Goal: Task Accomplishment & Management: Manage account settings

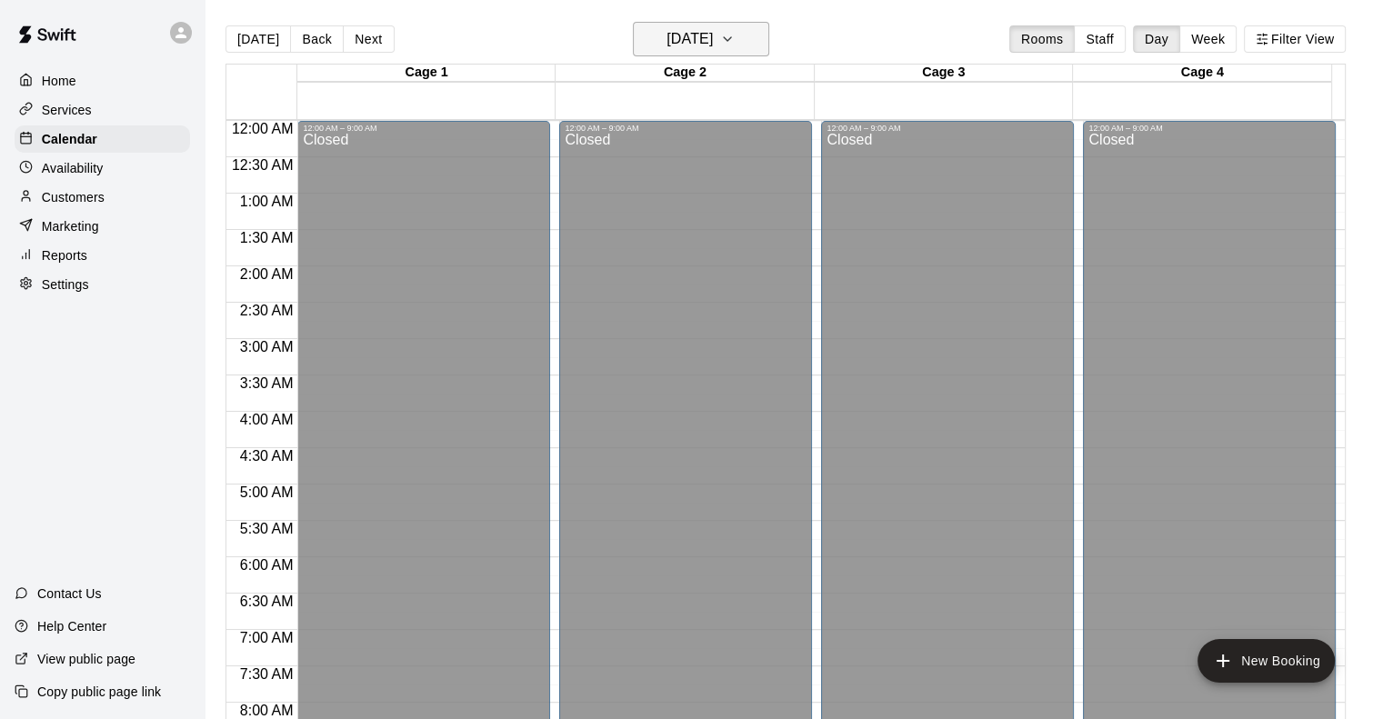
scroll to position [580, 0]
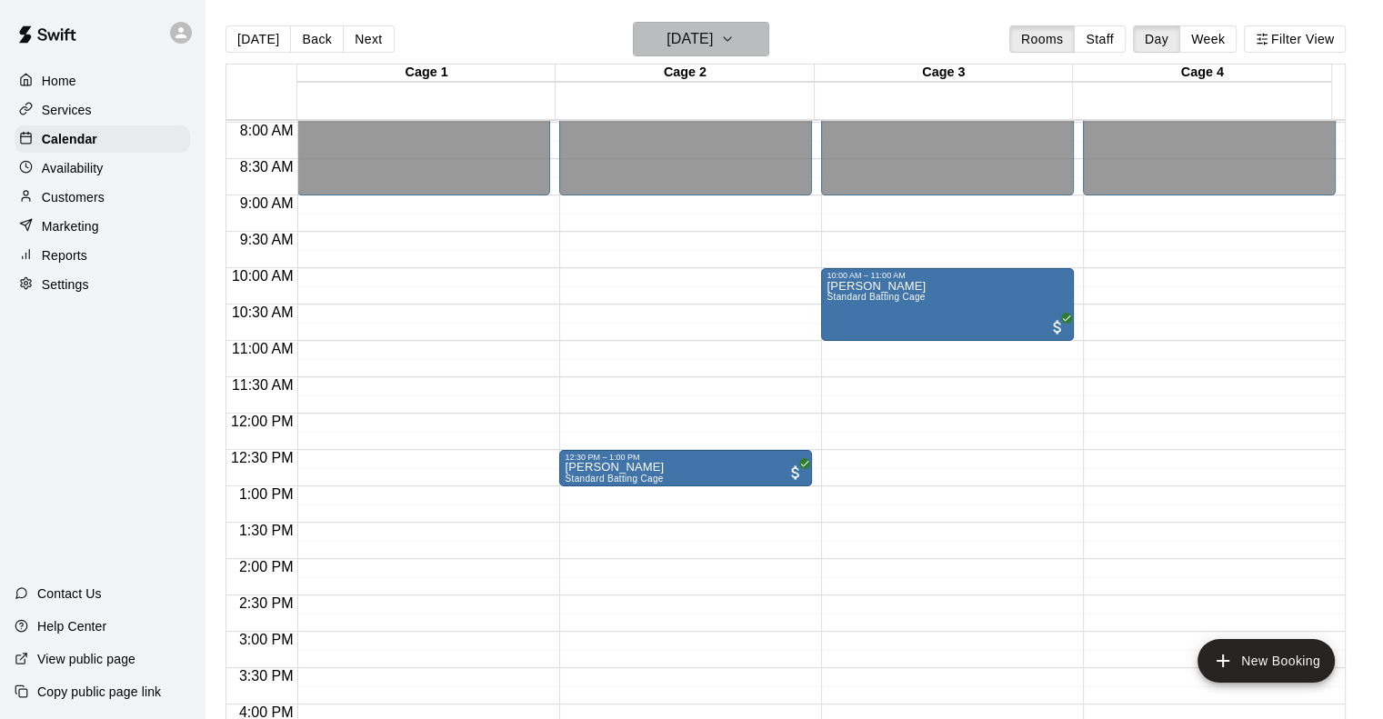
click at [713, 35] on h6 "Saturday Aug 09" at bounding box center [690, 38] width 46 height 25
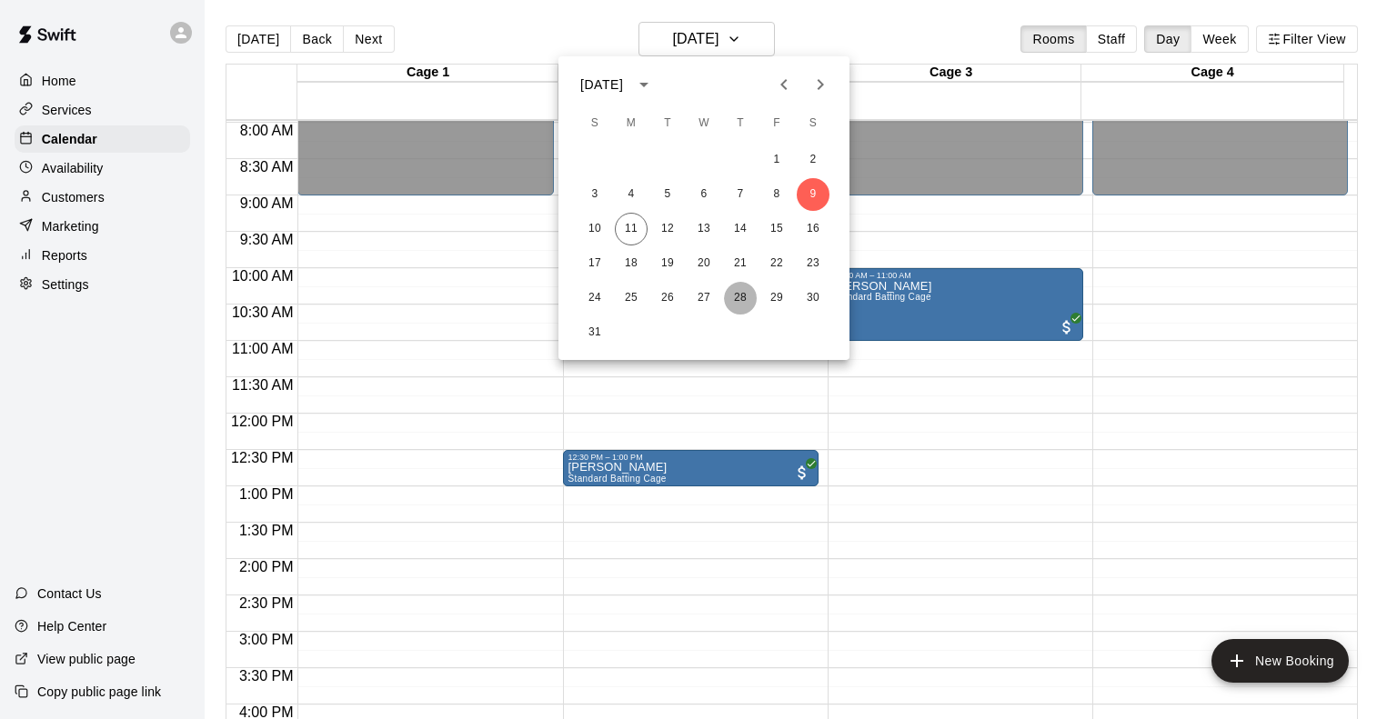
click at [744, 305] on button "28" at bounding box center [740, 298] width 33 height 33
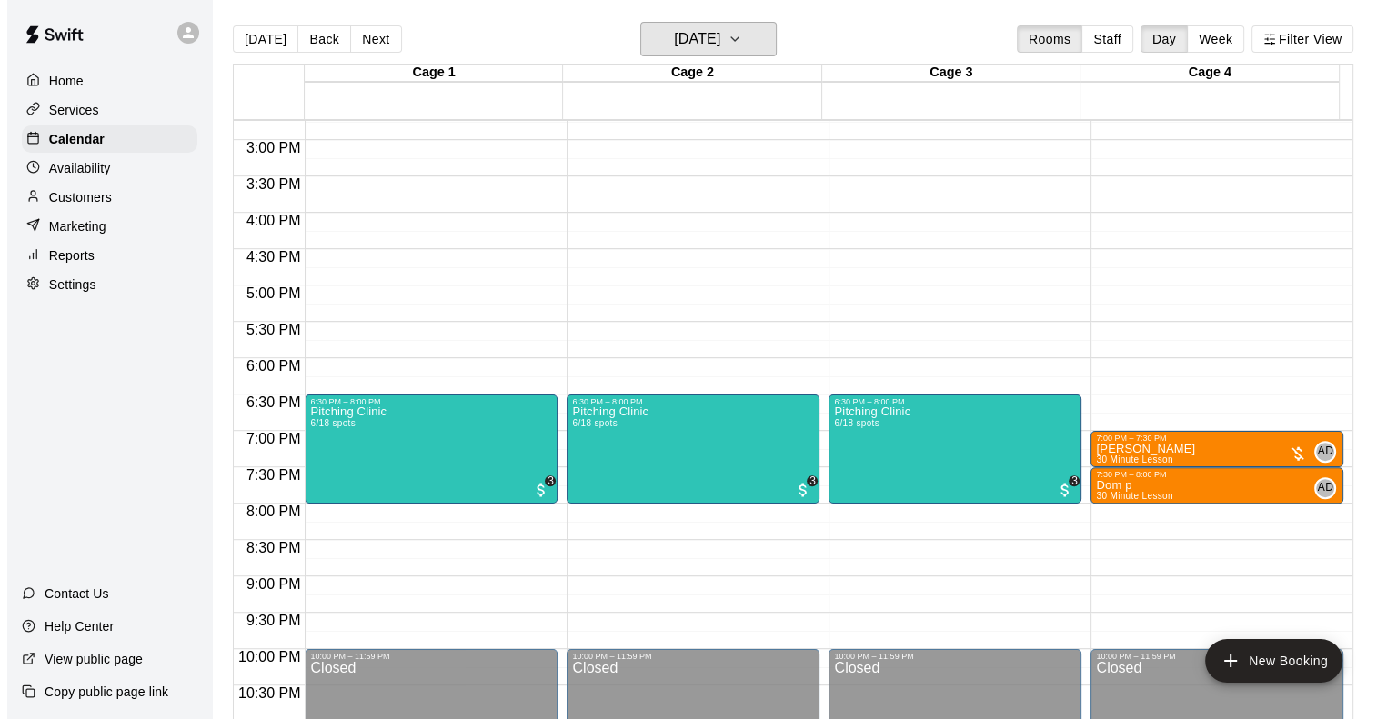
scroll to position [1126, 0]
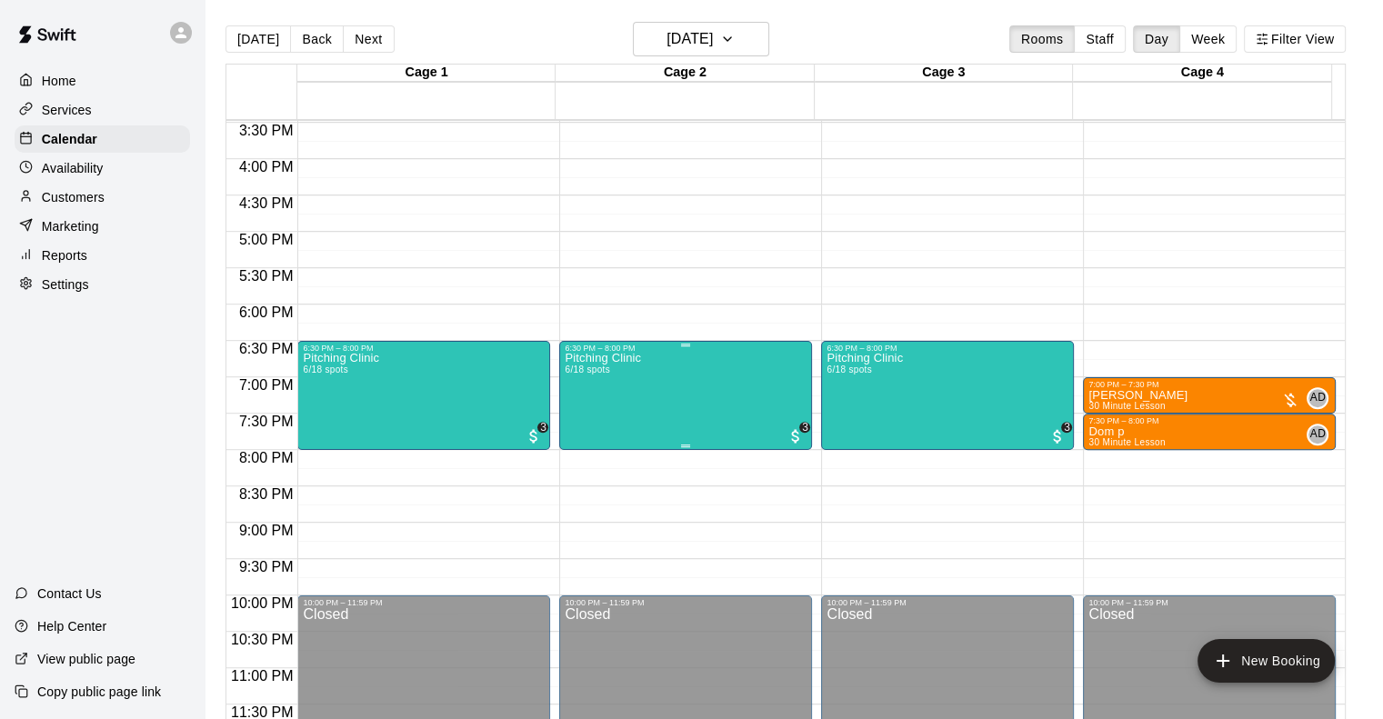
click at [679, 407] on div "Pitching Clinic 6/18 spots 3" at bounding box center [686, 712] width 242 height 719
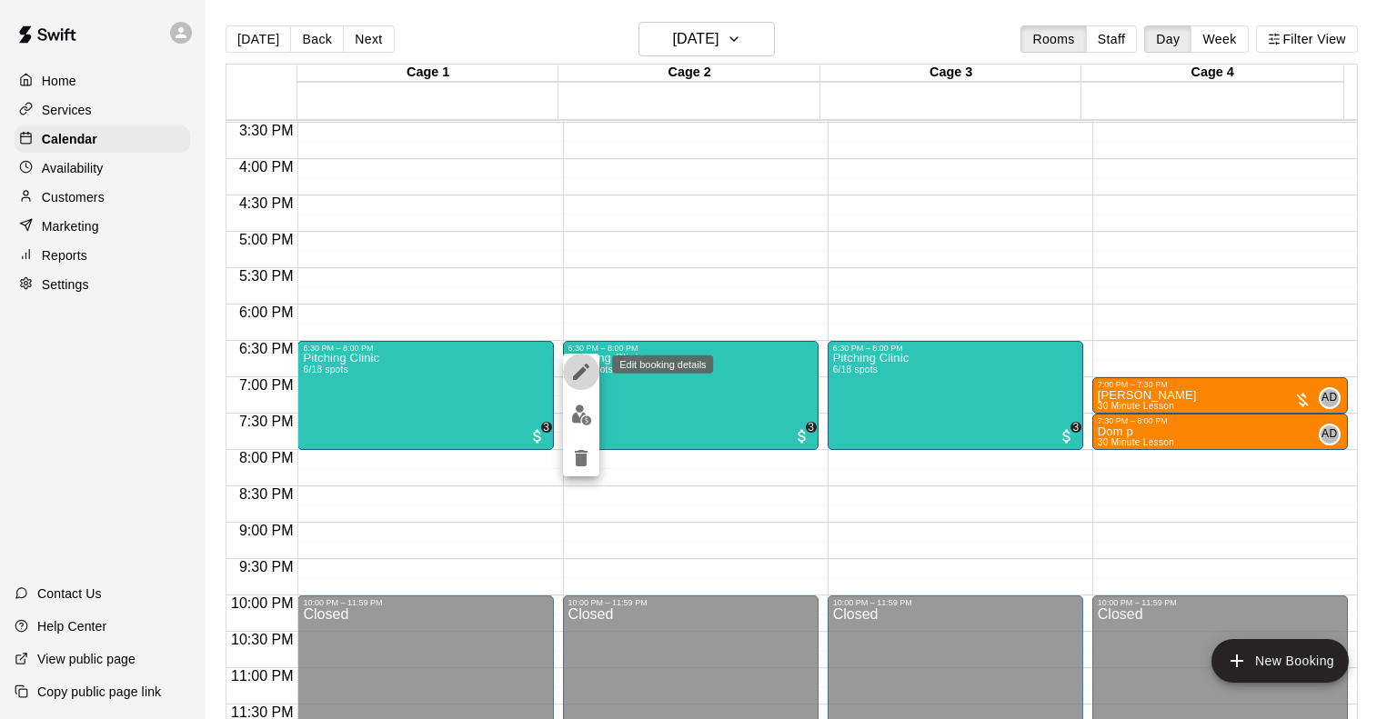
click at [577, 374] on icon "edit" at bounding box center [581, 372] width 16 height 16
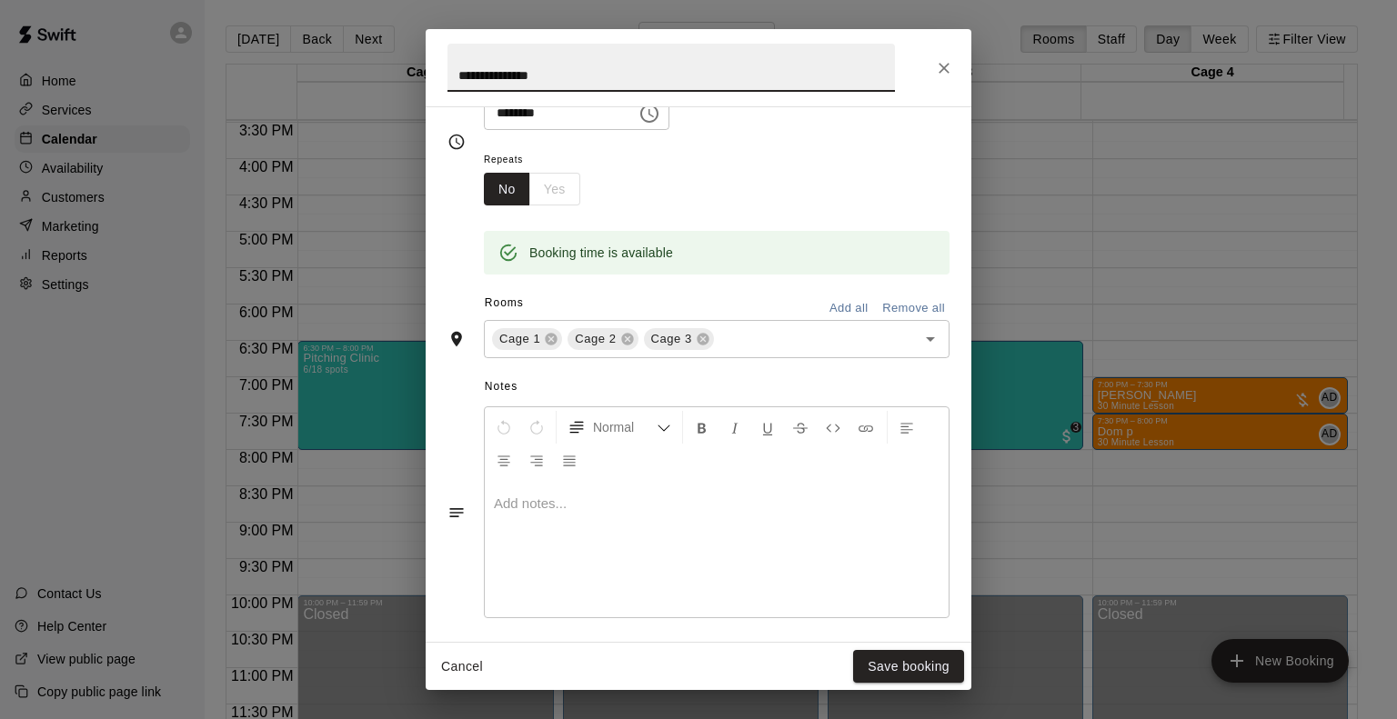
scroll to position [0, 0]
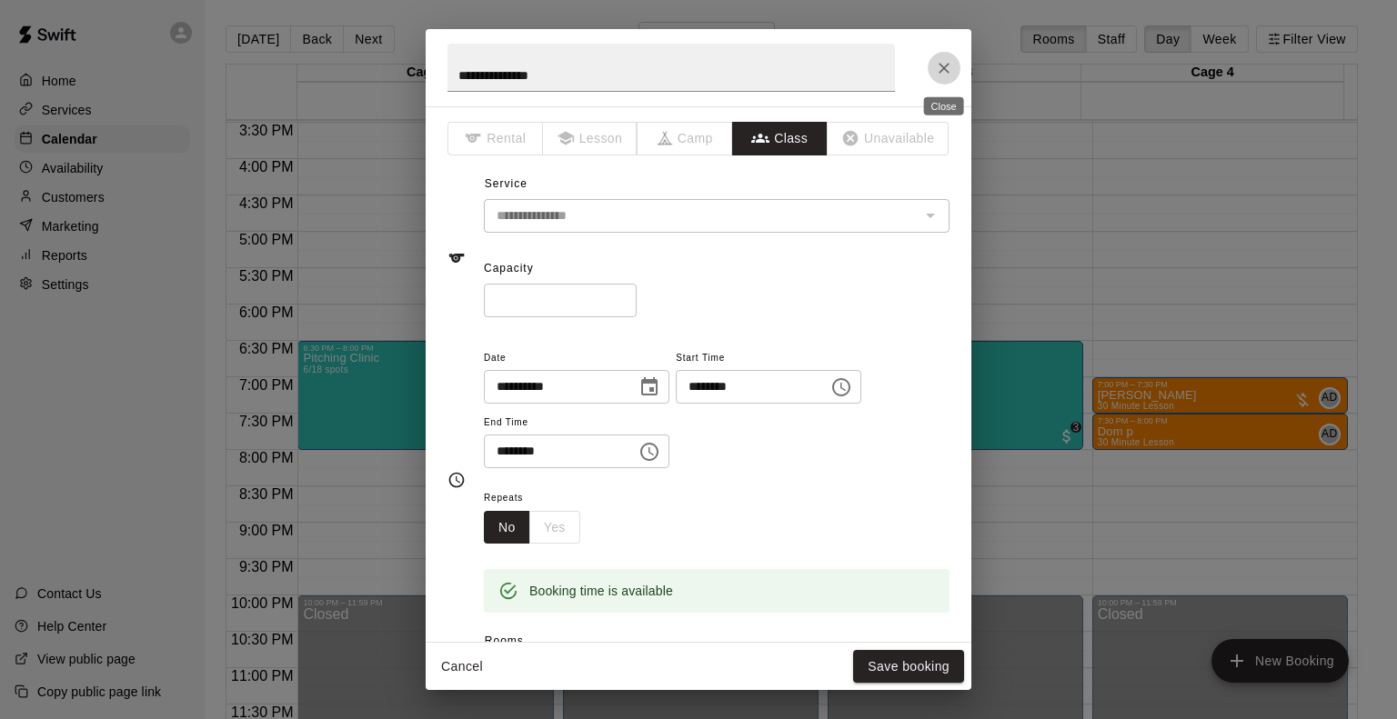
click at [945, 63] on icon "Close" at bounding box center [944, 68] width 18 height 18
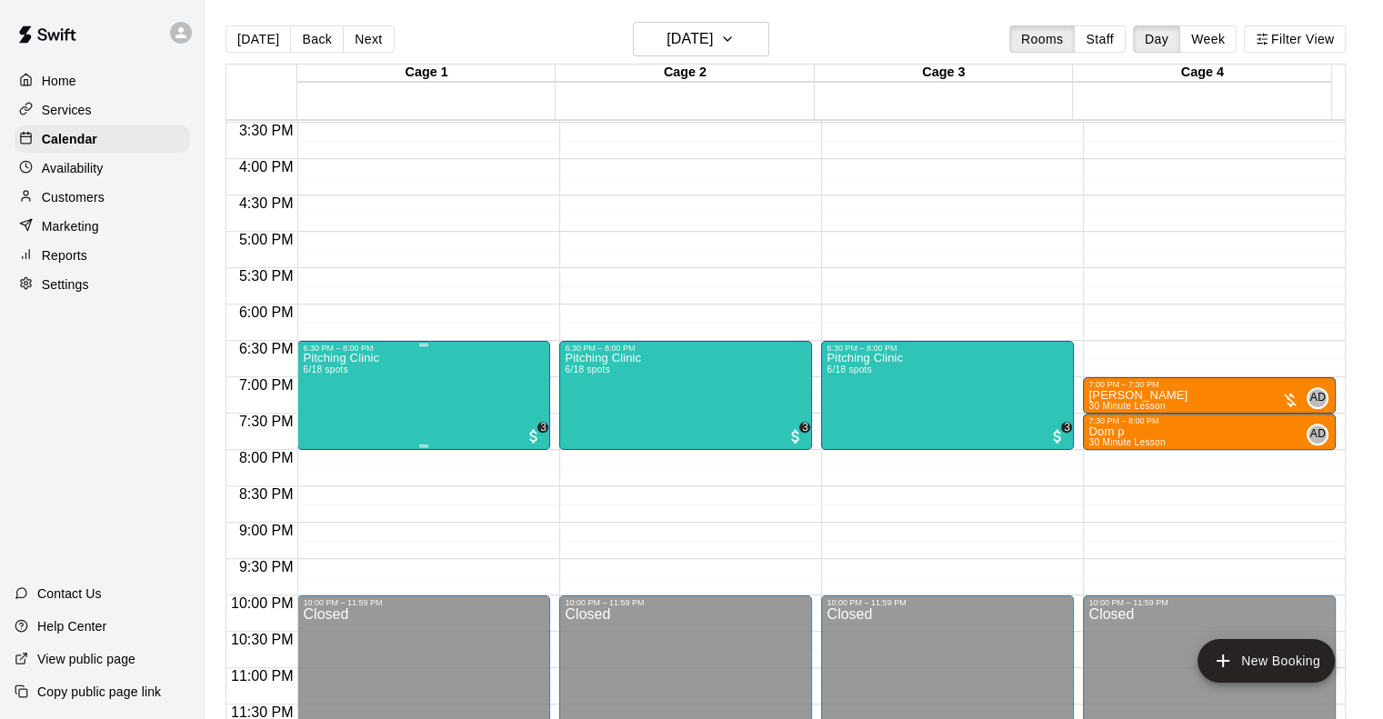
click at [368, 407] on div "Pitching Clinic 6/18 spots" at bounding box center [341, 712] width 76 height 719
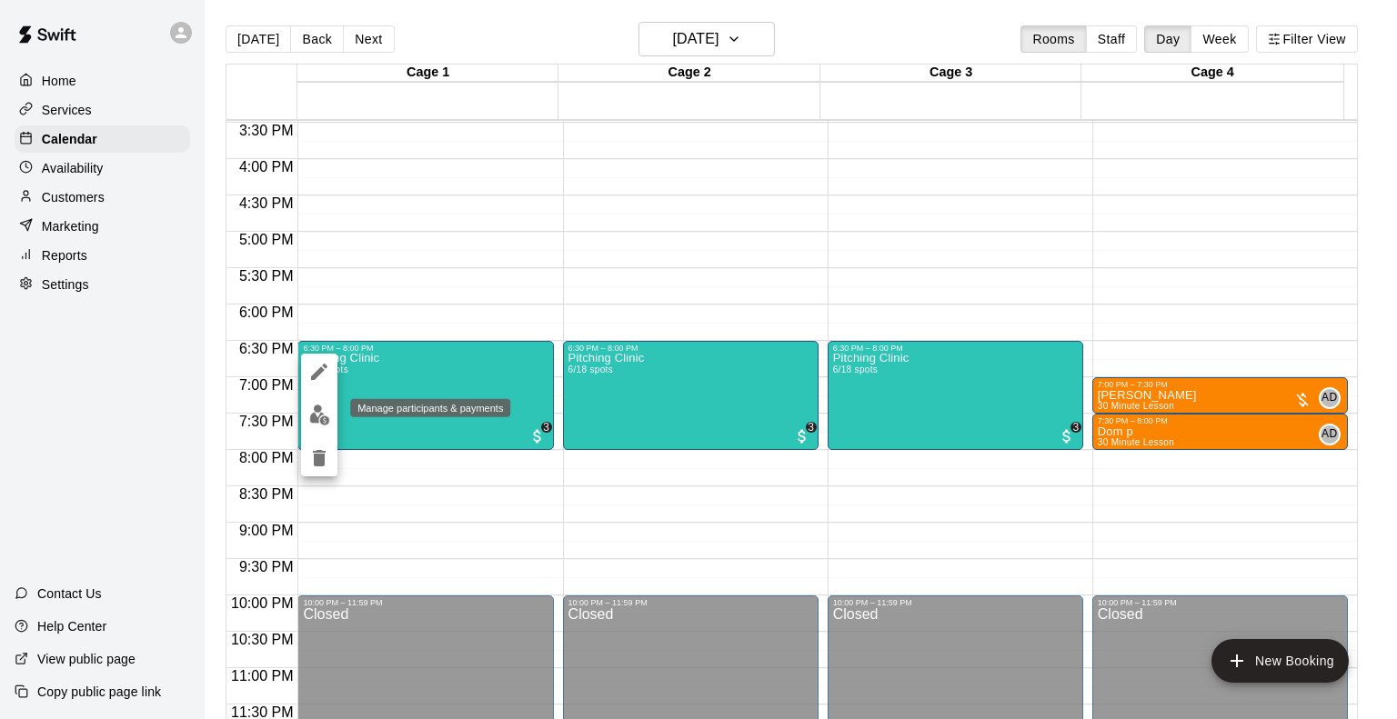
click at [313, 417] on img "edit" at bounding box center [319, 415] width 21 height 21
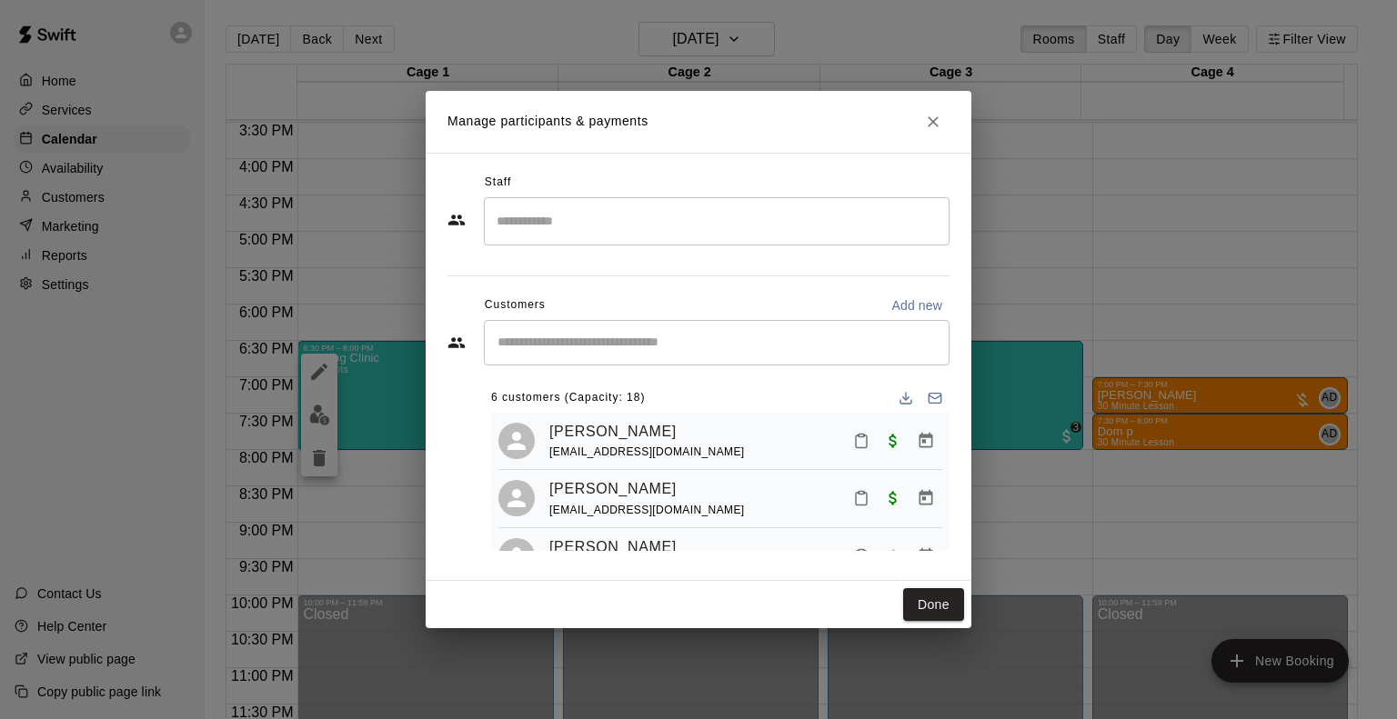
click at [564, 328] on div "​" at bounding box center [717, 342] width 466 height 45
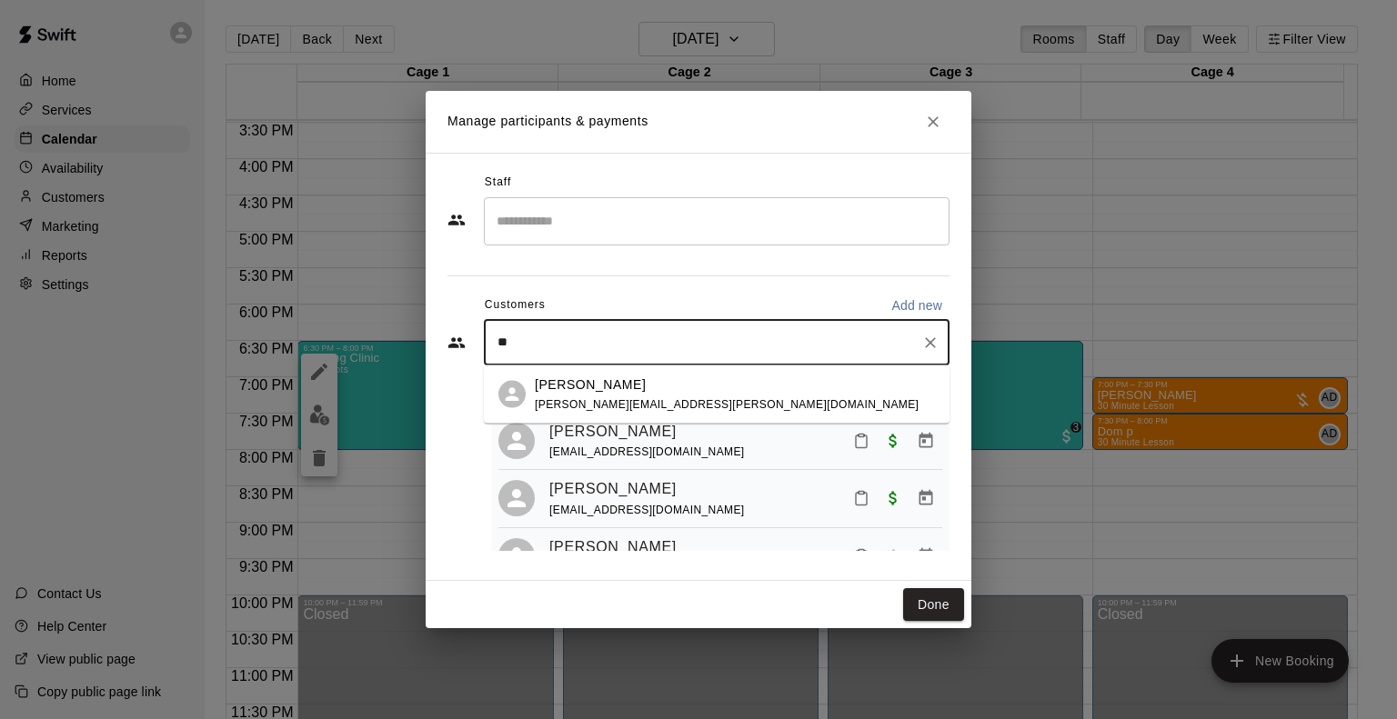
type input "*"
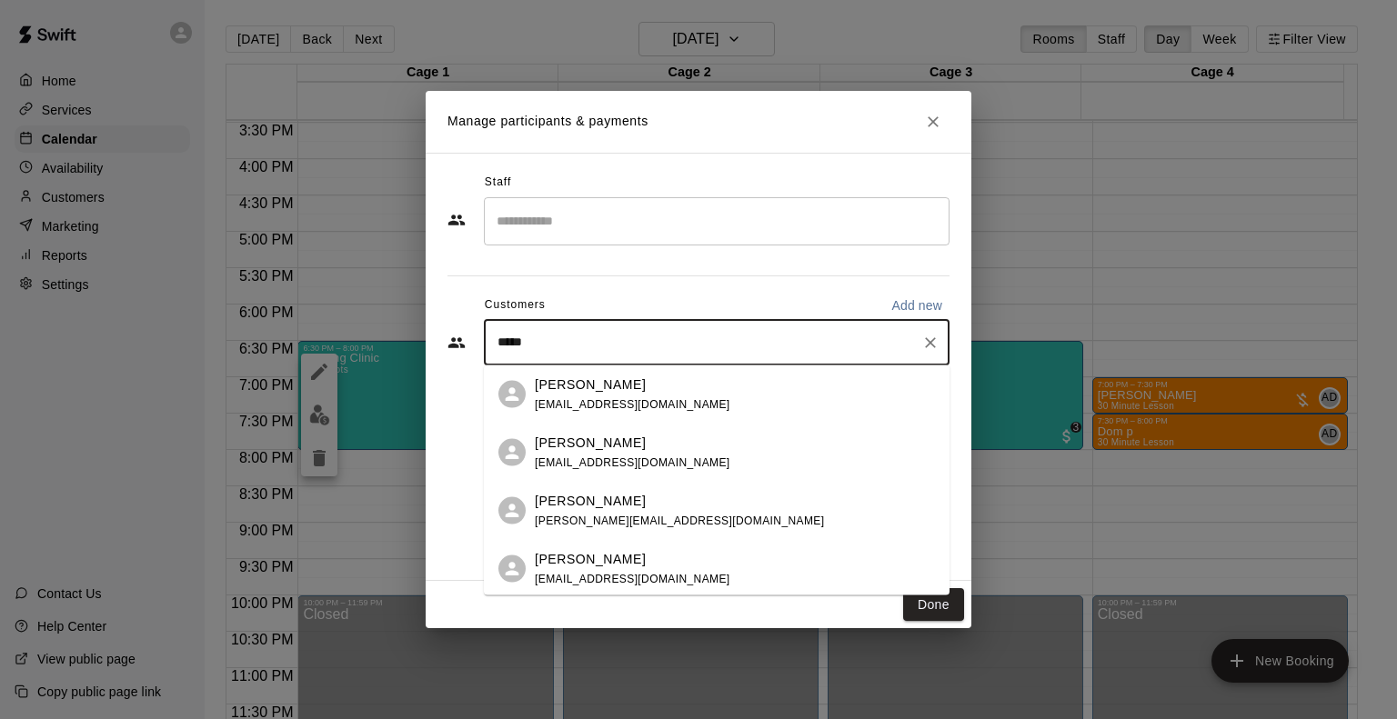
type input "******"
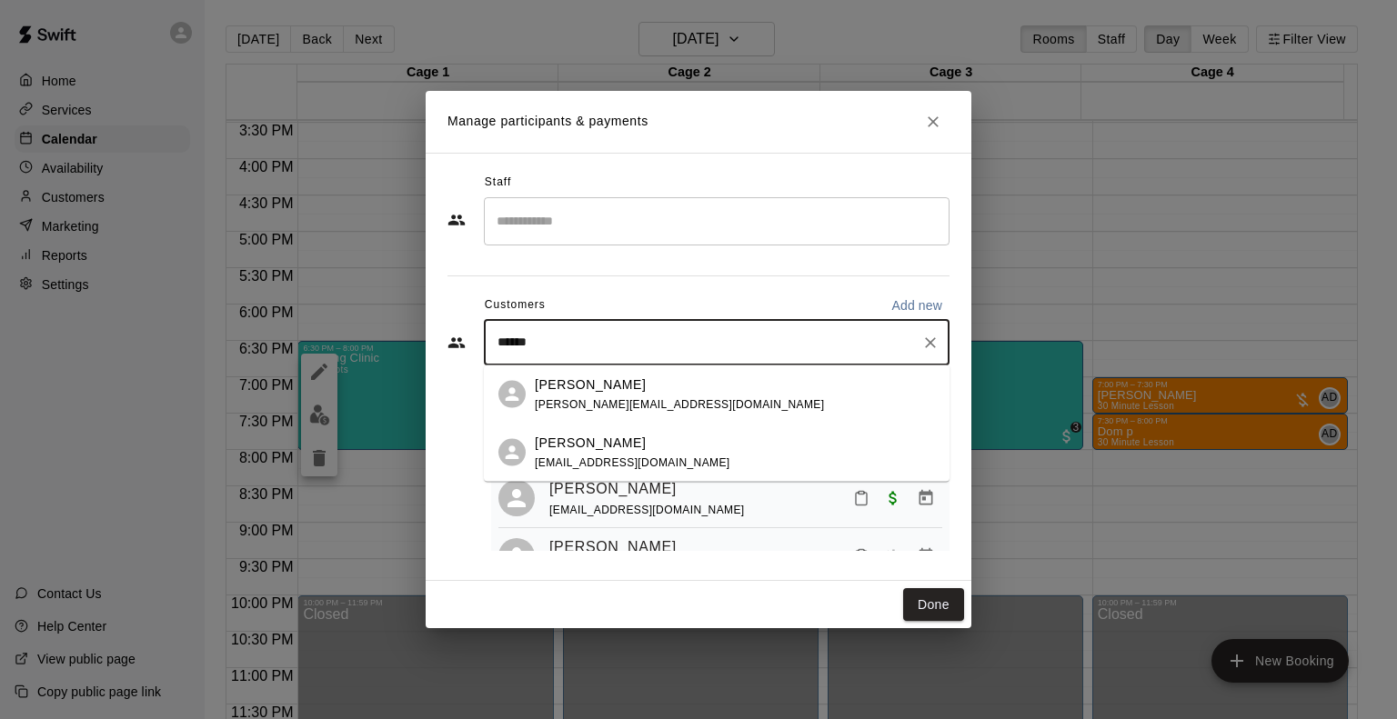
click at [627, 381] on p "John Givargideze" at bounding box center [590, 384] width 111 height 19
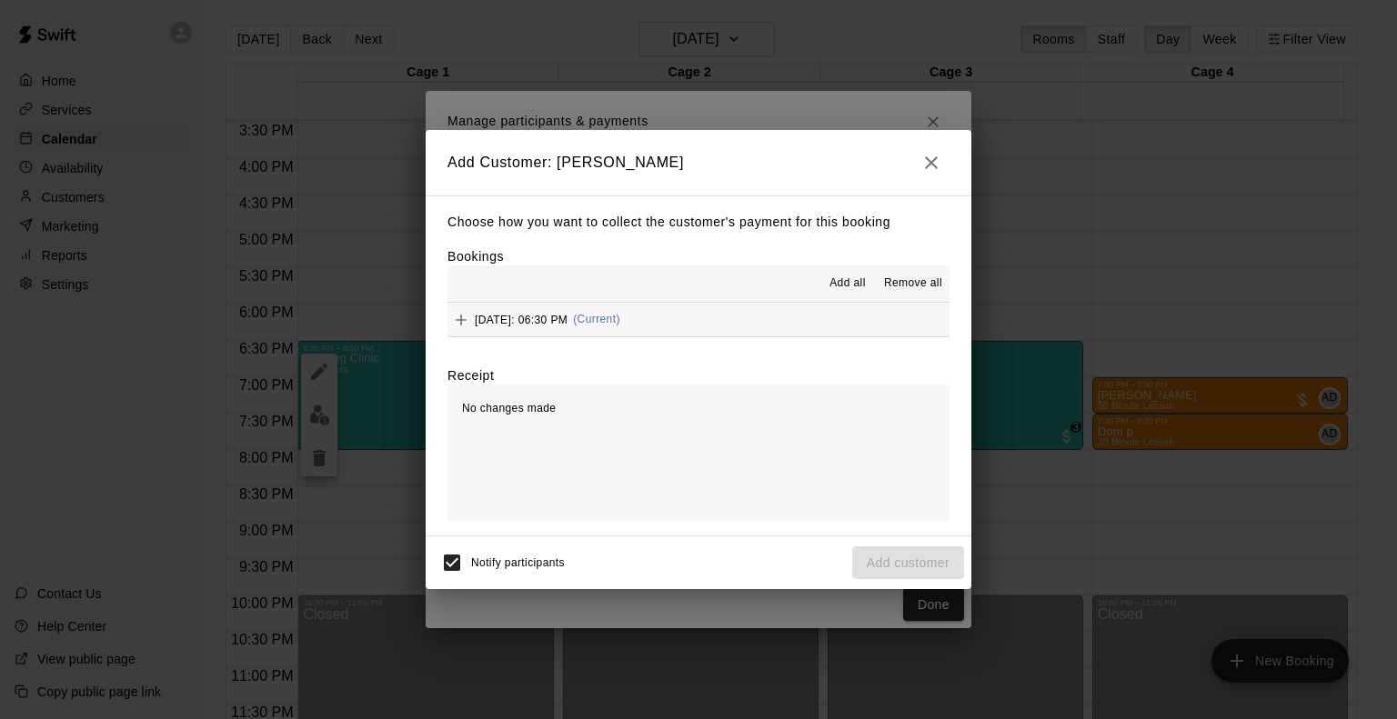
click at [507, 316] on span "Thursday, August 28: 06:30 PM" at bounding box center [521, 319] width 93 height 13
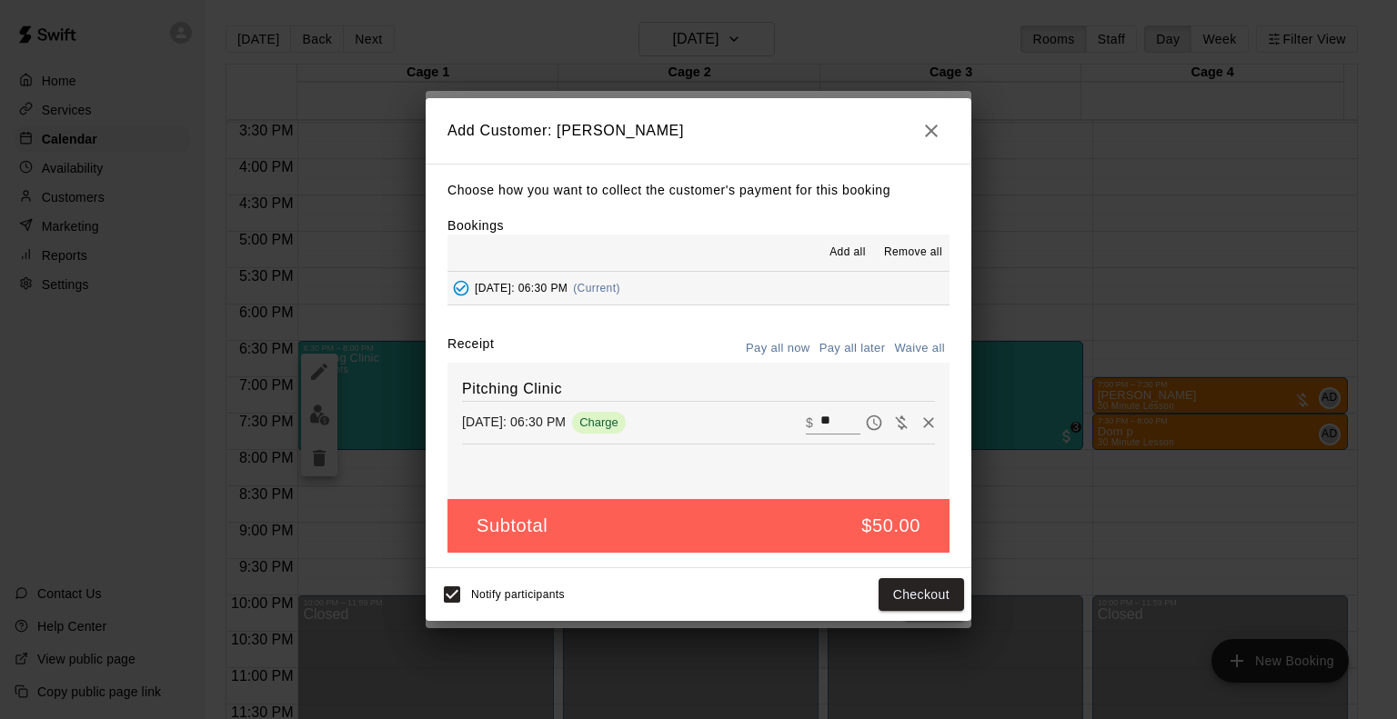
click at [859, 345] on button "Pay all later" at bounding box center [852, 349] width 75 height 28
click at [887, 587] on button "Add customer" at bounding box center [908, 595] width 112 height 34
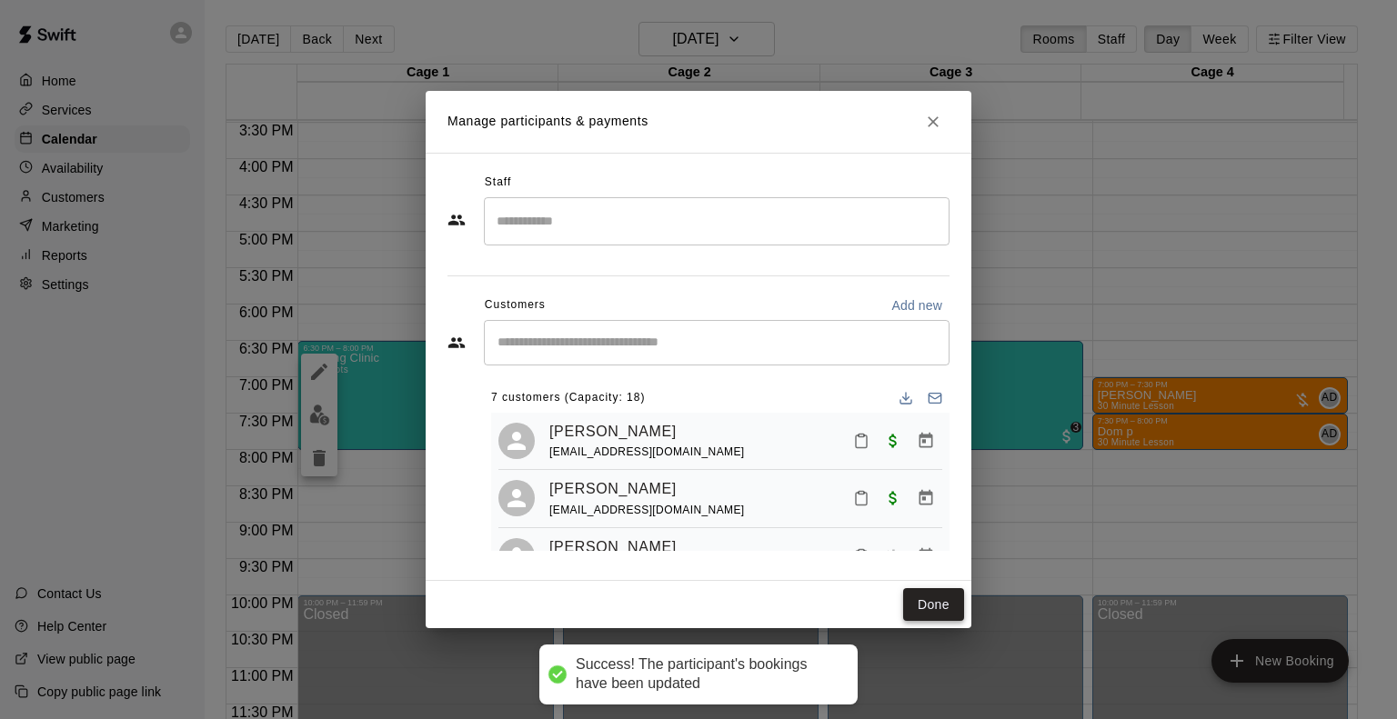
click at [942, 609] on button "Done" at bounding box center [933, 605] width 61 height 34
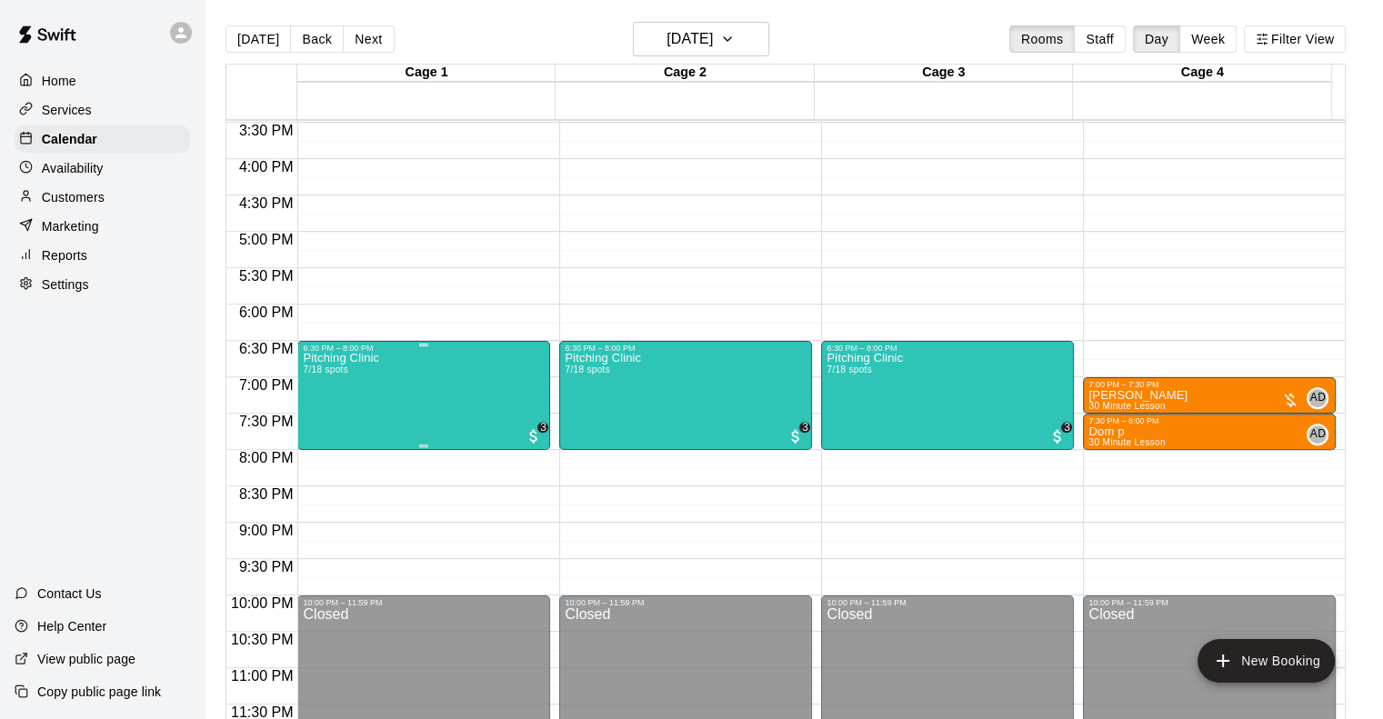
click at [463, 410] on div "Pitching Clinic 7/18 spots 3" at bounding box center [424, 712] width 242 height 719
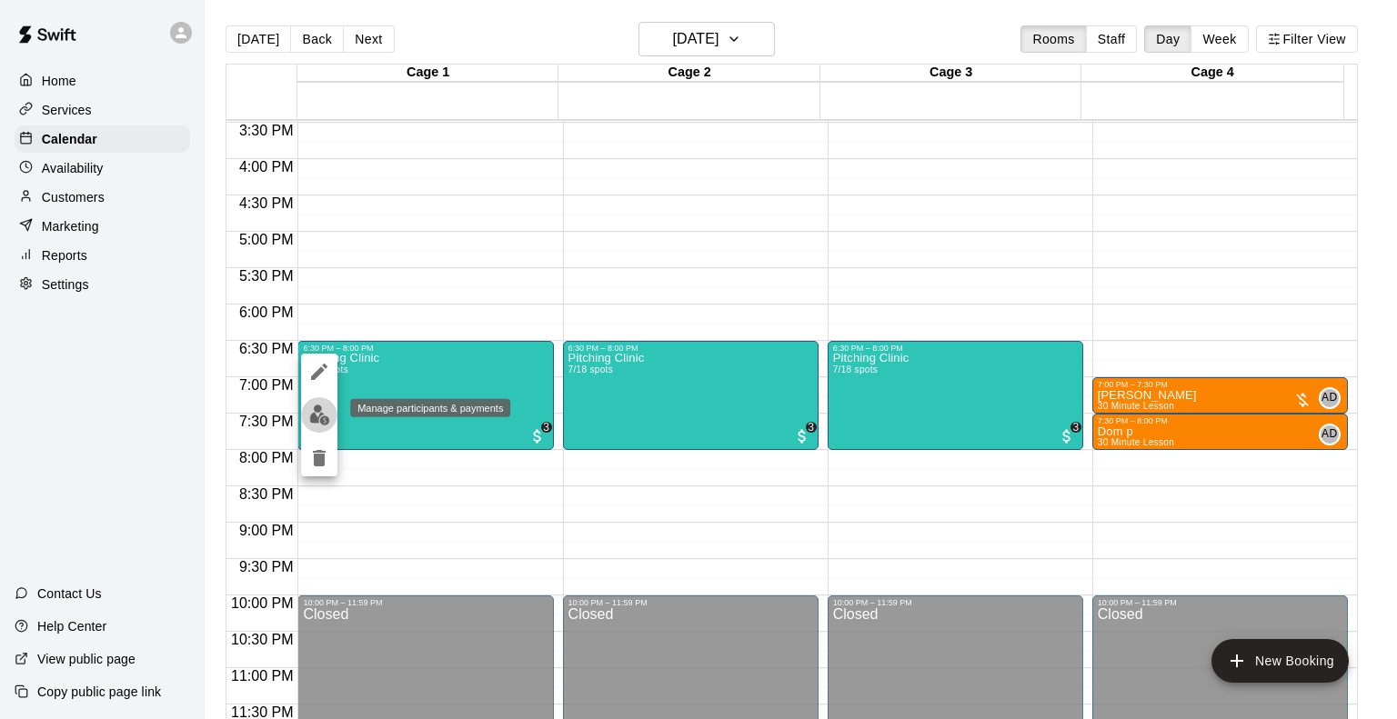
click at [328, 420] on img "edit" at bounding box center [319, 415] width 21 height 21
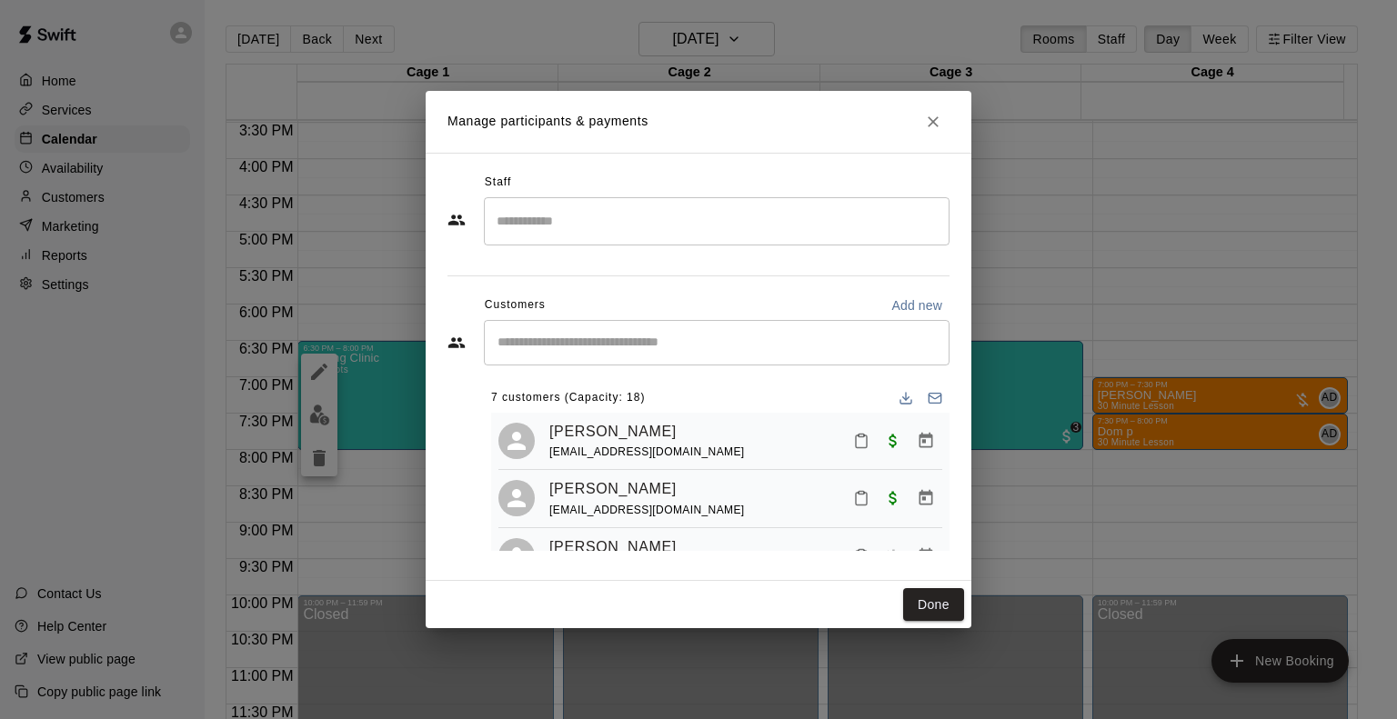
click at [912, 308] on p "Add new" at bounding box center [916, 305] width 51 height 18
select select "**"
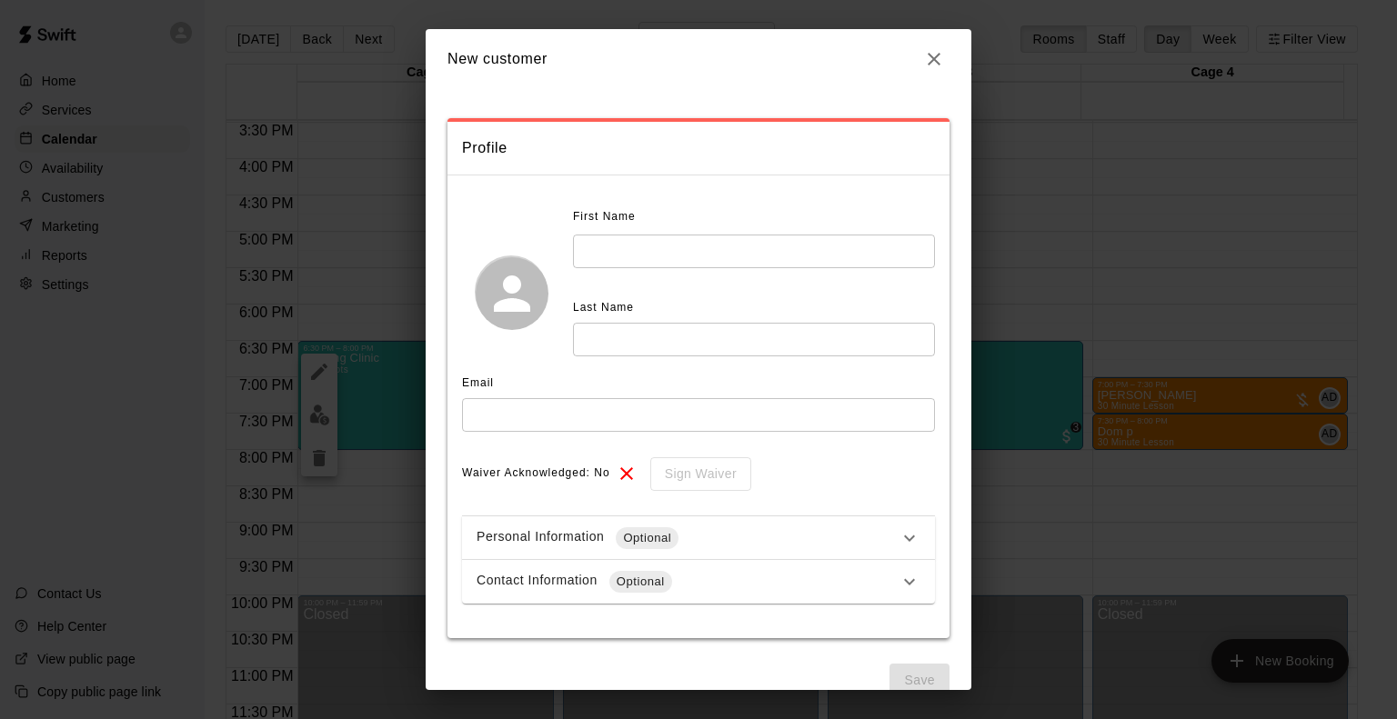
click at [691, 244] on input "text" at bounding box center [754, 252] width 362 height 34
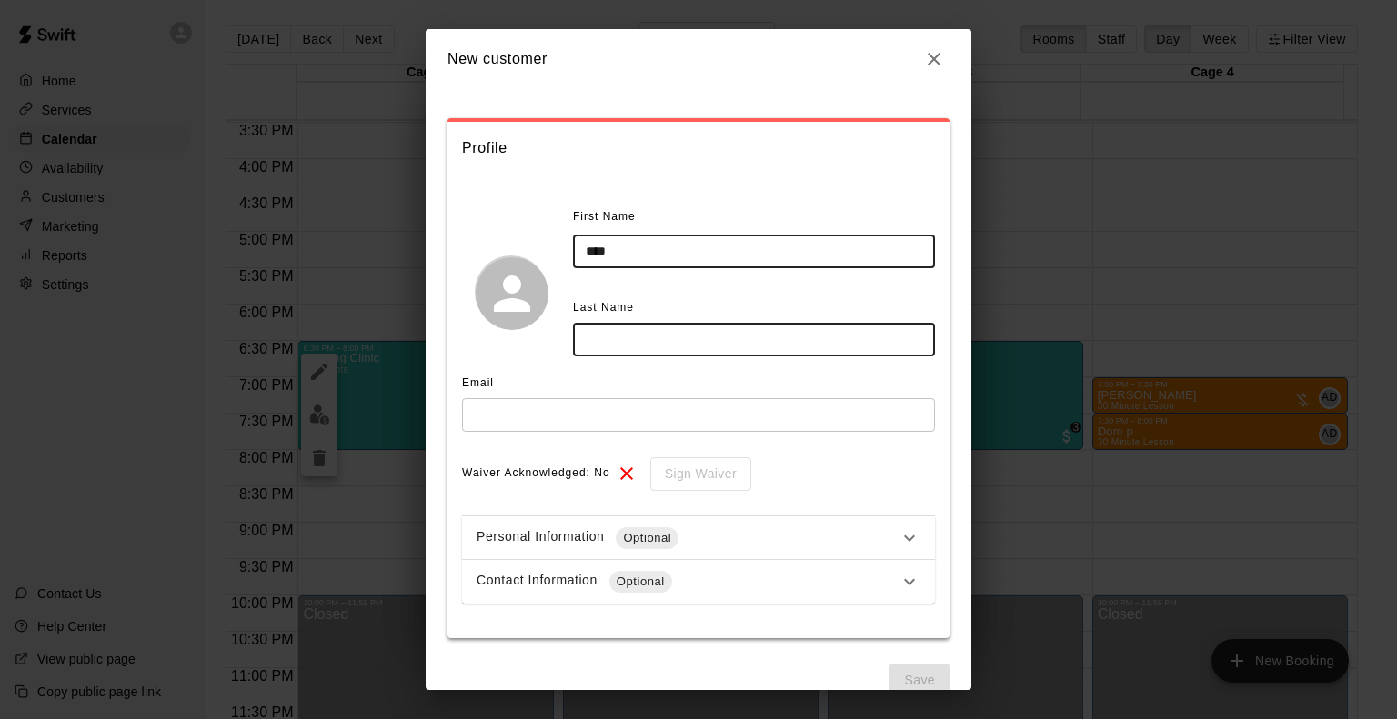
type input "****"
click at [662, 349] on input "text" at bounding box center [754, 340] width 362 height 34
type input "******"
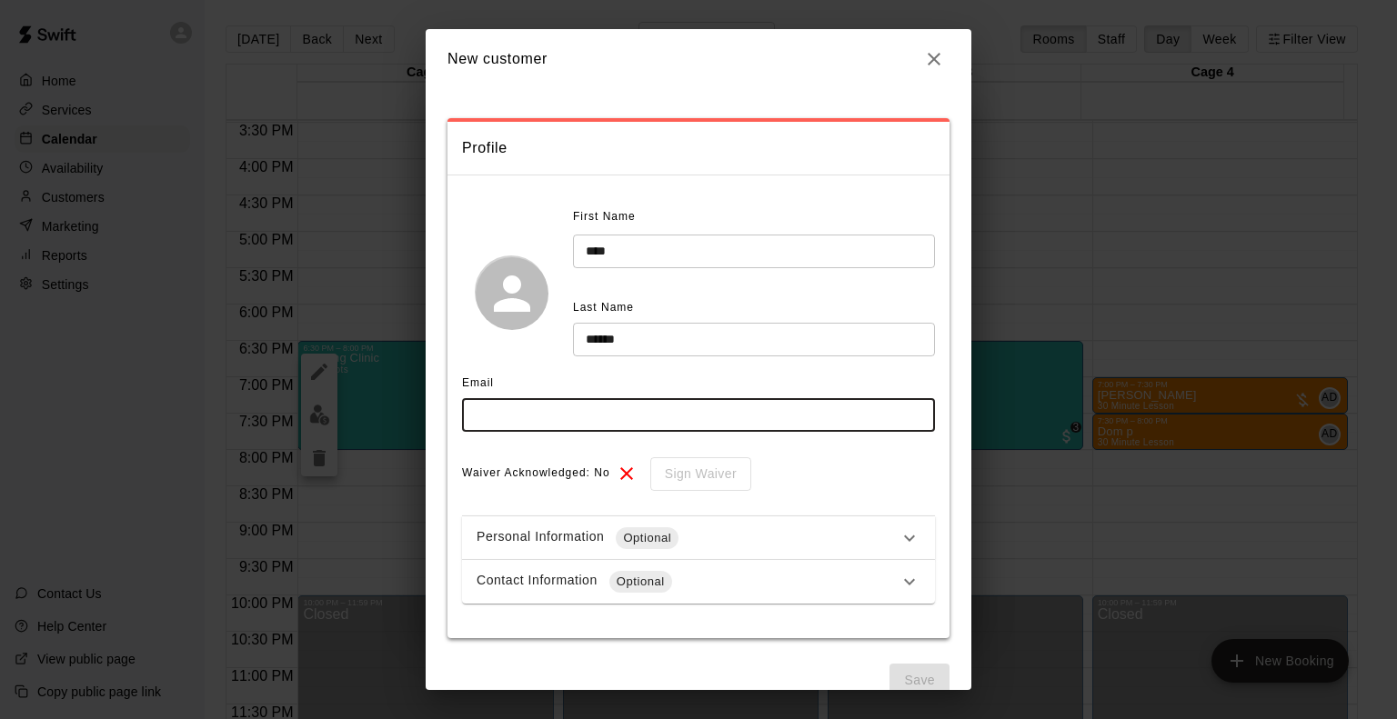
click at [629, 410] on input "text" at bounding box center [698, 415] width 473 height 34
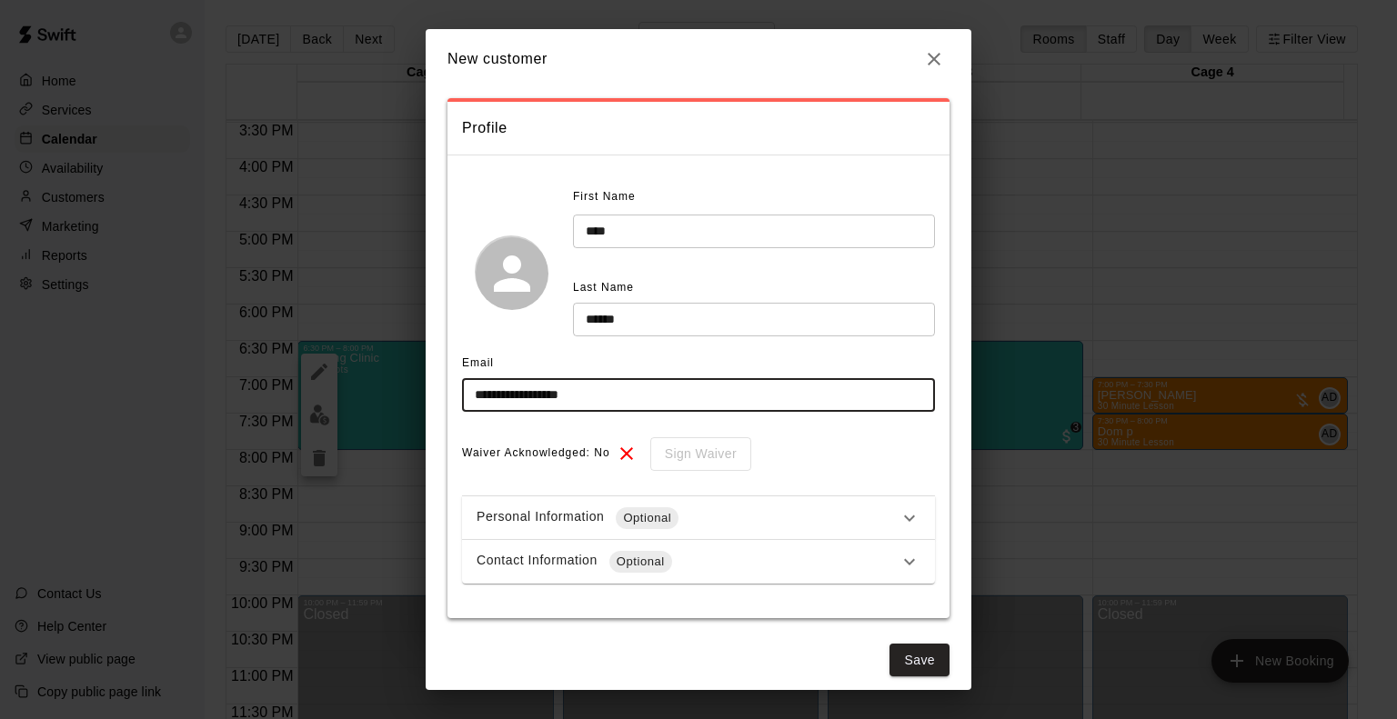
scroll to position [31, 0]
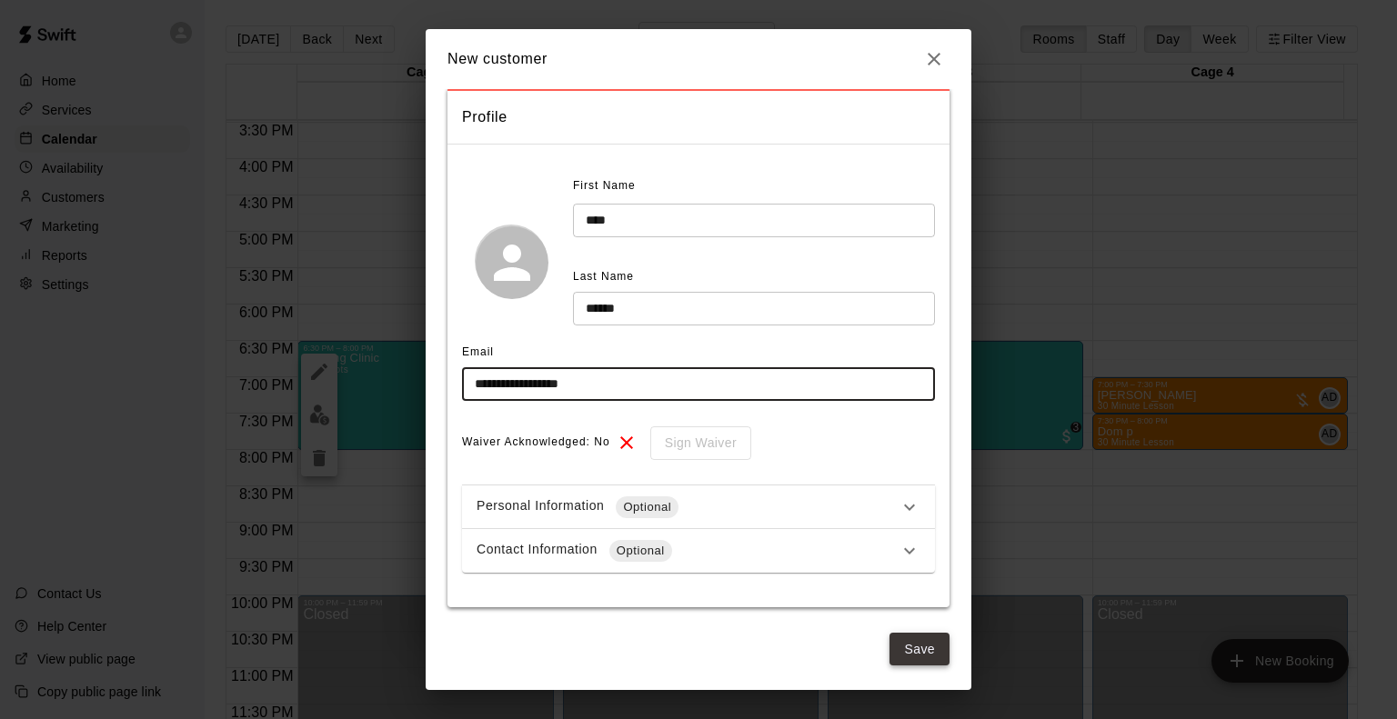
type input "**********"
click at [902, 650] on button "Save" at bounding box center [919, 650] width 60 height 34
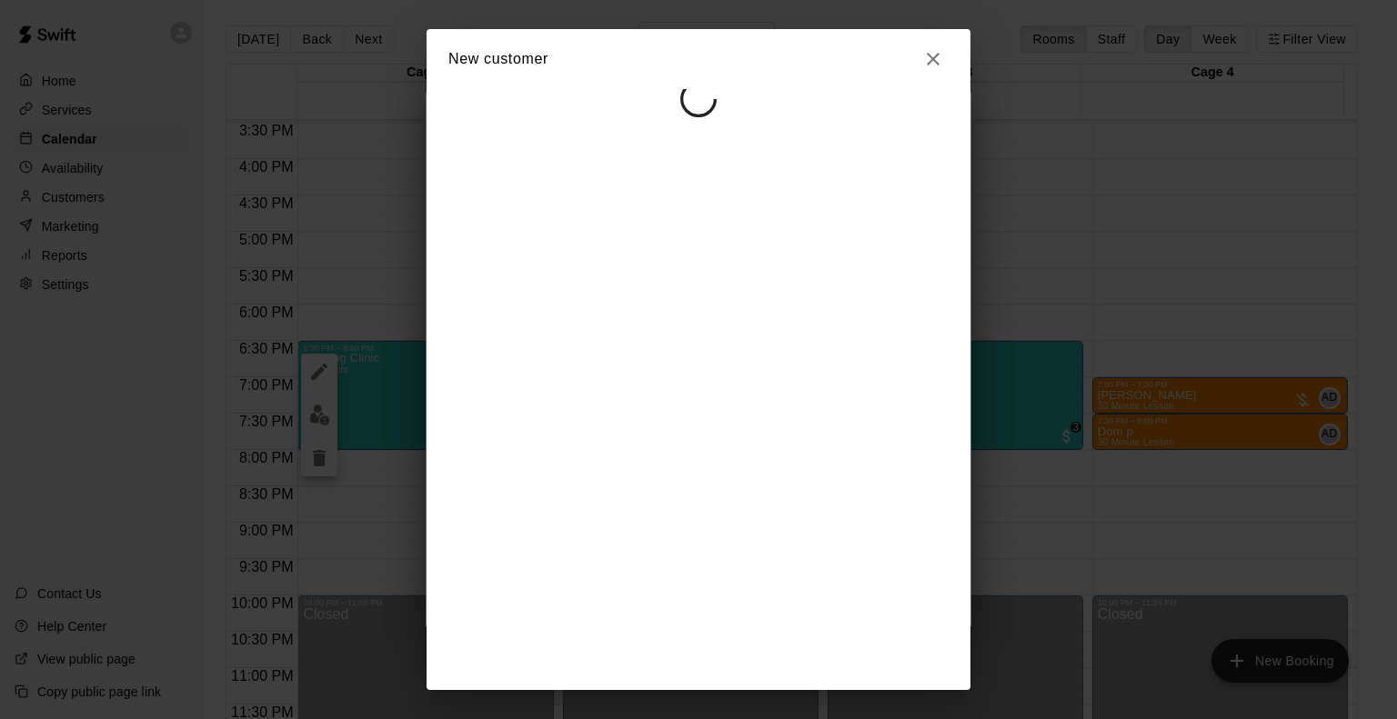
scroll to position [0, 0]
select select "**"
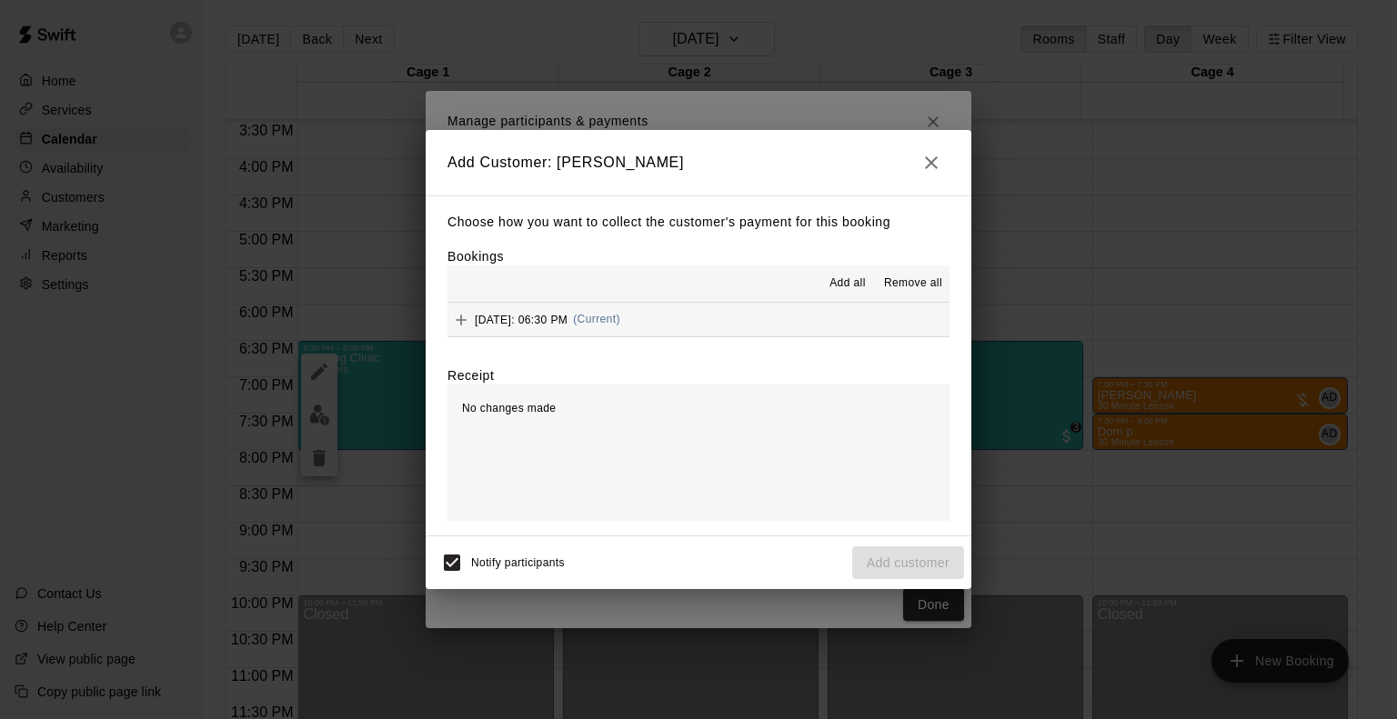
click at [496, 311] on div "Thursday, August 28: 06:30 PM (Current)" at bounding box center [533, 319] width 173 height 27
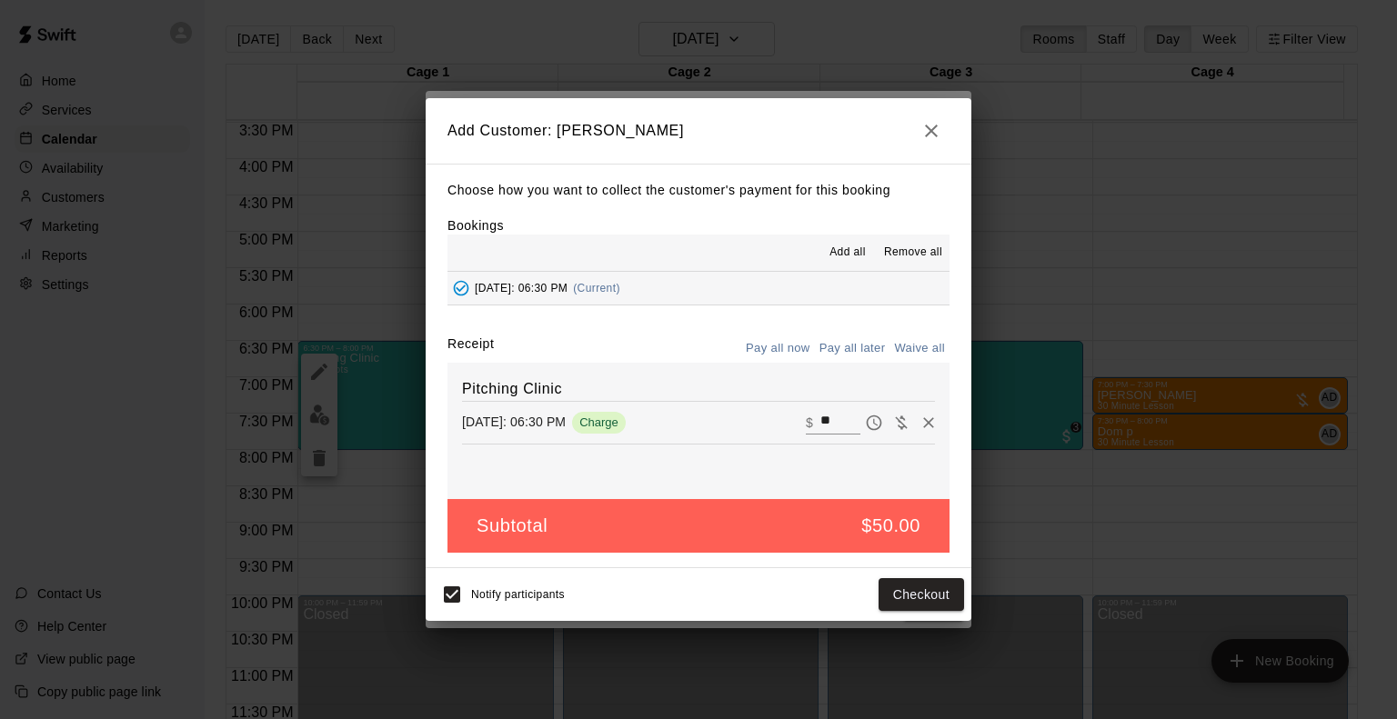
click at [878, 343] on button "Pay all later" at bounding box center [852, 349] width 75 height 28
click at [942, 597] on button "Add customer" at bounding box center [908, 595] width 112 height 34
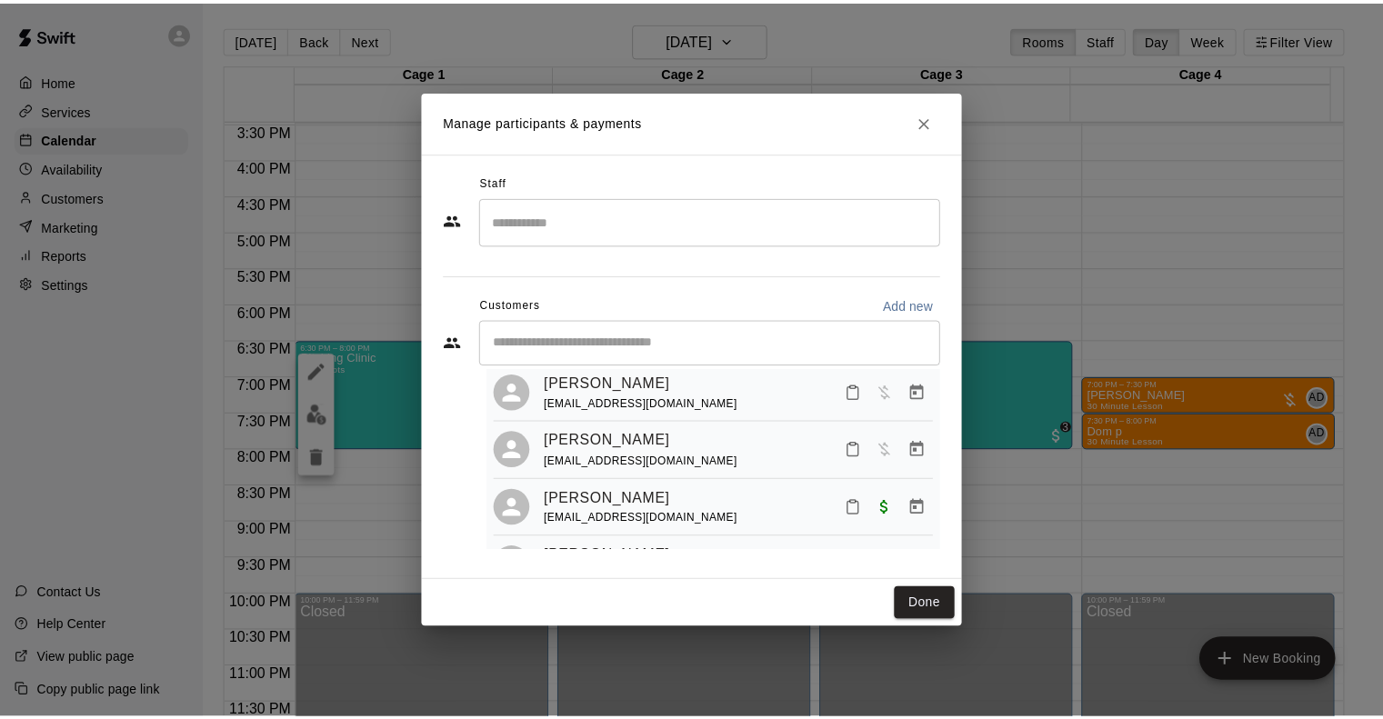
scroll to position [351, 0]
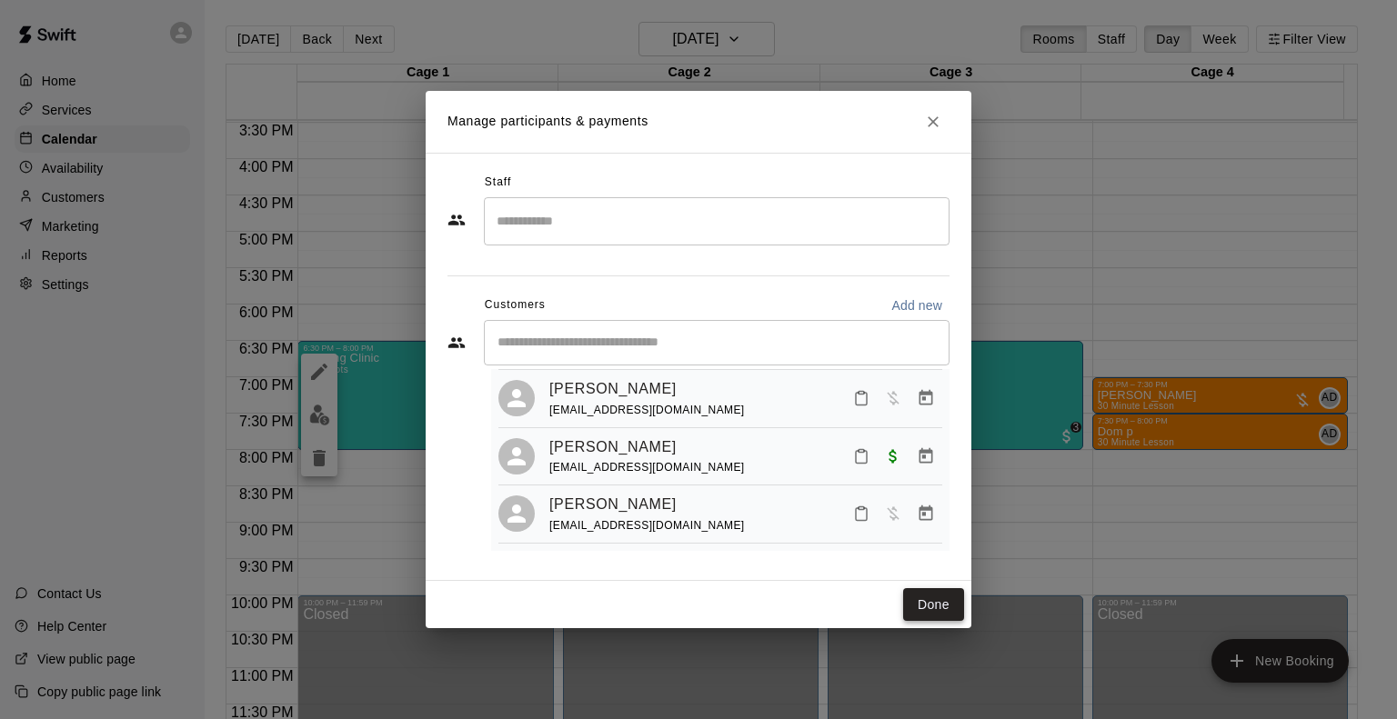
click at [938, 608] on button "Done" at bounding box center [933, 605] width 61 height 34
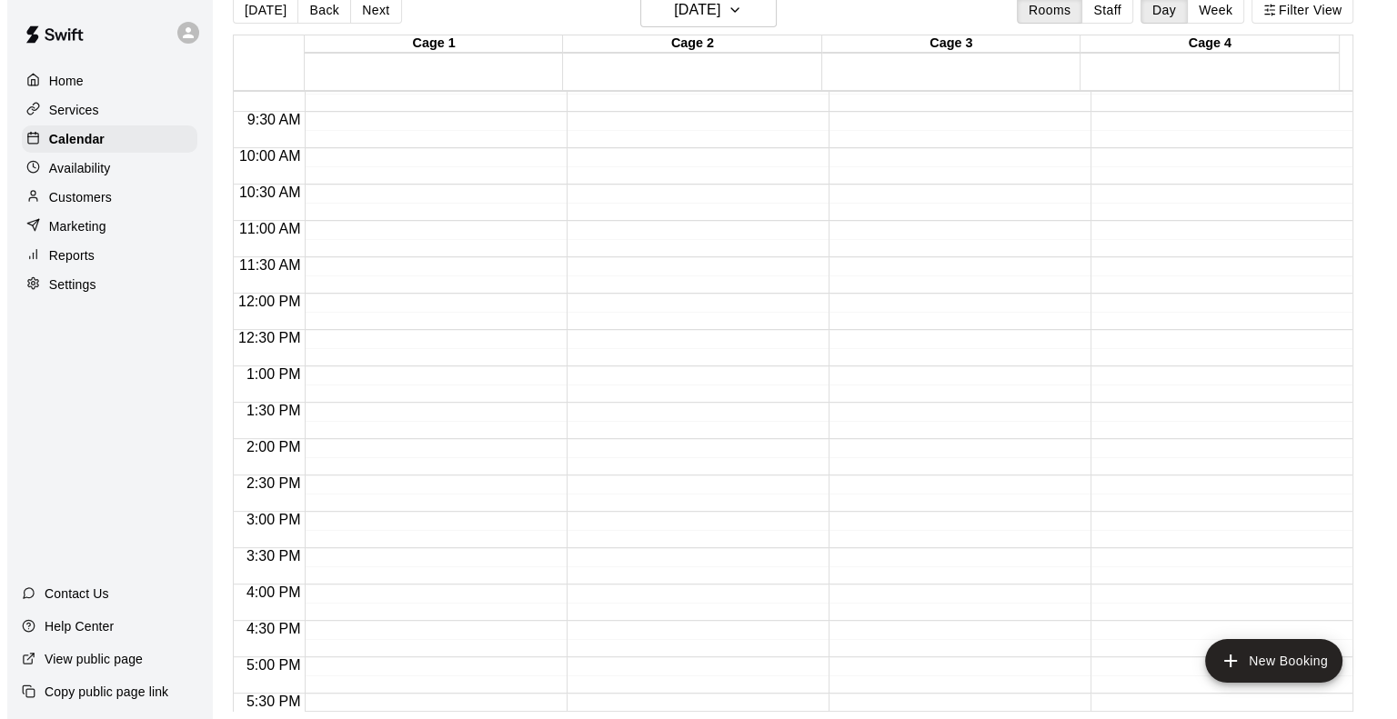
scroll to position [1126, 0]
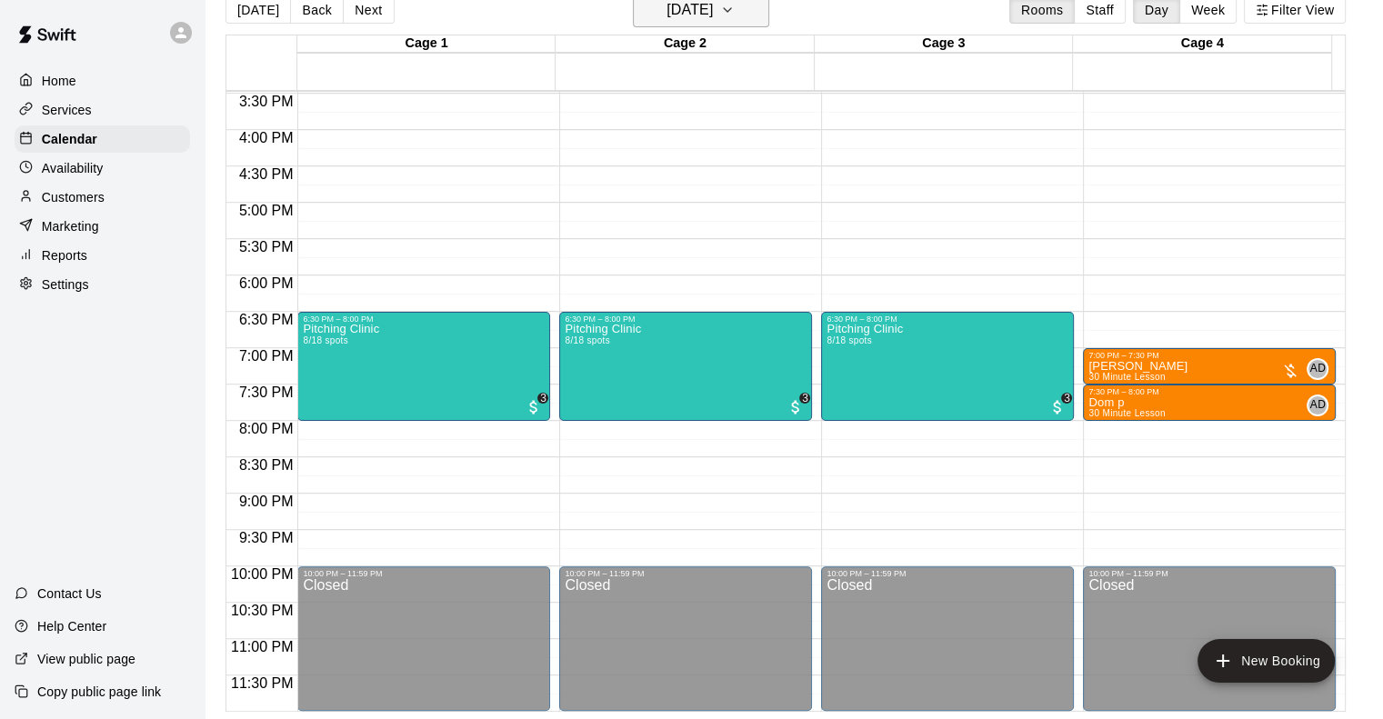
click at [684, 14] on h6 "Thursday Aug 28" at bounding box center [690, 9] width 46 height 25
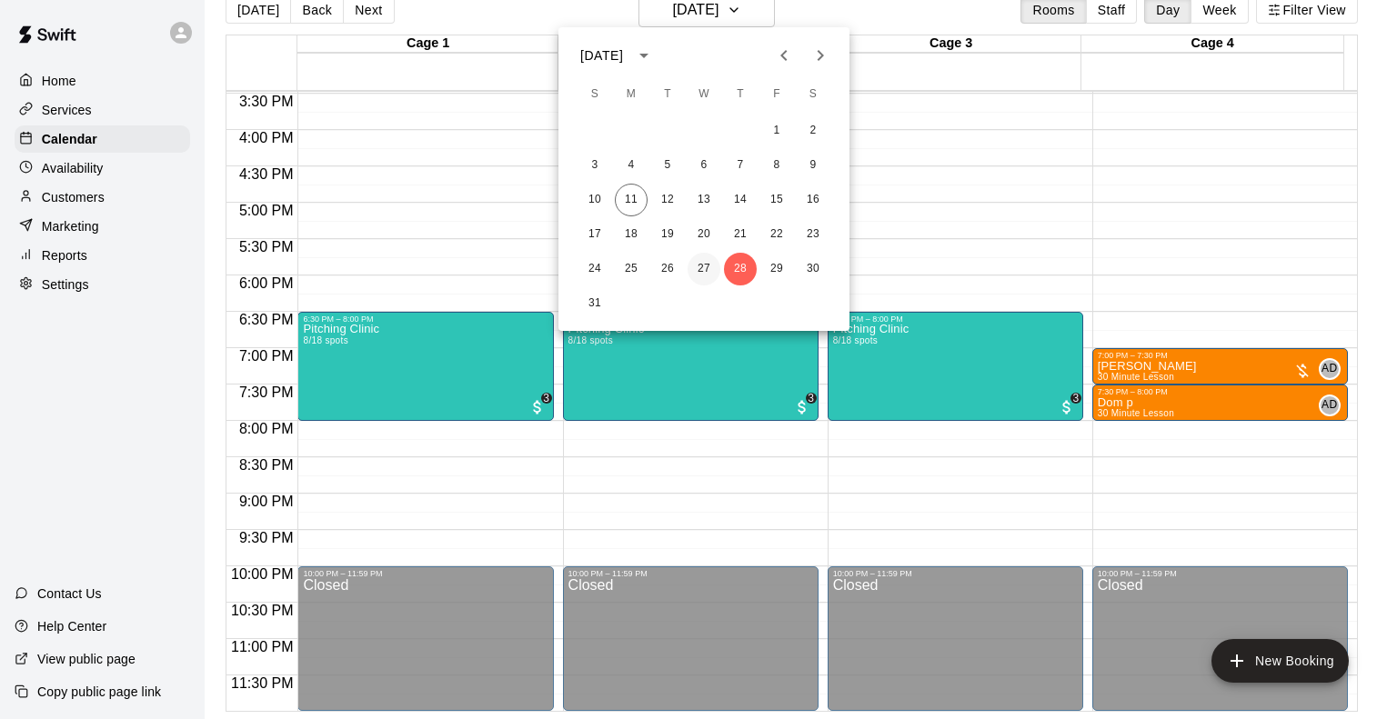
click at [708, 263] on button "27" at bounding box center [704, 269] width 33 height 33
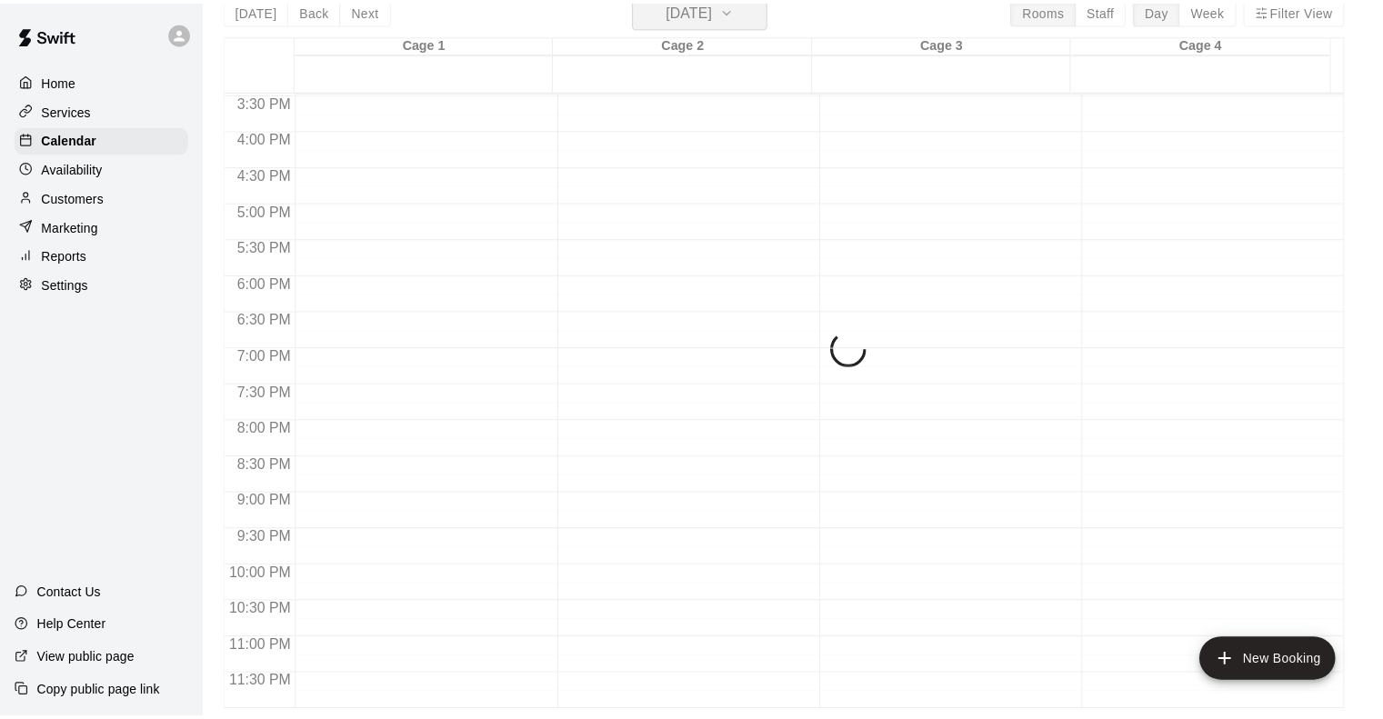
scroll to position [22, 0]
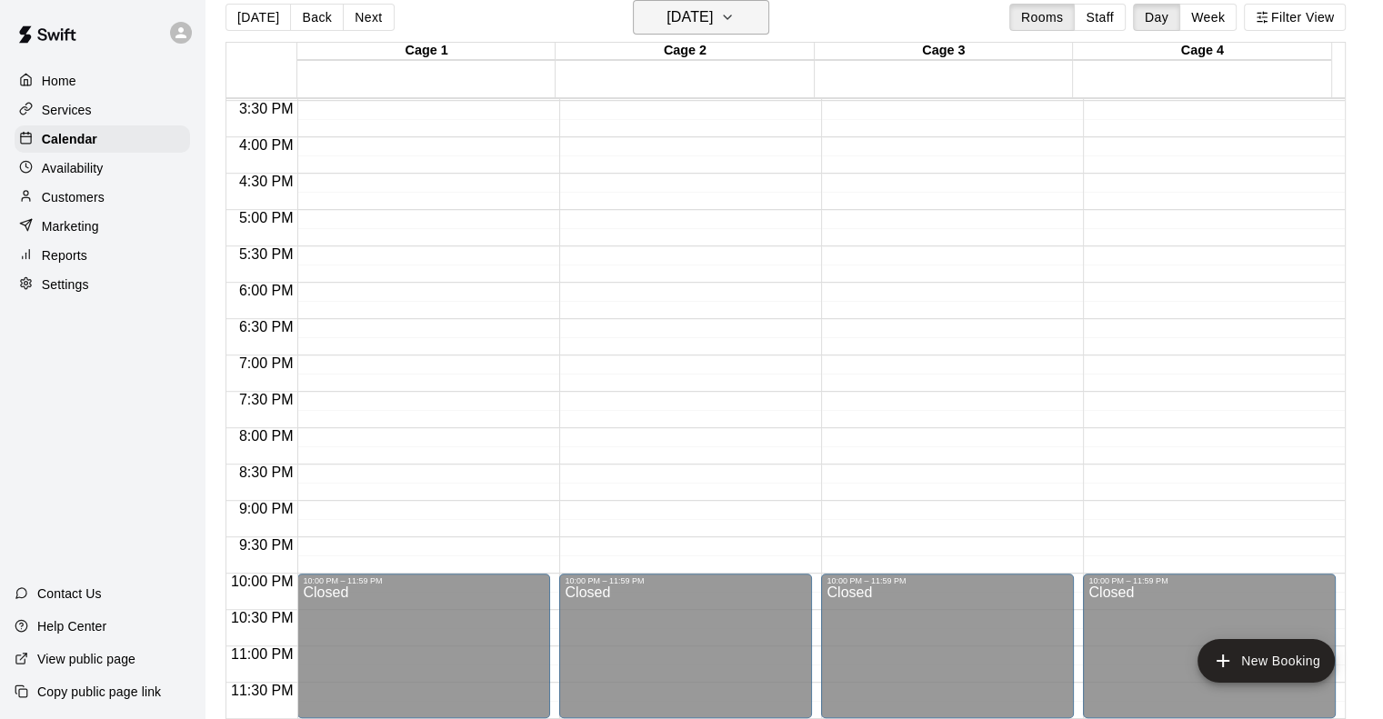
click at [713, 18] on h6 "Wednesday Aug 27" at bounding box center [690, 17] width 46 height 25
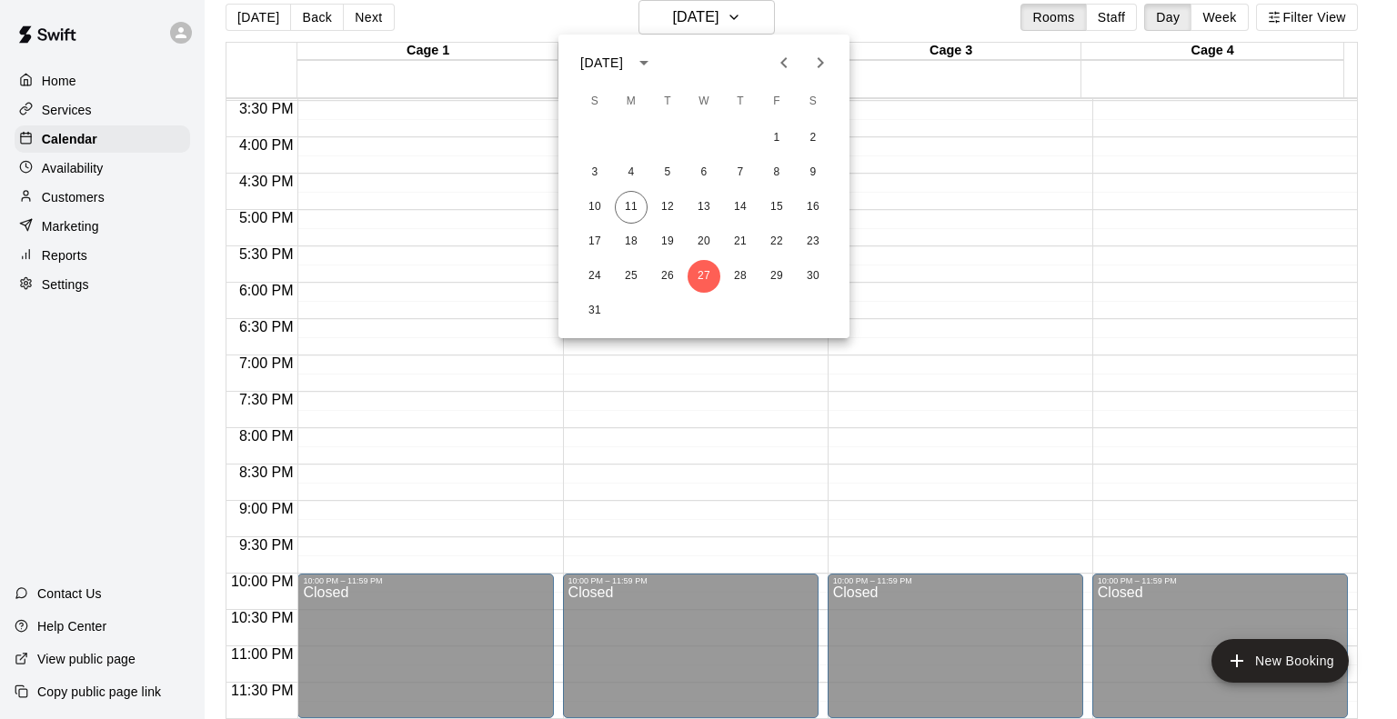
click at [849, 10] on div at bounding box center [698, 359] width 1397 height 719
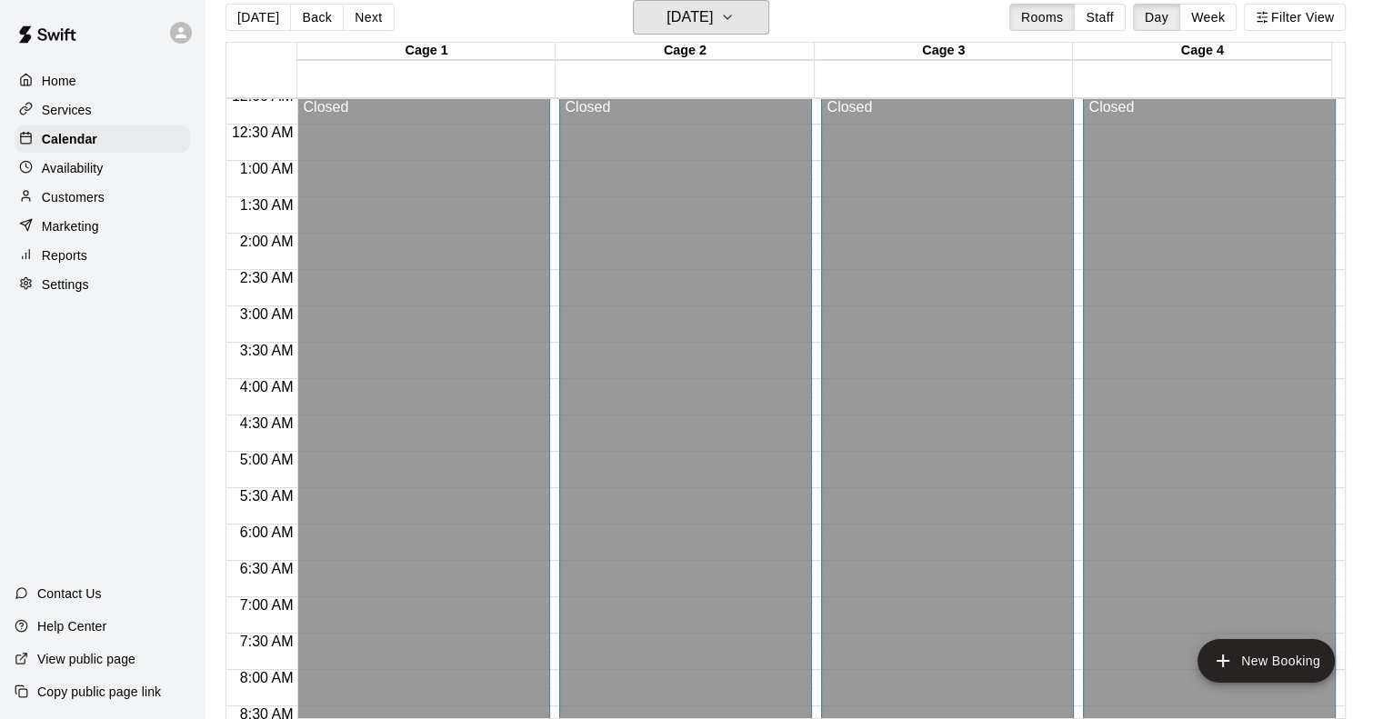
scroll to position [0, 0]
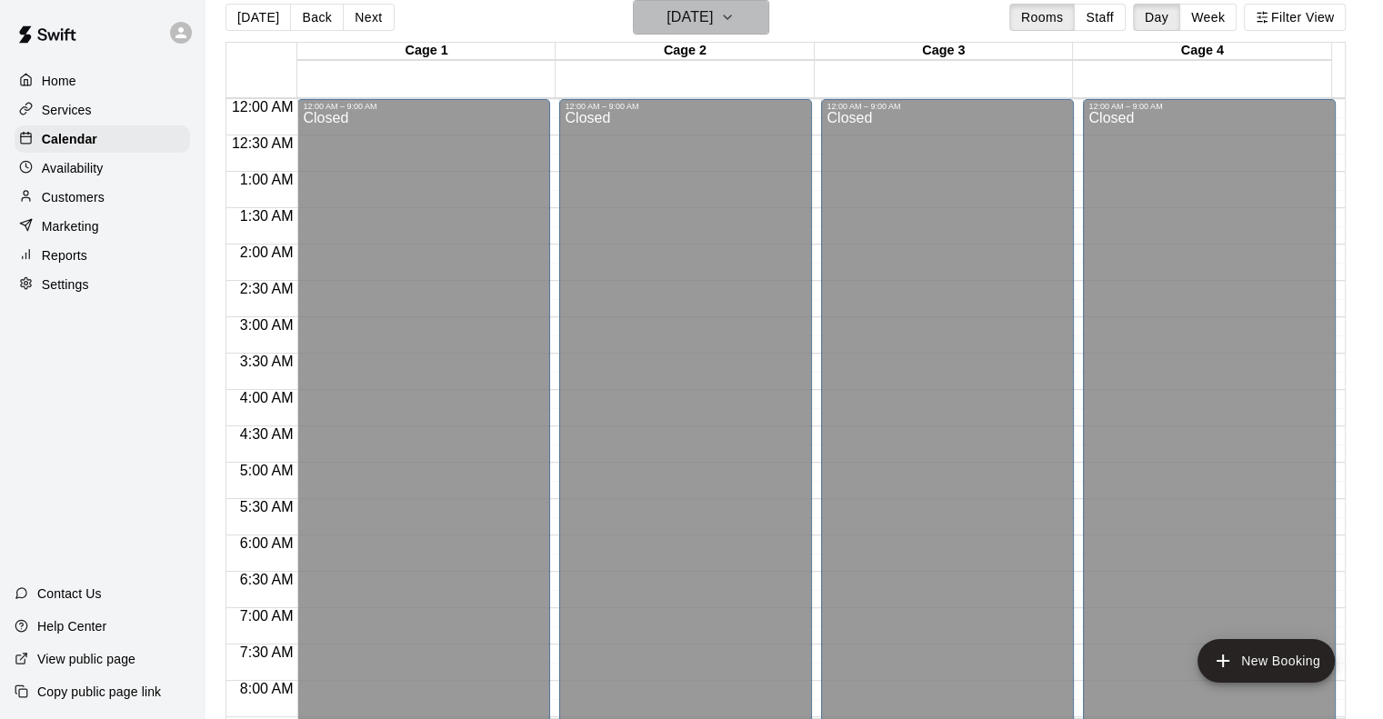
click at [713, 15] on h6 "Wednesday Aug 27" at bounding box center [690, 17] width 46 height 25
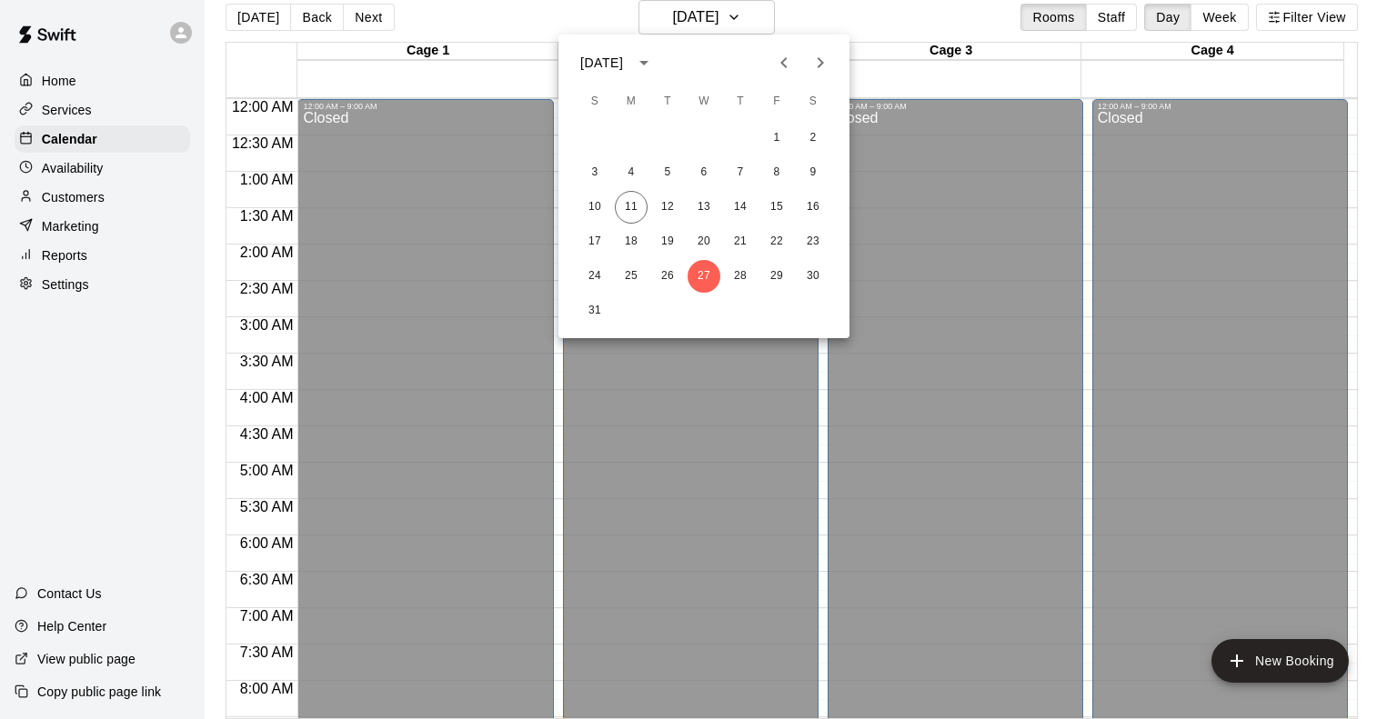
click at [909, 28] on div at bounding box center [698, 359] width 1397 height 719
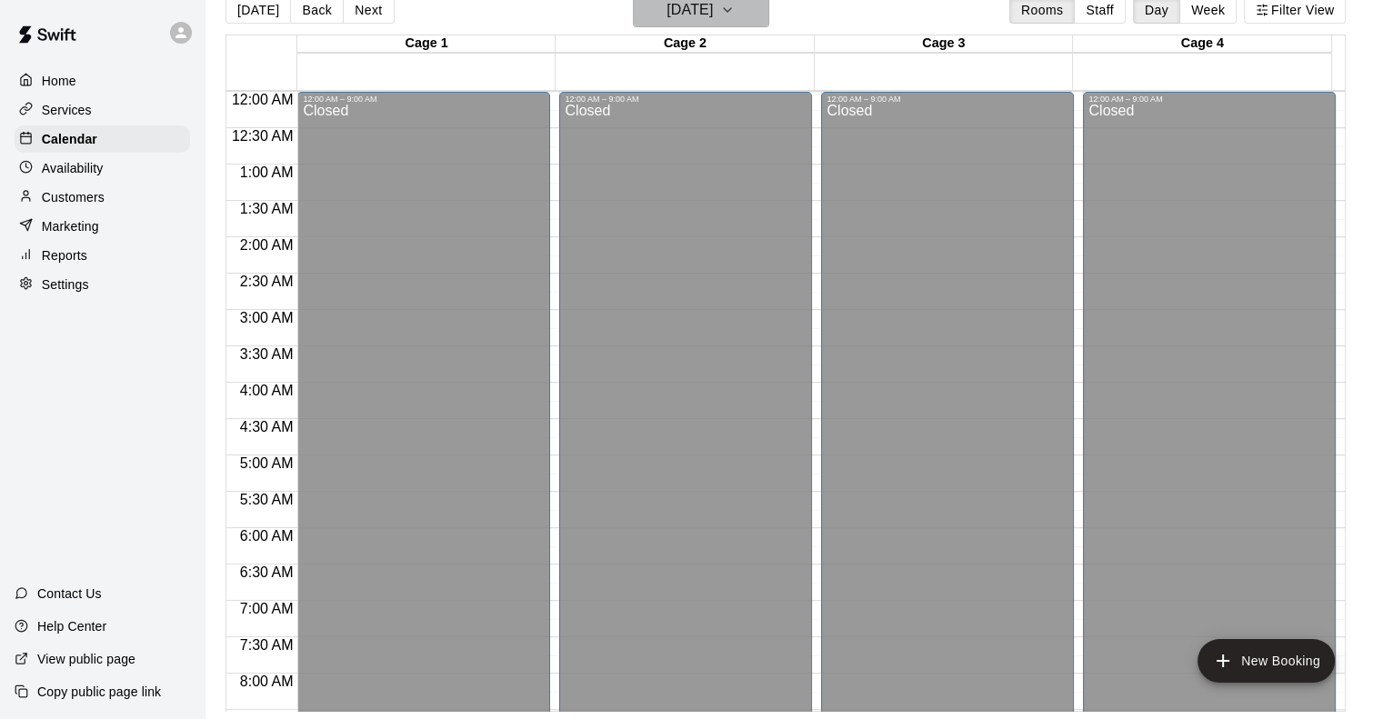
click at [713, 3] on h6 "Wednesday Aug 27" at bounding box center [690, 9] width 46 height 25
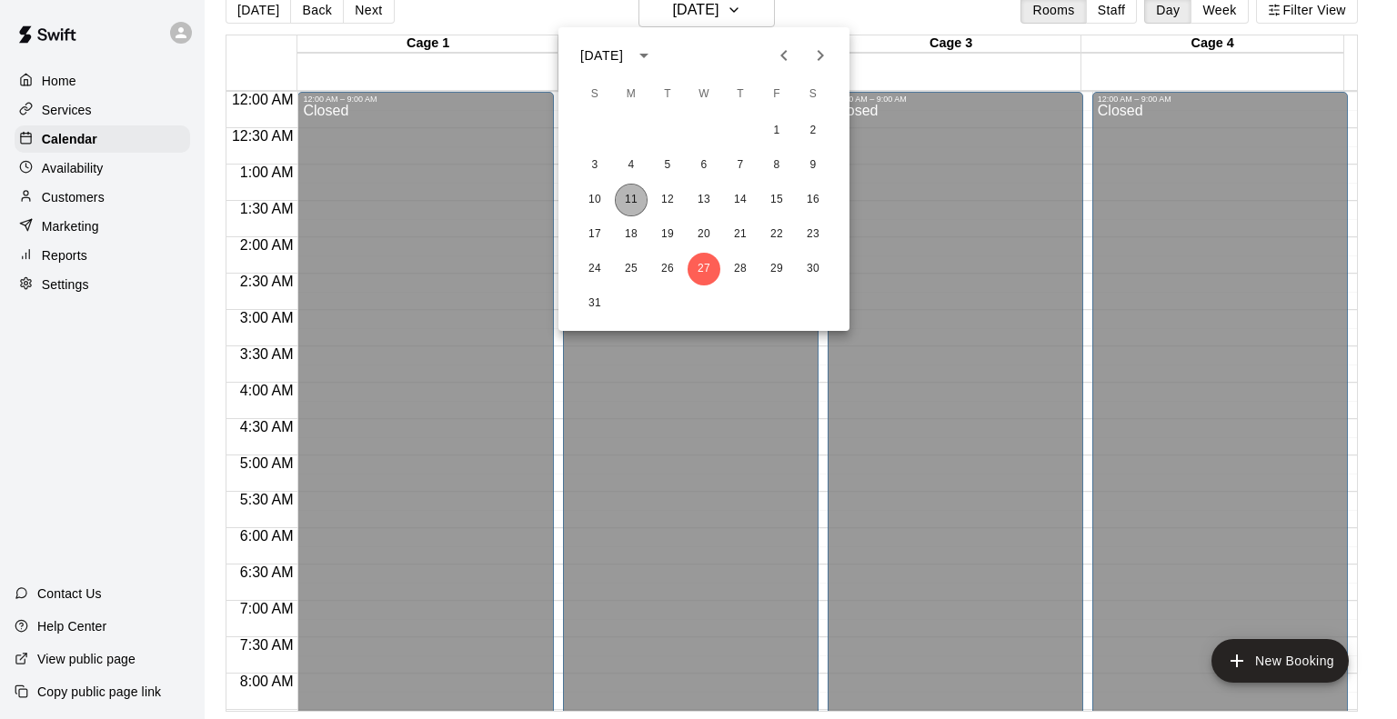
click at [643, 195] on button "11" at bounding box center [631, 200] width 33 height 33
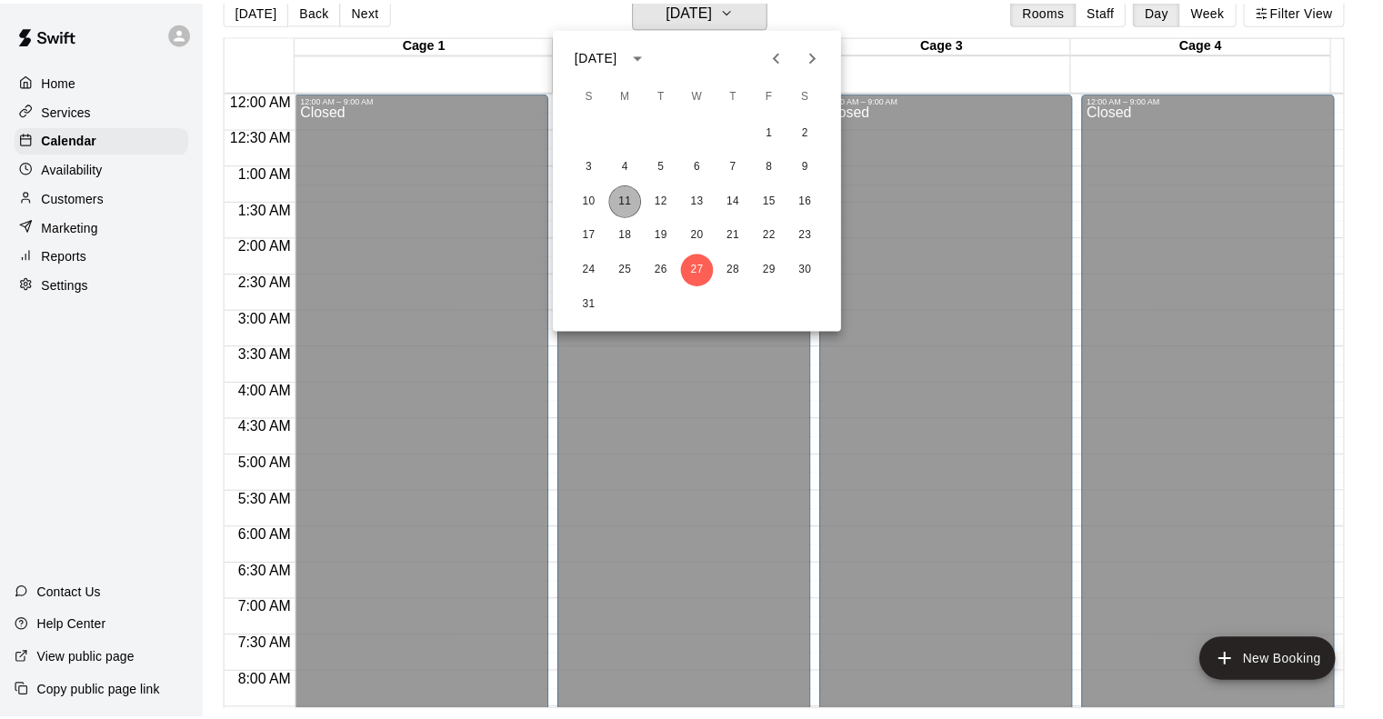
scroll to position [22, 0]
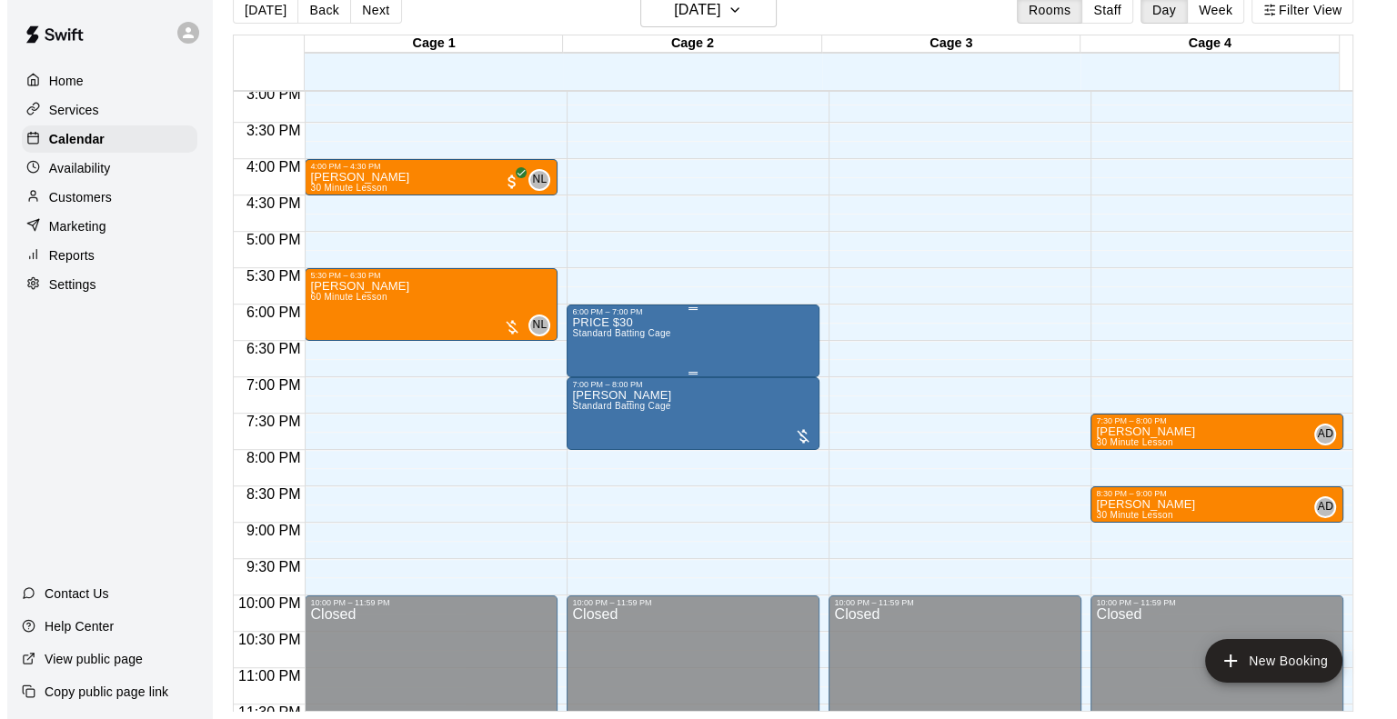
scroll to position [1126, 0]
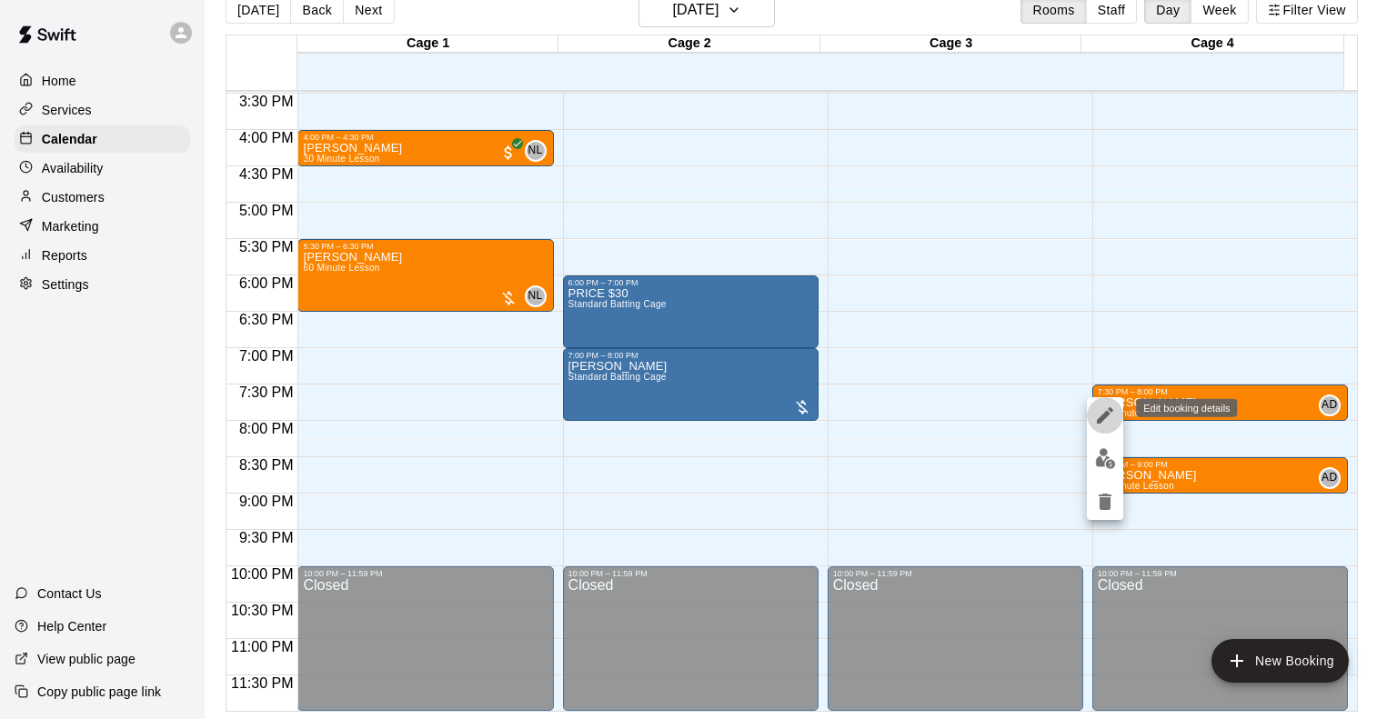
click at [1116, 417] on button "edit" at bounding box center [1105, 415] width 36 height 36
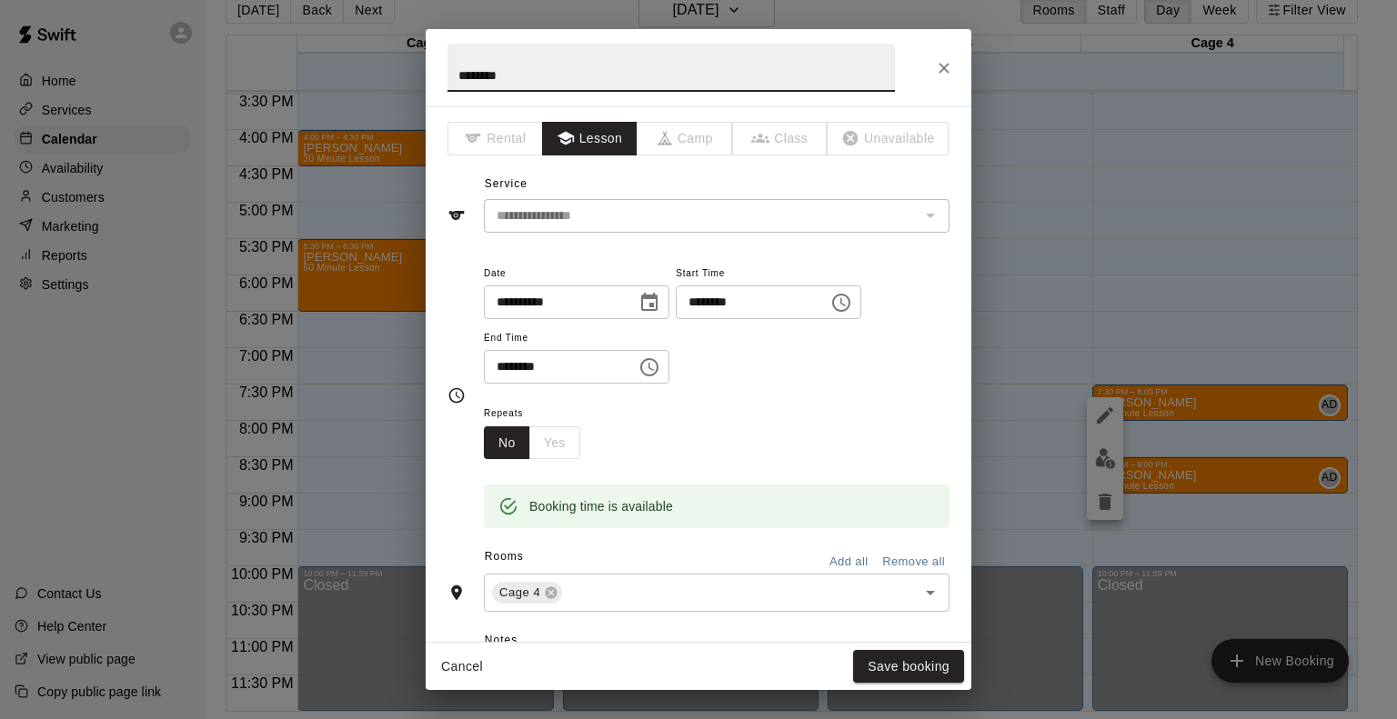
drag, startPoint x: 562, startPoint y: 72, endPoint x: 313, endPoint y: 49, distance: 250.2
click at [313, 49] on div "**********" at bounding box center [698, 359] width 1397 height 719
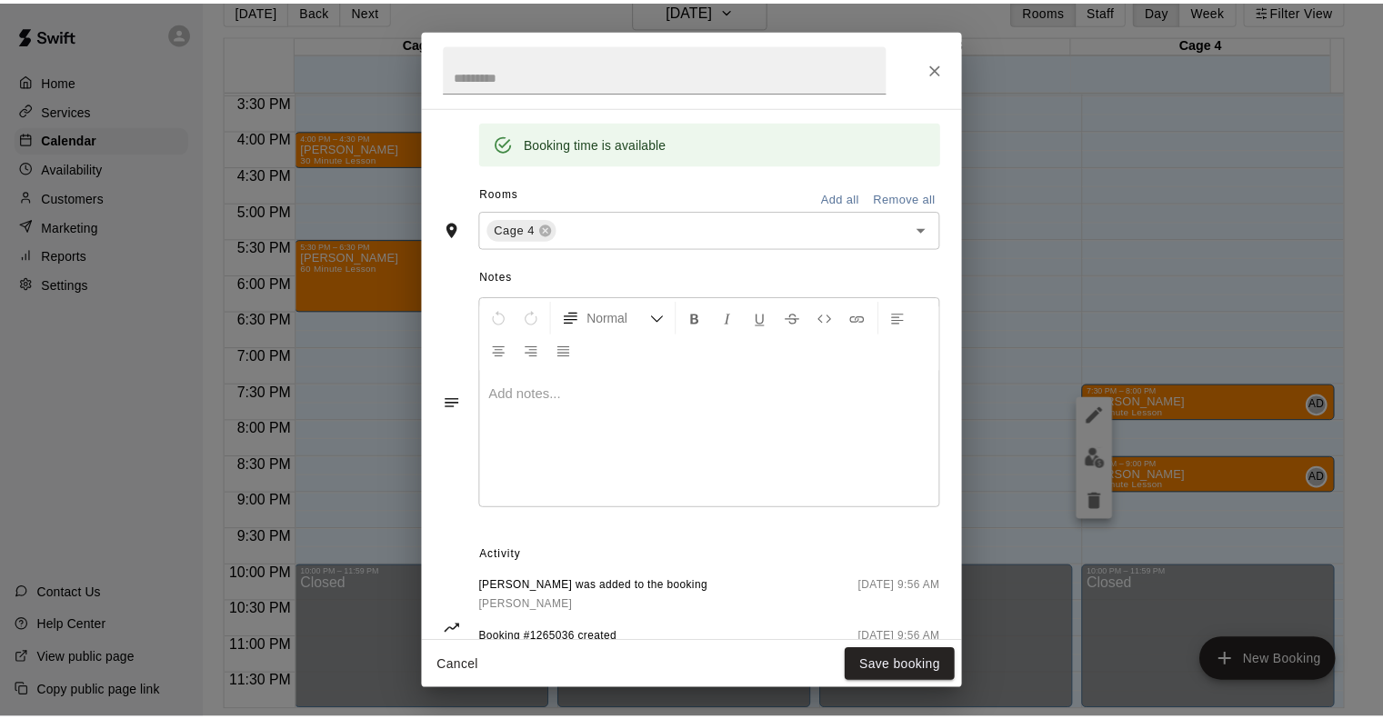
scroll to position [437, 0]
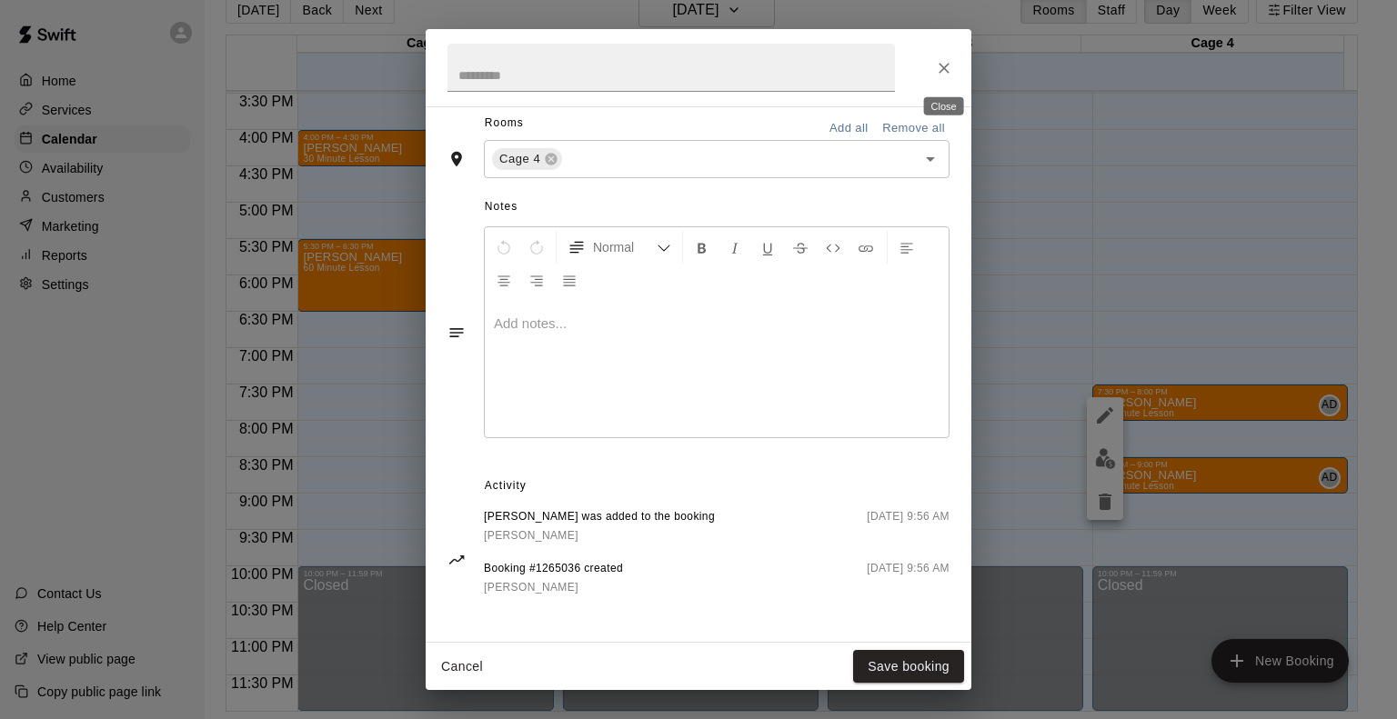
click at [949, 75] on icon "Close" at bounding box center [944, 68] width 18 height 18
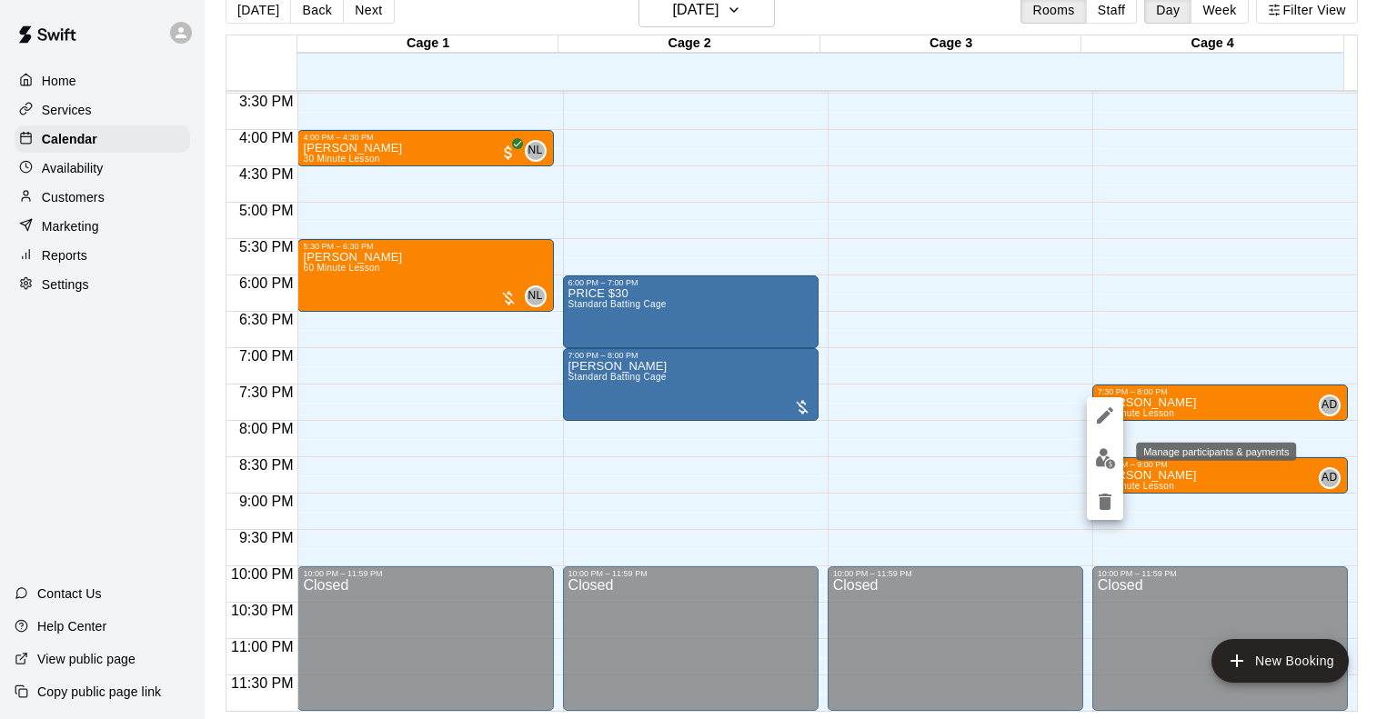
click at [1102, 461] on img "edit" at bounding box center [1105, 458] width 21 height 21
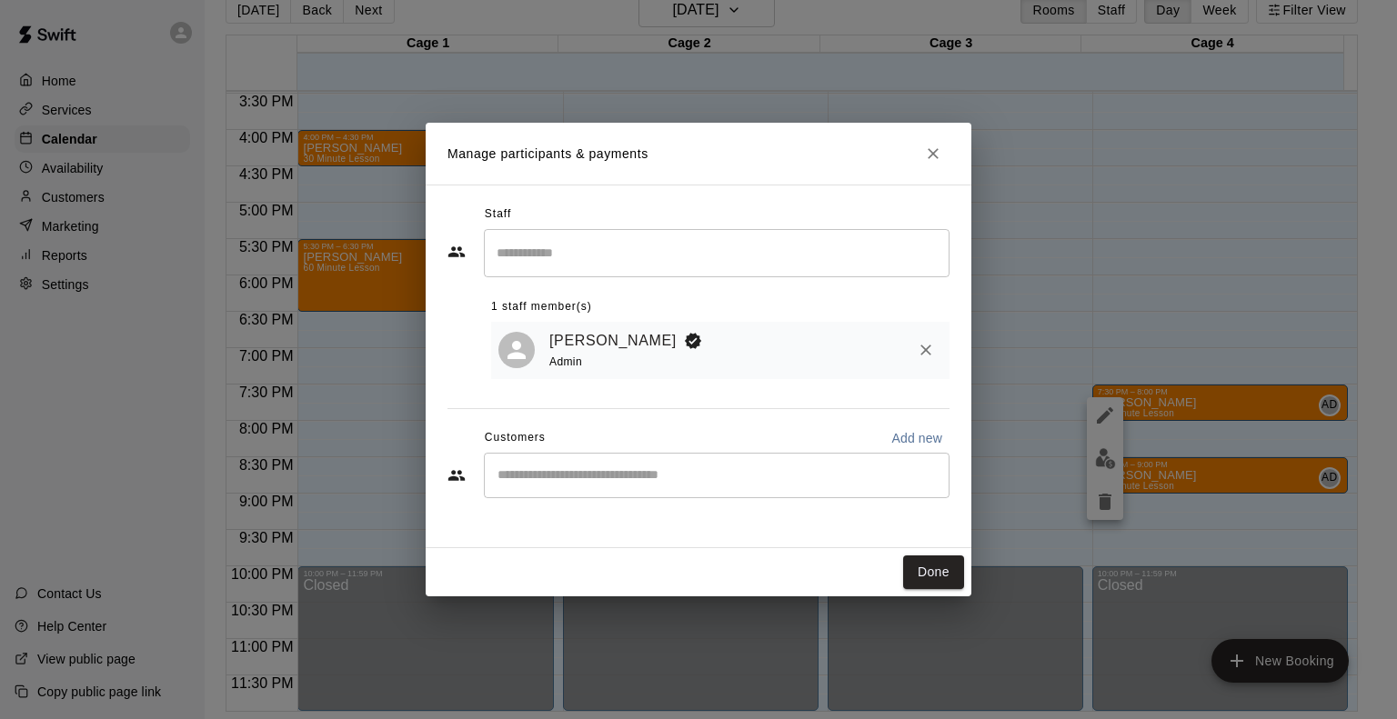
click at [700, 497] on div "​" at bounding box center [717, 475] width 466 height 45
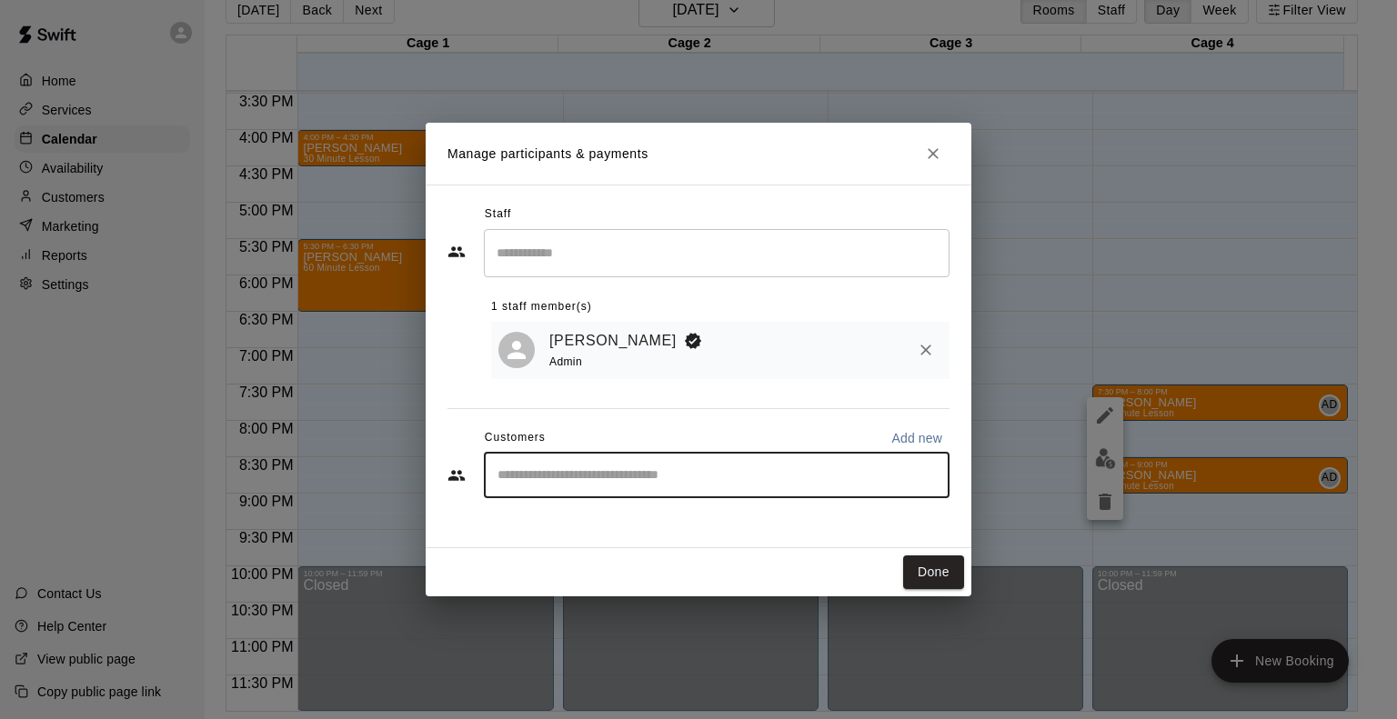
click at [688, 487] on div "​" at bounding box center [717, 475] width 466 height 45
type input "****"
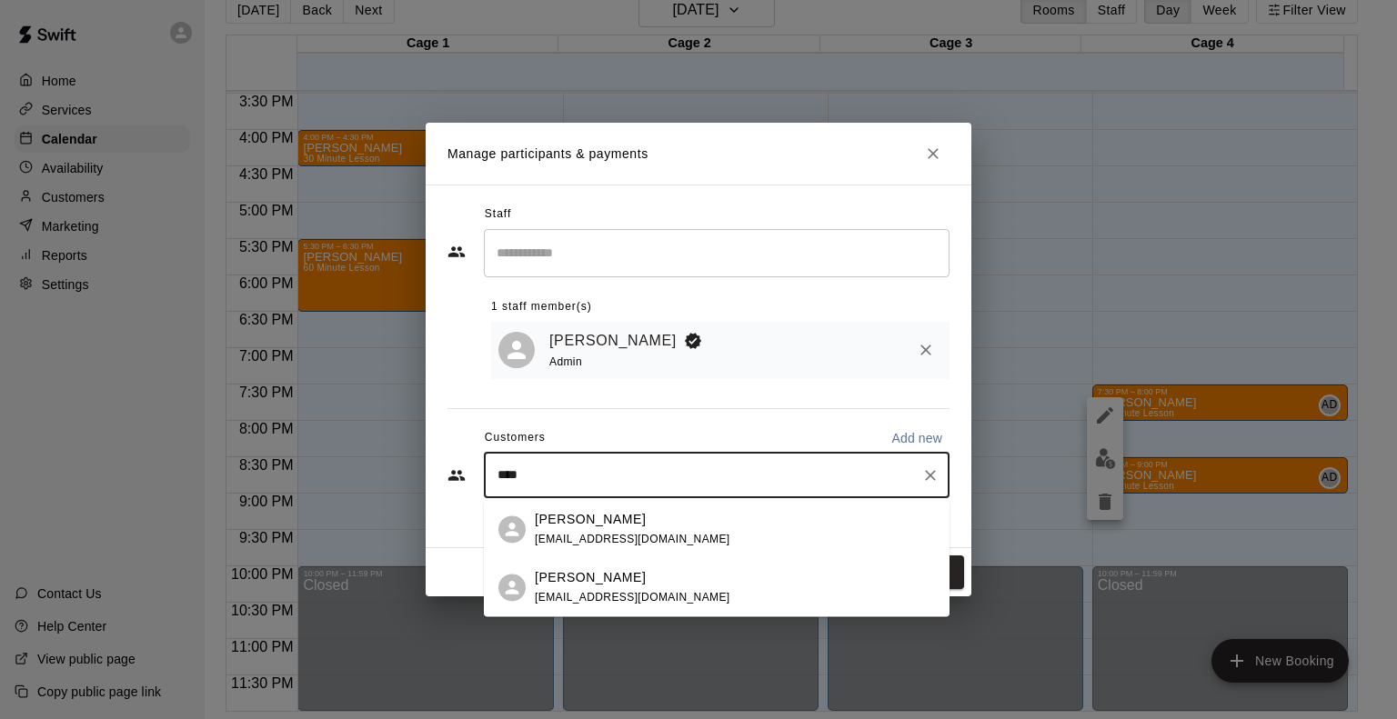
click at [673, 516] on div "Gabriela Vozzolo envozzolo@gmail.com" at bounding box center [735, 529] width 400 height 39
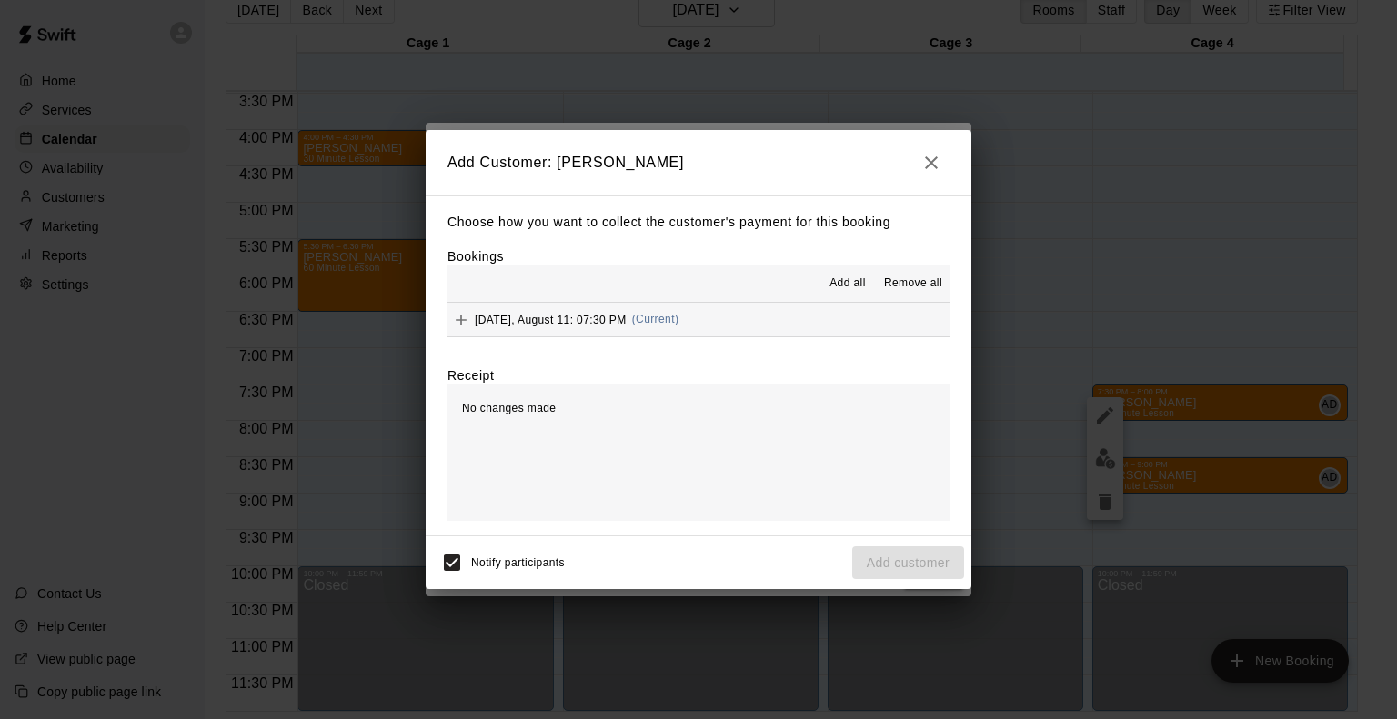
click at [552, 324] on span "Monday, August 11: 07:30 PM" at bounding box center [551, 319] width 152 height 13
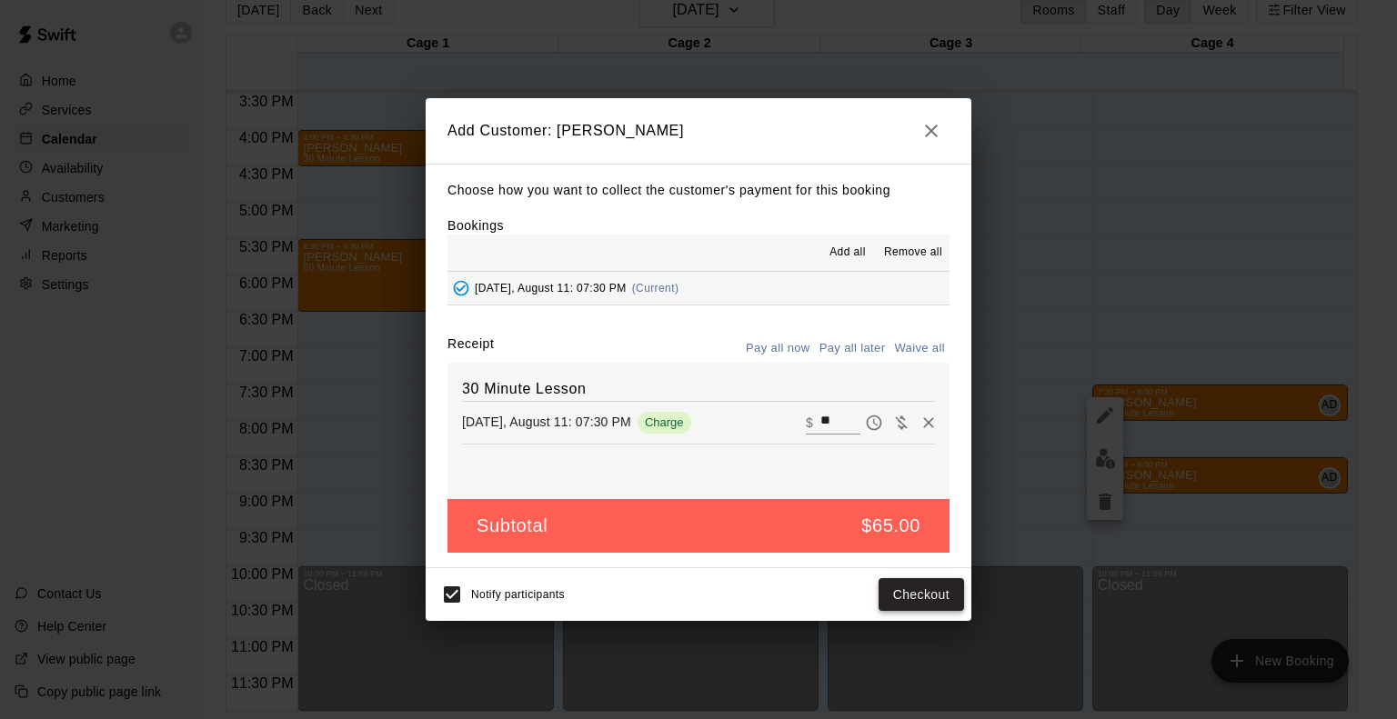
click at [904, 598] on button "Checkout" at bounding box center [921, 595] width 85 height 34
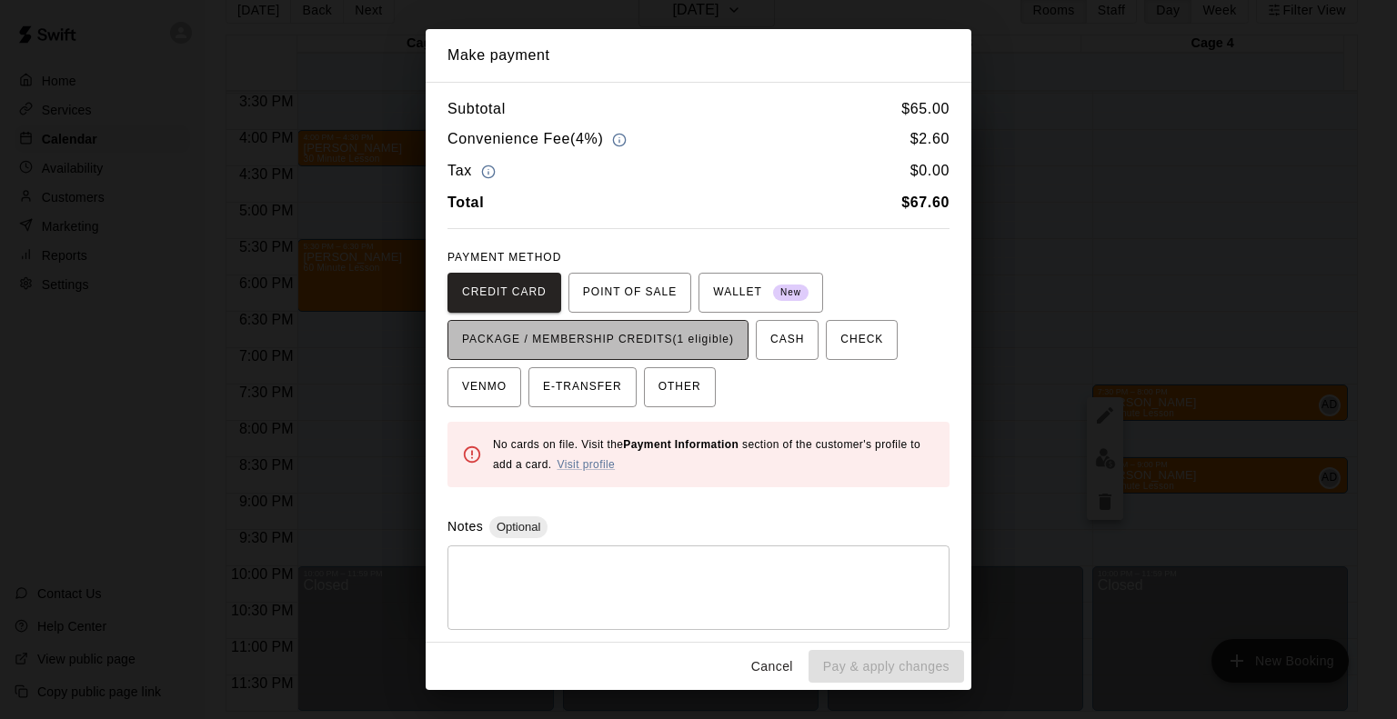
click at [662, 338] on span "PACKAGE / MEMBERSHIP CREDITS (1 eligible)" at bounding box center [598, 340] width 272 height 29
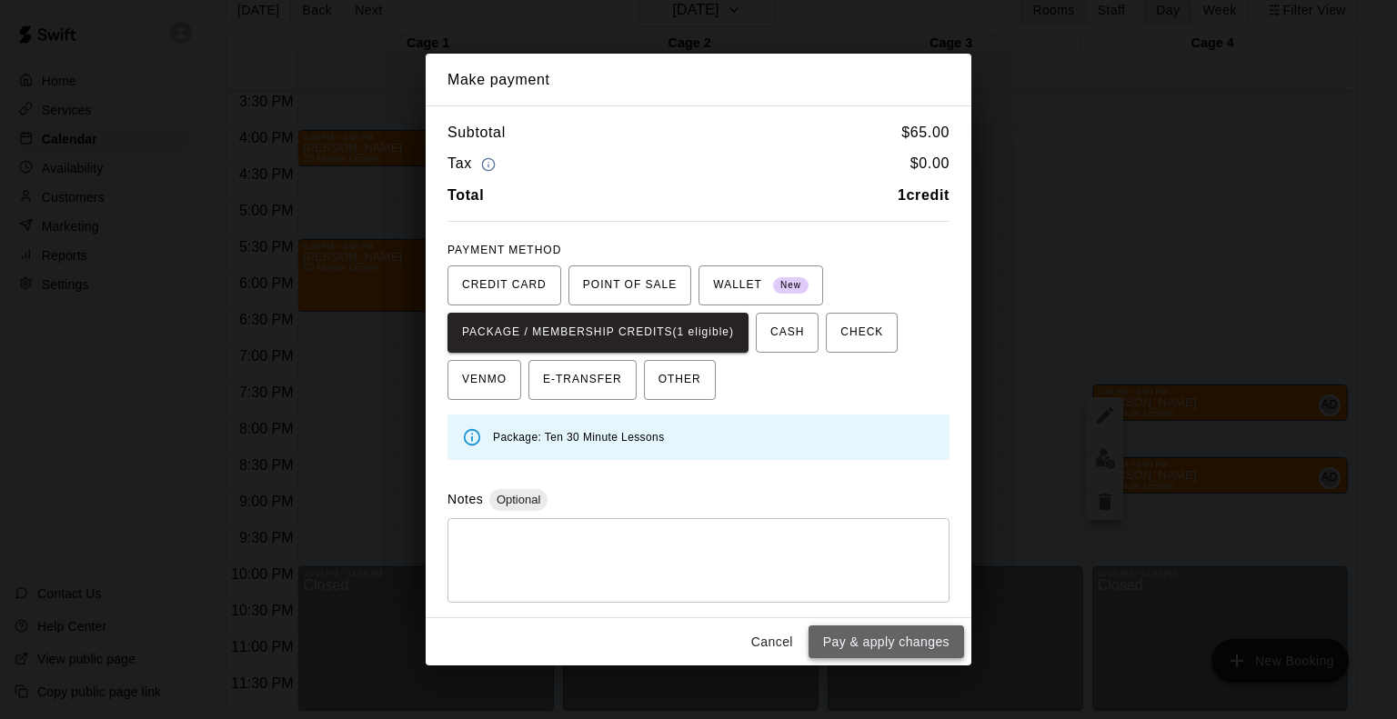
click at [902, 643] on button "Pay & apply changes" at bounding box center [886, 643] width 156 height 34
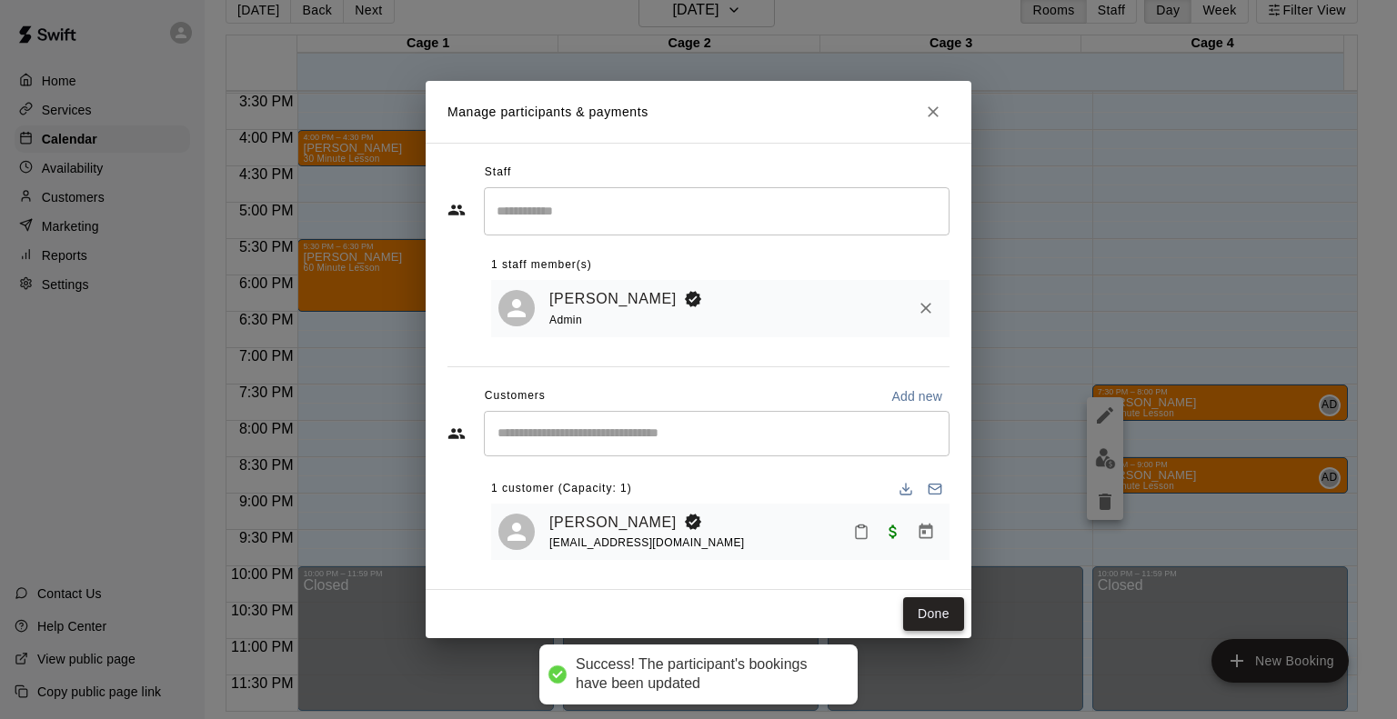
click at [953, 614] on button "Done" at bounding box center [933, 615] width 61 height 34
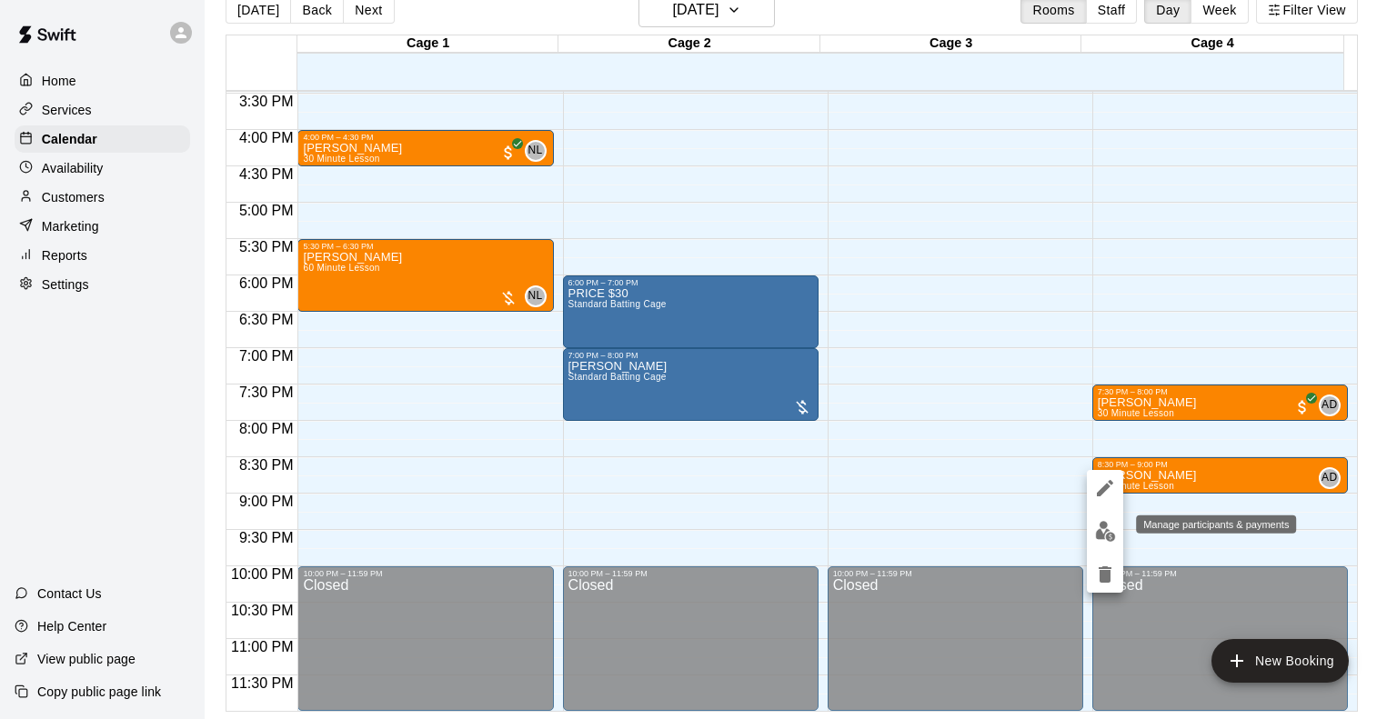
click at [1110, 534] on img "edit" at bounding box center [1105, 531] width 21 height 21
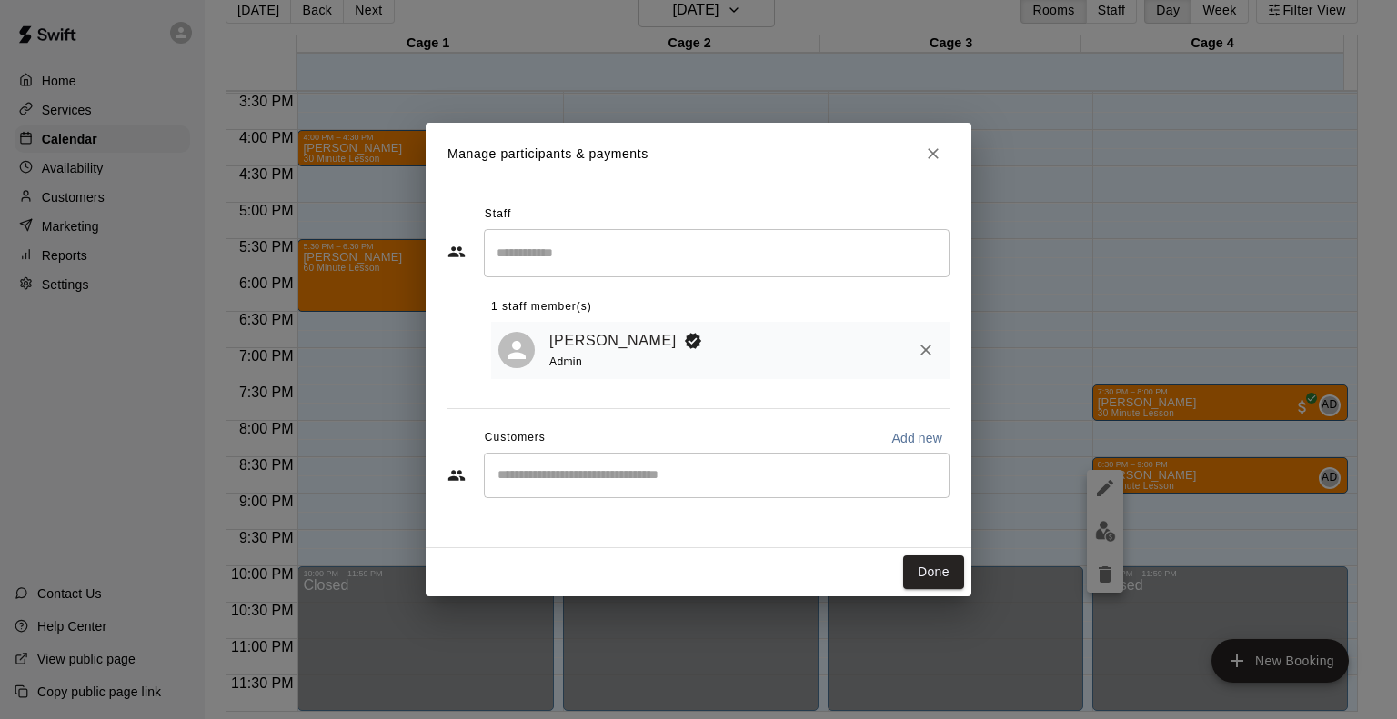
click at [613, 485] on input "Start typing to search customers..." at bounding box center [716, 476] width 449 height 18
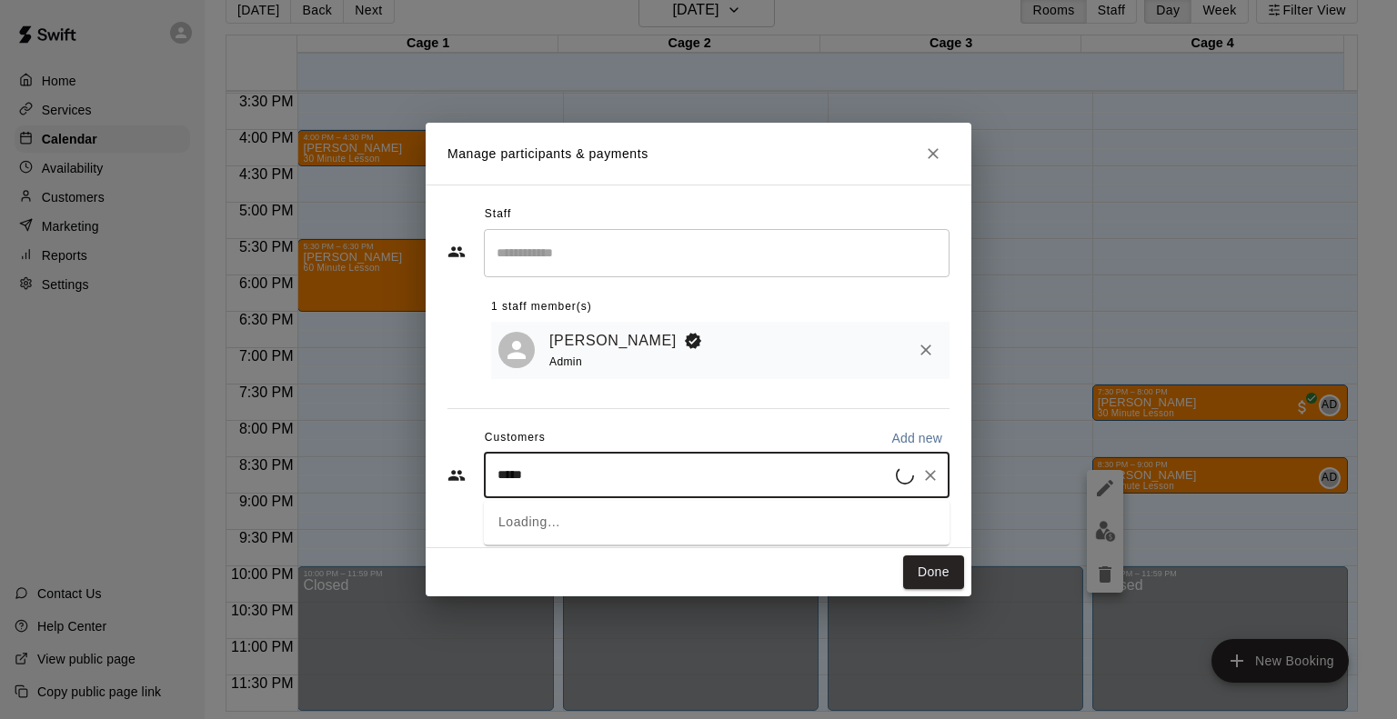
type input "******"
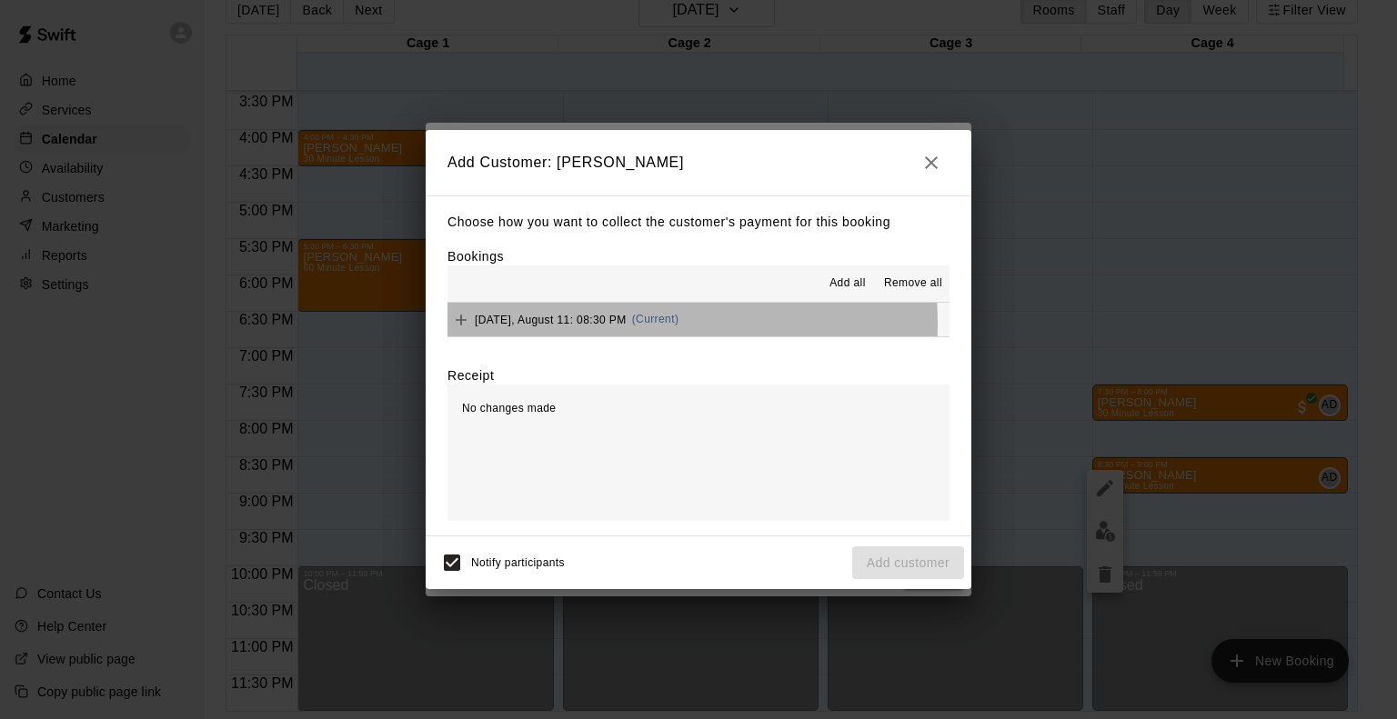
click at [537, 326] on span "Monday, August 11: 08:30 PM" at bounding box center [551, 319] width 152 height 13
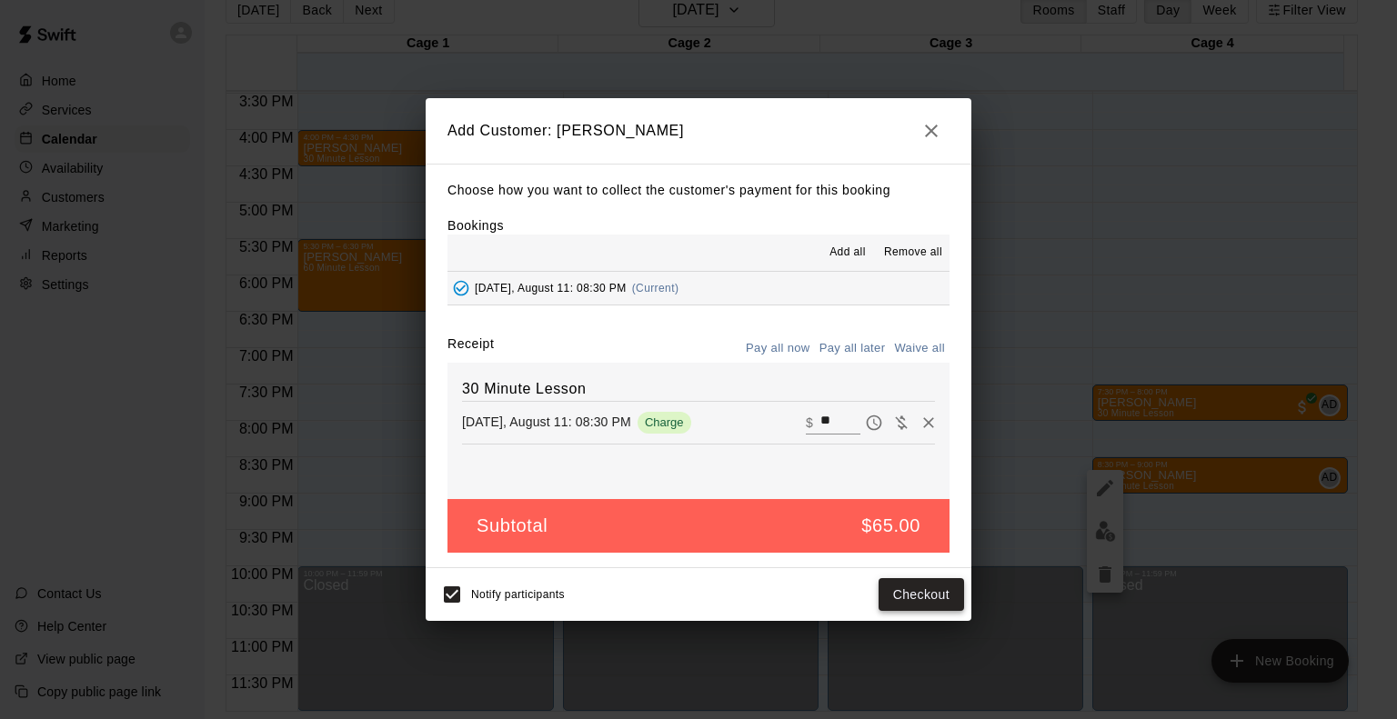
click at [944, 604] on button "Checkout" at bounding box center [921, 595] width 85 height 34
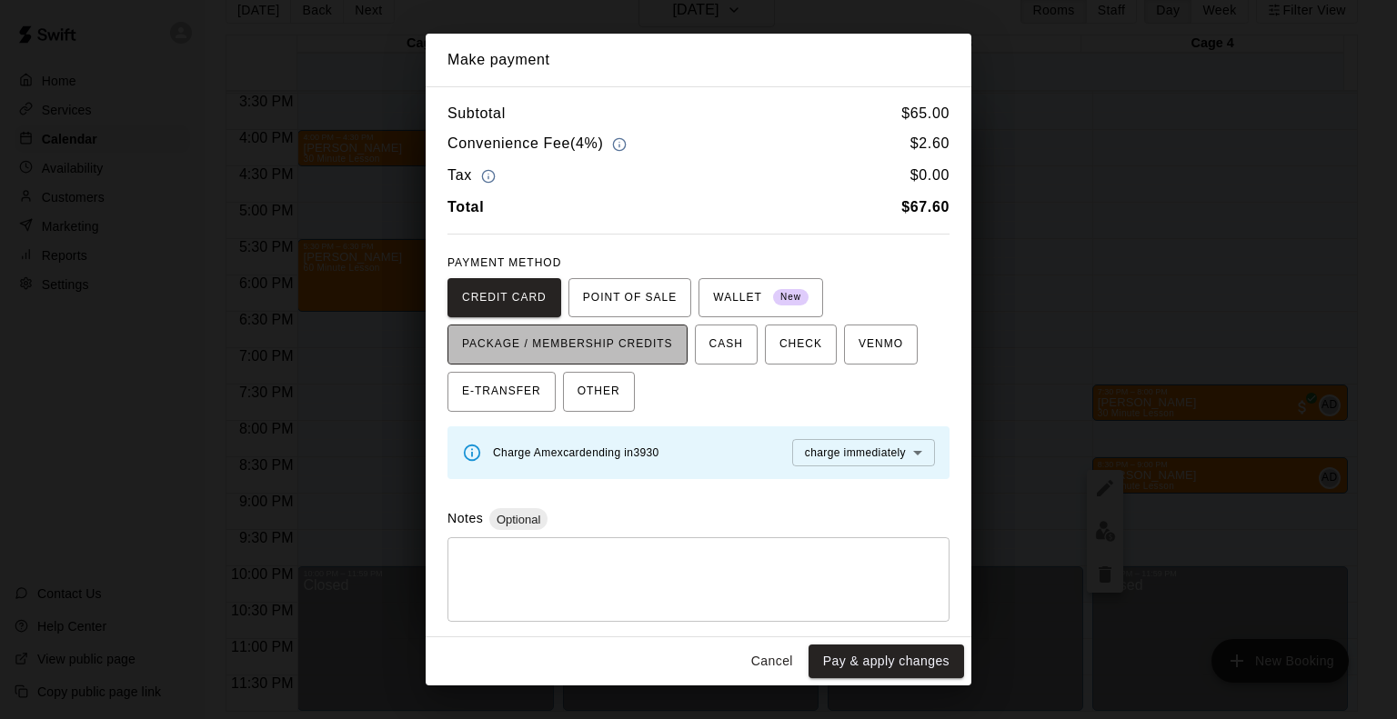
click at [648, 344] on span "PACKAGE / MEMBERSHIP CREDITS" at bounding box center [567, 344] width 211 height 29
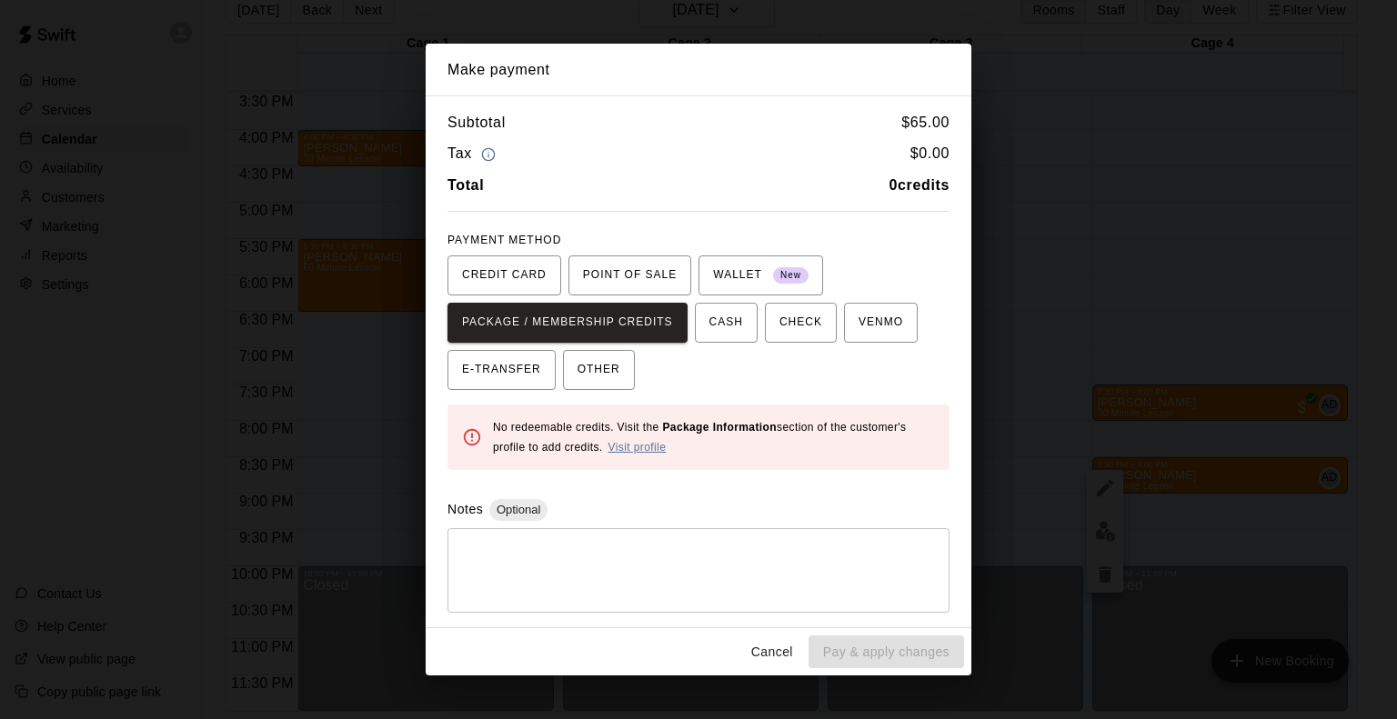
click at [639, 445] on link "Visit profile" at bounding box center [637, 447] width 58 height 13
click at [648, 441] on link "Visit profile" at bounding box center [637, 447] width 58 height 13
click at [768, 648] on button "Cancel" at bounding box center [772, 653] width 58 height 34
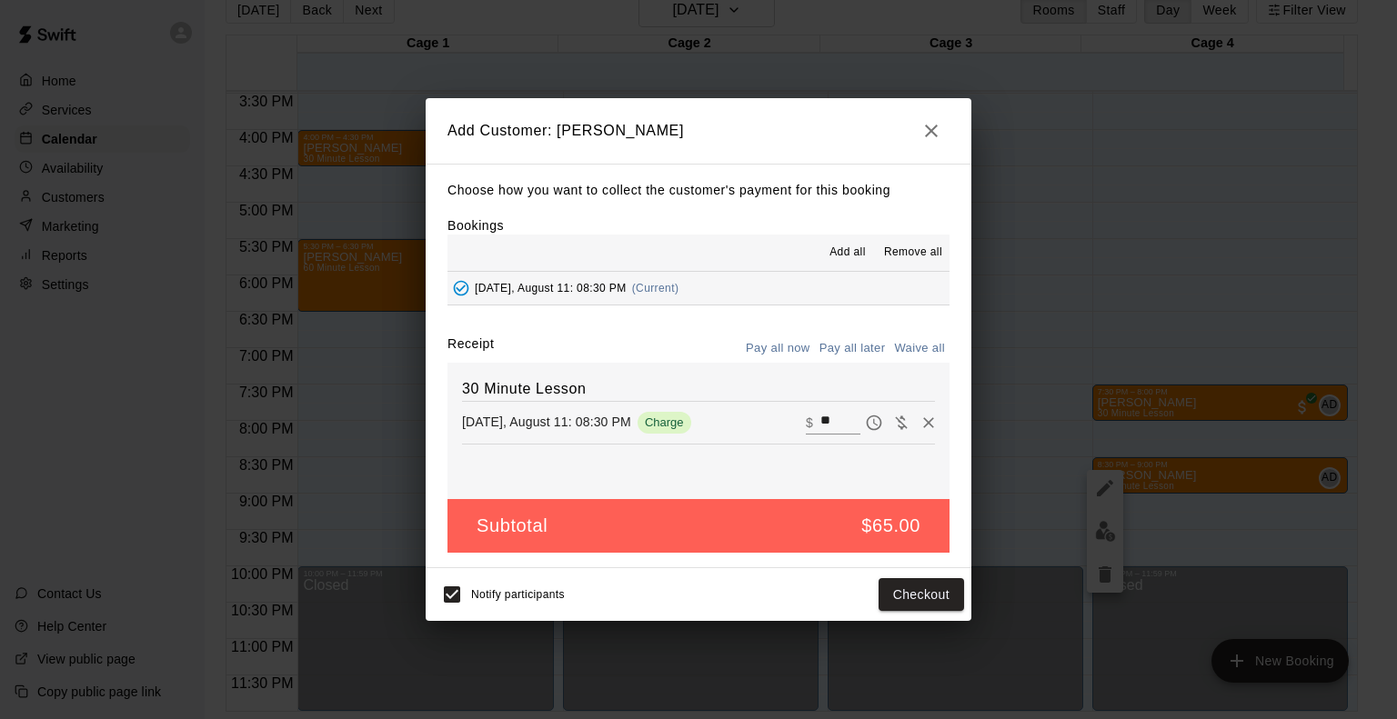
click at [924, 356] on button "Waive all" at bounding box center [919, 349] width 60 height 28
type input "*"
click at [926, 598] on button "Add customer" at bounding box center [908, 595] width 112 height 34
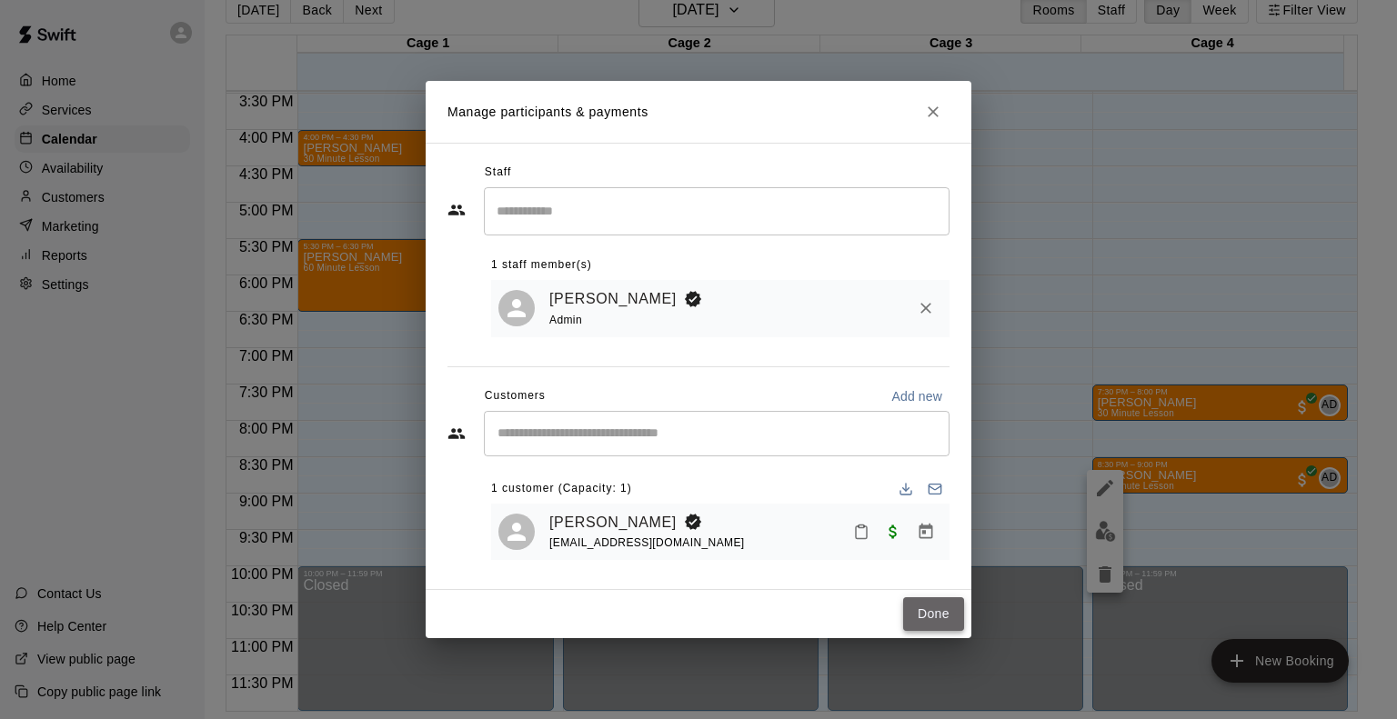
click at [933, 604] on button "Done" at bounding box center [933, 615] width 61 height 34
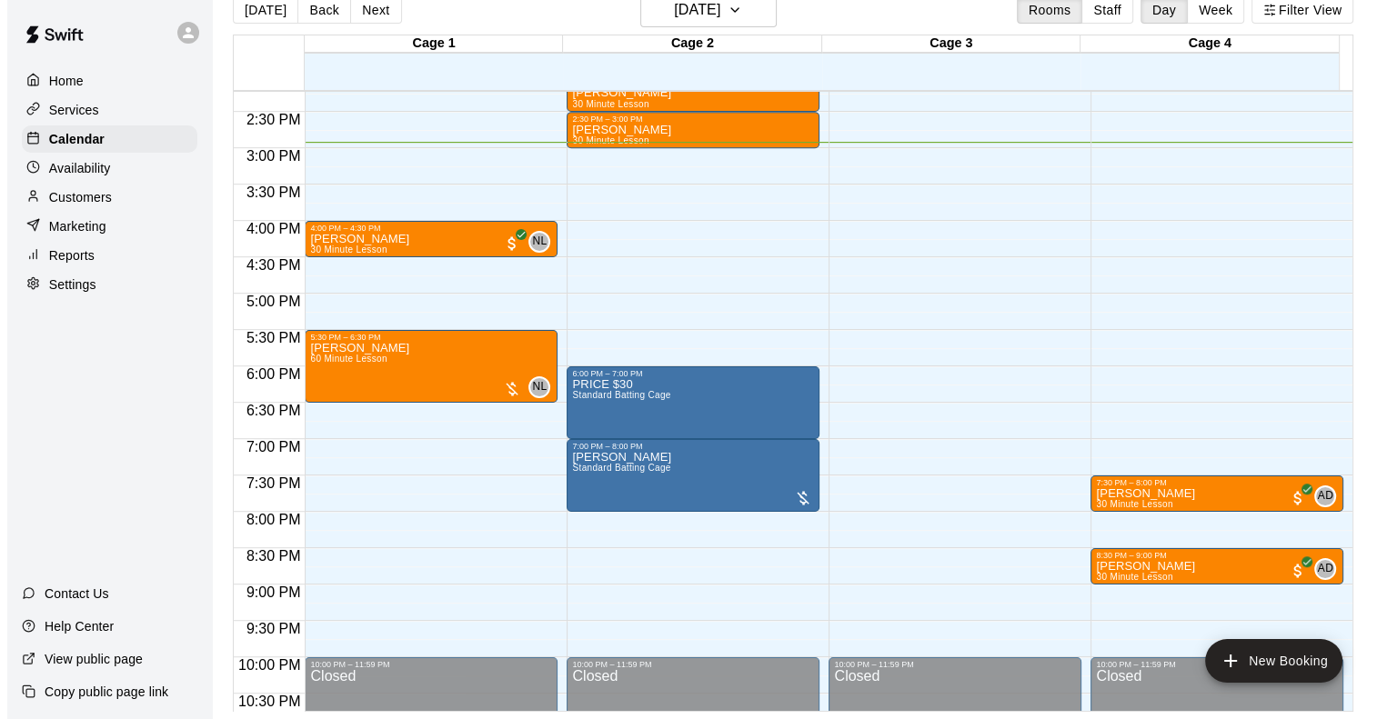
scroll to position [1126, 0]
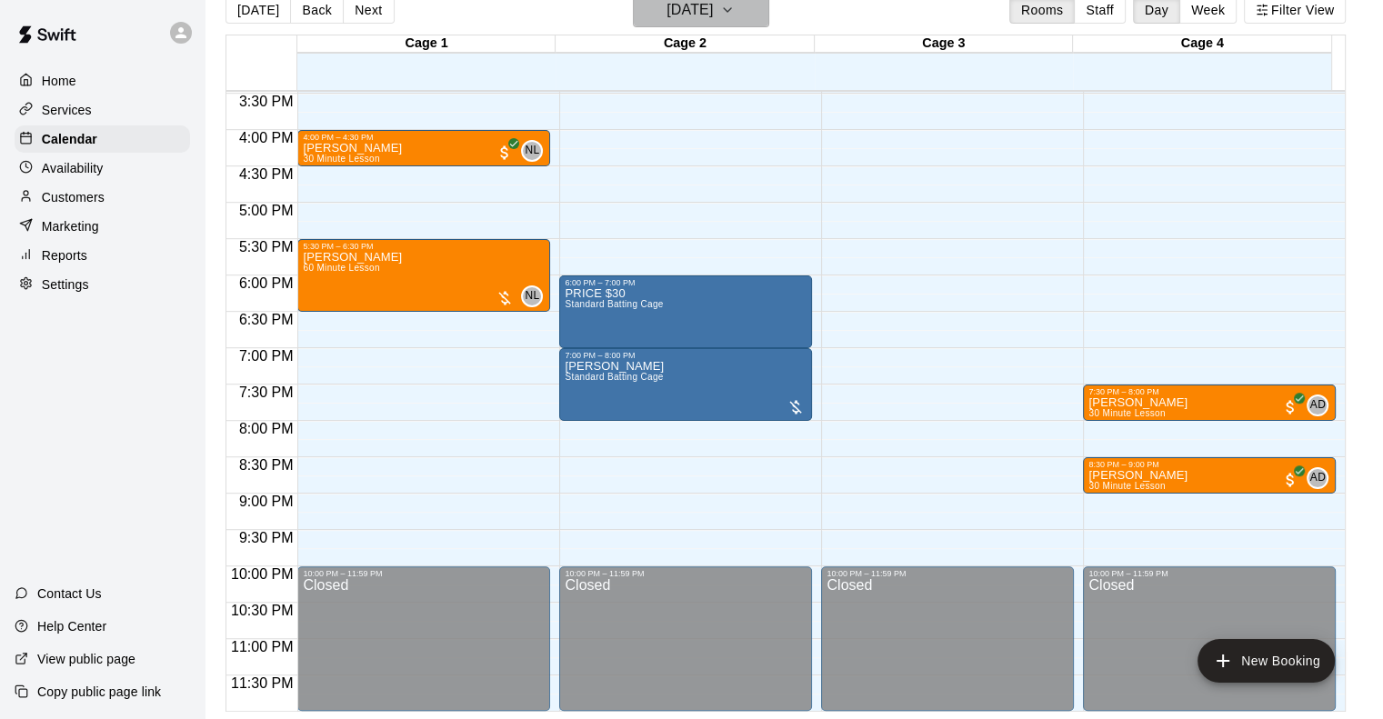
click at [711, 20] on h6 "Monday Aug 11" at bounding box center [690, 9] width 46 height 25
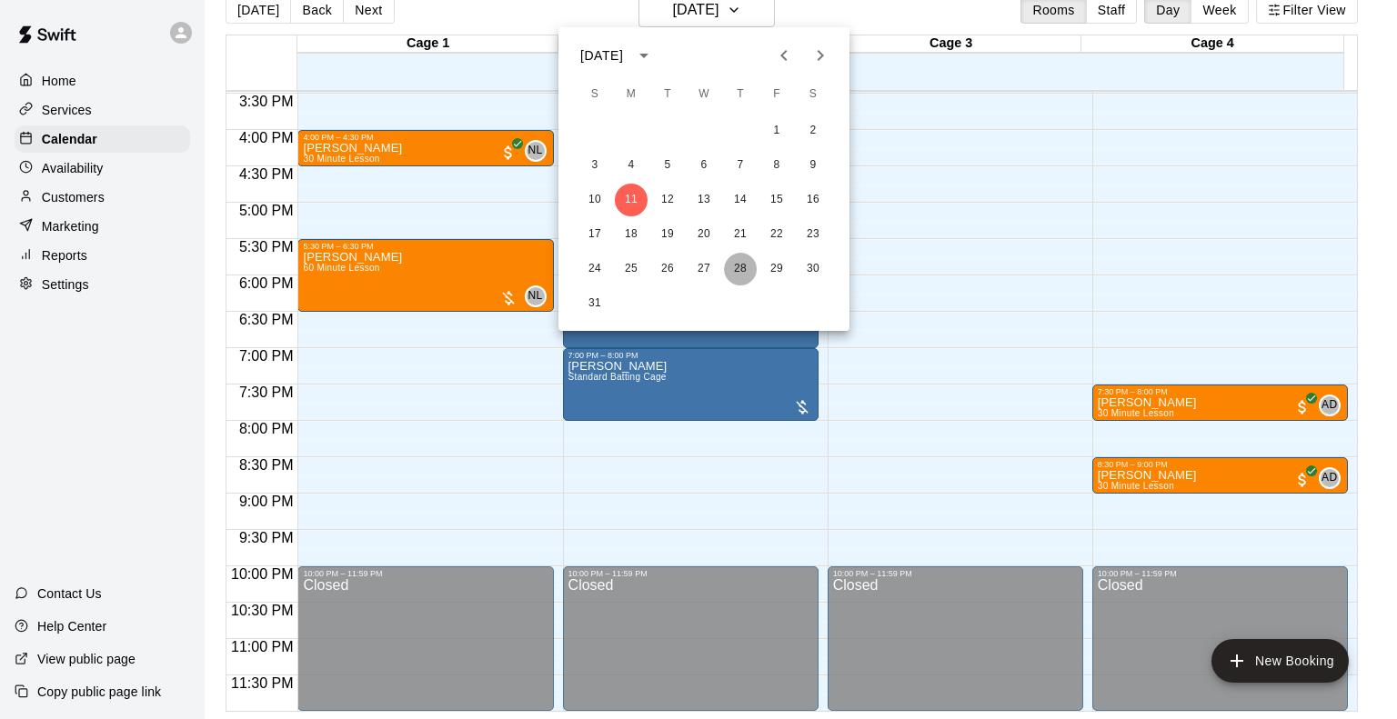
click at [738, 276] on button "28" at bounding box center [740, 269] width 33 height 33
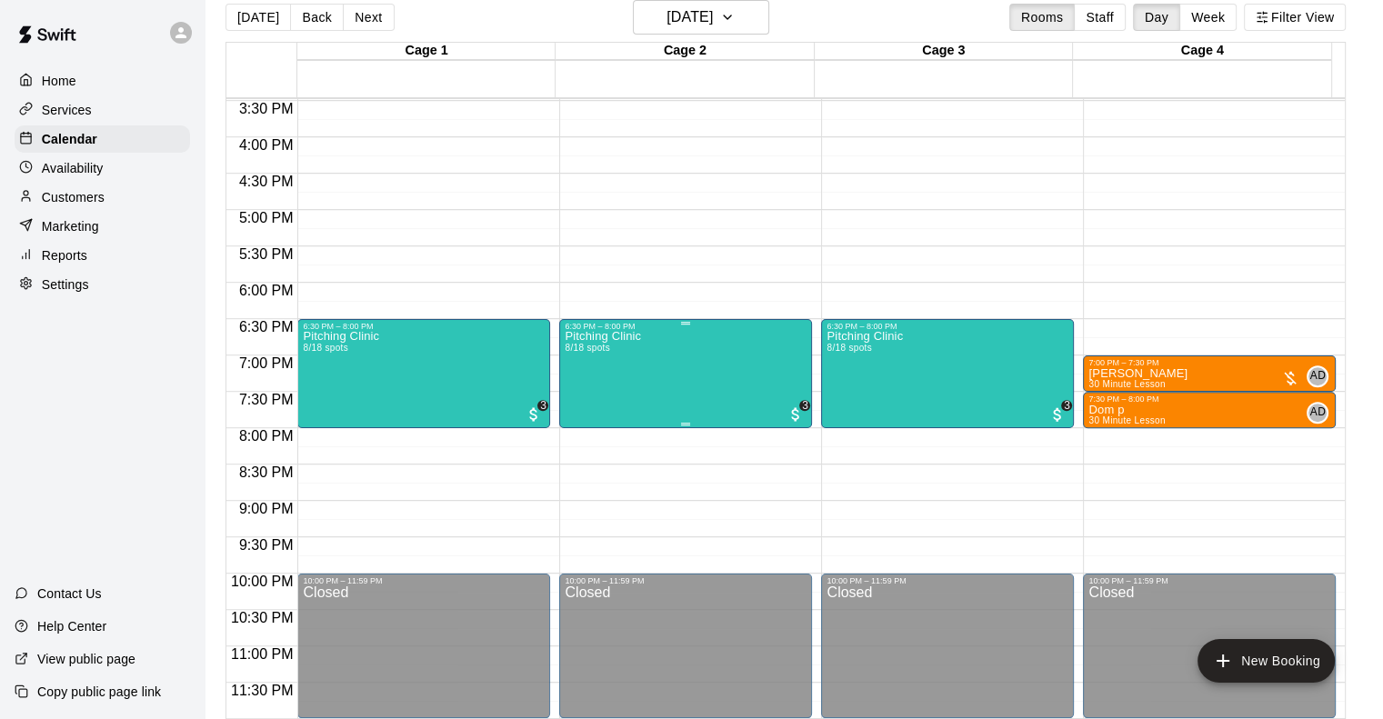
click at [665, 391] on div "Pitching Clinic 8/18 spots 3" at bounding box center [686, 690] width 242 height 719
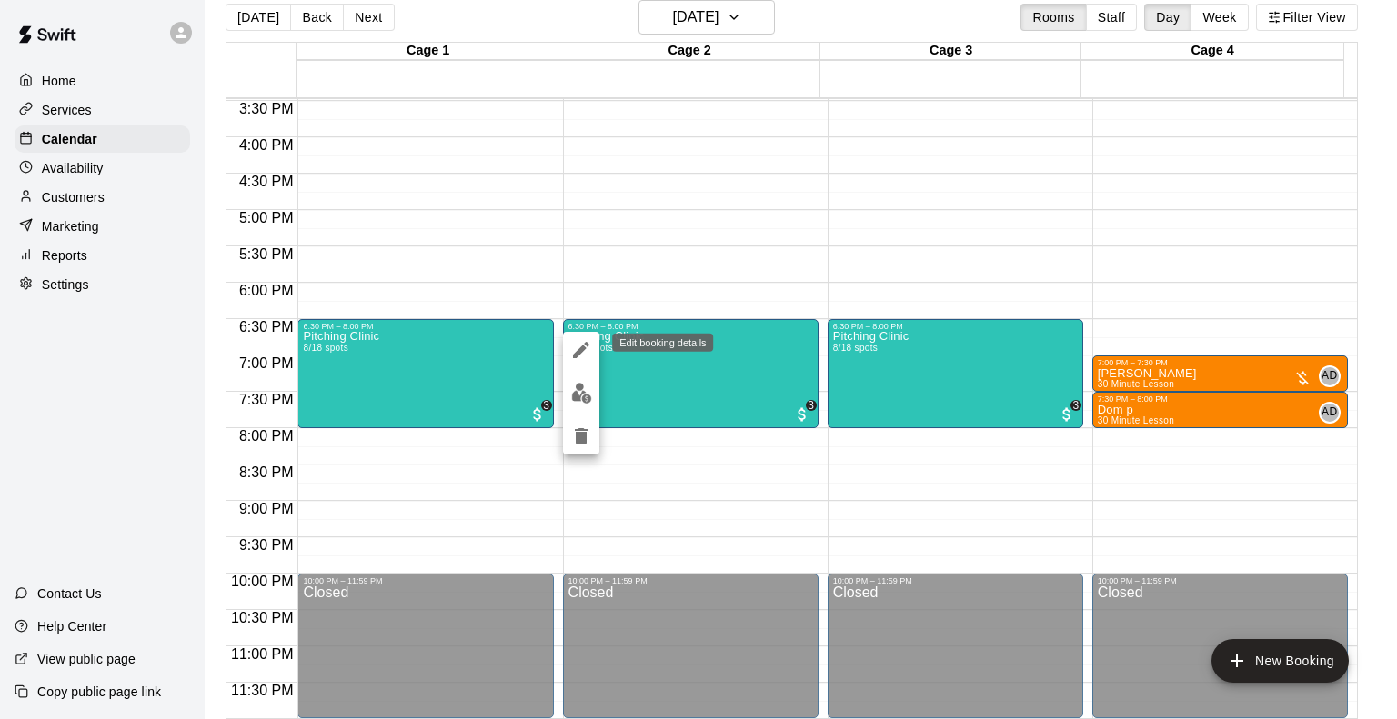
click at [579, 348] on icon "edit" at bounding box center [581, 350] width 16 height 16
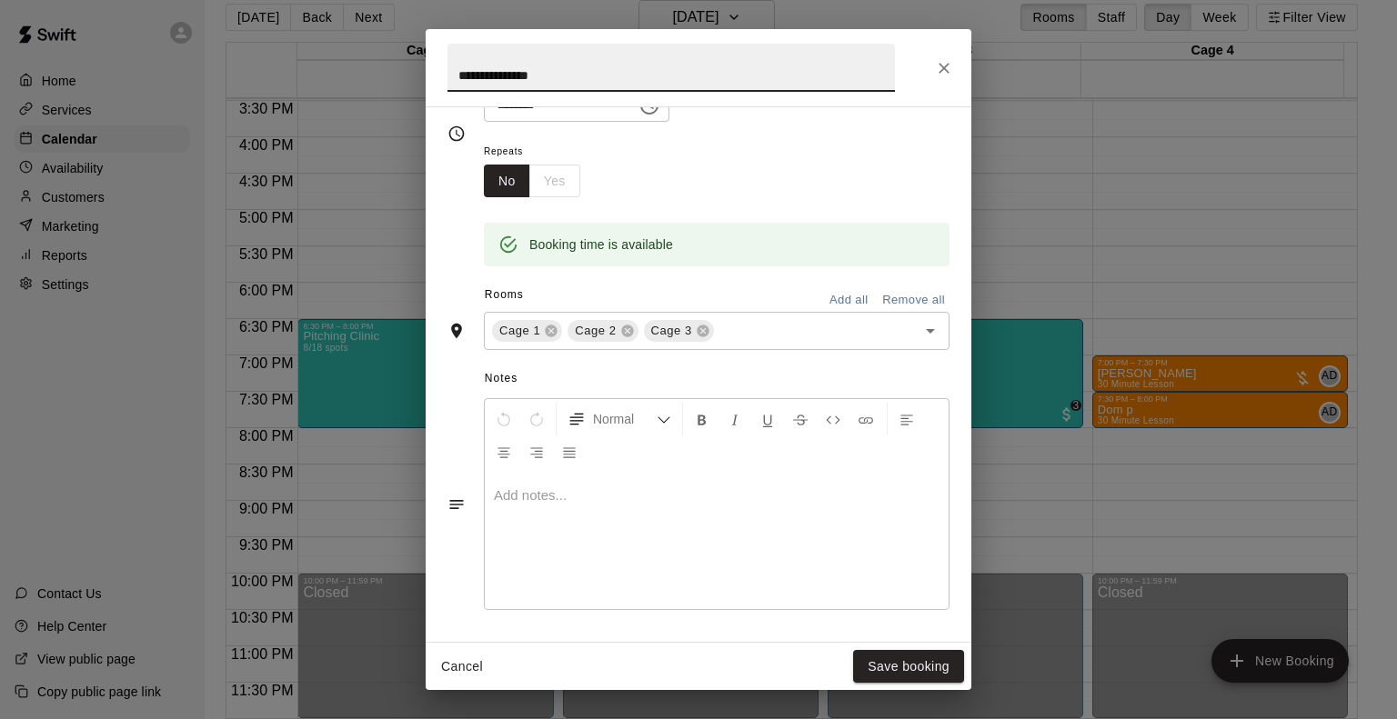
scroll to position [364, 0]
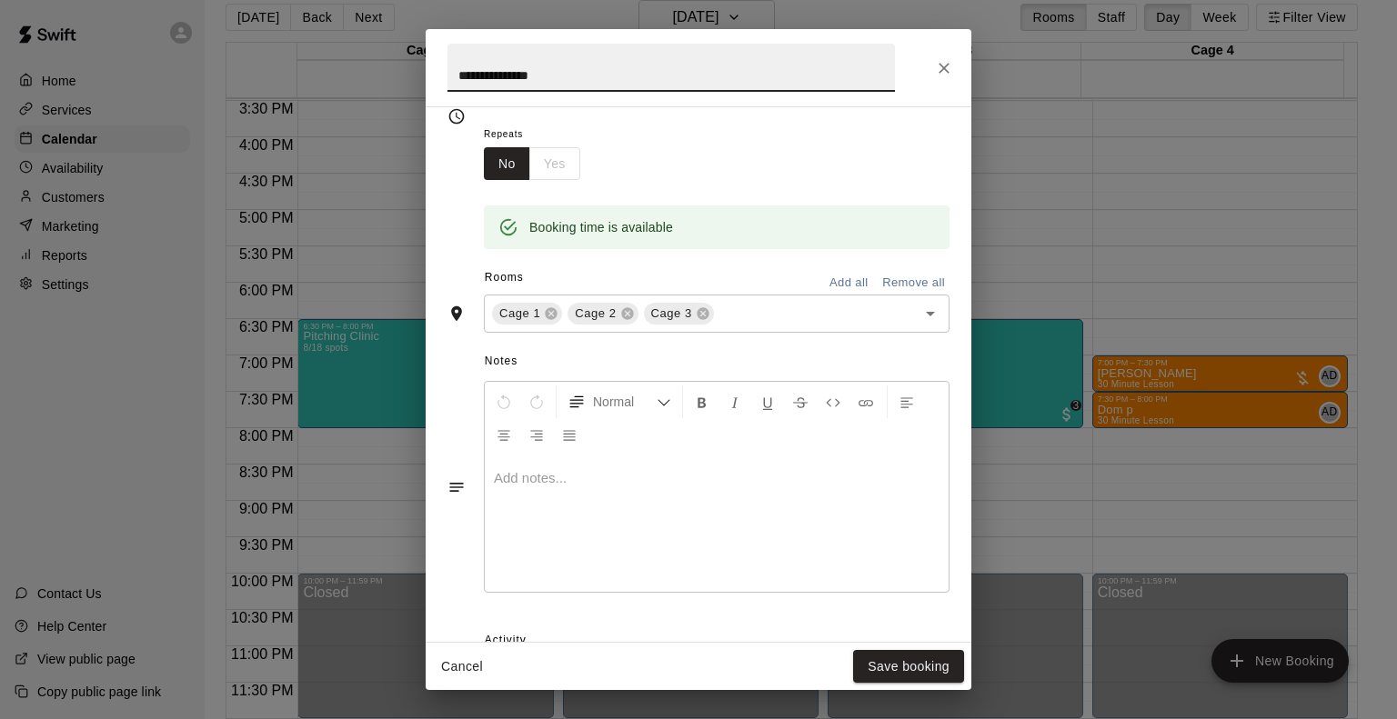
click at [944, 81] on button "Close" at bounding box center [944, 68] width 33 height 33
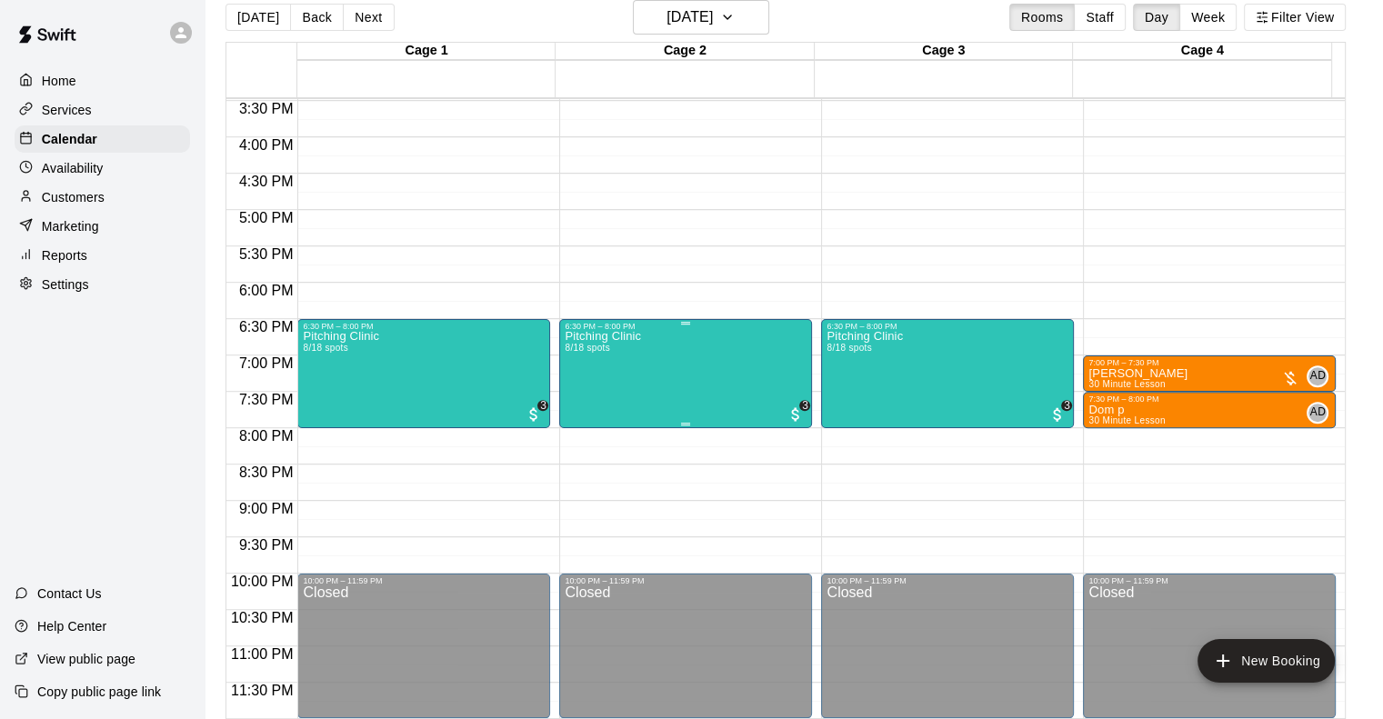
click at [670, 389] on div "Pitching Clinic 8/18 spots 3" at bounding box center [686, 690] width 242 height 719
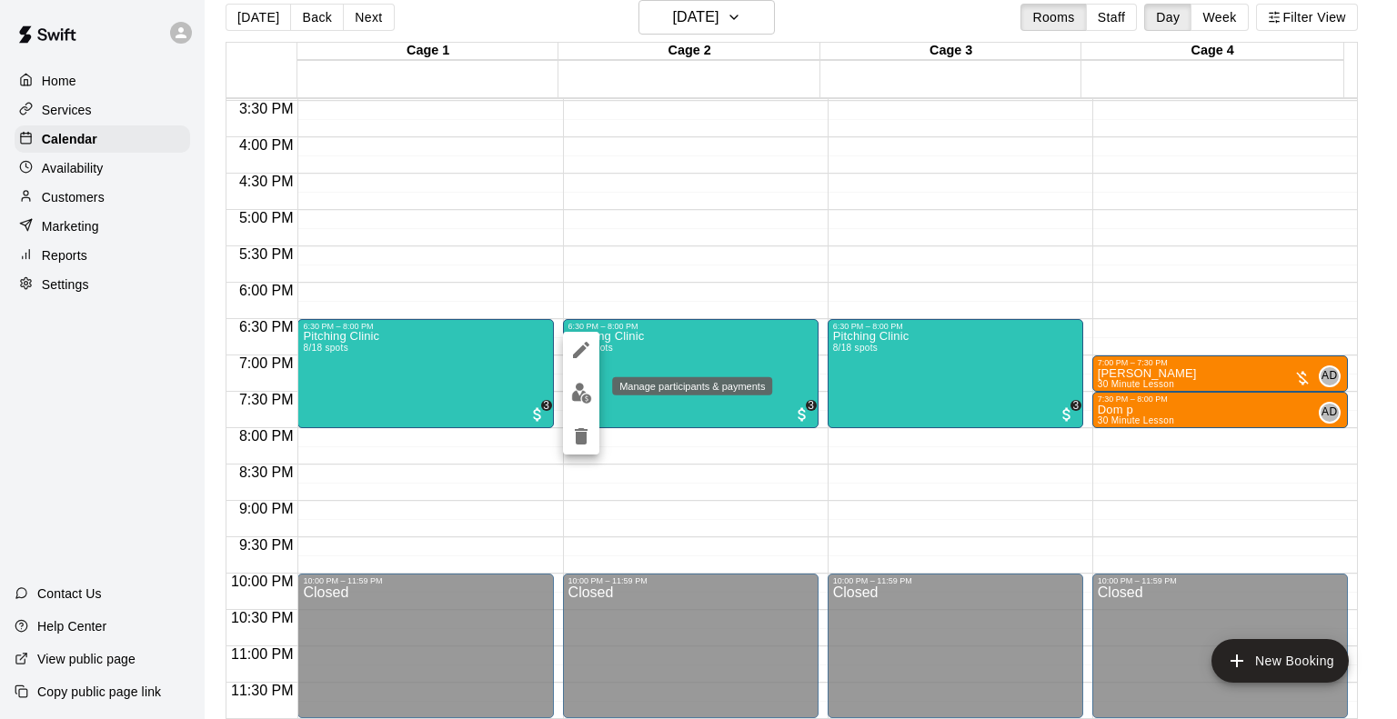
click at [582, 393] on img "edit" at bounding box center [581, 393] width 21 height 21
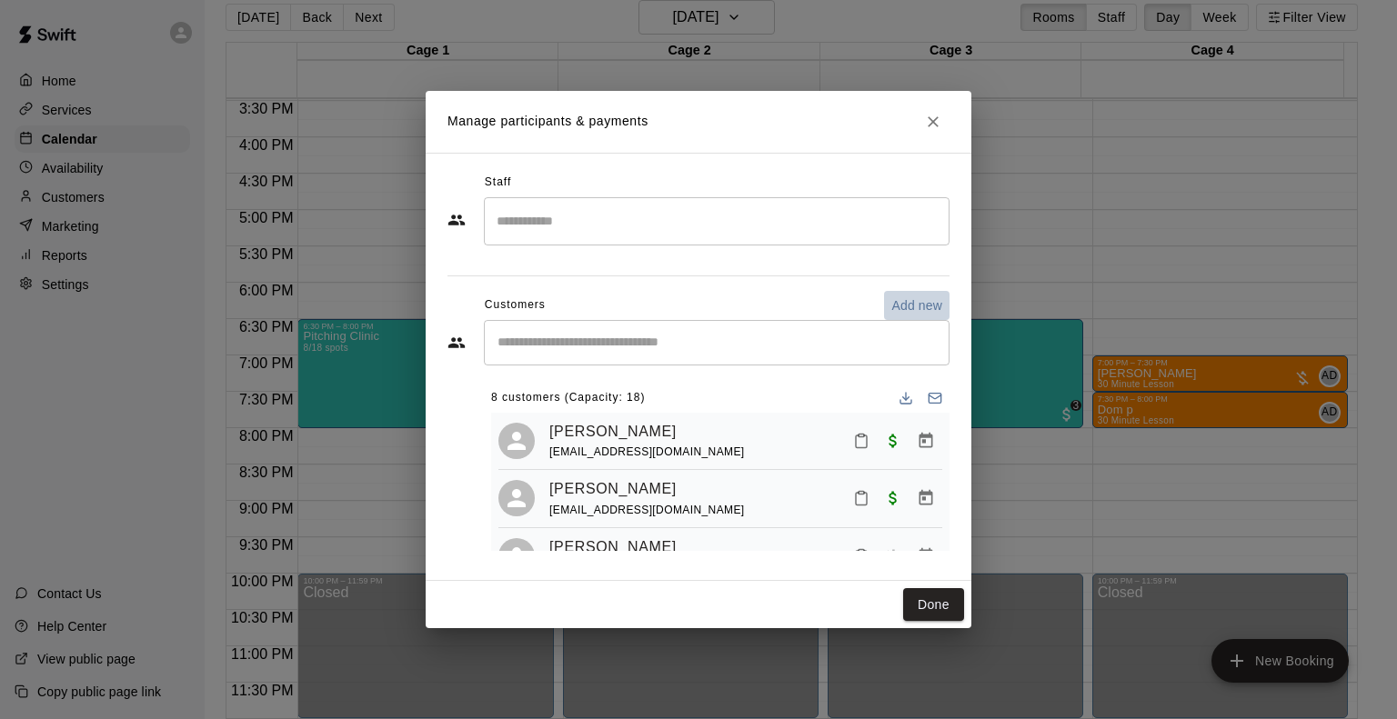
click at [906, 307] on p "Add new" at bounding box center [916, 305] width 51 height 18
select select "**"
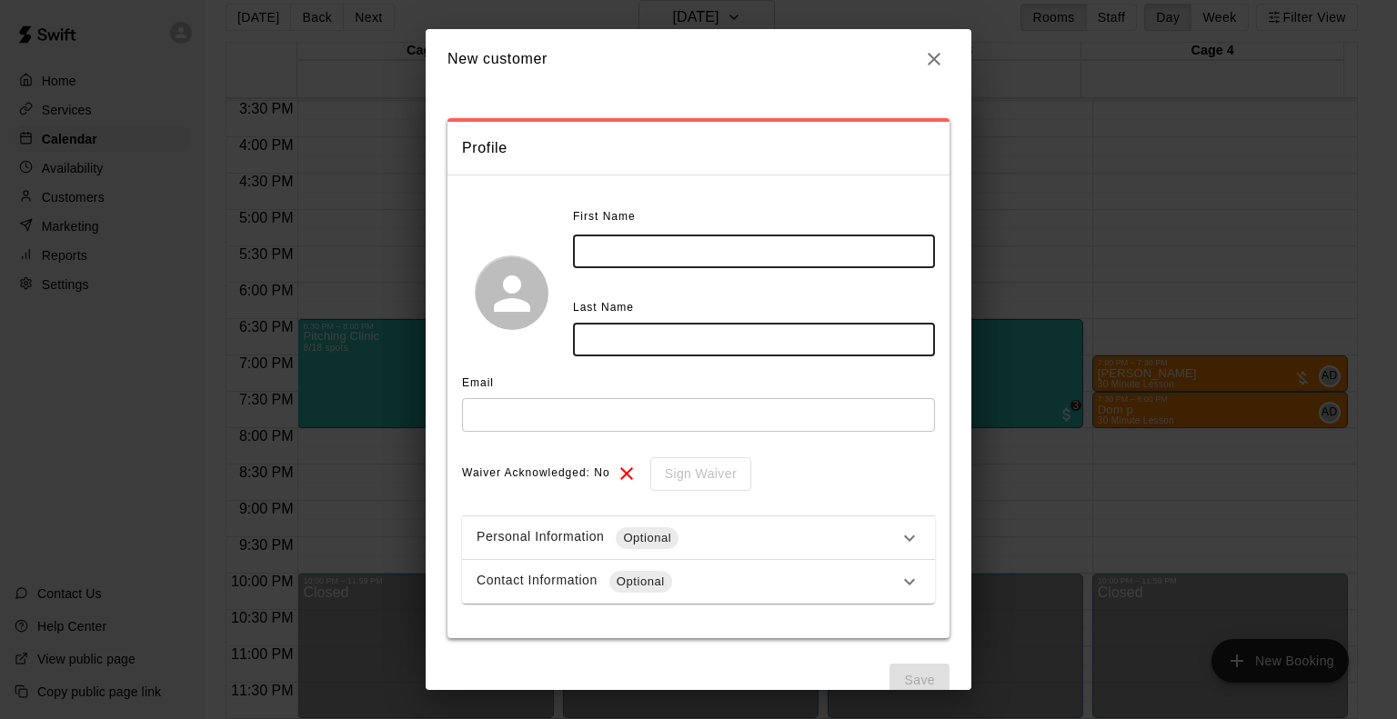
click at [720, 255] on input "text" at bounding box center [754, 252] width 362 height 34
type input "*******"
click at [659, 345] on input "text" at bounding box center [754, 340] width 362 height 34
type input "*"
type input "*******"
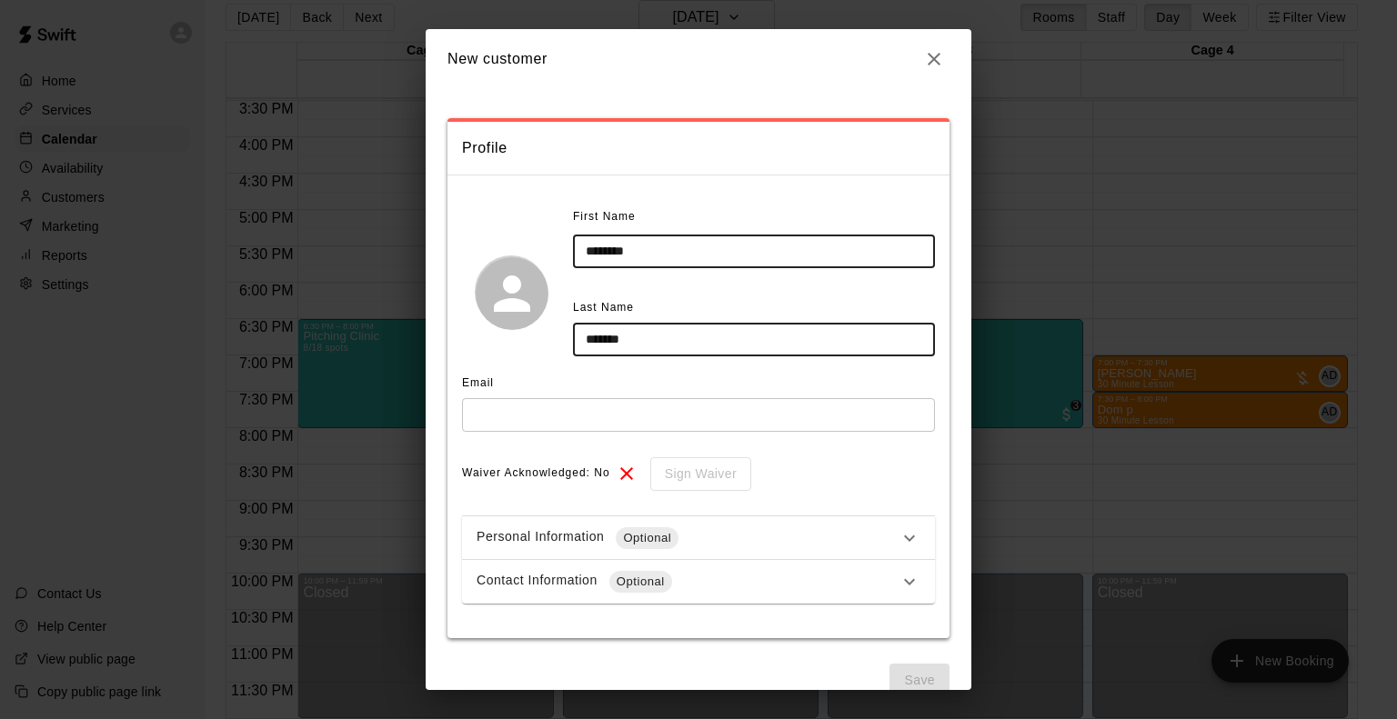
click at [627, 414] on input "text" at bounding box center [698, 415] width 473 height 34
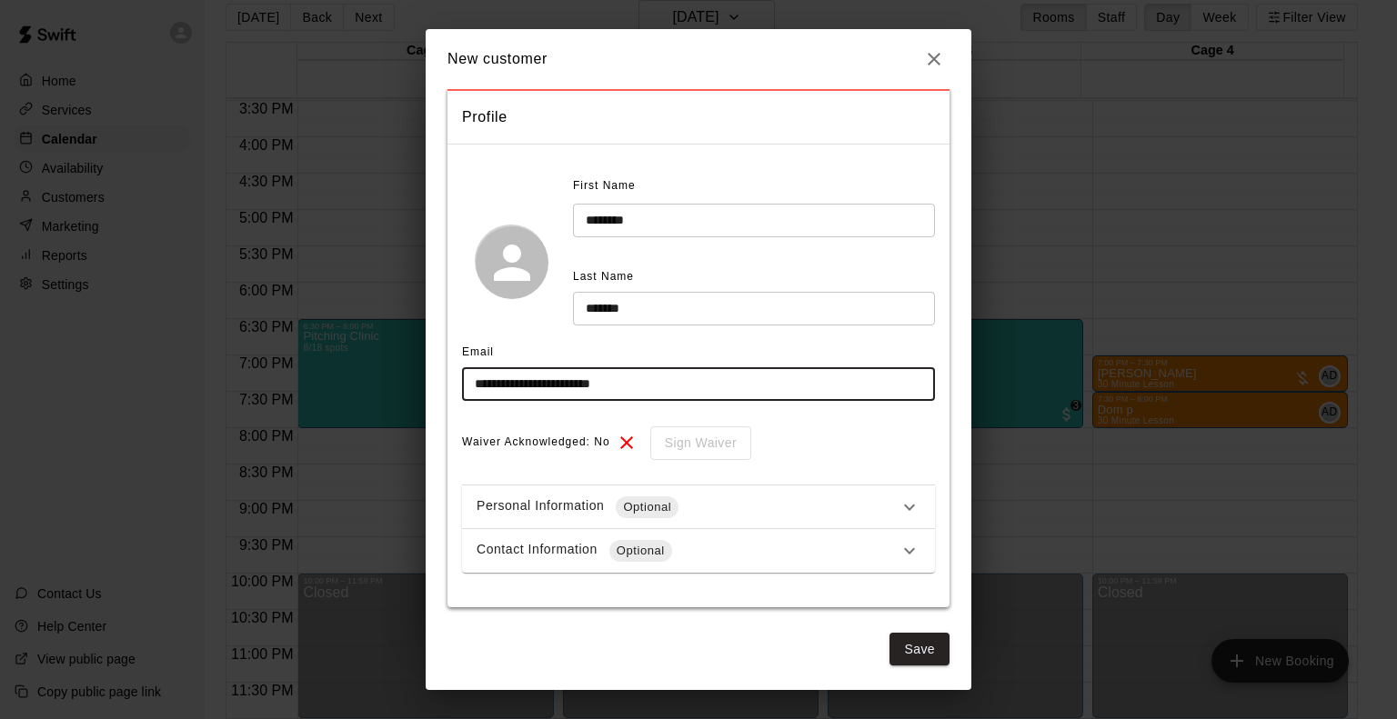
type input "**********"
click at [724, 508] on div "Personal Information Optional" at bounding box center [688, 508] width 422 height 22
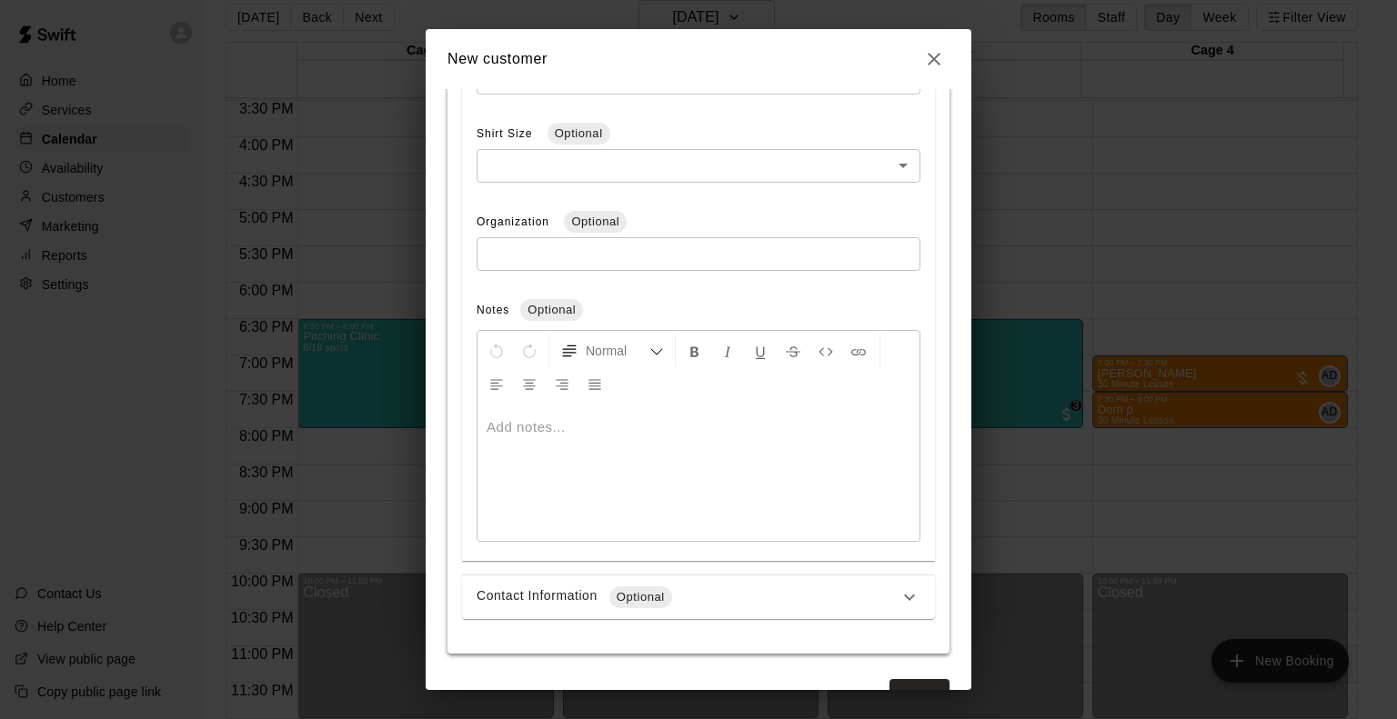
scroll to position [713, 0]
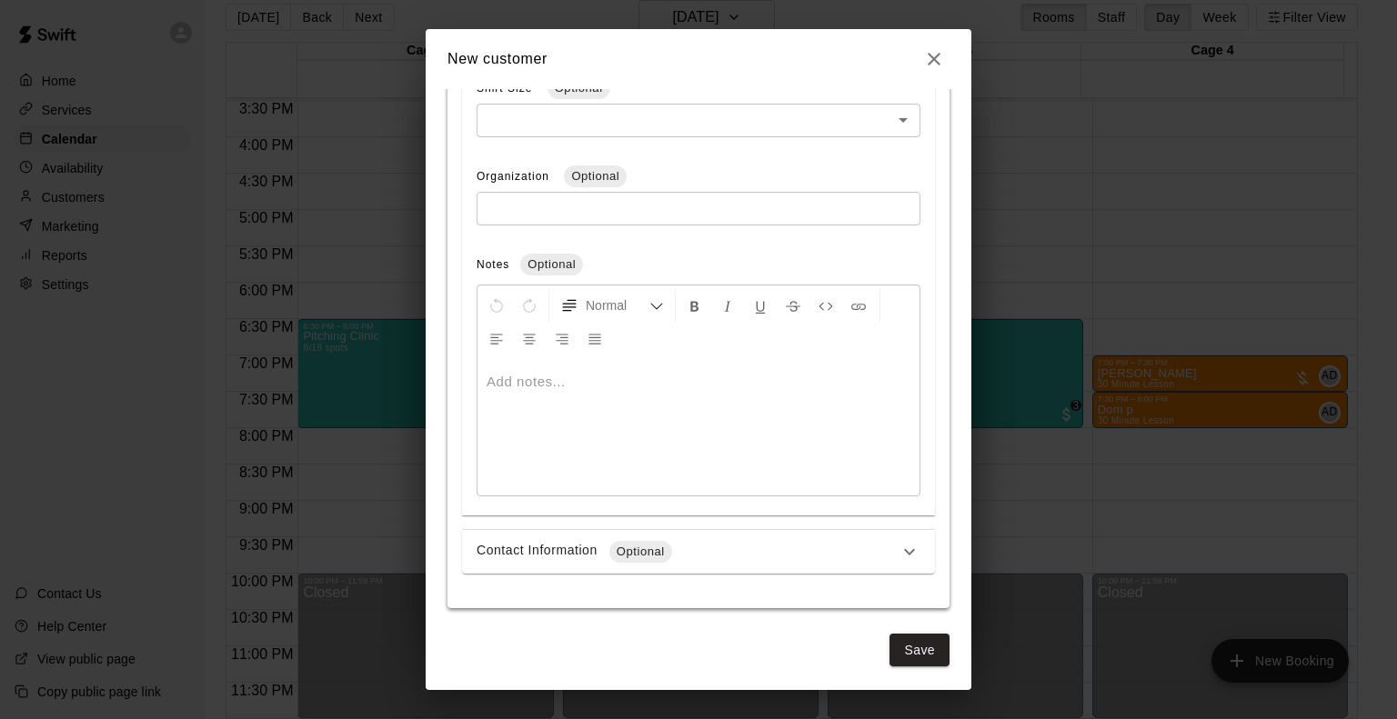
click at [697, 541] on div "Contact Information Optional" at bounding box center [688, 552] width 422 height 22
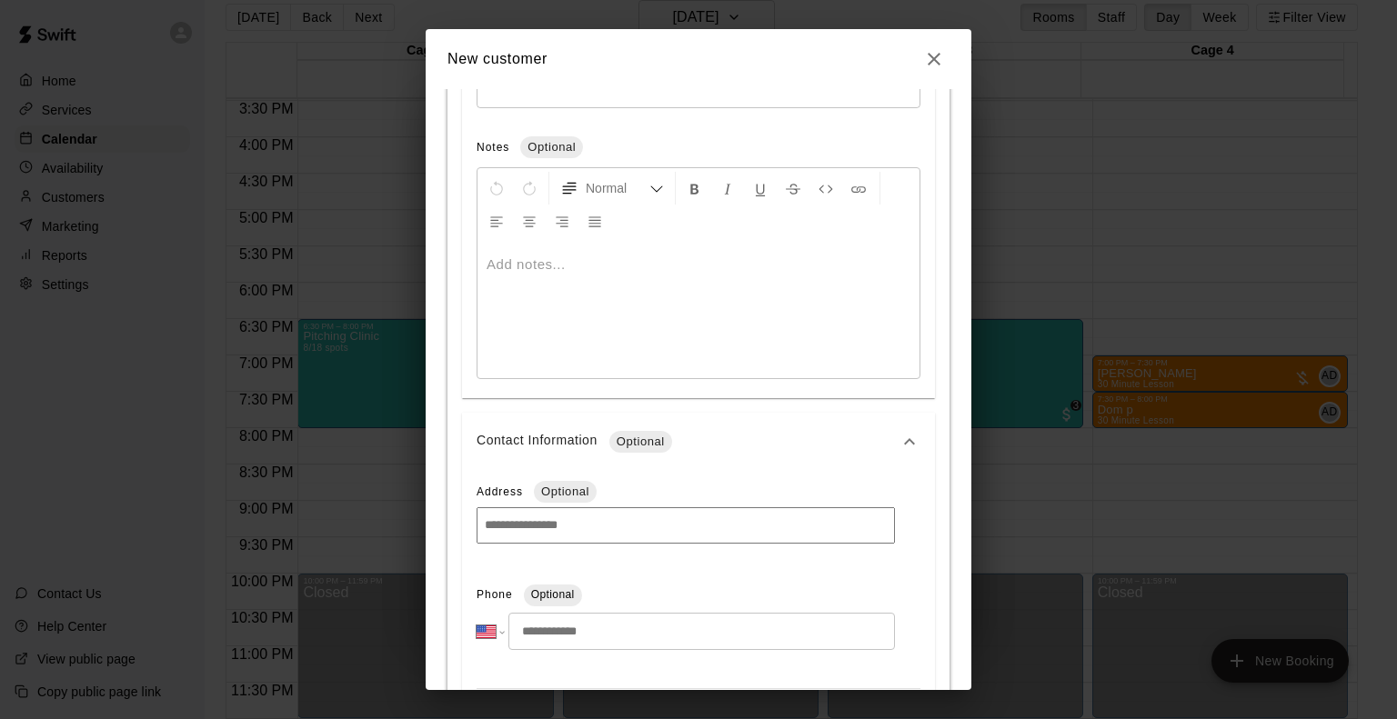
scroll to position [1077, 0]
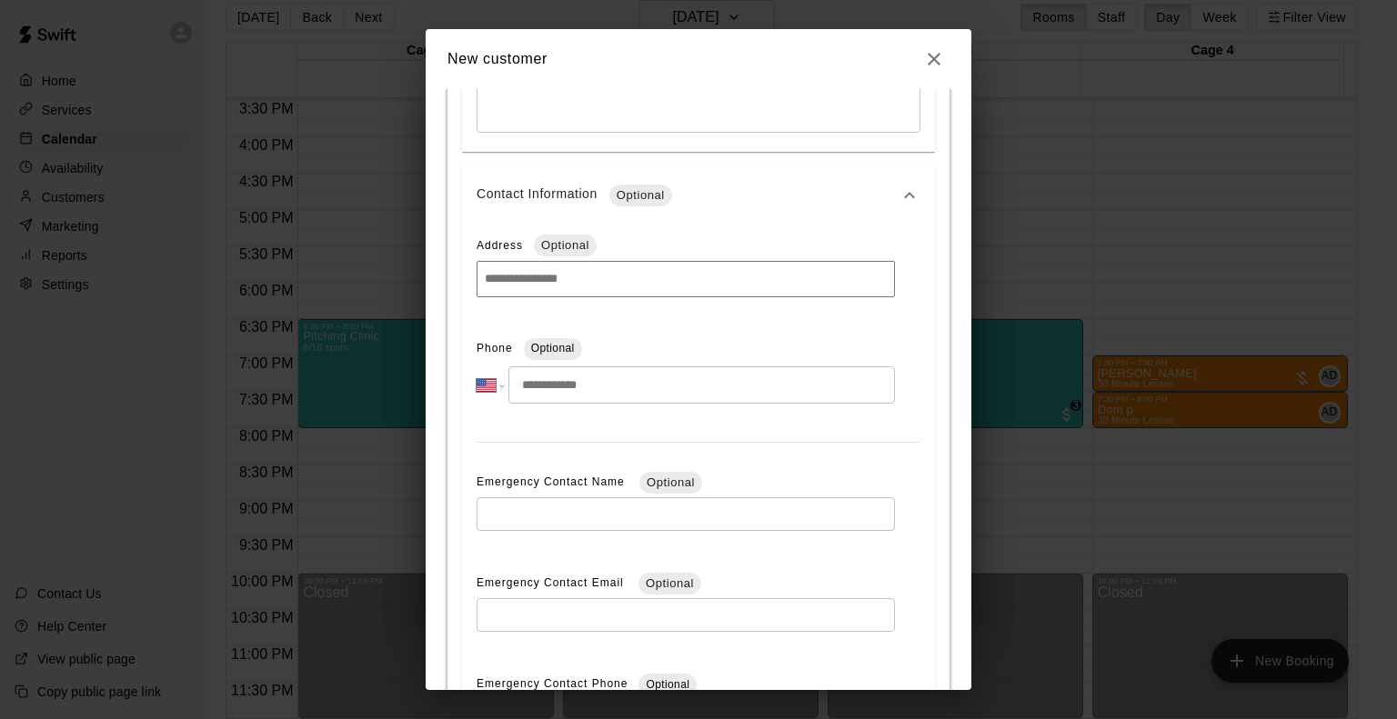
click at [548, 388] on input "tel" at bounding box center [701, 385] width 387 height 37
type input "*"
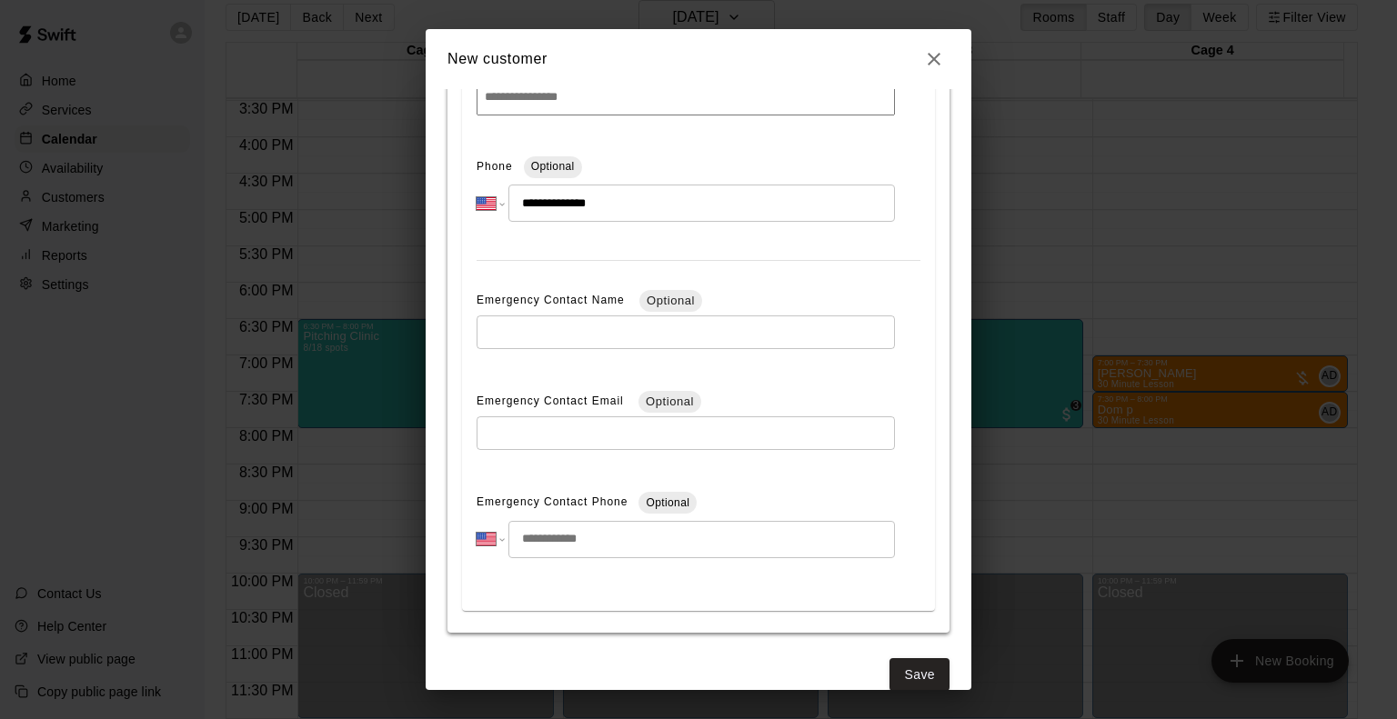
scroll to position [1286, 0]
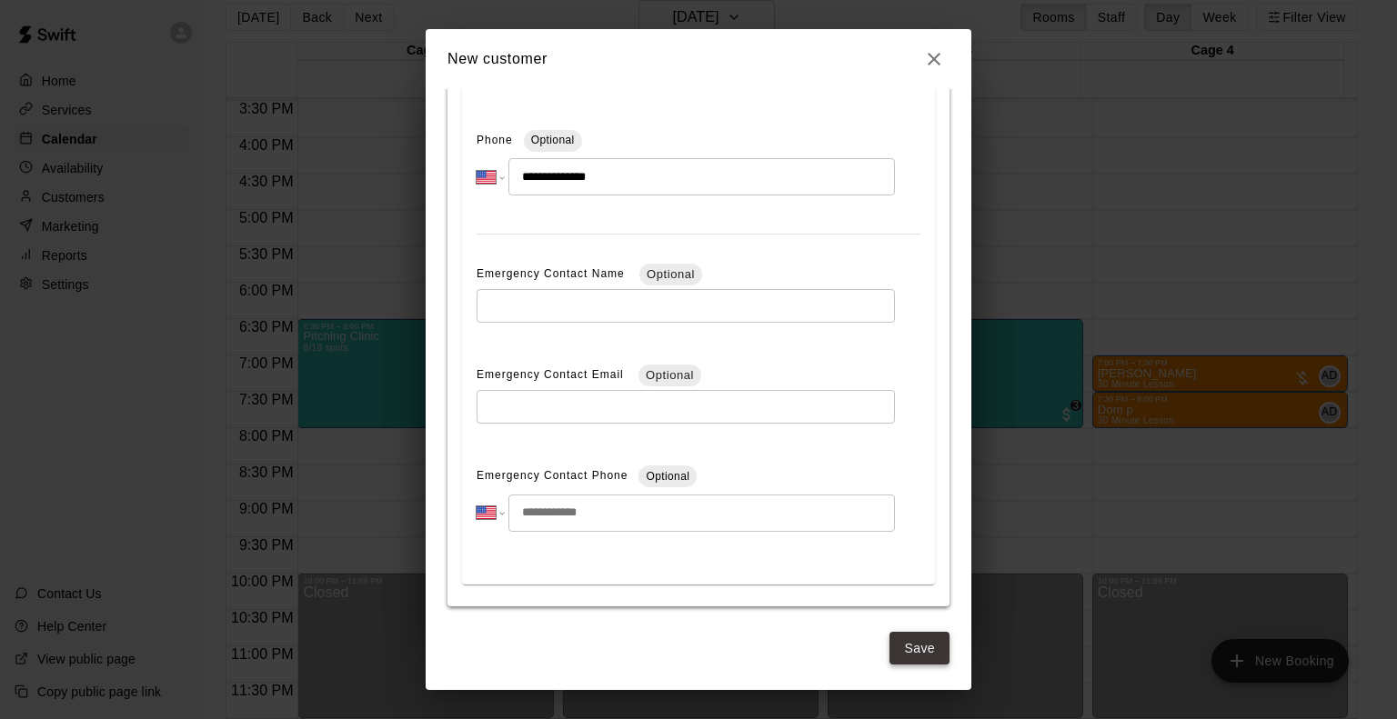
type input "**********"
click at [890, 653] on button "Save" at bounding box center [919, 649] width 60 height 34
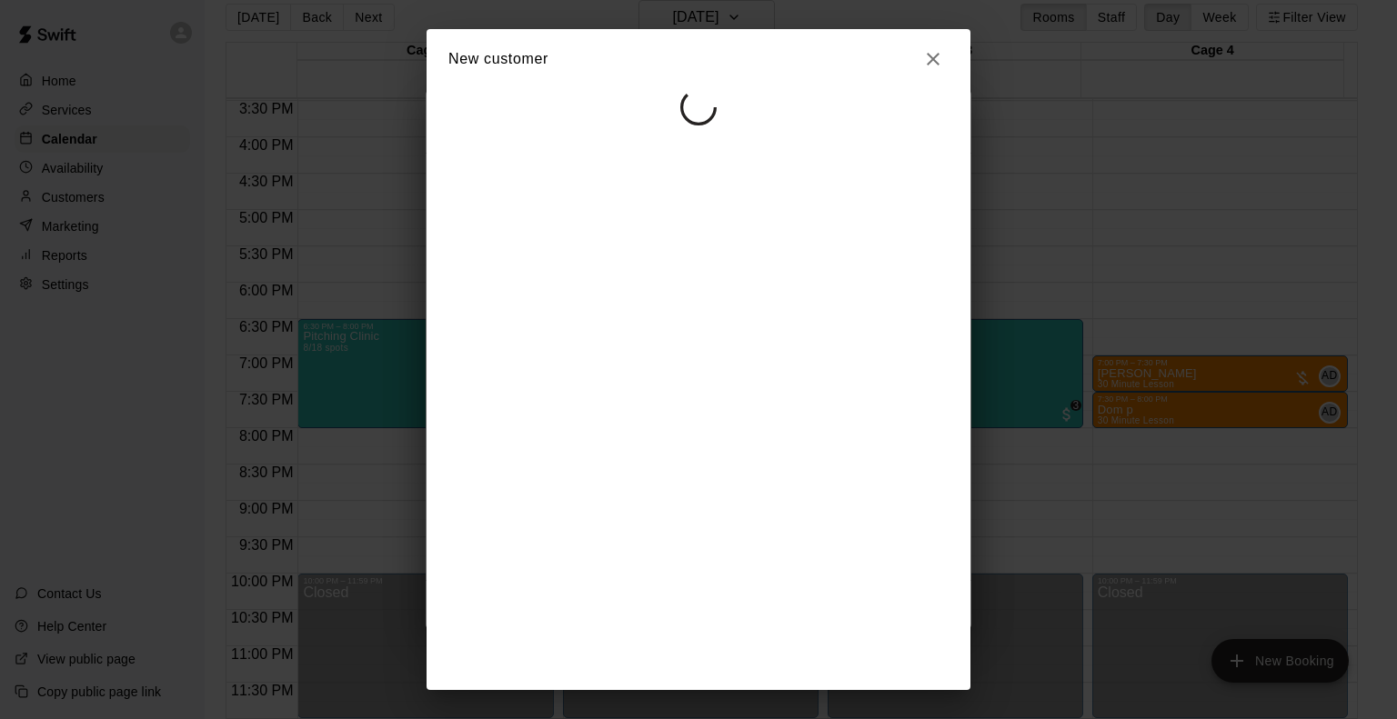
select select "**"
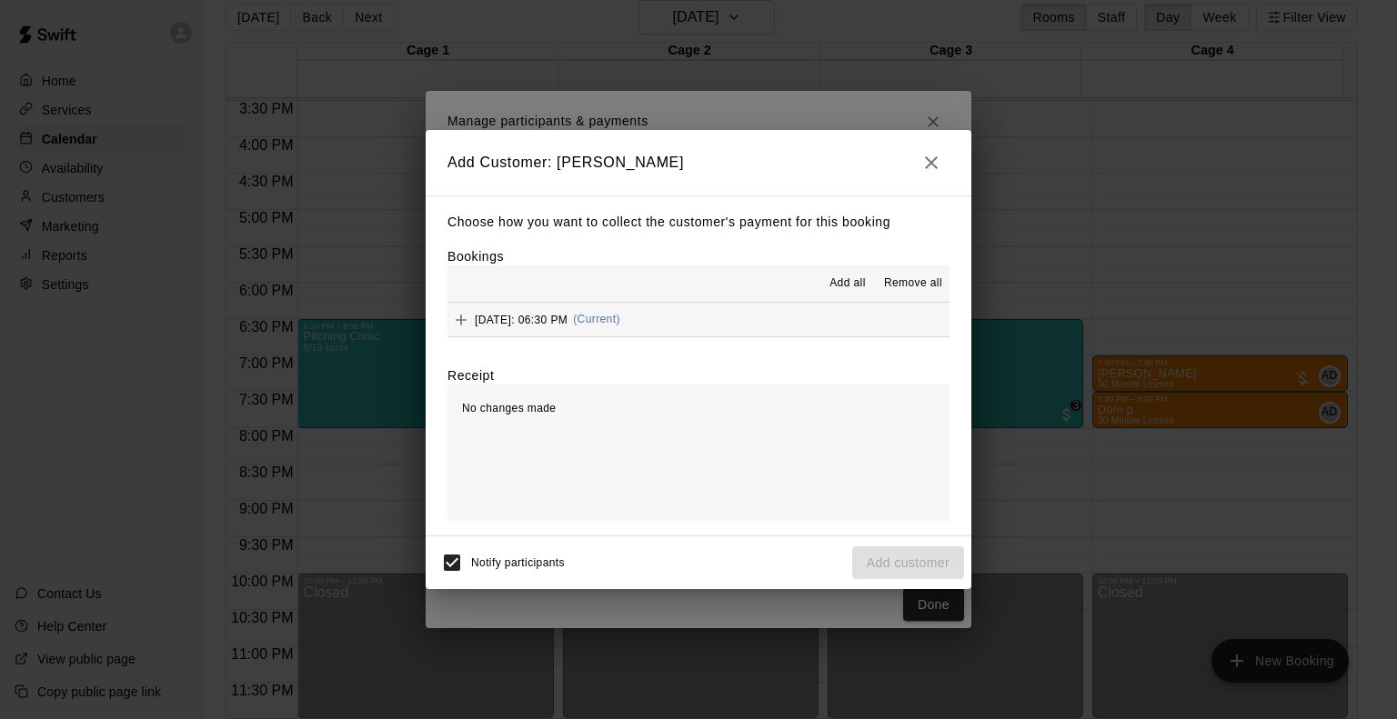
click at [535, 313] on div "Thursday, August 28: 06:30 PM (Current)" at bounding box center [533, 319] width 173 height 27
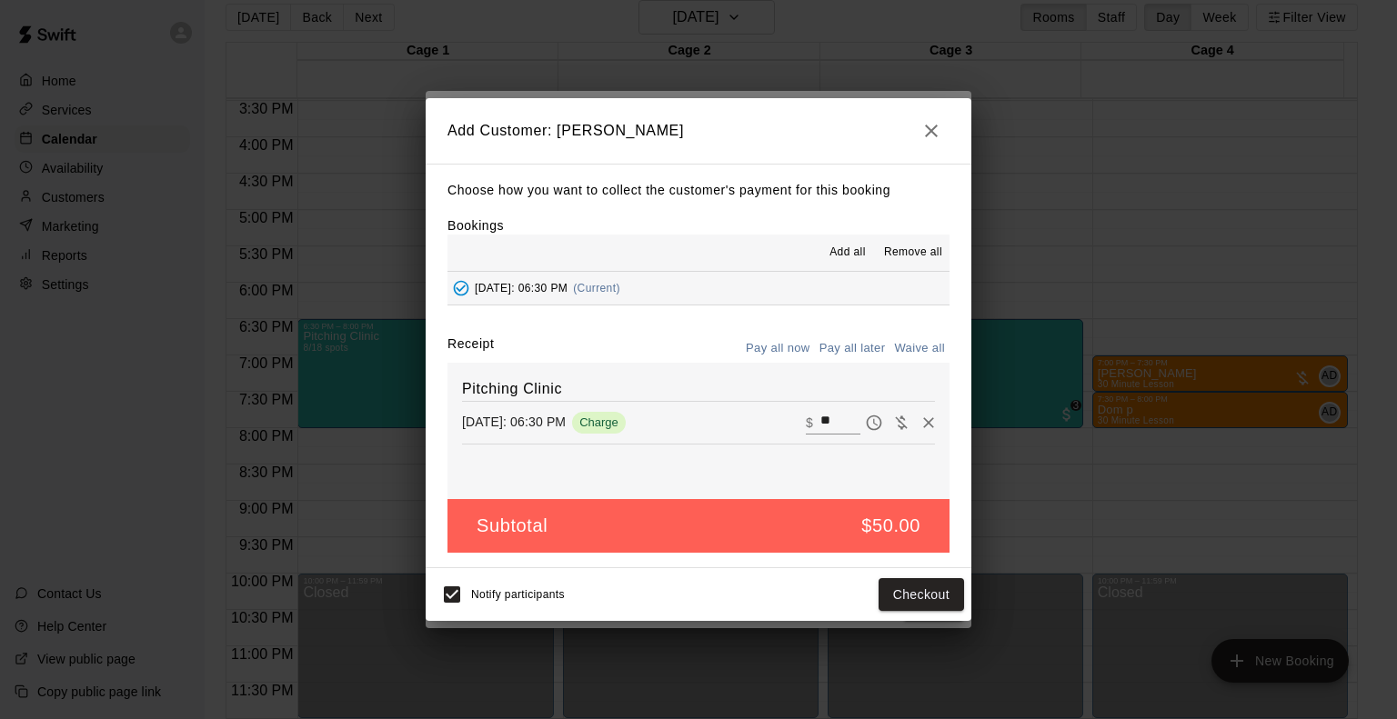
click at [790, 348] on button "Pay all now" at bounding box center [778, 349] width 74 height 28
click at [917, 595] on button "Checkout" at bounding box center [921, 595] width 85 height 34
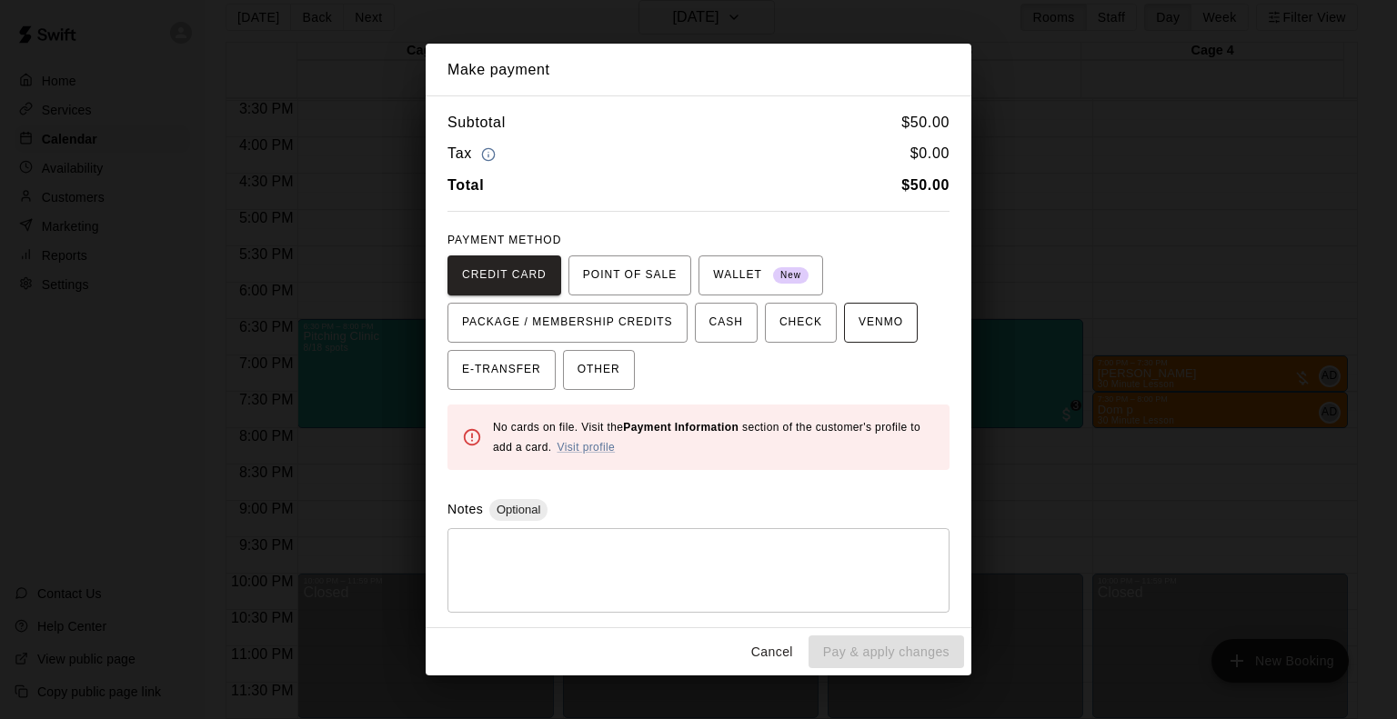
click at [898, 319] on span "VENMO" at bounding box center [881, 322] width 45 height 29
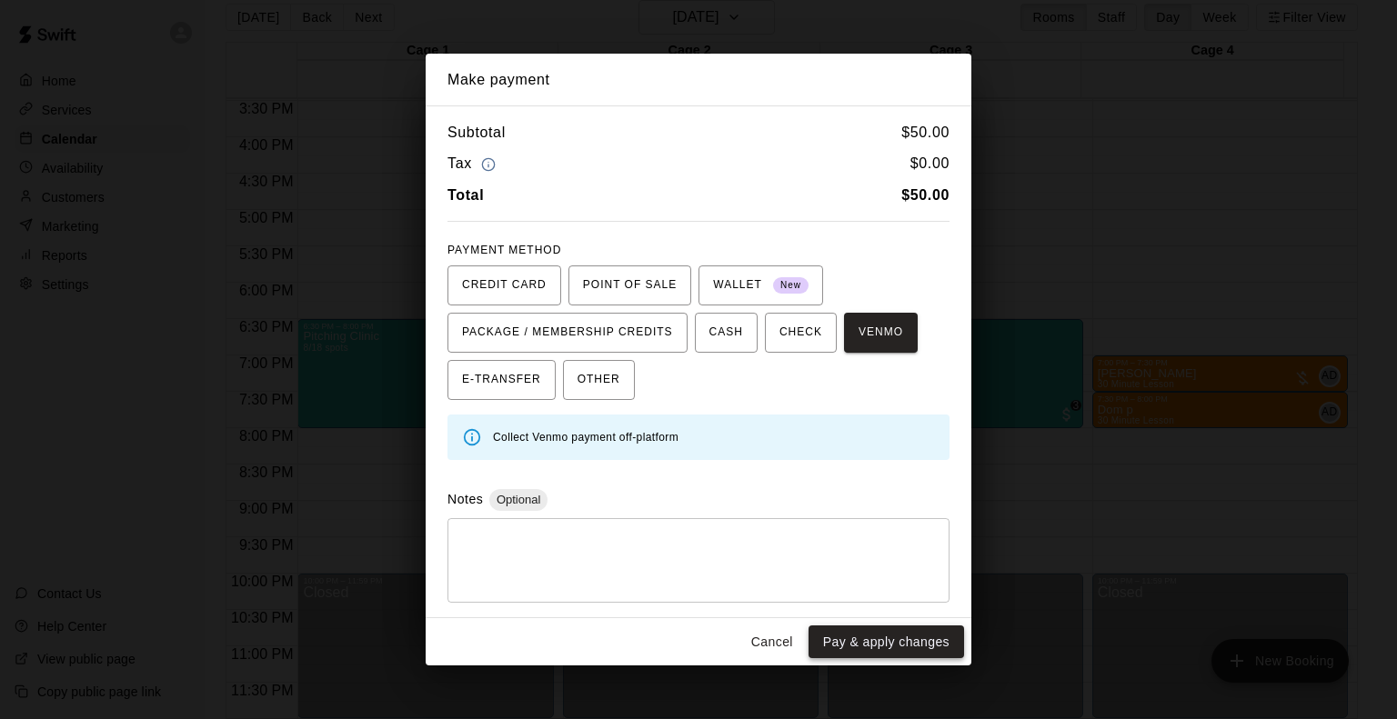
click at [899, 639] on button "Pay & apply changes" at bounding box center [886, 643] width 156 height 34
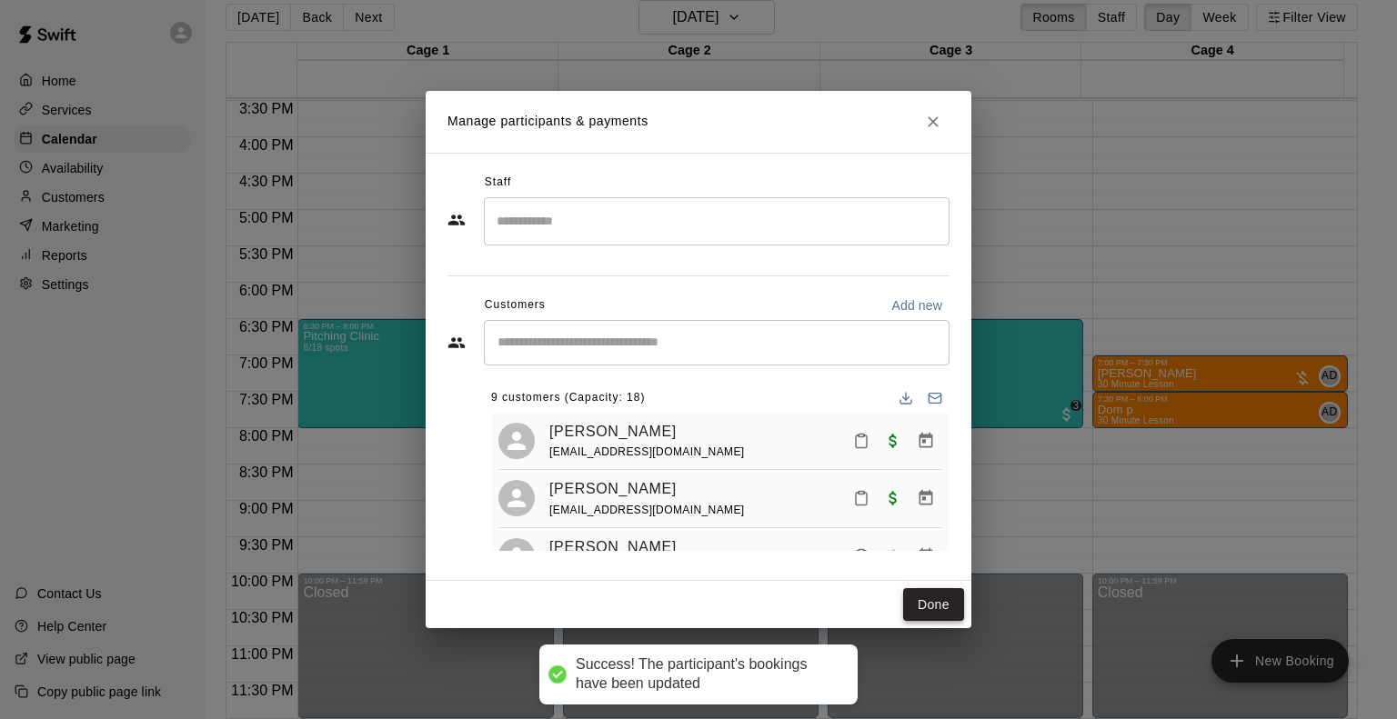
click at [950, 614] on button "Done" at bounding box center [933, 605] width 61 height 34
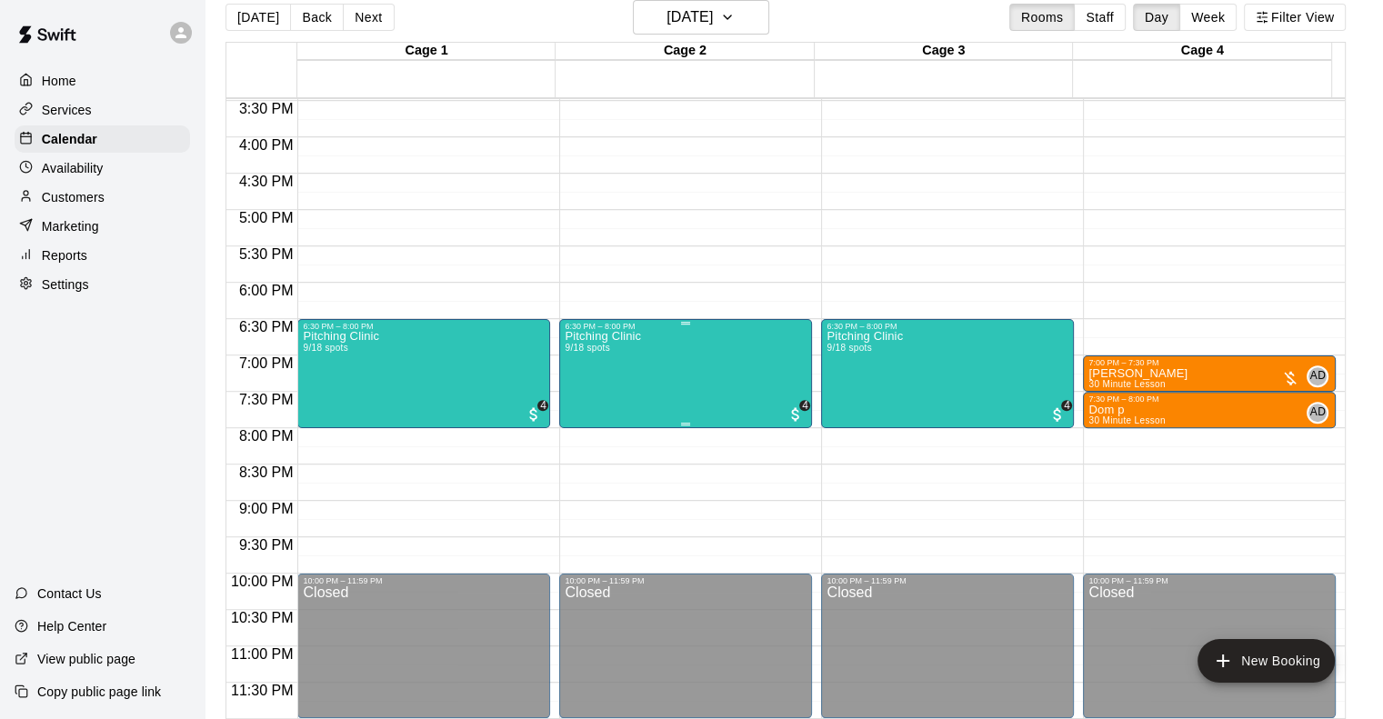
click at [603, 377] on div "Pitching Clinic 9/18 spots" at bounding box center [603, 690] width 76 height 719
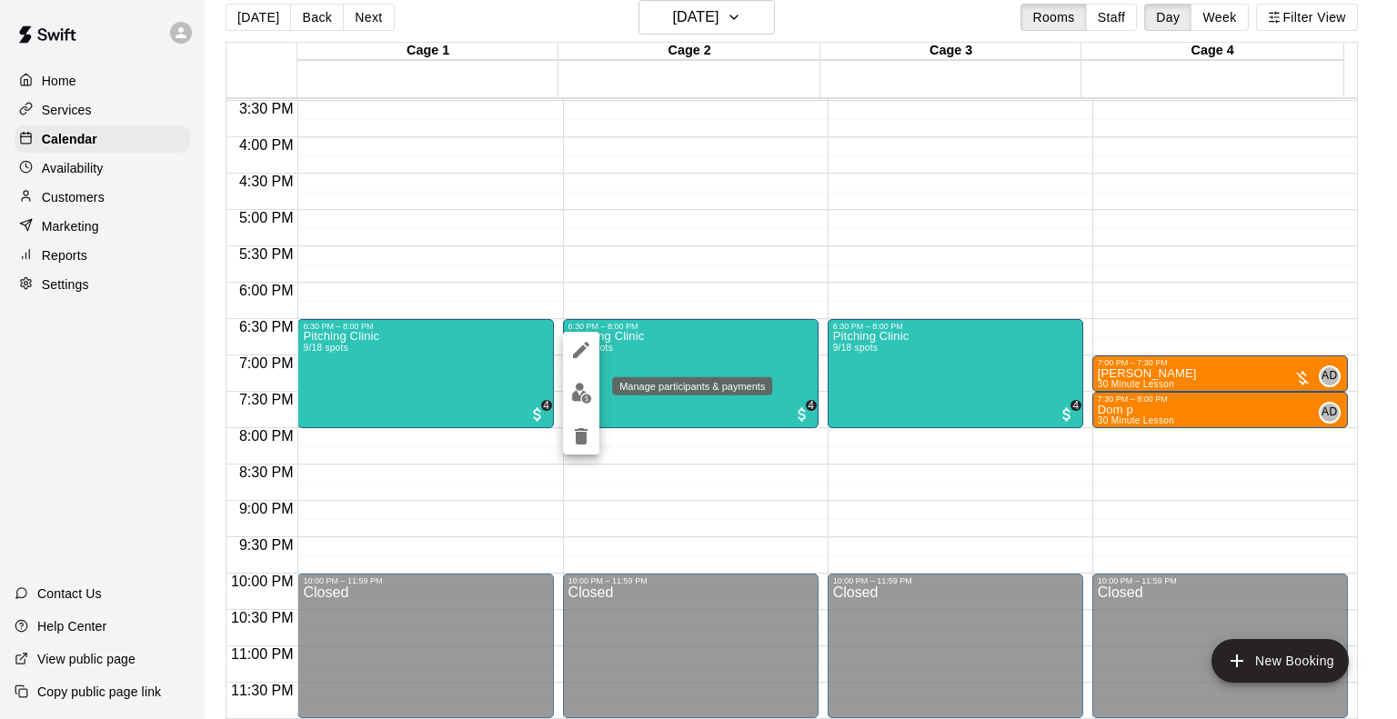
click at [586, 388] on img "edit" at bounding box center [581, 393] width 21 height 21
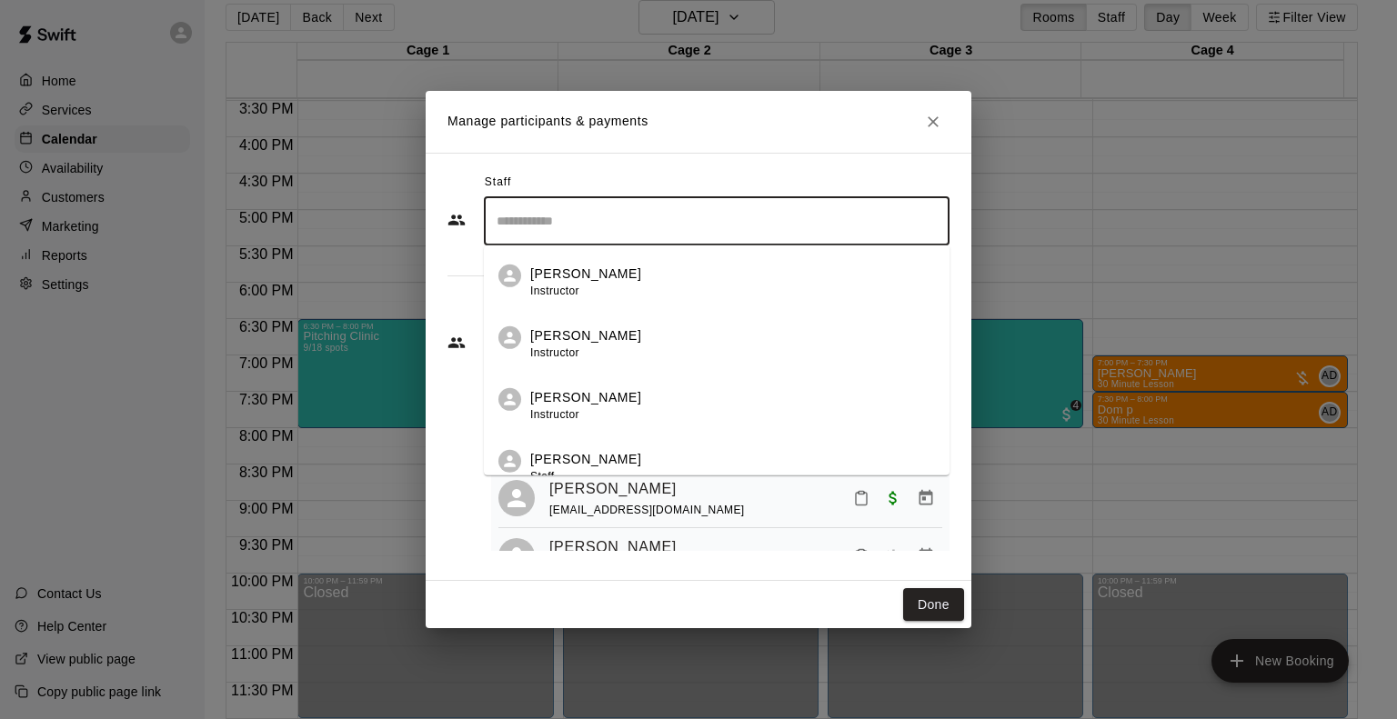
click at [642, 215] on input "Search staff" at bounding box center [716, 222] width 449 height 32
click at [945, 126] on button "Close" at bounding box center [933, 121] width 33 height 33
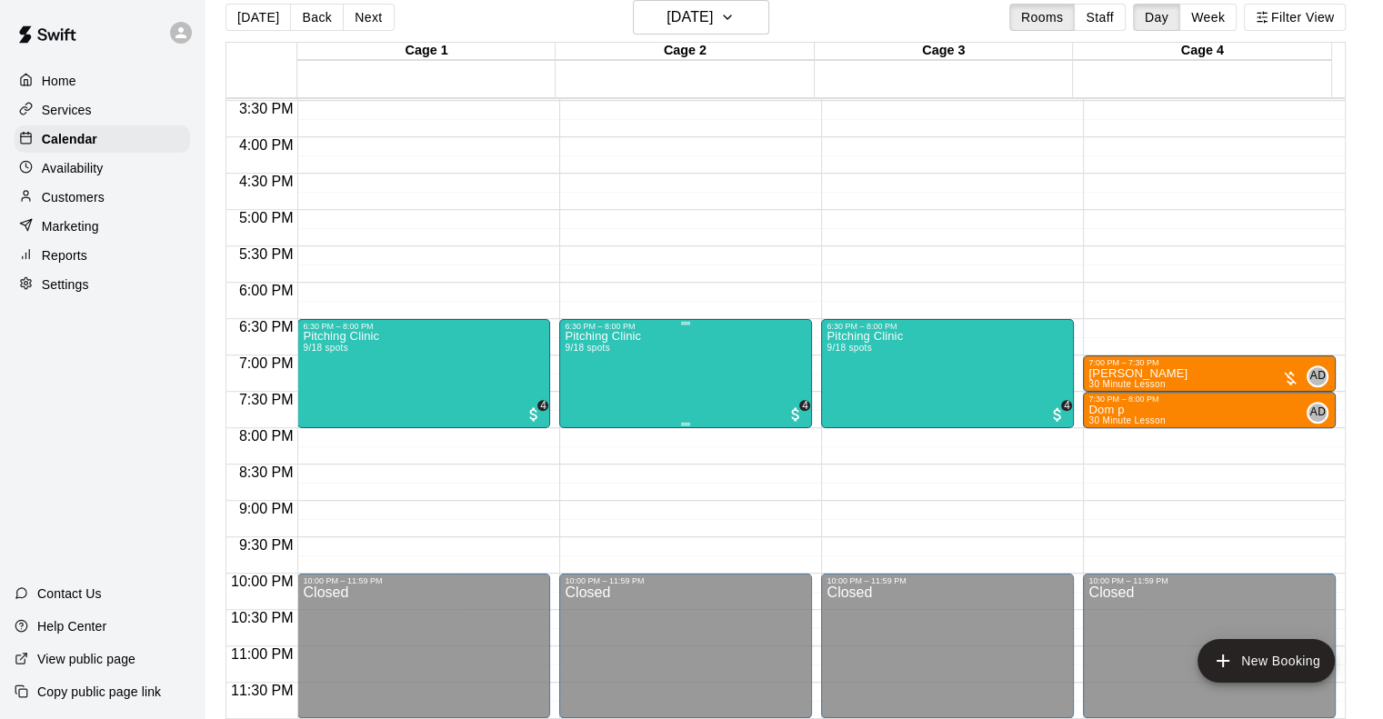
click at [698, 389] on div "Pitching Clinic 9/18 spots 4" at bounding box center [686, 690] width 242 height 719
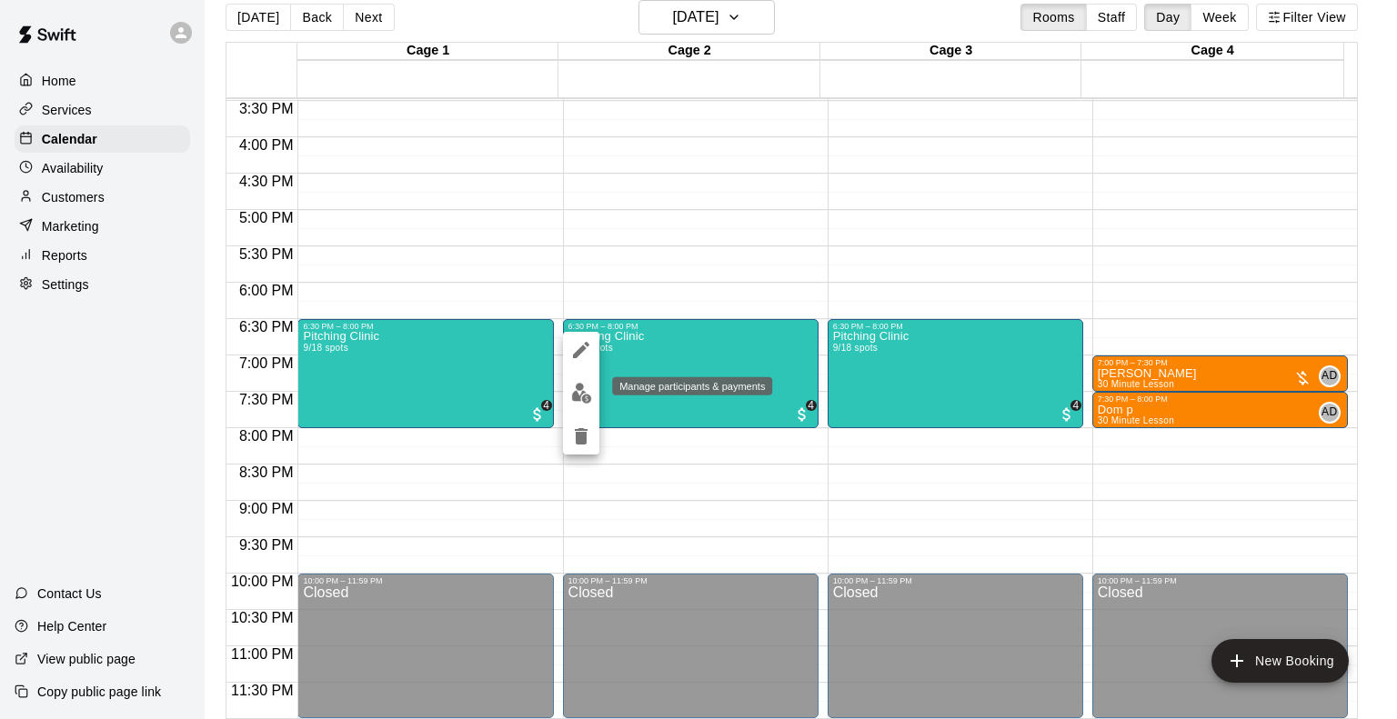
drag, startPoint x: 582, startPoint y: 357, endPoint x: 592, endPoint y: 398, distance: 42.1
click at [592, 398] on div at bounding box center [581, 393] width 36 height 123
click at [592, 398] on button "edit" at bounding box center [581, 393] width 36 height 35
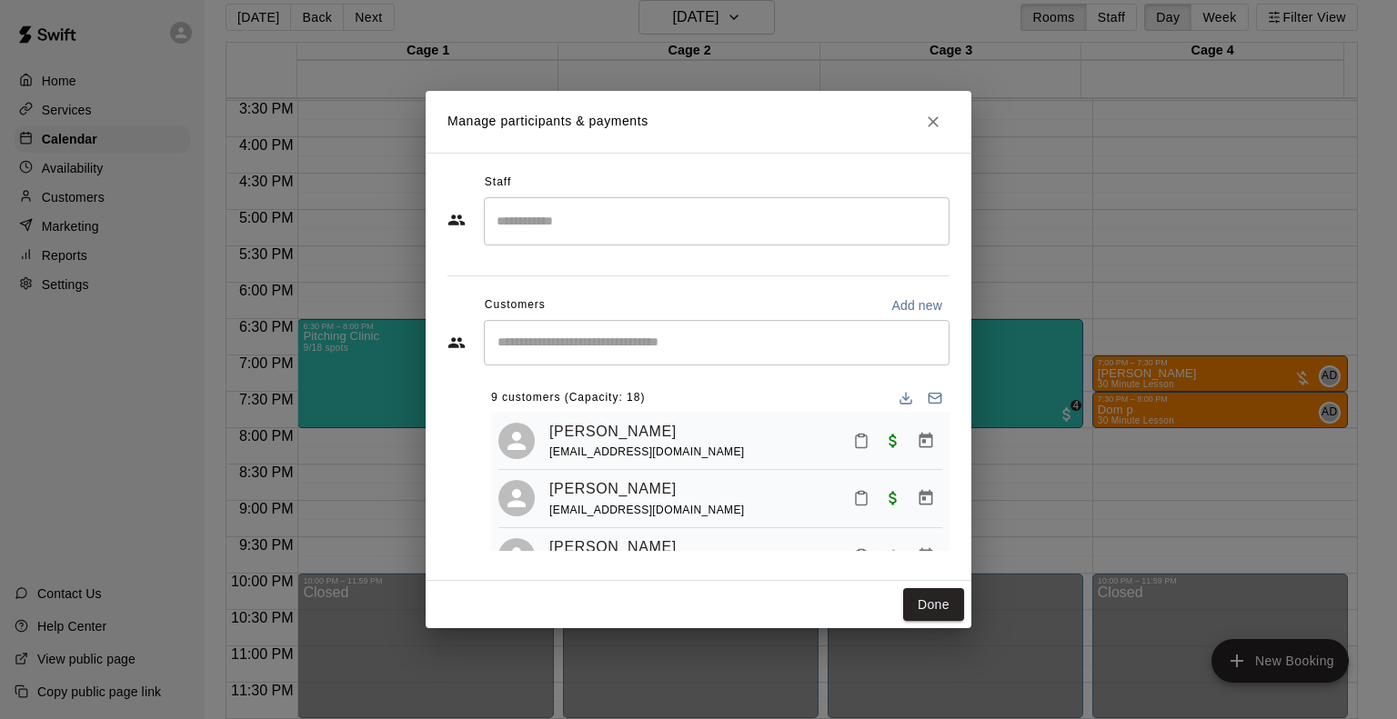
click at [668, 226] on input "Search staff" at bounding box center [716, 222] width 449 height 32
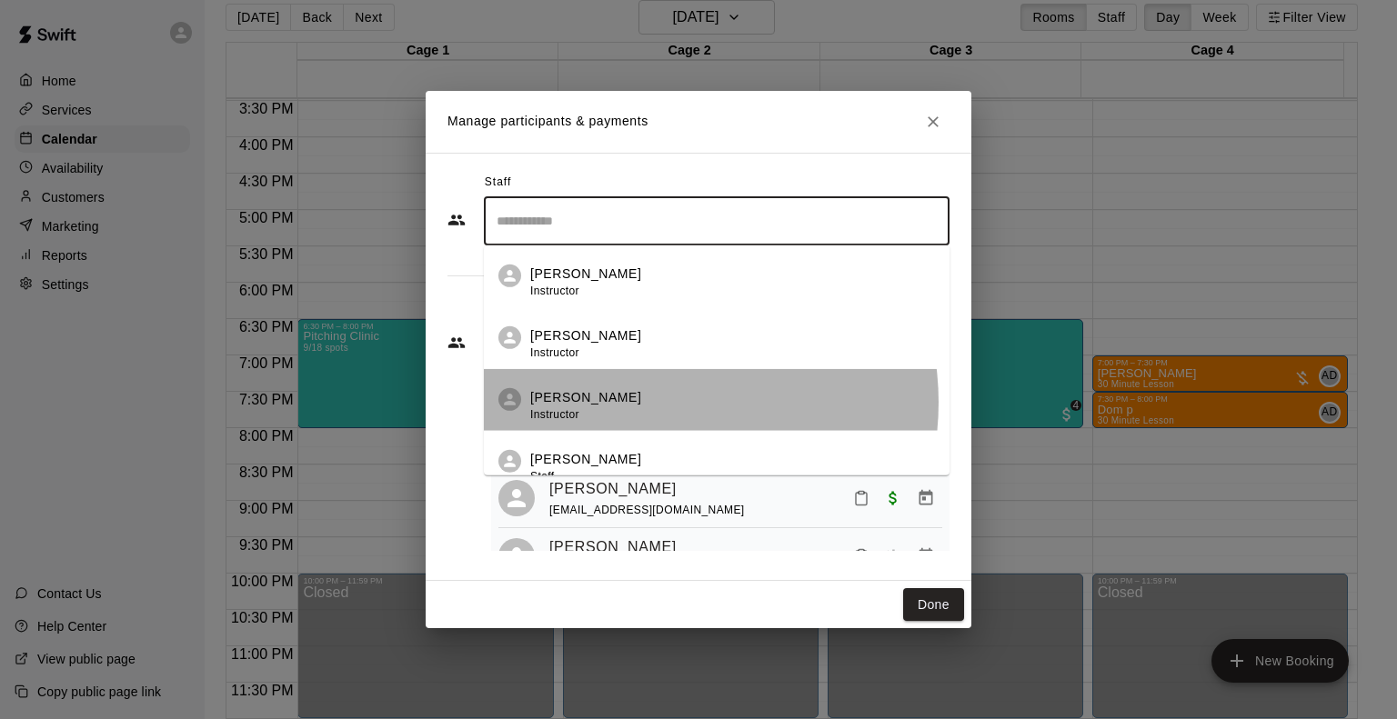
click at [648, 403] on div "Nic Luc Instructor" at bounding box center [732, 405] width 405 height 35
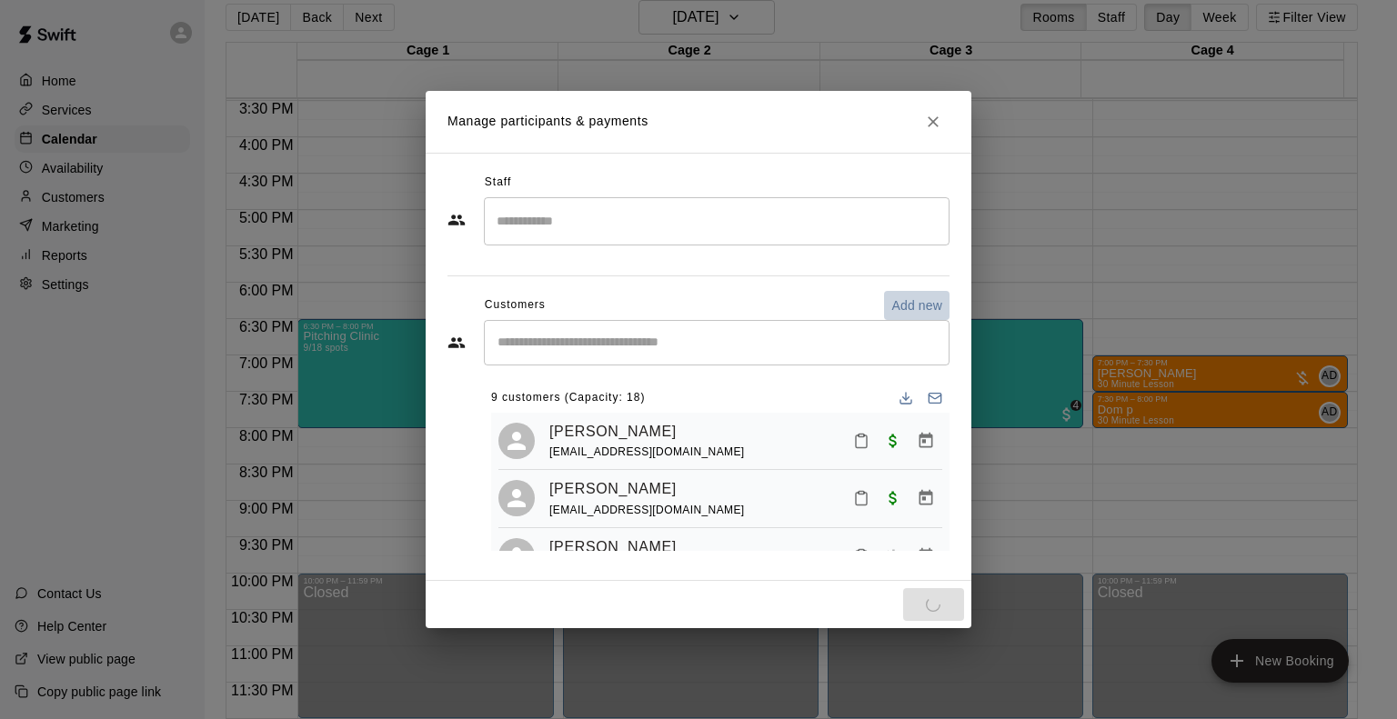
click at [920, 305] on p "Add new" at bounding box center [916, 305] width 51 height 18
select select "**"
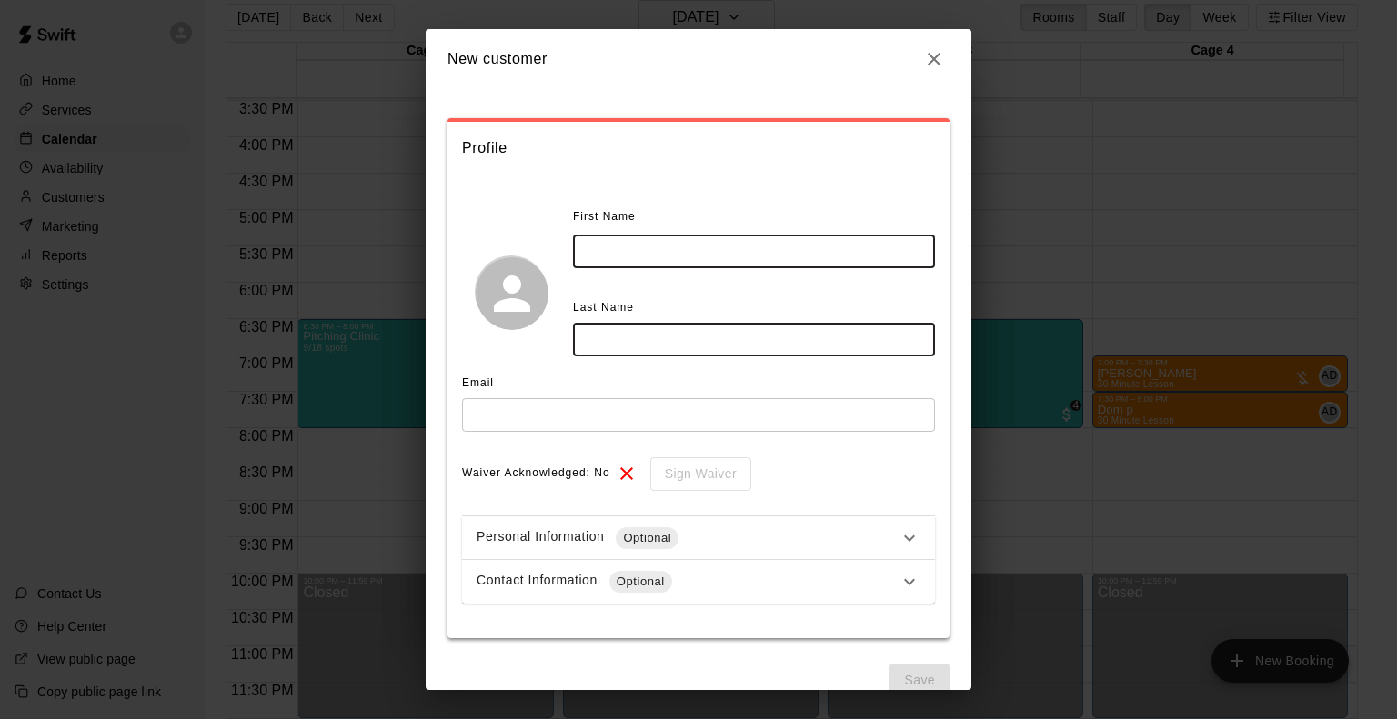
click at [629, 243] on input "text" at bounding box center [754, 252] width 362 height 34
type input "******"
type input "**********"
click at [521, 422] on input "text" at bounding box center [698, 415] width 473 height 34
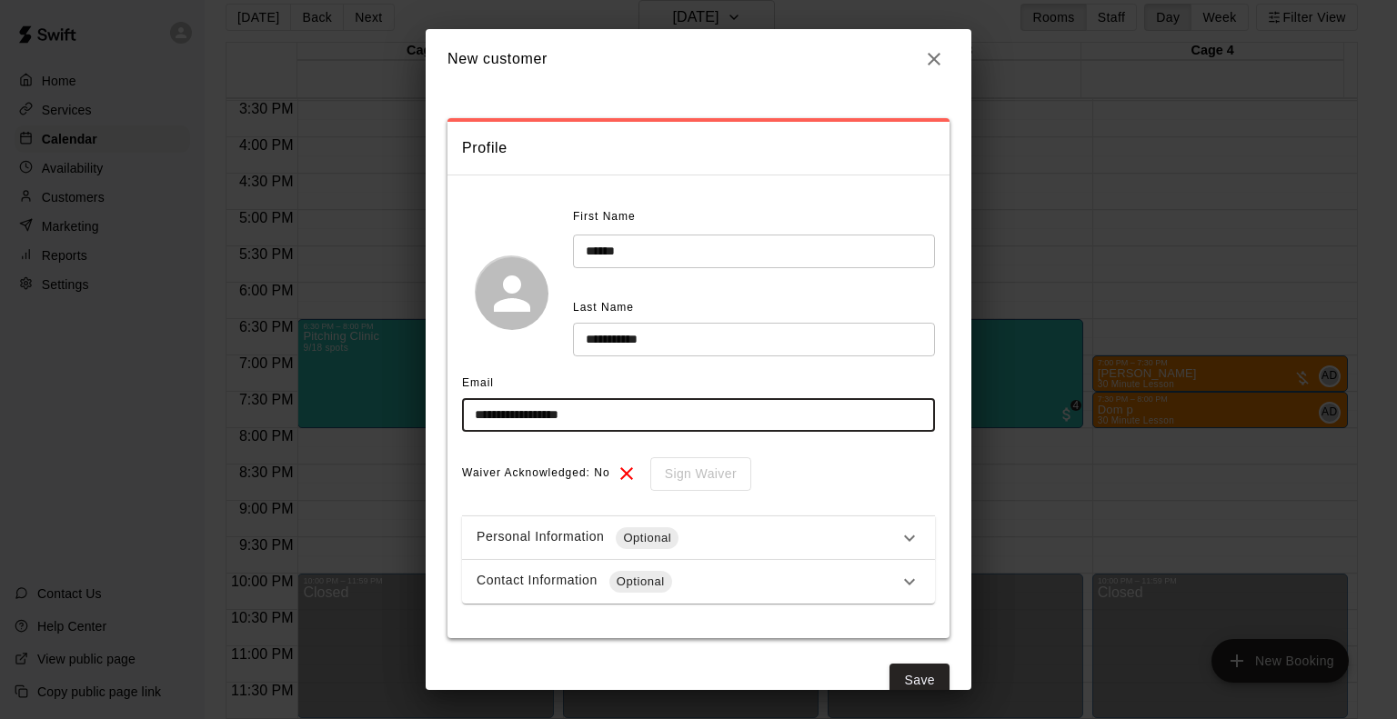
type input "**********"
click at [724, 541] on div "Personal Information Optional" at bounding box center [688, 538] width 422 height 22
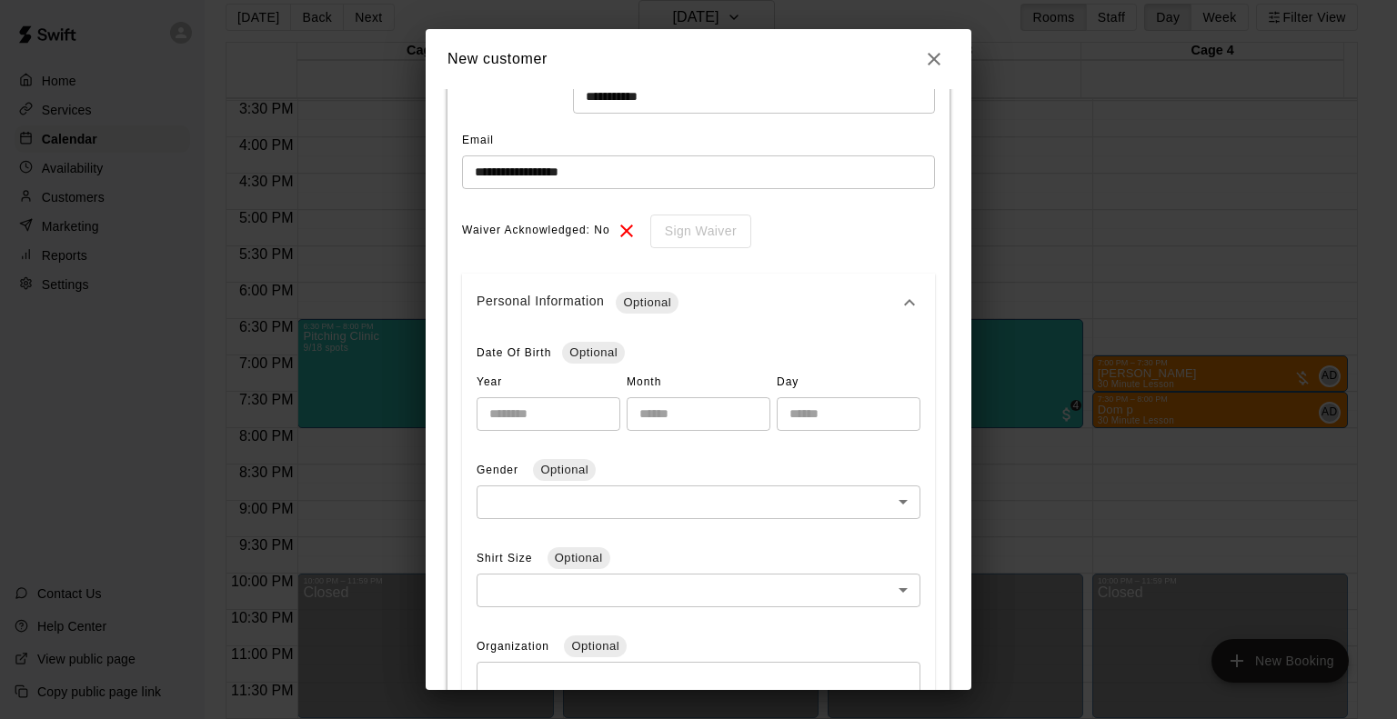
scroll to position [364, 0]
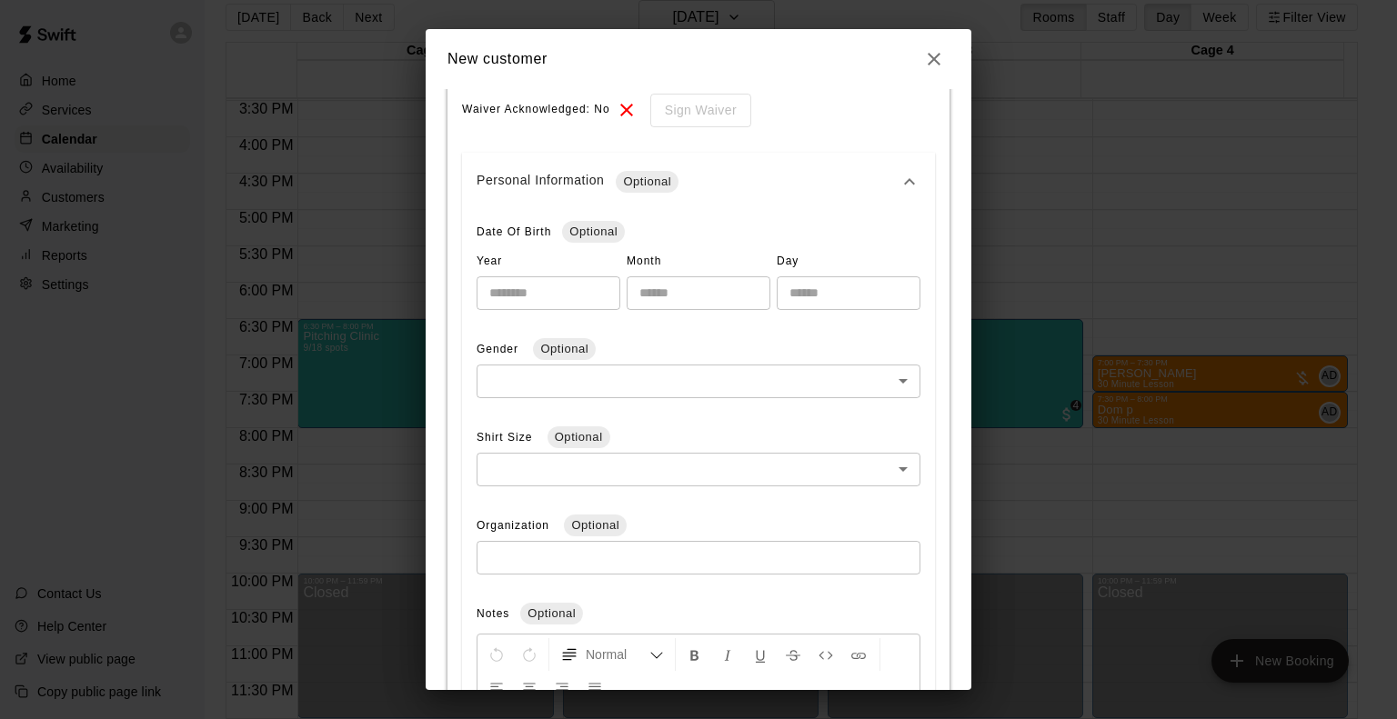
click at [513, 172] on div "Personal Information Optional" at bounding box center [688, 182] width 422 height 22
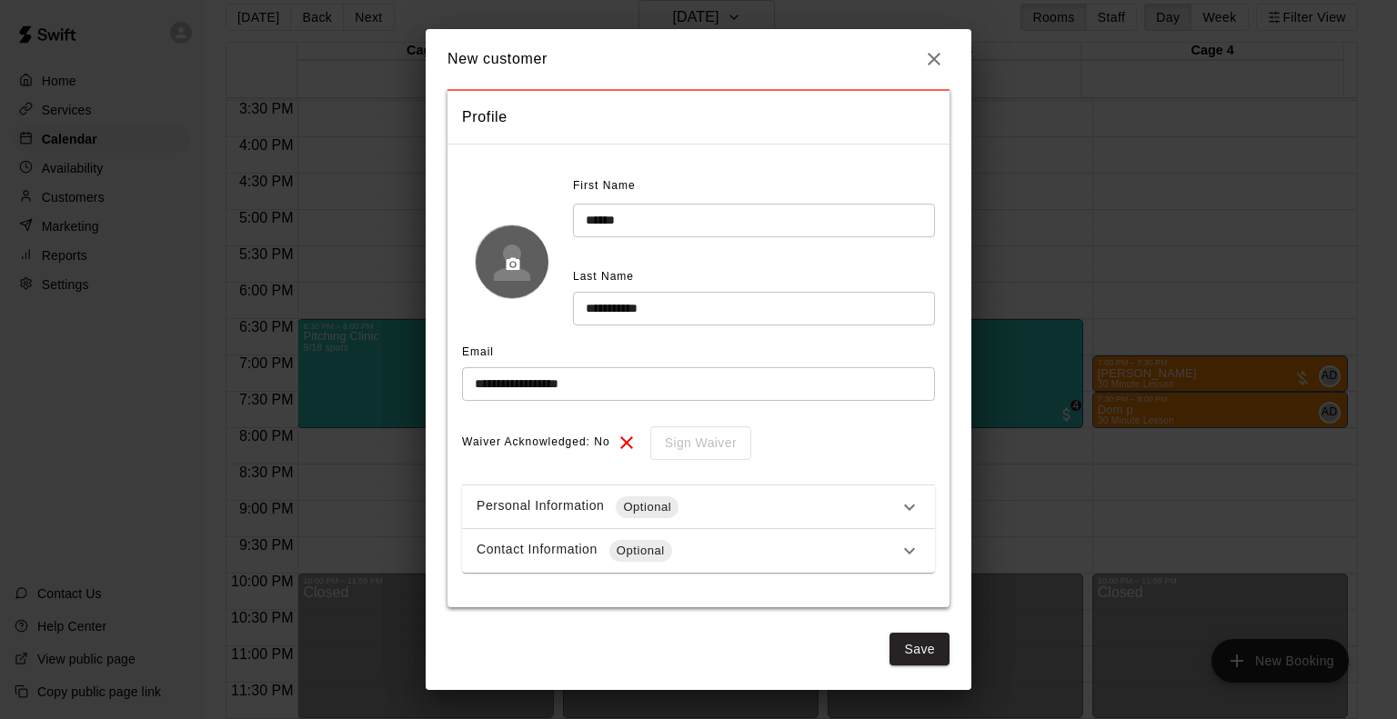
scroll to position [31, 0]
click at [553, 546] on div "Contact Information Optional" at bounding box center [688, 551] width 422 height 22
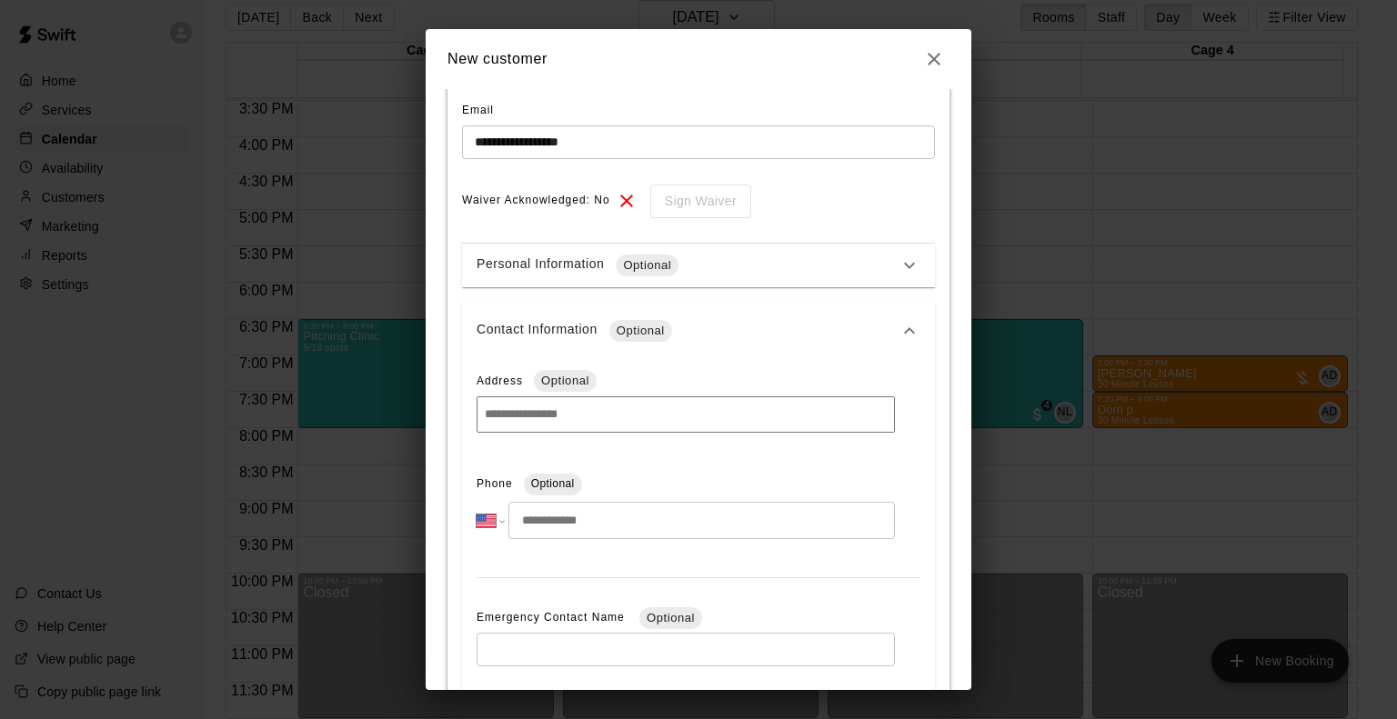
scroll to position [304, 0]
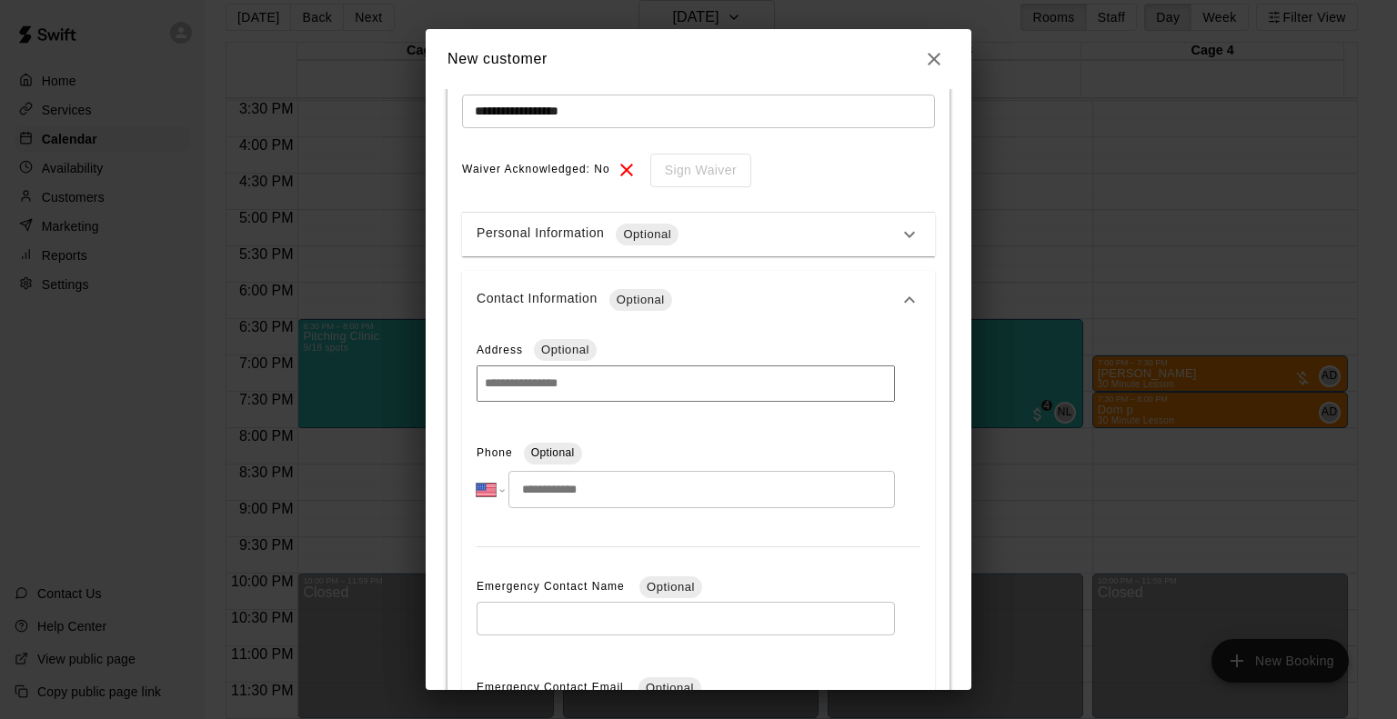
click at [626, 483] on input "tel" at bounding box center [701, 489] width 387 height 37
type input "*"
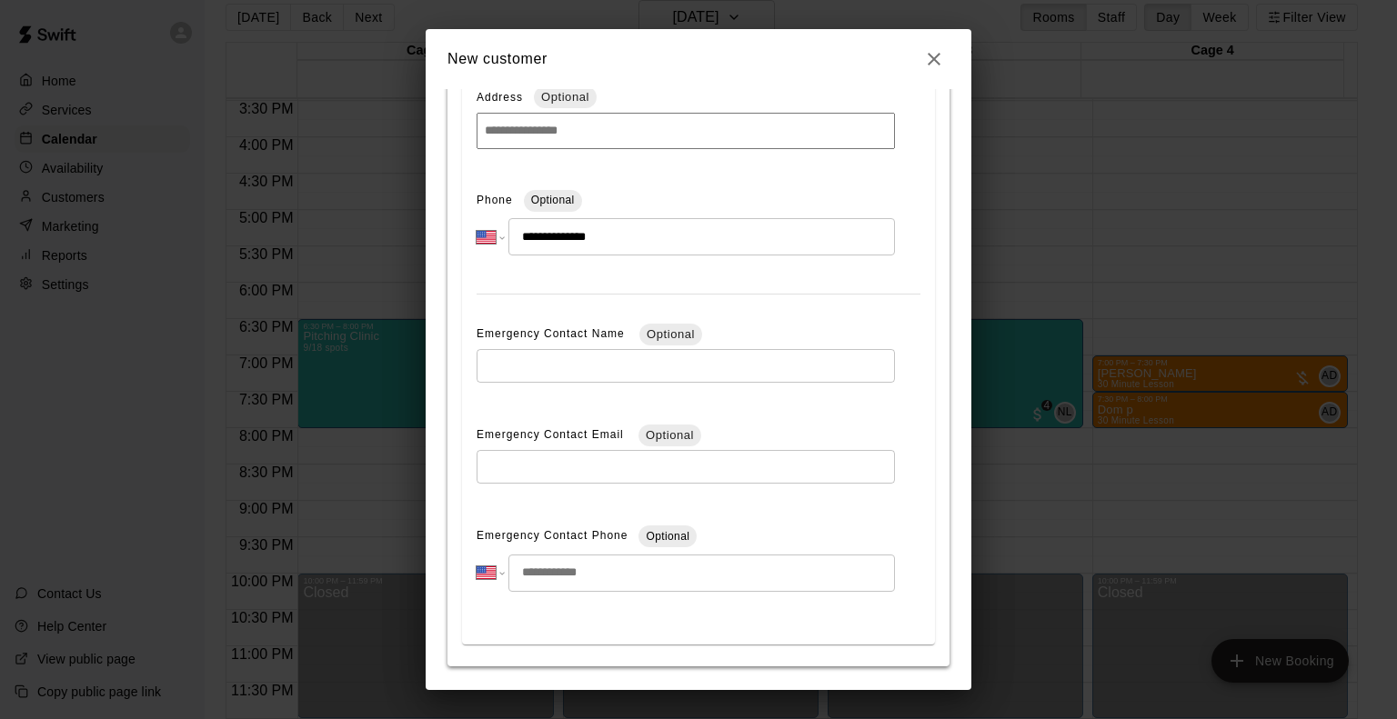
scroll to position [618, 0]
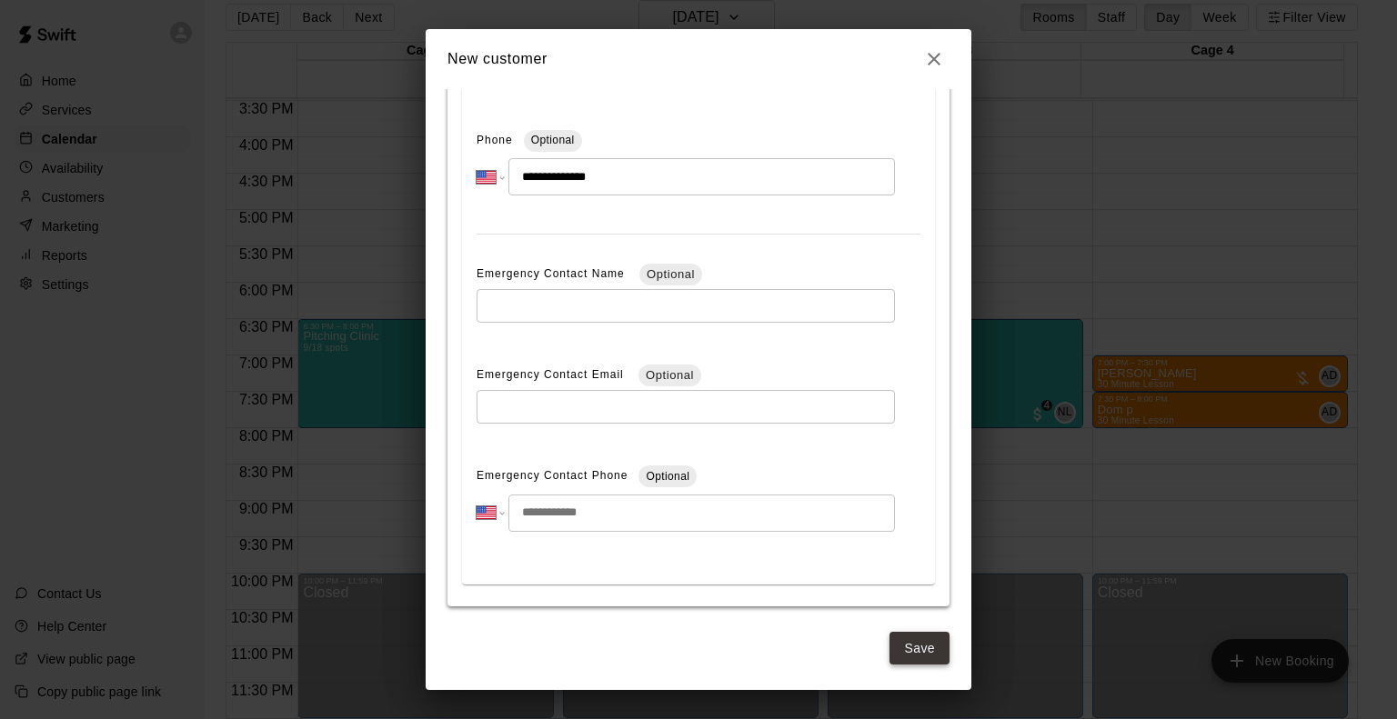
type input "**********"
click at [907, 655] on button "Save" at bounding box center [919, 649] width 60 height 34
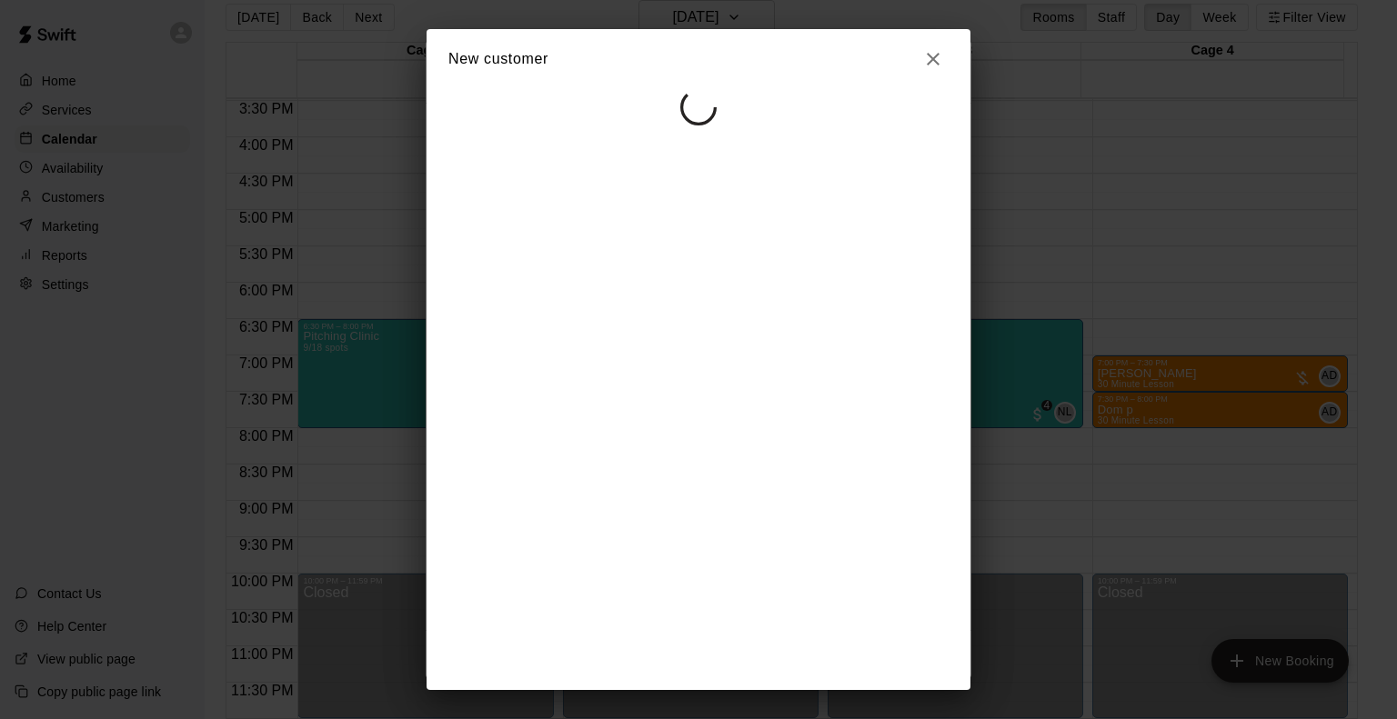
select select "**"
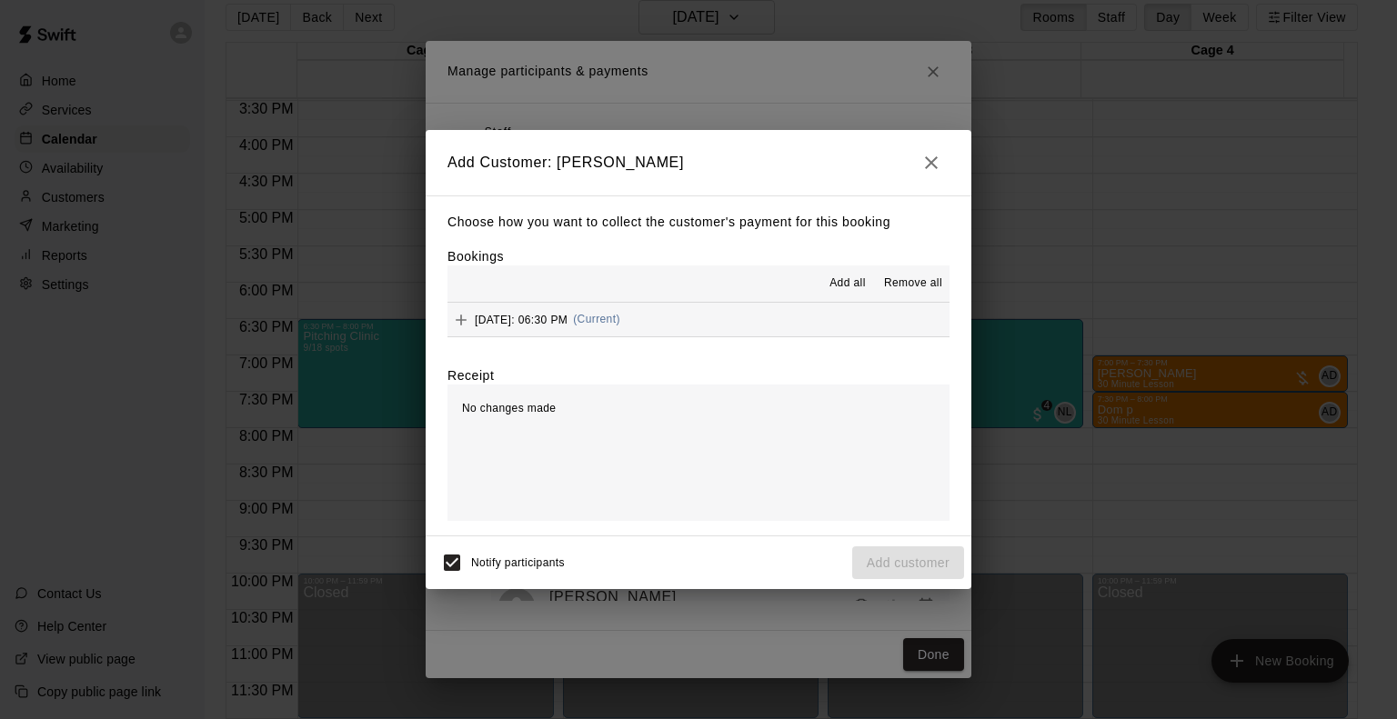
click at [567, 321] on span "Thursday, August 28: 06:30 PM" at bounding box center [521, 319] width 93 height 13
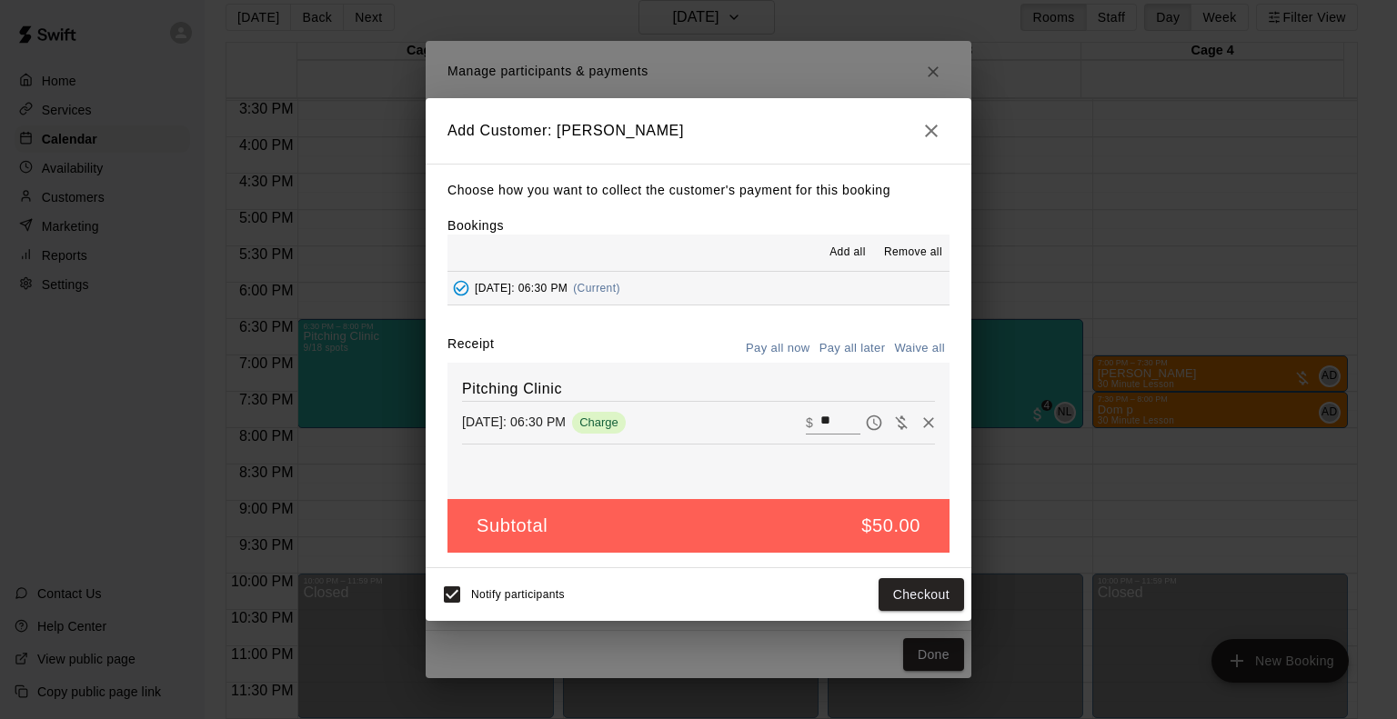
click at [780, 351] on button "Pay all now" at bounding box center [778, 349] width 74 height 28
click at [793, 348] on button "Pay all now" at bounding box center [778, 349] width 74 height 28
click at [928, 592] on button "Checkout" at bounding box center [921, 595] width 85 height 34
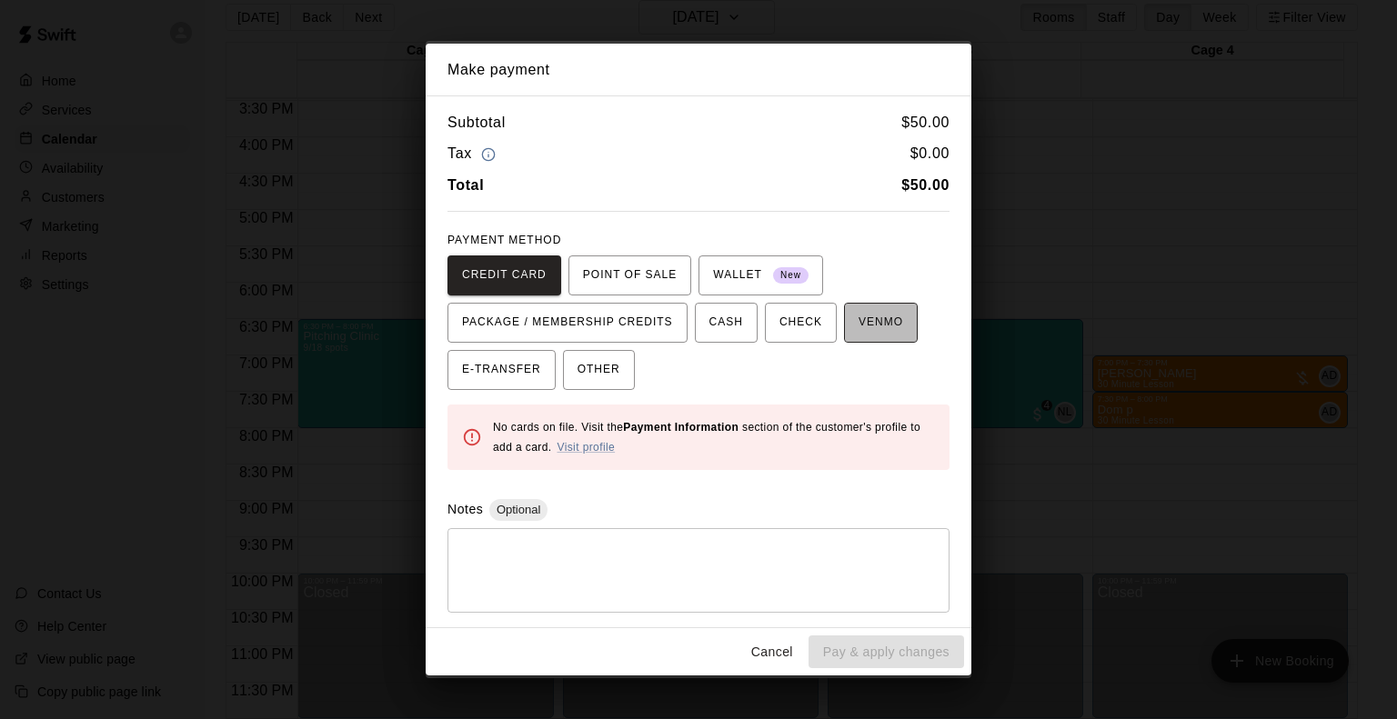
click at [879, 333] on span "VENMO" at bounding box center [881, 322] width 45 height 29
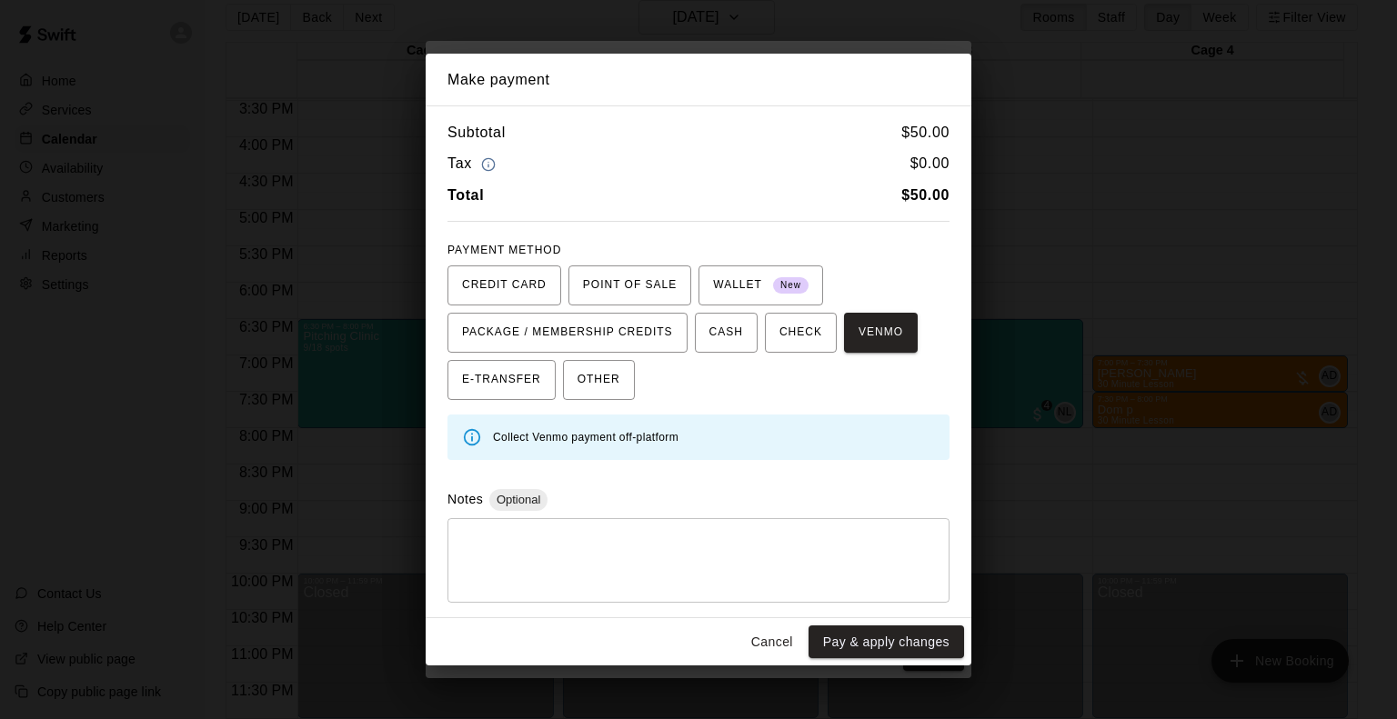
click at [890, 645] on button "Pay & apply changes" at bounding box center [886, 643] width 156 height 34
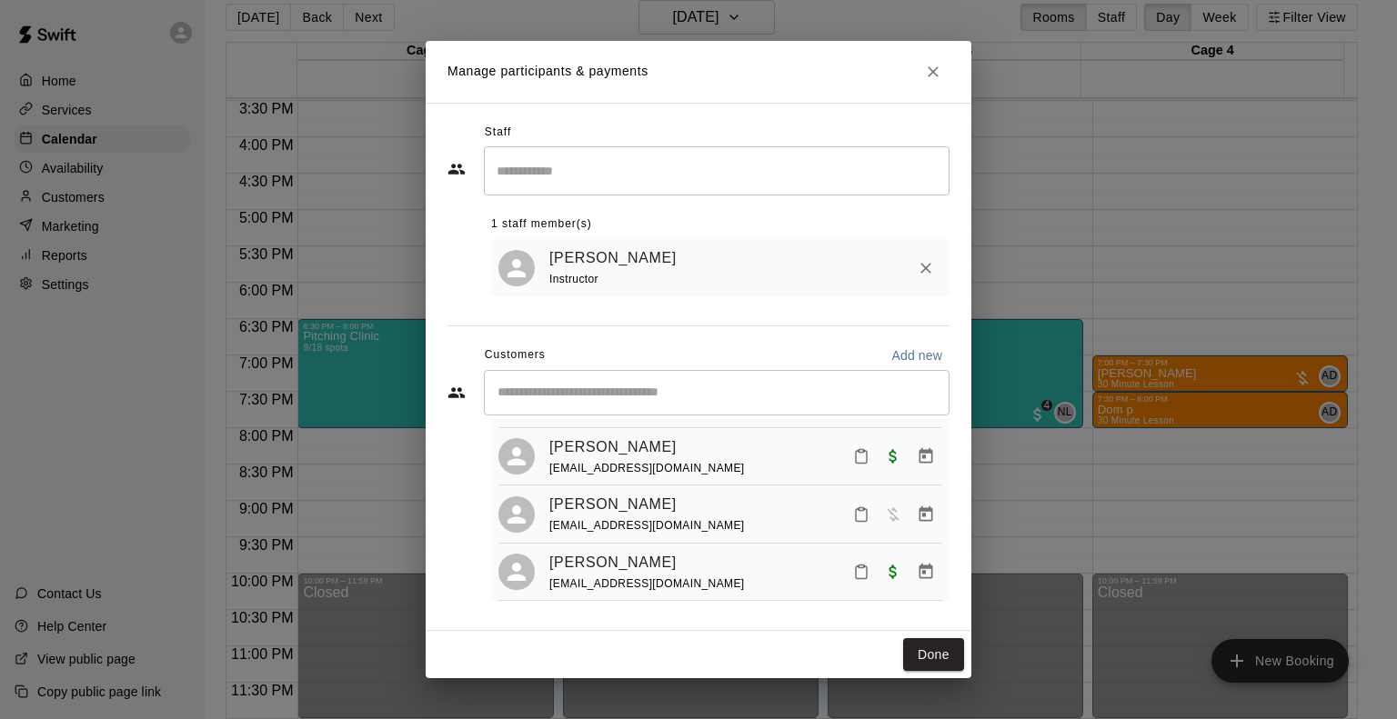
scroll to position [472, 0]
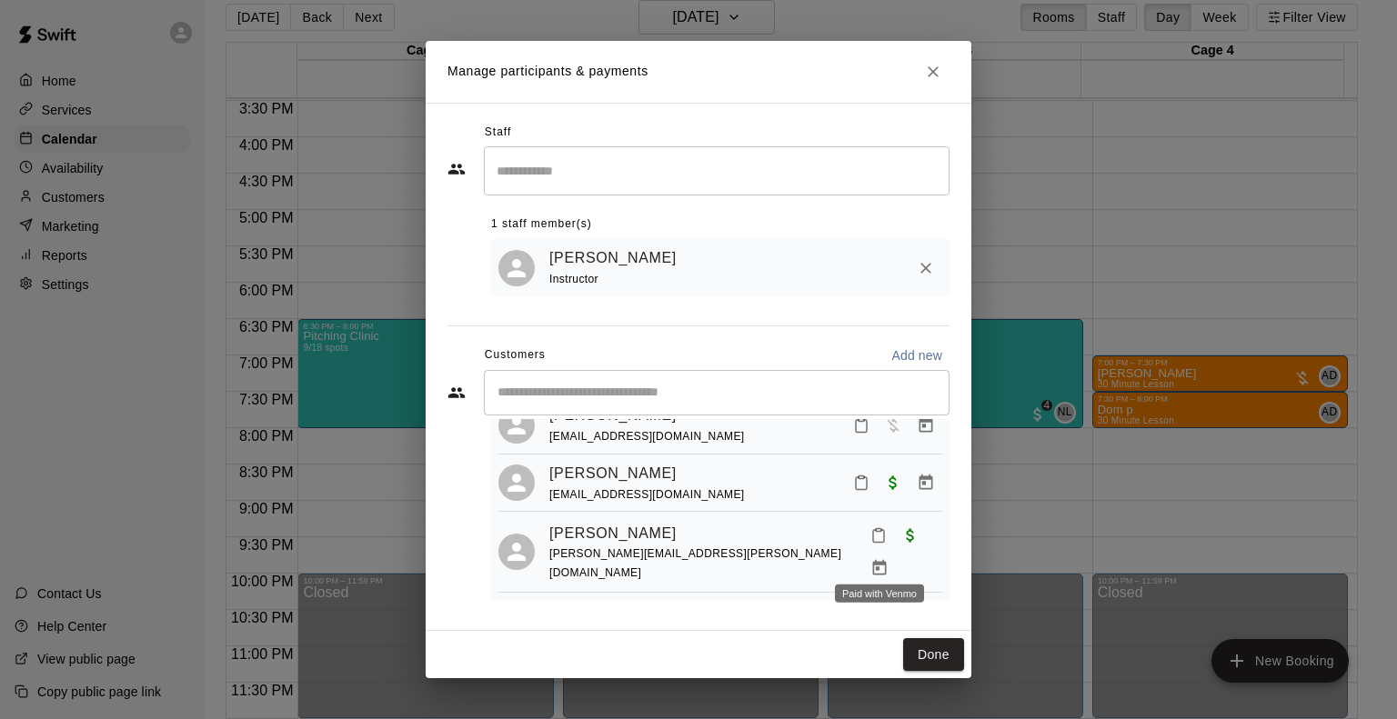
click at [894, 543] on span "Paid with Venmo" at bounding box center [910, 534] width 33 height 15
click at [896, 566] on button "Manage bookings & payment" at bounding box center [879, 568] width 33 height 33
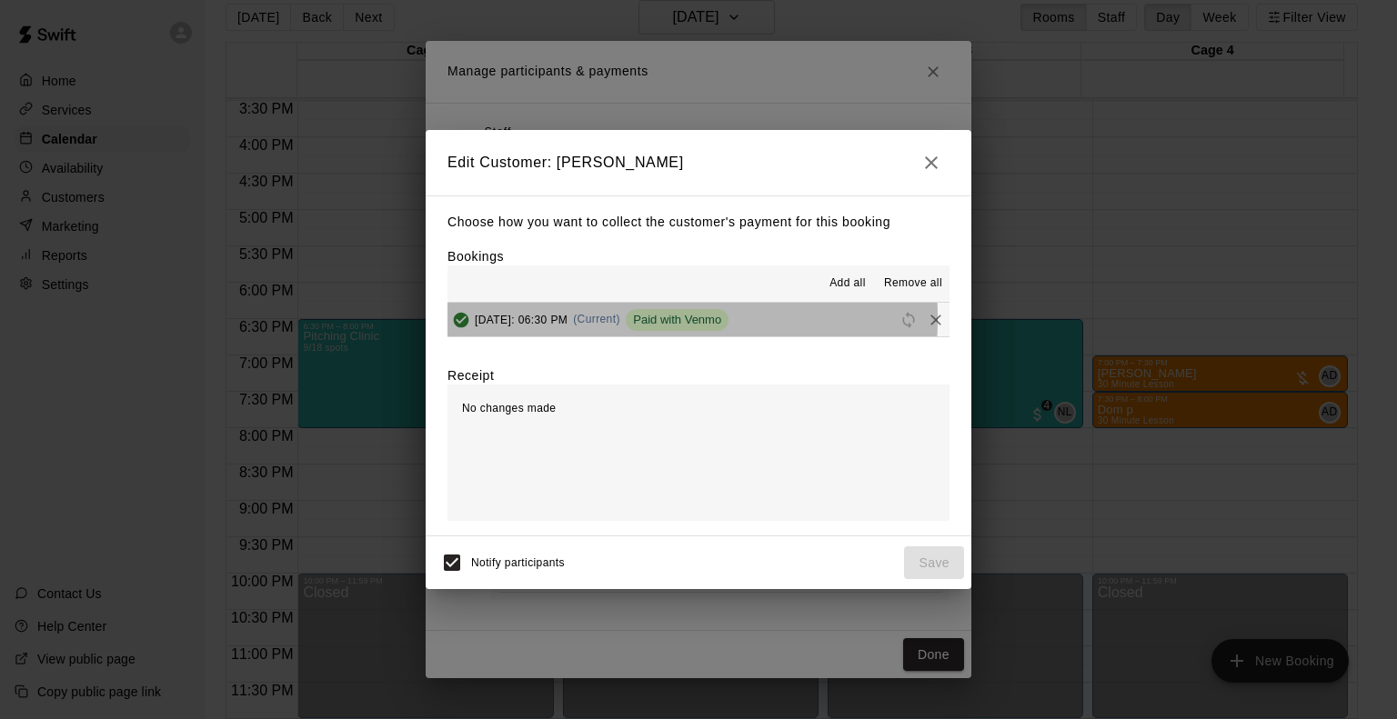
click at [567, 319] on span "Thursday, August 28: 06:30 PM" at bounding box center [521, 319] width 93 height 13
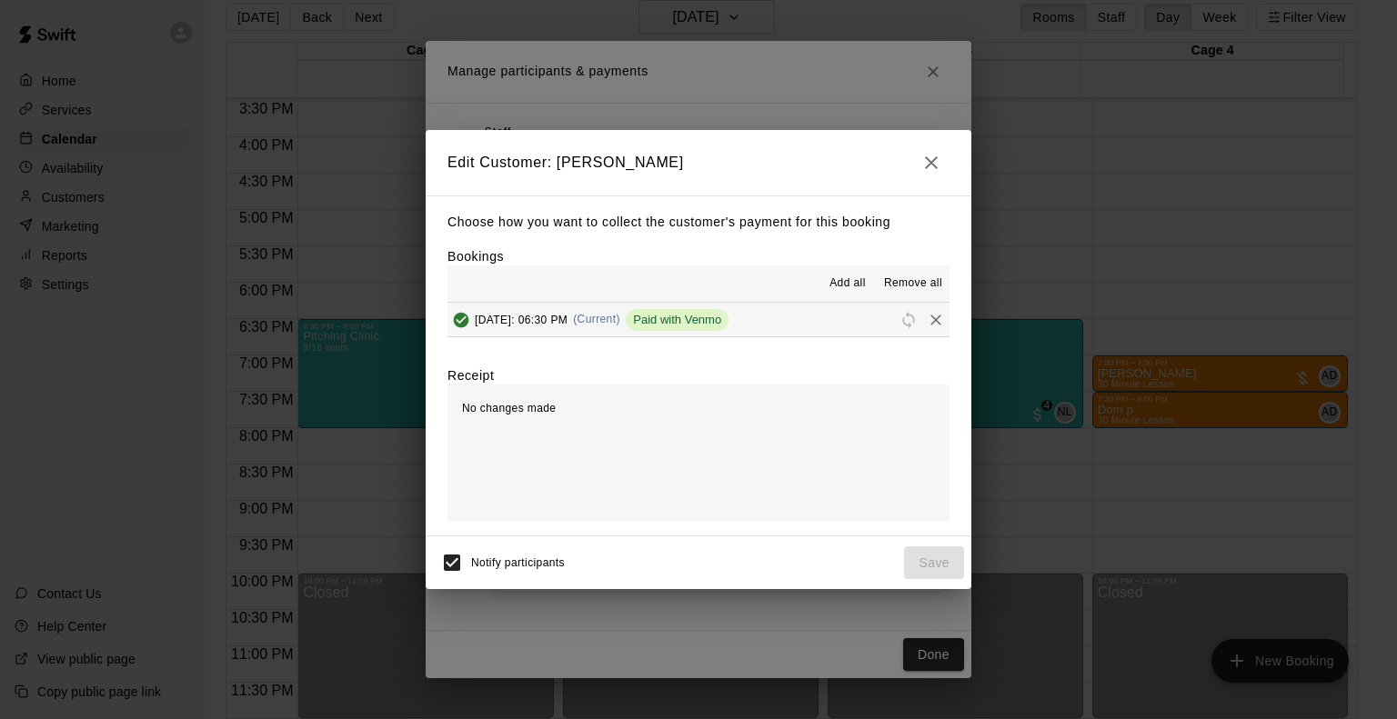
click at [728, 322] on span "Paid with Venmo" at bounding box center [677, 320] width 103 height 14
click at [917, 286] on span "Remove all" at bounding box center [913, 284] width 58 height 18
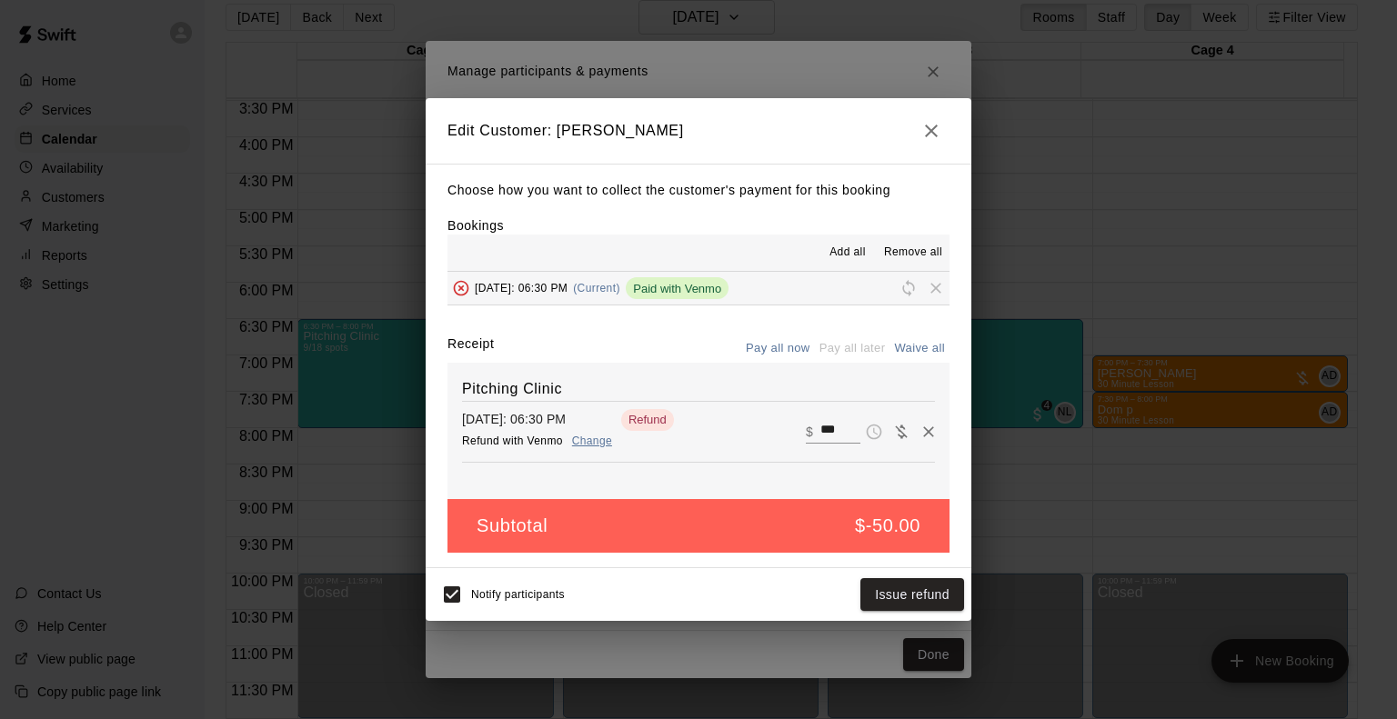
click at [840, 347] on div "Pay all now Pay all later Waive all" at bounding box center [845, 349] width 208 height 28
click at [915, 436] on button "Remove" at bounding box center [928, 431] width 27 height 27
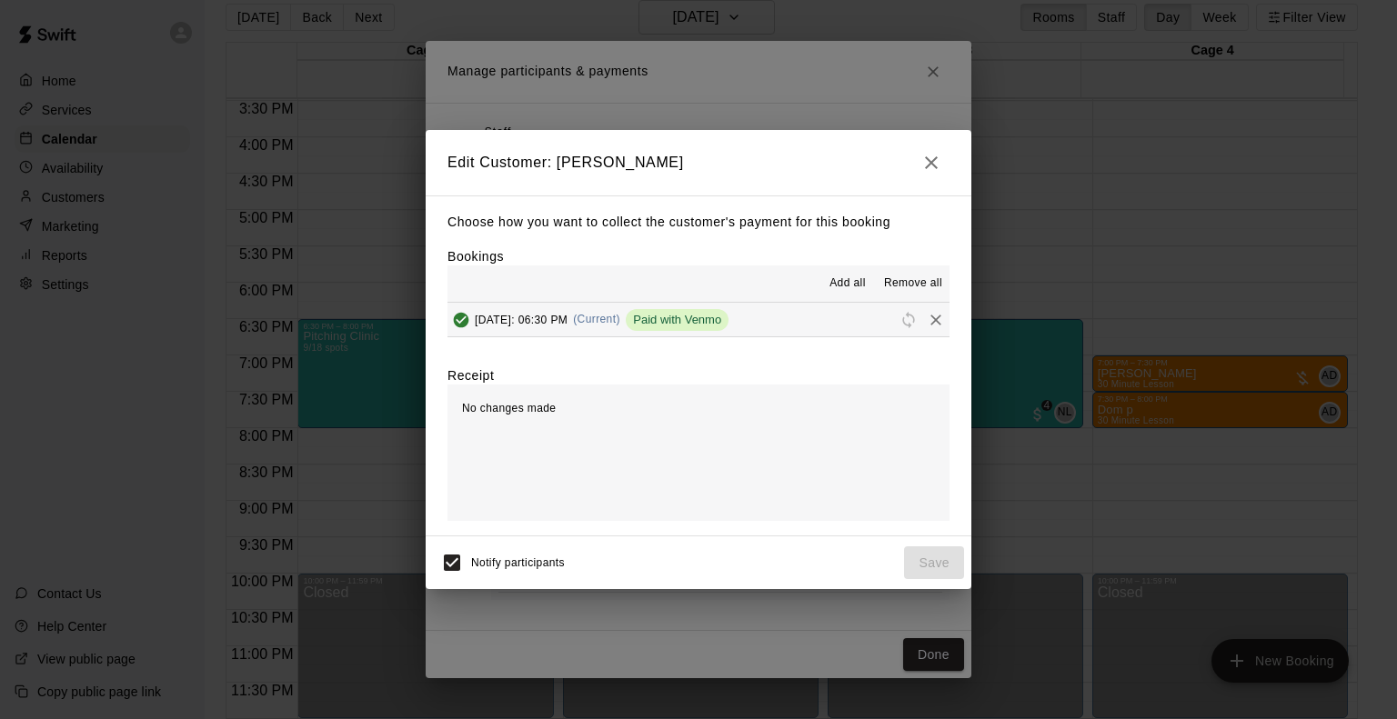
drag, startPoint x: 497, startPoint y: 399, endPoint x: 598, endPoint y: 350, distance: 112.3
click at [501, 396] on div "No changes made" at bounding box center [698, 453] width 502 height 136
click at [567, 318] on span "Thursday, August 28: 06:30 PM" at bounding box center [521, 319] width 93 height 13
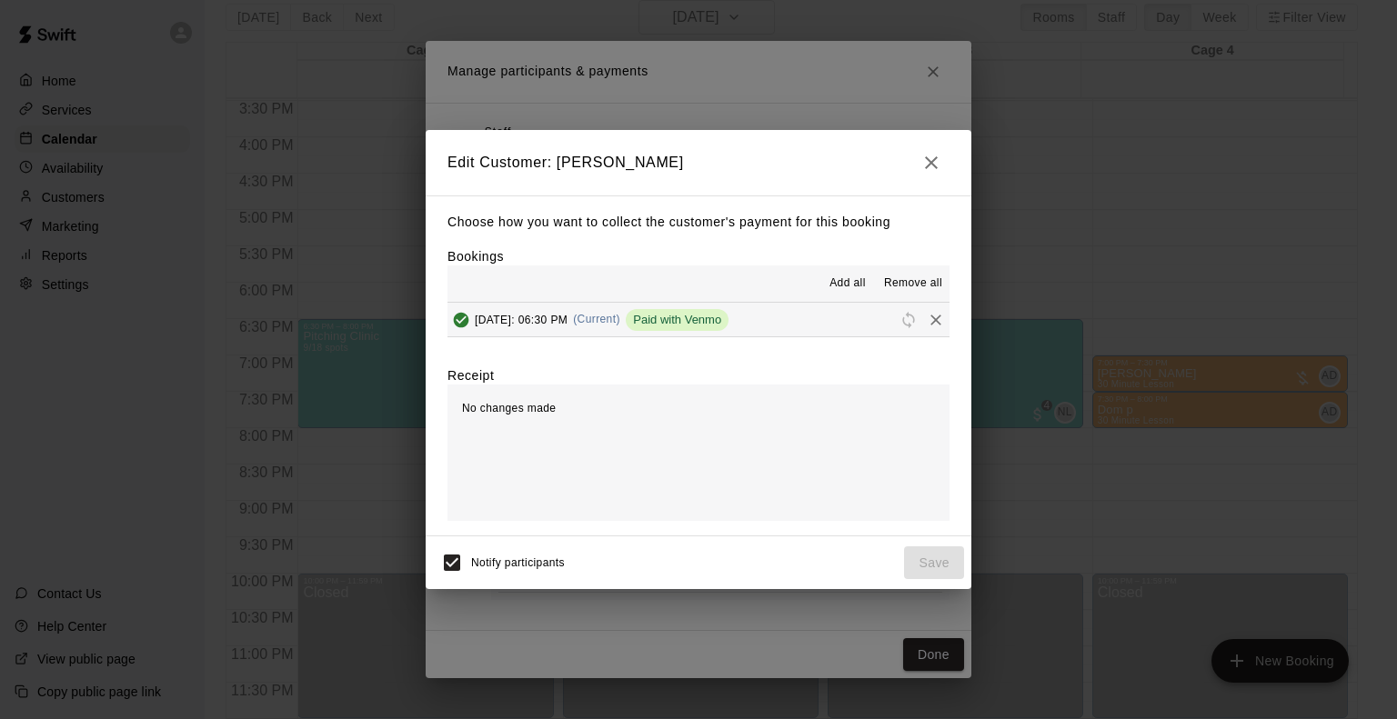
drag, startPoint x: 945, startPoint y: 567, endPoint x: 672, endPoint y: 419, distance: 310.1
click at [945, 566] on div "Notify participants Save" at bounding box center [698, 563] width 531 height 38
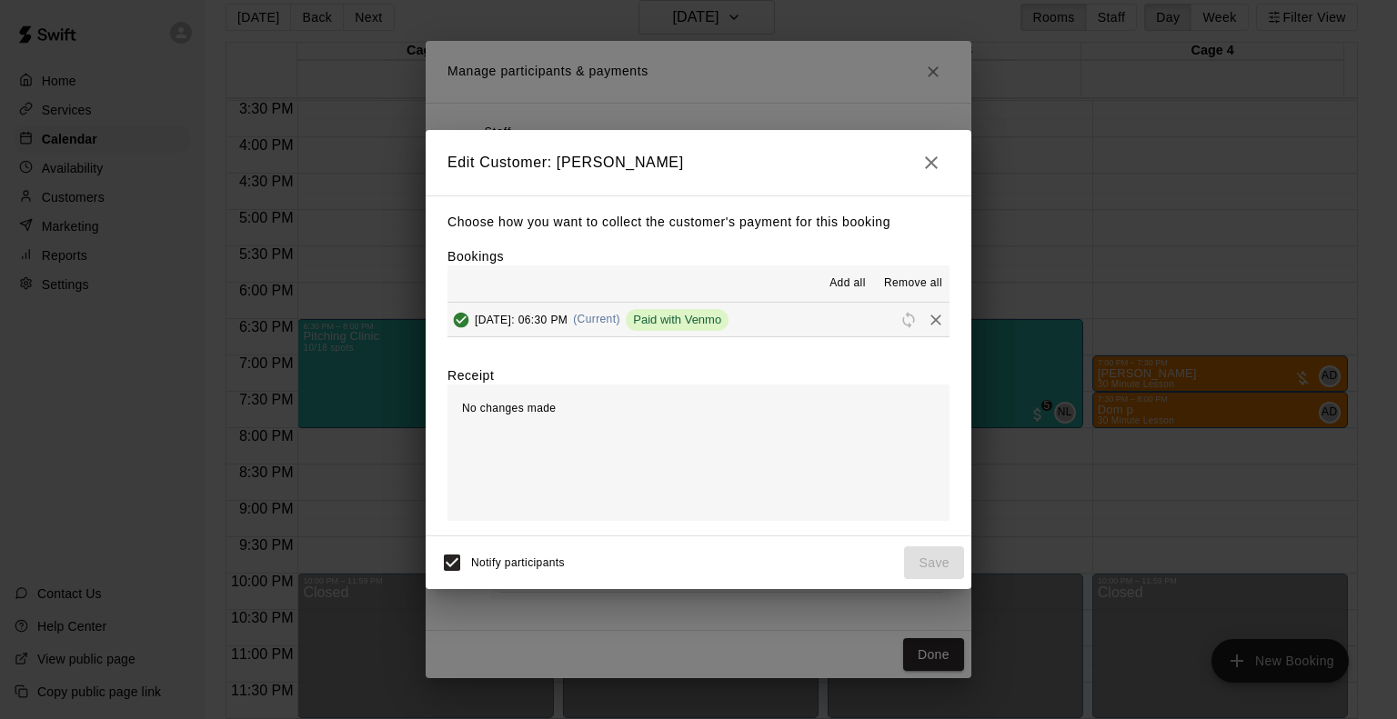
click at [519, 325] on span "Thursday, August 28: 06:30 PM" at bounding box center [521, 319] width 93 height 13
click at [899, 325] on span "Reschedule" at bounding box center [908, 319] width 27 height 14
click at [927, 325] on icon "Remove" at bounding box center [936, 320] width 18 height 18
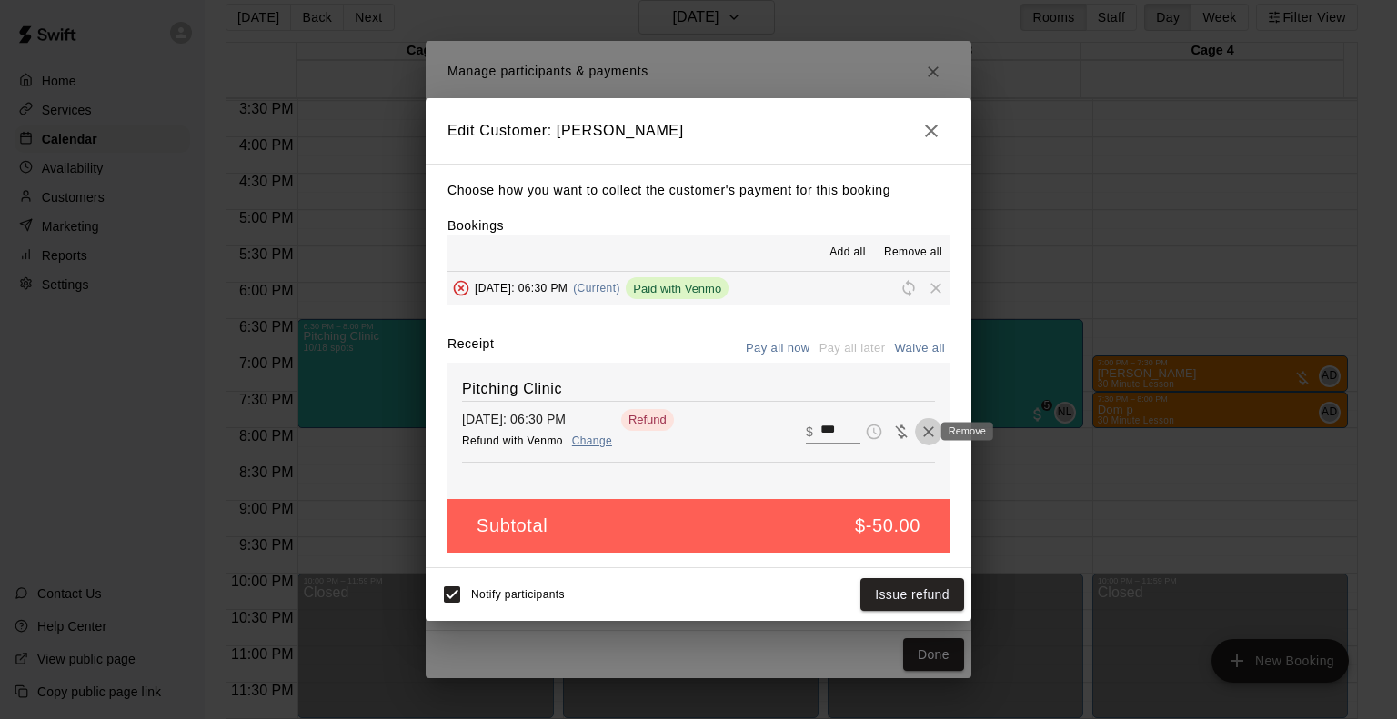
click at [919, 428] on icon "Remove" at bounding box center [928, 432] width 18 height 18
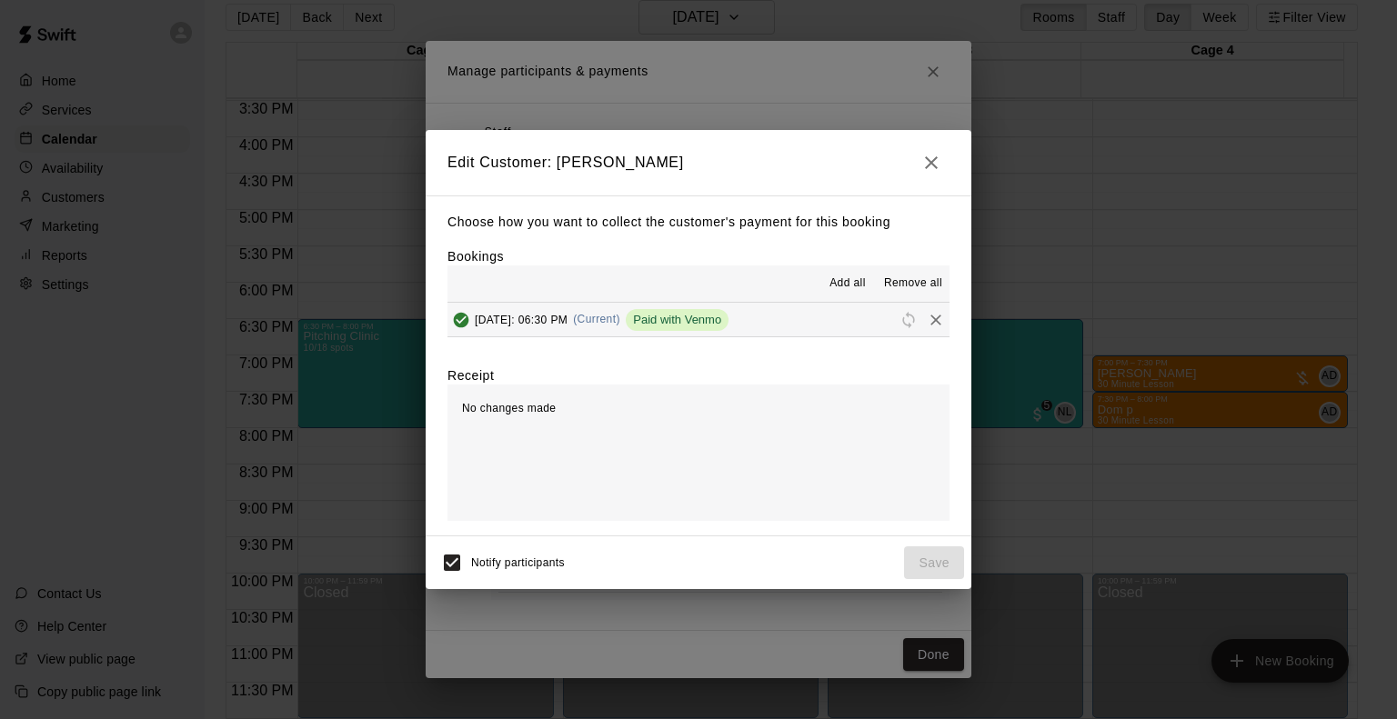
click at [924, 166] on icon "button" at bounding box center [931, 163] width 22 height 22
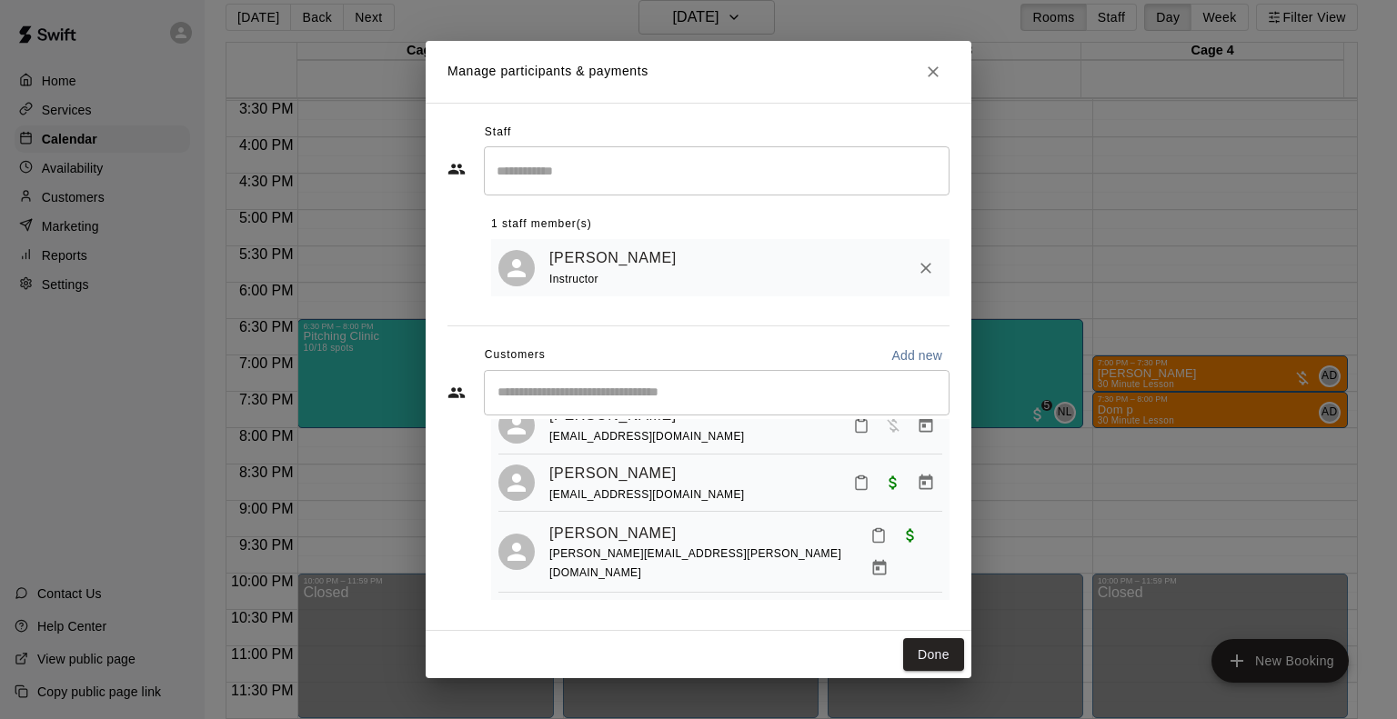
click at [732, 505] on div "Victor Haruthunian tgray117@gmail.com" at bounding box center [745, 483] width 393 height 43
click at [642, 486] on link "Victor Haruthunian" at bounding box center [612, 474] width 127 height 24
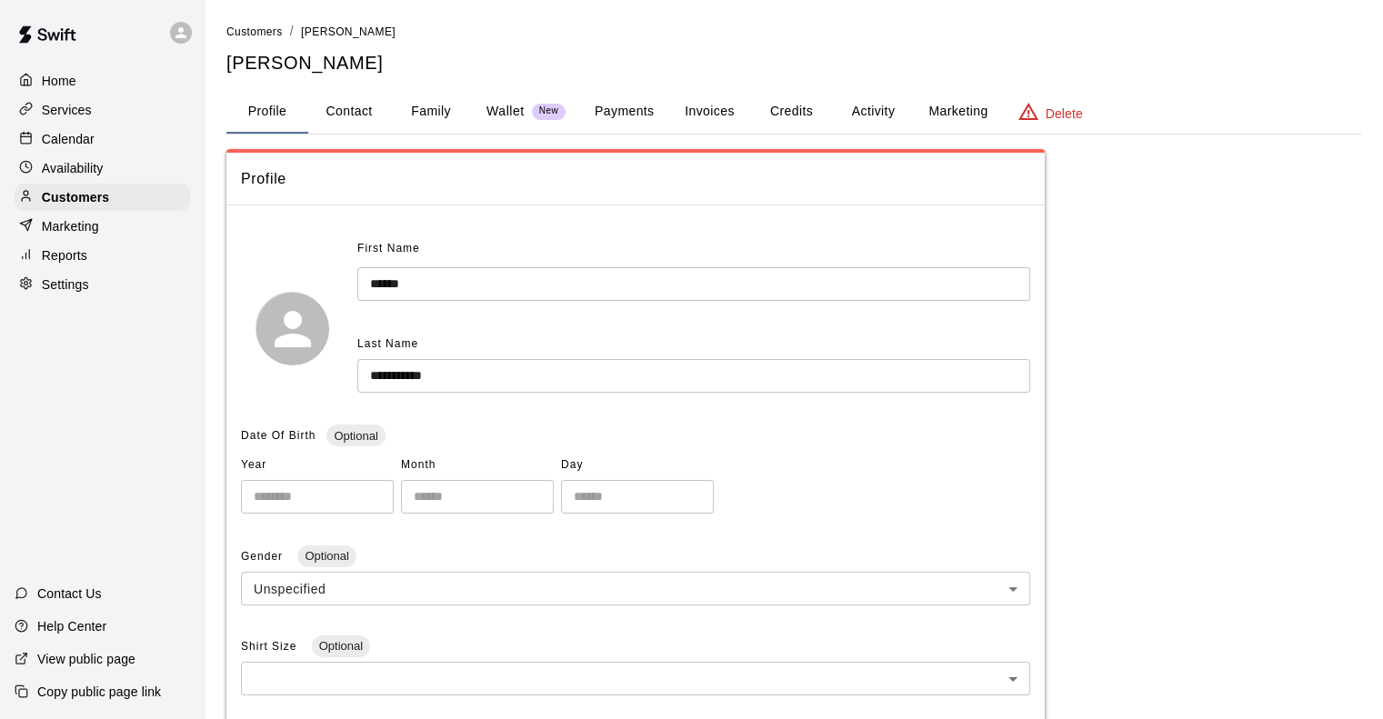
click at [75, 142] on p "Calendar" at bounding box center [68, 139] width 53 height 18
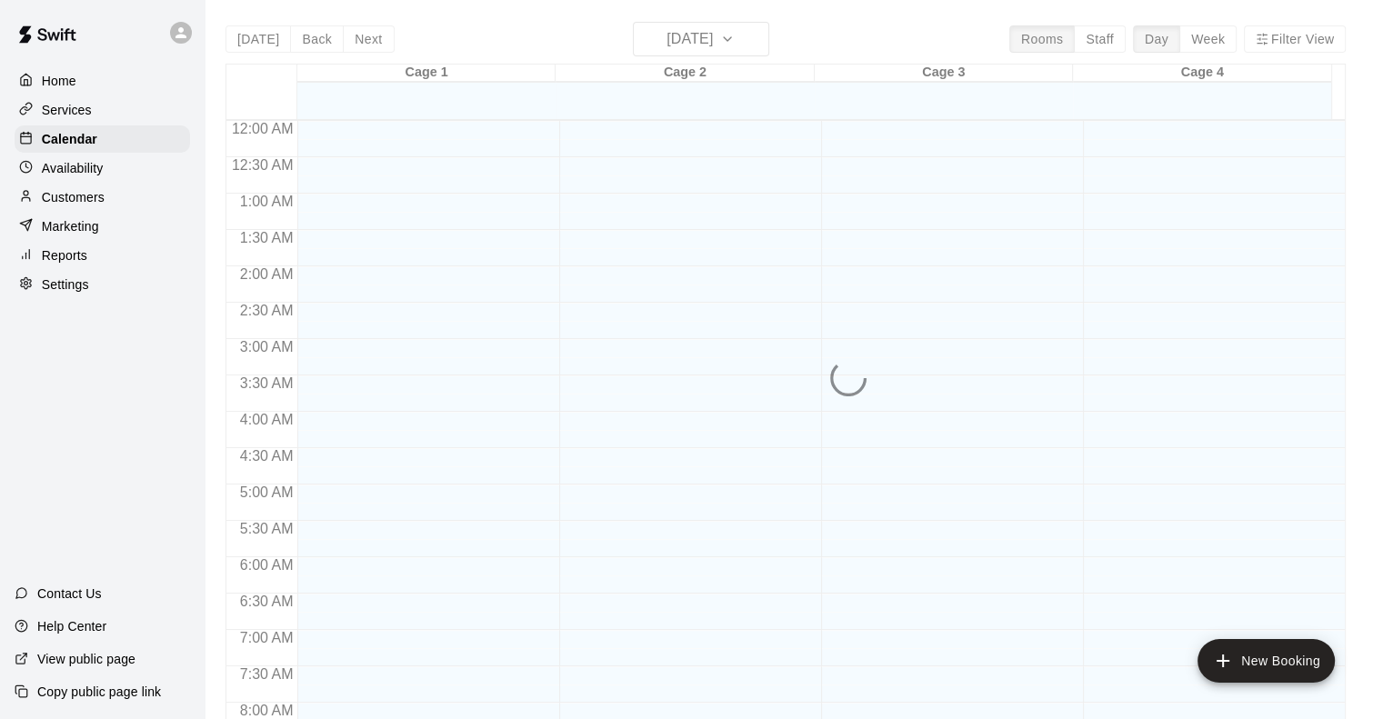
scroll to position [1070, 0]
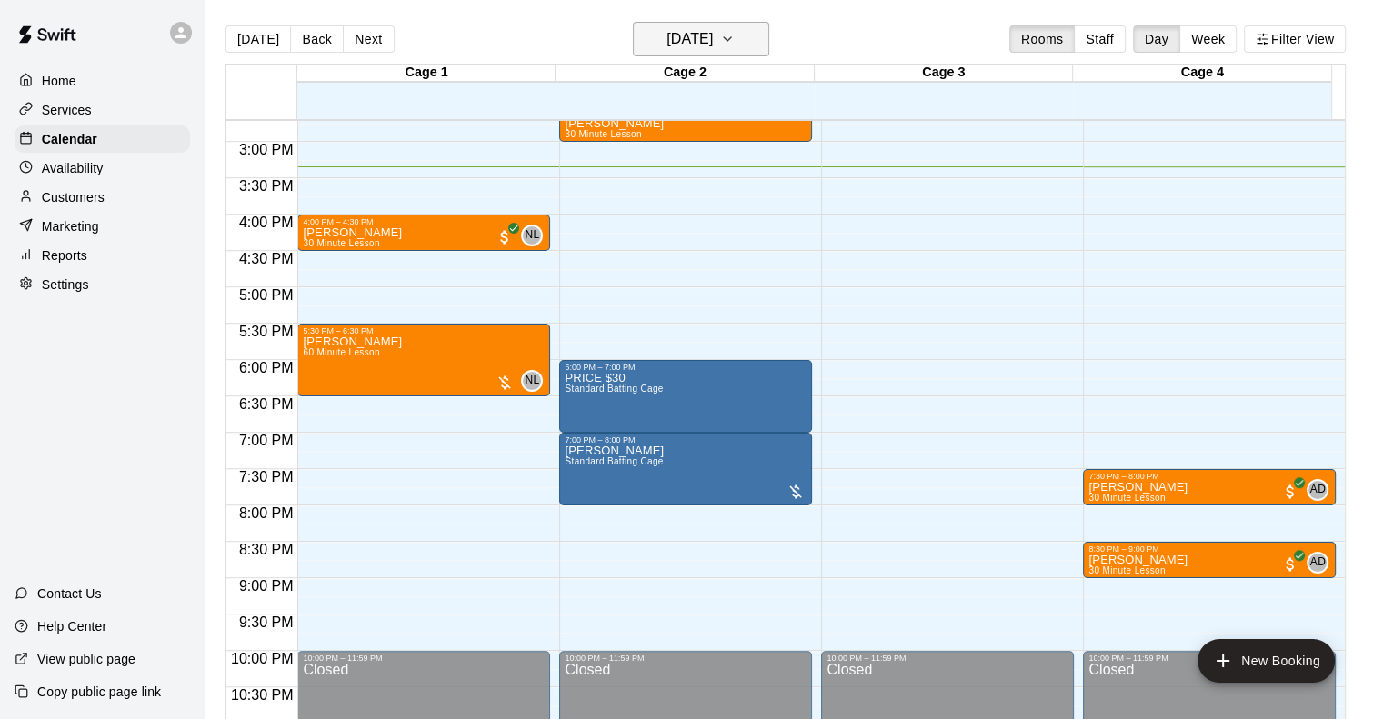
click at [688, 35] on h6 "Monday Aug 11" at bounding box center [690, 38] width 46 height 25
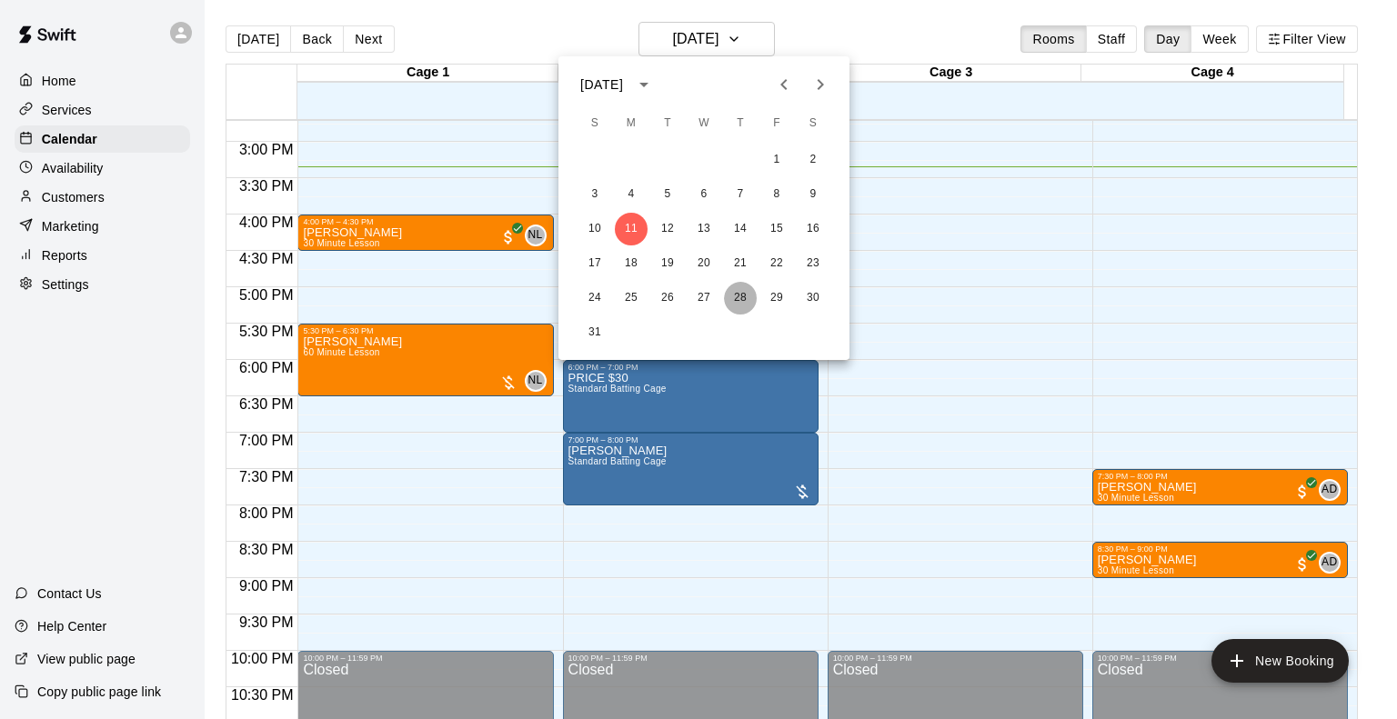
click at [741, 299] on button "28" at bounding box center [740, 298] width 33 height 33
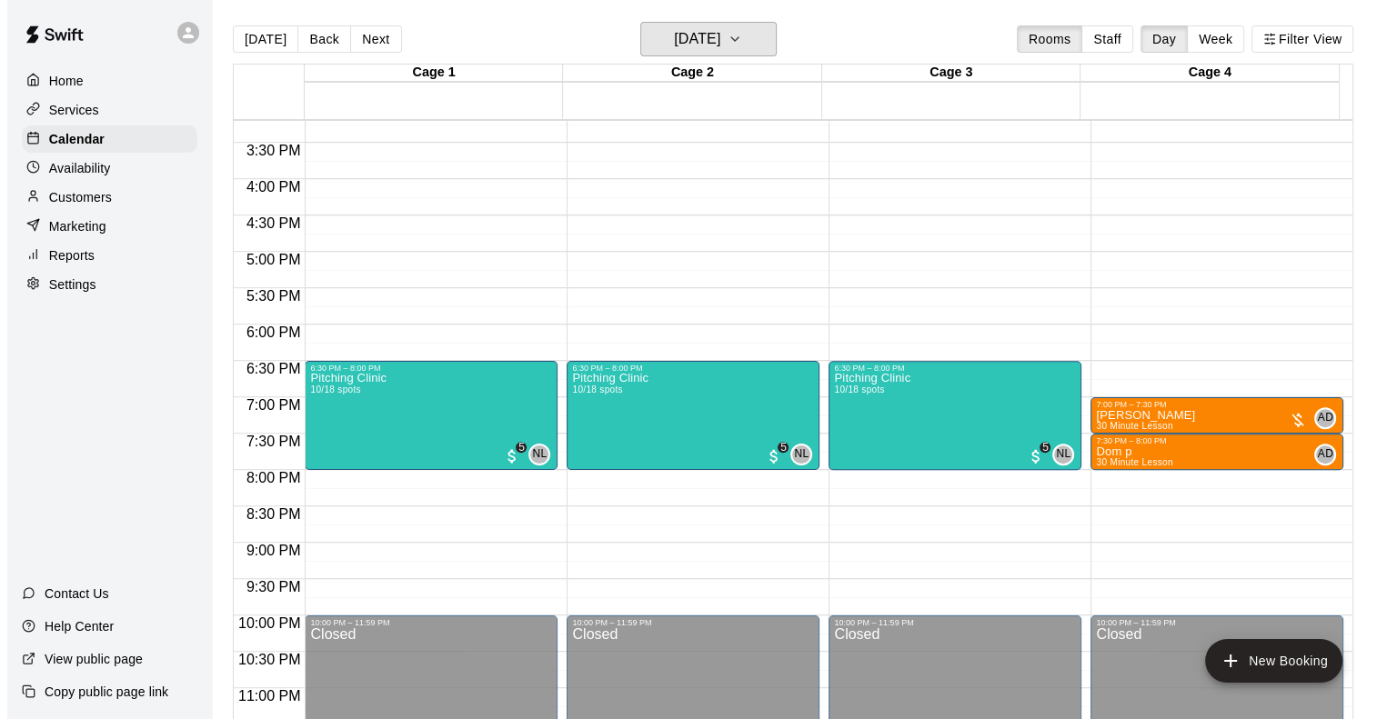
scroll to position [1126, 0]
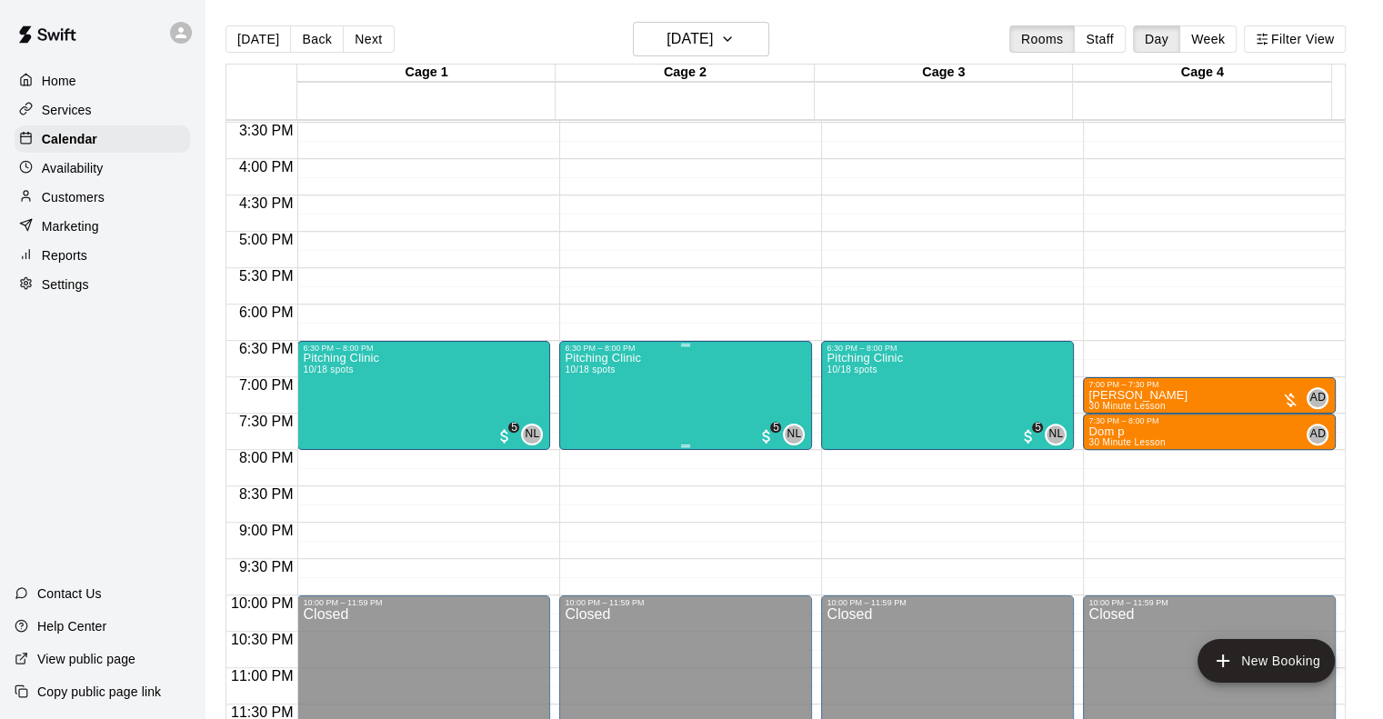
click at [657, 367] on div "Pitching Clinic 10/18 spots NL 0 5" at bounding box center [686, 712] width 242 height 719
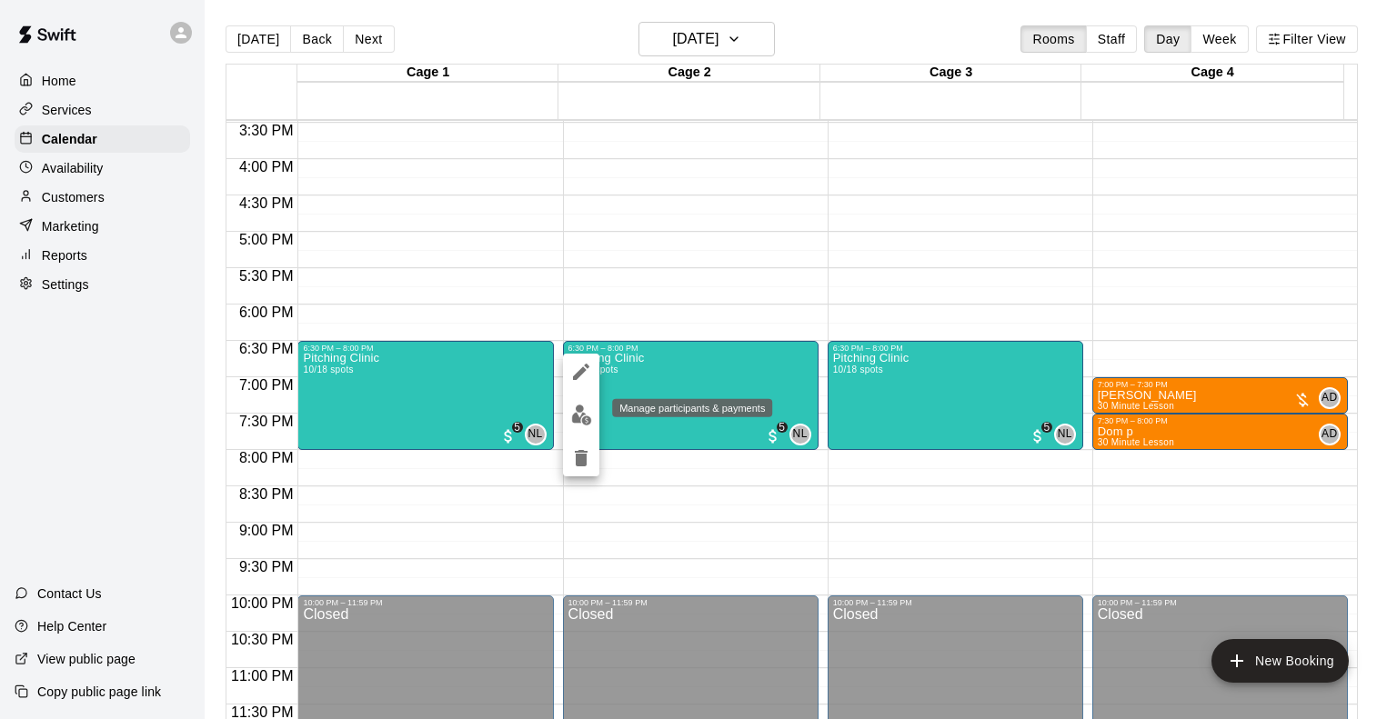
click at [575, 406] on img "edit" at bounding box center [581, 415] width 21 height 21
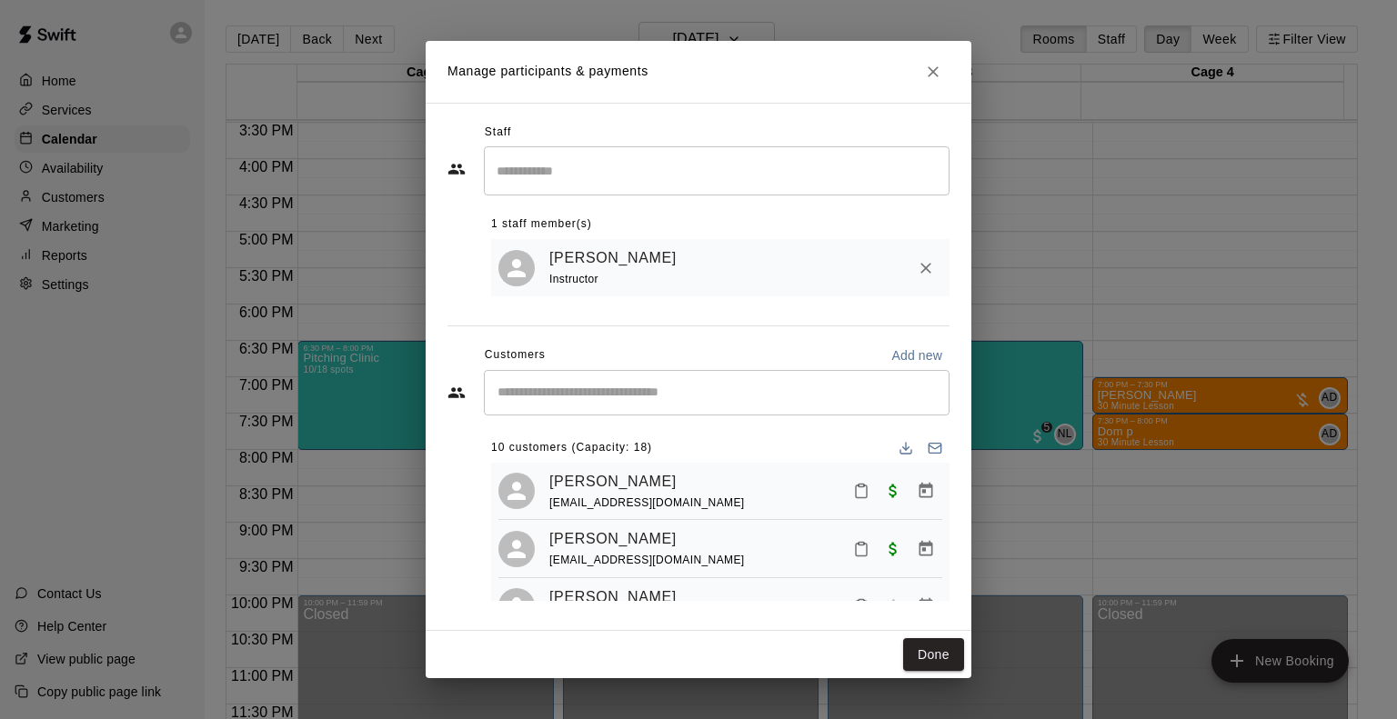
click at [897, 363] on p "Add new" at bounding box center [916, 355] width 51 height 18
select select "**"
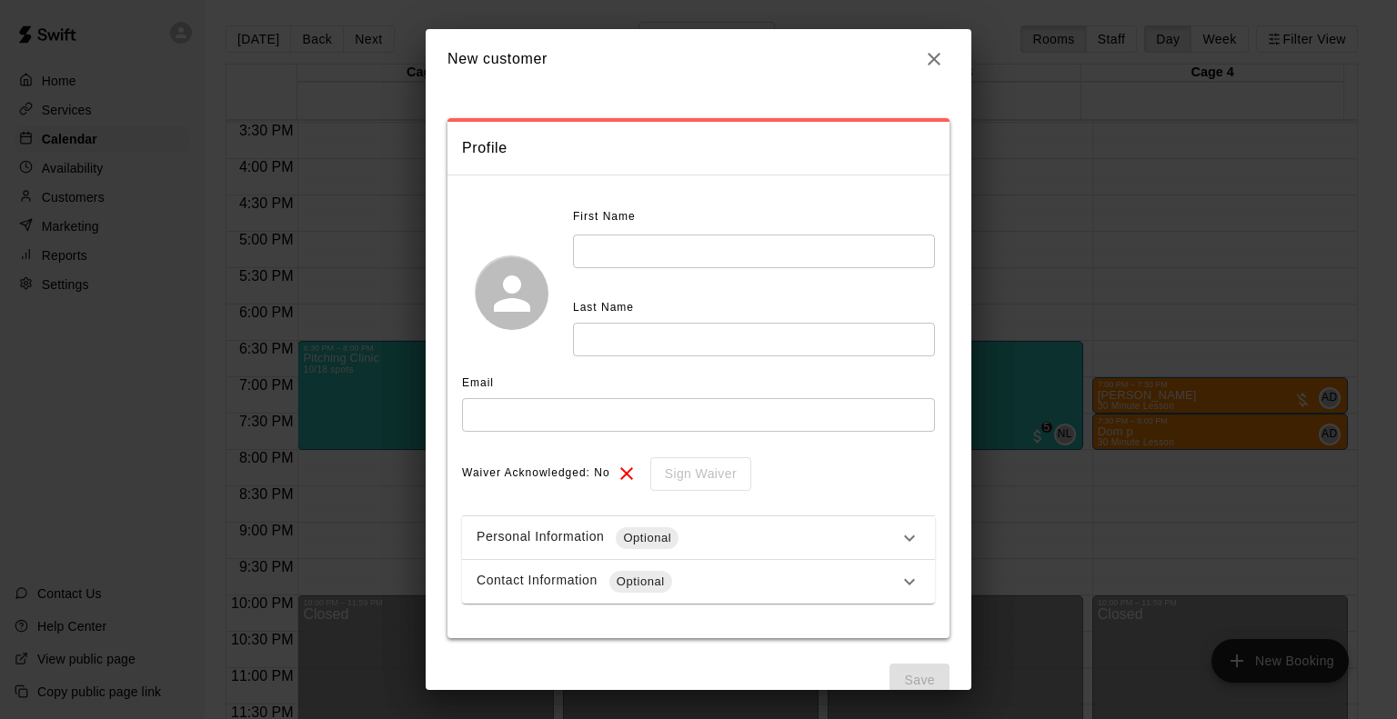
click at [604, 243] on input "text" at bounding box center [754, 252] width 362 height 34
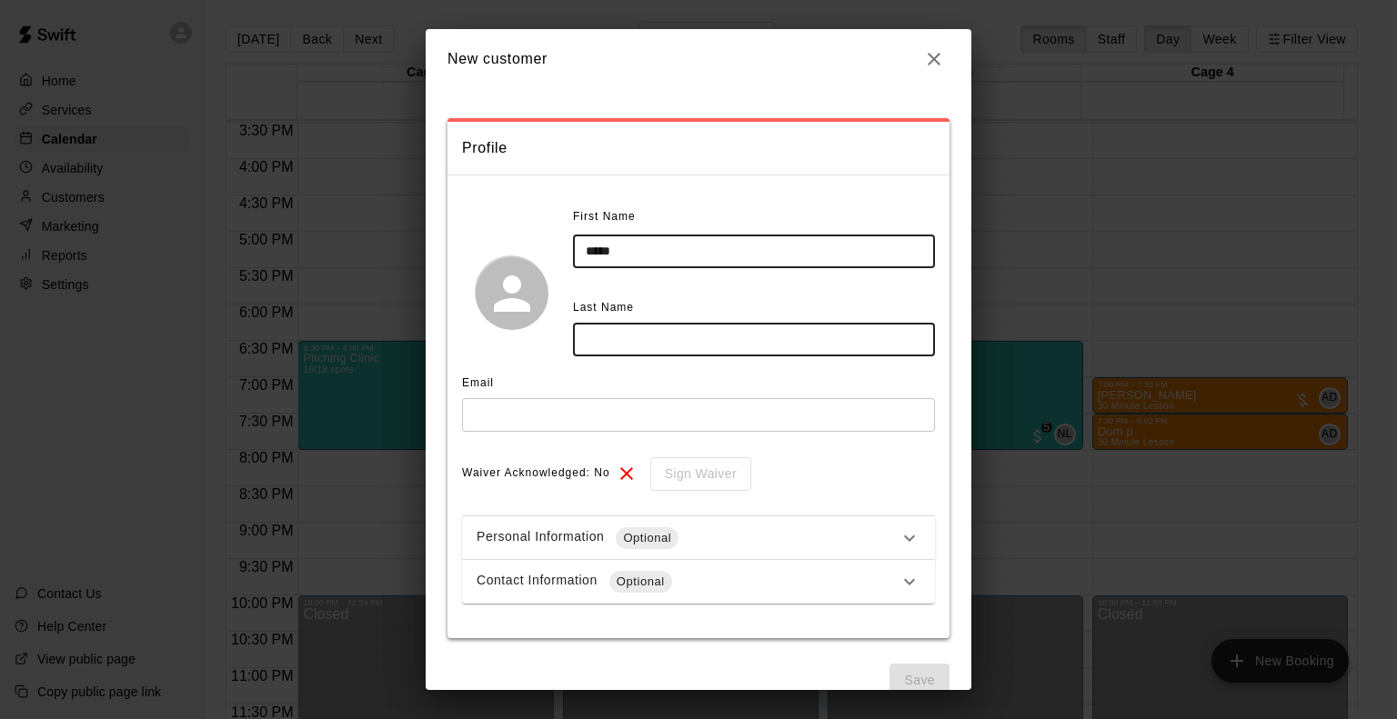
type input "****"
type input "*******"
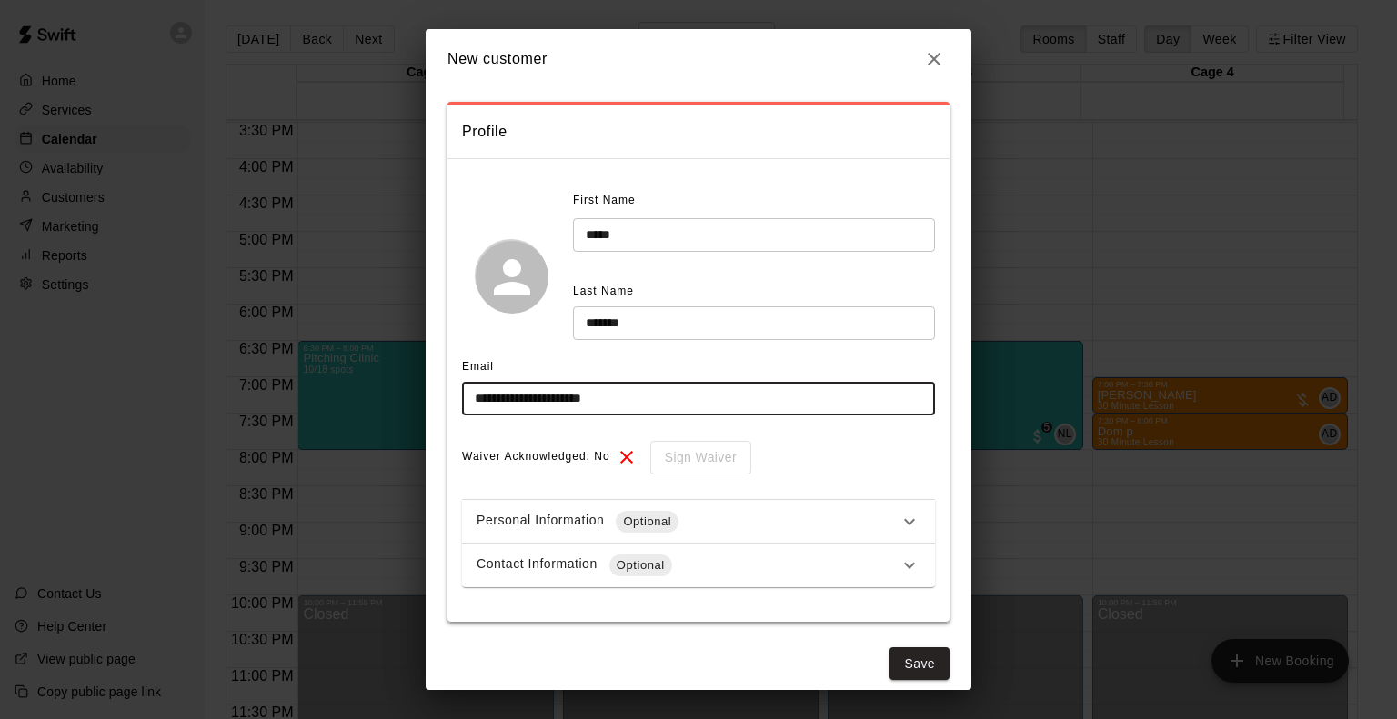
scroll to position [31, 0]
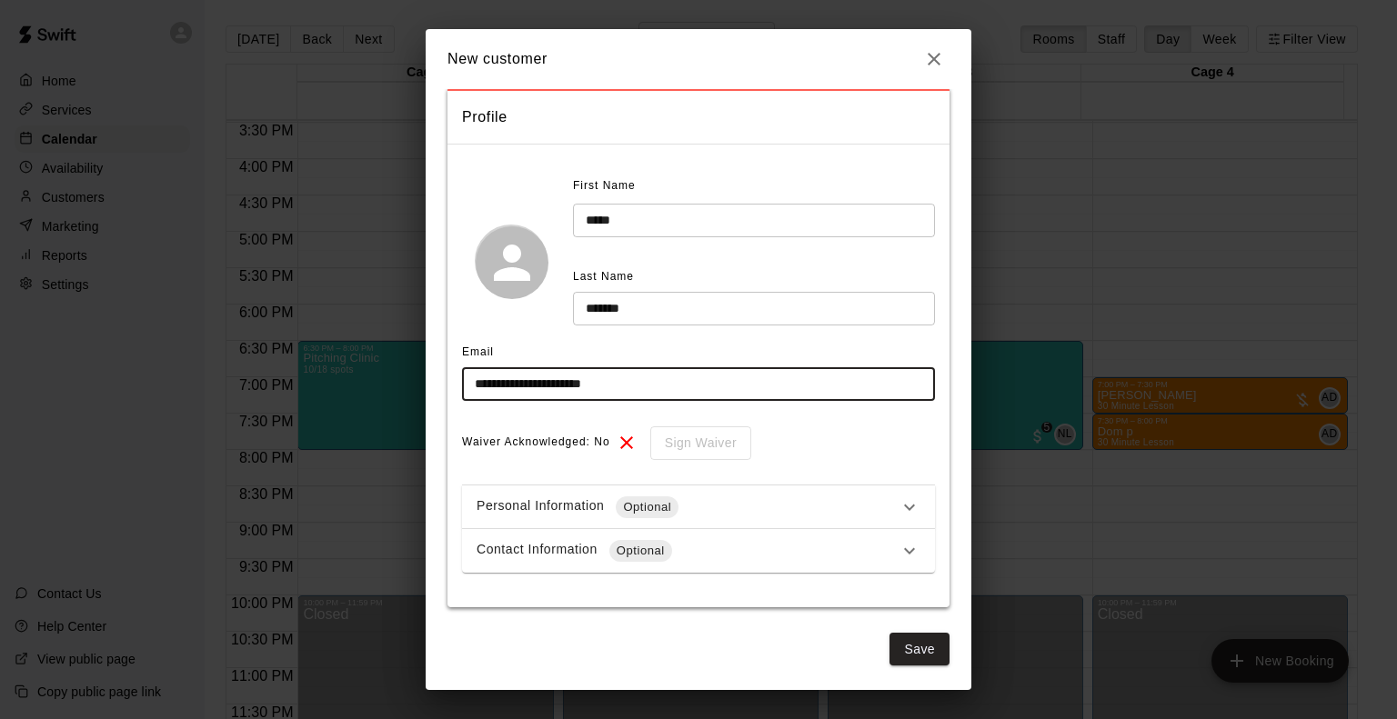
type input "**********"
click at [691, 545] on div "Contact Information Optional" at bounding box center [688, 551] width 422 height 22
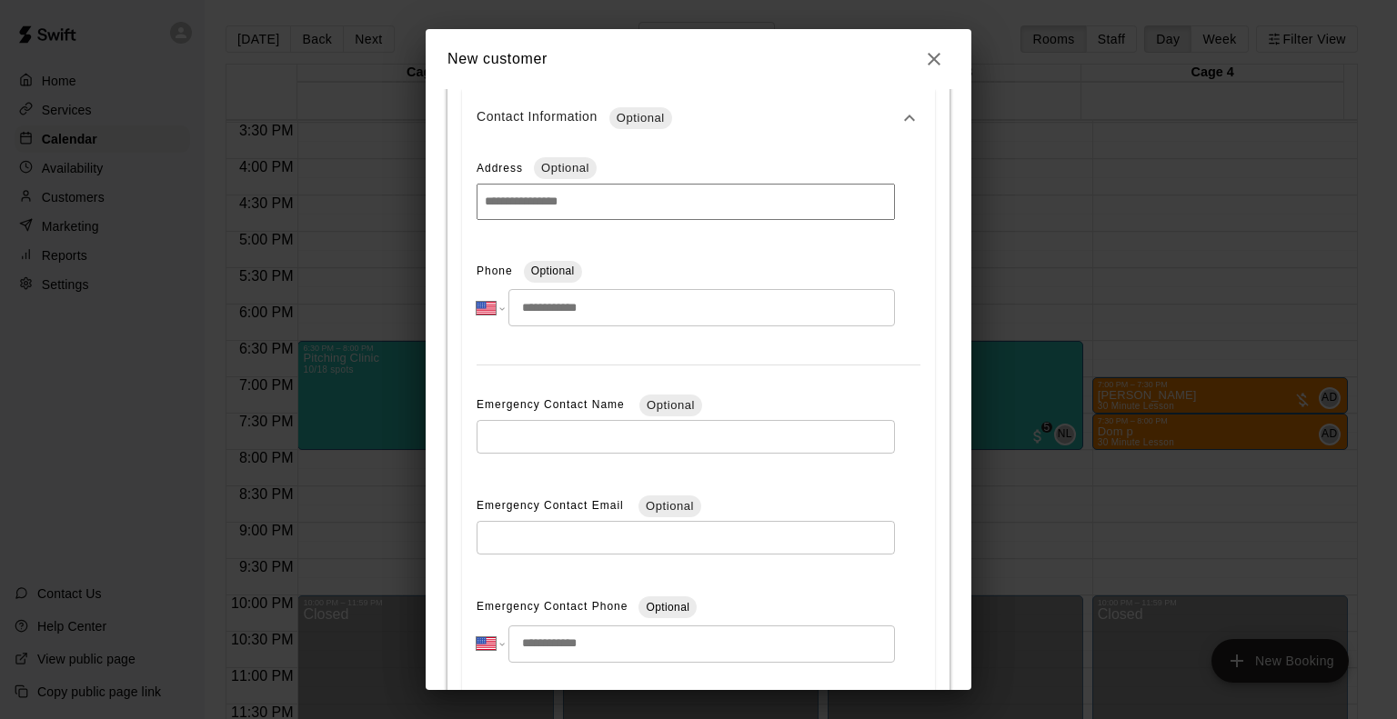
scroll to position [577, 0]
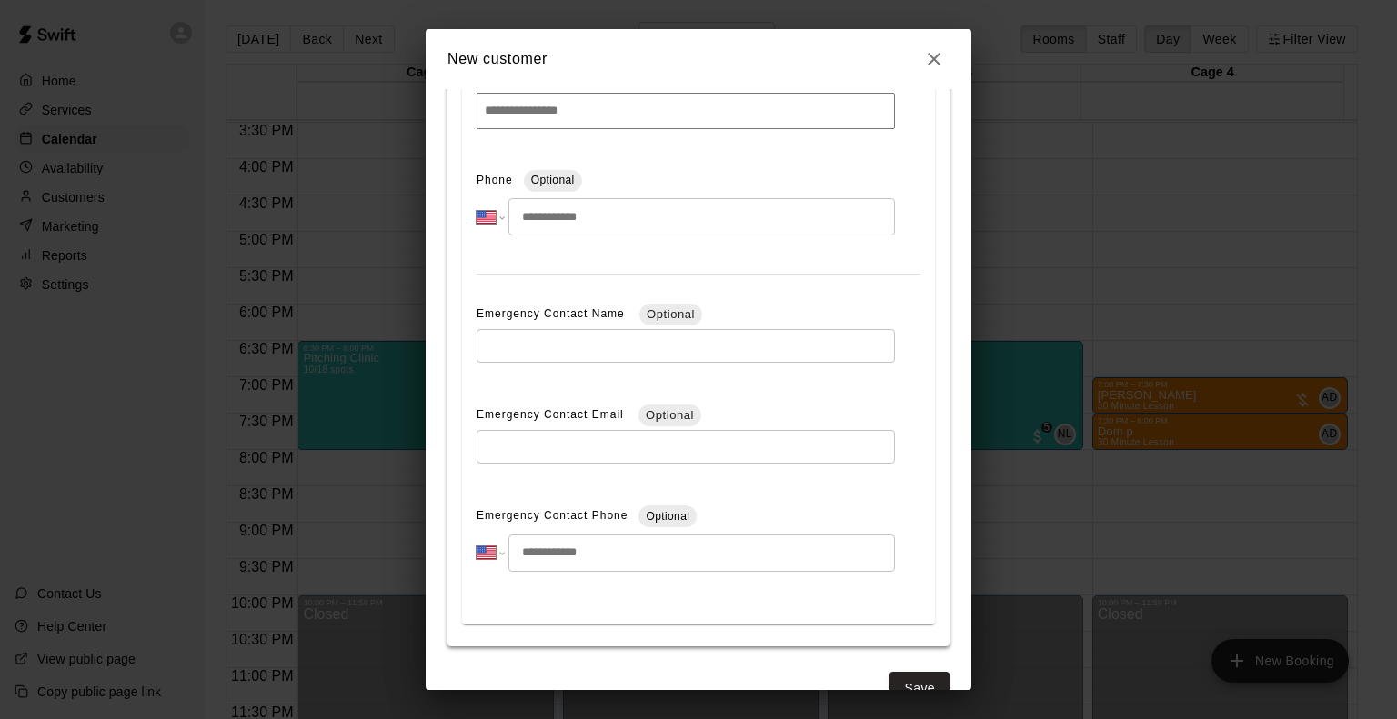
click at [525, 334] on input "text" at bounding box center [686, 346] width 418 height 34
click at [513, 387] on div "**********" at bounding box center [698, 340] width 473 height 568
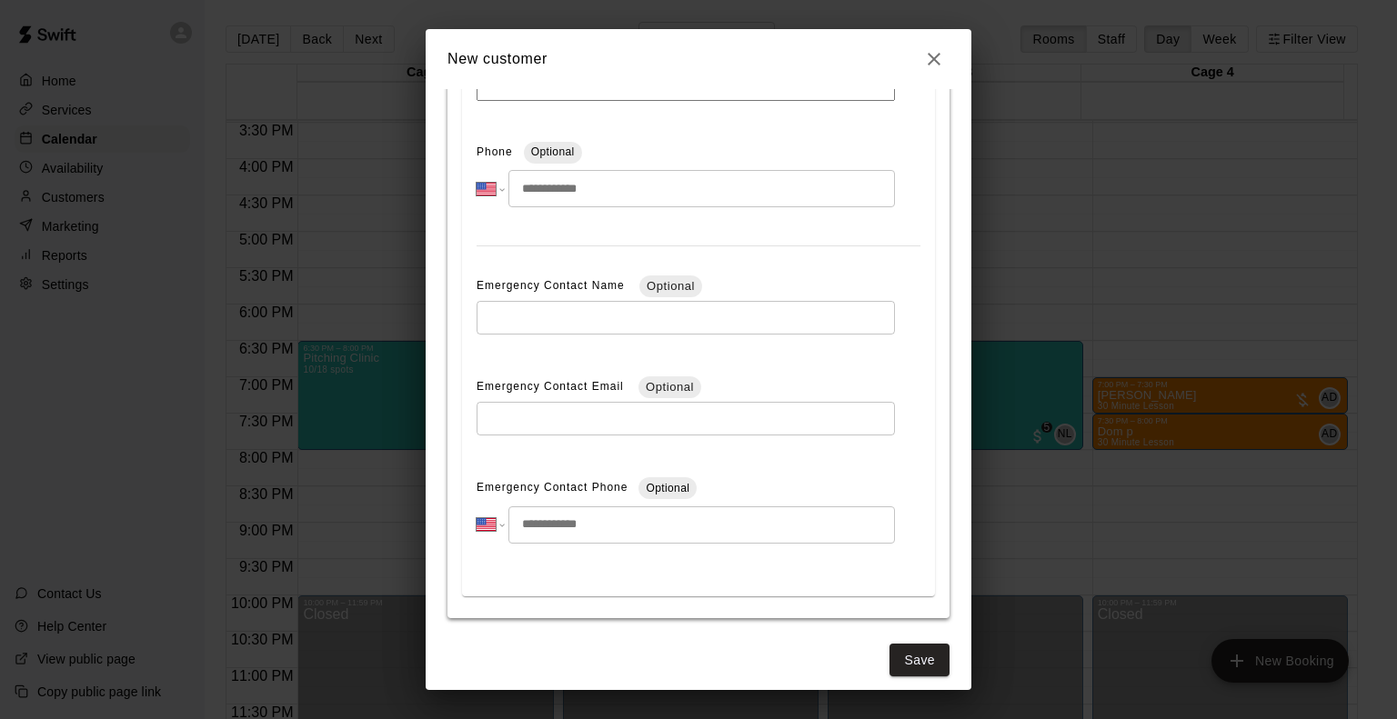
scroll to position [618, 0]
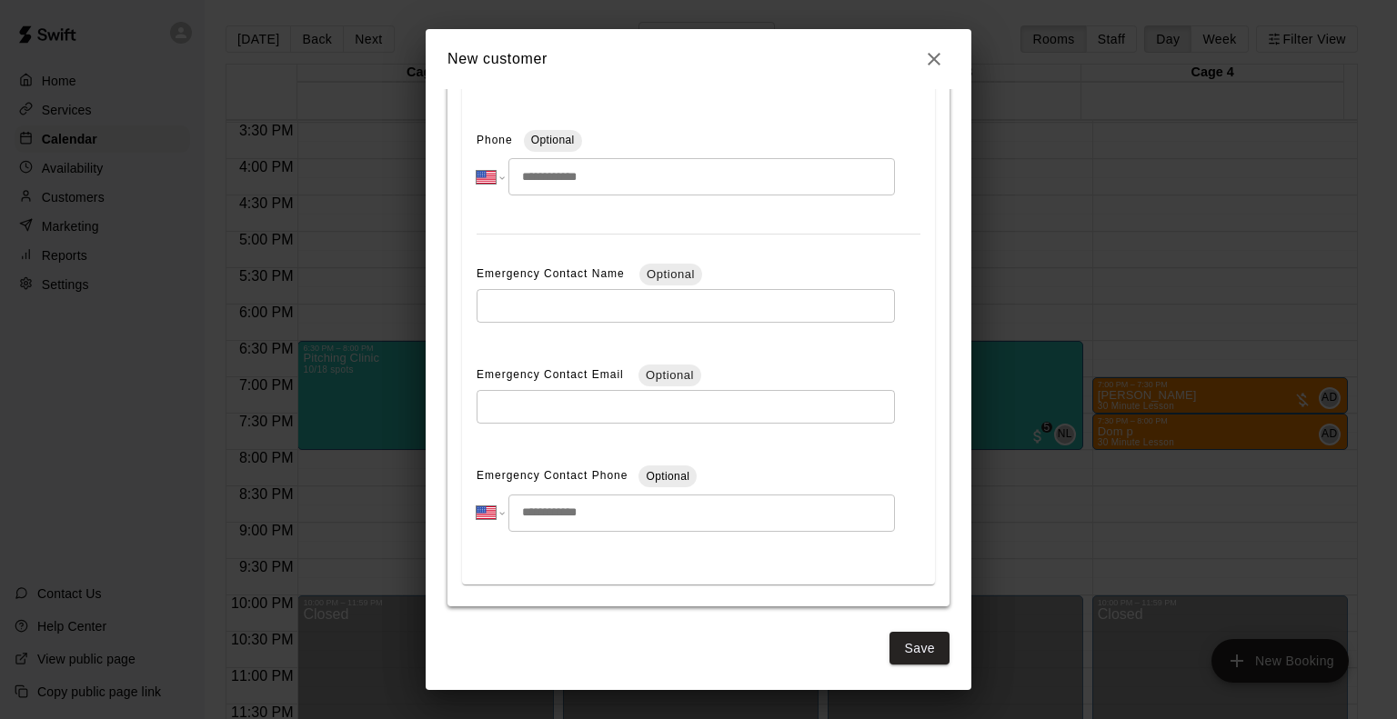
click at [588, 516] on input "tel" at bounding box center [701, 513] width 387 height 37
click at [528, 177] on input "tel" at bounding box center [701, 176] width 387 height 37
type input "**********"
click at [889, 650] on button "Save" at bounding box center [919, 649] width 60 height 34
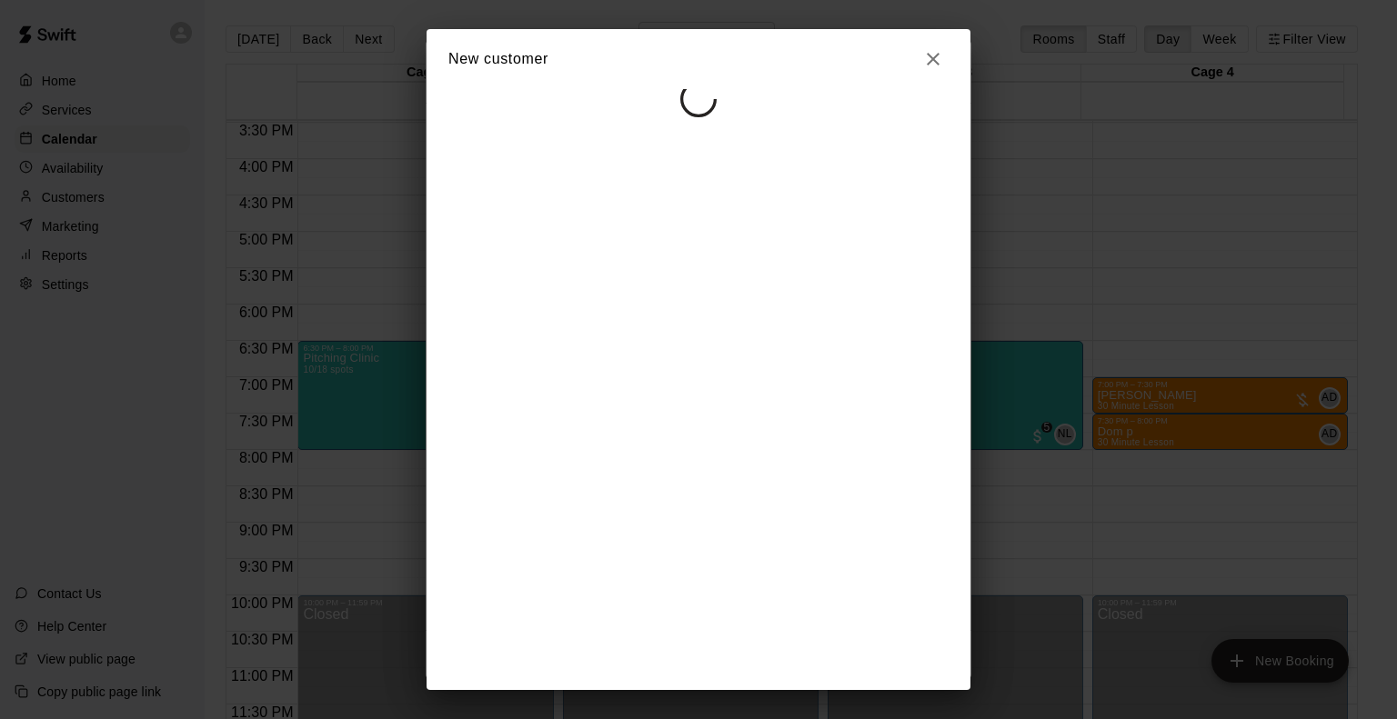
scroll to position [0, 0]
select select "**"
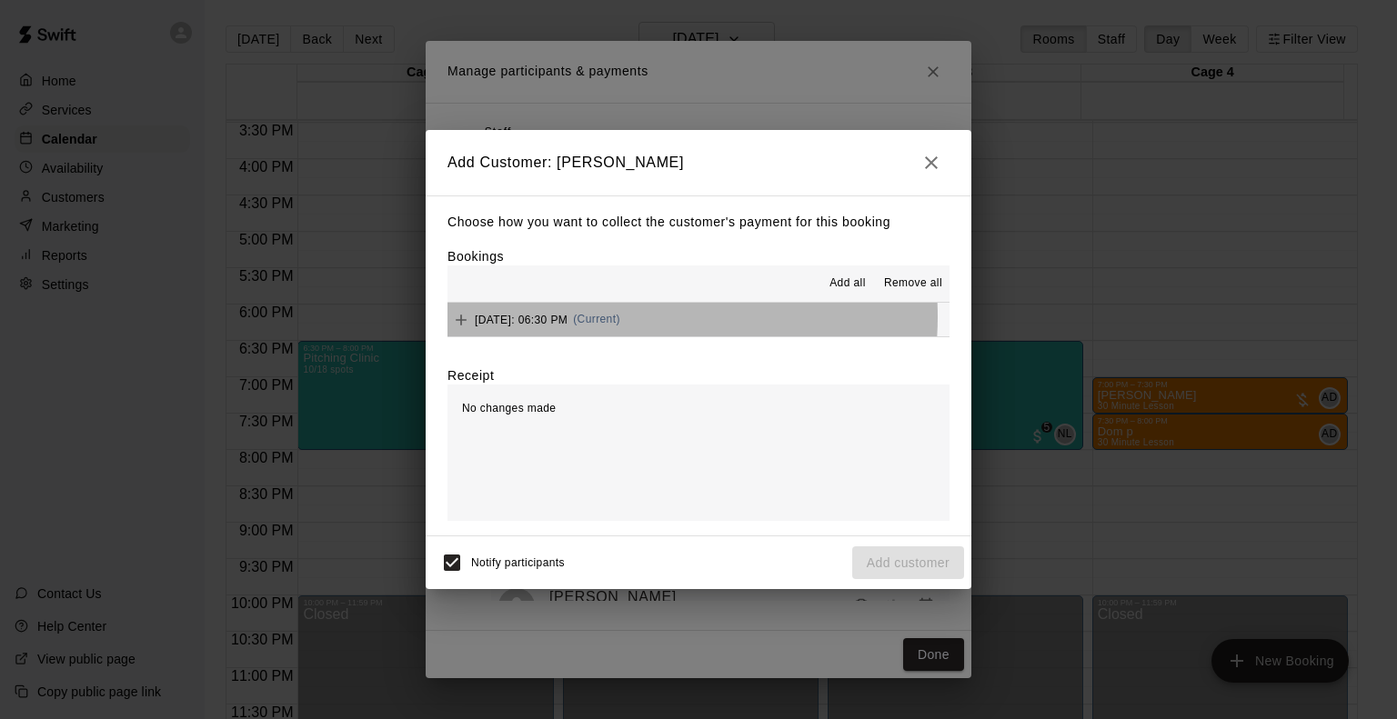
click at [567, 318] on span "Thursday, August 28: 06:30 PM" at bounding box center [521, 319] width 93 height 13
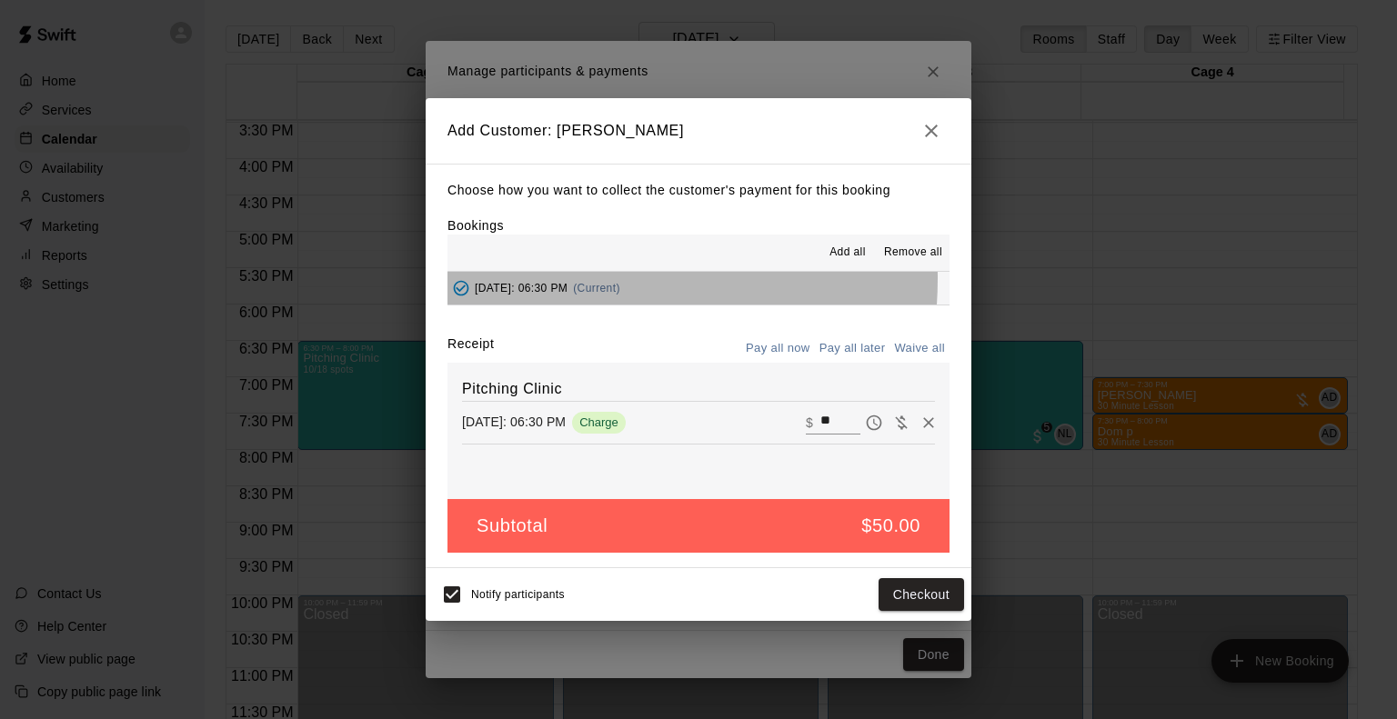
click at [549, 279] on div "Thursday, August 28: 06:30 PM (Current)" at bounding box center [533, 288] width 173 height 27
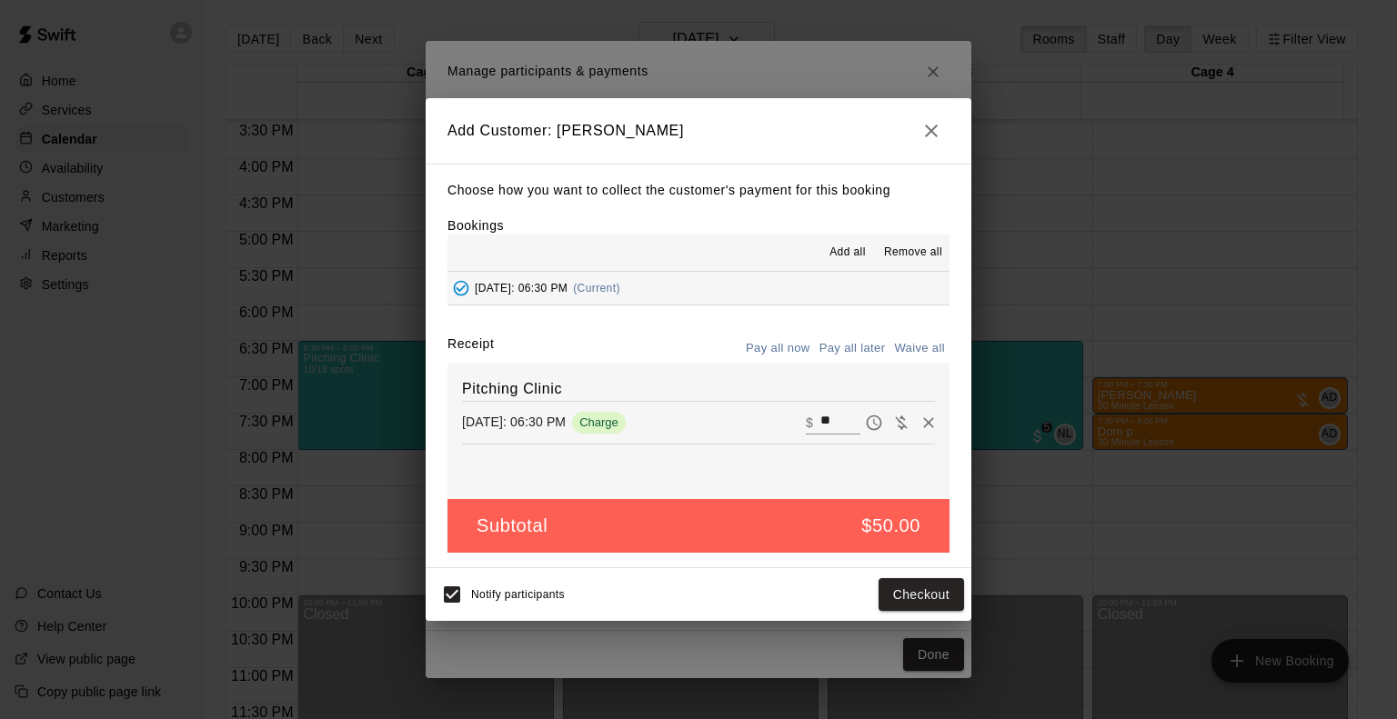
click at [798, 356] on button "Pay all now" at bounding box center [778, 349] width 74 height 28
click at [800, 348] on button "Pay all now" at bounding box center [778, 349] width 74 height 28
click at [896, 608] on button "Checkout" at bounding box center [921, 595] width 85 height 34
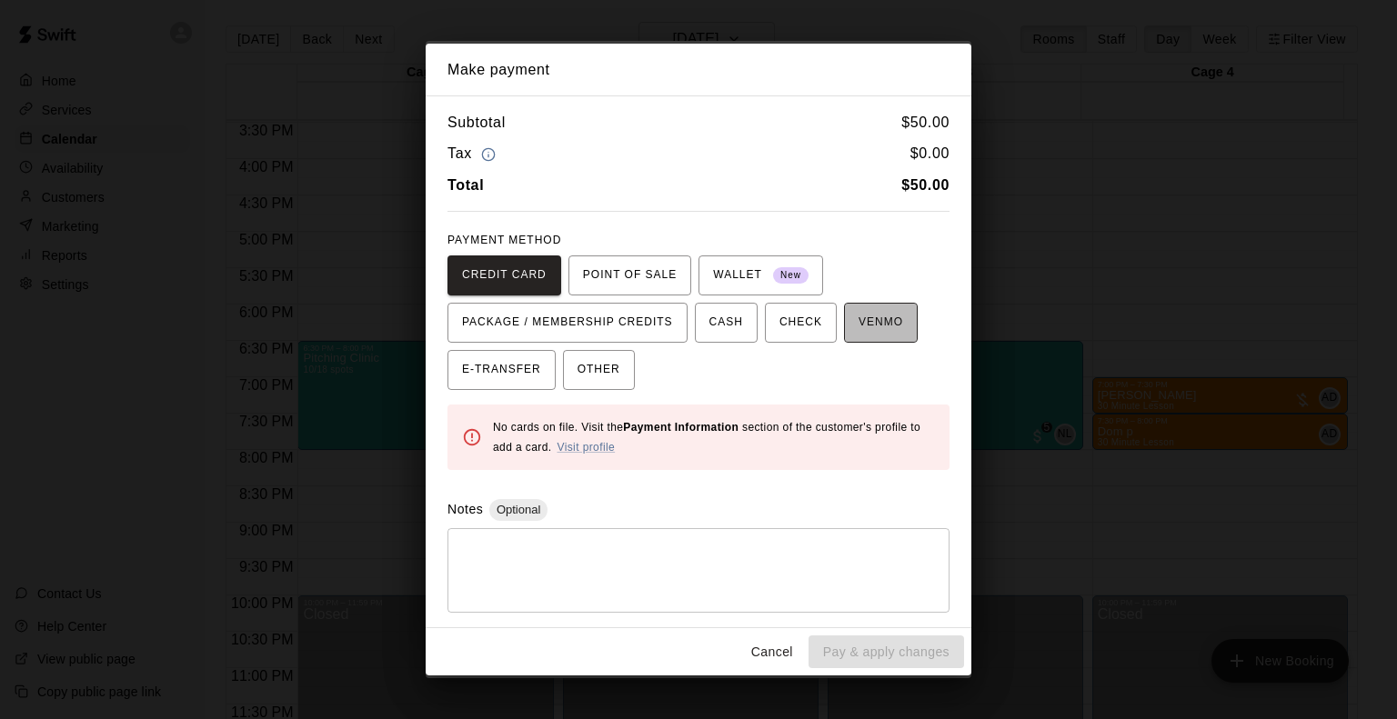
click at [880, 320] on span "VENMO" at bounding box center [881, 322] width 45 height 29
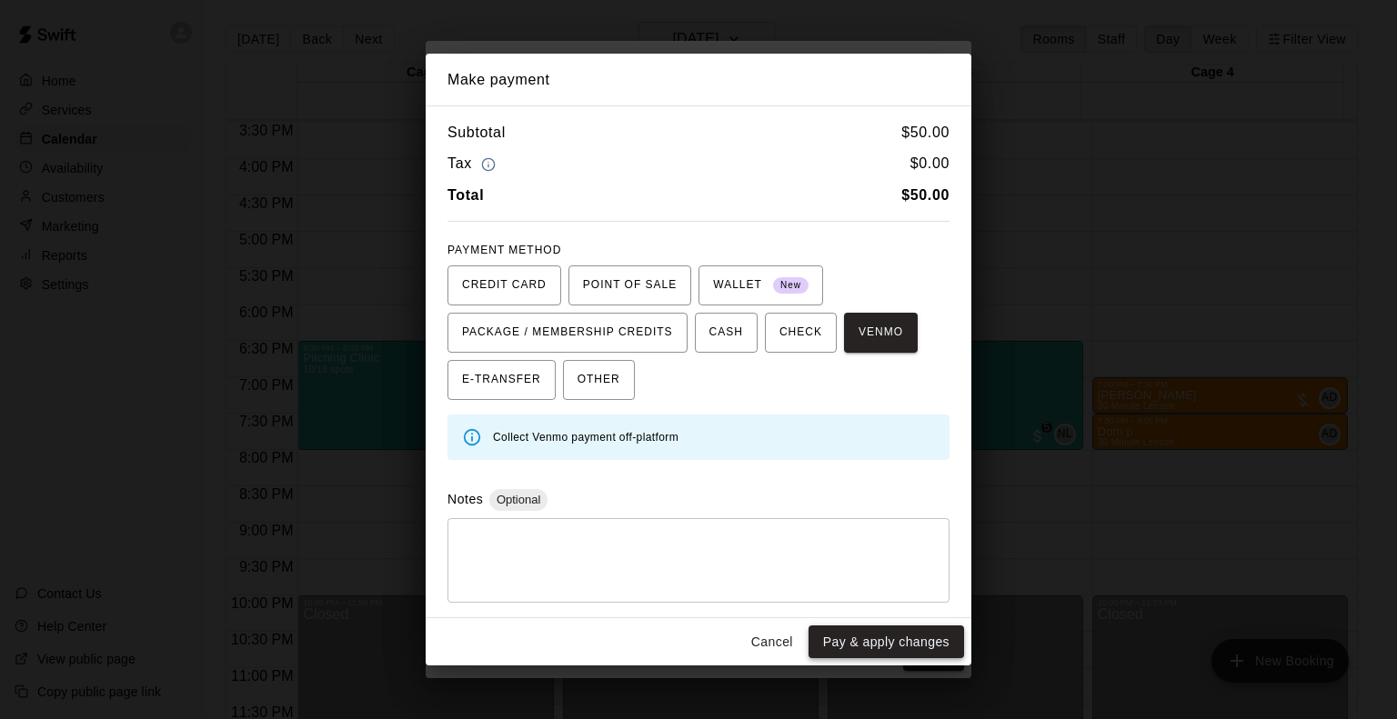
click at [887, 646] on button "Pay & apply changes" at bounding box center [886, 643] width 156 height 34
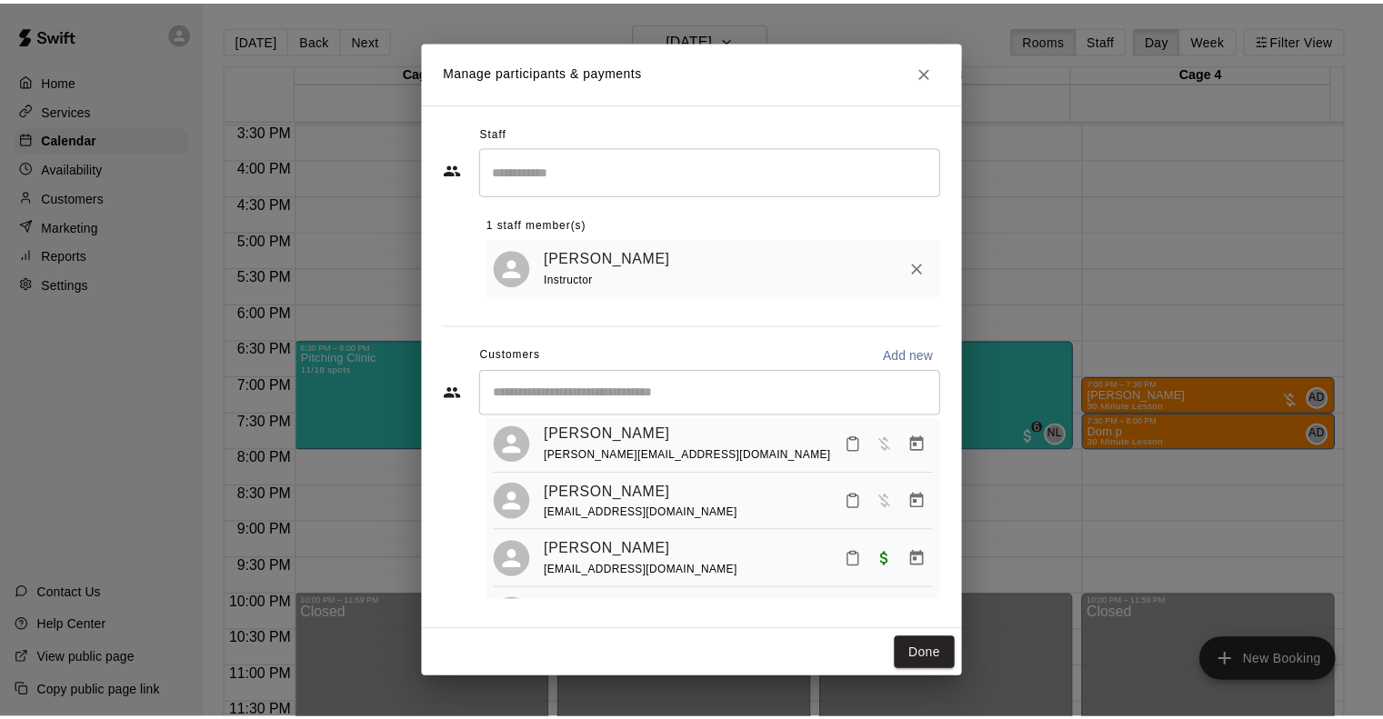
scroll to position [455, 0]
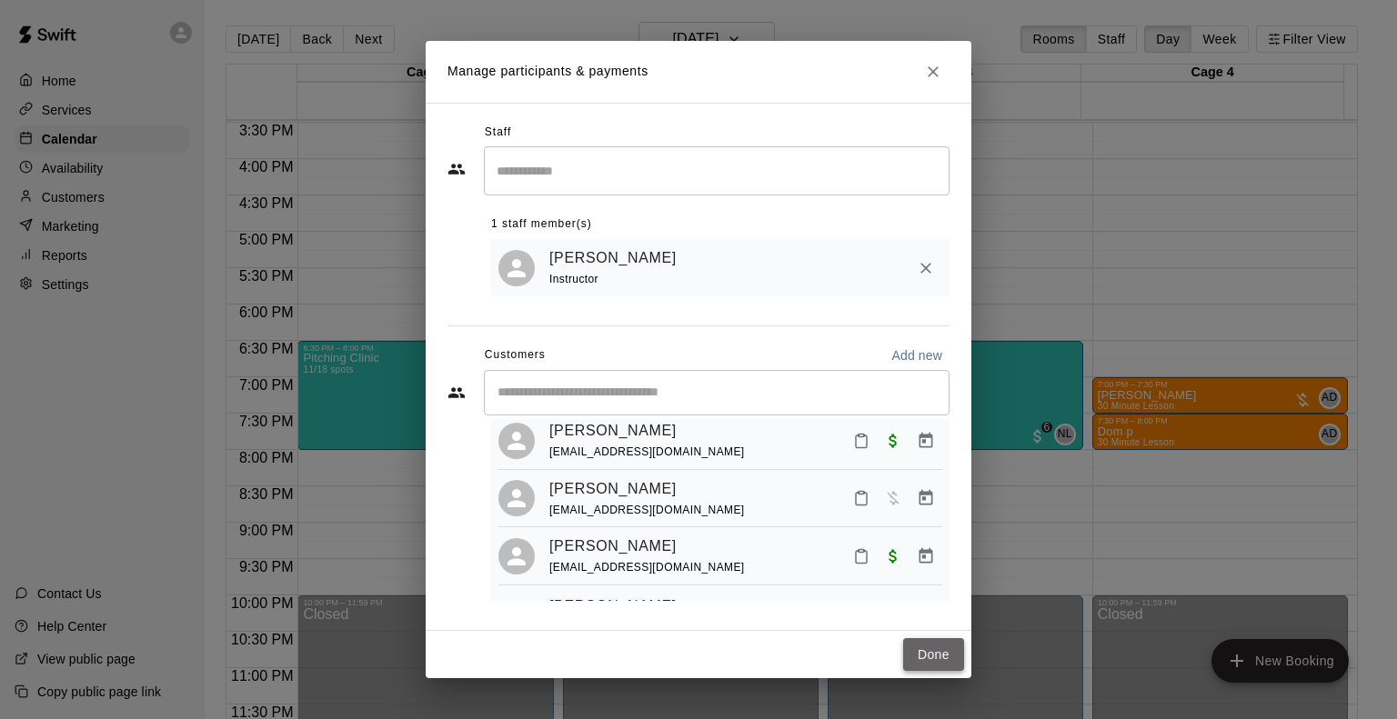
click at [953, 659] on button "Done" at bounding box center [933, 655] width 61 height 34
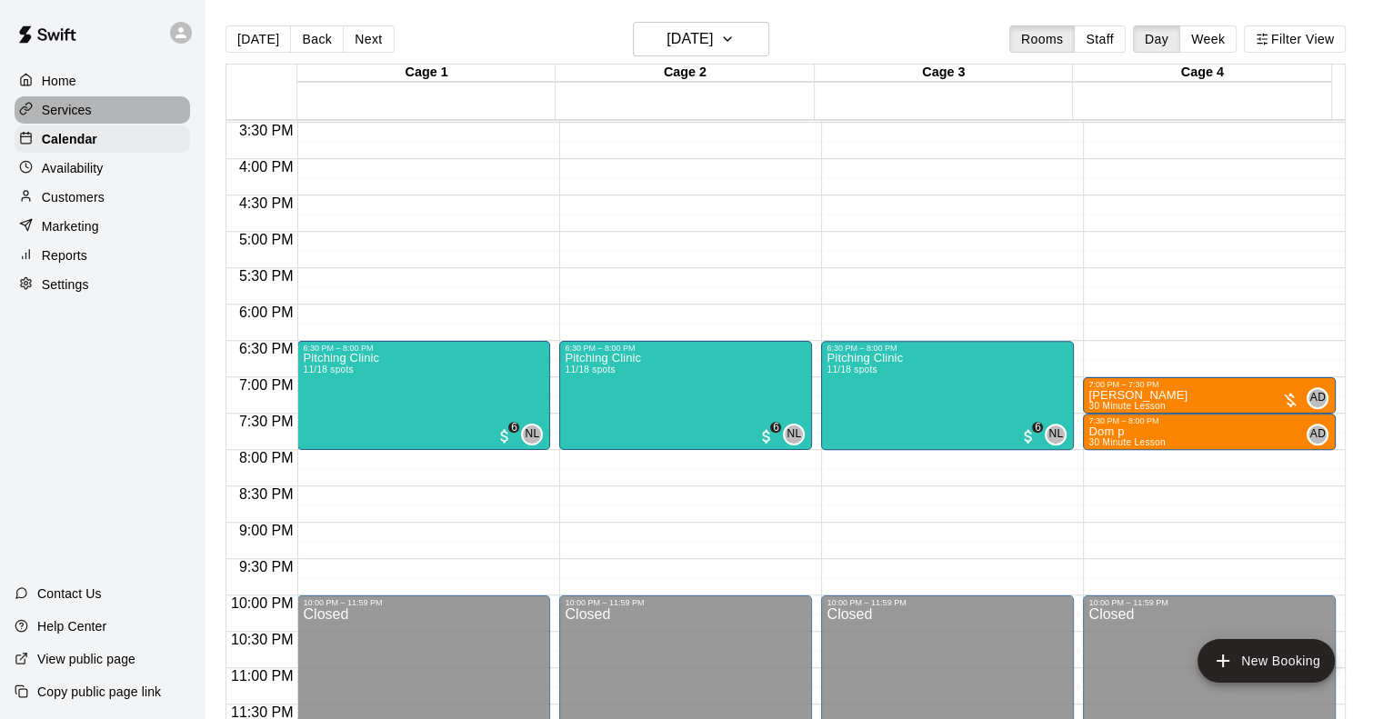
click at [97, 111] on div "Services" at bounding box center [103, 109] width 176 height 27
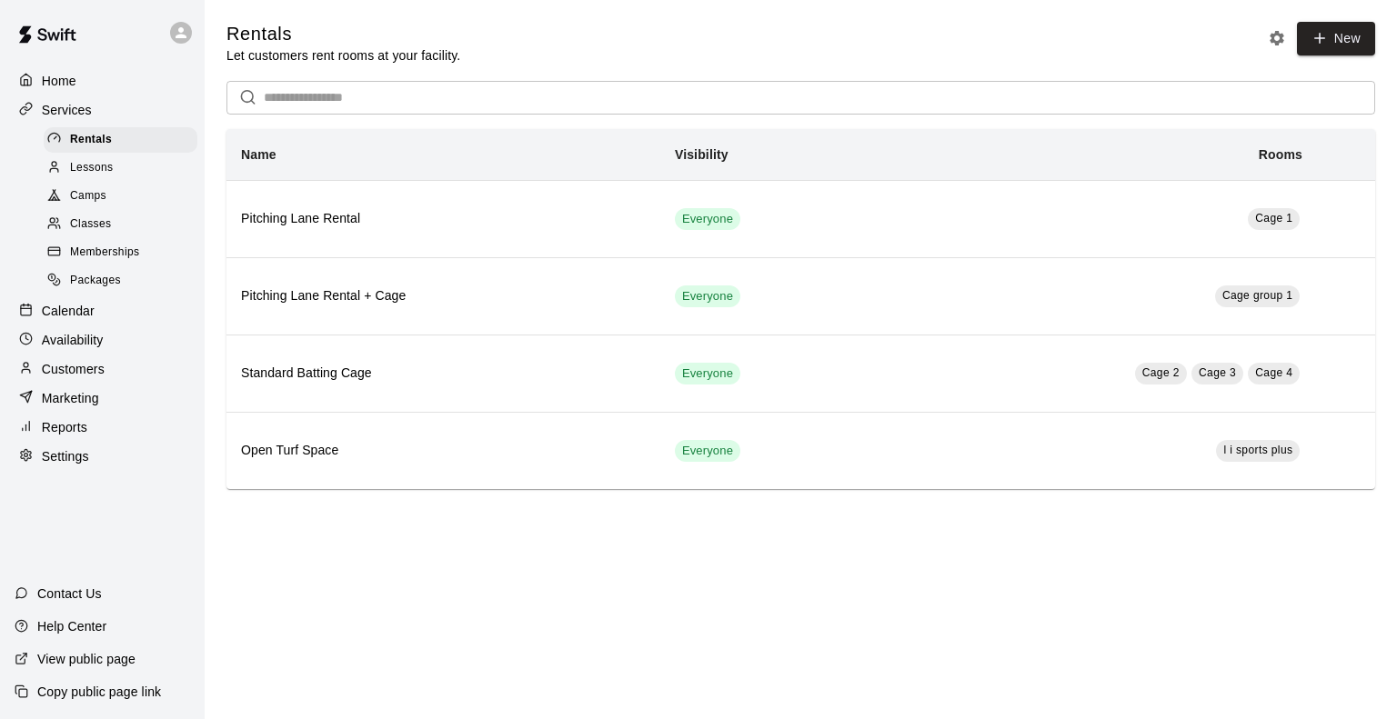
click at [126, 237] on div "Classes" at bounding box center [121, 224] width 154 height 25
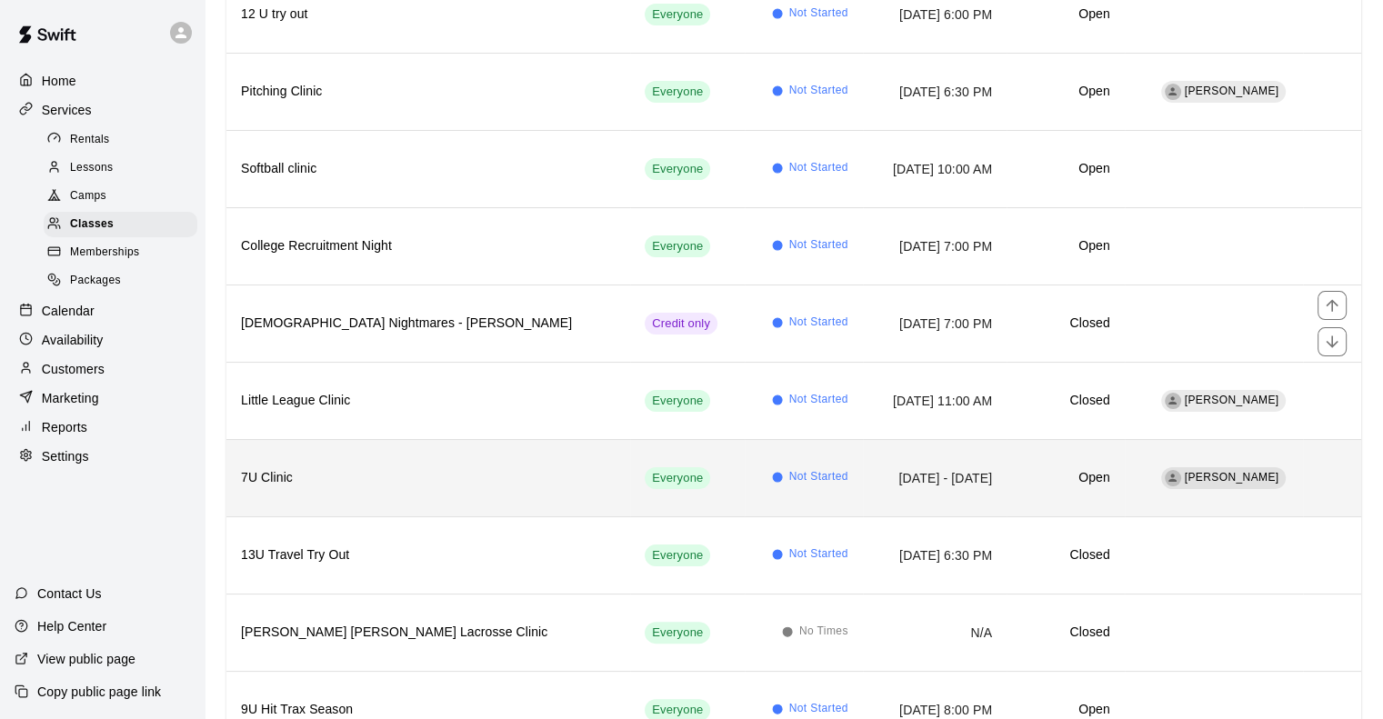
scroll to position [273, 0]
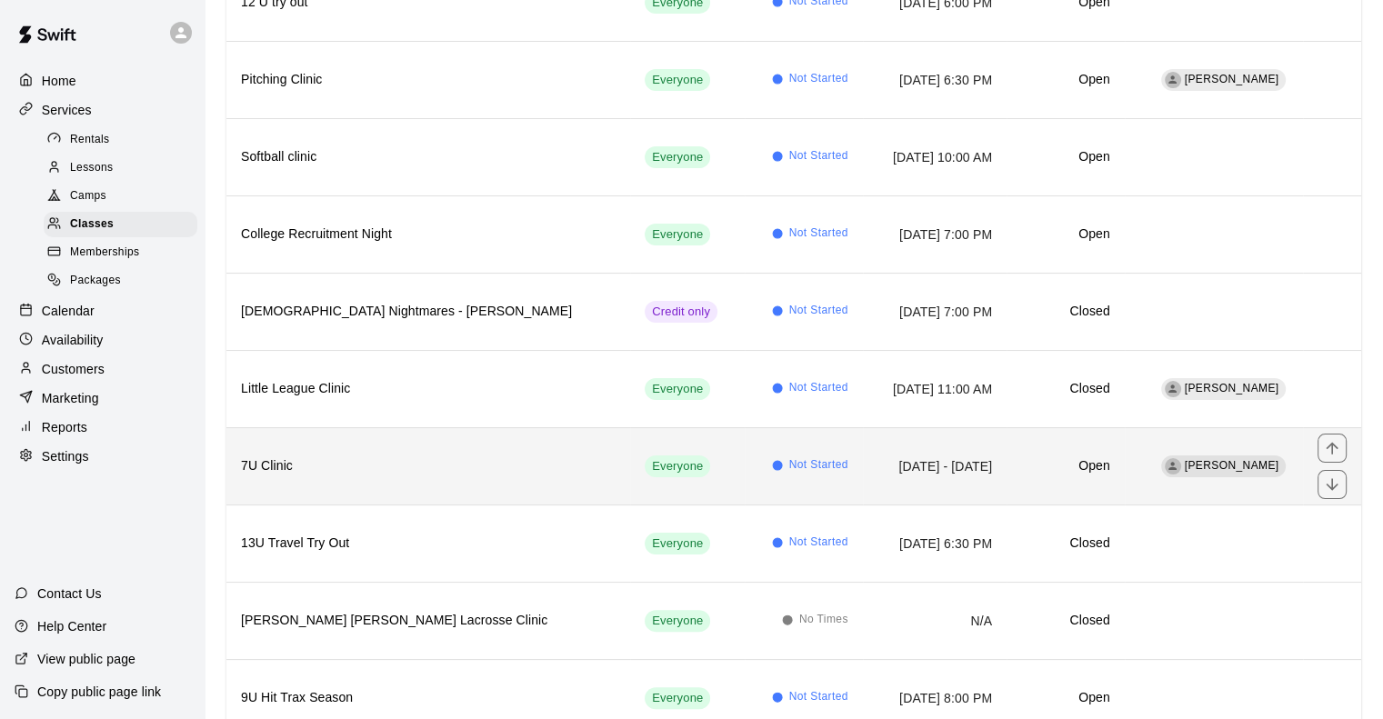
click at [387, 450] on th "7U Clinic" at bounding box center [428, 465] width 404 height 77
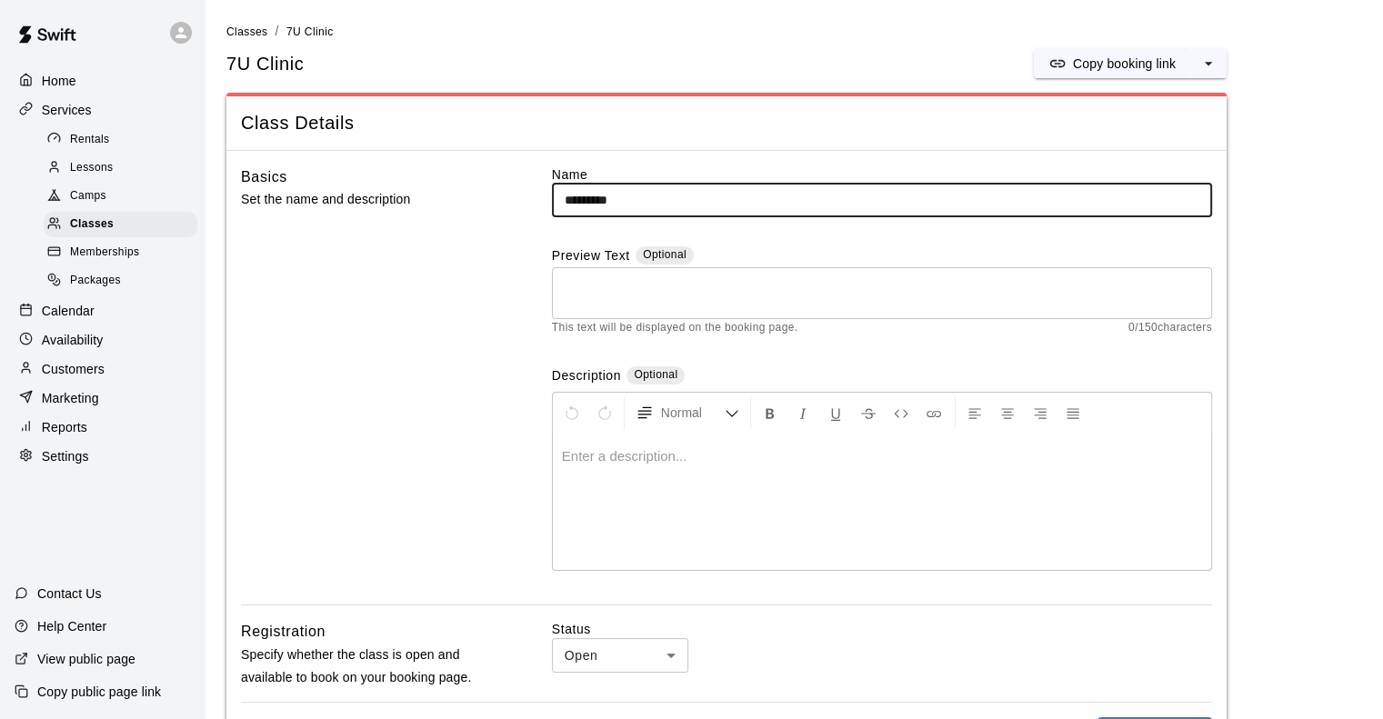
click at [114, 170] on div "Lessons" at bounding box center [121, 168] width 154 height 25
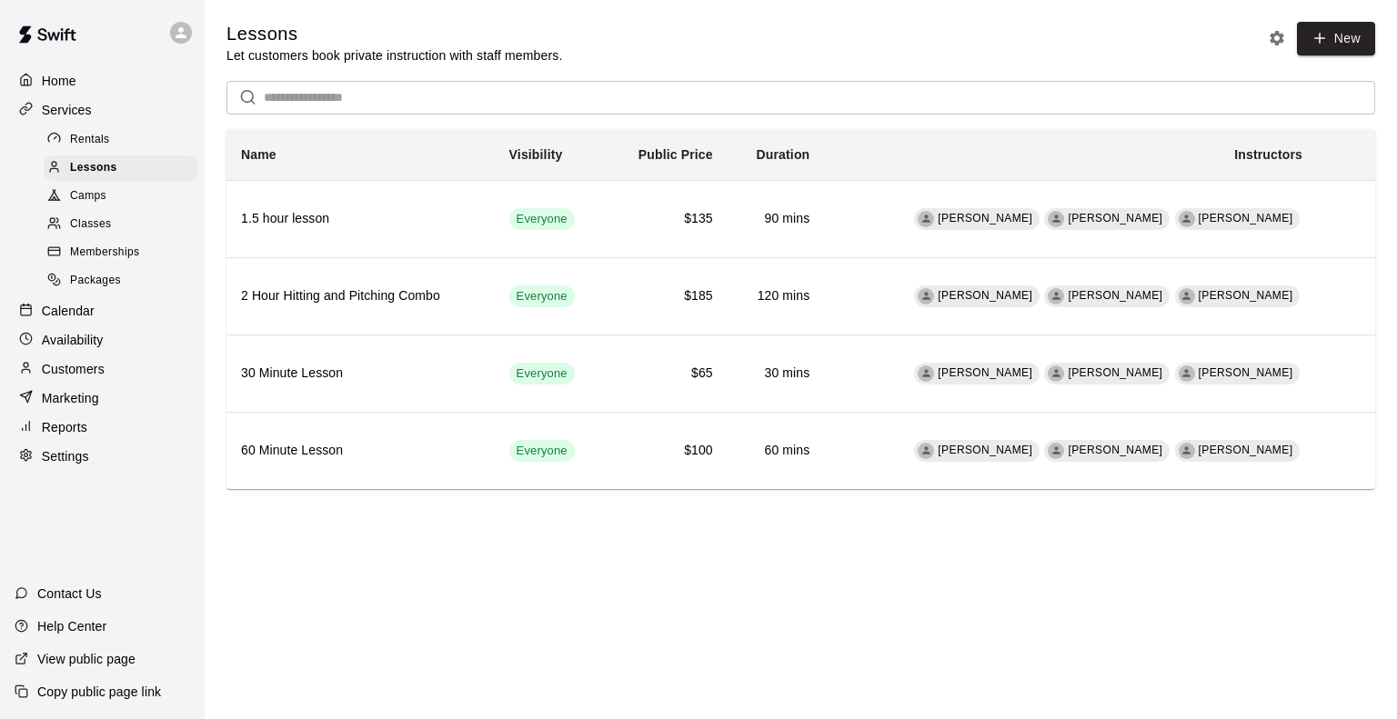
click at [105, 234] on span "Classes" at bounding box center [90, 225] width 41 height 18
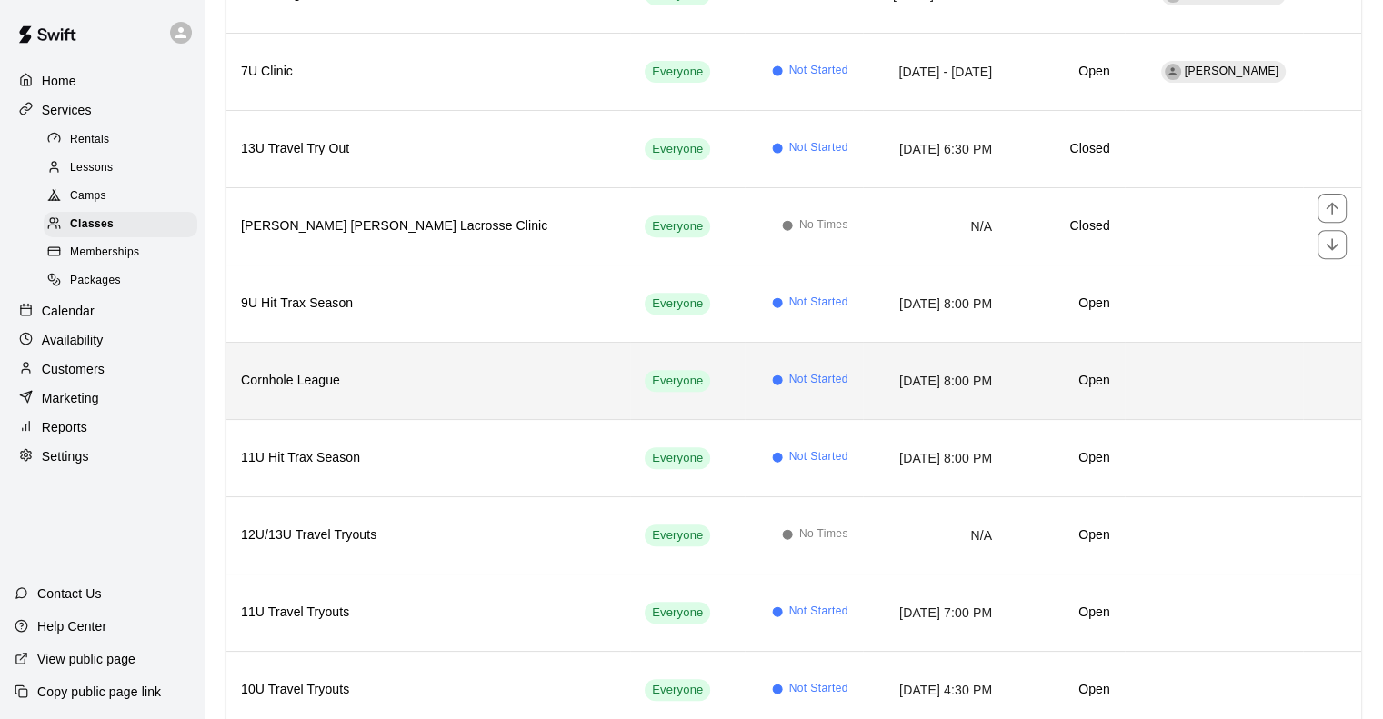
scroll to position [637, 0]
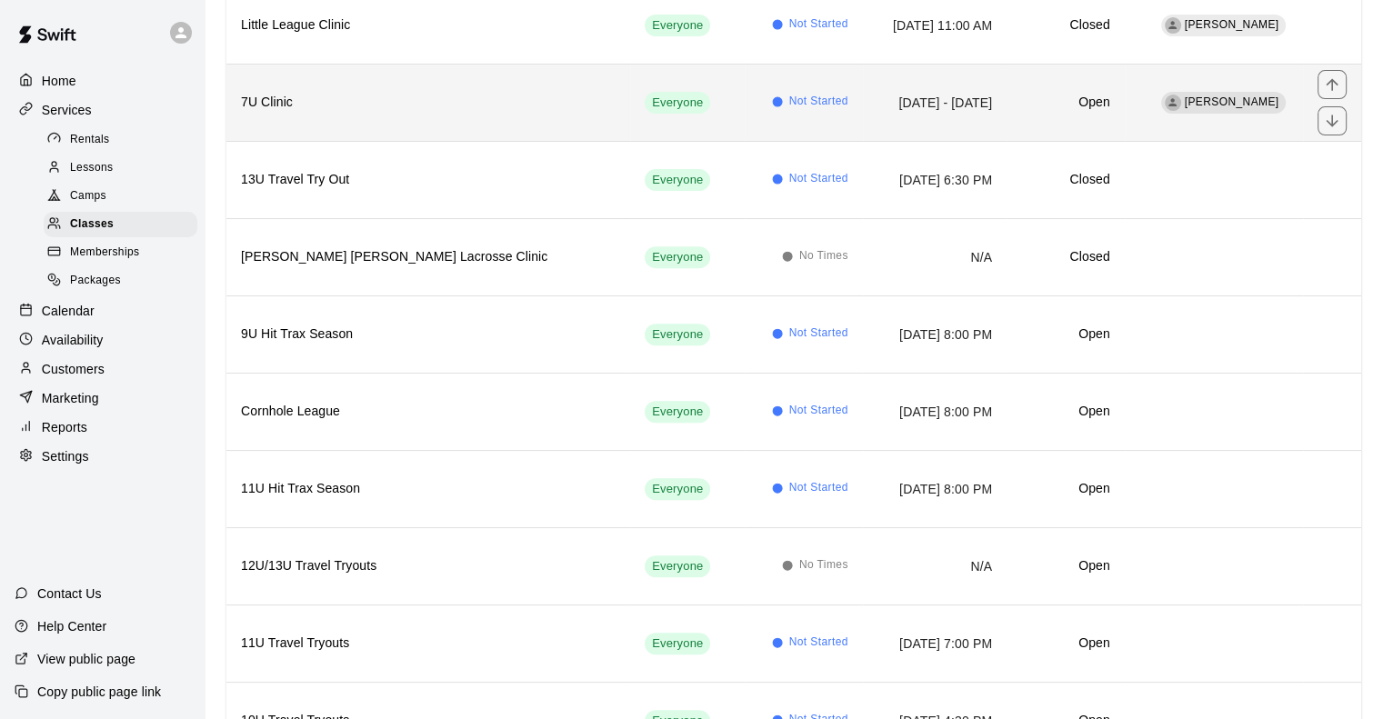
click at [411, 123] on th "7U Clinic" at bounding box center [428, 102] width 404 height 77
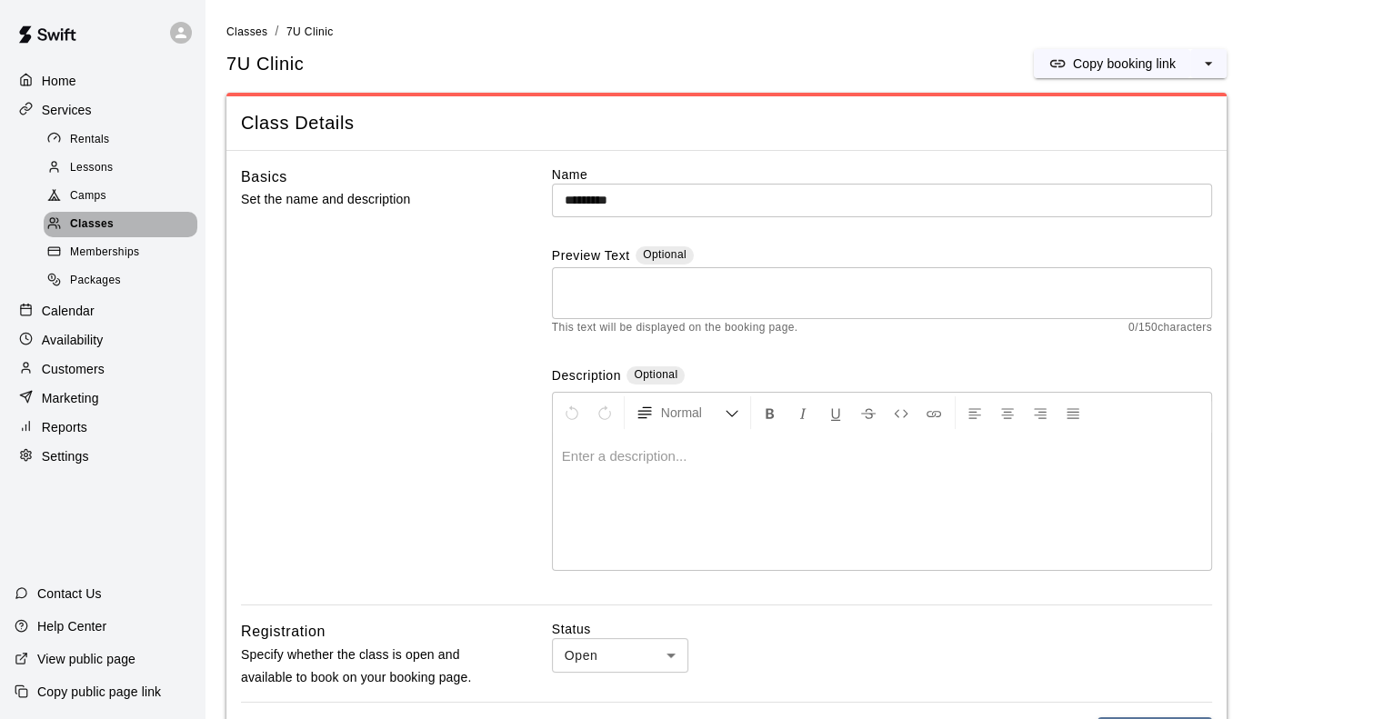
click at [113, 234] on span "Classes" at bounding box center [92, 225] width 44 height 18
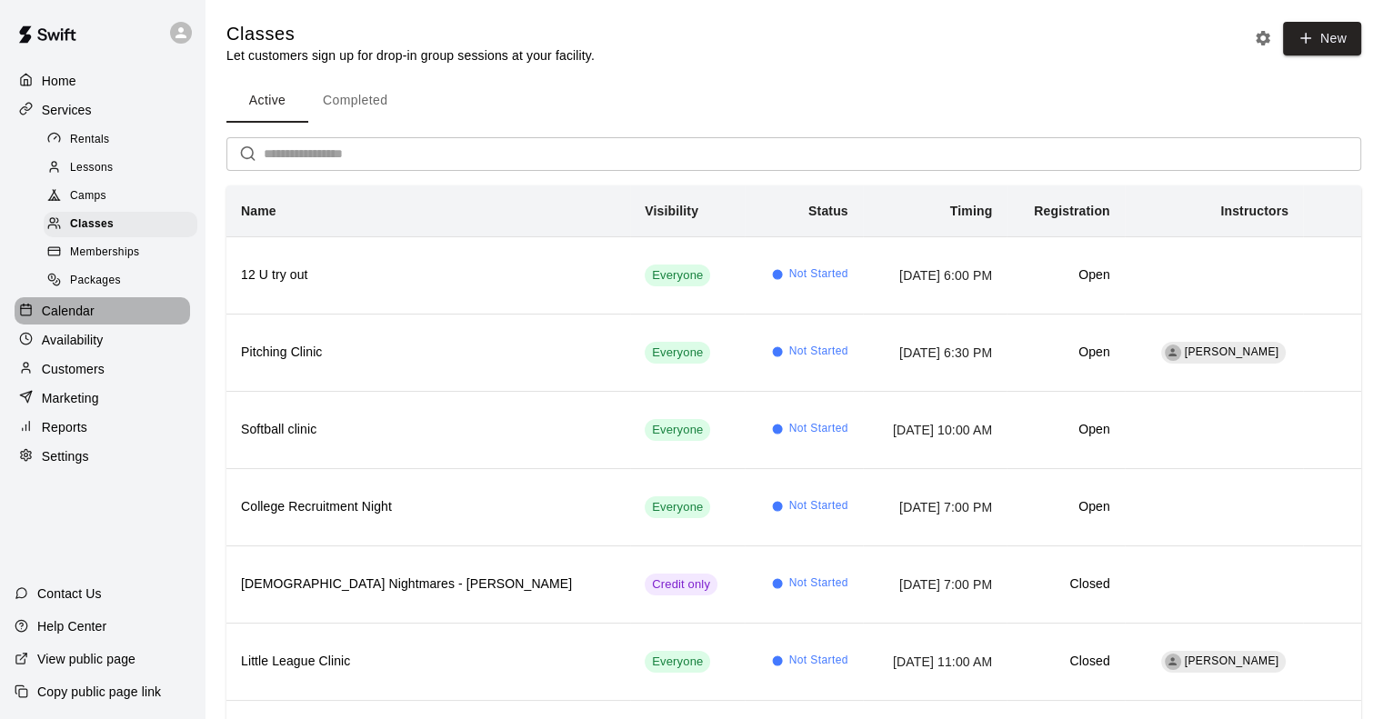
click at [77, 320] on p "Calendar" at bounding box center [68, 311] width 53 height 18
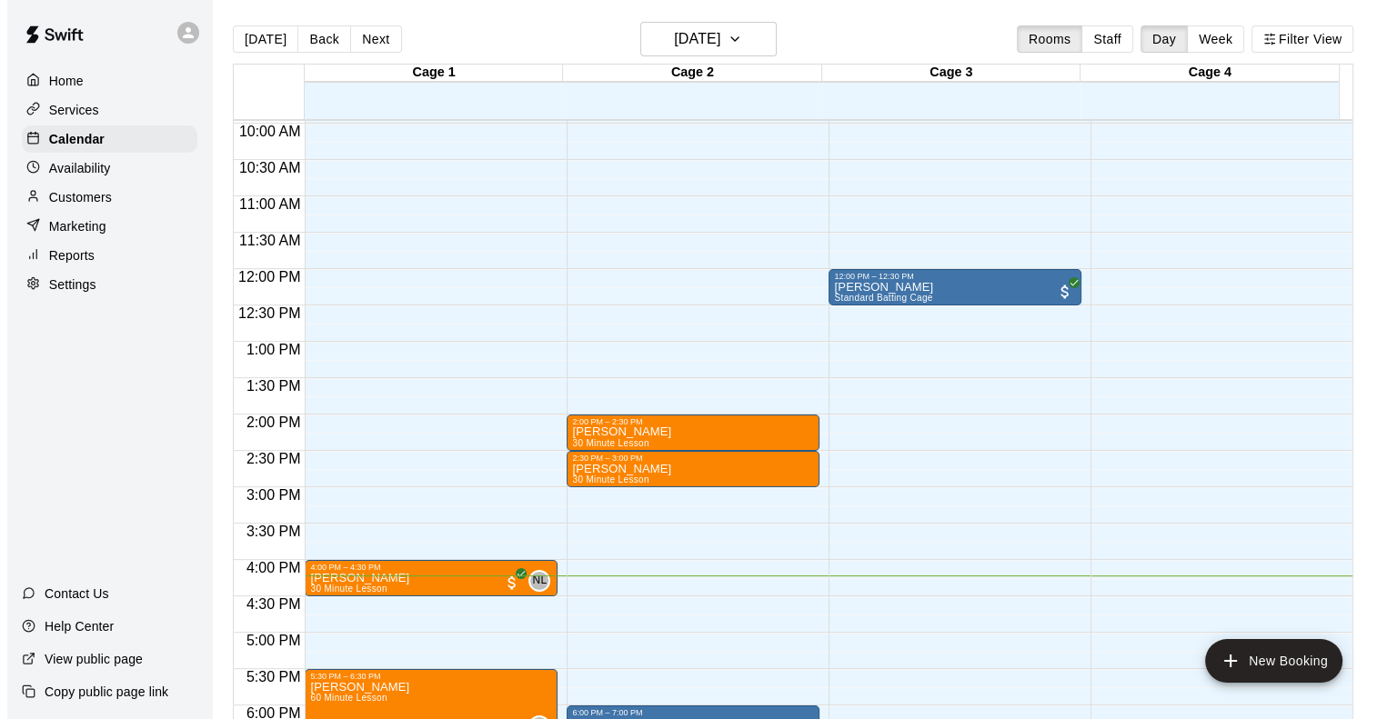
scroll to position [525, 0]
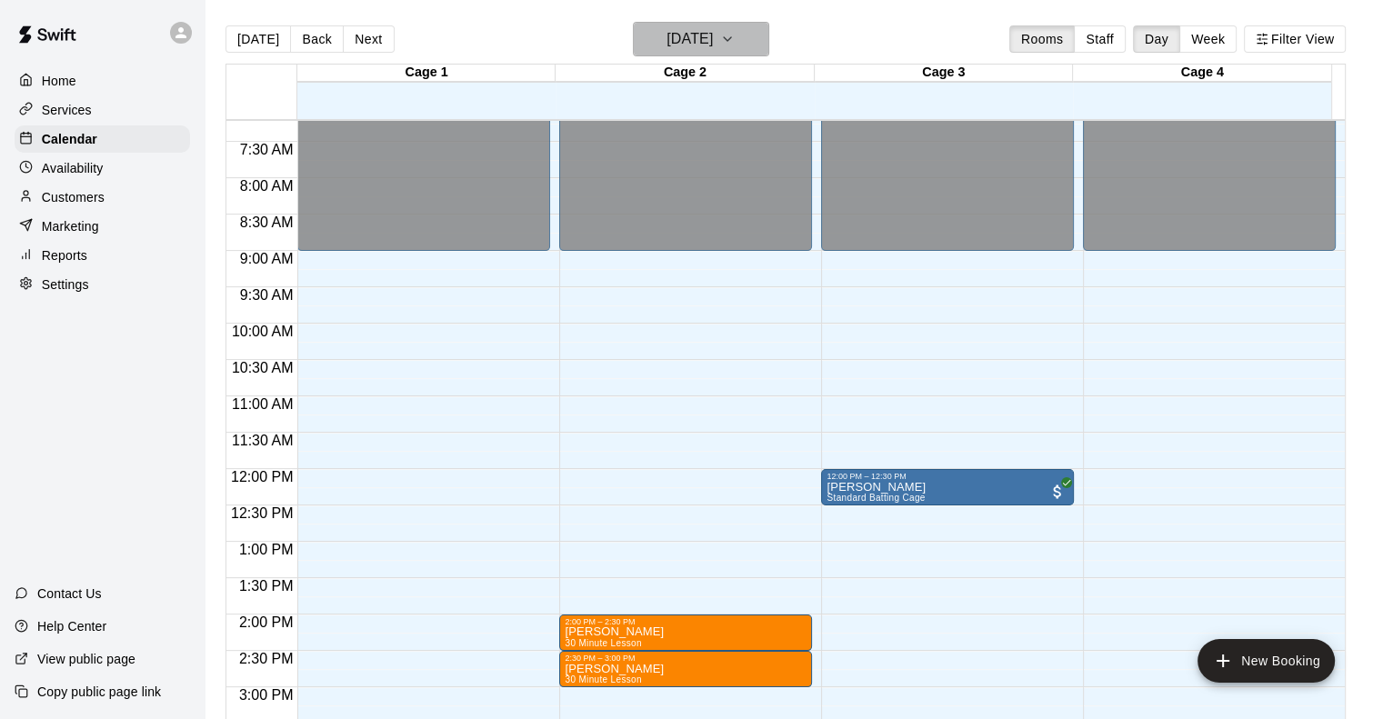
click at [745, 41] on button "Monday Aug 11" at bounding box center [701, 39] width 136 height 35
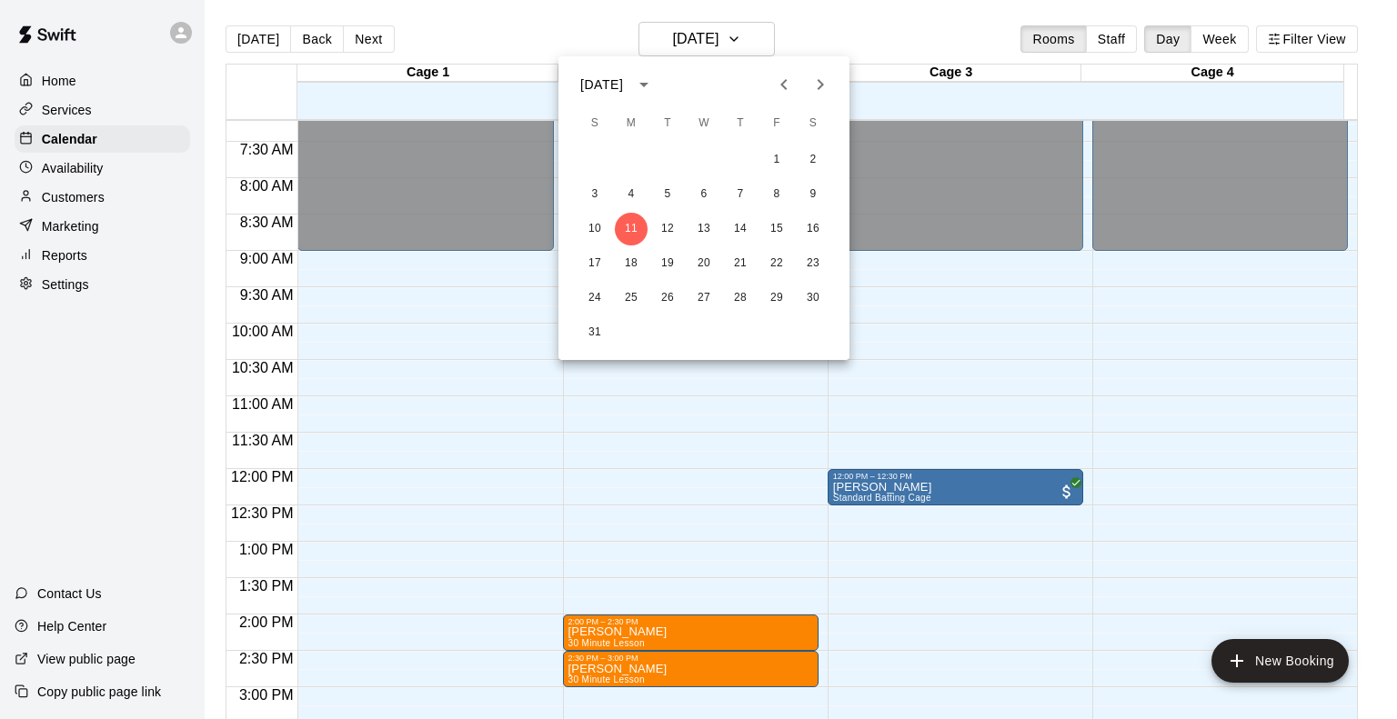
click at [835, 86] on button "Next month" at bounding box center [820, 84] width 36 height 36
click at [832, 86] on button "Next month" at bounding box center [820, 84] width 36 height 36
click at [633, 297] on button "24" at bounding box center [631, 298] width 33 height 33
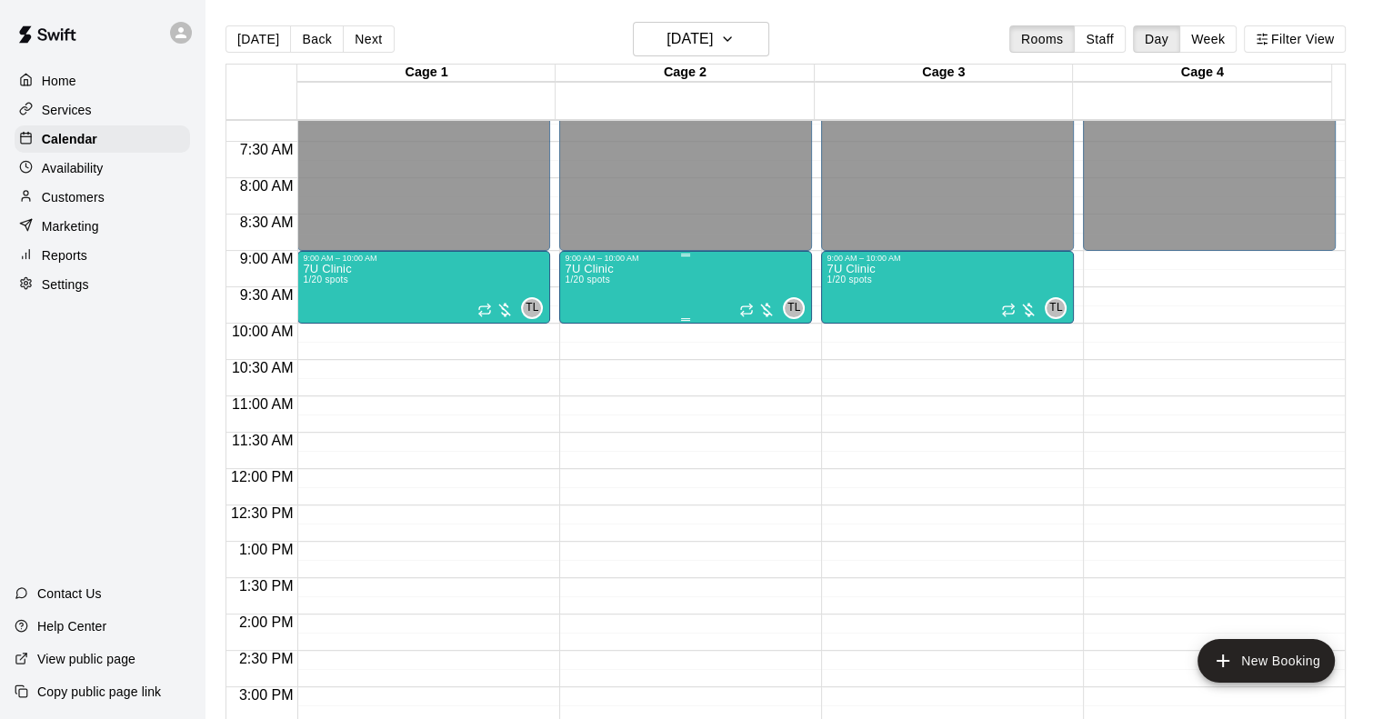
click at [633, 293] on div "7U Clinic 1/20 spots TL 0" at bounding box center [686, 622] width 242 height 719
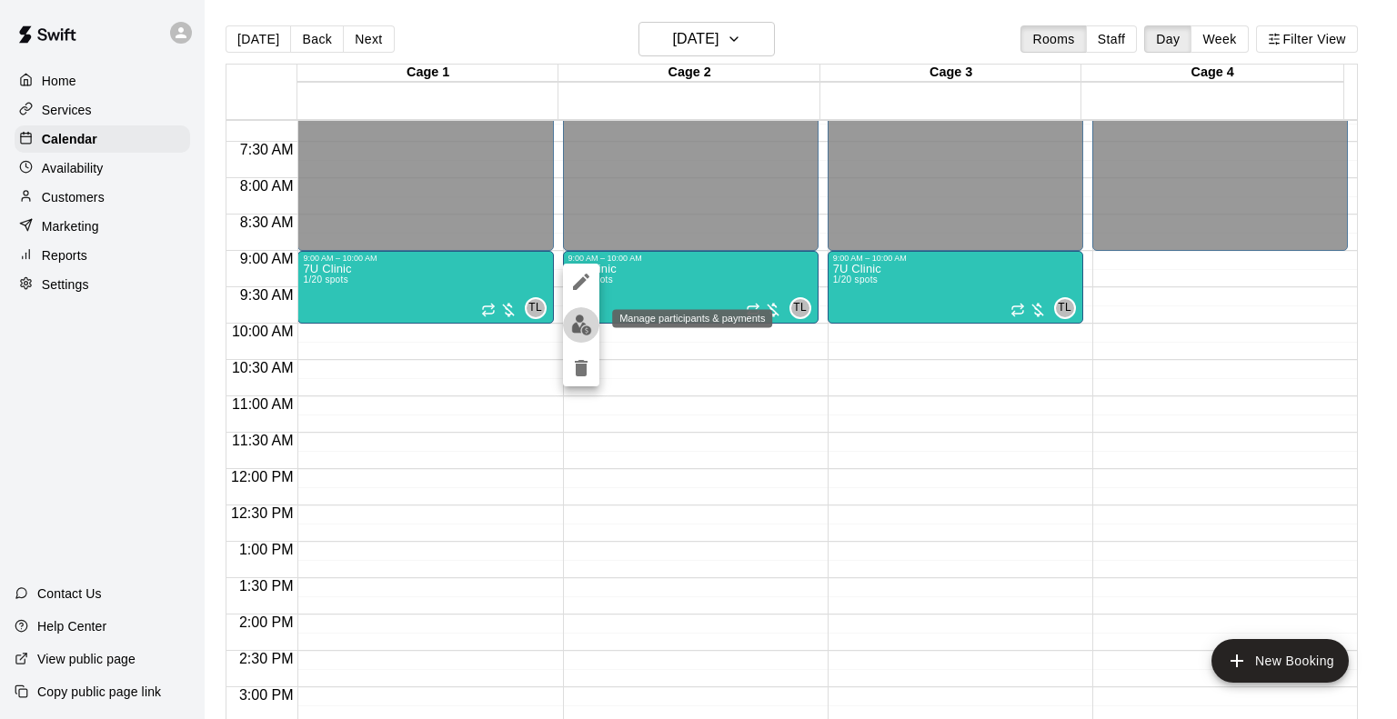
click at [579, 334] on img "edit" at bounding box center [581, 325] width 21 height 21
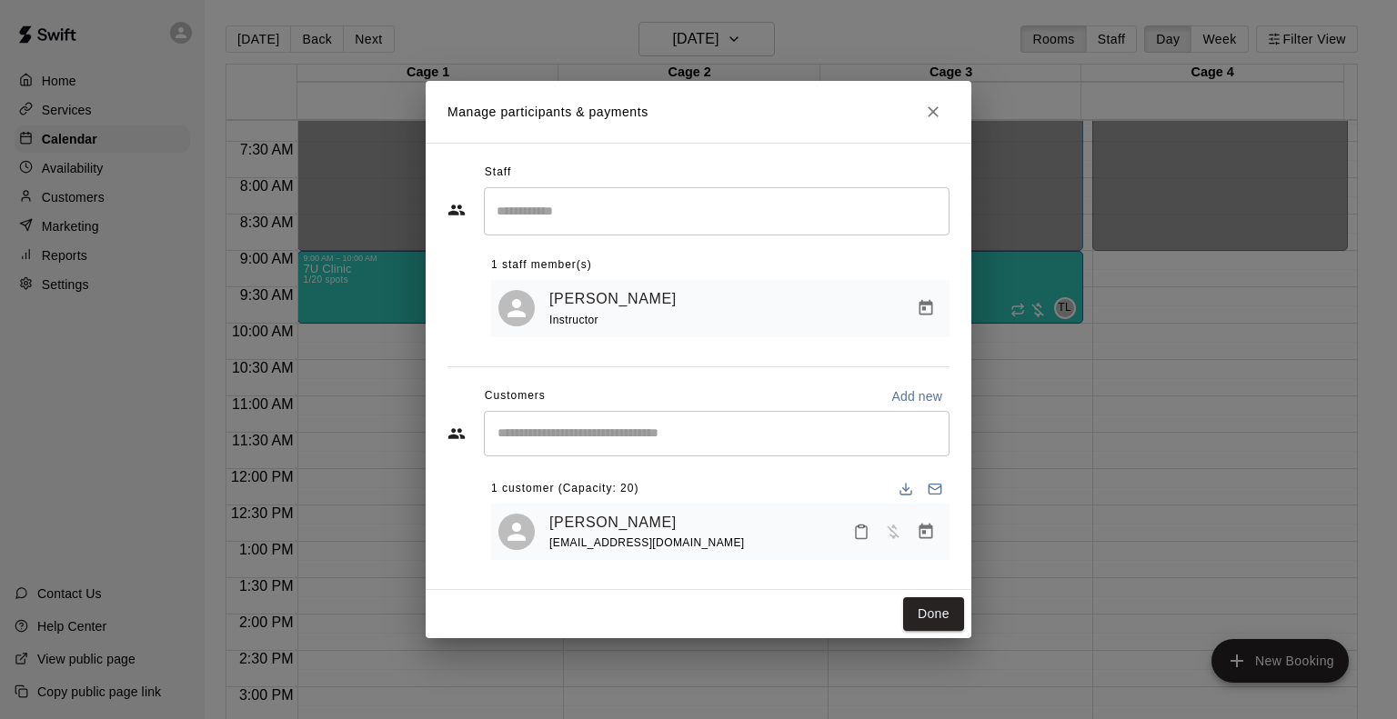
click at [896, 394] on p "Add new" at bounding box center [916, 396] width 51 height 18
select select "**"
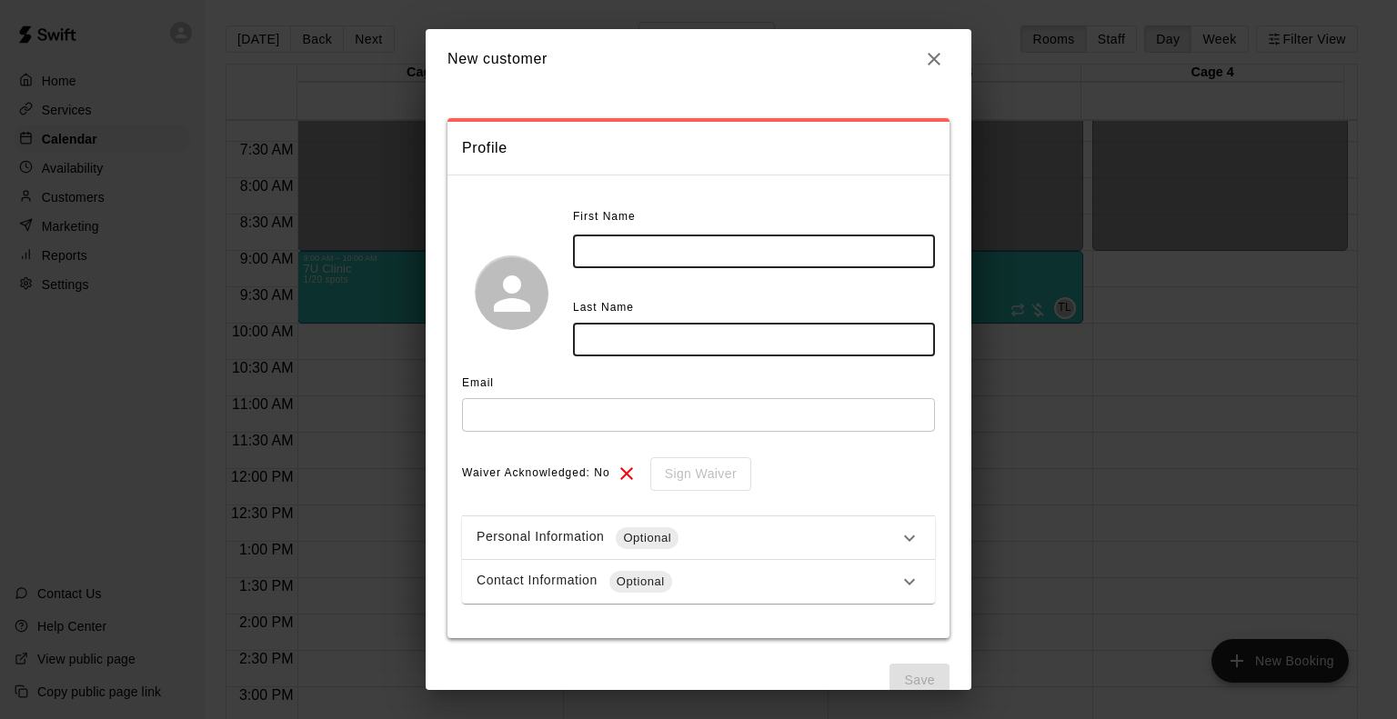
click at [637, 248] on input "text" at bounding box center [754, 252] width 362 height 34
type input "*******"
type input "******"
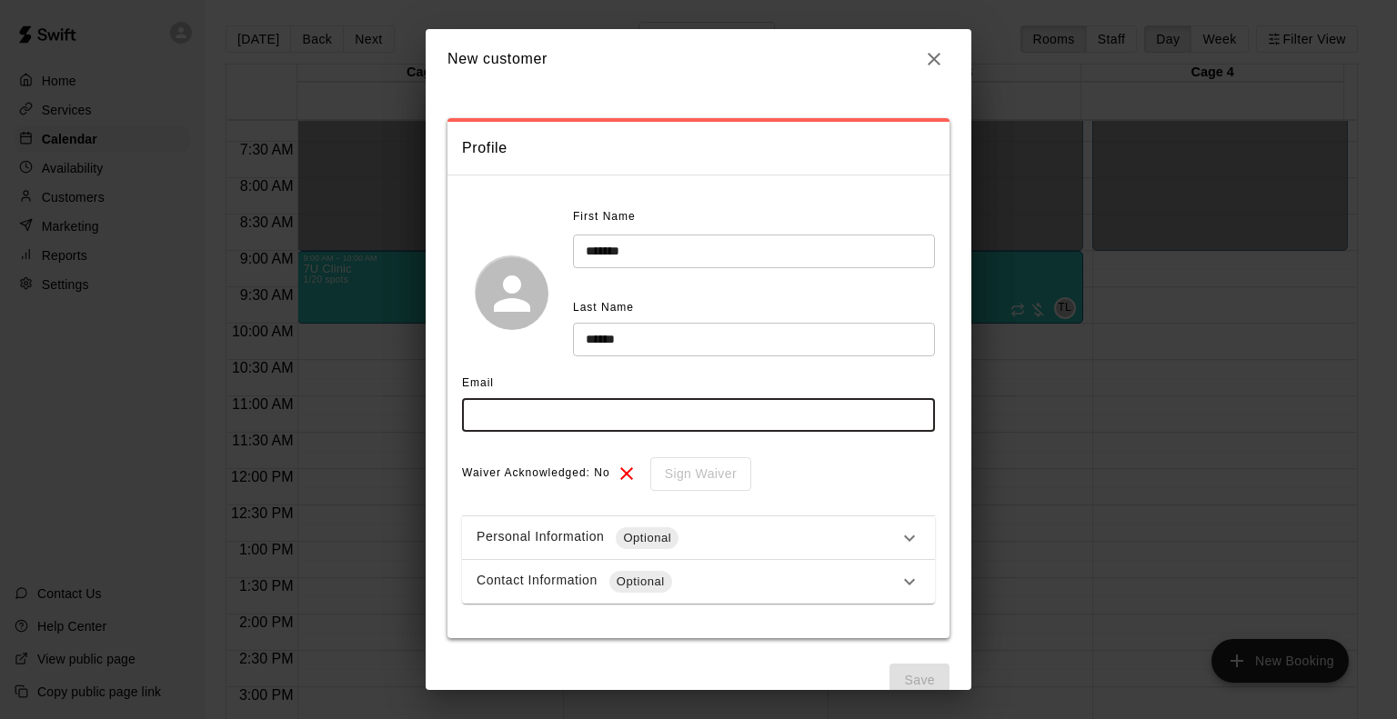
click at [536, 421] on input "text" at bounding box center [698, 415] width 473 height 34
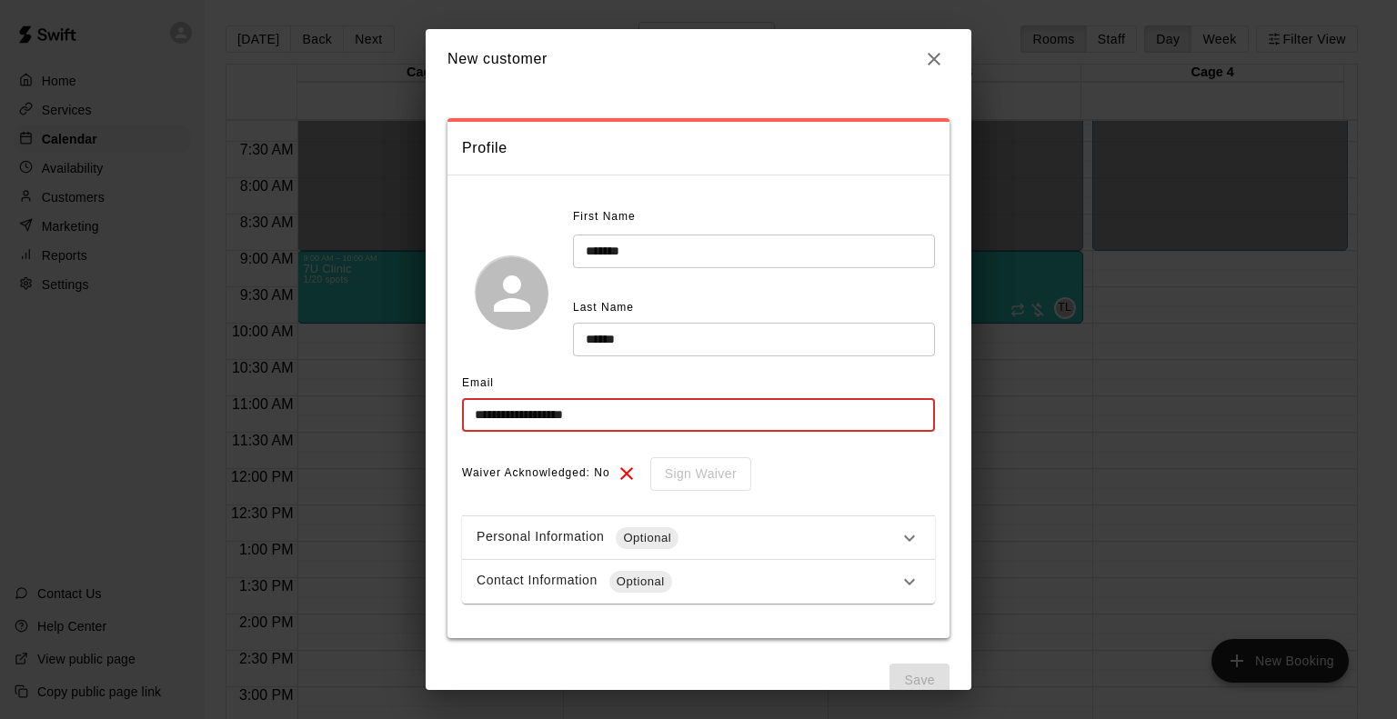
scroll to position [31, 0]
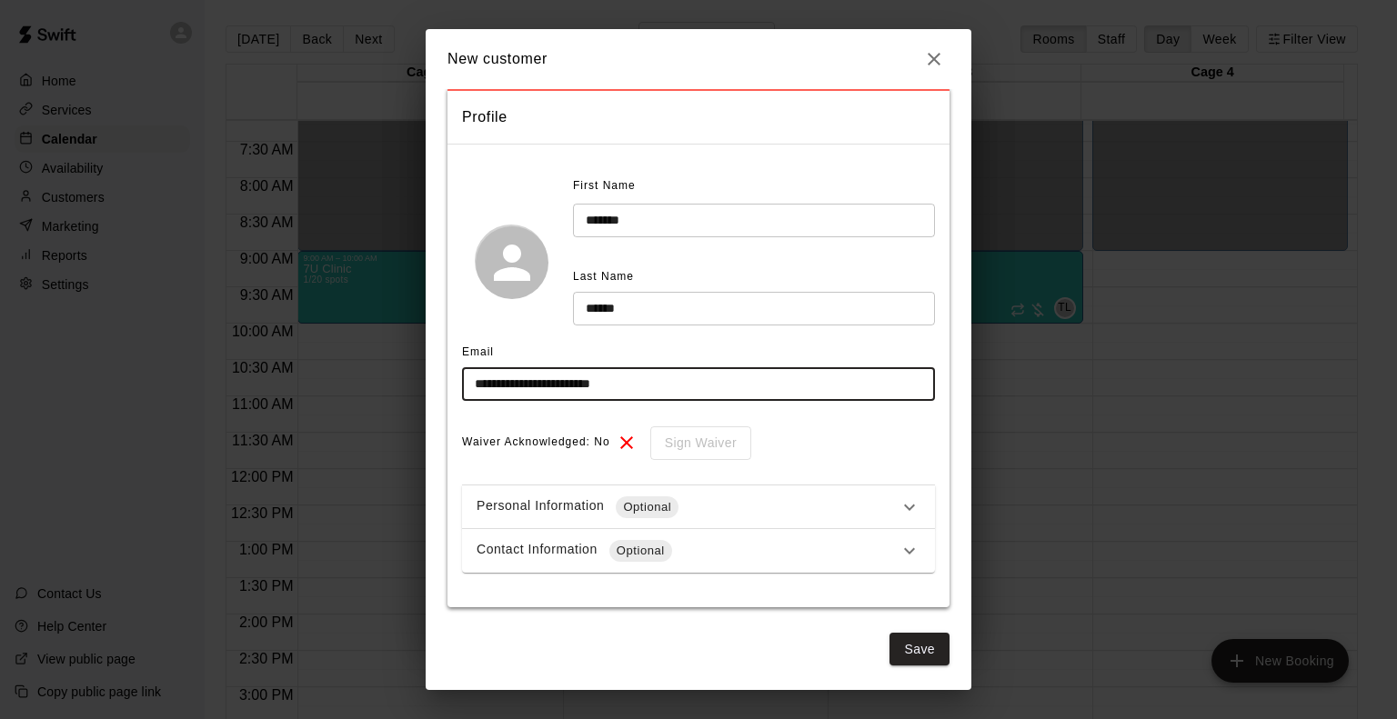
type input "**********"
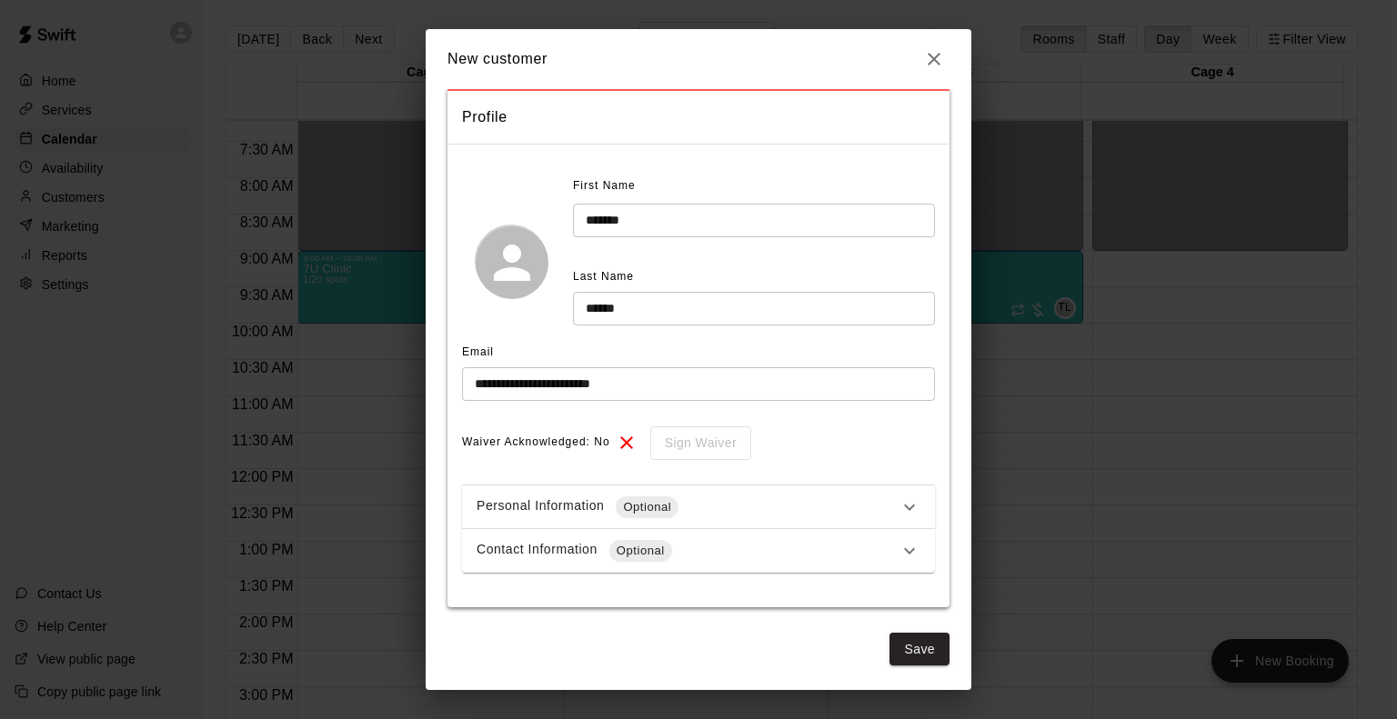
click at [629, 537] on div "Contact Information Optional" at bounding box center [698, 551] width 473 height 44
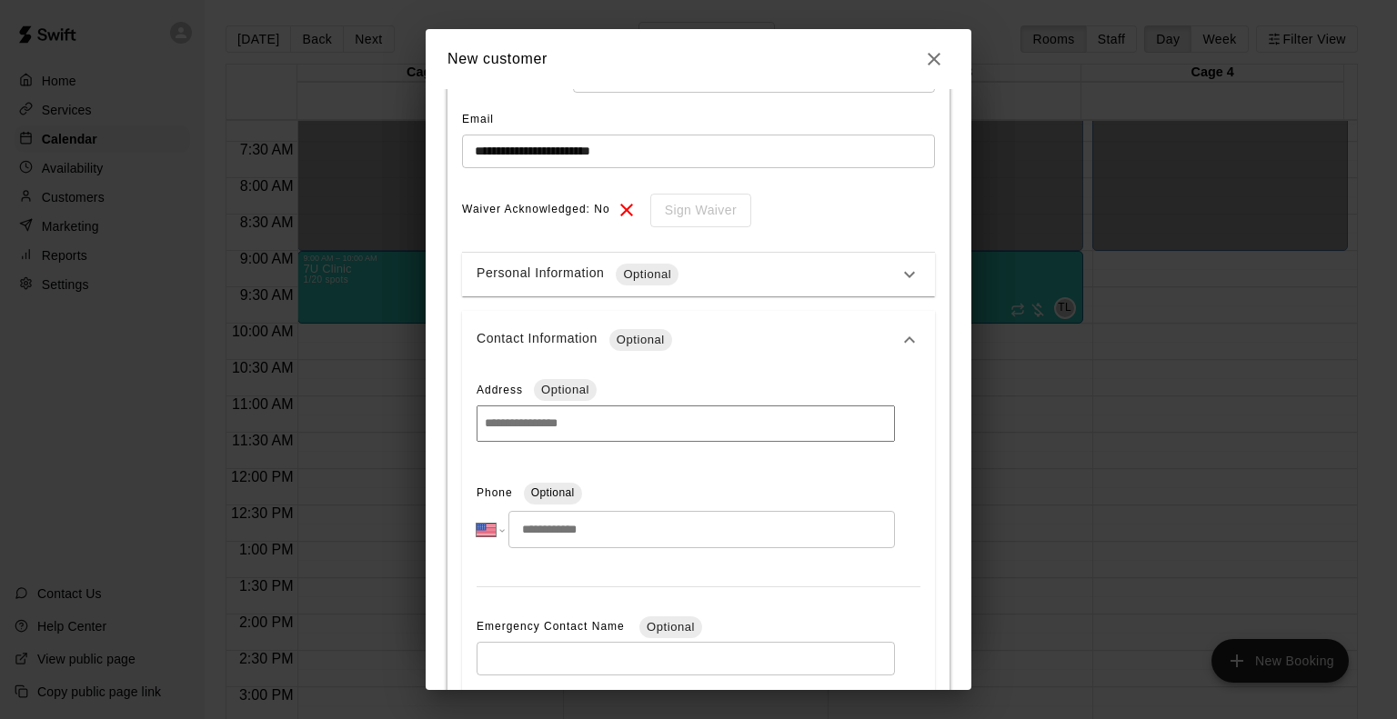
scroll to position [304, 0]
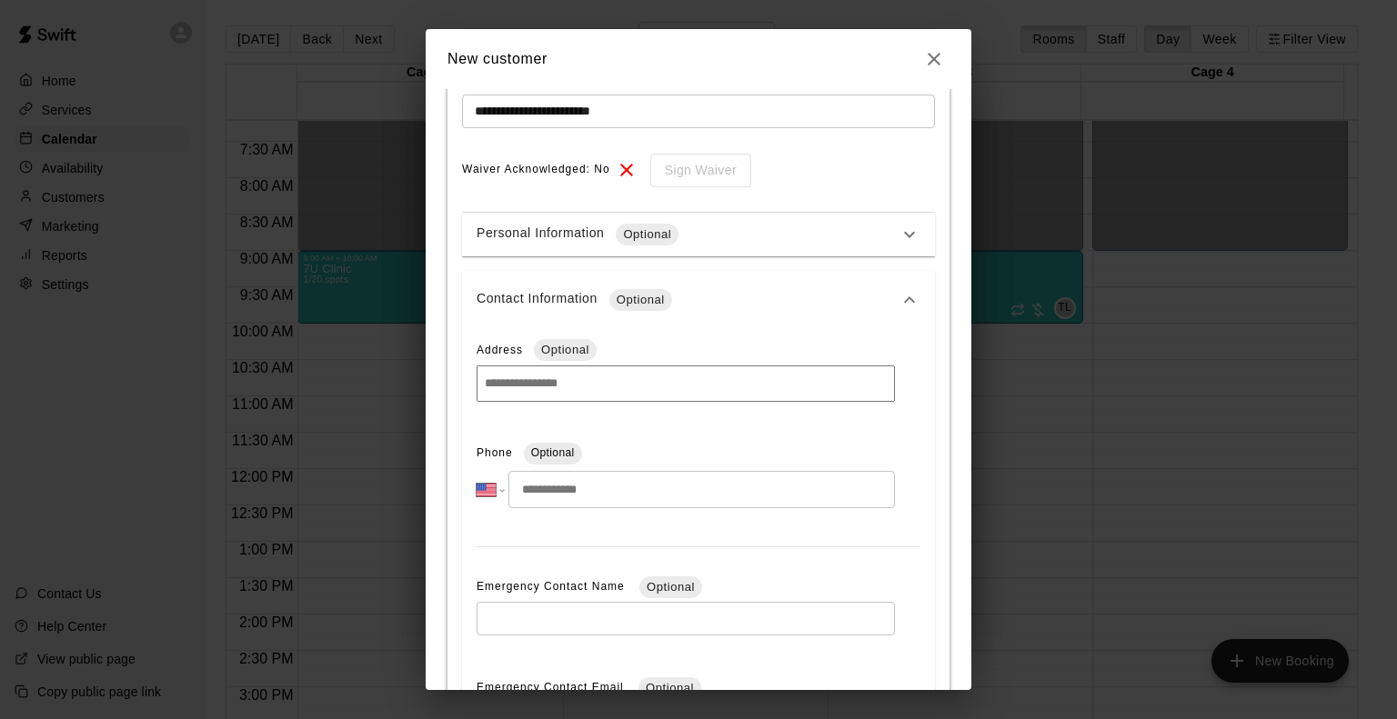
click at [557, 499] on input "tel" at bounding box center [701, 489] width 387 height 37
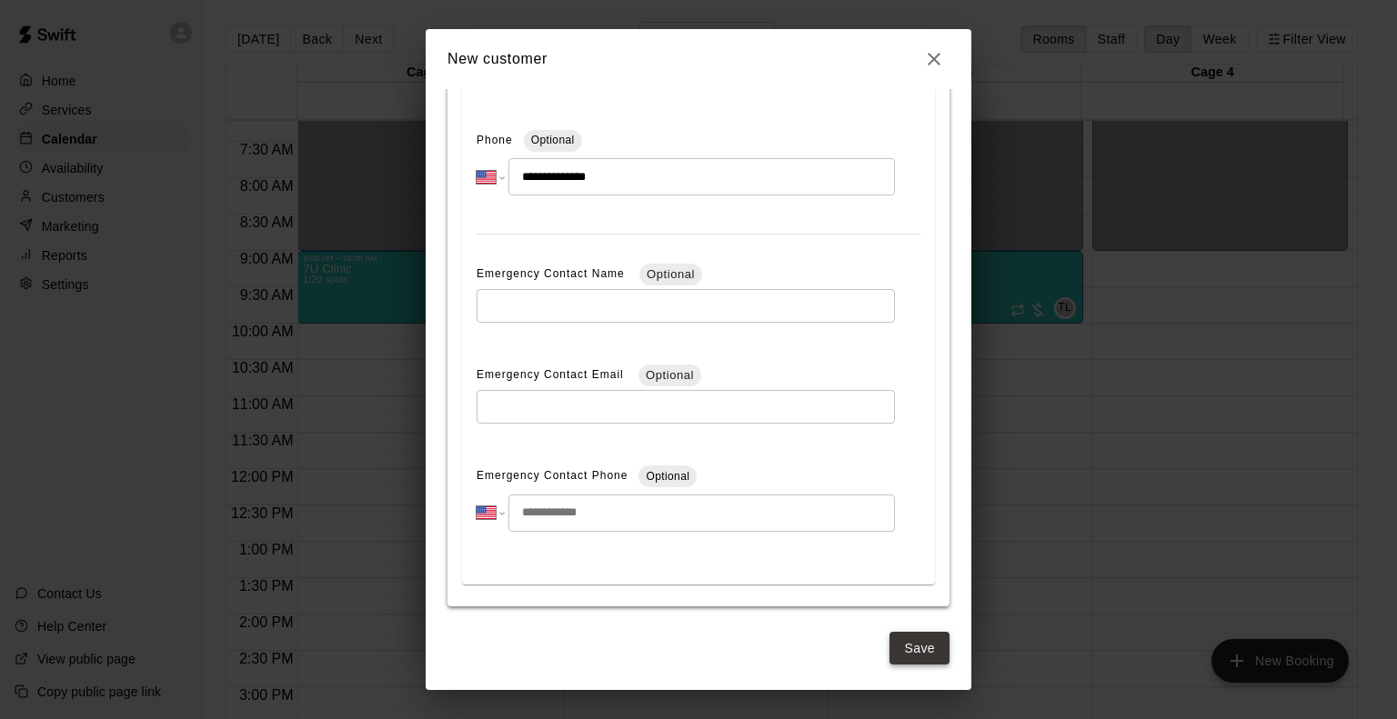
type input "**********"
click at [894, 645] on button "Save" at bounding box center [919, 649] width 60 height 34
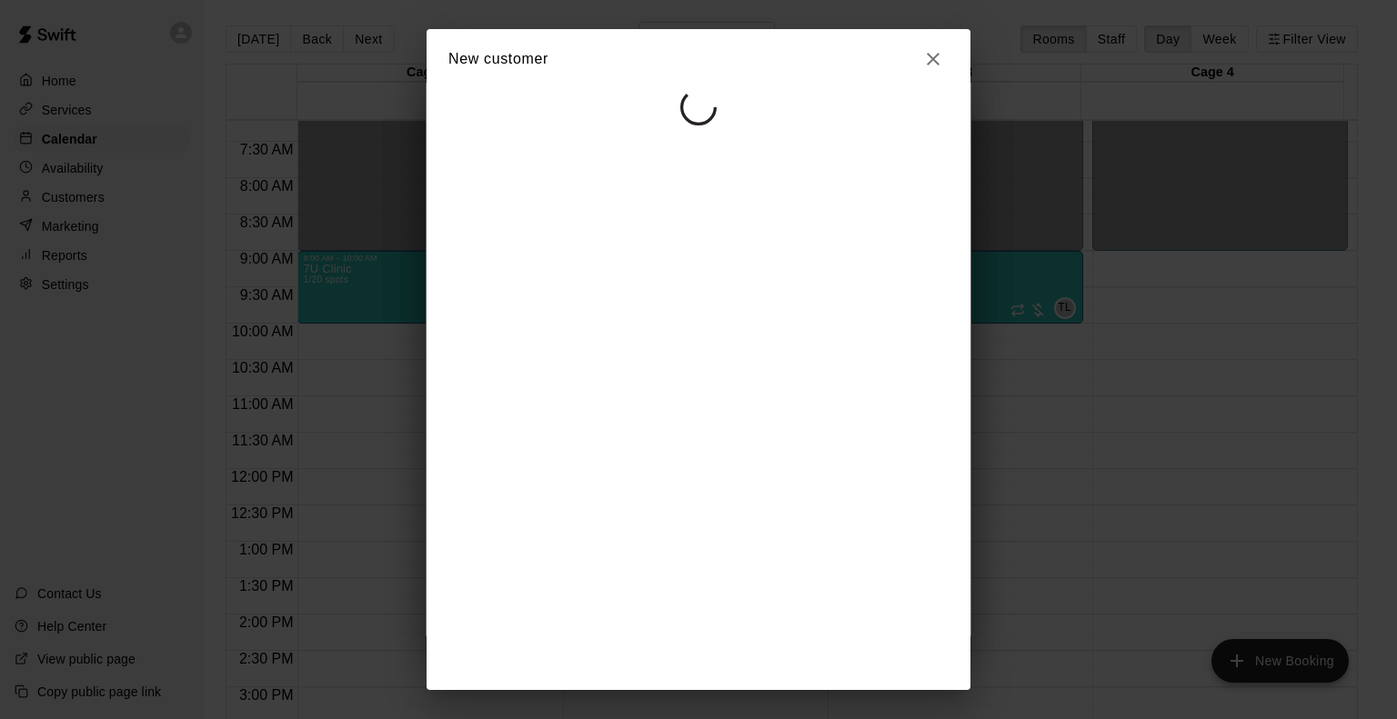
select select "**"
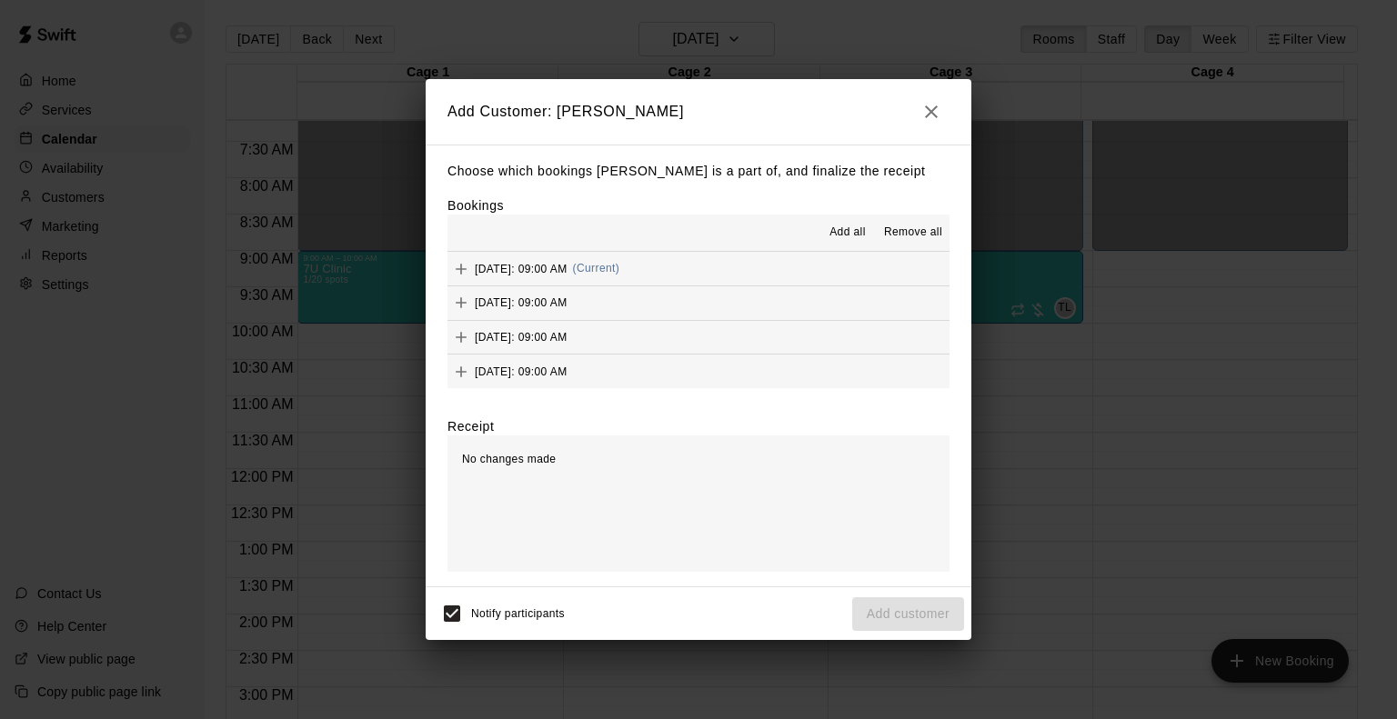
click at [718, 272] on button "Monday, November 24: 09:00 AM (Current)" at bounding box center [698, 269] width 502 height 34
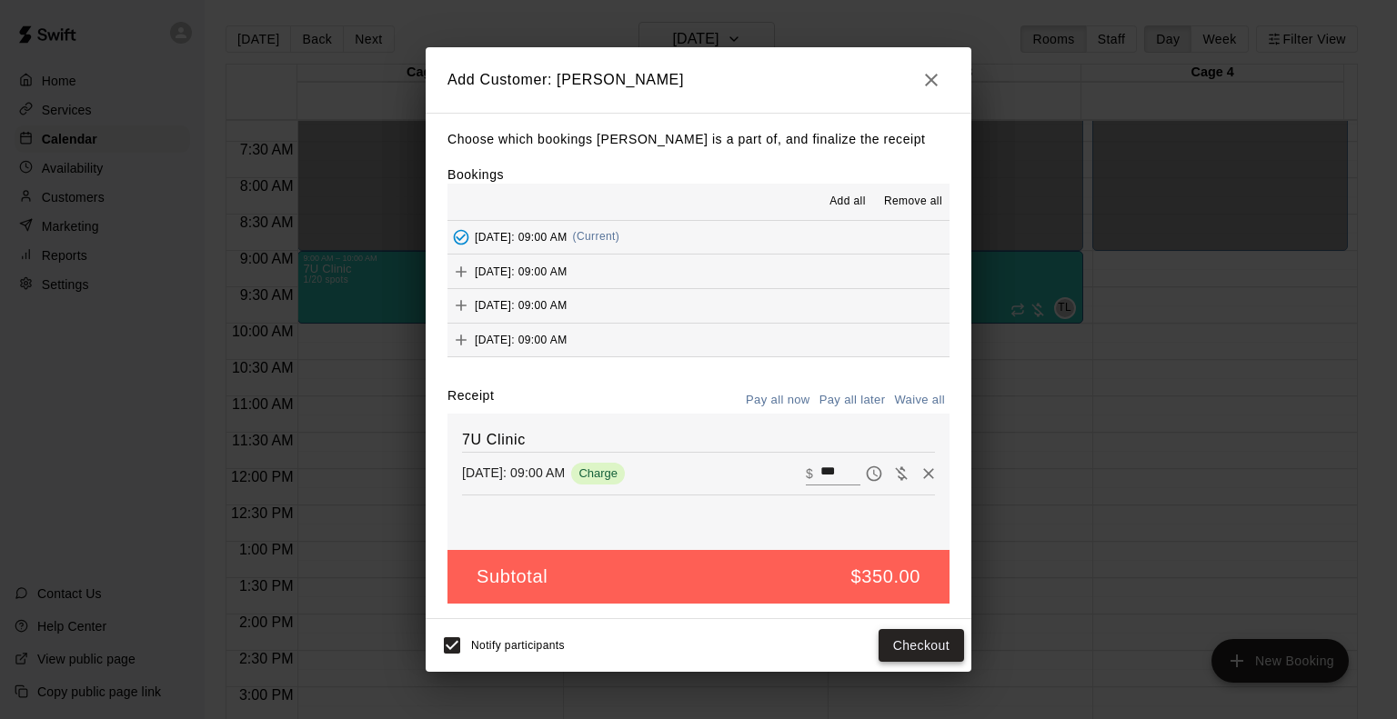
click at [893, 643] on button "Checkout" at bounding box center [921, 646] width 85 height 34
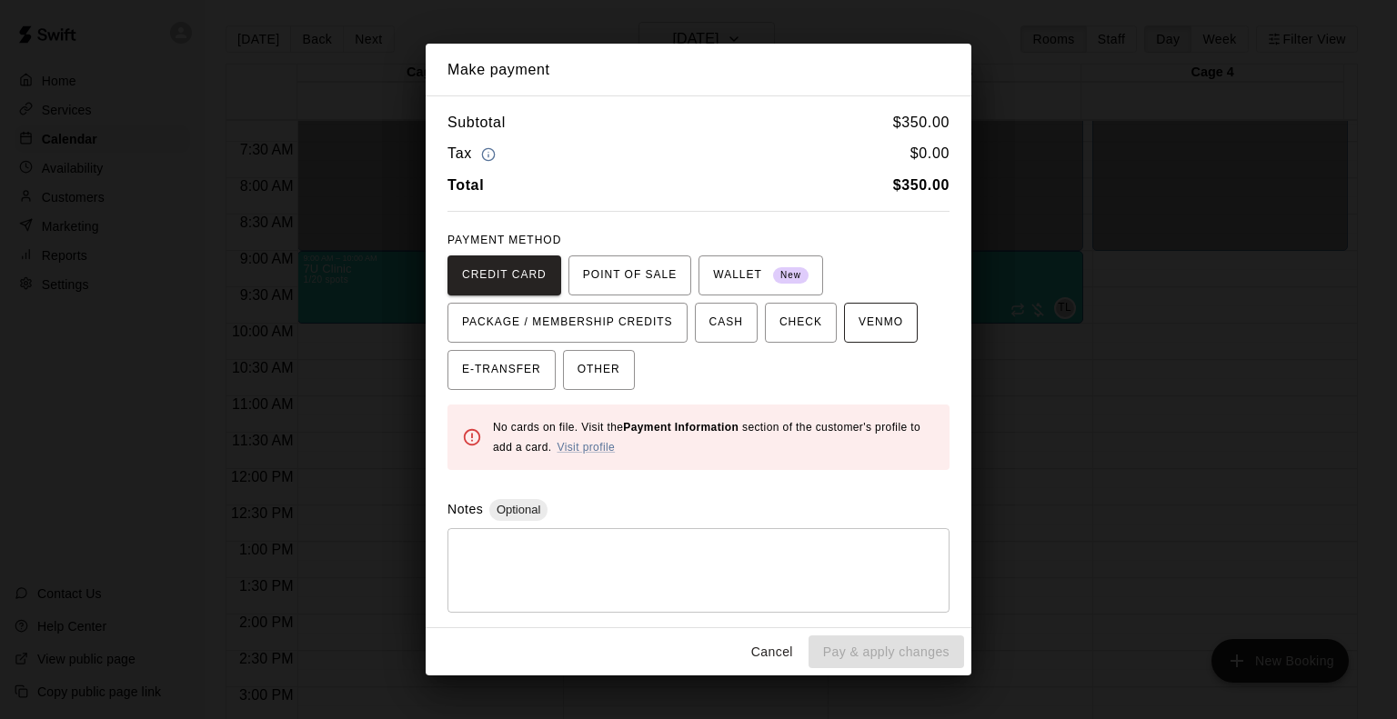
click at [883, 324] on span "VENMO" at bounding box center [881, 322] width 45 height 29
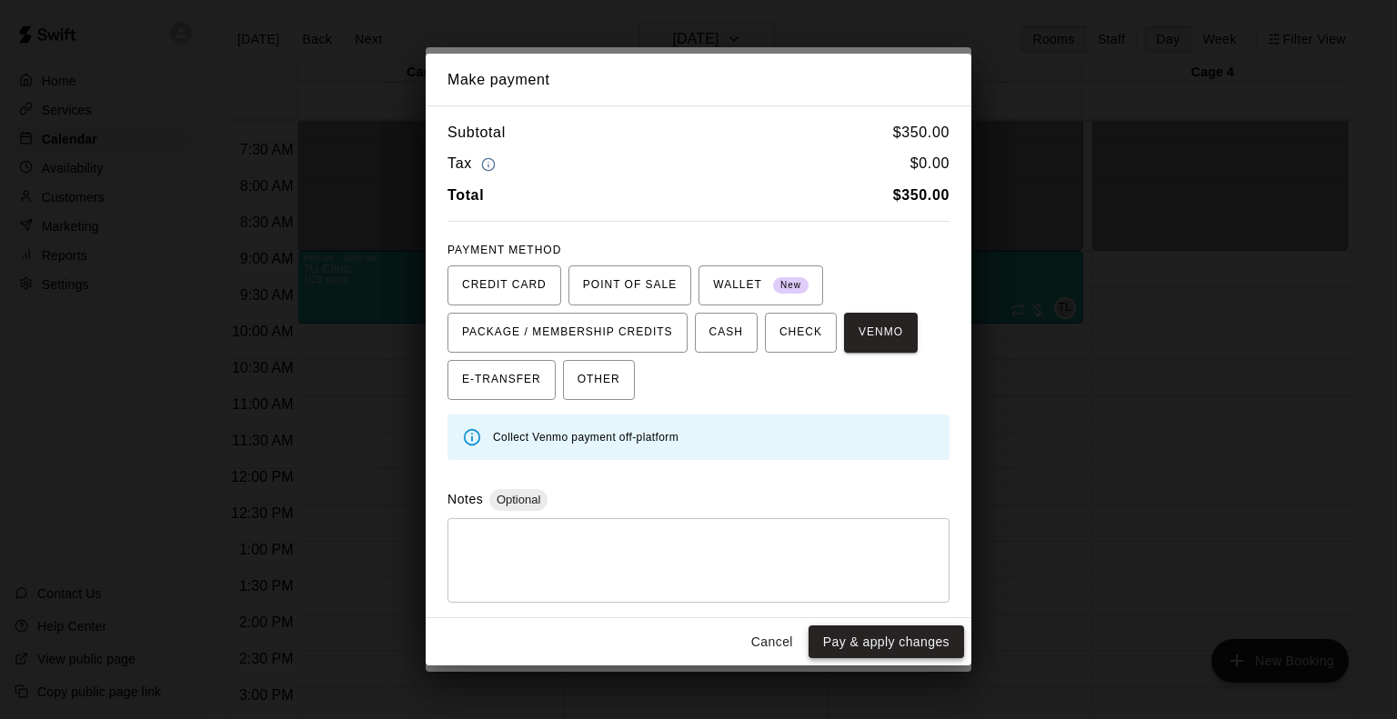
click at [892, 651] on button "Pay & apply changes" at bounding box center [886, 643] width 156 height 34
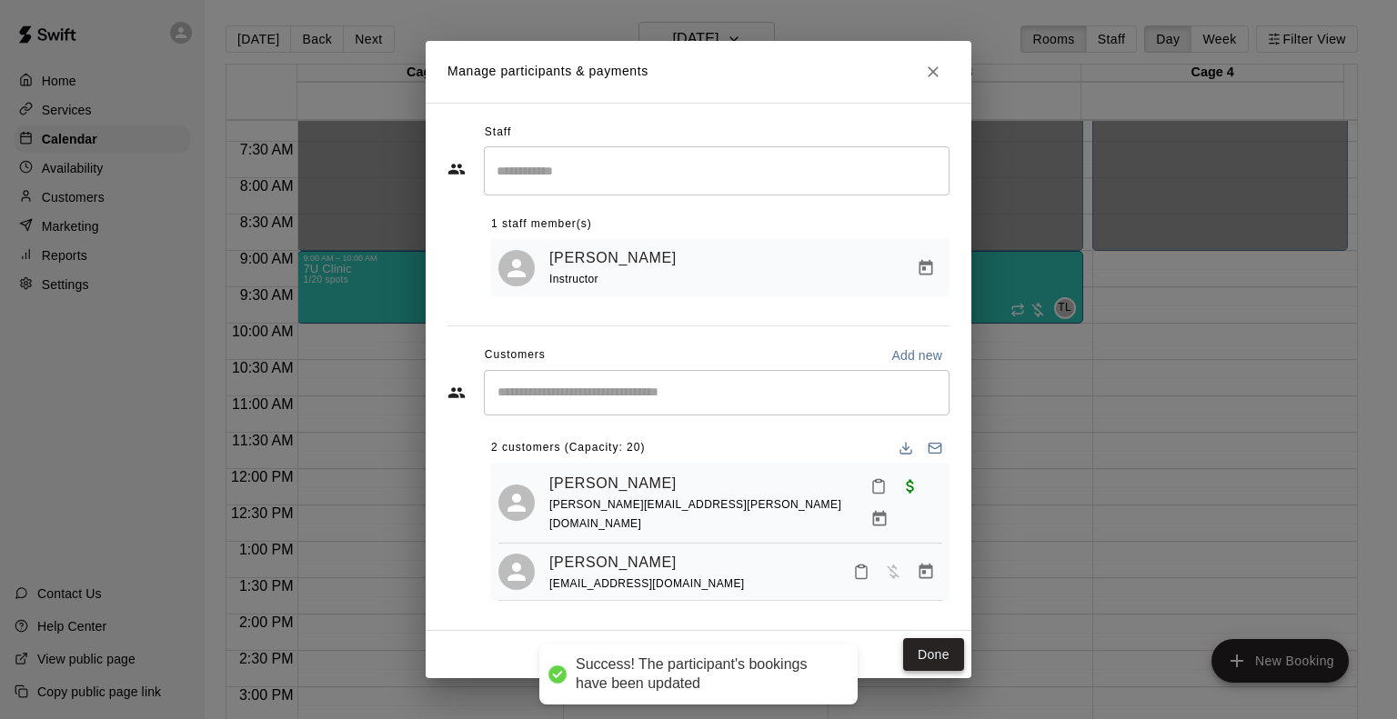
click at [945, 658] on button "Done" at bounding box center [933, 655] width 61 height 34
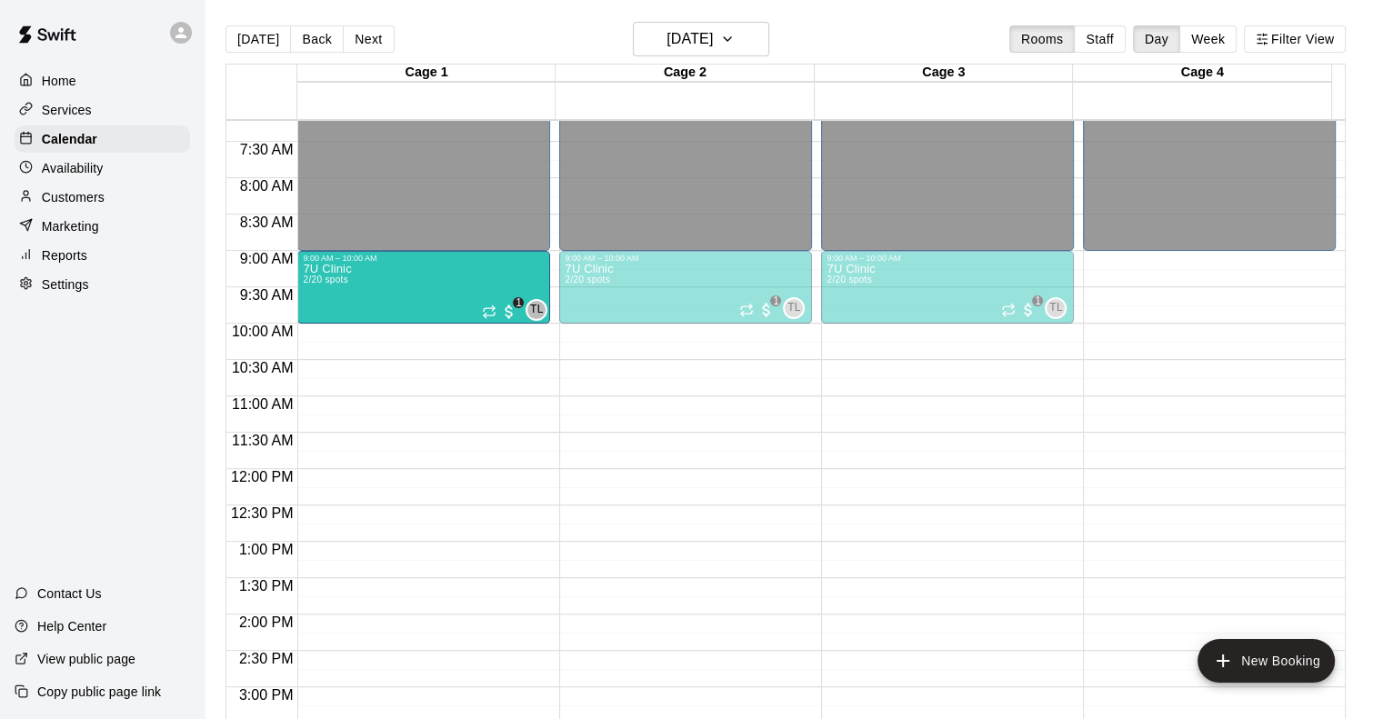
drag, startPoint x: 438, startPoint y: 286, endPoint x: 477, endPoint y: 297, distance: 39.7
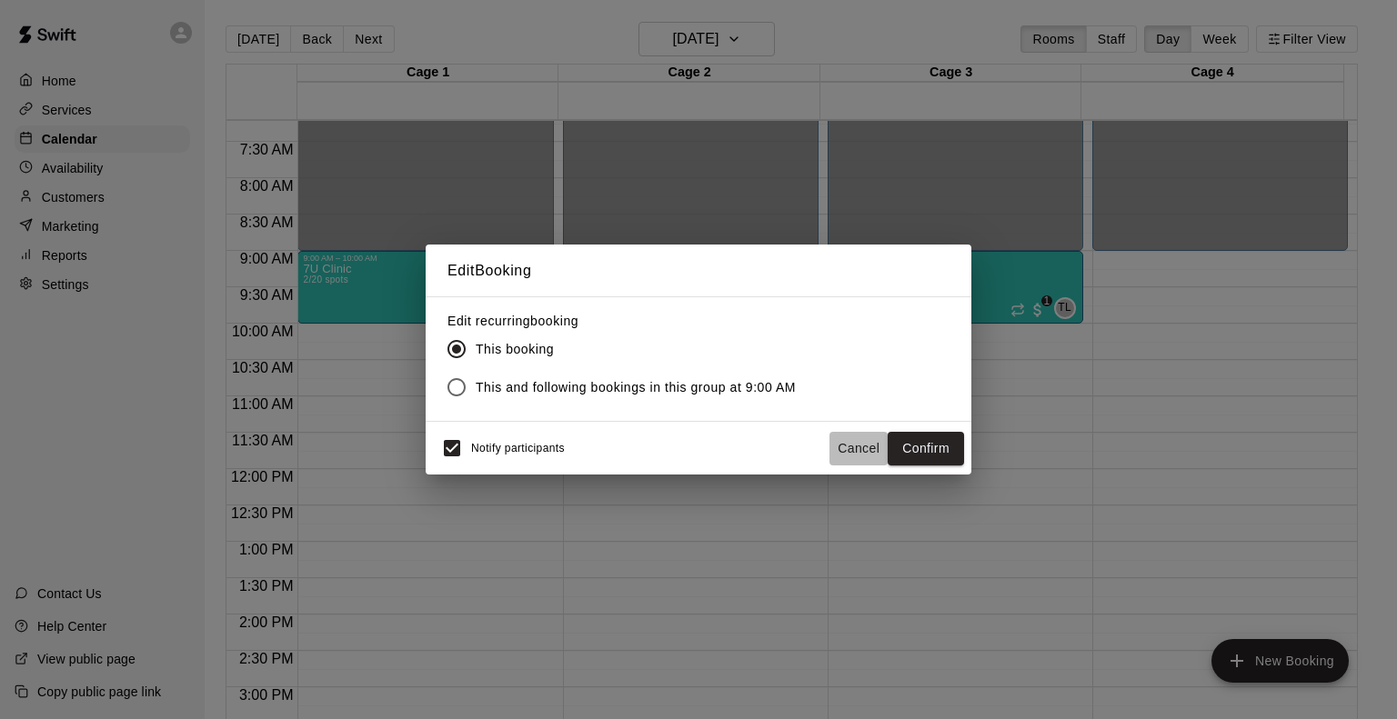
click at [877, 448] on button "Cancel" at bounding box center [858, 449] width 58 height 34
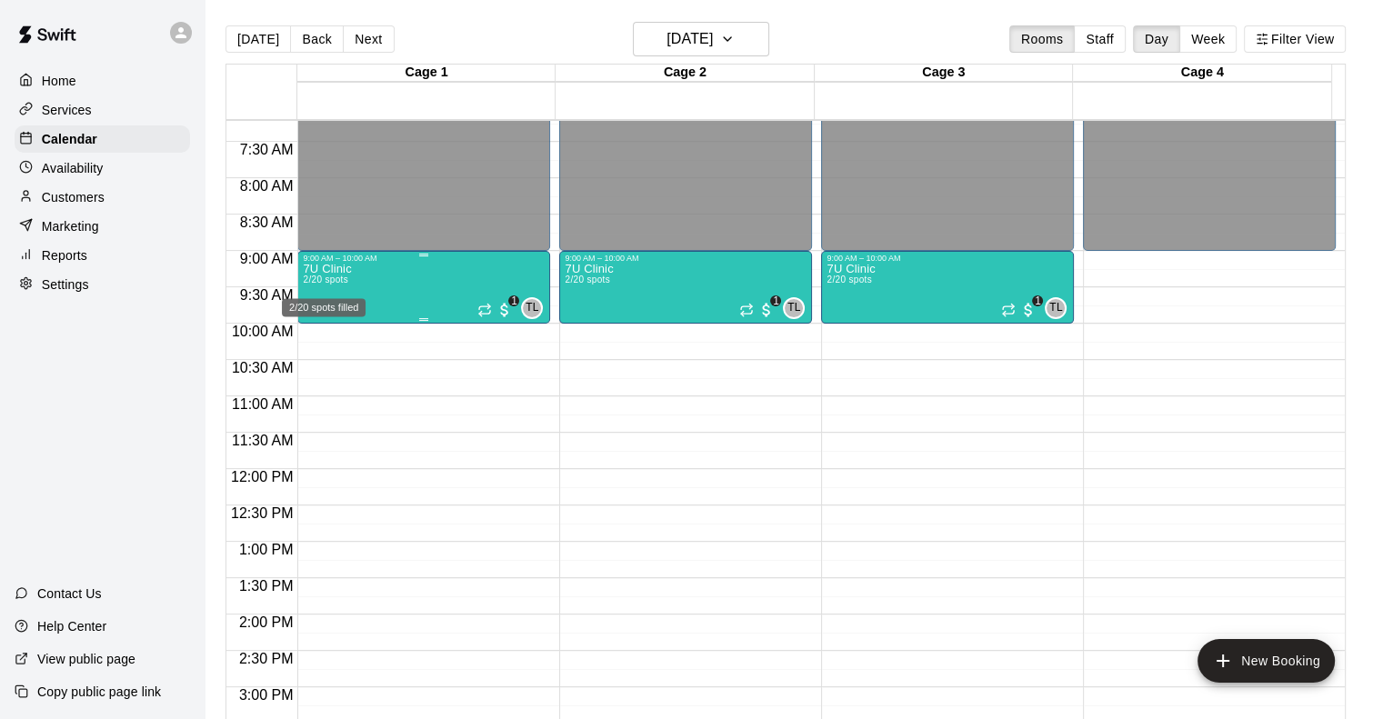
click at [342, 276] on span "2/20 spots" at bounding box center [325, 280] width 45 height 10
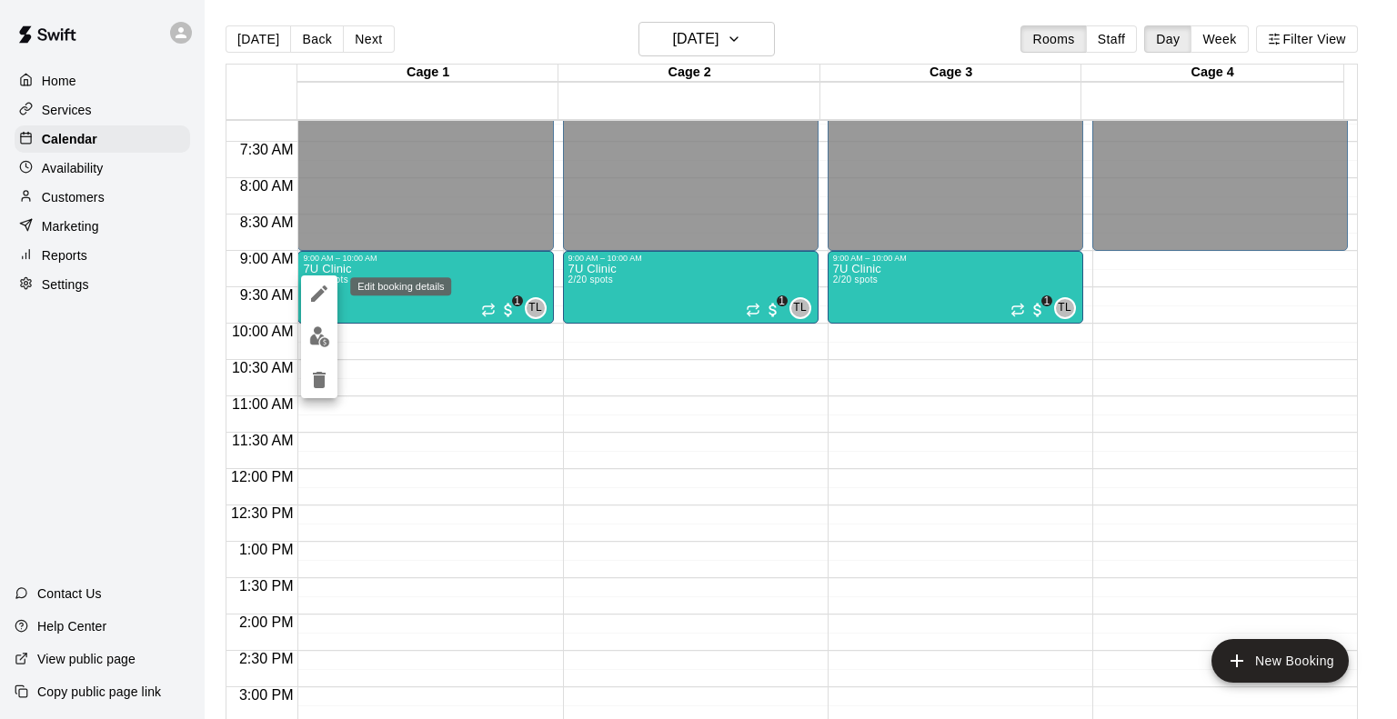
click at [324, 289] on icon "edit" at bounding box center [319, 294] width 16 height 16
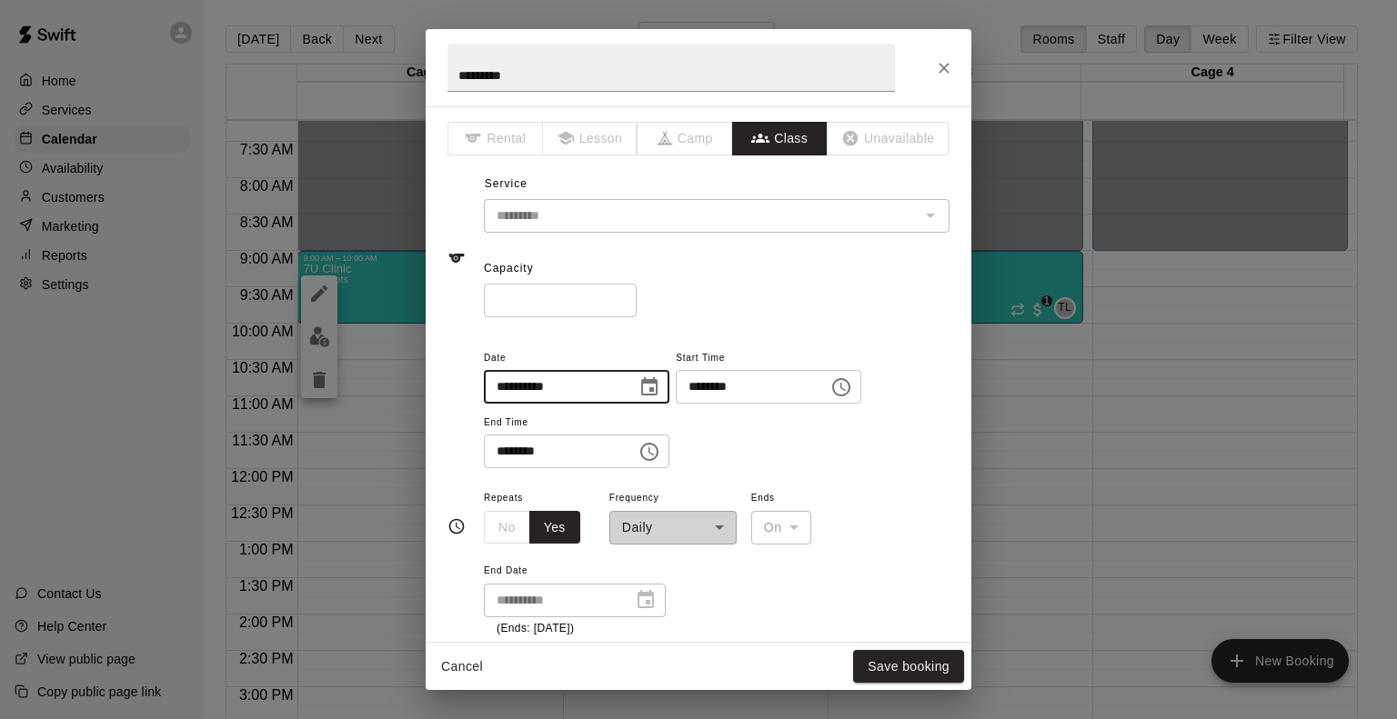
click at [514, 391] on input "**********" at bounding box center [554, 387] width 140 height 34
click at [672, 539] on div "**********" at bounding box center [672, 516] width 127 height 58
click at [684, 530] on div "**********" at bounding box center [672, 516] width 127 height 58
click at [747, 537] on div "**********" at bounding box center [717, 562] width 466 height 151
click at [888, 543] on div "**********" at bounding box center [717, 562] width 466 height 151
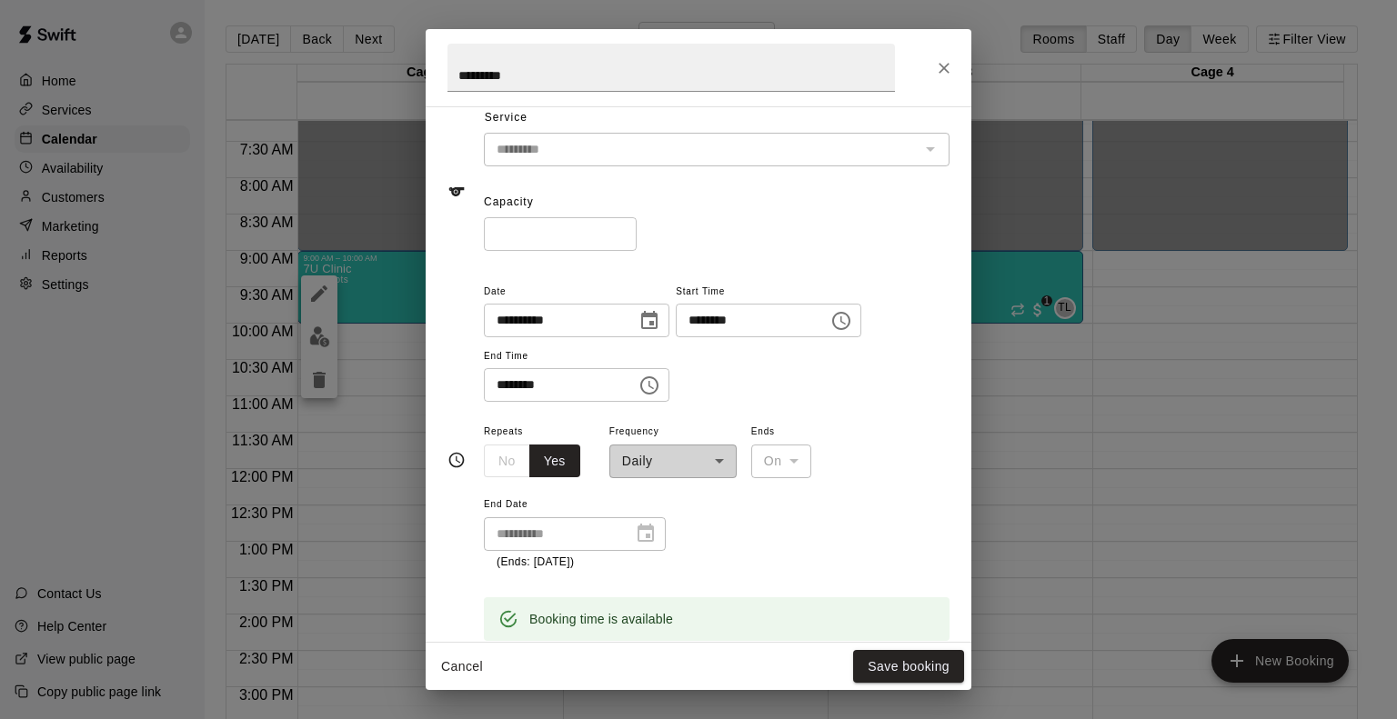
scroll to position [91, 0]
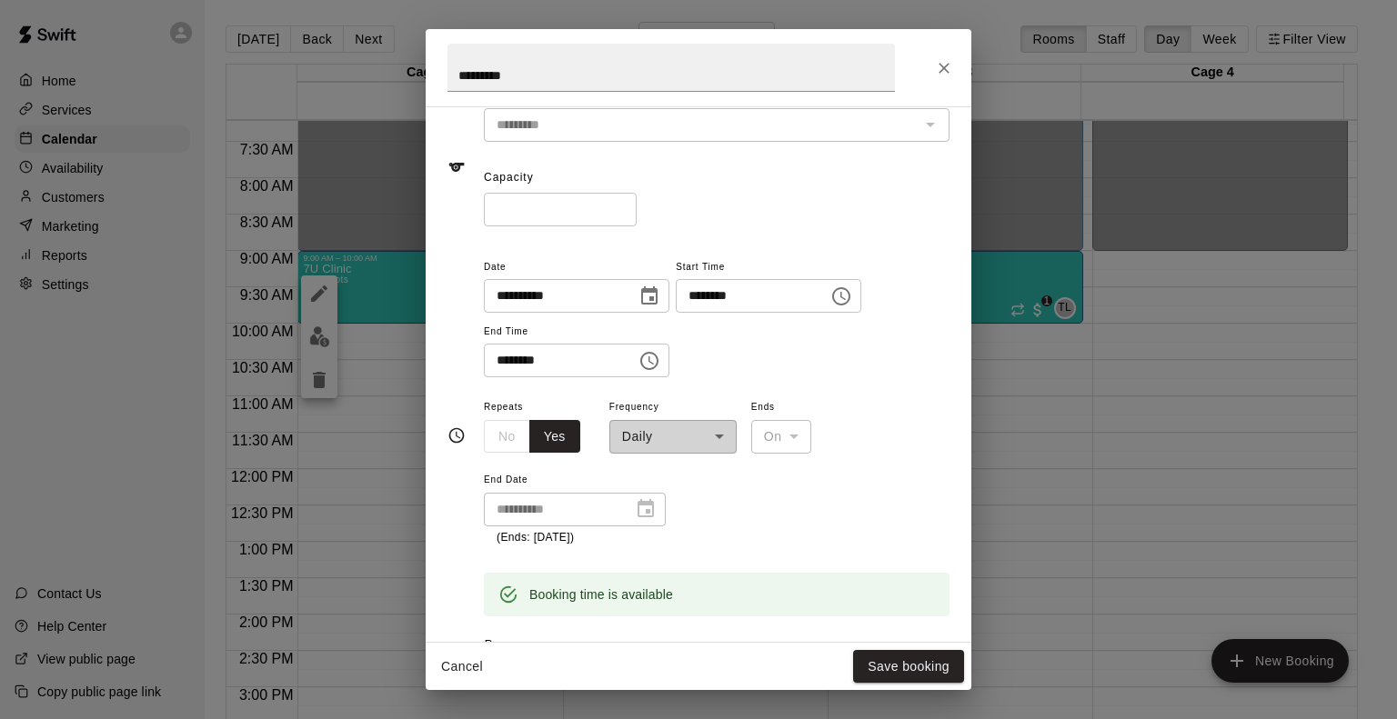
click at [506, 295] on input "**********" at bounding box center [554, 296] width 140 height 34
type input "**********"
click at [877, 375] on div "**********" at bounding box center [717, 317] width 466 height 123
click at [797, 348] on div "**********" at bounding box center [717, 317] width 466 height 123
click at [709, 441] on div "**********" at bounding box center [672, 425] width 127 height 58
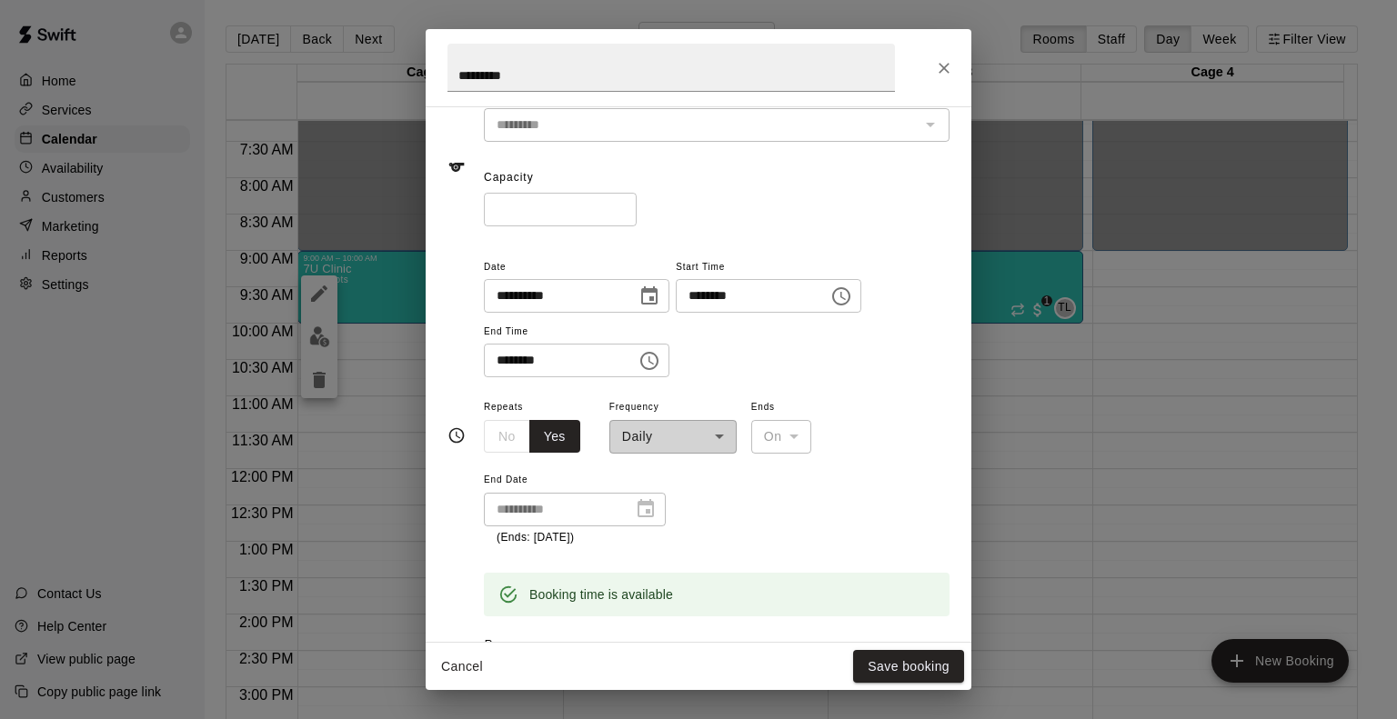
click at [781, 373] on div "**********" at bounding box center [717, 317] width 466 height 123
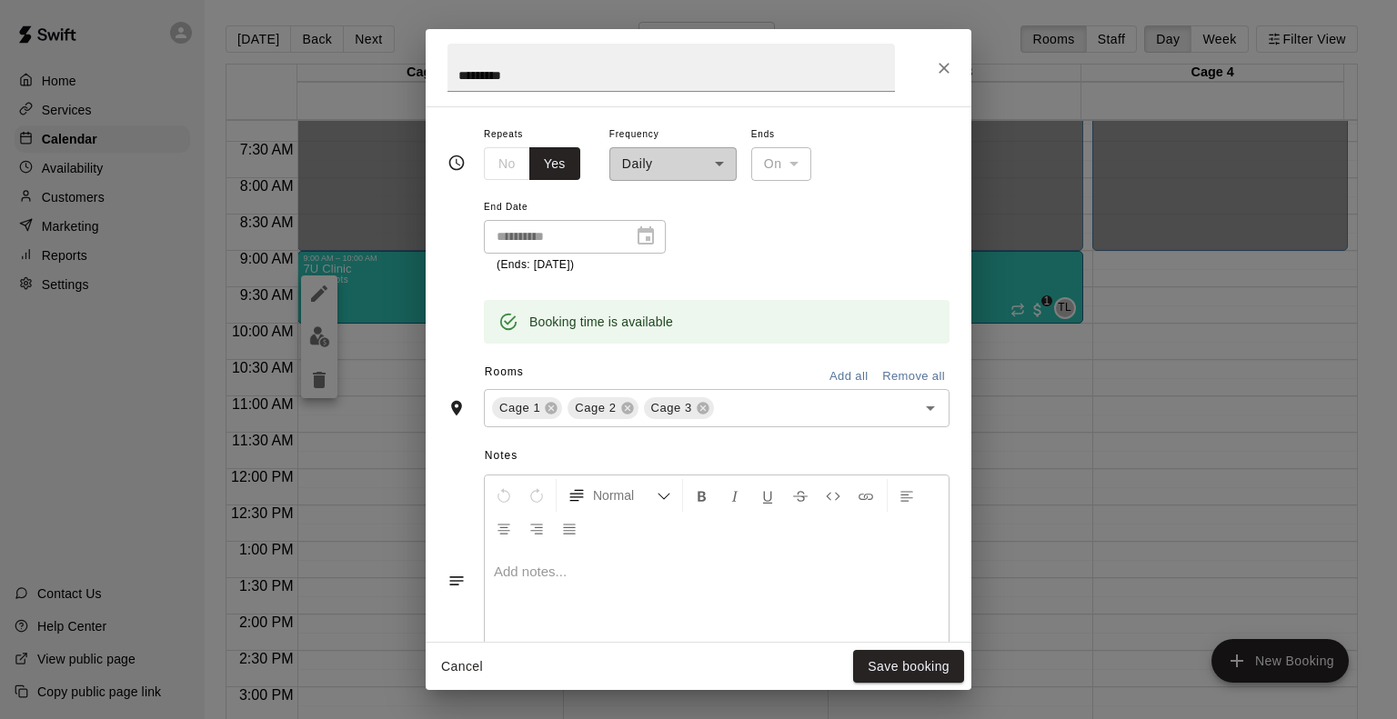
scroll to position [0, 0]
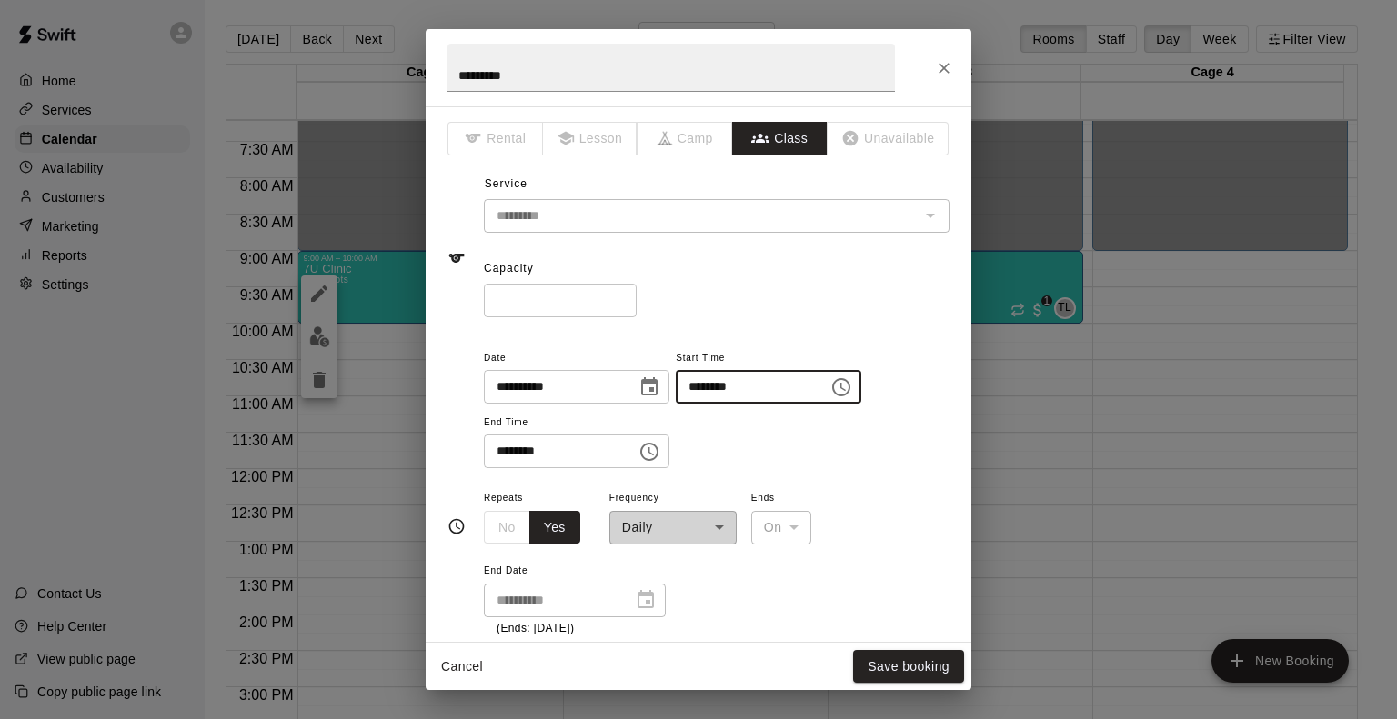
click at [729, 385] on input "********" at bounding box center [746, 387] width 140 height 34
type input "********"
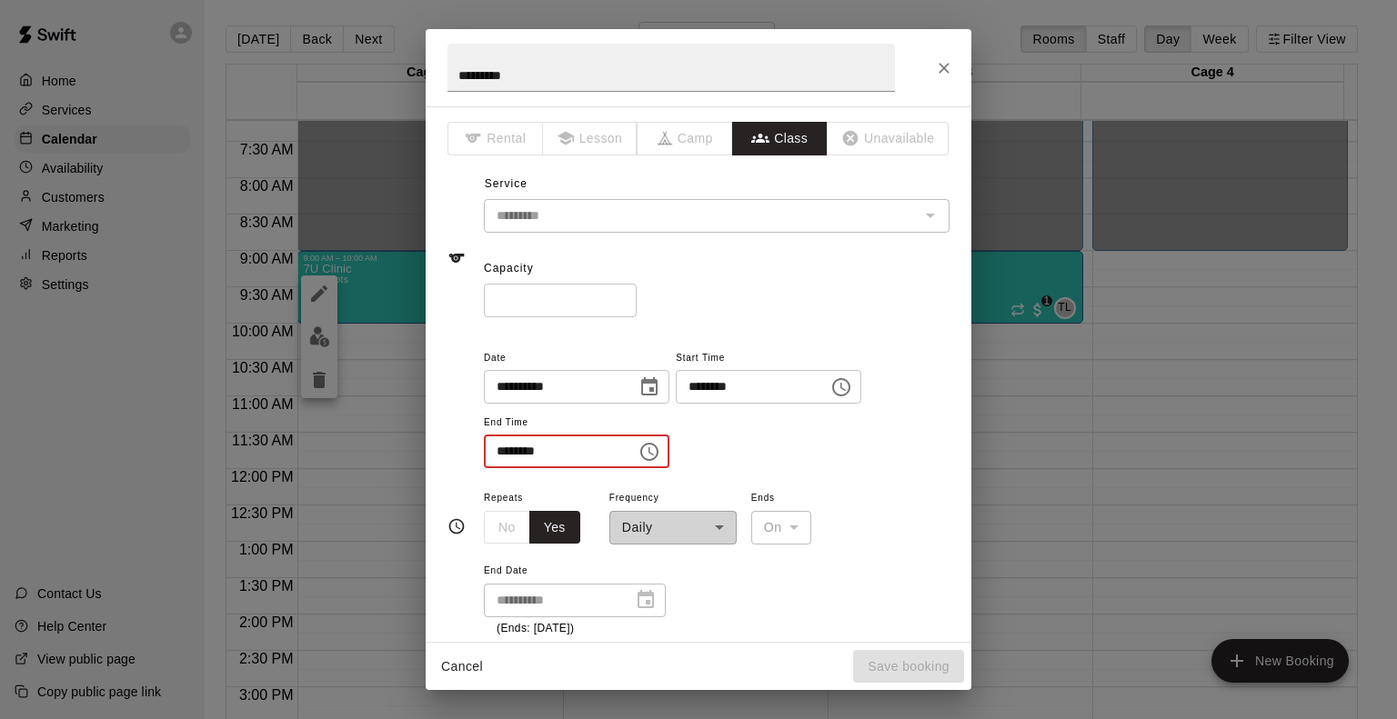
click at [500, 449] on input "********" at bounding box center [554, 452] width 140 height 34
type input "********"
click at [706, 516] on div "**********" at bounding box center [672, 516] width 127 height 58
click at [517, 527] on div "No Yes" at bounding box center [532, 528] width 96 height 34
click at [509, 526] on div "No Yes" at bounding box center [532, 528] width 96 height 34
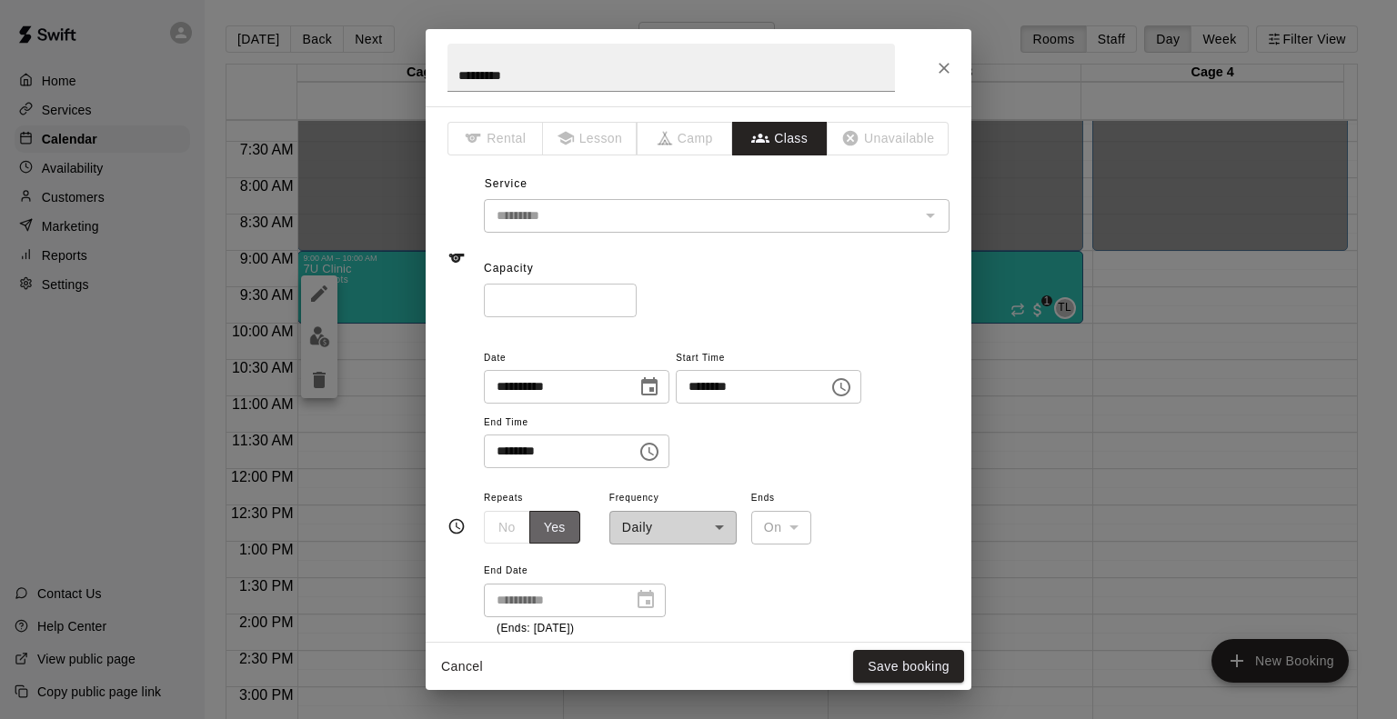
click at [556, 525] on button "Yes" at bounding box center [554, 528] width 51 height 34
click at [455, 529] on icon "Timing" at bounding box center [456, 526] width 18 height 18
click at [800, 533] on div "On" at bounding box center [781, 528] width 60 height 34
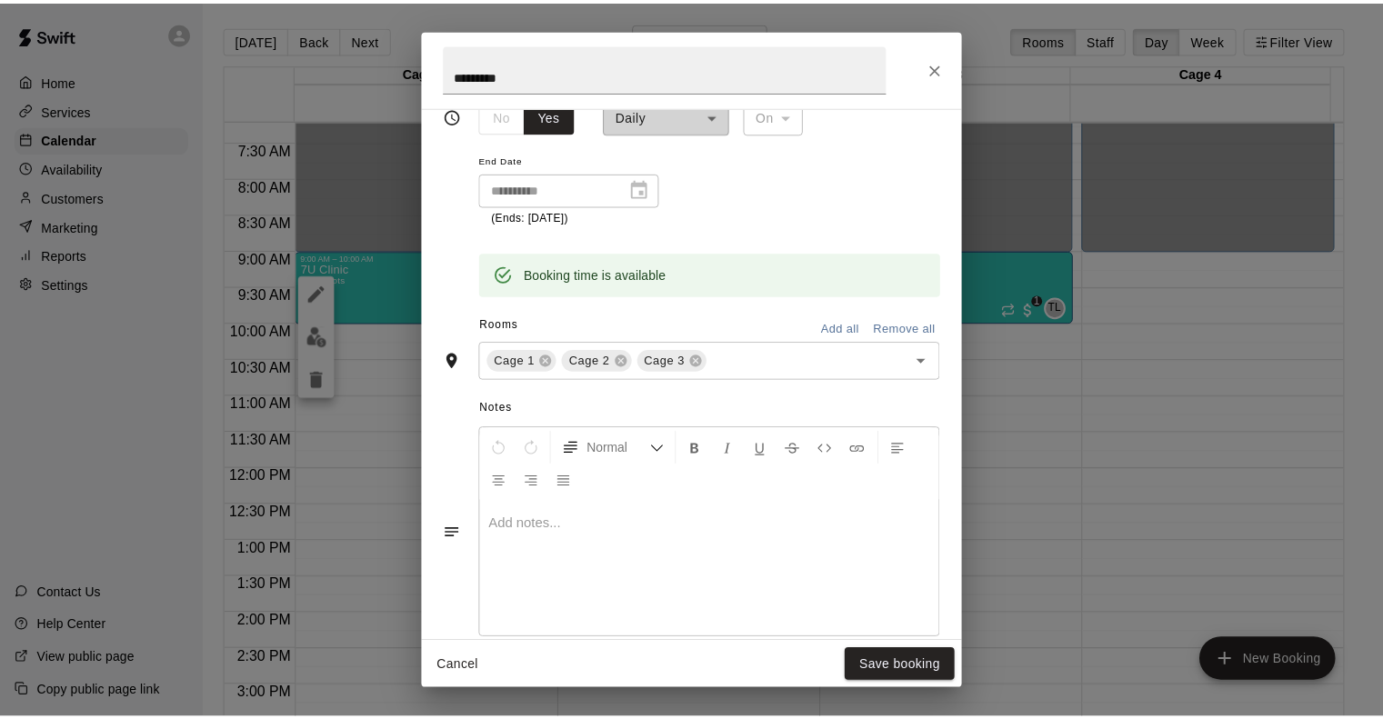
scroll to position [637, 0]
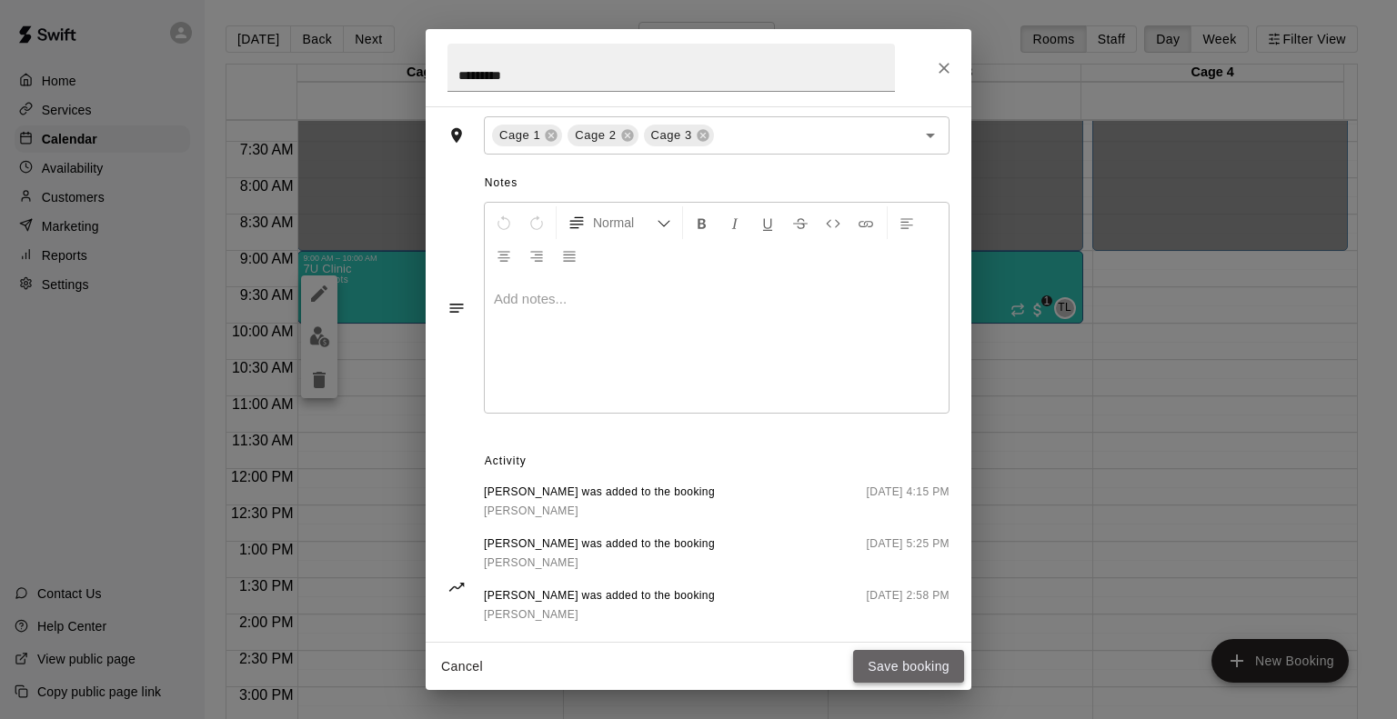
click at [894, 667] on button "Save booking" at bounding box center [908, 667] width 111 height 34
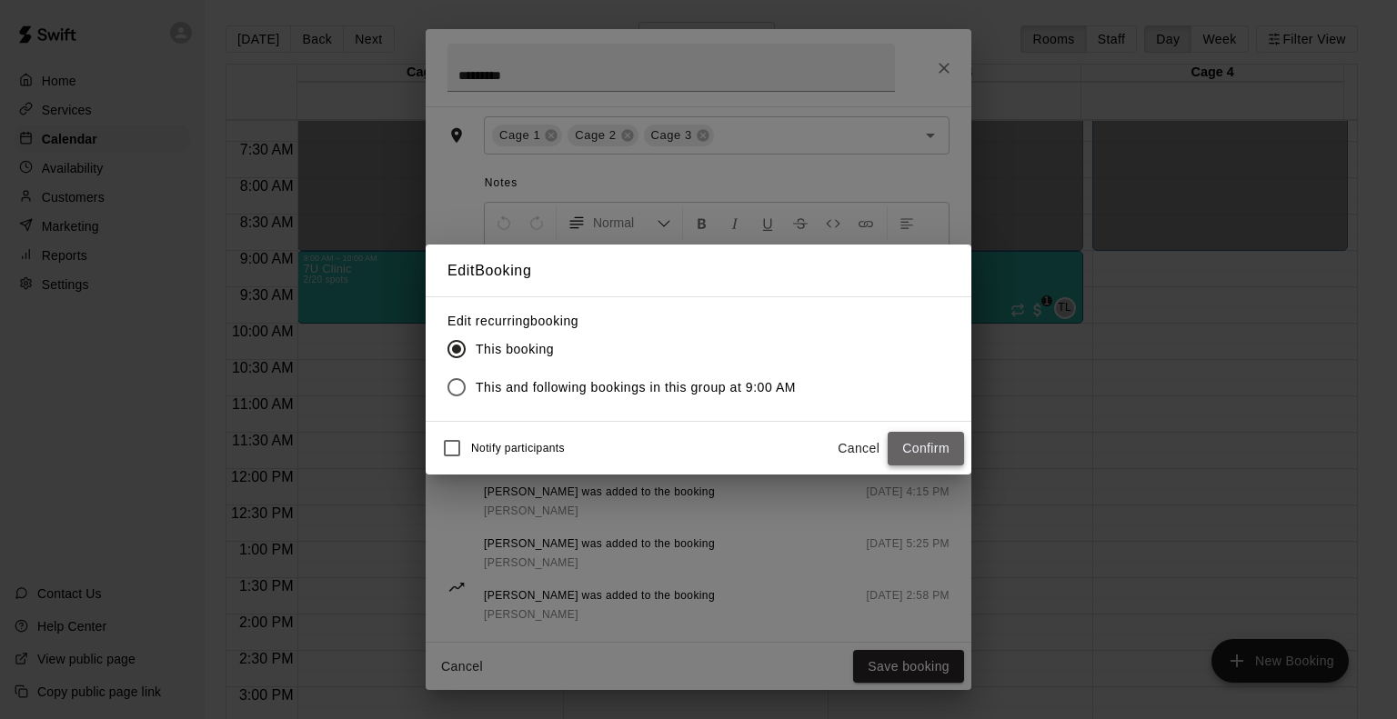
click at [909, 448] on button "Confirm" at bounding box center [926, 449] width 76 height 34
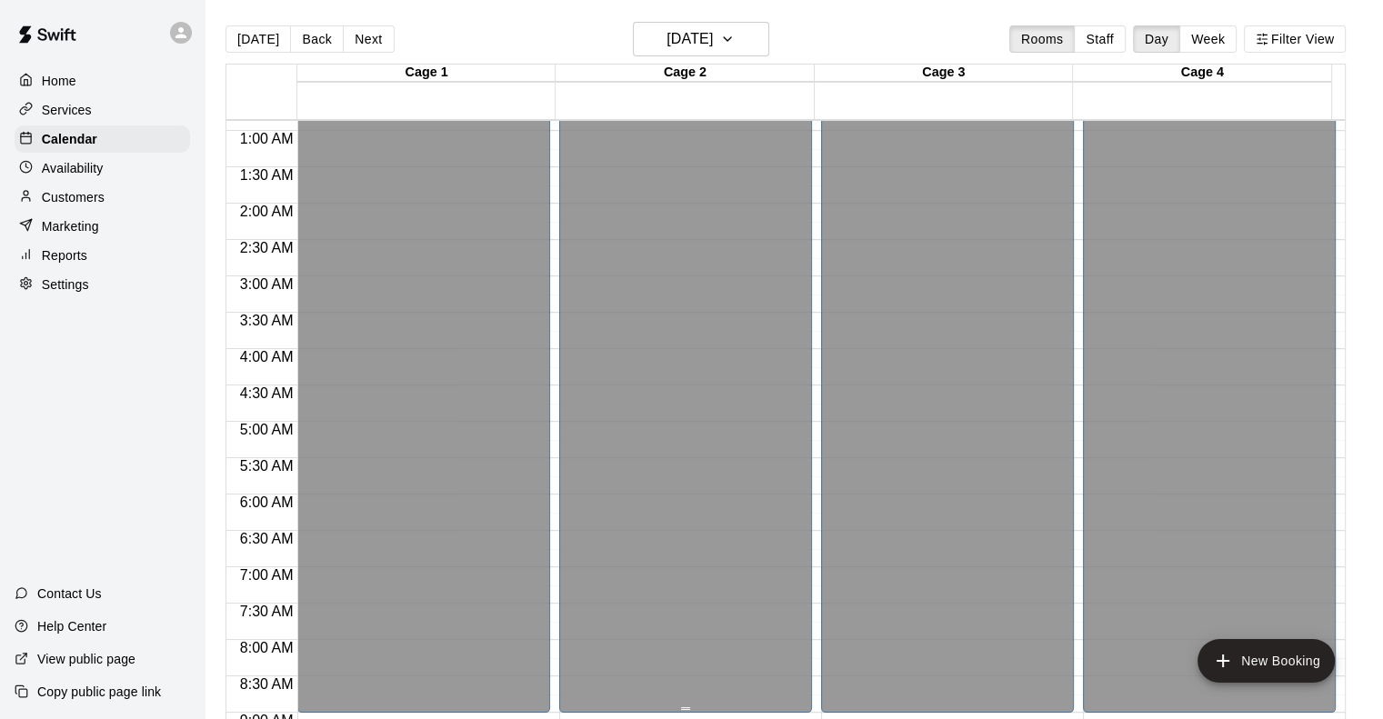
scroll to position [0, 0]
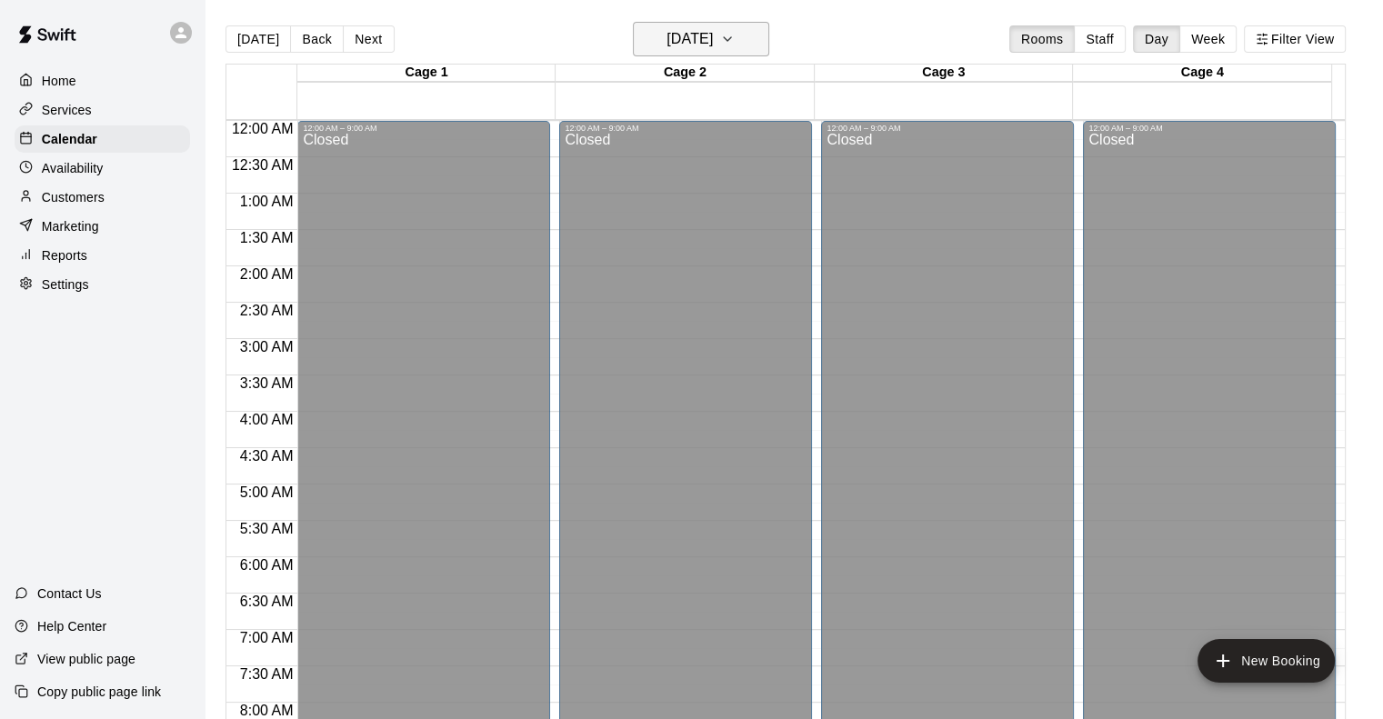
click at [768, 39] on button "Monday Nov 24" at bounding box center [701, 39] width 136 height 35
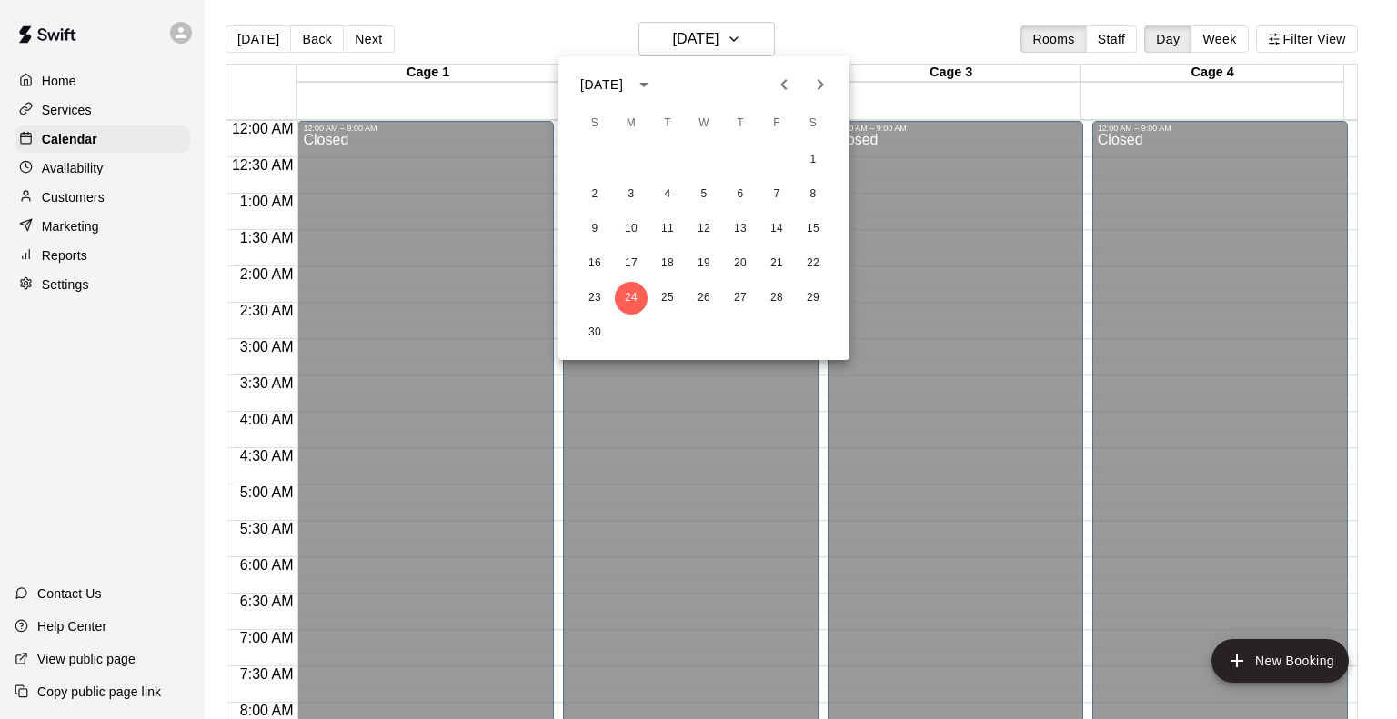
click at [815, 85] on icon "Next month" at bounding box center [820, 85] width 22 height 22
click at [630, 196] on button "8" at bounding box center [631, 194] width 33 height 33
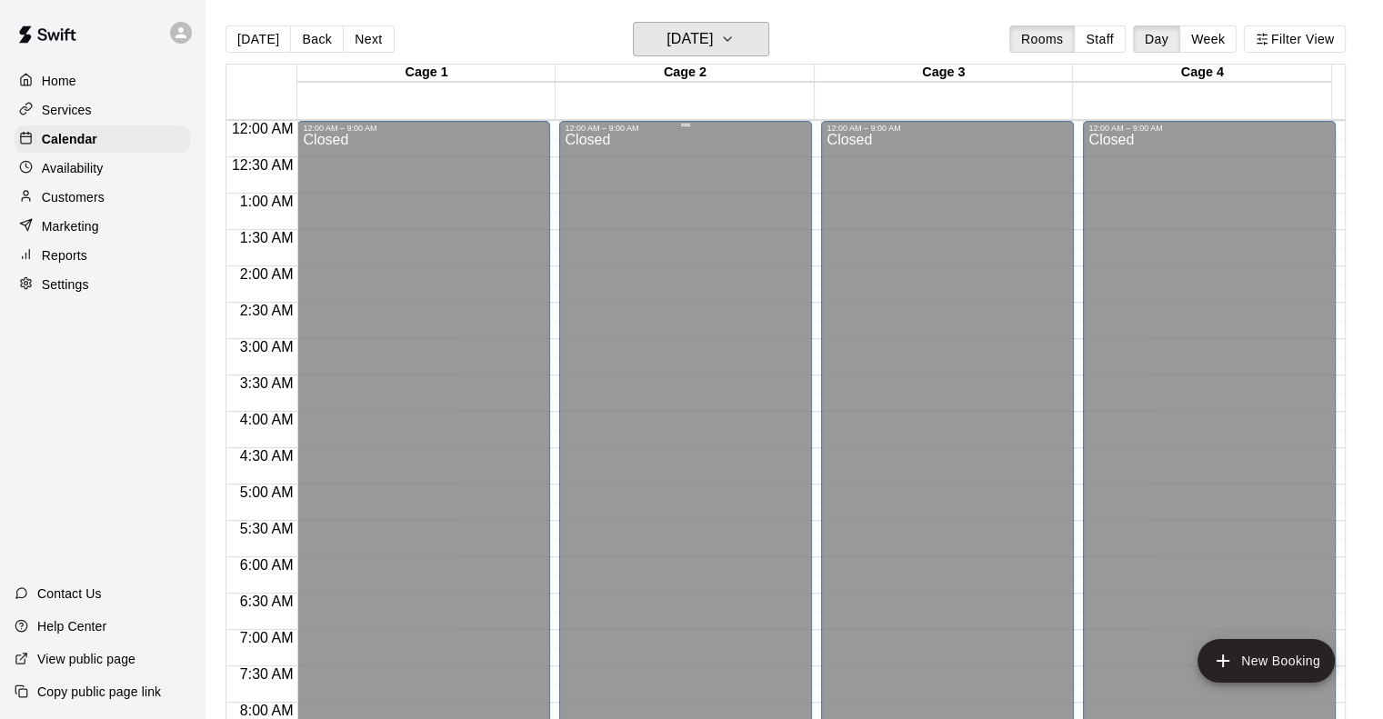
scroll to position [546, 0]
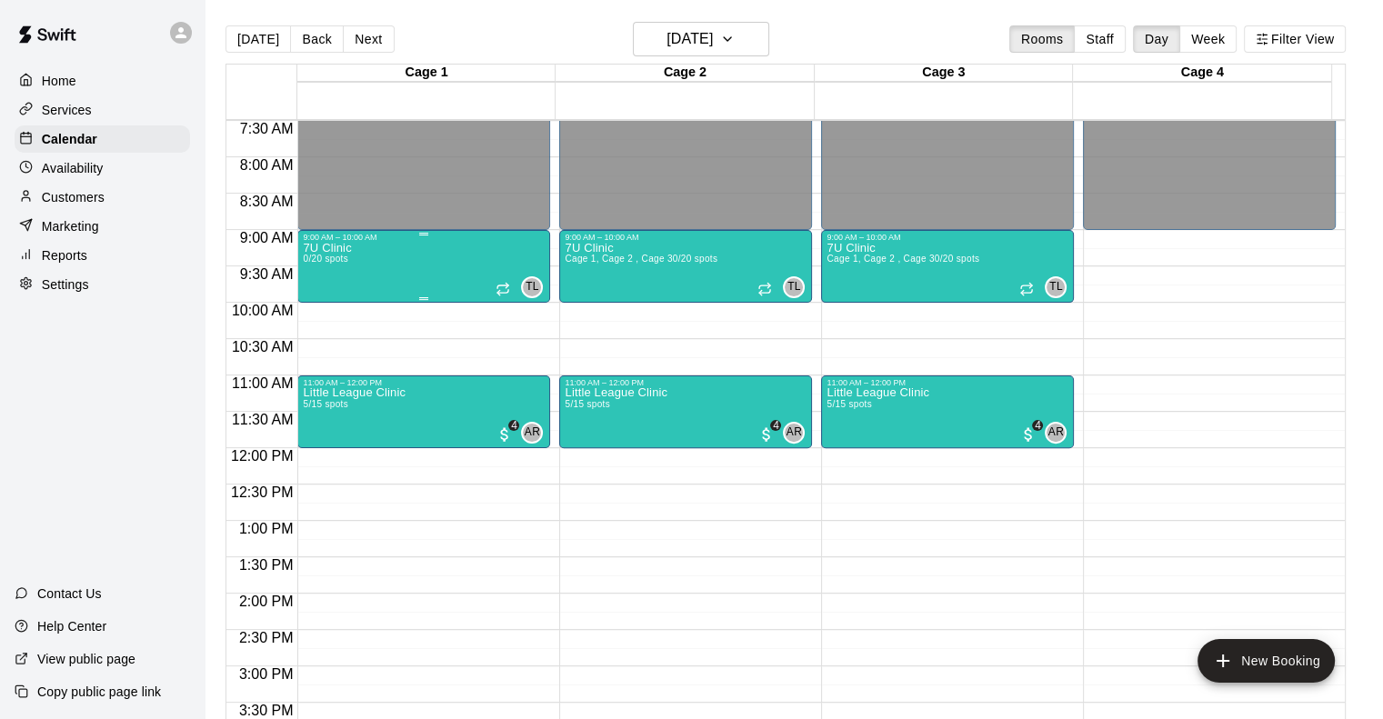
click at [395, 268] on div "7U Clinic 0/20 spots TL 0" at bounding box center [424, 601] width 242 height 719
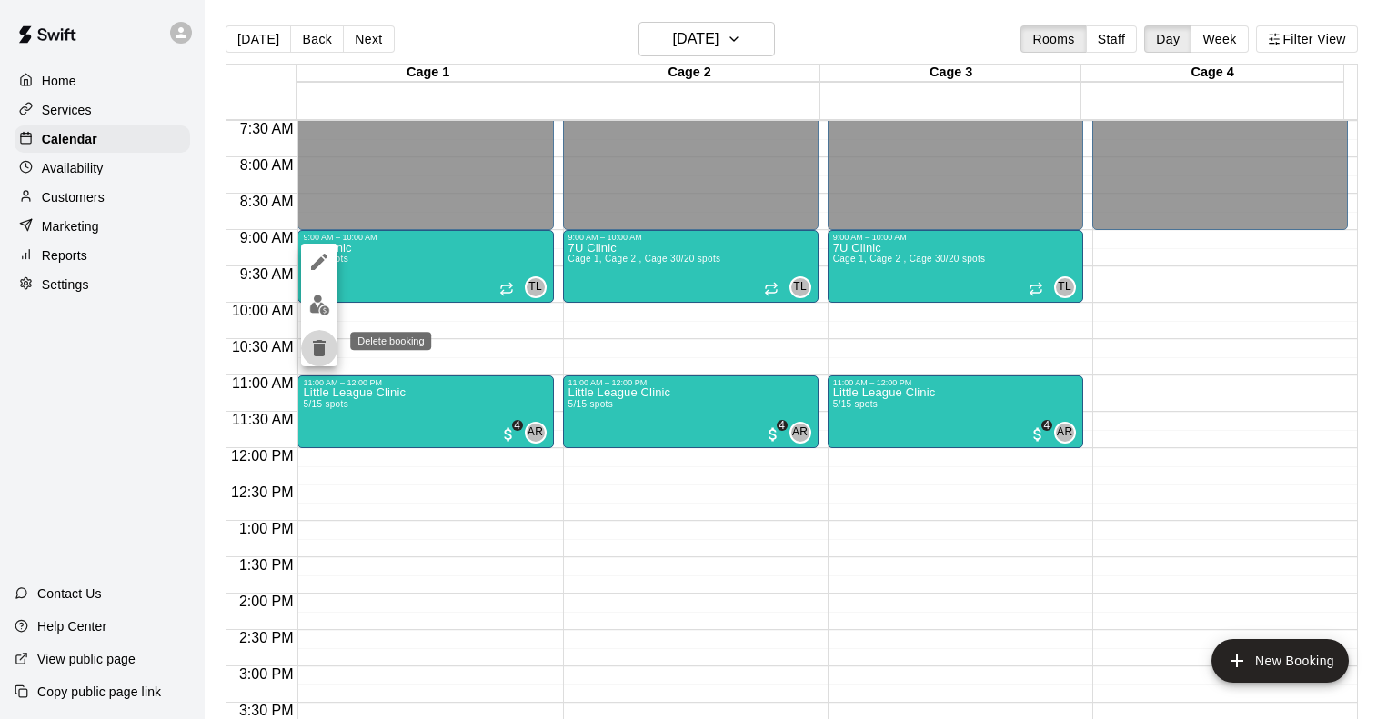
click at [317, 350] on icon "delete" at bounding box center [319, 348] width 13 height 16
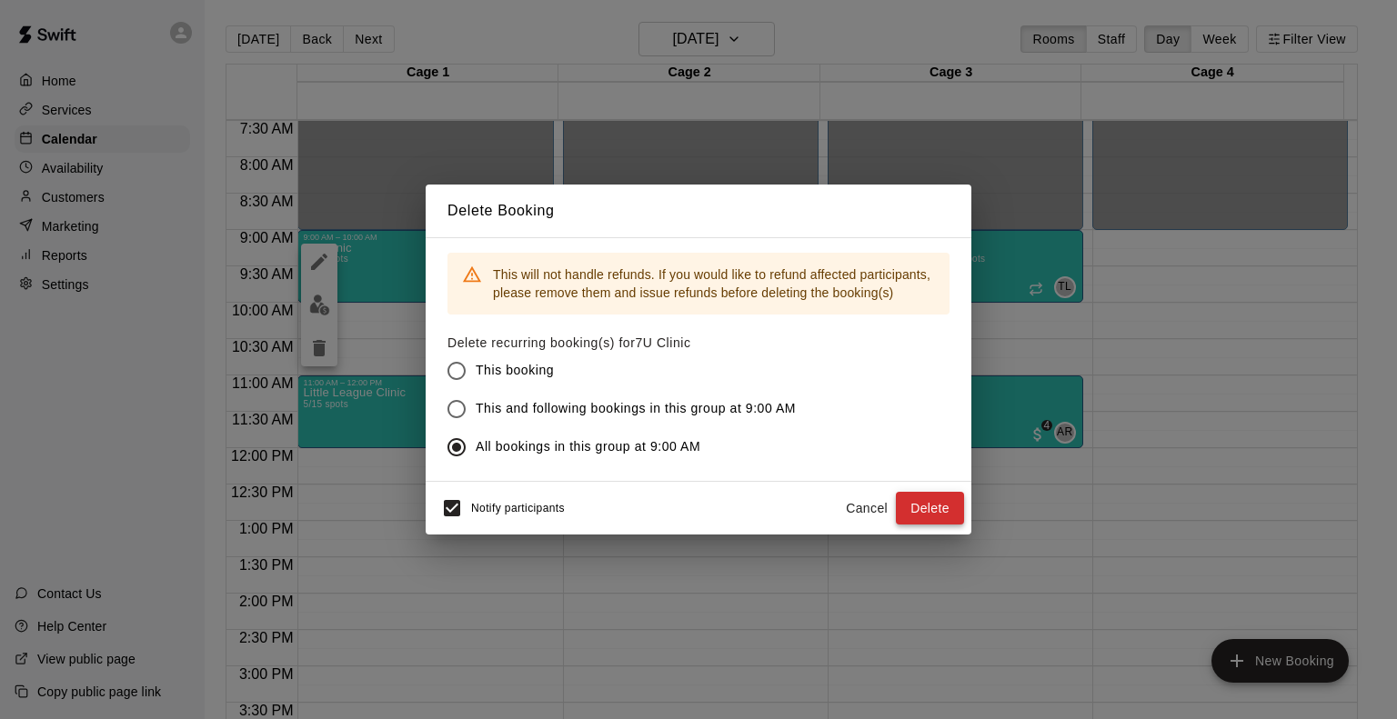
click at [941, 510] on button "Delete" at bounding box center [930, 509] width 68 height 34
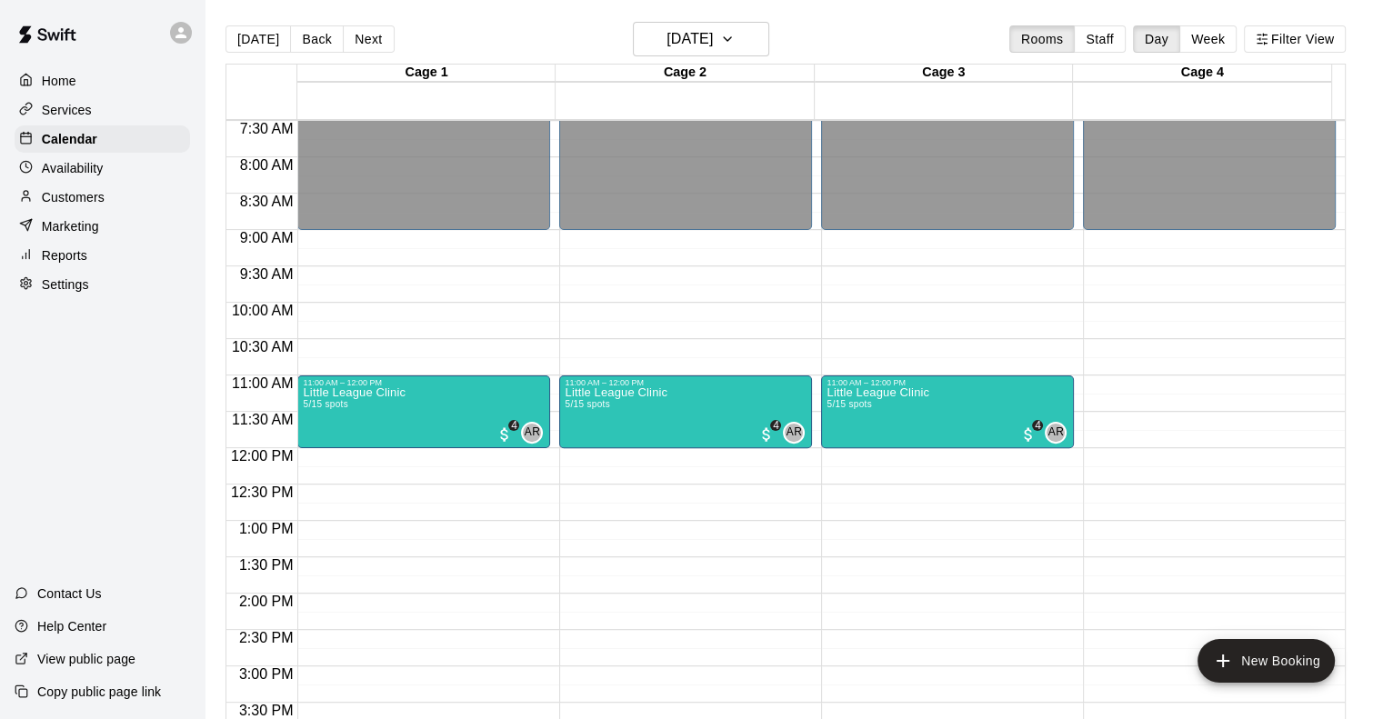
click at [80, 111] on p "Services" at bounding box center [67, 110] width 50 height 18
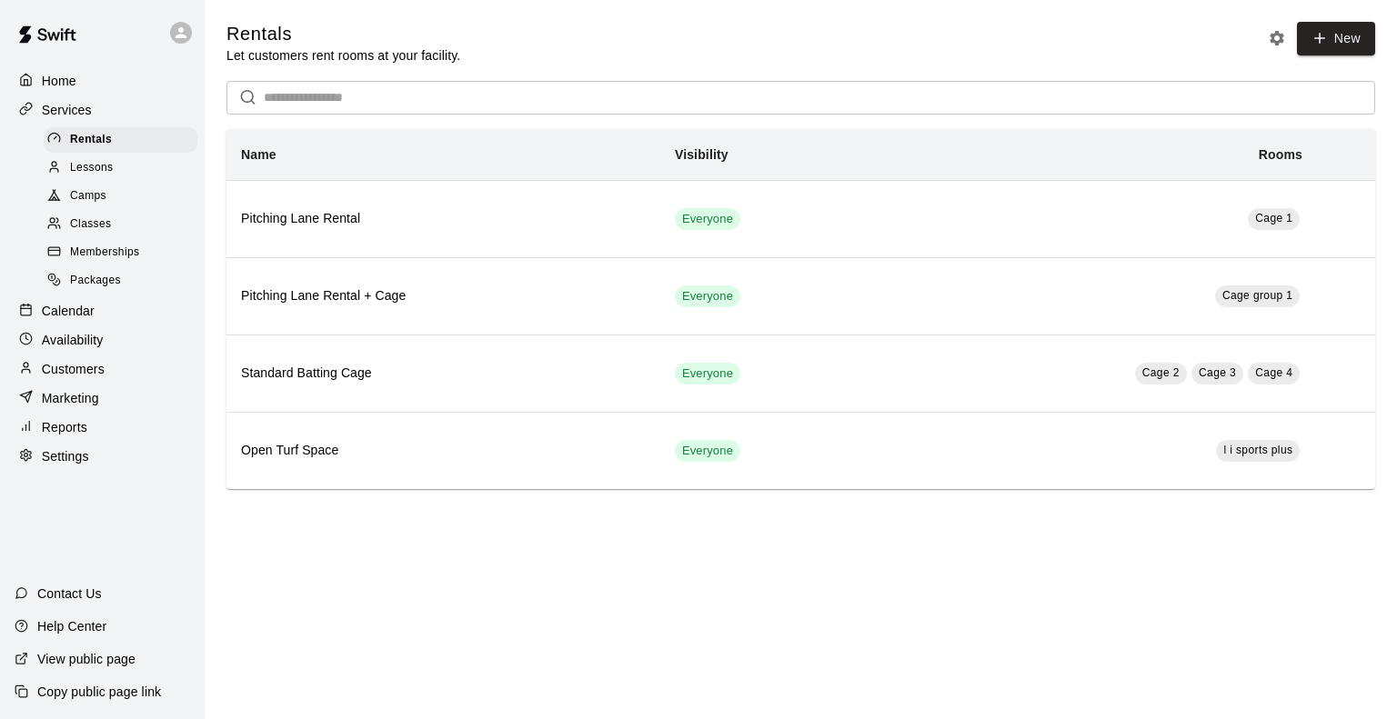
click at [95, 226] on span "Classes" at bounding box center [90, 225] width 41 height 18
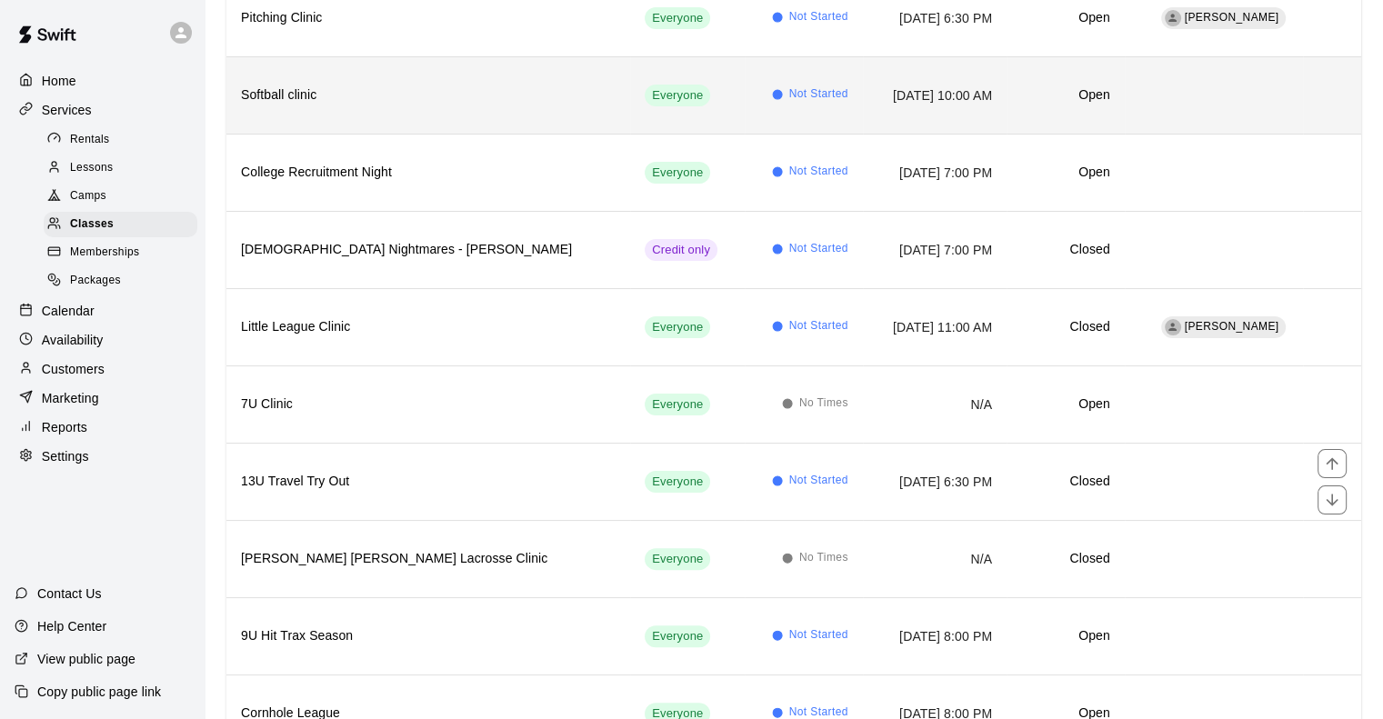
scroll to position [364, 0]
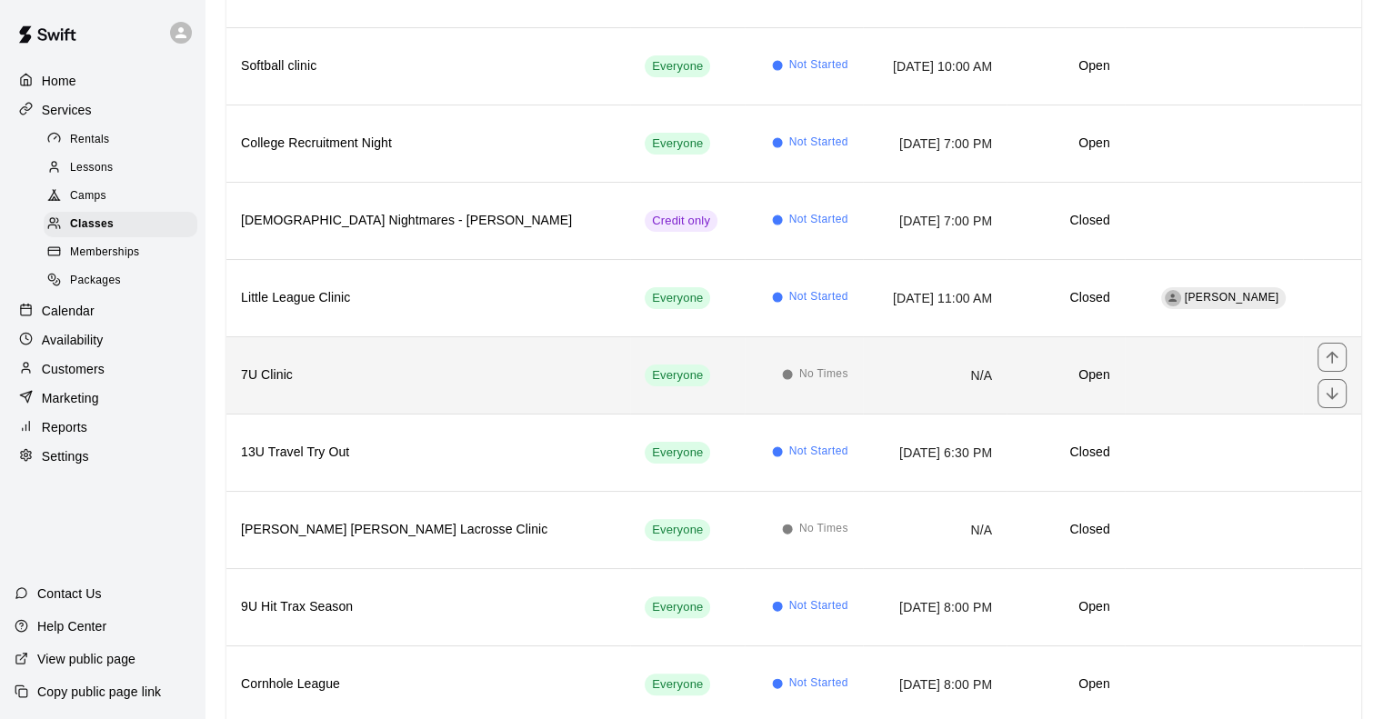
click at [429, 366] on h6 "7U Clinic" at bounding box center [428, 376] width 375 height 20
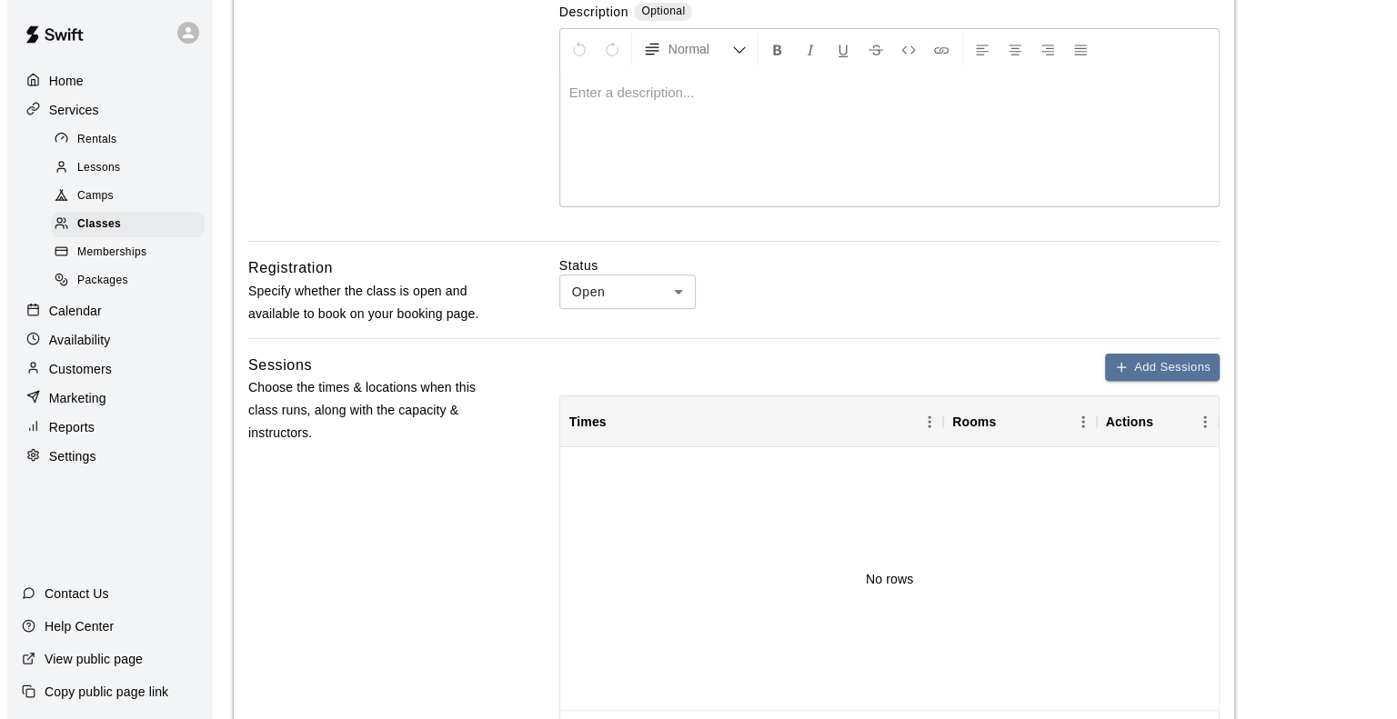
scroll to position [546, 0]
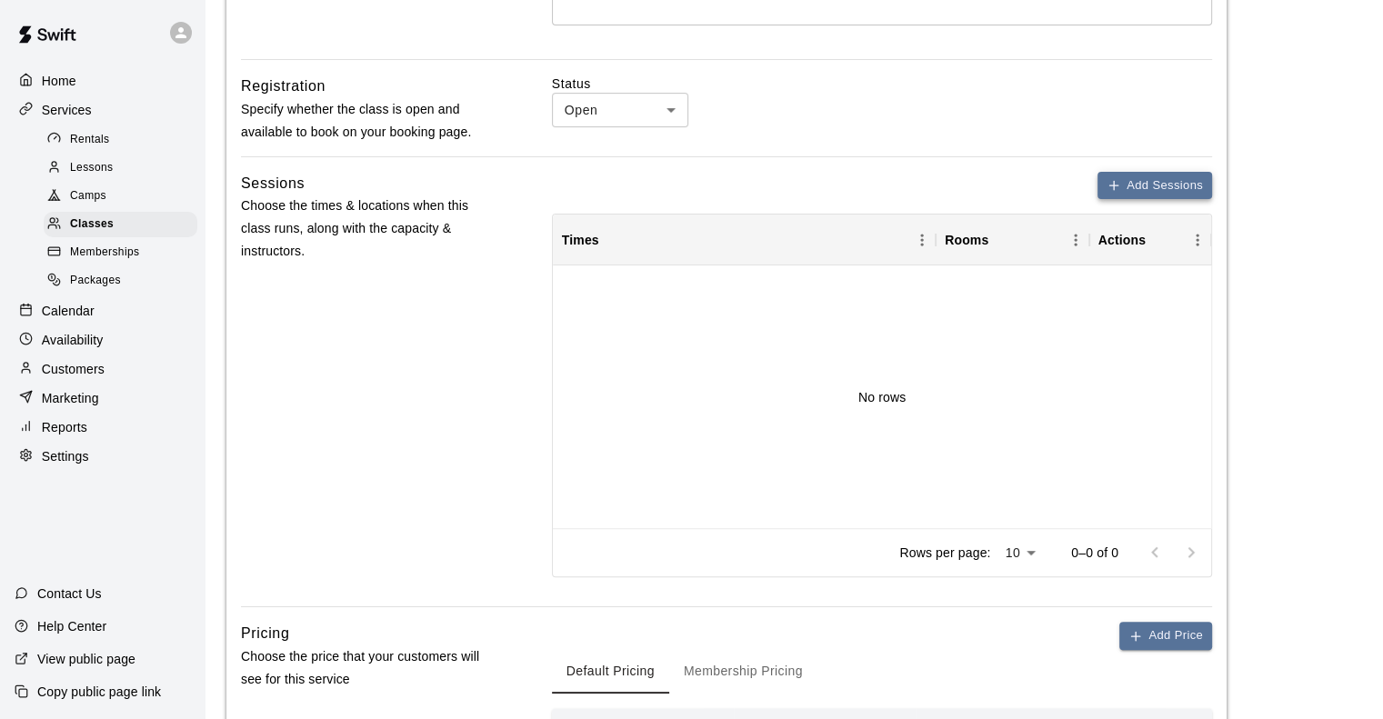
click at [1139, 179] on button "Add Sessions" at bounding box center [1155, 186] width 115 height 28
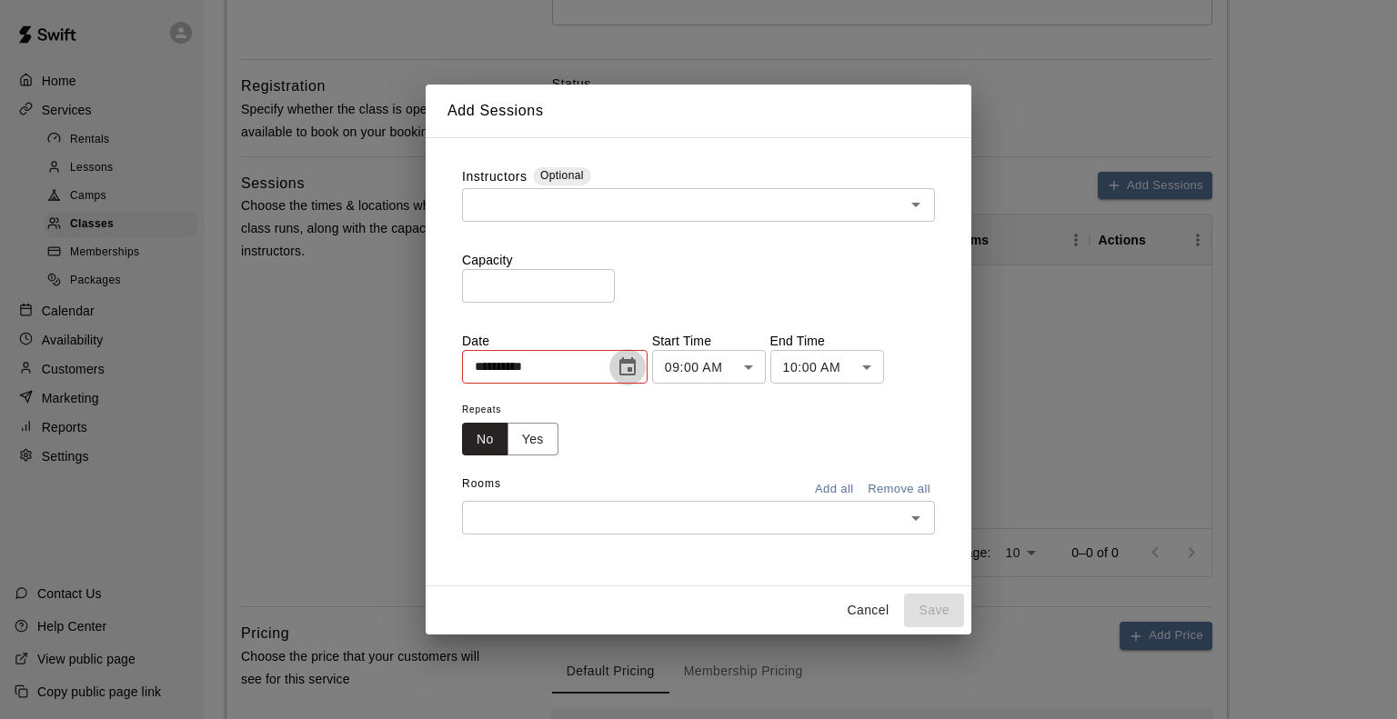
click at [638, 370] on icon "Choose date, selected date is Aug 10, 2025" at bounding box center [628, 367] width 22 height 22
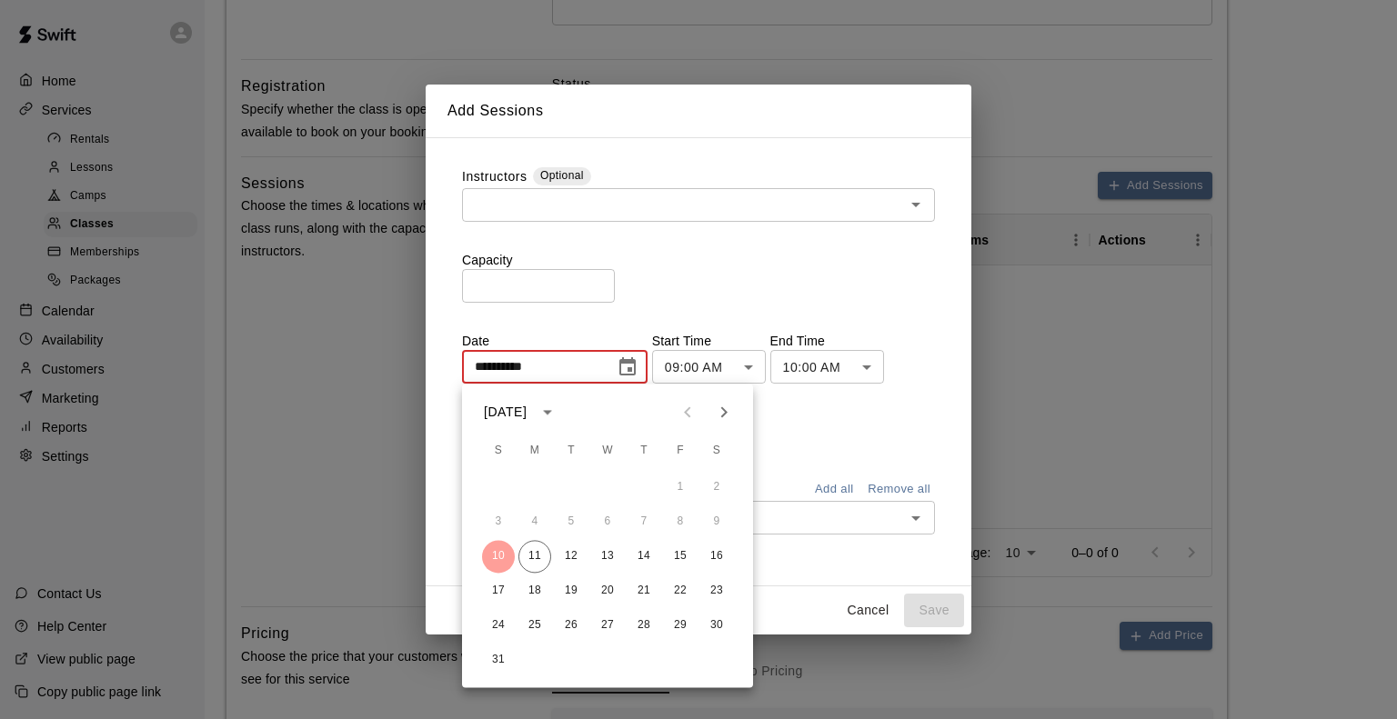
click at [728, 407] on icon "Next month" at bounding box center [724, 412] width 22 height 22
click at [535, 520] on button "8" at bounding box center [534, 522] width 33 height 33
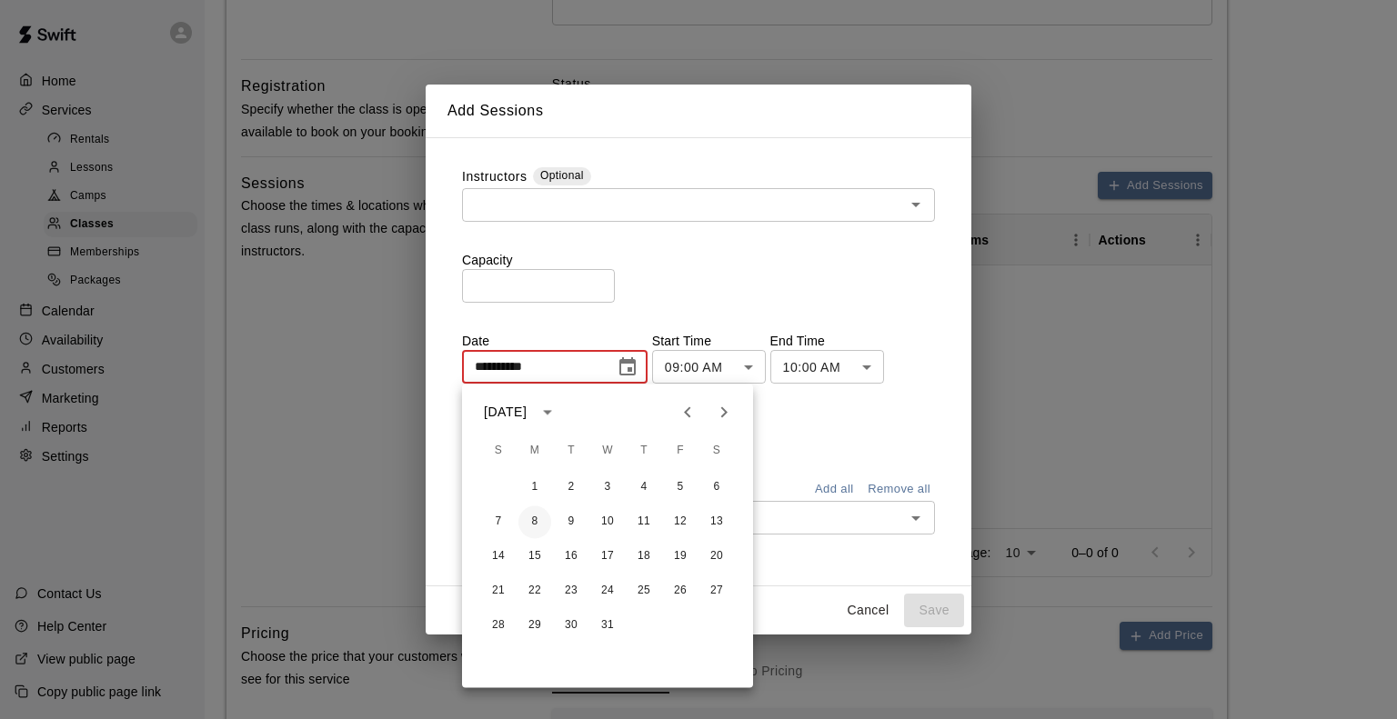
type input "**********"
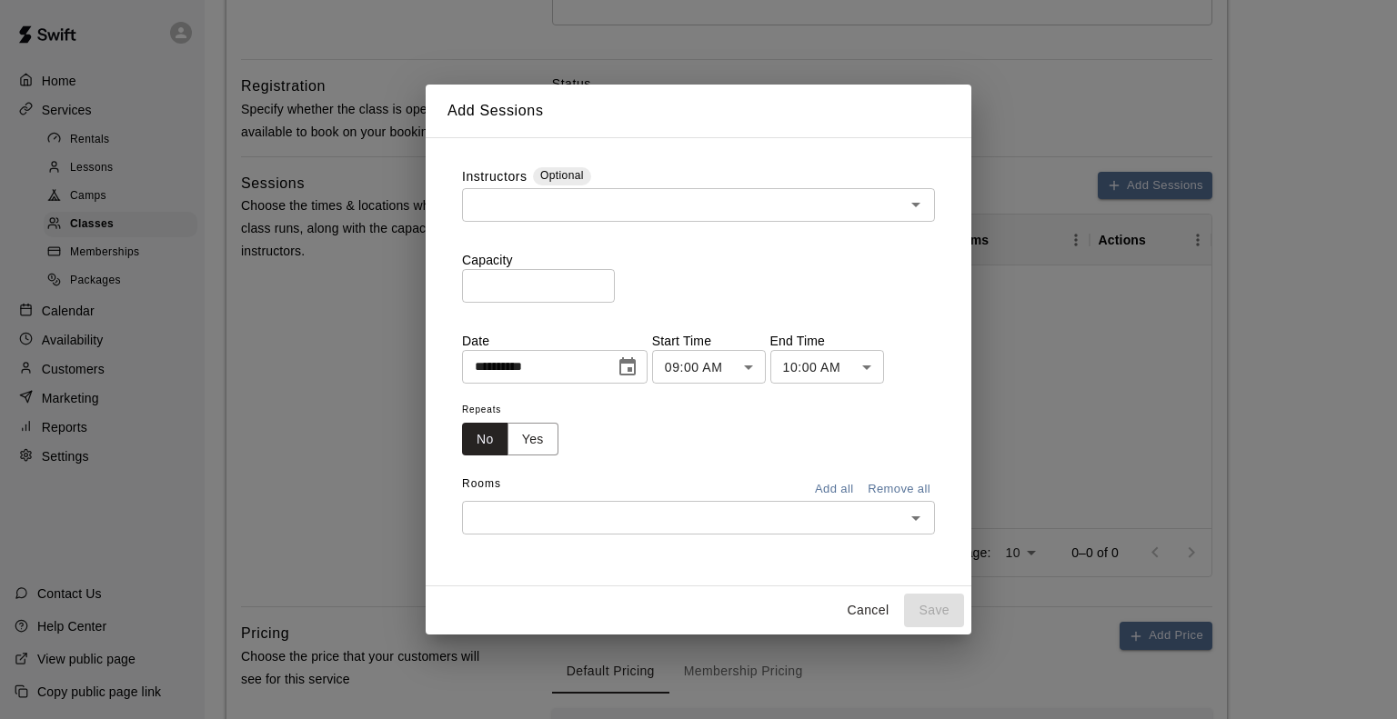
click at [684, 428] on div "Repeats No Yes" at bounding box center [698, 426] width 473 height 57
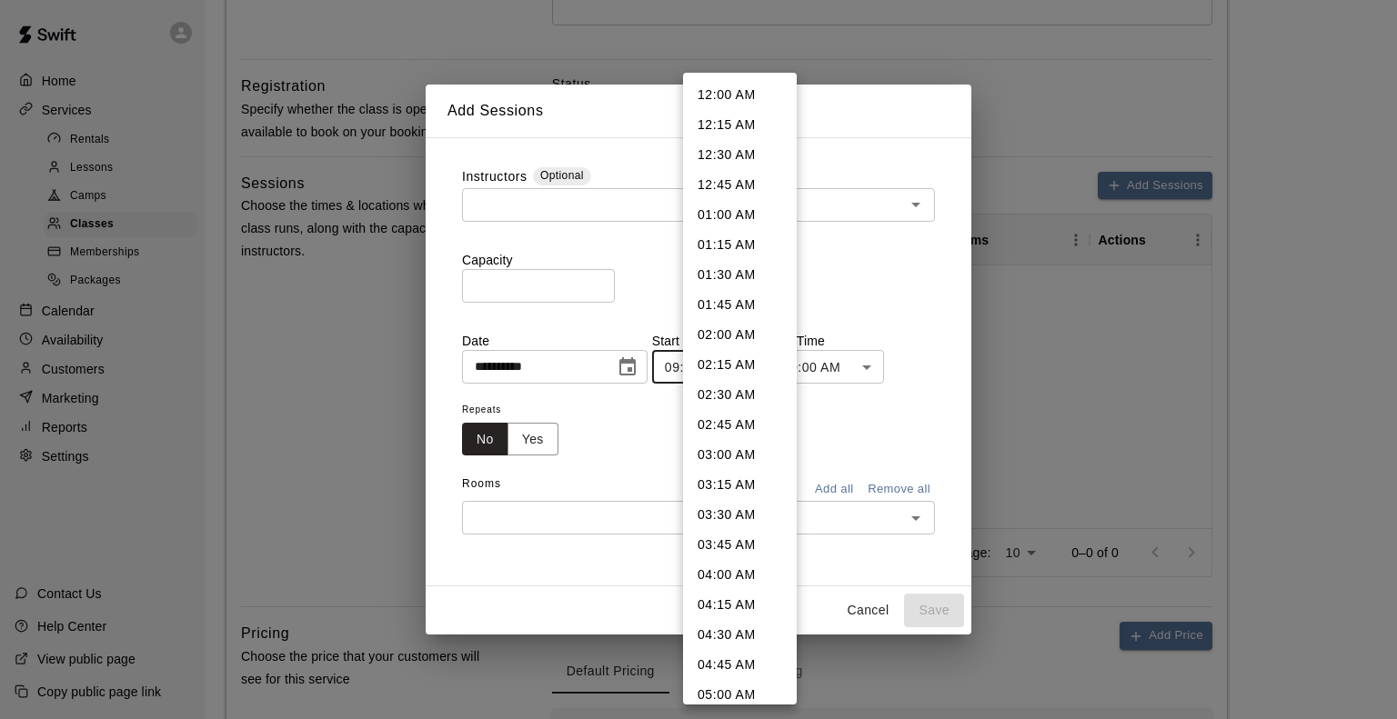
click at [727, 374] on body "Home Services Rentals Lessons Camps Classes Memberships Packages Calendar Avail…" at bounding box center [698, 401] width 1397 height 1894
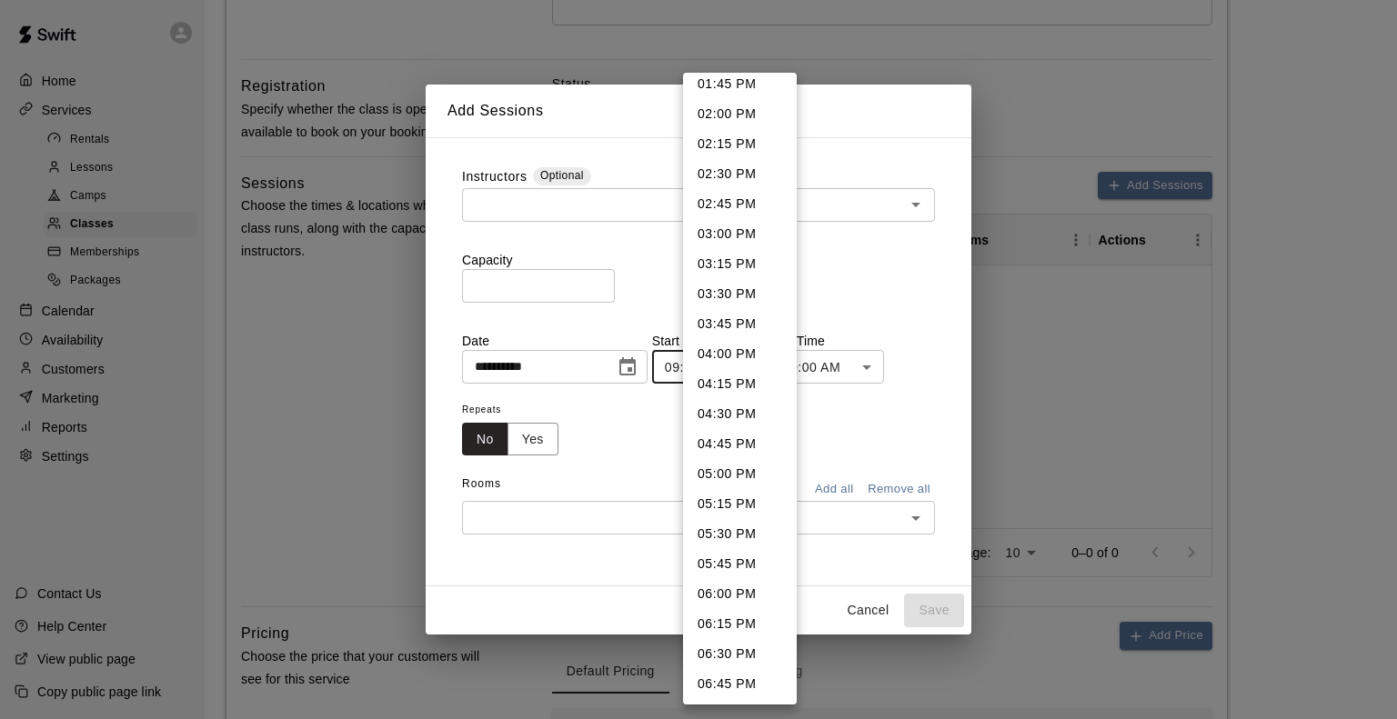
scroll to position [1695, 0]
click at [733, 432] on li "05:00 PM" at bounding box center [740, 441] width 114 height 30
type input "********"
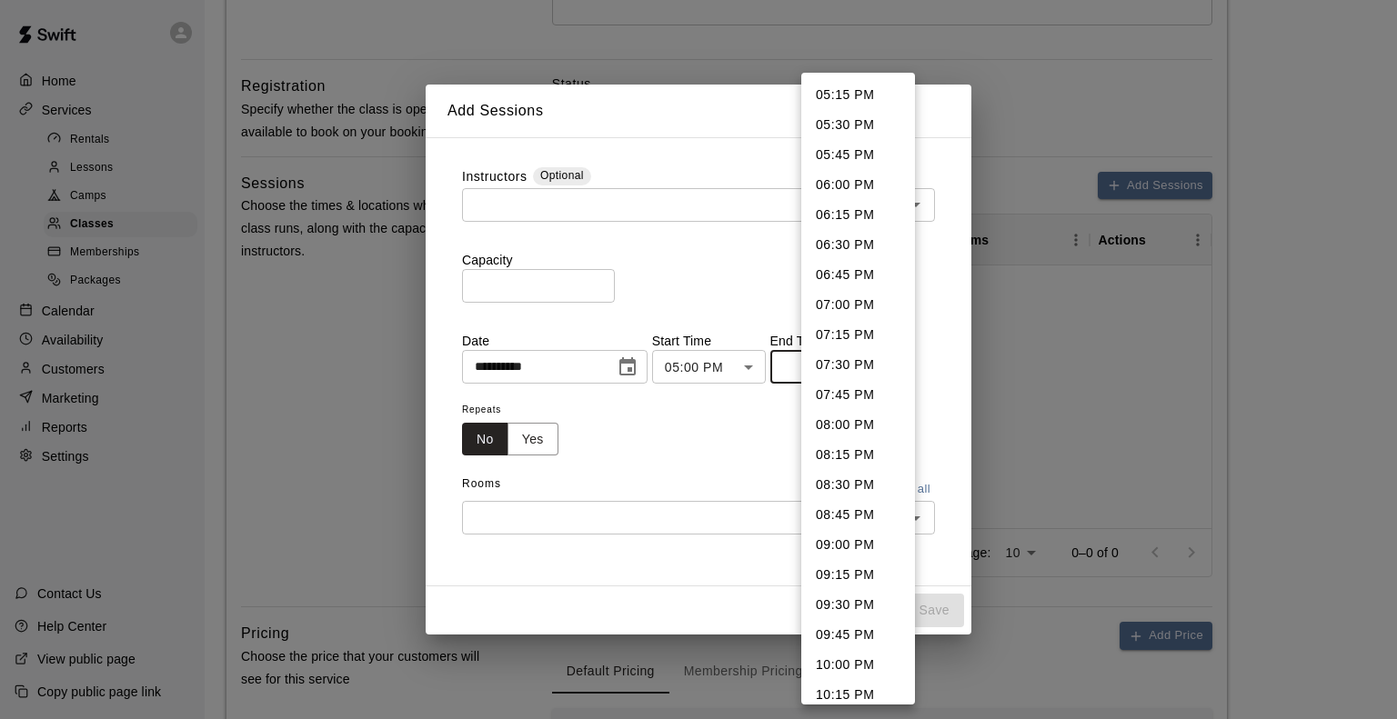
click at [854, 367] on body "Home Services Rentals Lessons Camps Classes Memberships Packages Calendar Avail…" at bounding box center [698, 401] width 1397 height 1894
click at [847, 189] on li "06:00 PM" at bounding box center [858, 185] width 114 height 30
type input "********"
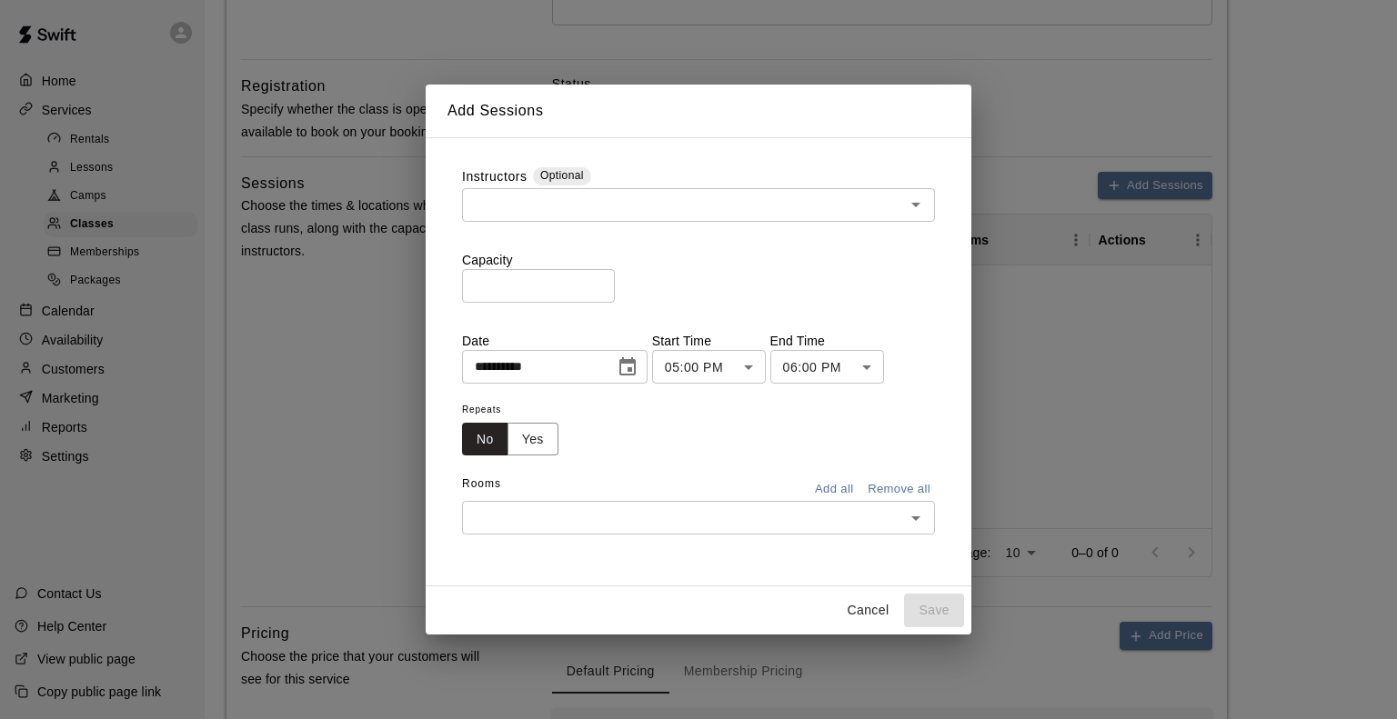
click at [785, 314] on div "**********" at bounding box center [698, 351] width 473 height 368
click at [520, 442] on button "Yes" at bounding box center [532, 440] width 51 height 34
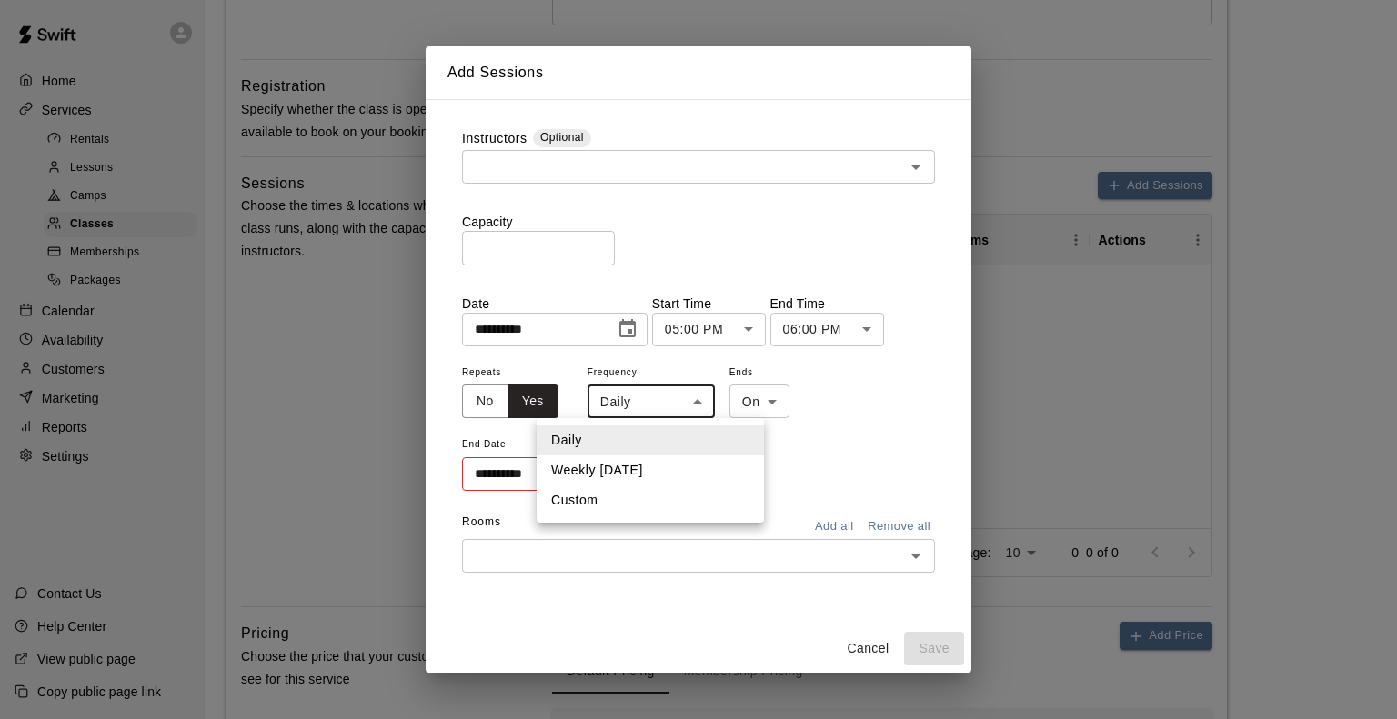
click at [674, 403] on body "Home Services Rentals Lessons Camps Classes Memberships Packages Calendar Avail…" at bounding box center [698, 401] width 1397 height 1894
click at [629, 497] on li "Custom" at bounding box center [650, 501] width 227 height 30
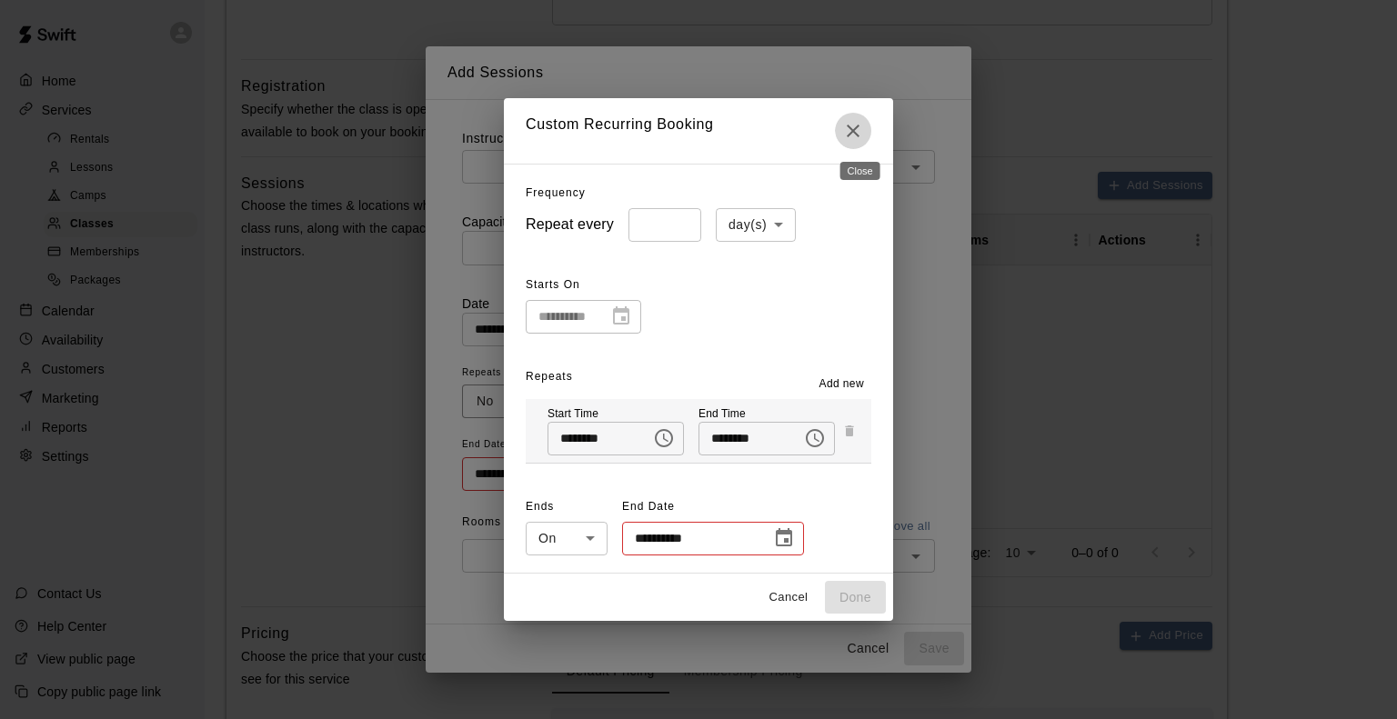
click at [849, 132] on icon "Close" at bounding box center [853, 131] width 22 height 22
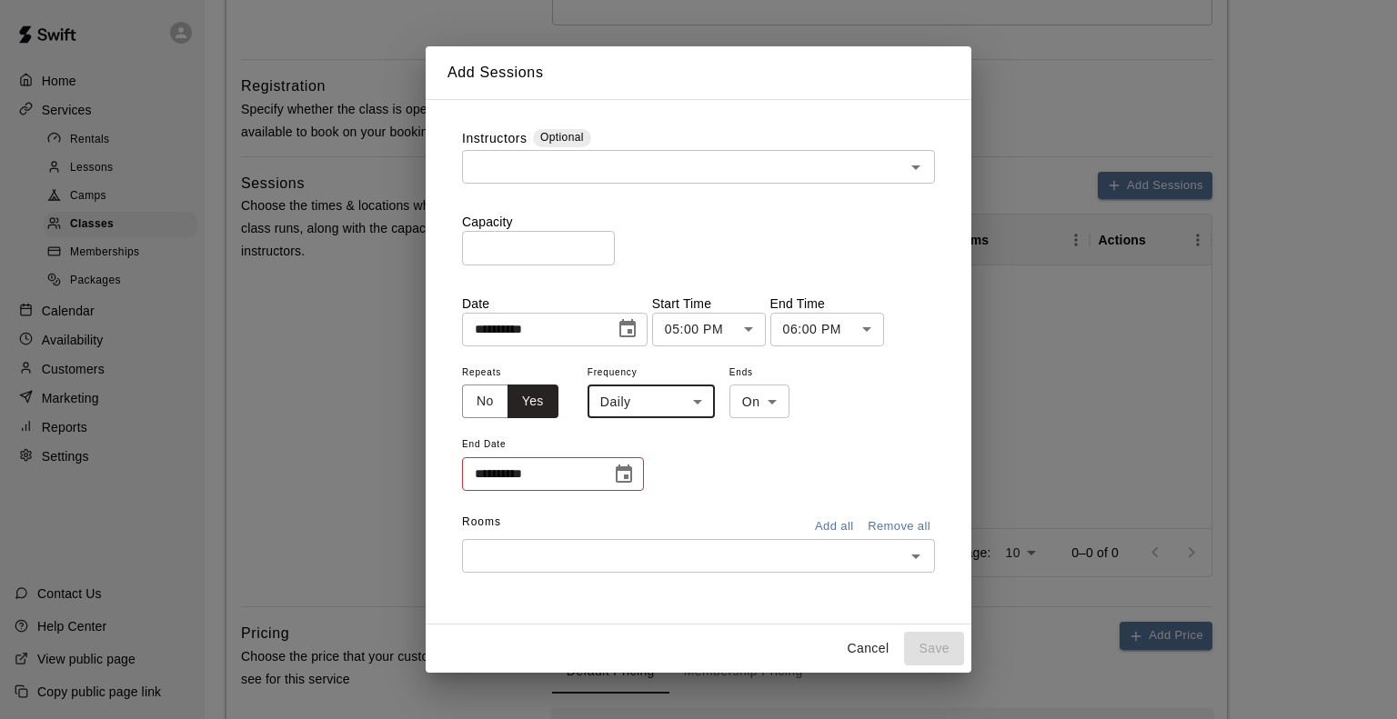
click at [697, 399] on body "Home Services Rentals Lessons Camps Classes Memberships Packages Calendar Avail…" at bounding box center [698, 401] width 1397 height 1894
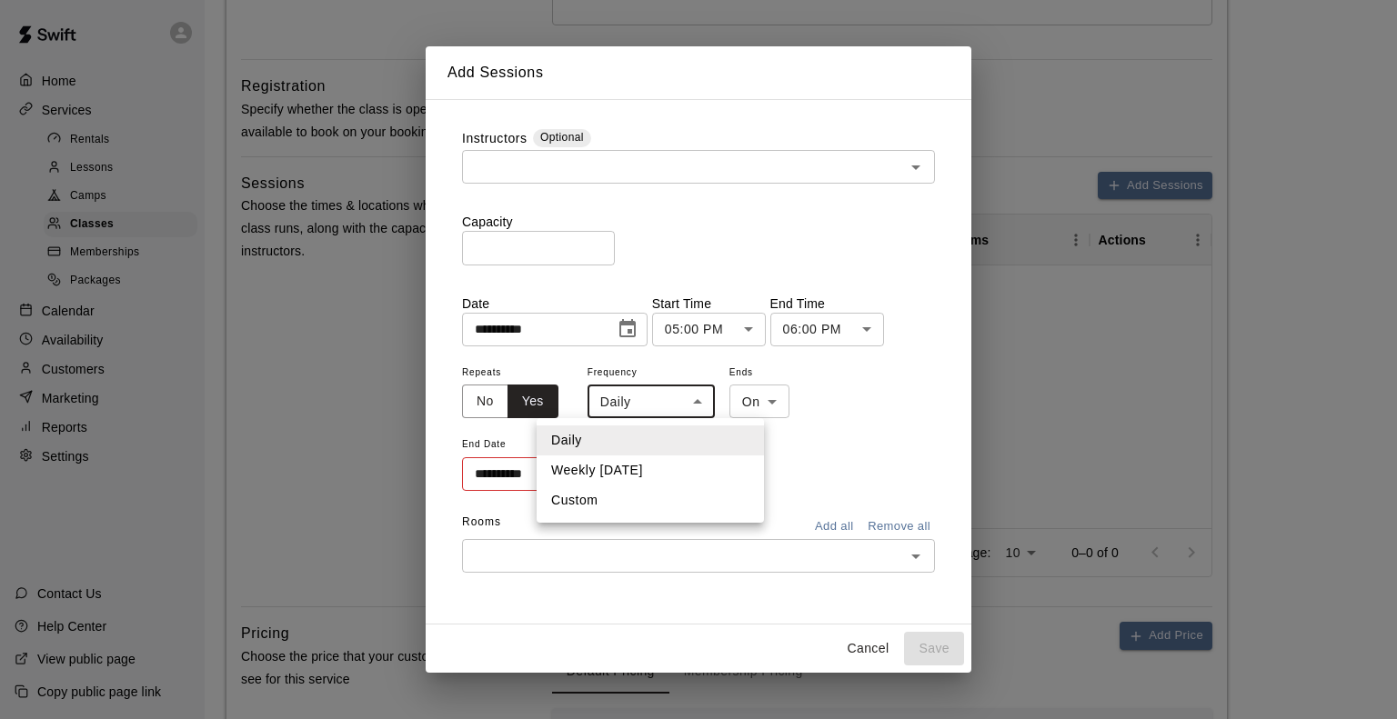
click at [674, 464] on li "Weekly on Monday" at bounding box center [650, 471] width 227 height 30
type input "******"
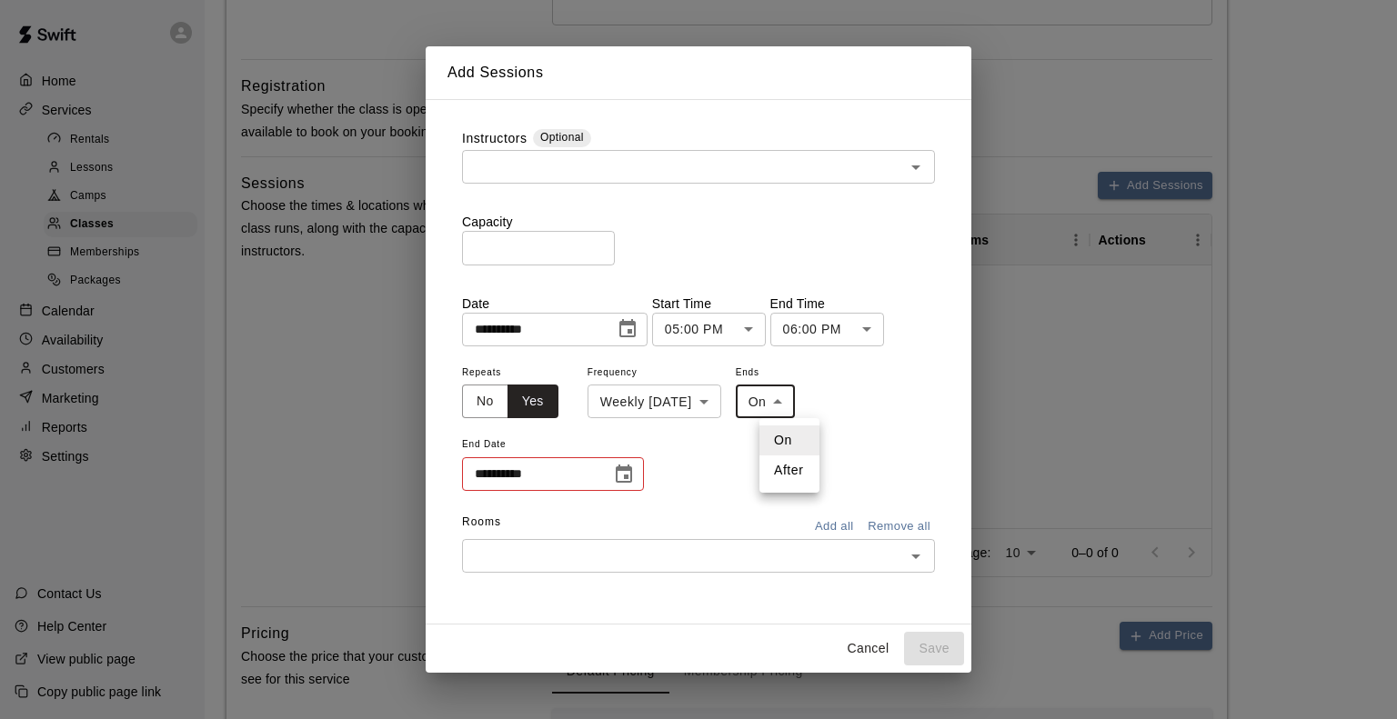
click at [800, 410] on body "Home Services Rentals Lessons Camps Classes Memberships Packages Calendar Avail…" at bounding box center [698, 401] width 1397 height 1894
click at [796, 474] on li "After" at bounding box center [789, 471] width 60 height 30
type input "*****"
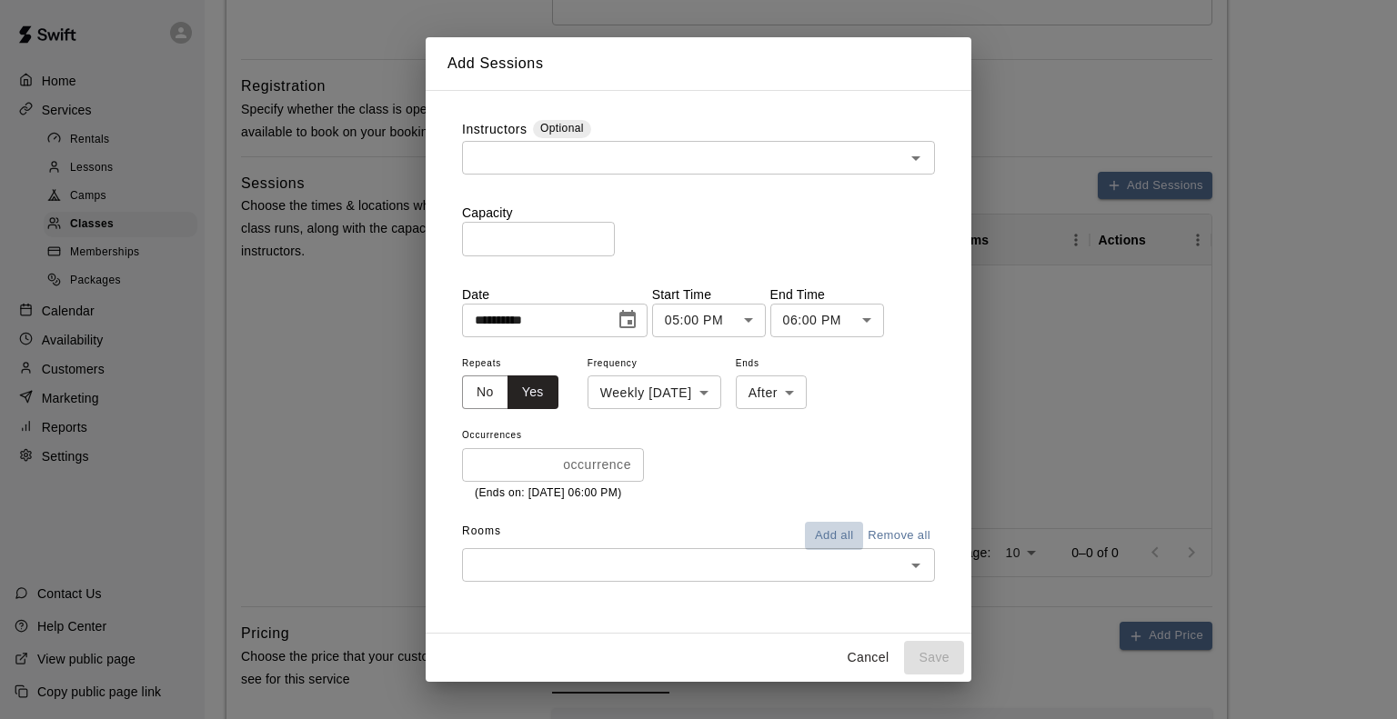
click at [821, 529] on button "Add all" at bounding box center [834, 536] width 58 height 28
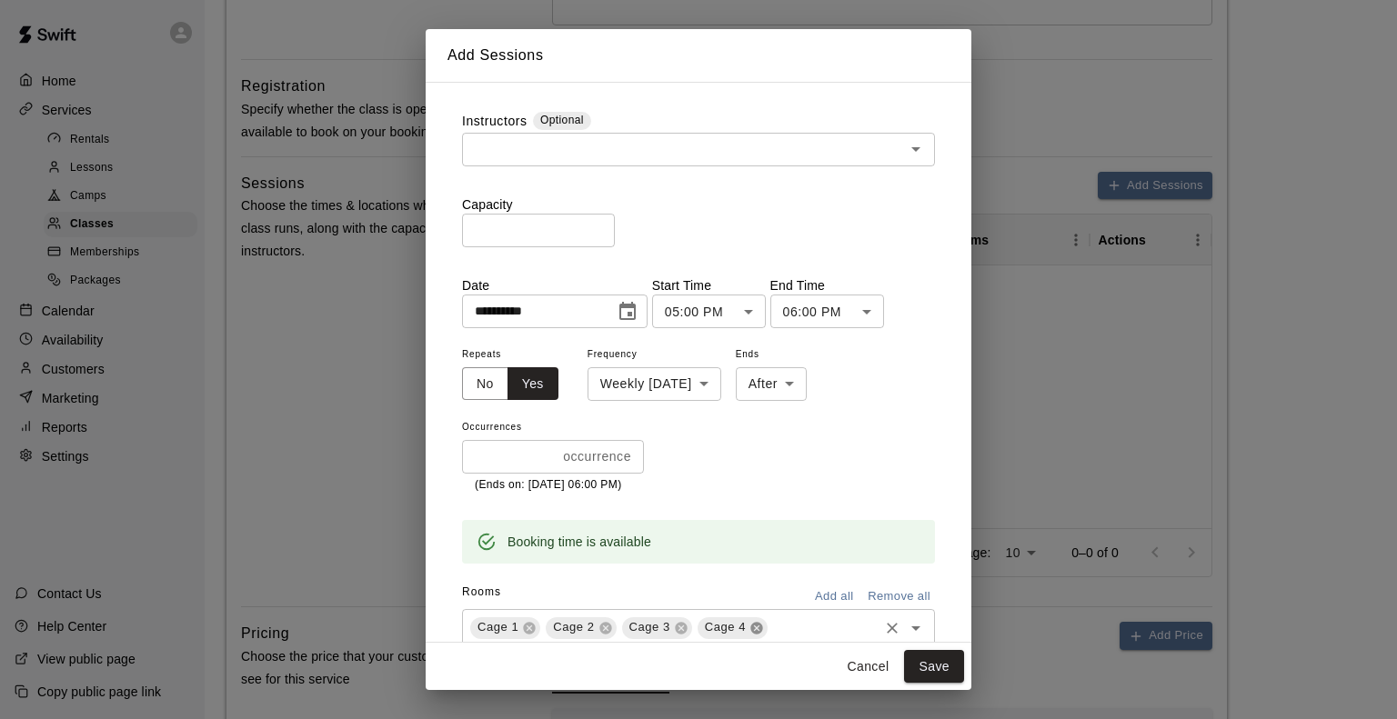
click at [758, 630] on icon at bounding box center [756, 628] width 12 height 12
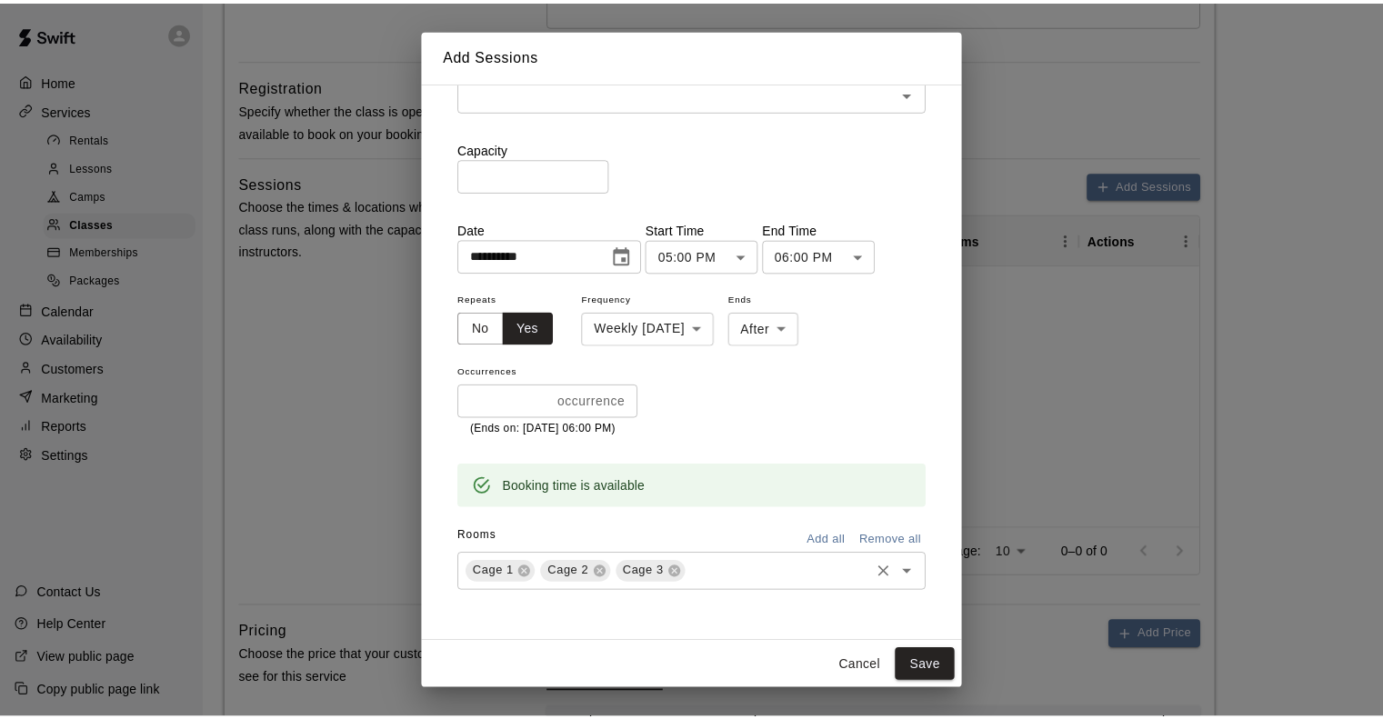
scroll to position [0, 0]
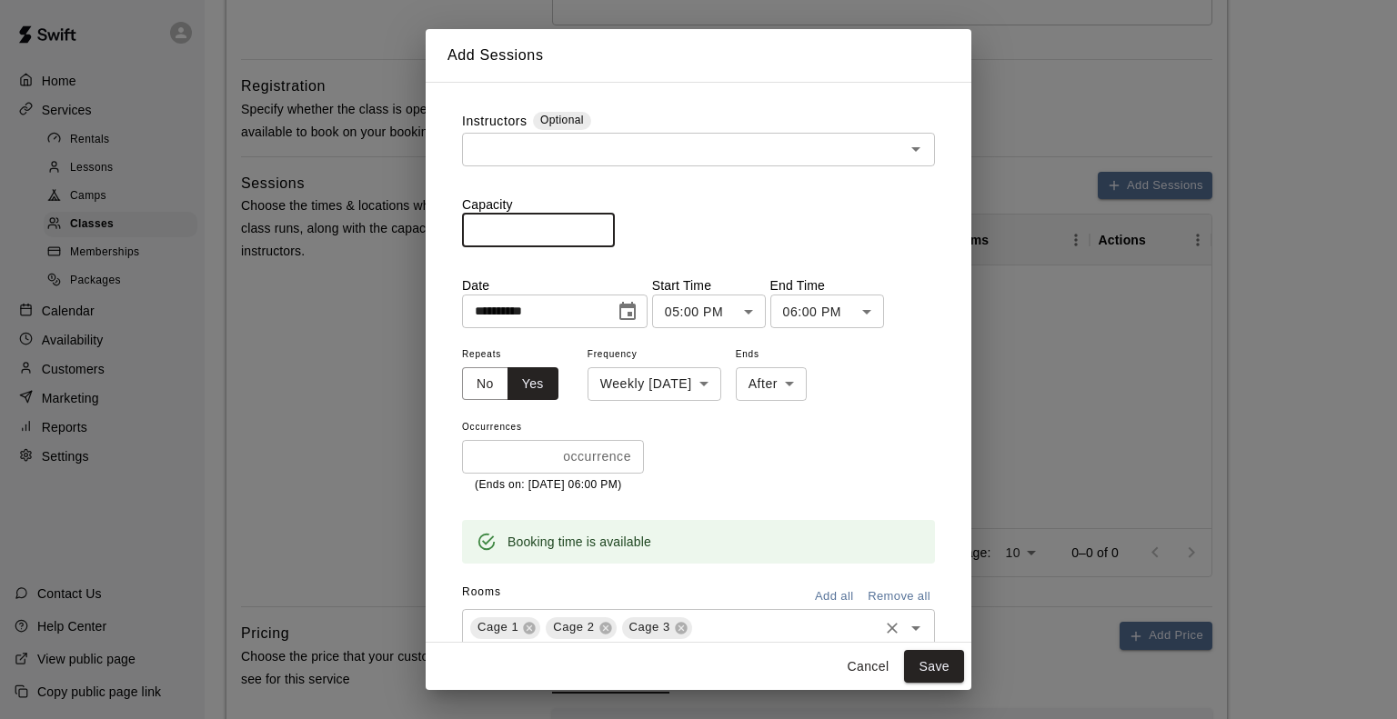
drag, startPoint x: 504, startPoint y: 243, endPoint x: 433, endPoint y: 216, distance: 76.0
click at [433, 216] on div "**********" at bounding box center [699, 362] width 546 height 561
type input "**"
click at [949, 672] on button "Save" at bounding box center [934, 667] width 60 height 34
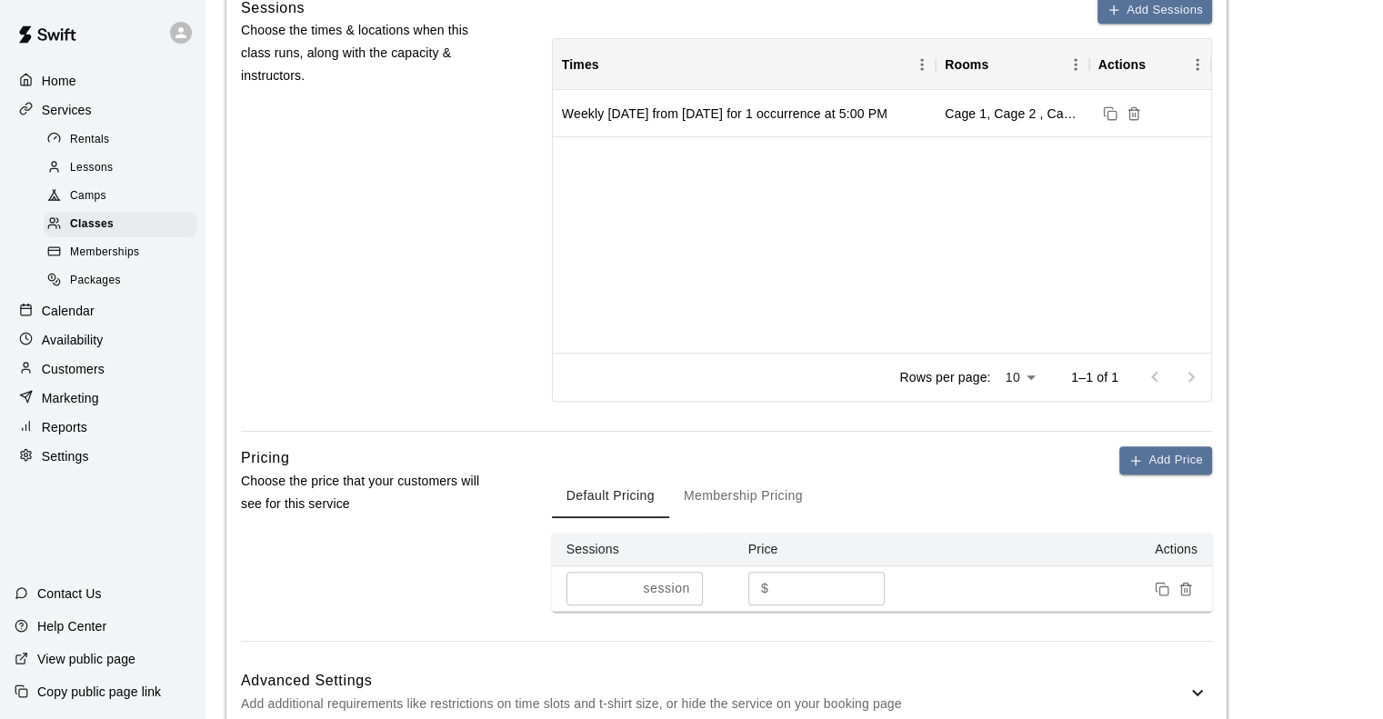
scroll to position [728, 0]
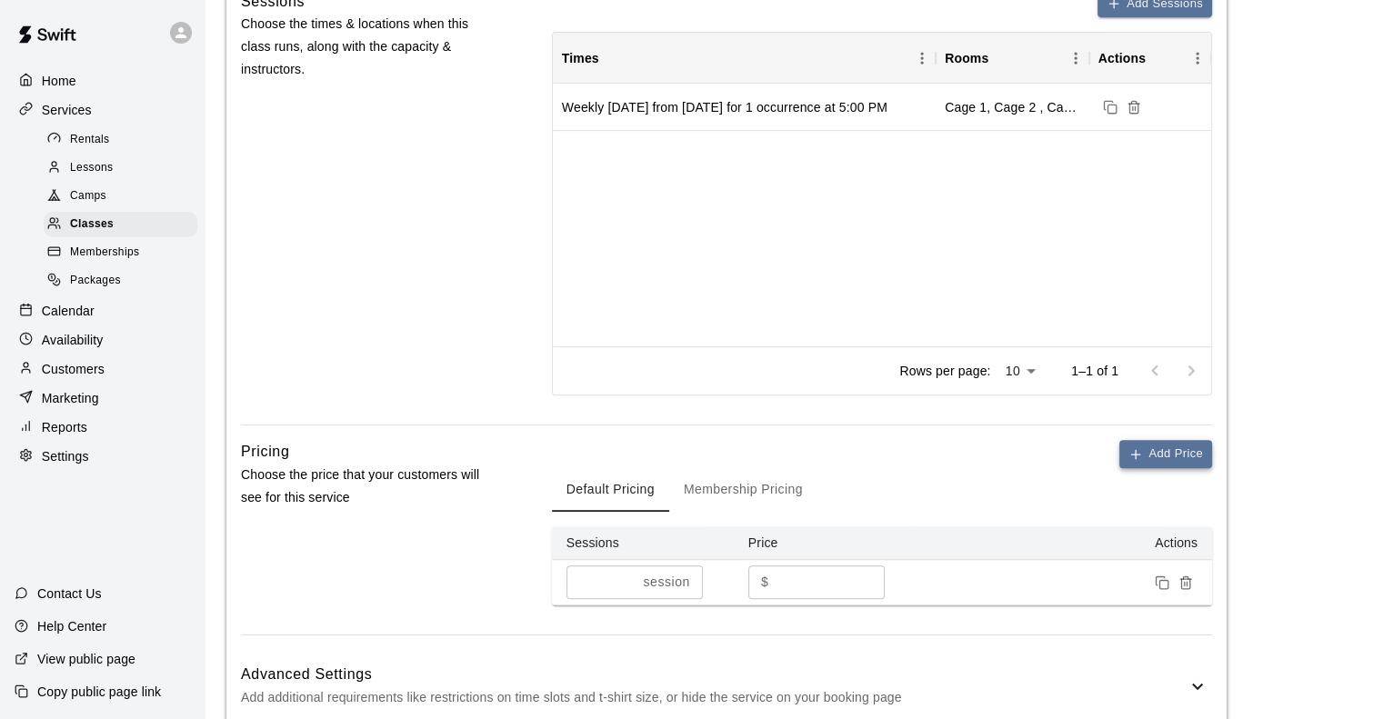
click at [1157, 457] on button "Add Price" at bounding box center [1166, 454] width 93 height 28
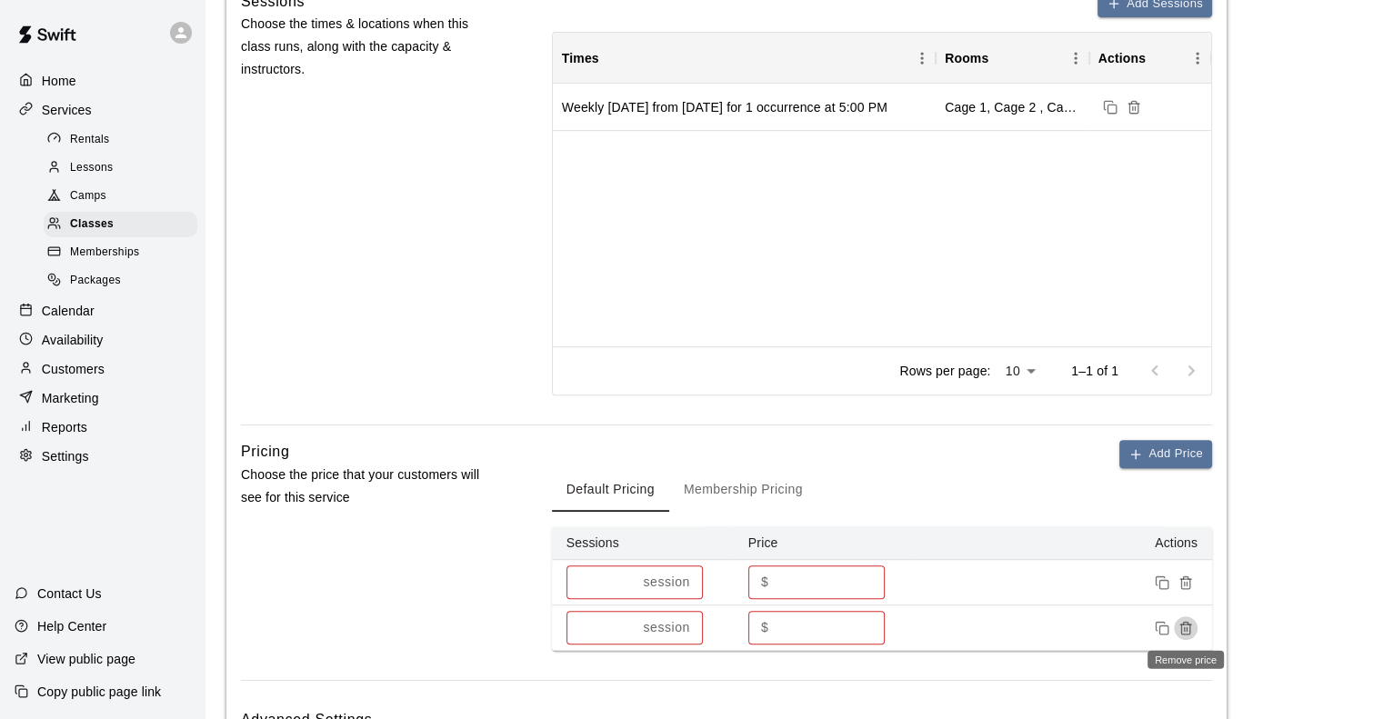
click at [1187, 624] on icon "Remove price" at bounding box center [1186, 628] width 15 height 15
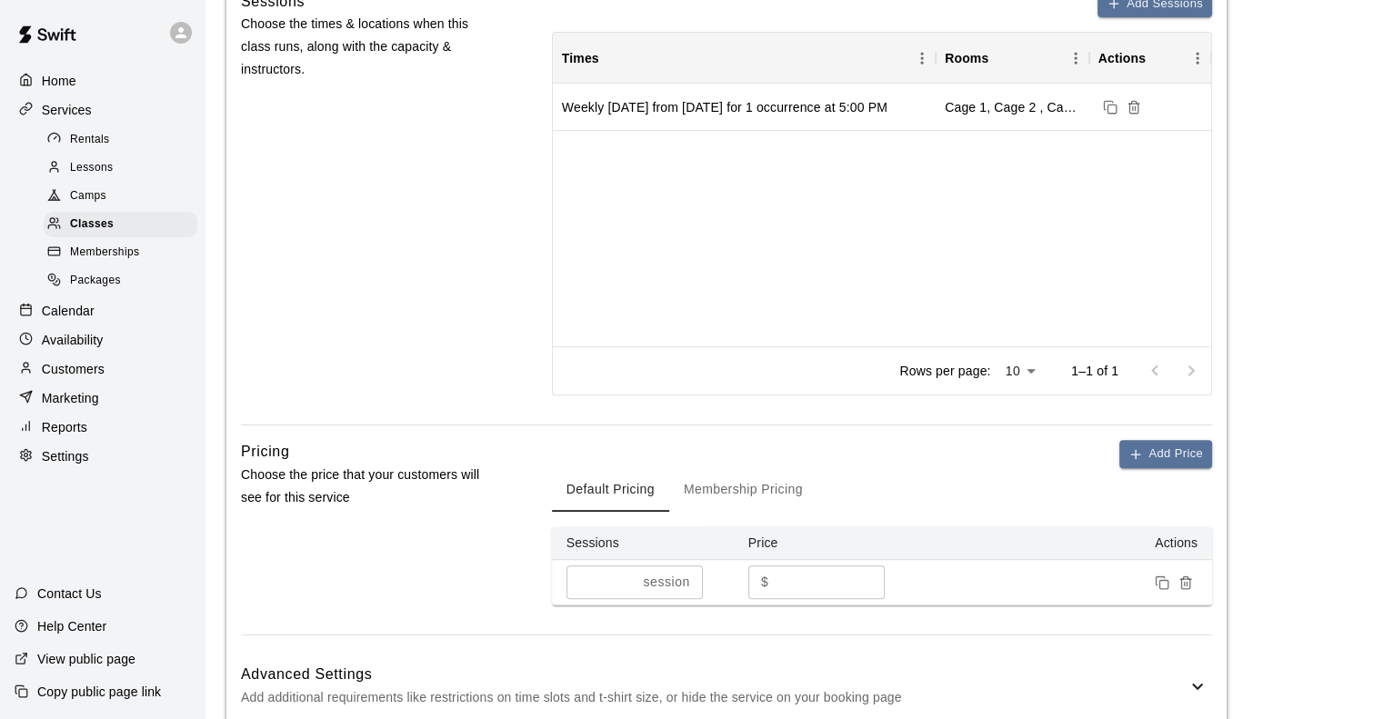
scroll to position [1091, 0]
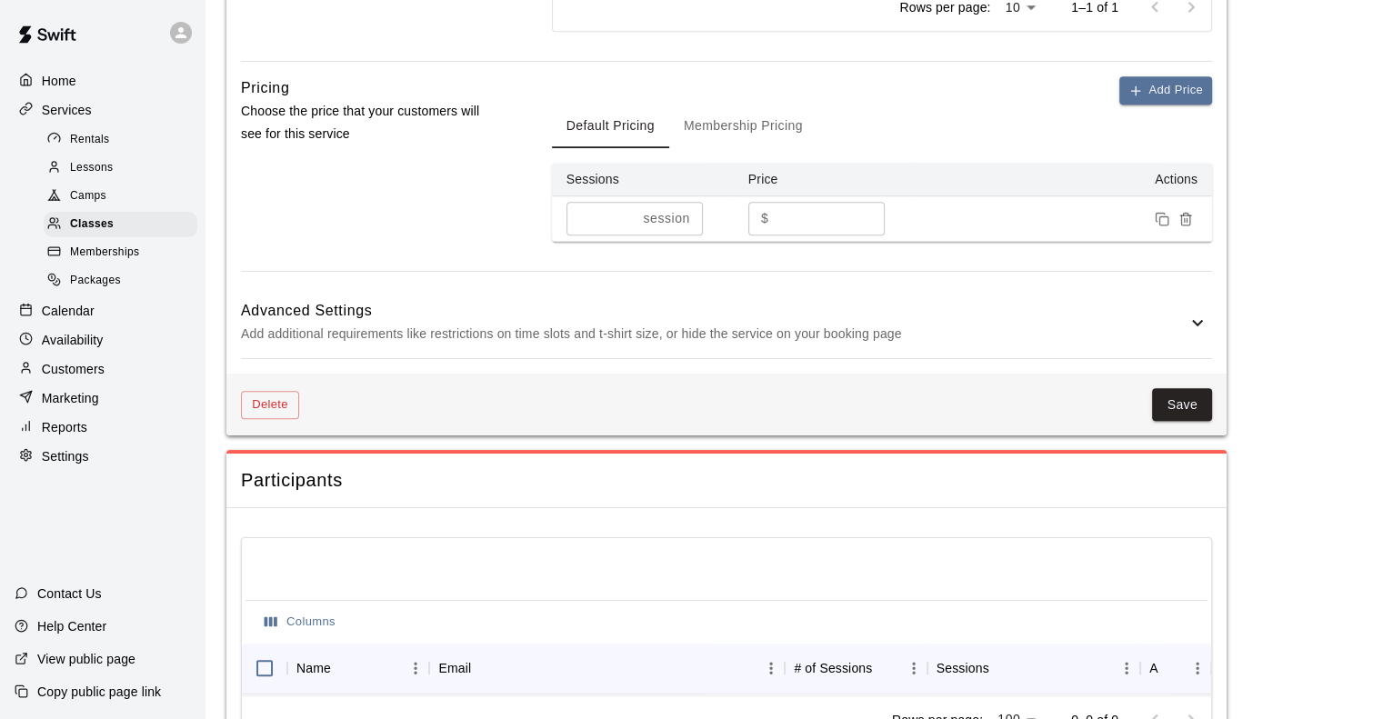
click at [1130, 330] on p "Add additional requirements like restrictions on time slots and t-shirt size, o…" at bounding box center [714, 334] width 946 height 23
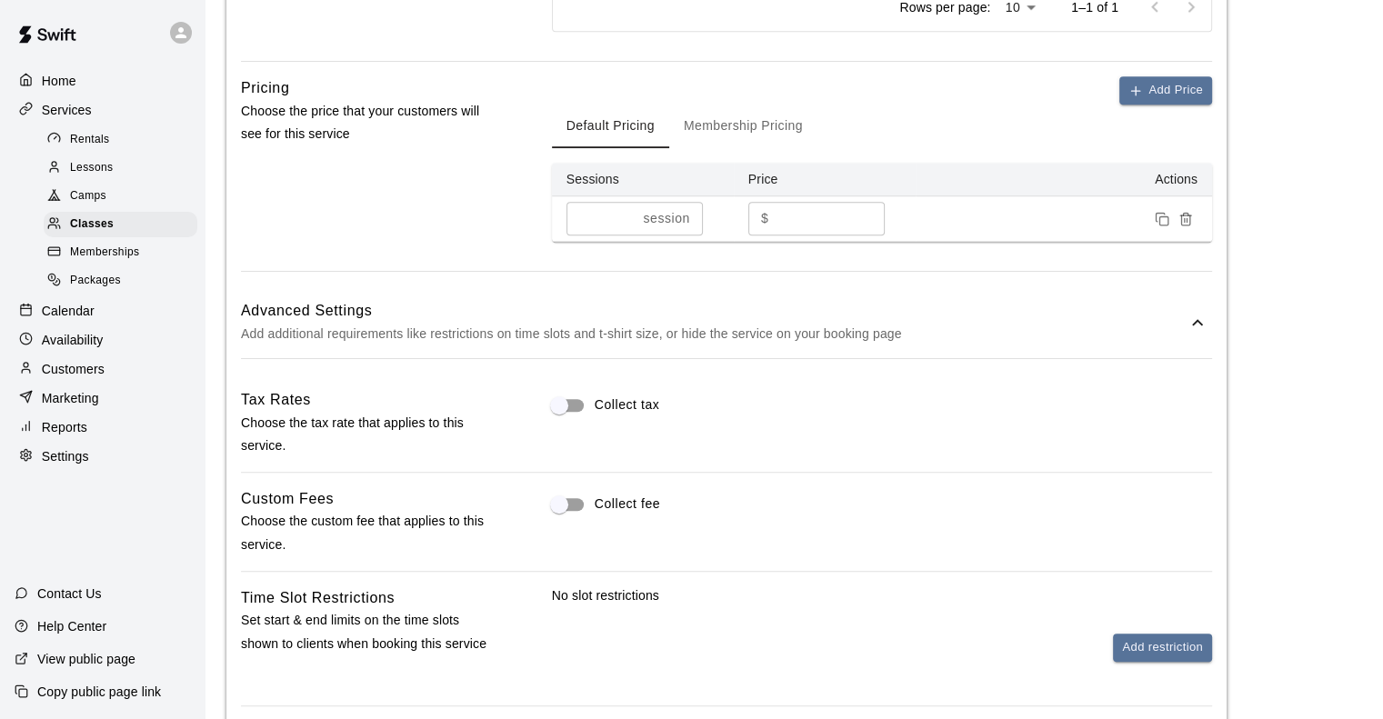
click at [1130, 330] on p "Add additional requirements like restrictions on time slots and t-shirt size, o…" at bounding box center [714, 334] width 946 height 23
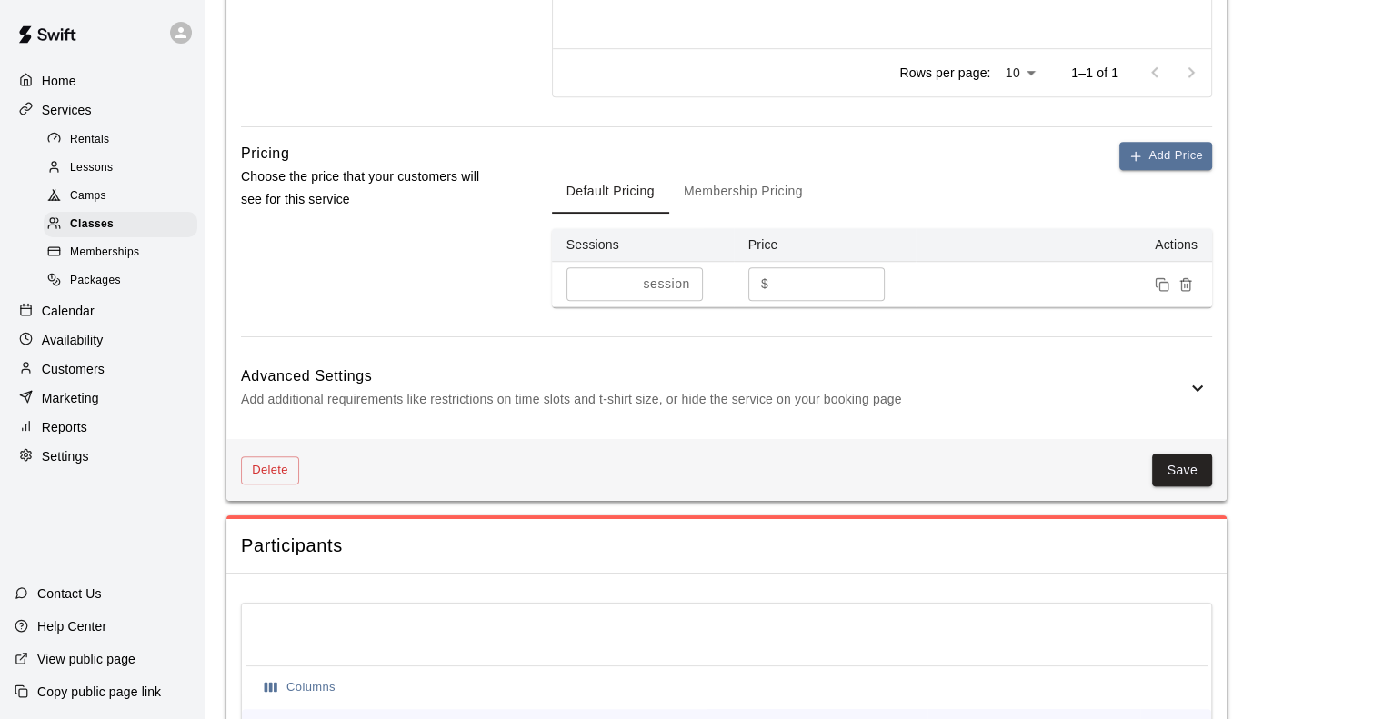
scroll to position [1185, 0]
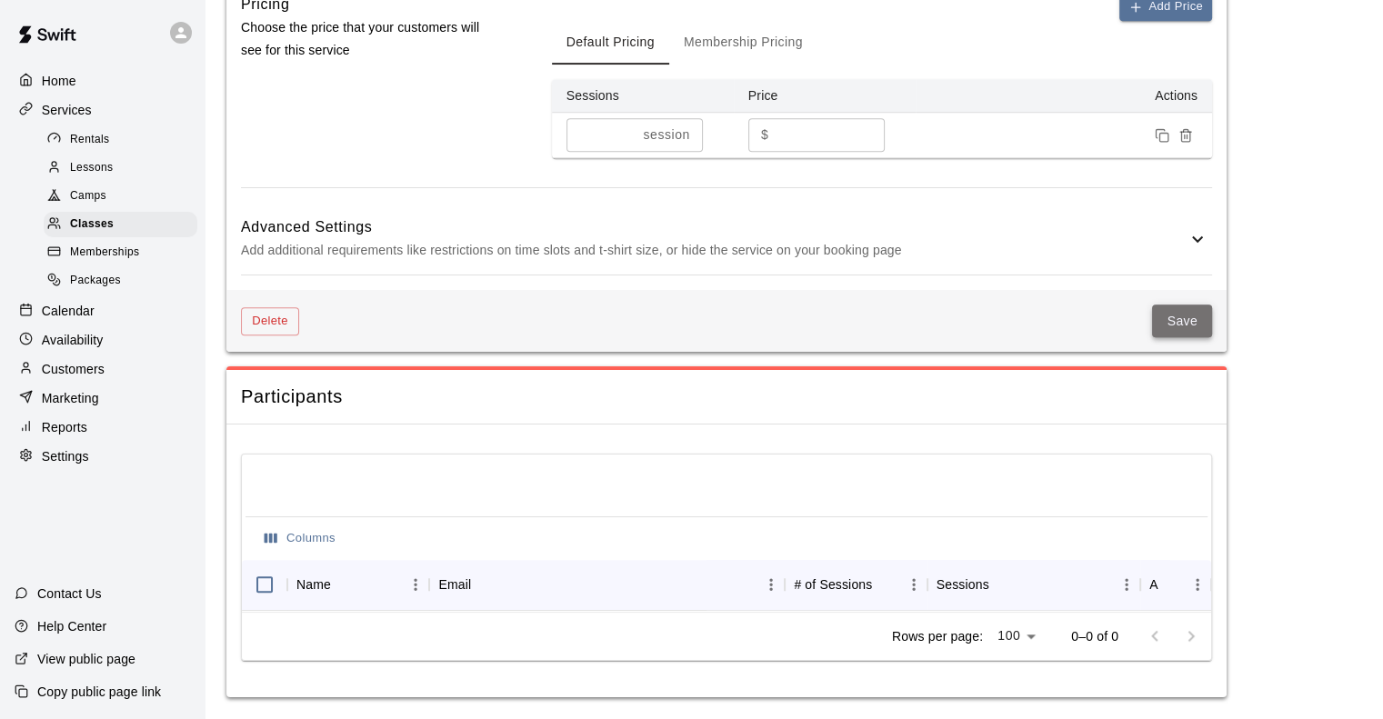
click at [1181, 307] on button "Save" at bounding box center [1182, 322] width 60 height 34
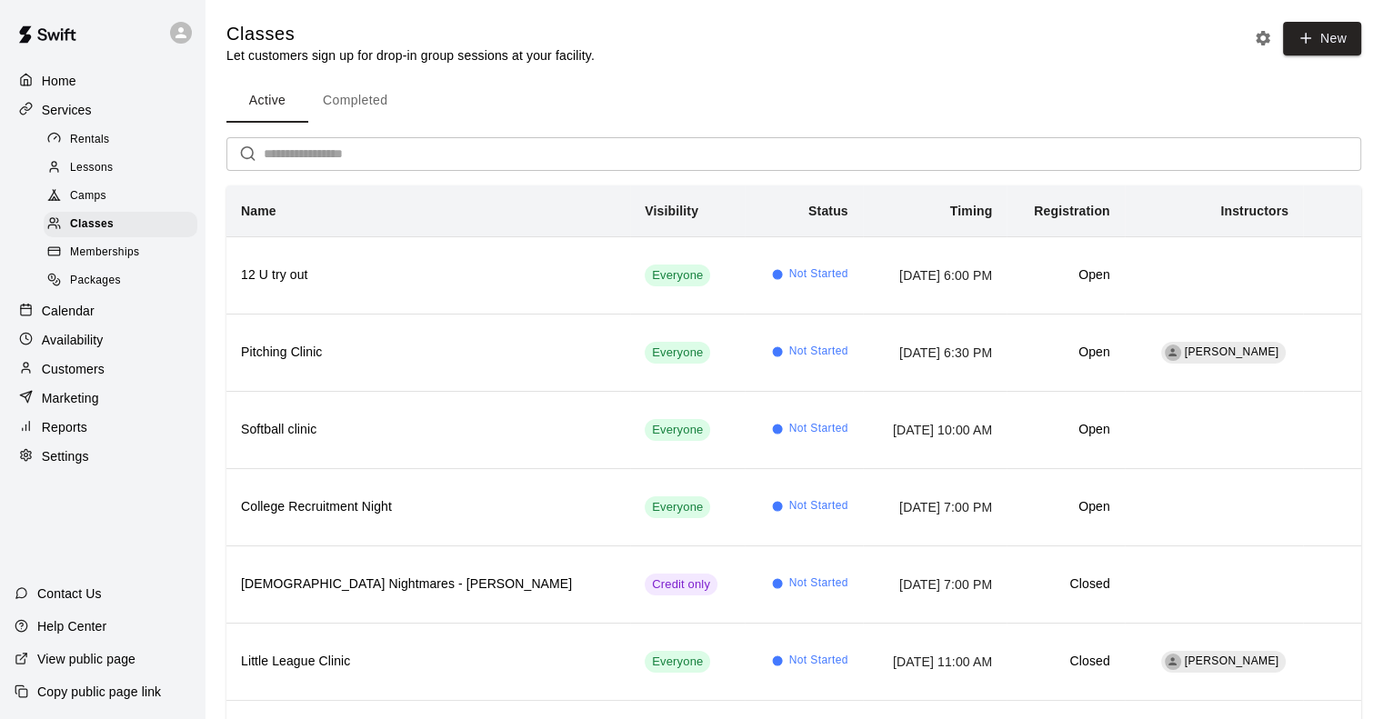
click at [79, 320] on p "Calendar" at bounding box center [68, 311] width 53 height 18
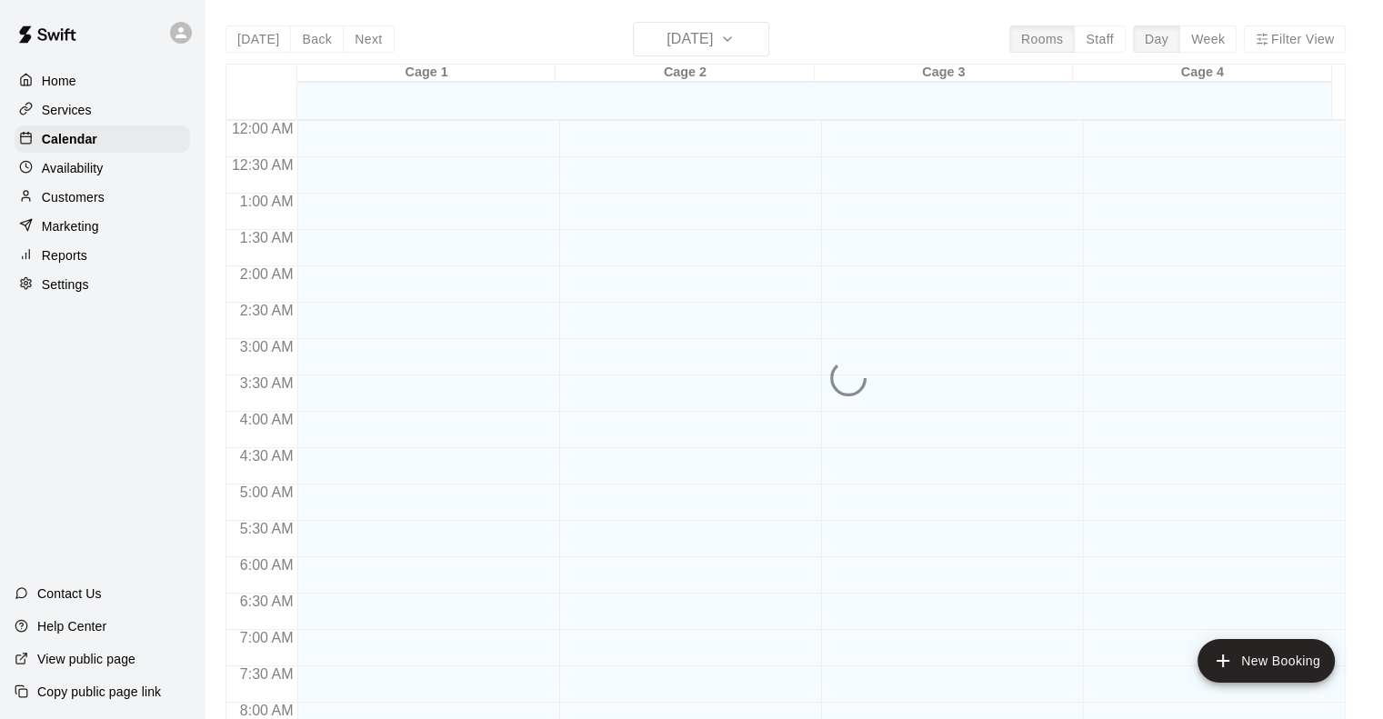
scroll to position [1070, 0]
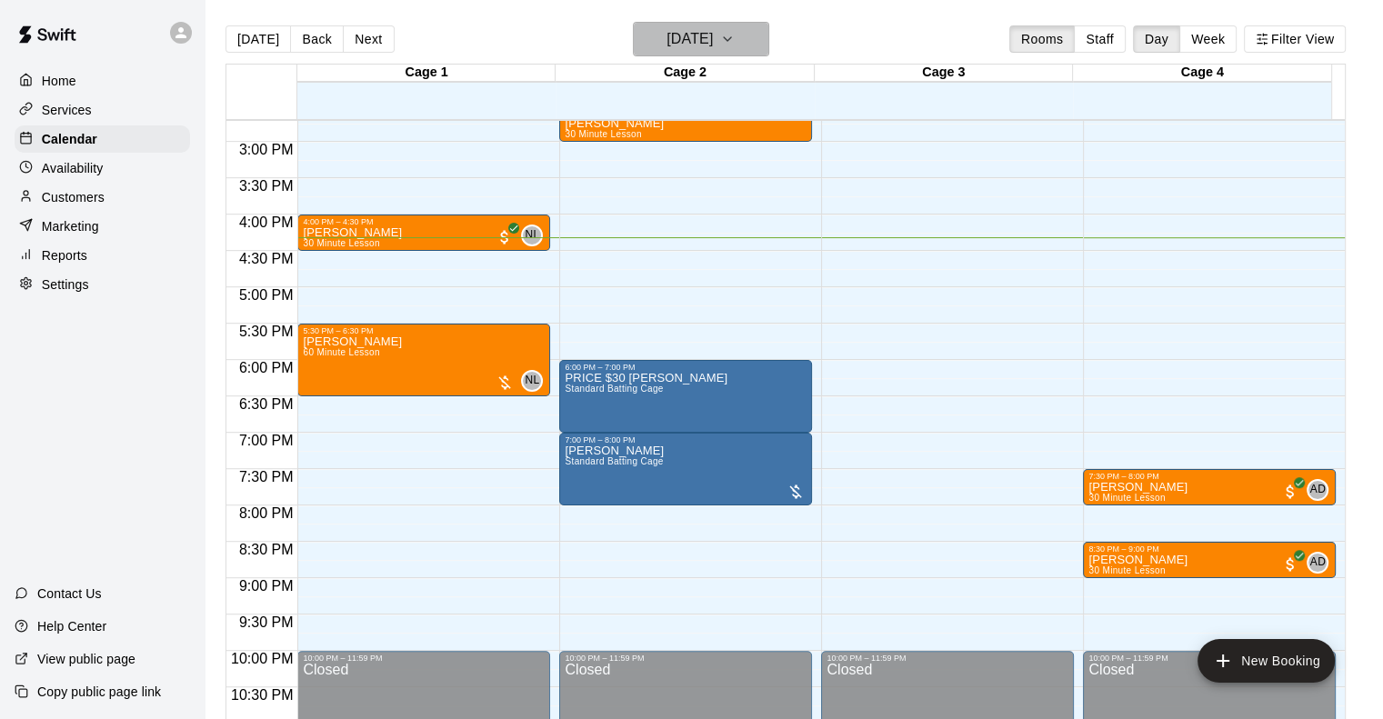
click at [713, 42] on h6 "Monday Aug 11" at bounding box center [690, 38] width 46 height 25
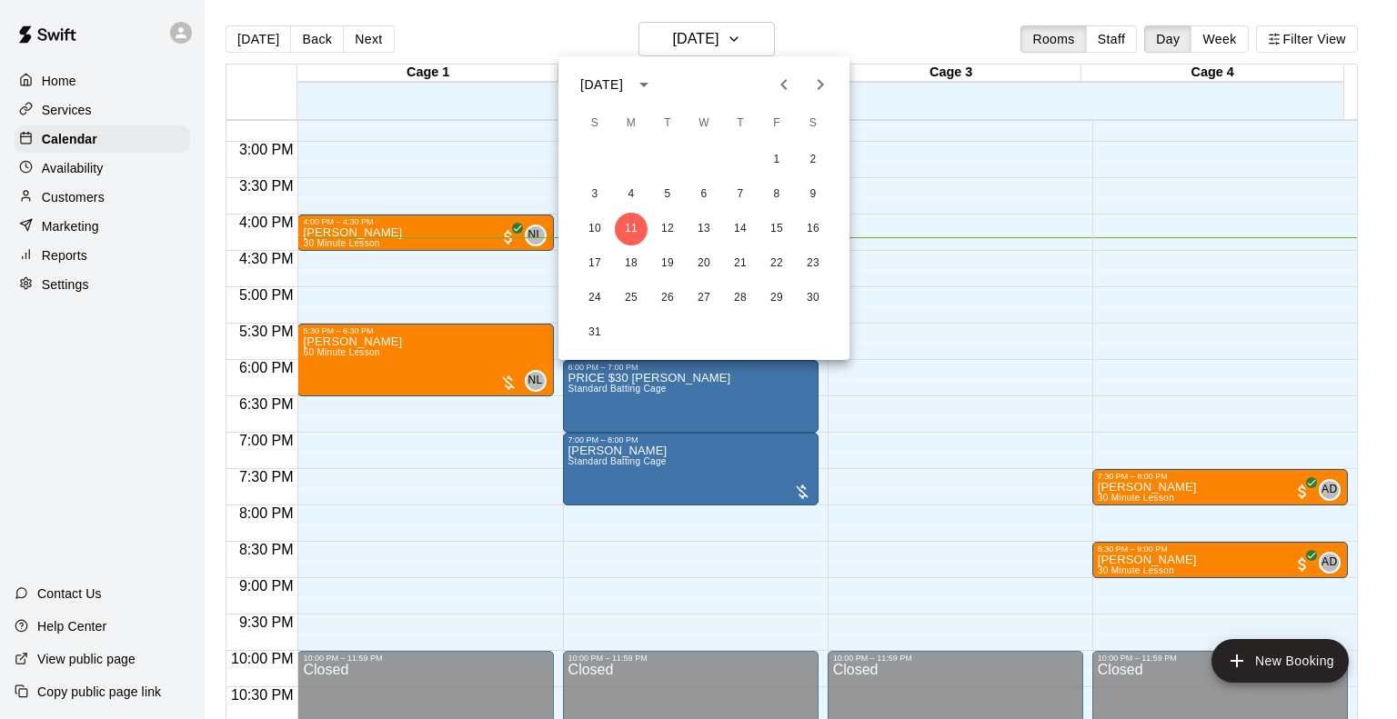
click at [813, 81] on icon "Next month" at bounding box center [820, 85] width 22 height 22
click at [636, 192] on button "8" at bounding box center [631, 194] width 33 height 33
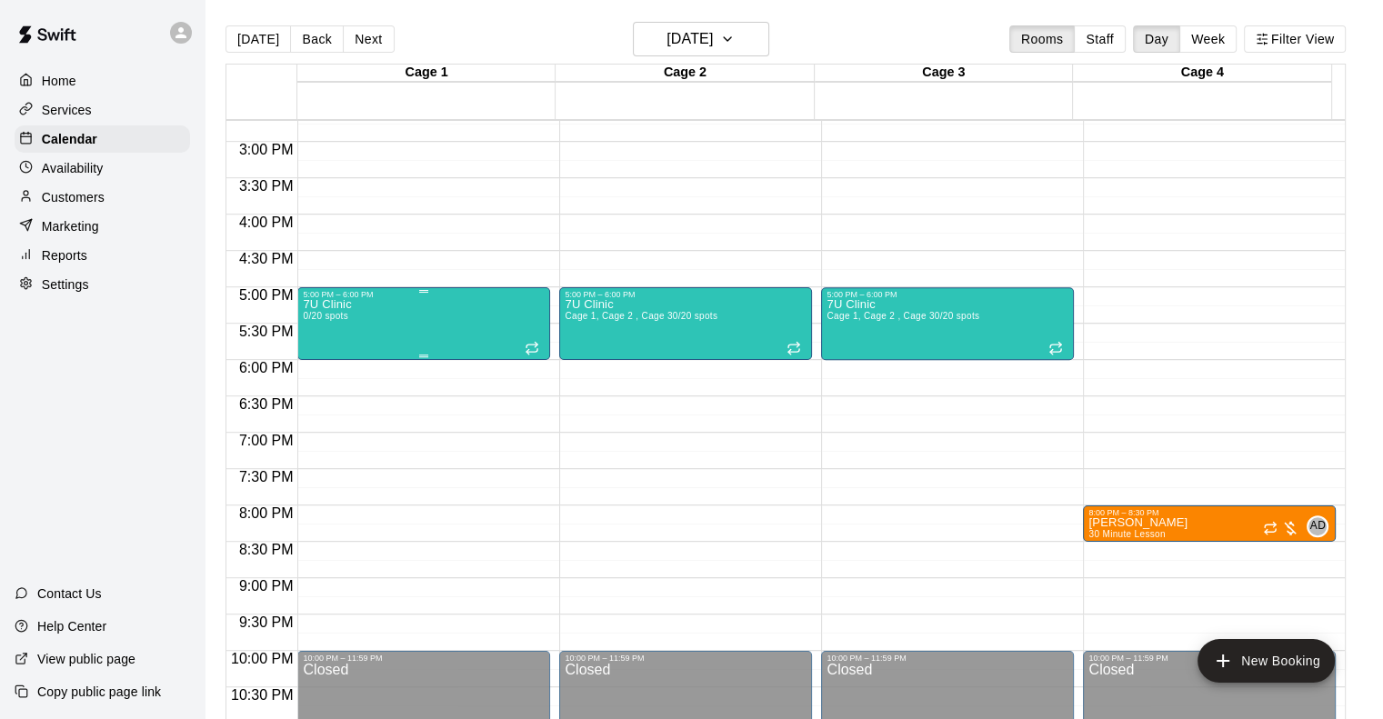
click at [465, 344] on div "7U Clinic 0/20 spots" at bounding box center [424, 658] width 242 height 719
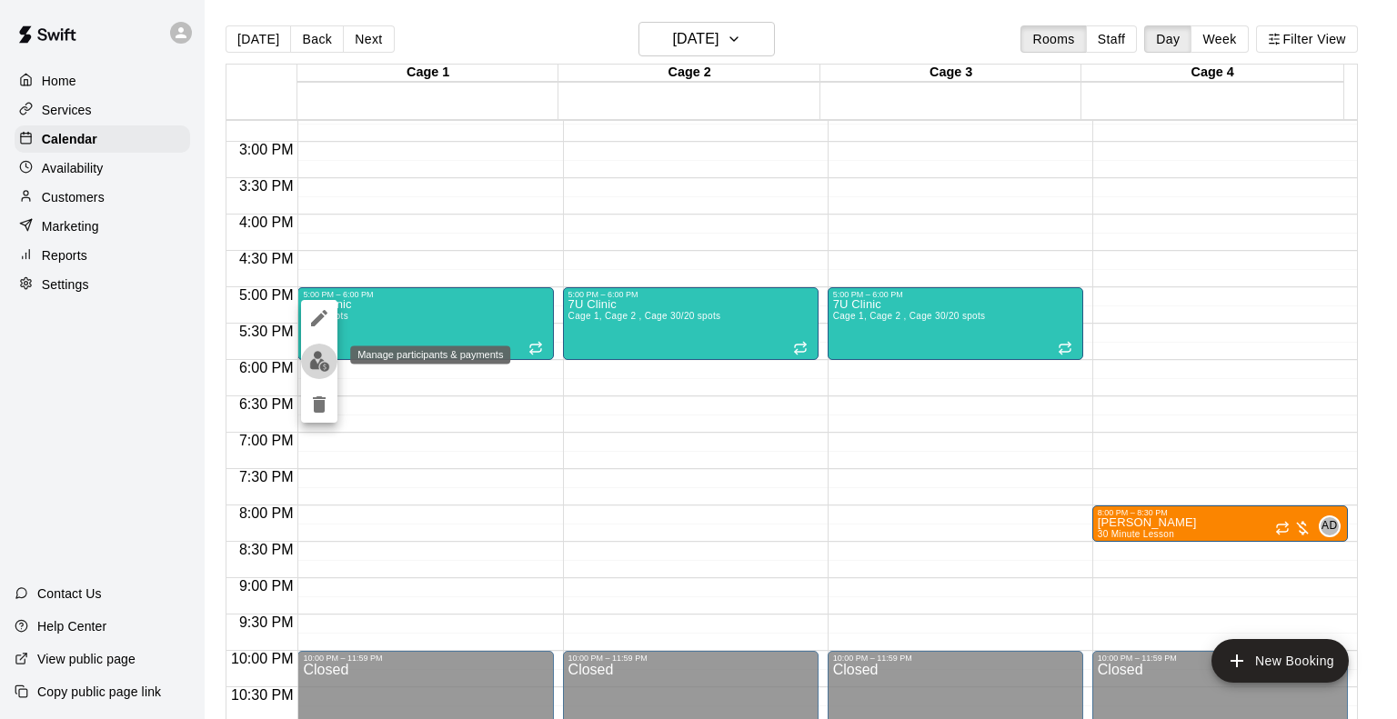
click at [316, 367] on img "edit" at bounding box center [319, 361] width 21 height 21
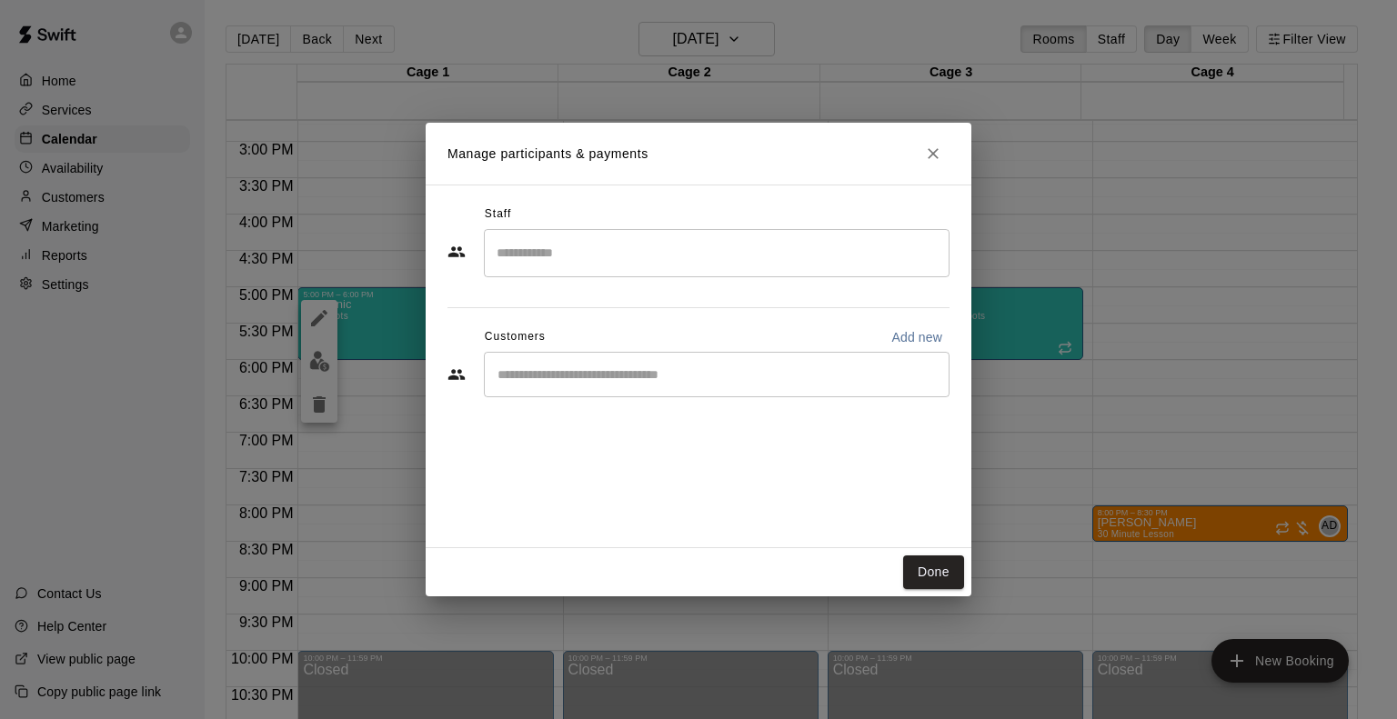
click at [609, 385] on div "​" at bounding box center [717, 374] width 466 height 45
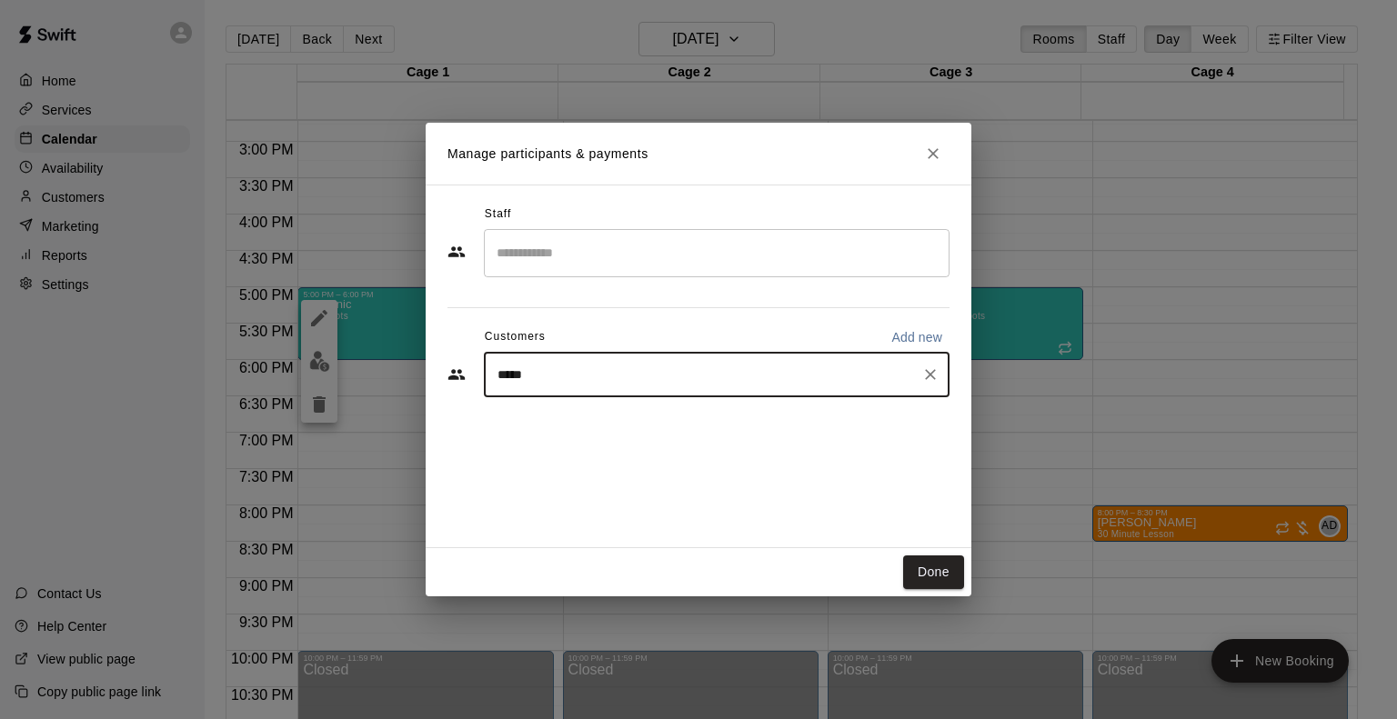
type input "******"
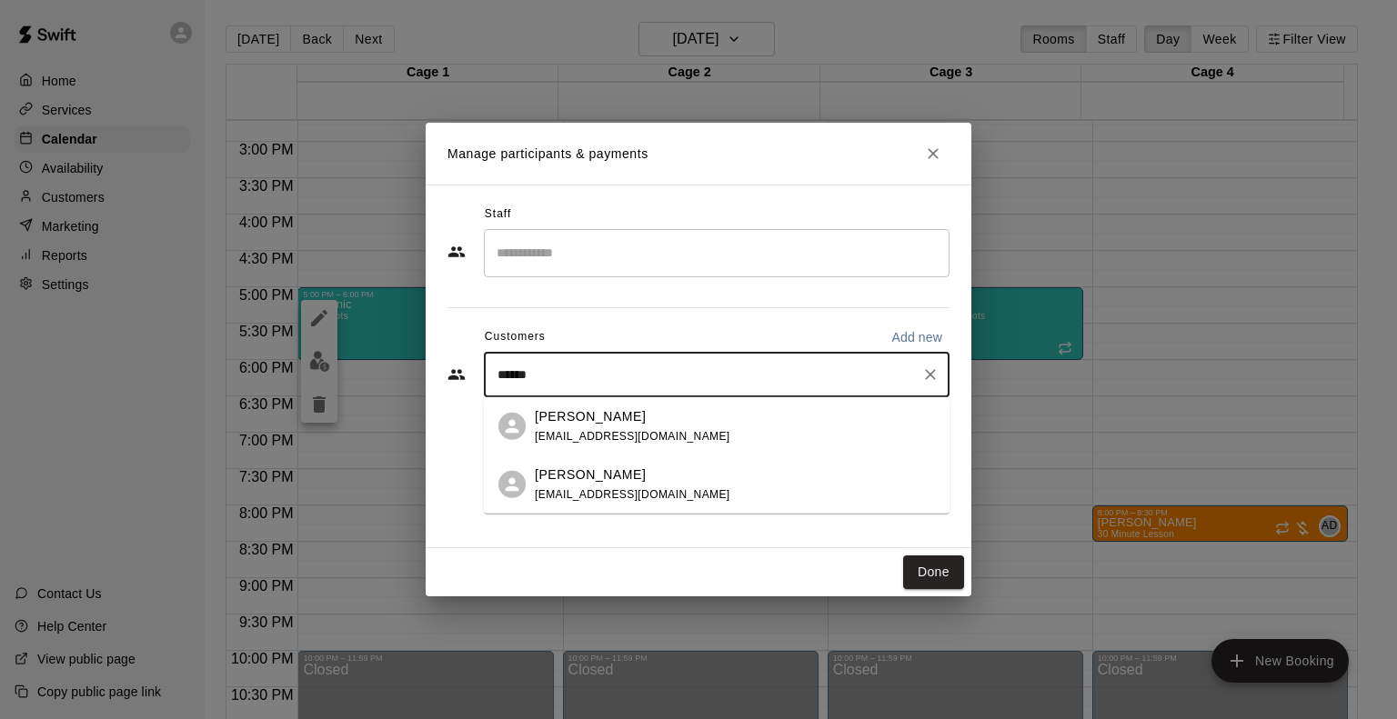
click at [631, 411] on p "Parker Fitzsimmons" at bounding box center [590, 416] width 111 height 19
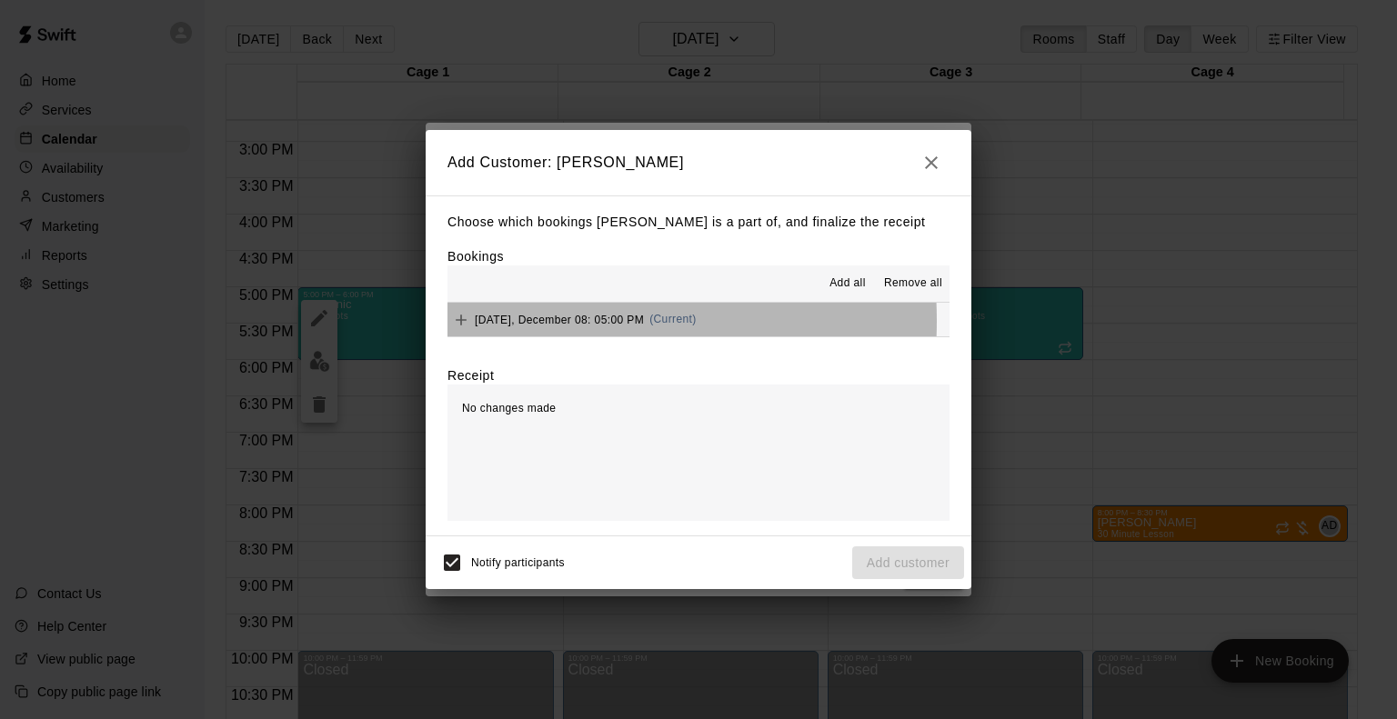
click at [542, 322] on span "Monday, December 08: 05:00 PM" at bounding box center [559, 319] width 169 height 13
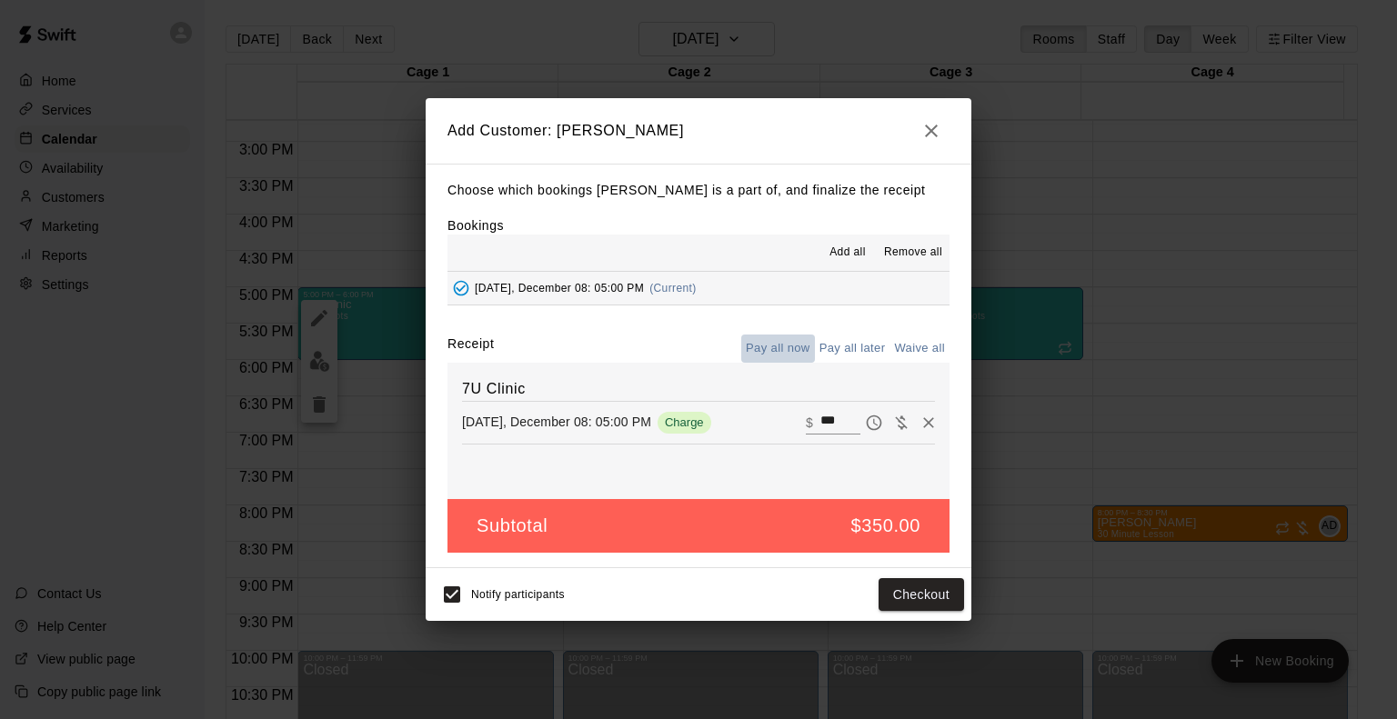
click at [779, 348] on button "Pay all now" at bounding box center [778, 349] width 74 height 28
click at [763, 347] on button "Pay all now" at bounding box center [778, 349] width 74 height 28
click at [906, 590] on button "Checkout" at bounding box center [921, 595] width 85 height 34
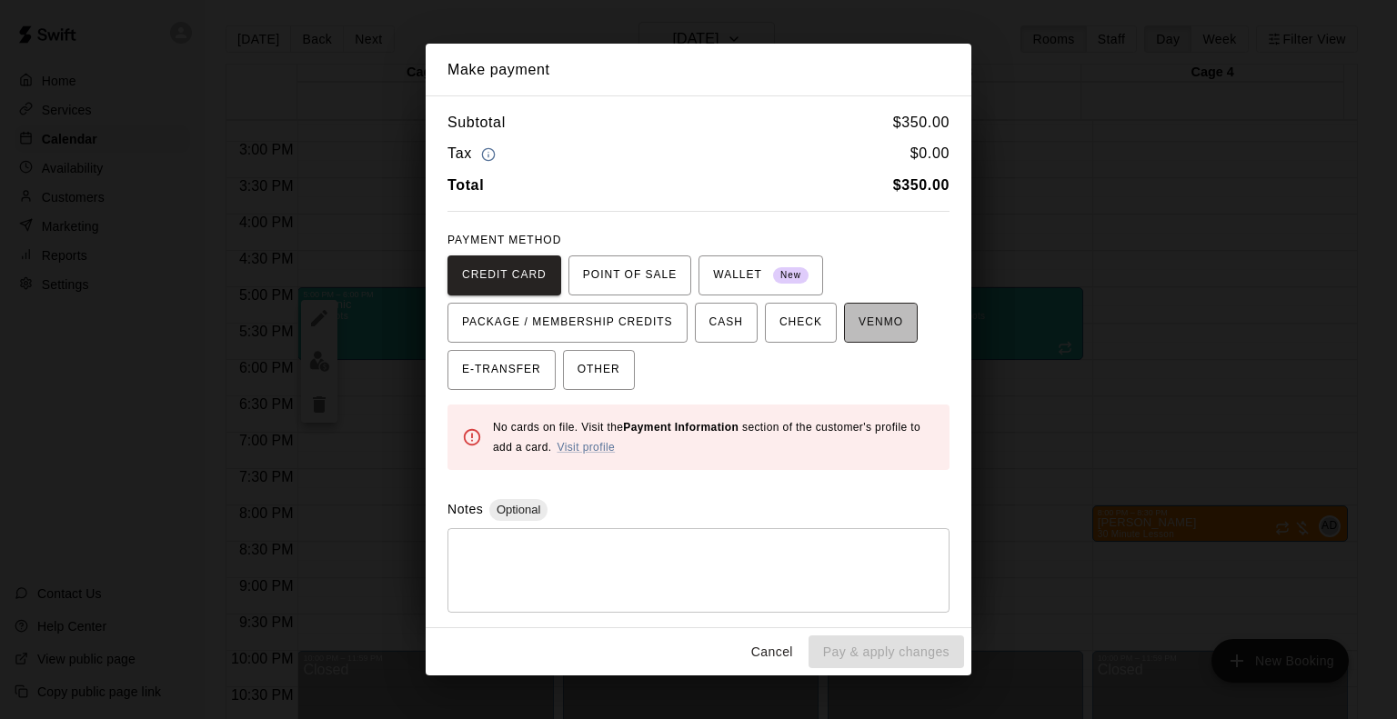
click at [865, 325] on span "VENMO" at bounding box center [881, 322] width 45 height 29
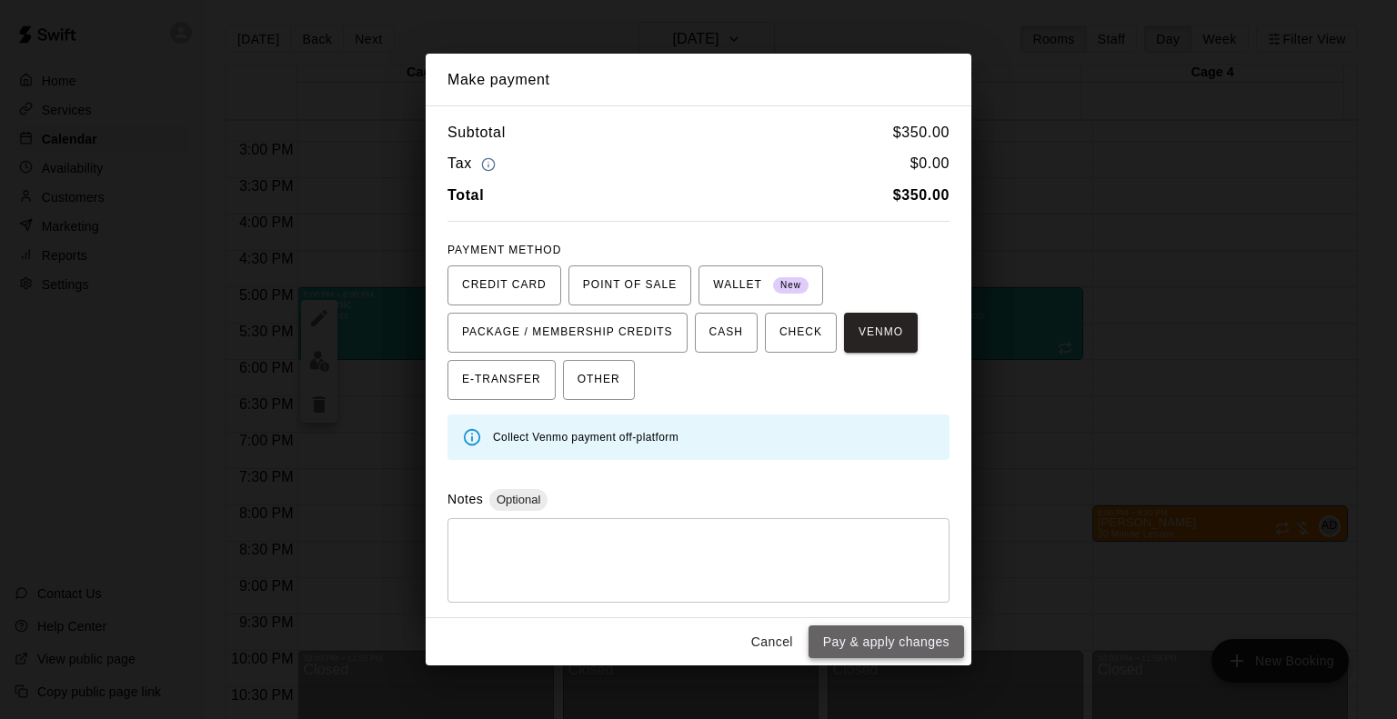
click at [892, 637] on button "Pay & apply changes" at bounding box center [886, 643] width 156 height 34
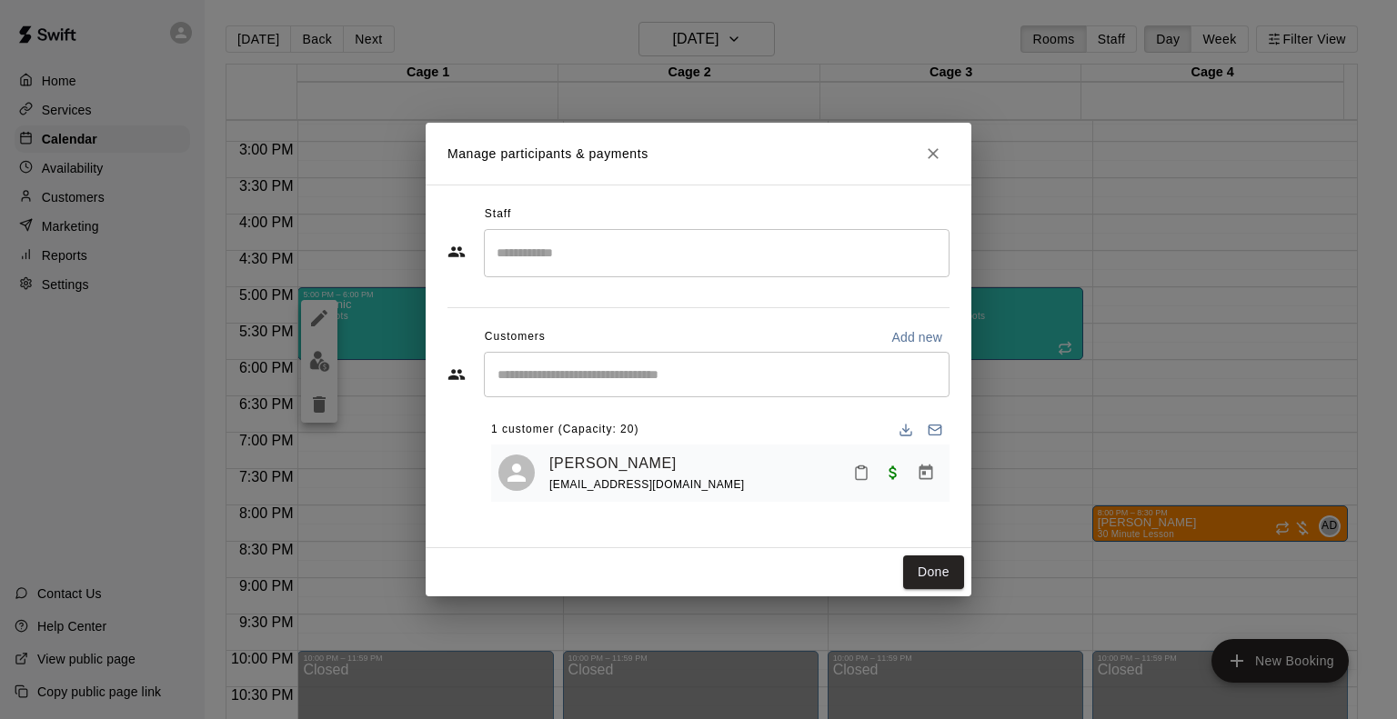
click at [644, 378] on input "Start typing to search customers..." at bounding box center [716, 375] width 449 height 18
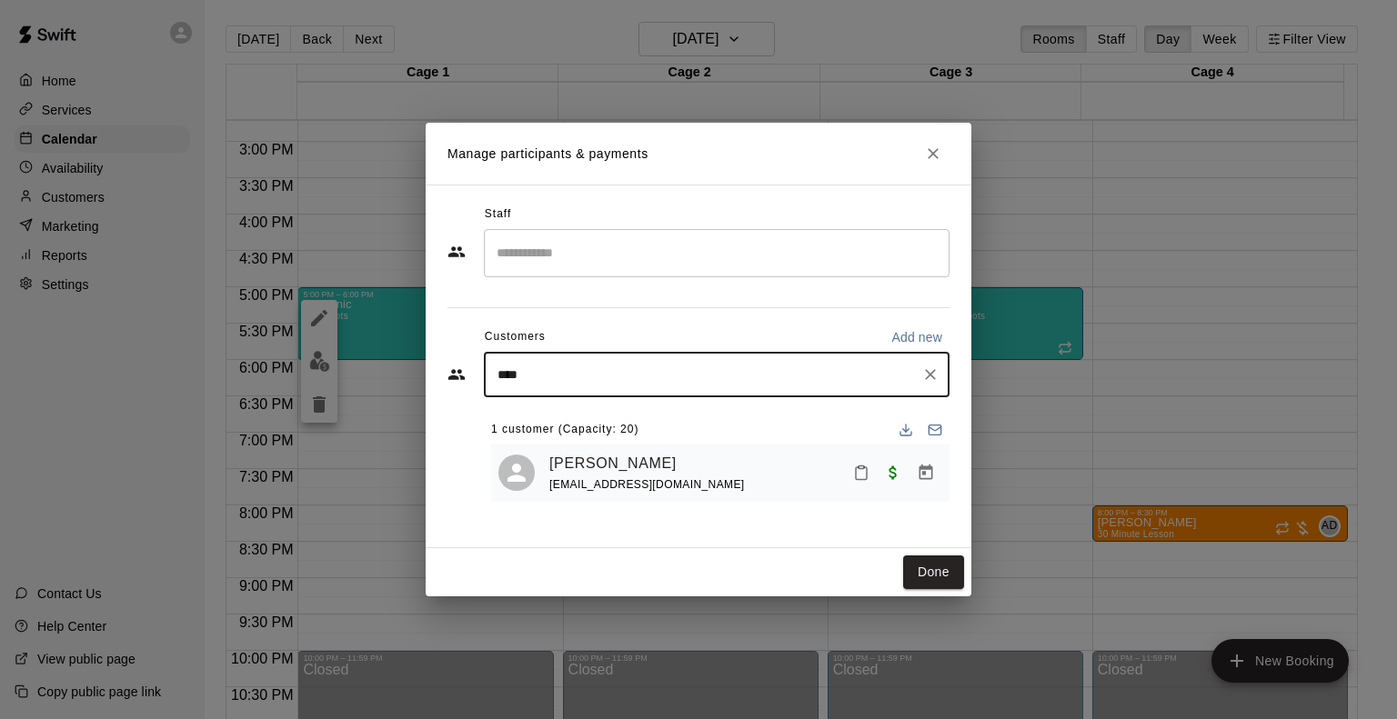
type input "*****"
click at [642, 411] on div "Lorenzo Papola" at bounding box center [727, 416] width 384 height 19
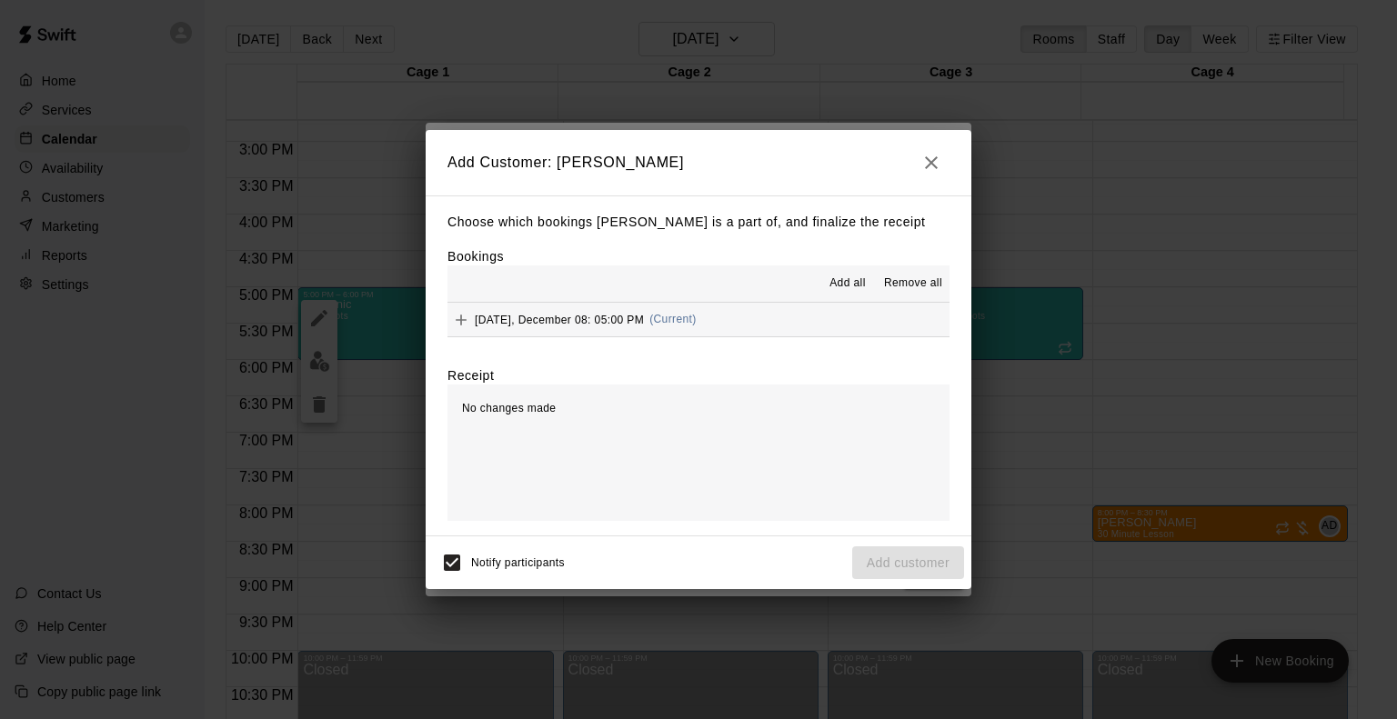
click at [485, 323] on span "Monday, December 08: 05:00 PM" at bounding box center [559, 319] width 169 height 13
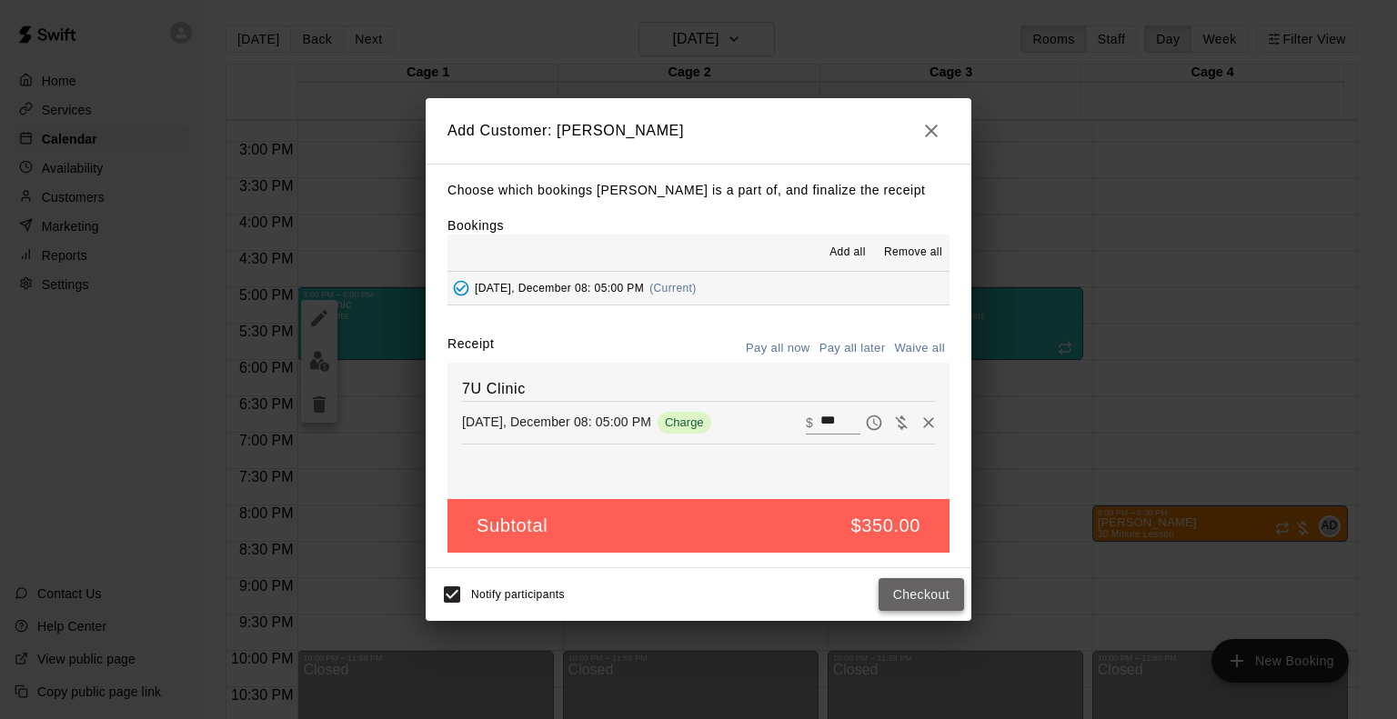
click at [930, 604] on button "Checkout" at bounding box center [921, 595] width 85 height 34
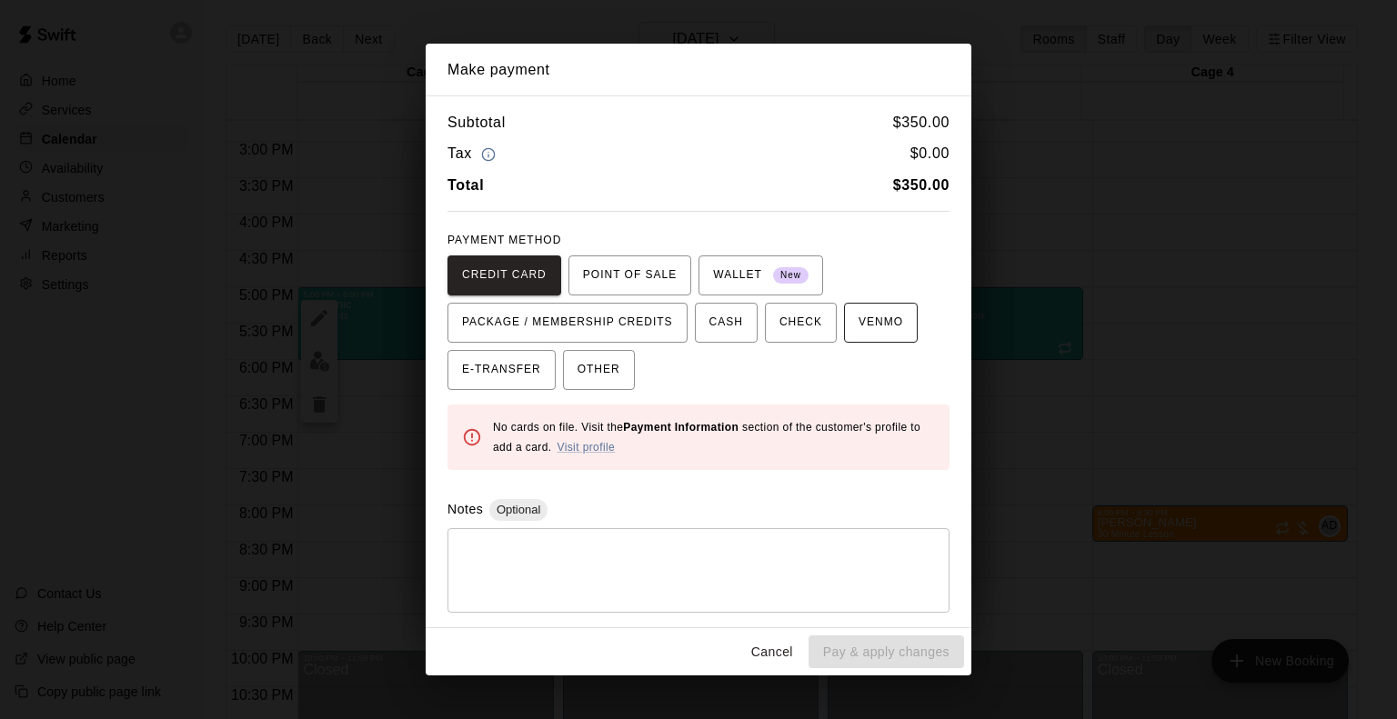
click at [881, 324] on span "VENMO" at bounding box center [881, 322] width 45 height 29
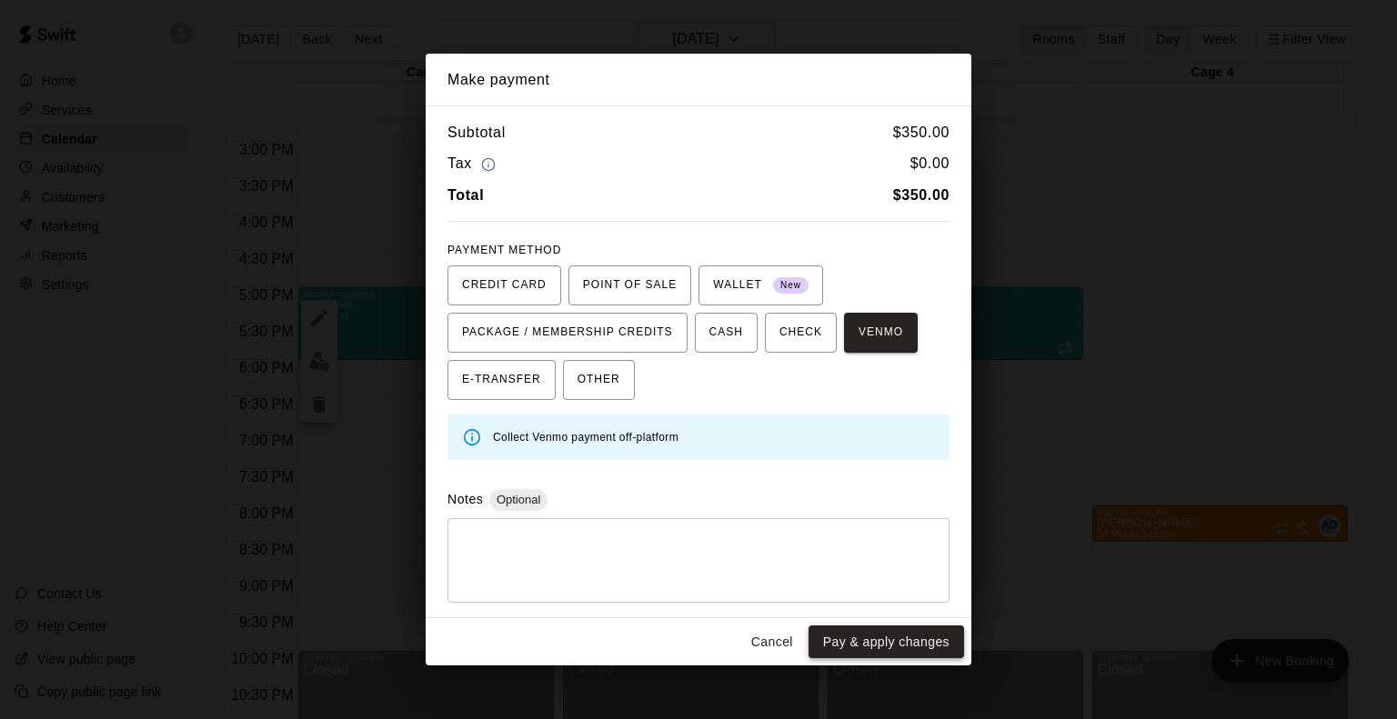
click at [869, 648] on button "Pay & apply changes" at bounding box center [886, 643] width 156 height 34
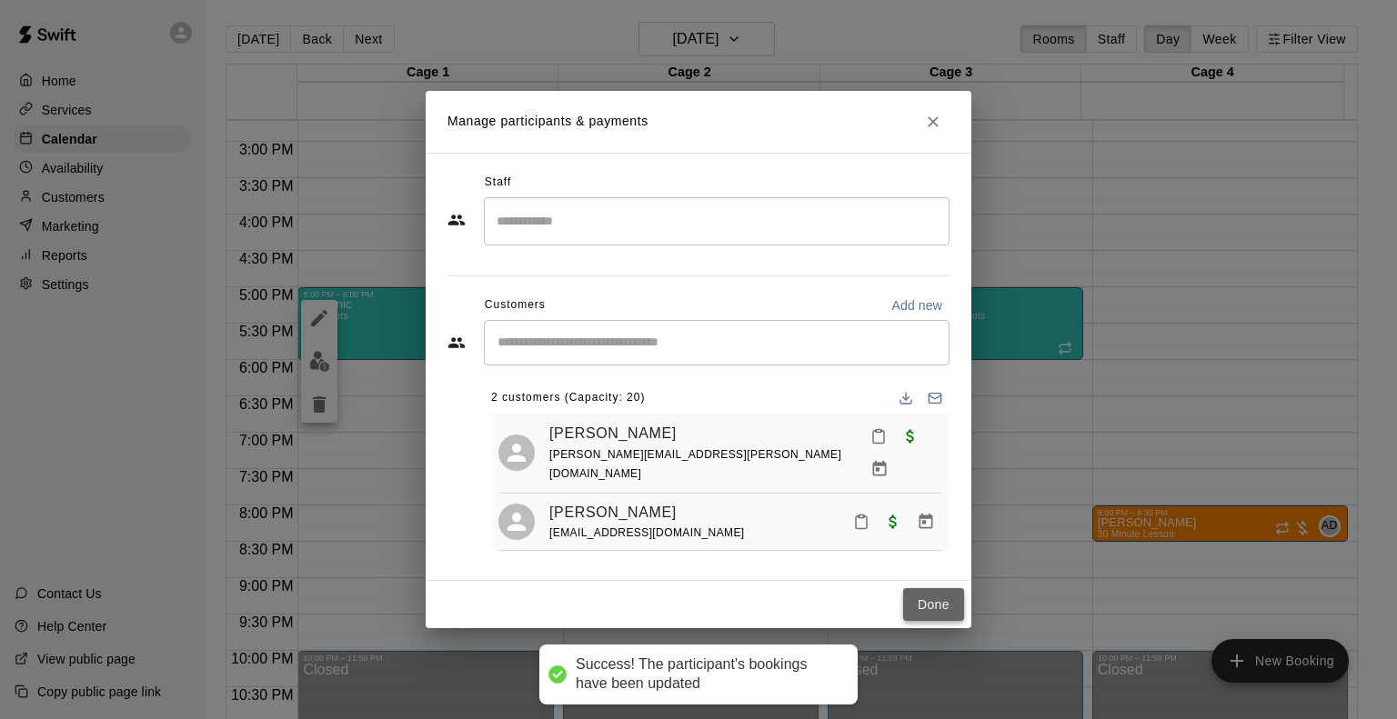
click at [934, 593] on button "Done" at bounding box center [933, 605] width 61 height 34
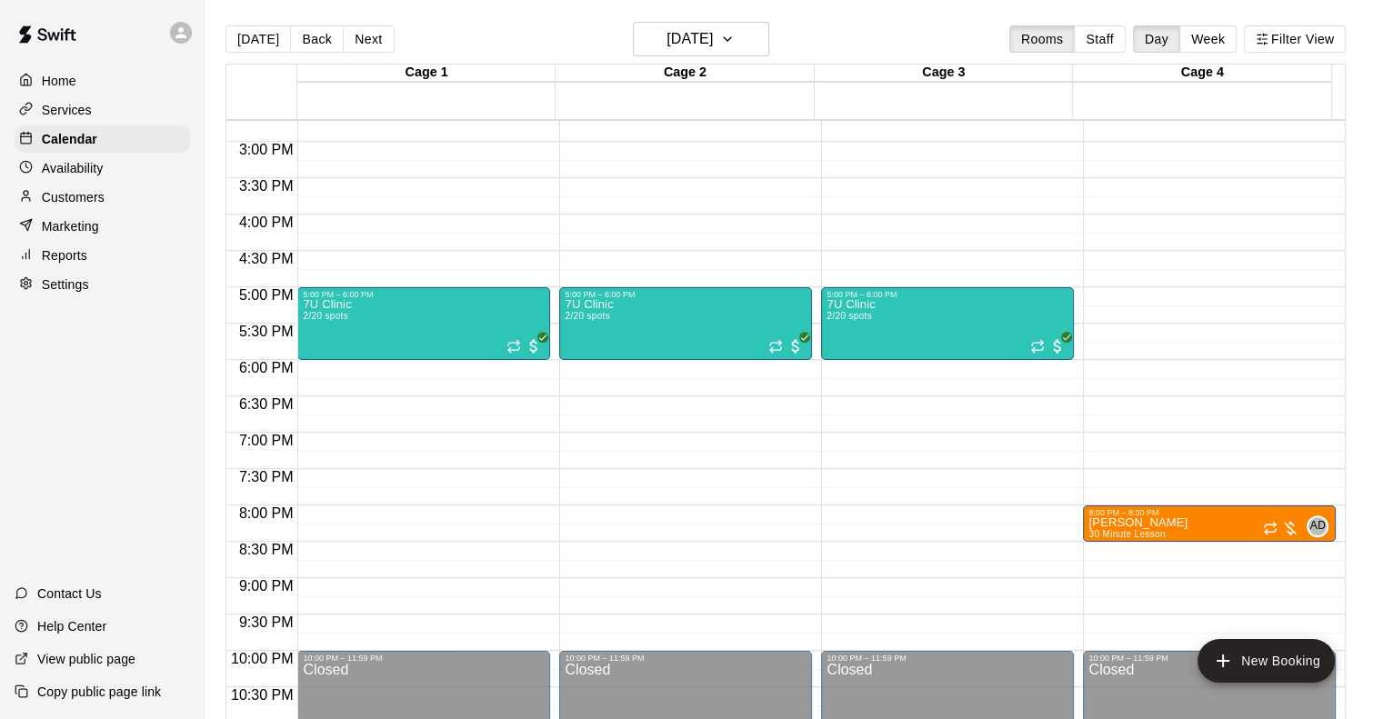
scroll to position [979, 0]
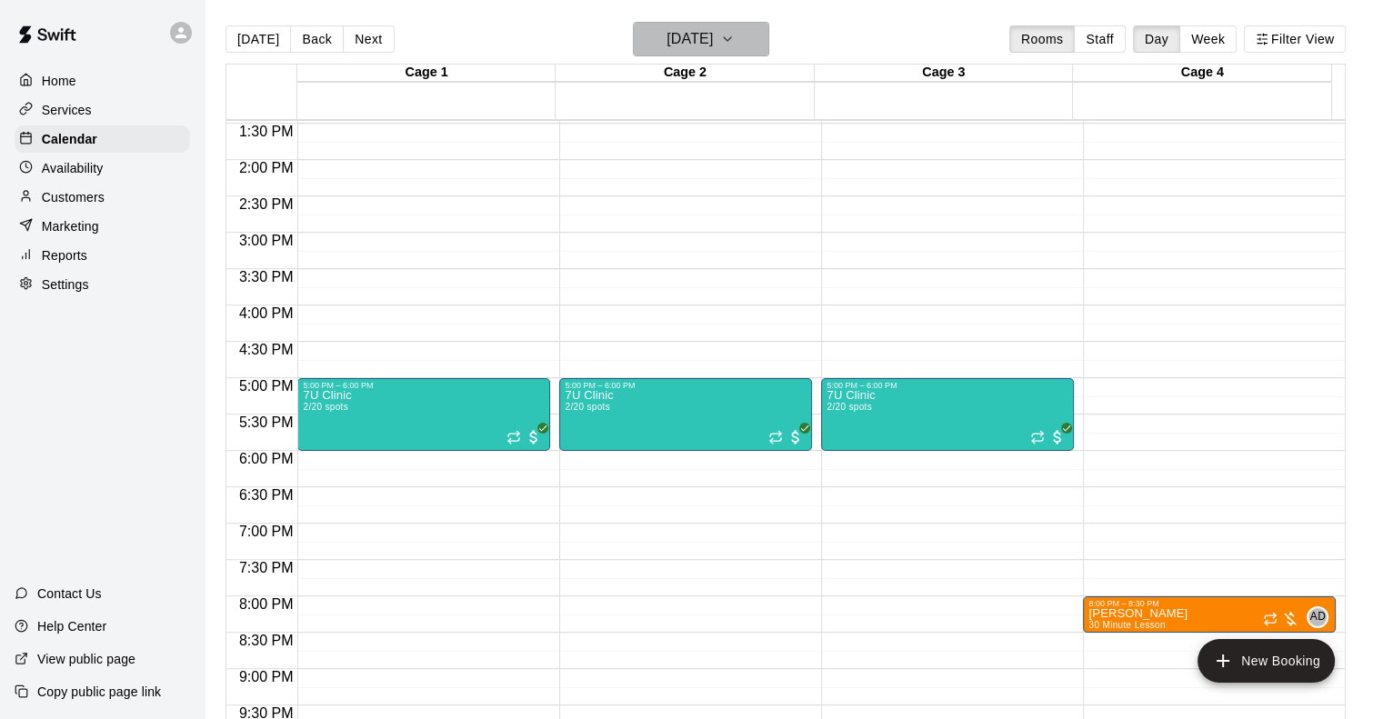
click at [757, 54] on button "Monday Dec 08" at bounding box center [701, 39] width 136 height 35
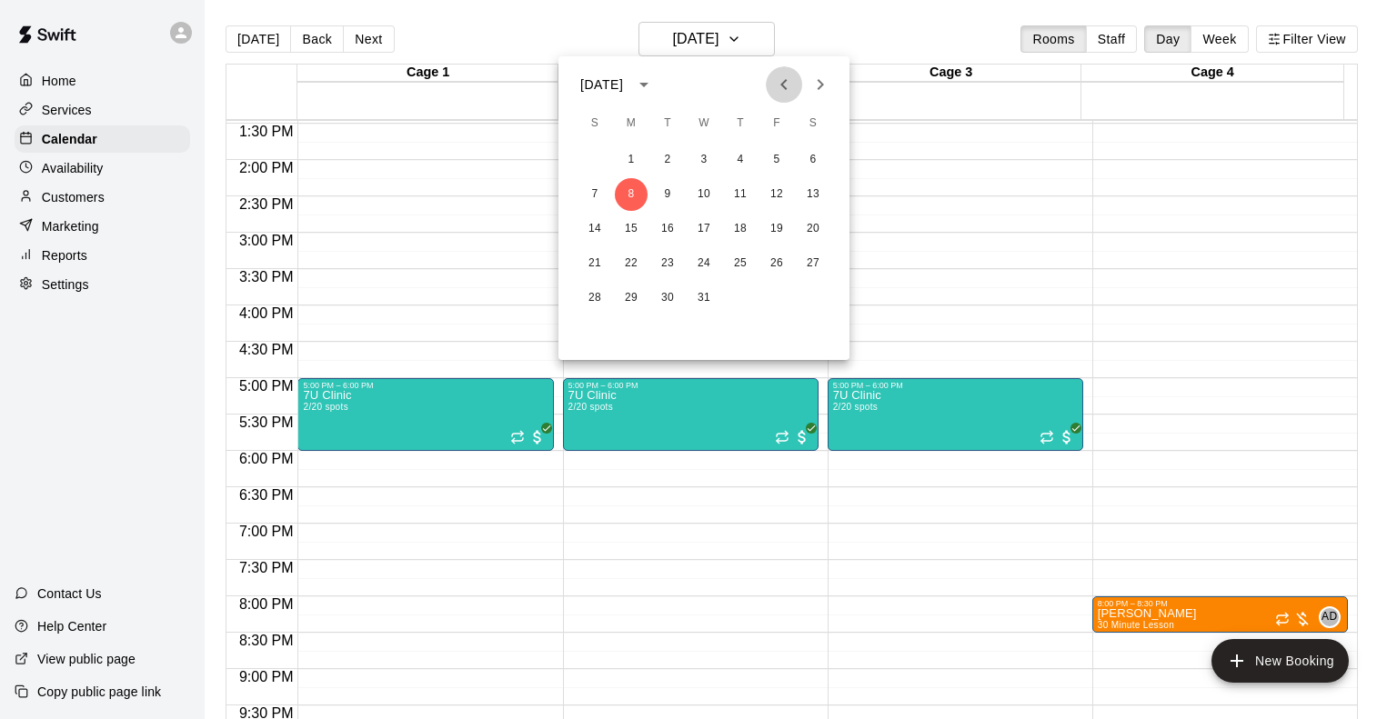
click at [786, 79] on icon "Previous month" at bounding box center [783, 84] width 6 height 11
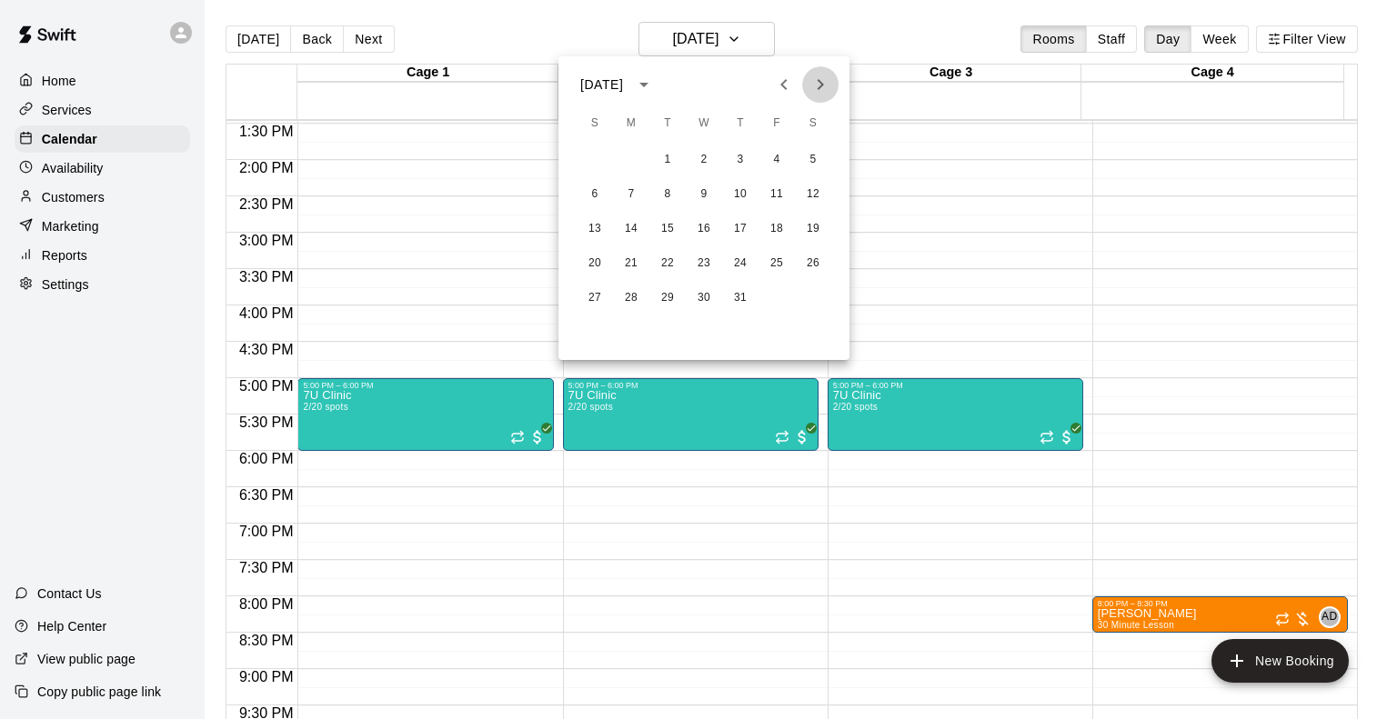
click at [826, 88] on icon "Next month" at bounding box center [820, 85] width 22 height 22
click at [625, 228] on button "11" at bounding box center [631, 229] width 33 height 33
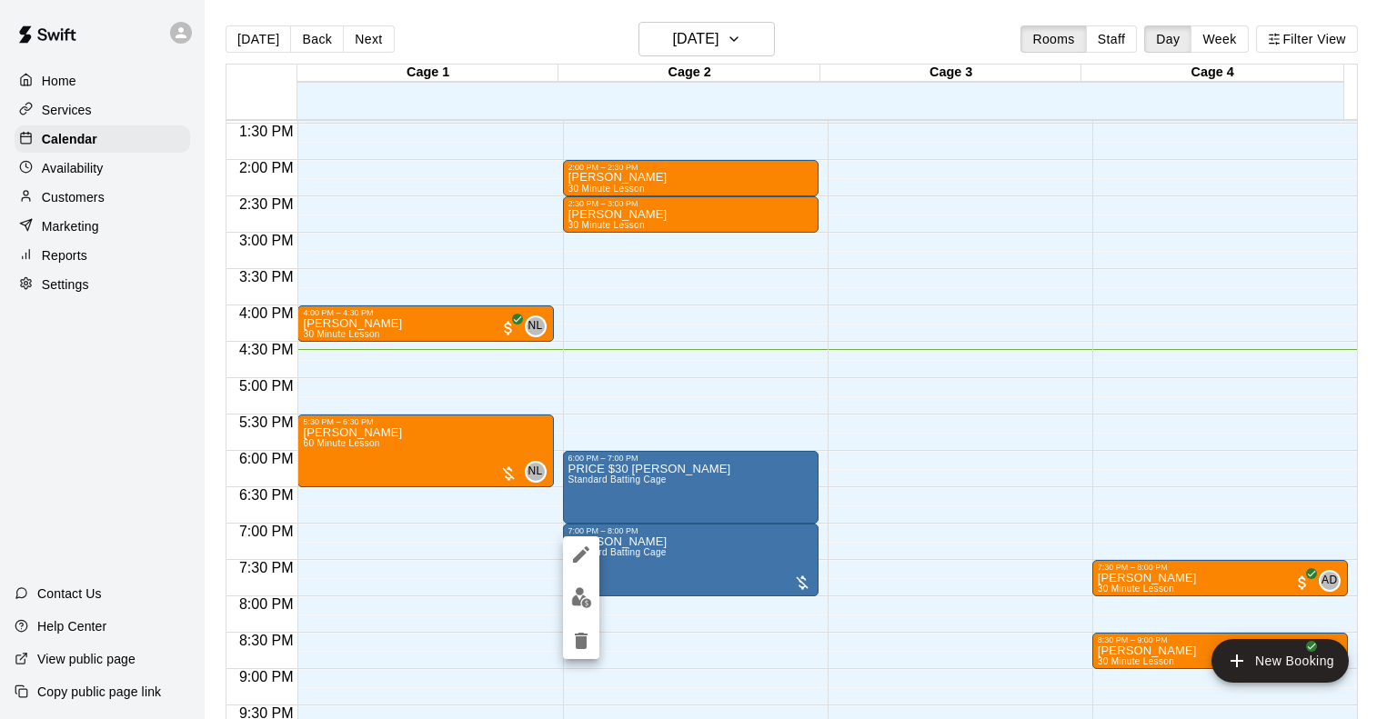
click at [938, 465] on div at bounding box center [698, 359] width 1397 height 719
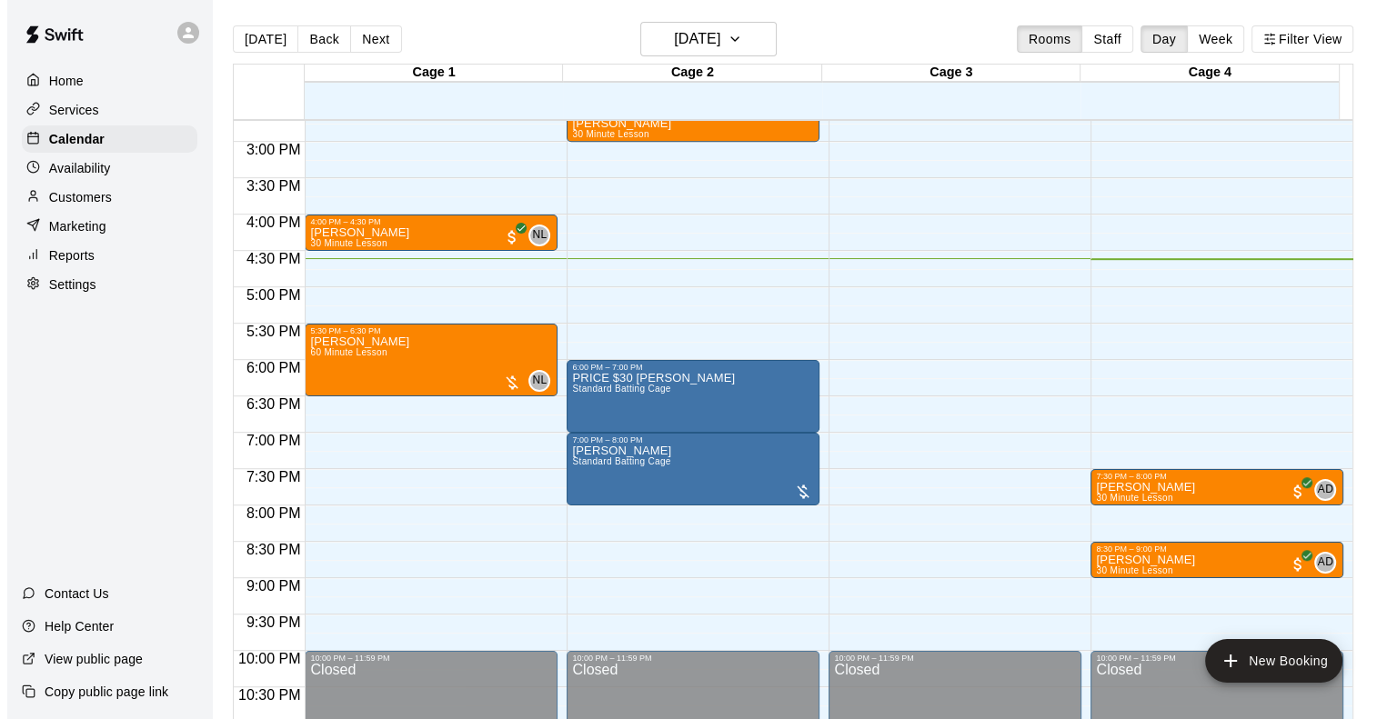
scroll to position [1126, 0]
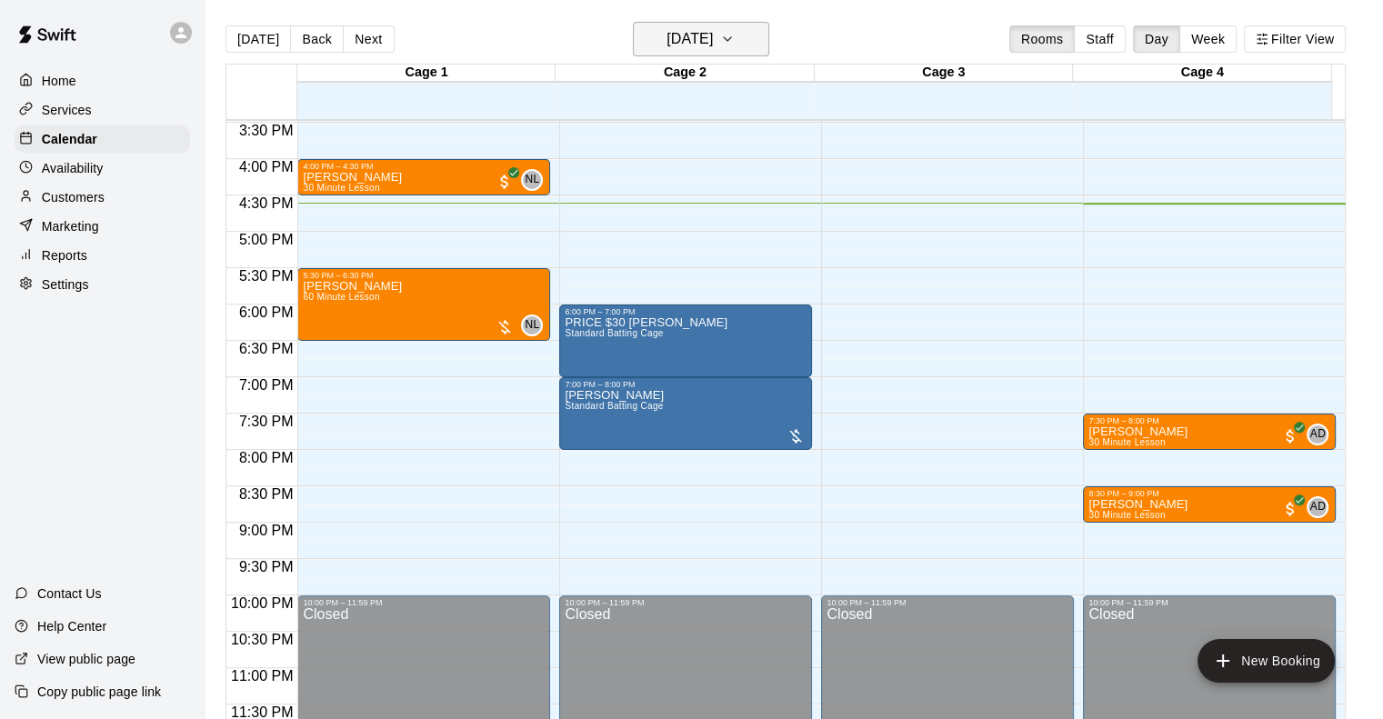
click at [709, 43] on h6 "Monday Aug 11" at bounding box center [690, 38] width 46 height 25
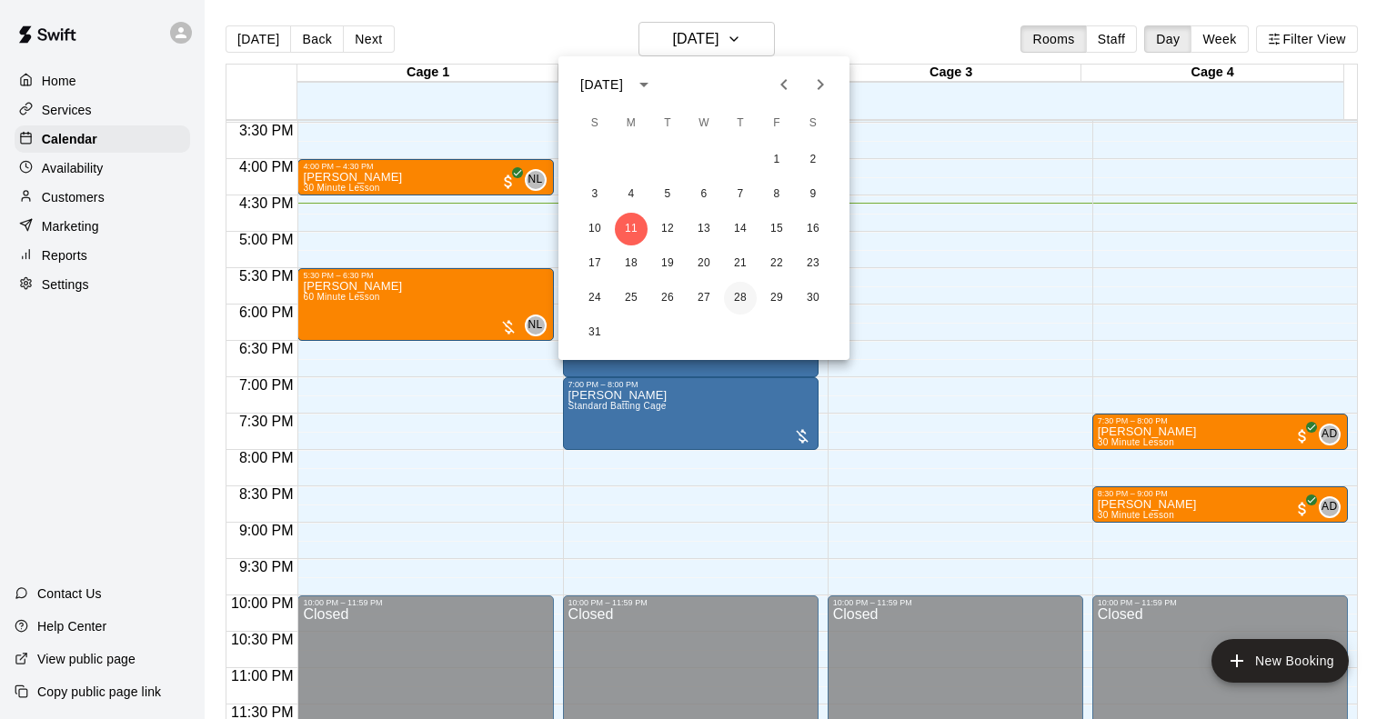
click at [740, 303] on button "28" at bounding box center [740, 298] width 33 height 33
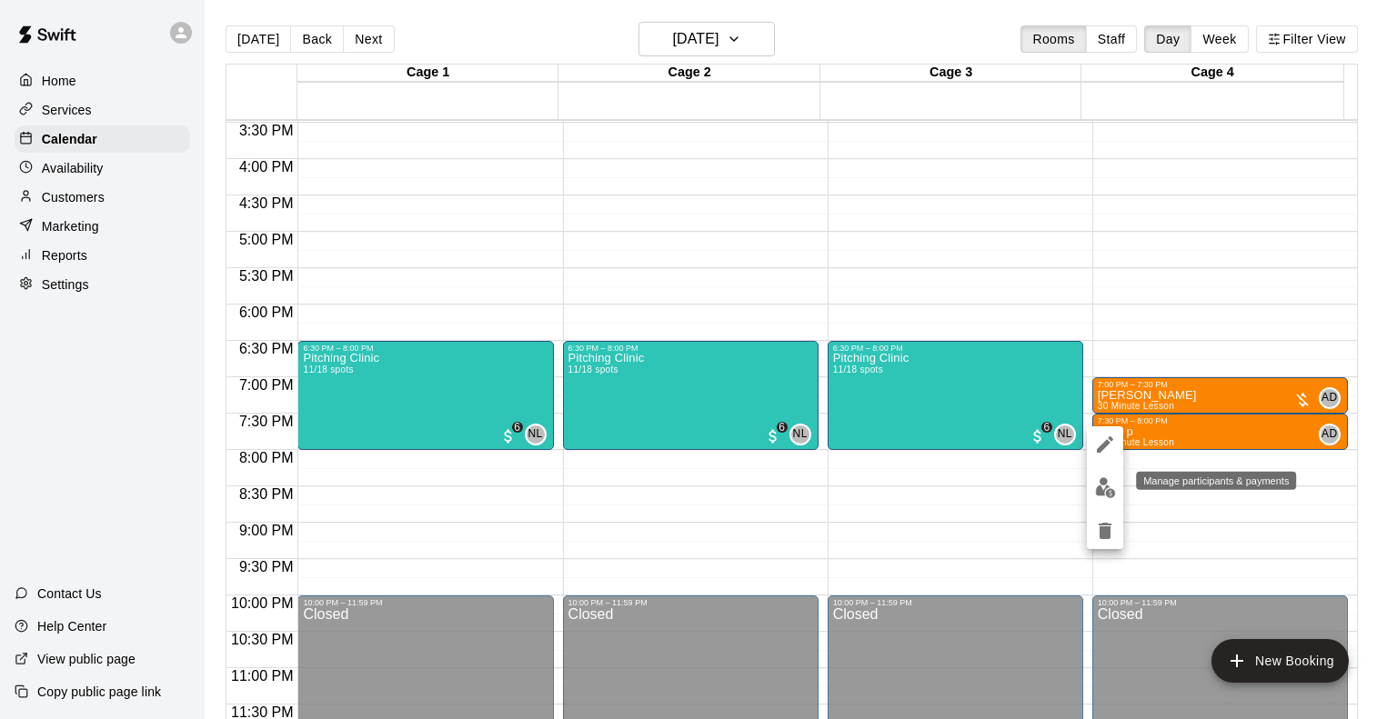
click at [1095, 493] on img "edit" at bounding box center [1105, 487] width 21 height 21
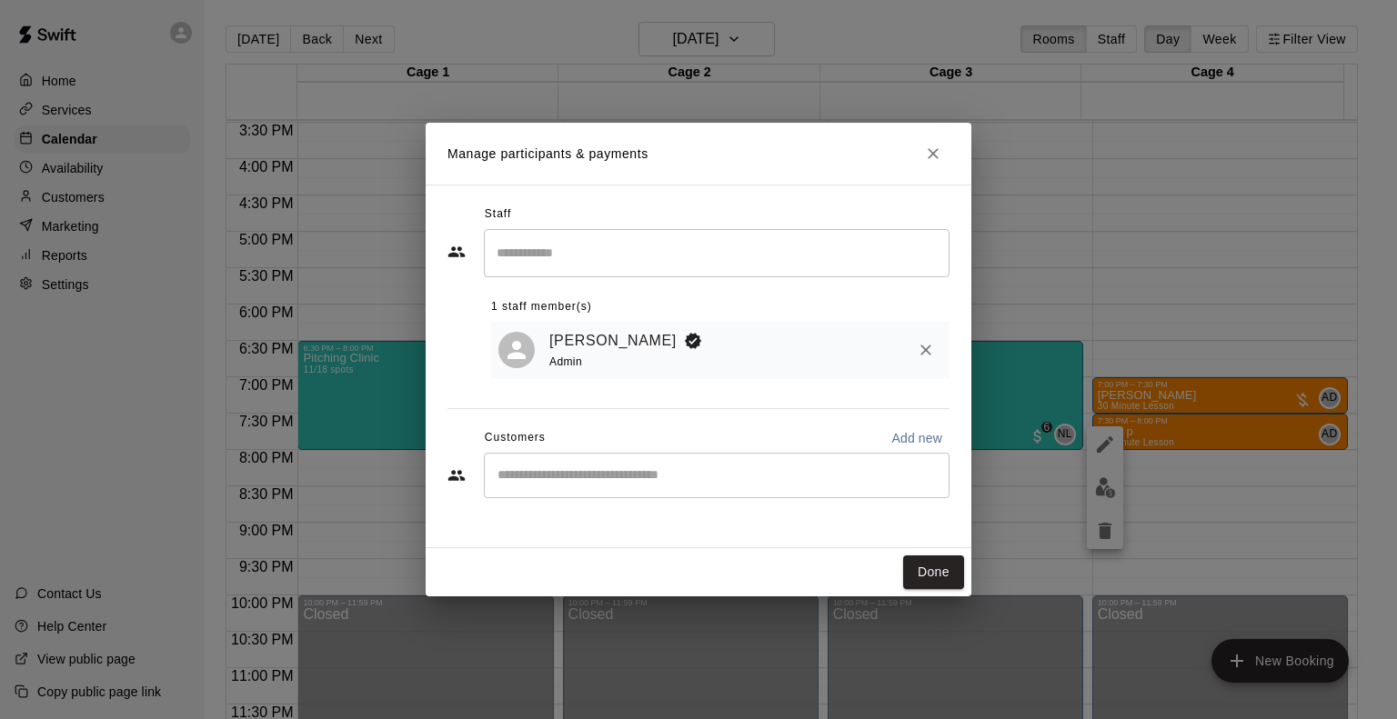
click at [663, 489] on div "​" at bounding box center [717, 475] width 466 height 45
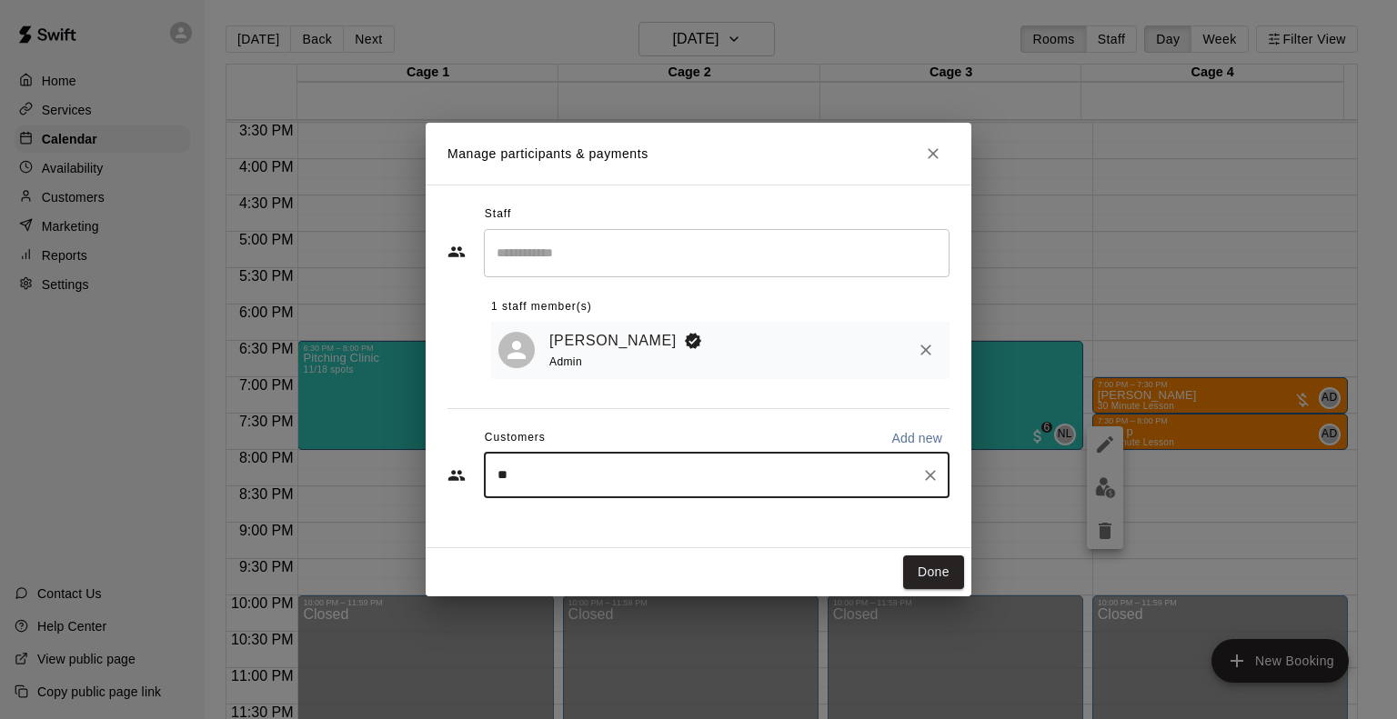
type input "***"
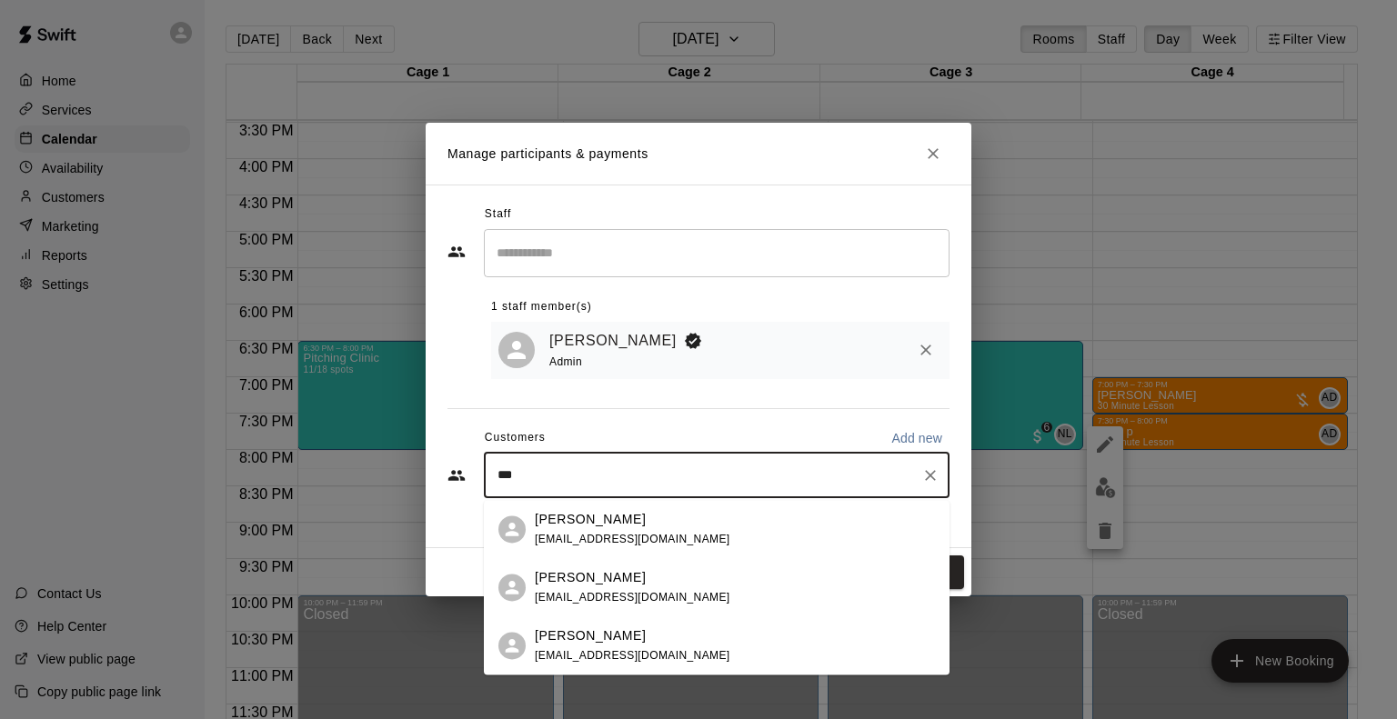
click at [640, 658] on div "Dom Palmenteri fx1277@yahoo.com" at bounding box center [735, 646] width 400 height 39
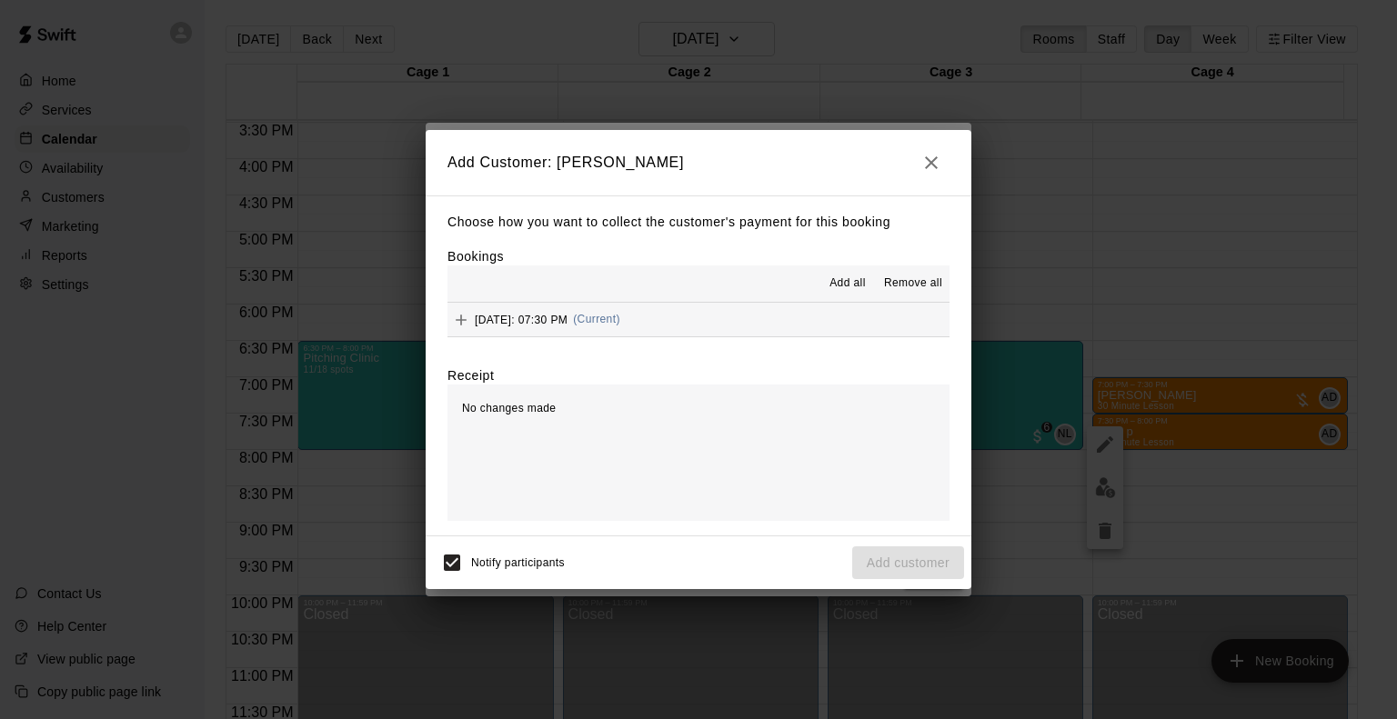
click at [506, 321] on span "Thursday, August 28: 07:30 PM" at bounding box center [521, 319] width 93 height 13
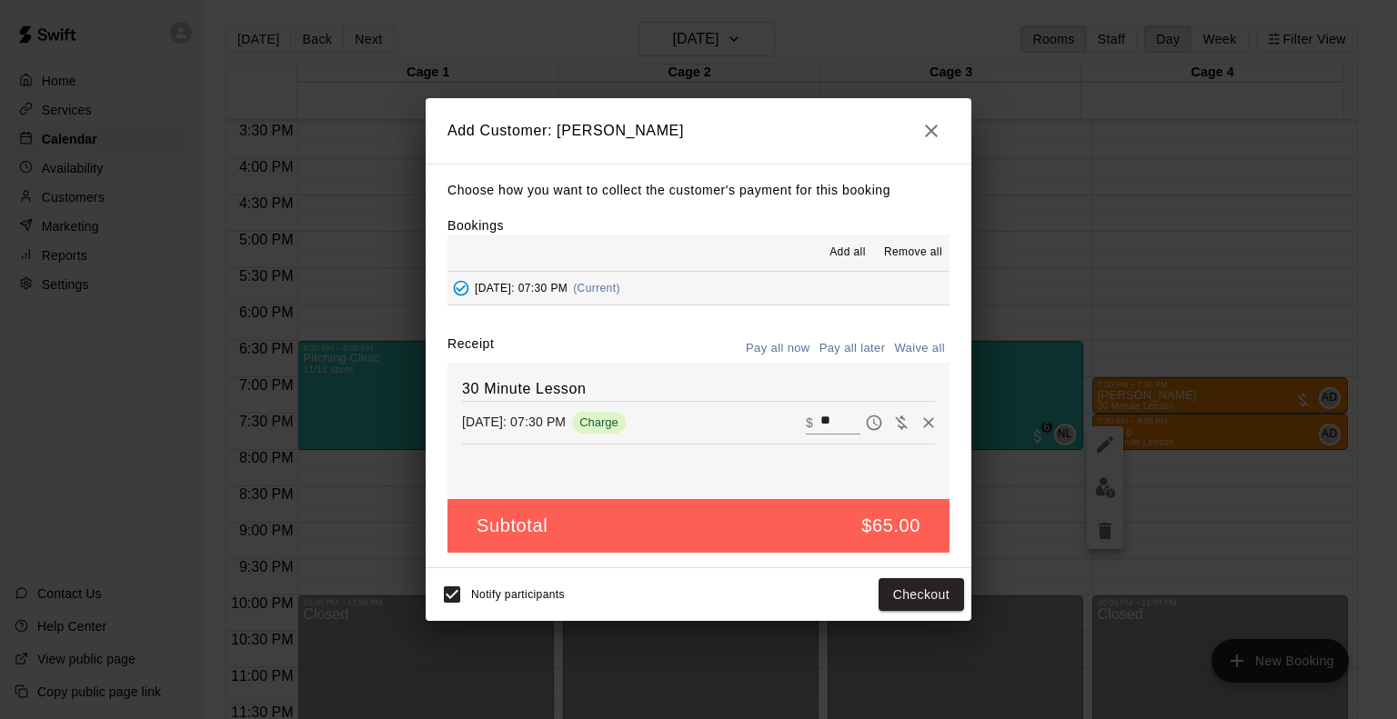
click at [849, 353] on button "Pay all later" at bounding box center [852, 349] width 75 height 28
click at [937, 592] on button "Add customer" at bounding box center [908, 595] width 112 height 34
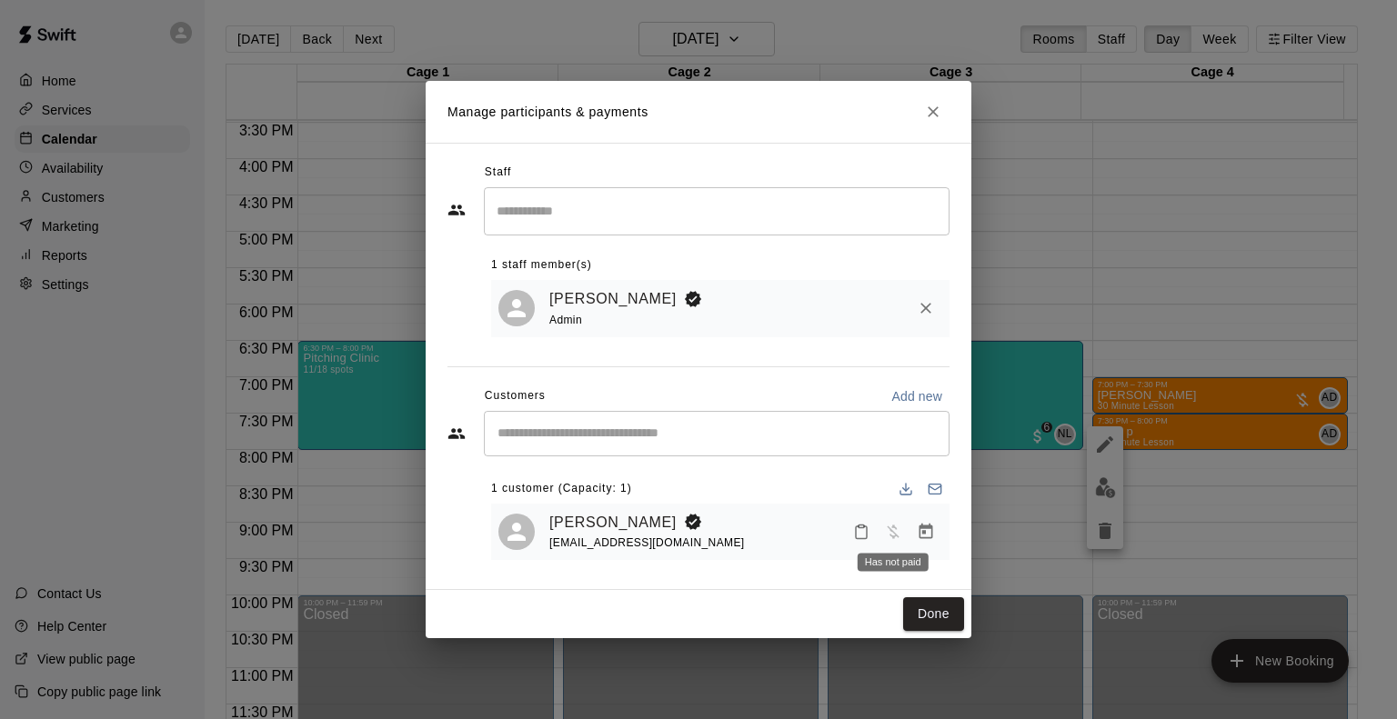
click at [896, 535] on span "Has not paid" at bounding box center [893, 530] width 33 height 15
click at [953, 633] on div "Done" at bounding box center [699, 614] width 546 height 48
click at [941, 622] on button "Done" at bounding box center [933, 615] width 61 height 34
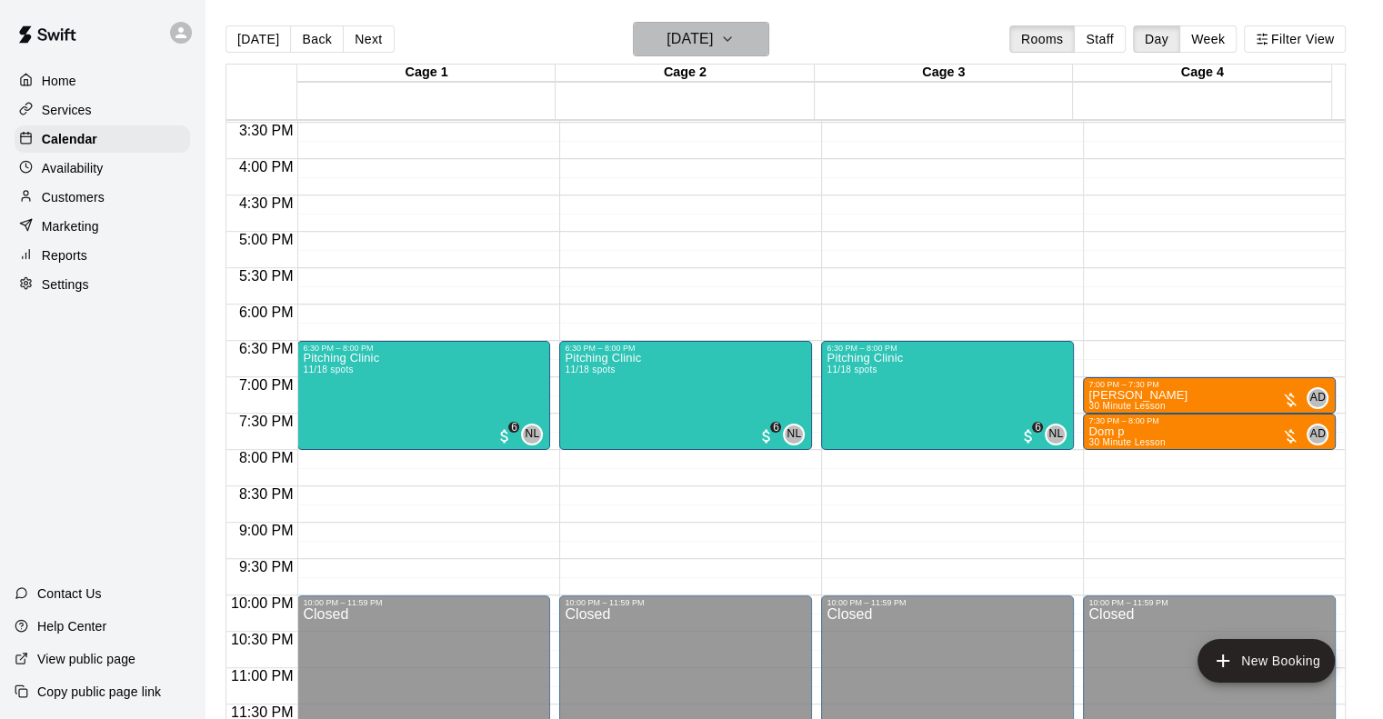
click at [708, 35] on h6 "Thursday Aug 28" at bounding box center [690, 38] width 46 height 25
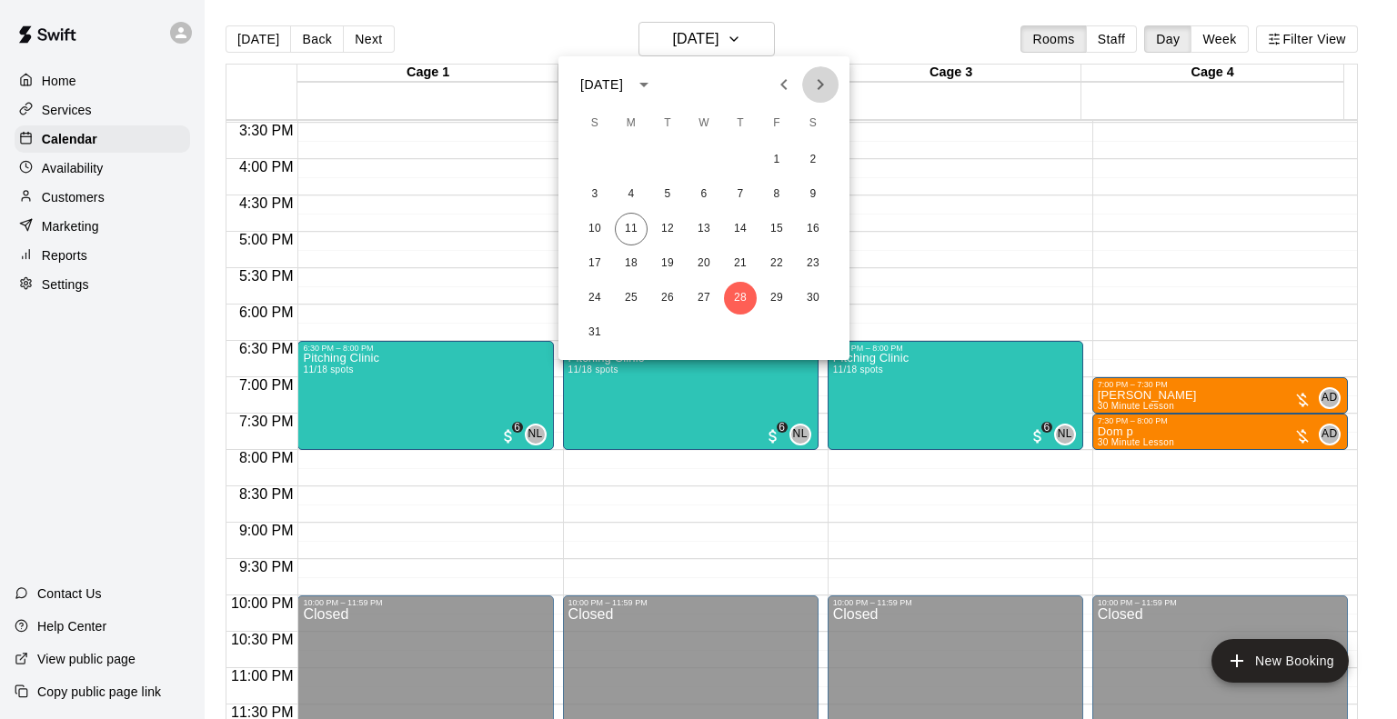
click at [819, 83] on icon "Next month" at bounding box center [821, 84] width 6 height 11
click at [629, 194] on button "8" at bounding box center [631, 194] width 33 height 33
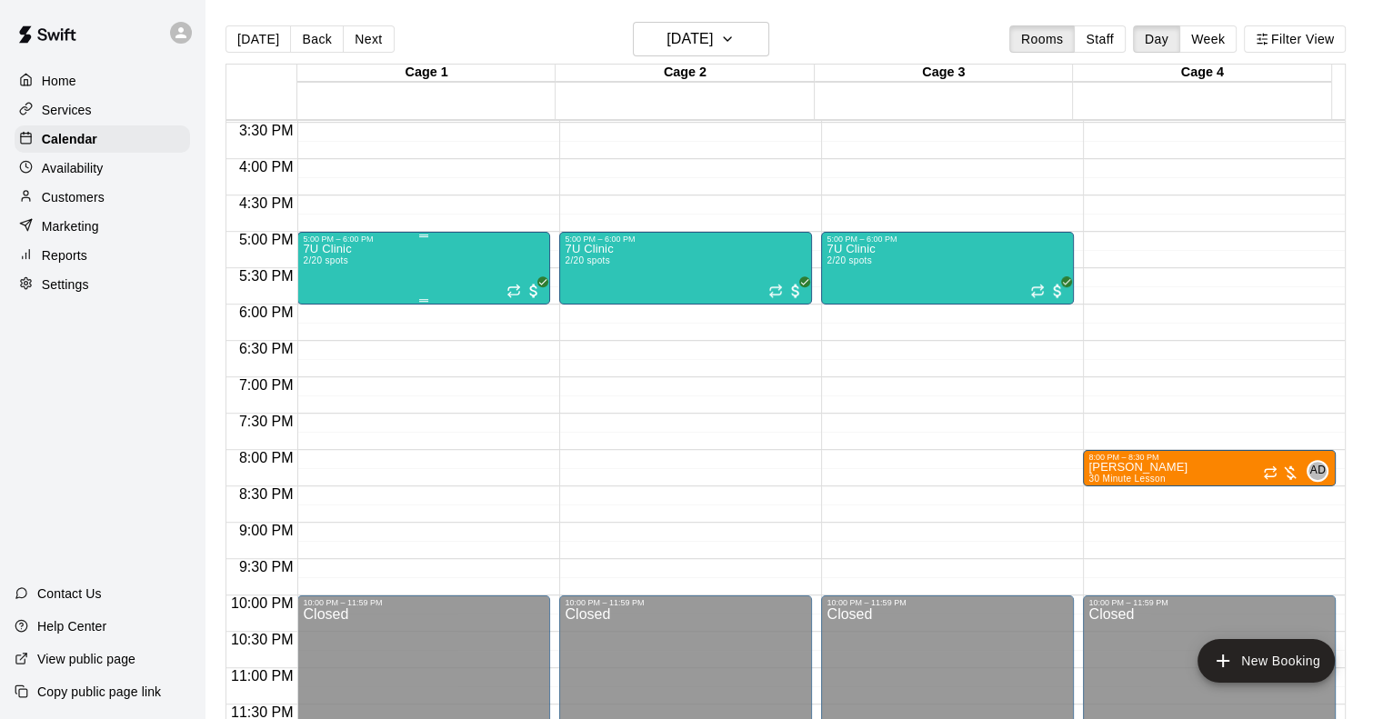
click at [400, 268] on div "7U Clinic 2/20 spots" at bounding box center [424, 603] width 242 height 719
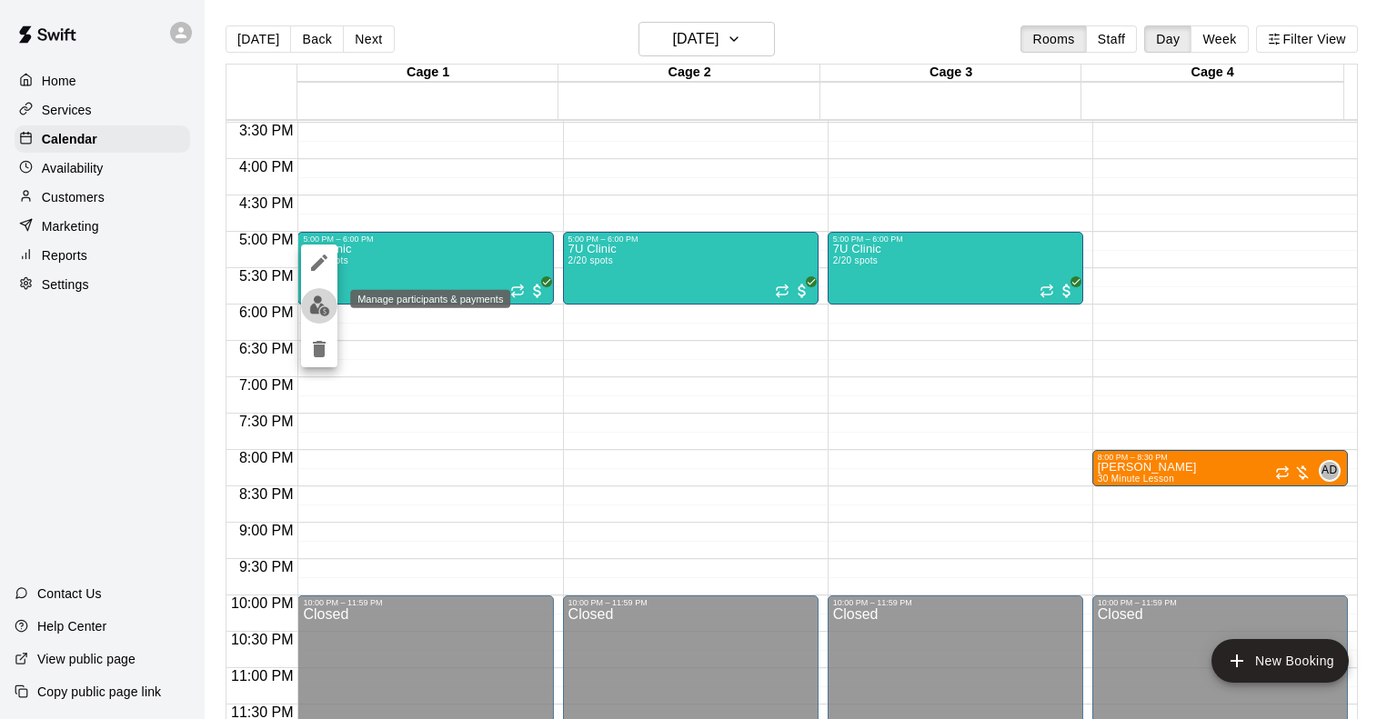
click at [313, 301] on img "edit" at bounding box center [319, 306] width 21 height 21
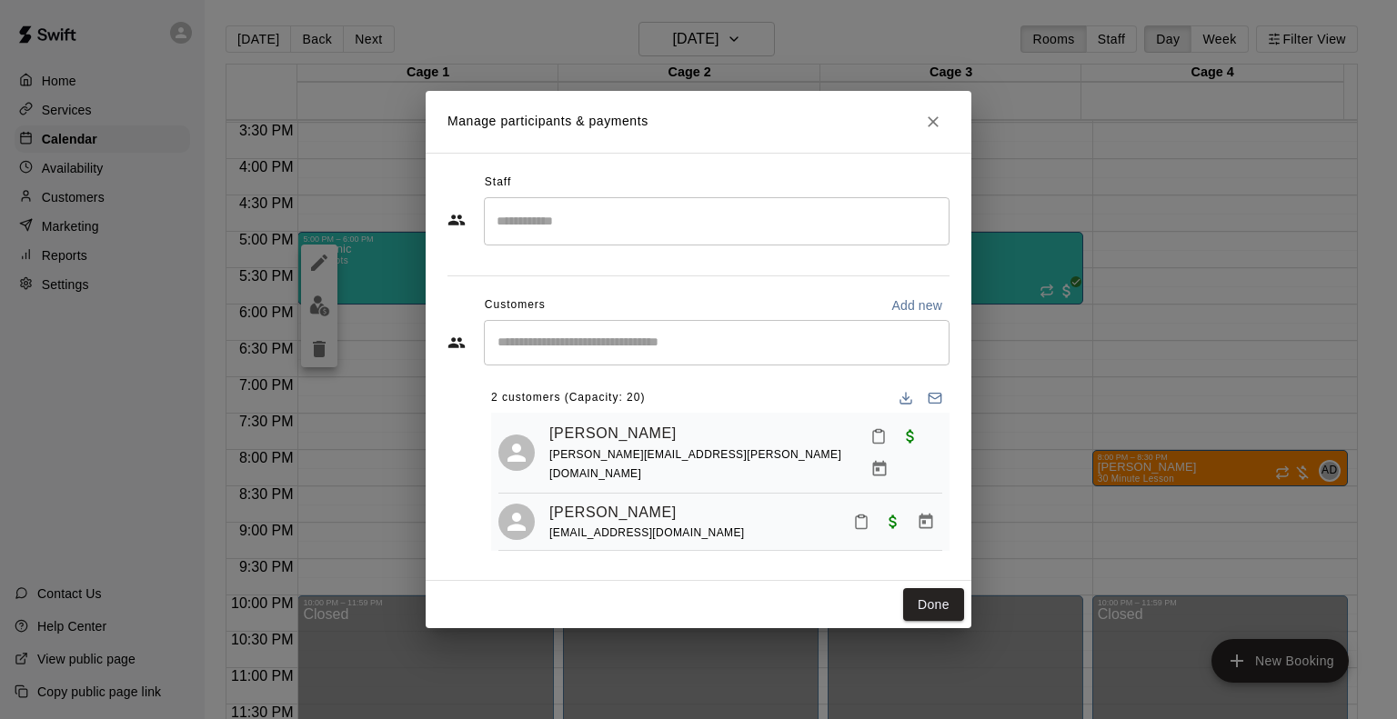
click at [571, 357] on div "​" at bounding box center [717, 342] width 466 height 45
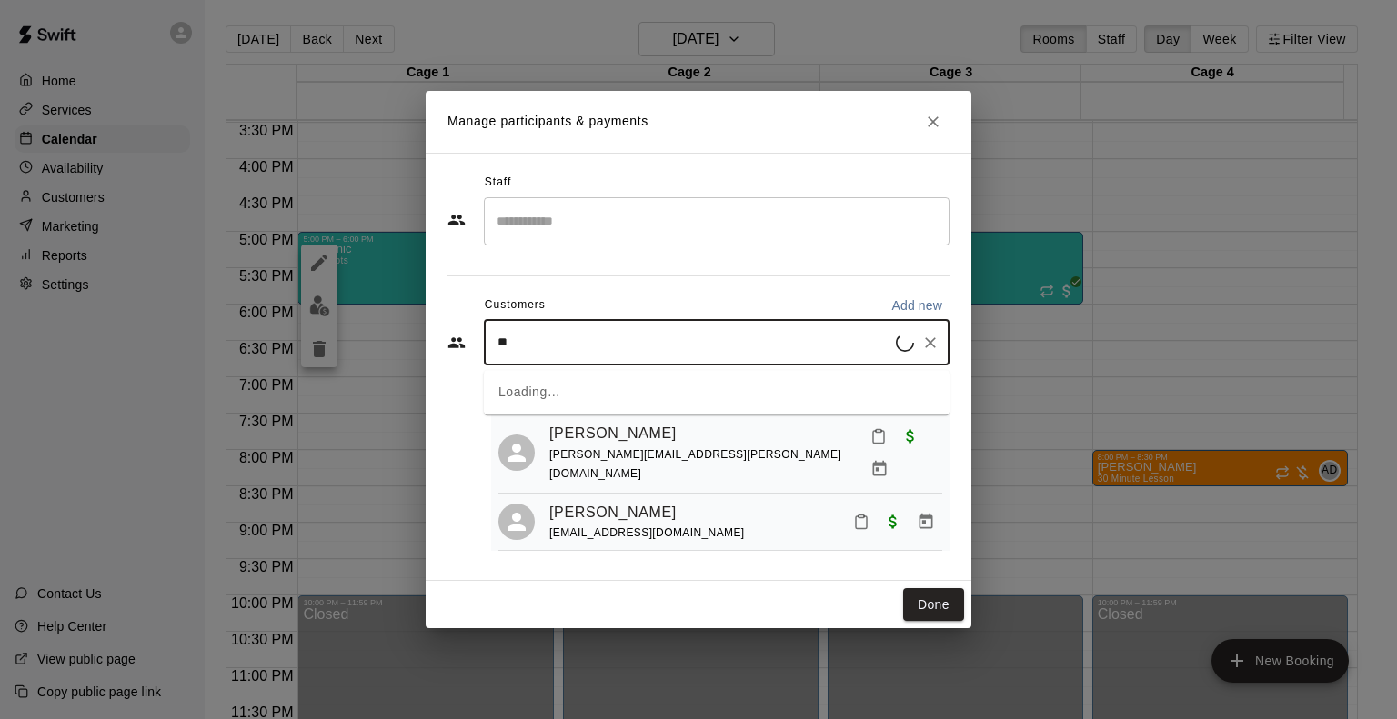
type input "*"
click at [942, 307] on button "Add new" at bounding box center [916, 305] width 65 height 29
select select "**"
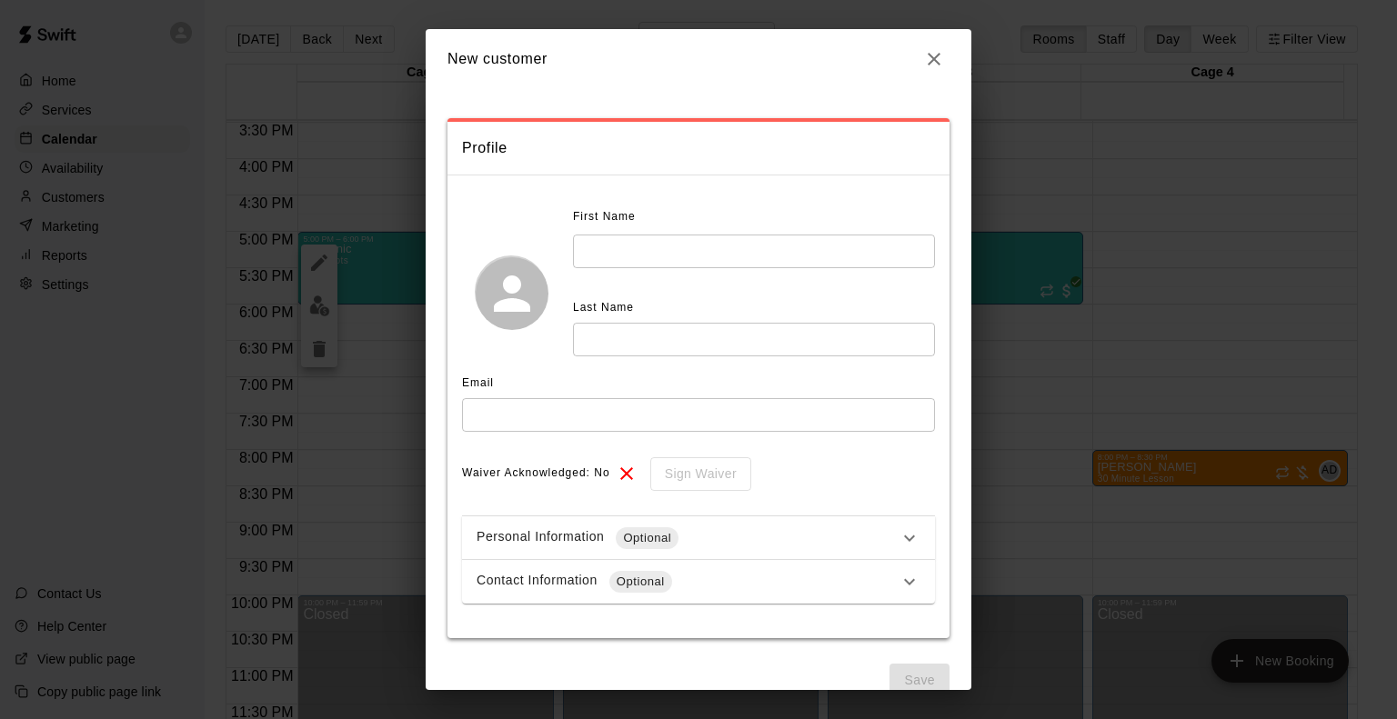
click at [649, 235] on input "text" at bounding box center [754, 252] width 362 height 34
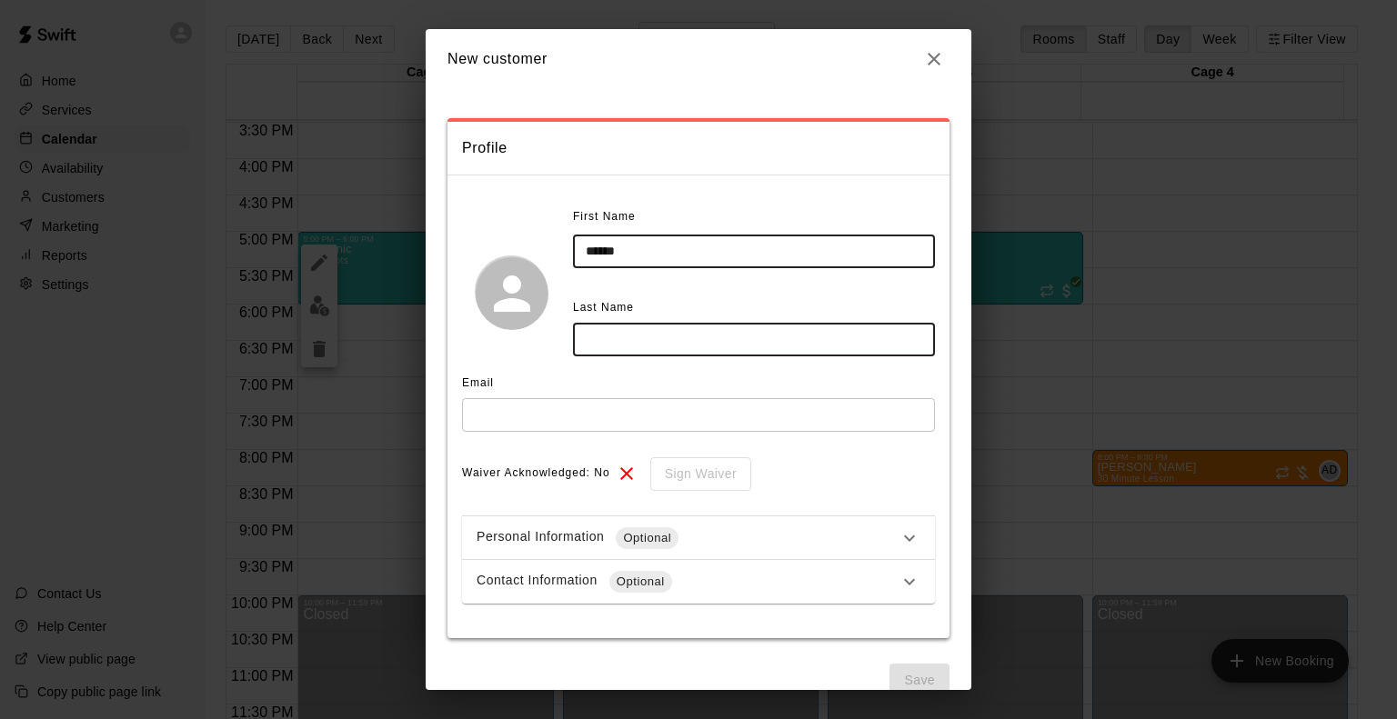
type input "*****"
click at [664, 339] on input "text" at bounding box center [754, 340] width 362 height 34
type input "********"
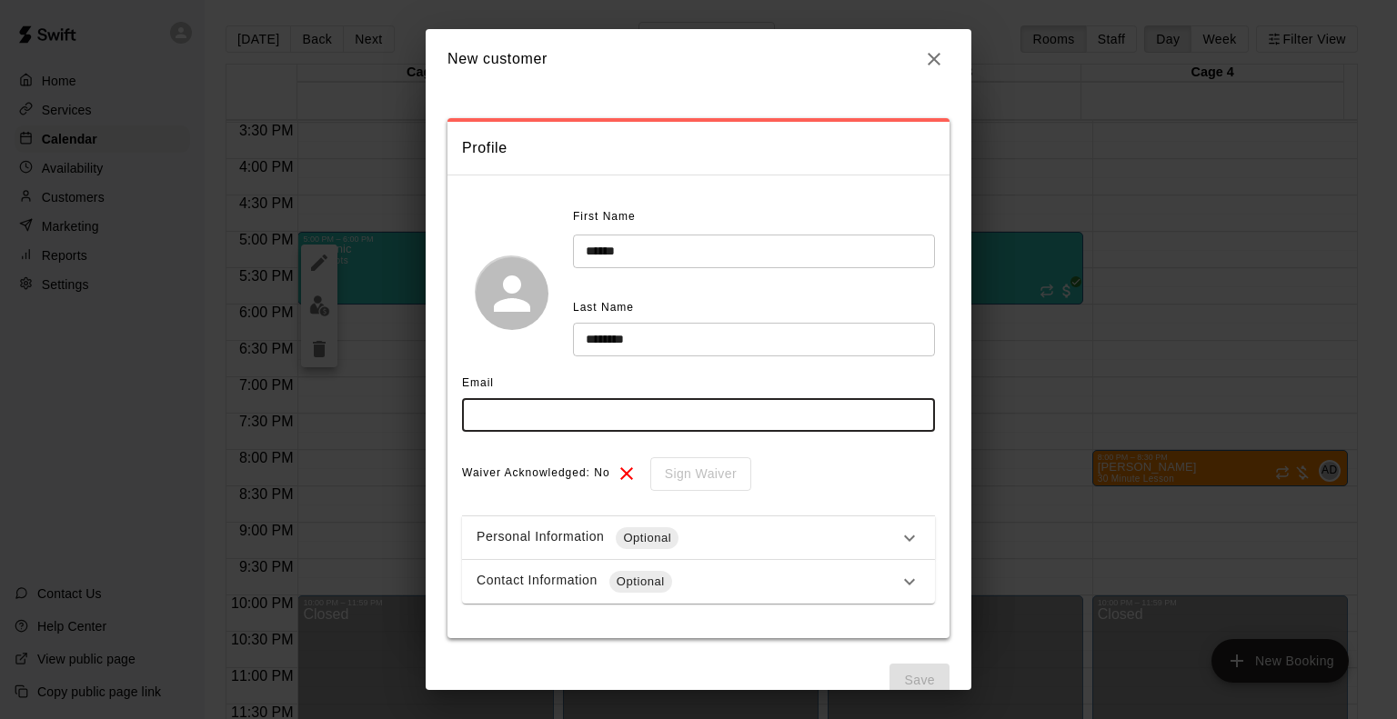
click at [593, 417] on input "text" at bounding box center [698, 415] width 473 height 34
type input "**********"
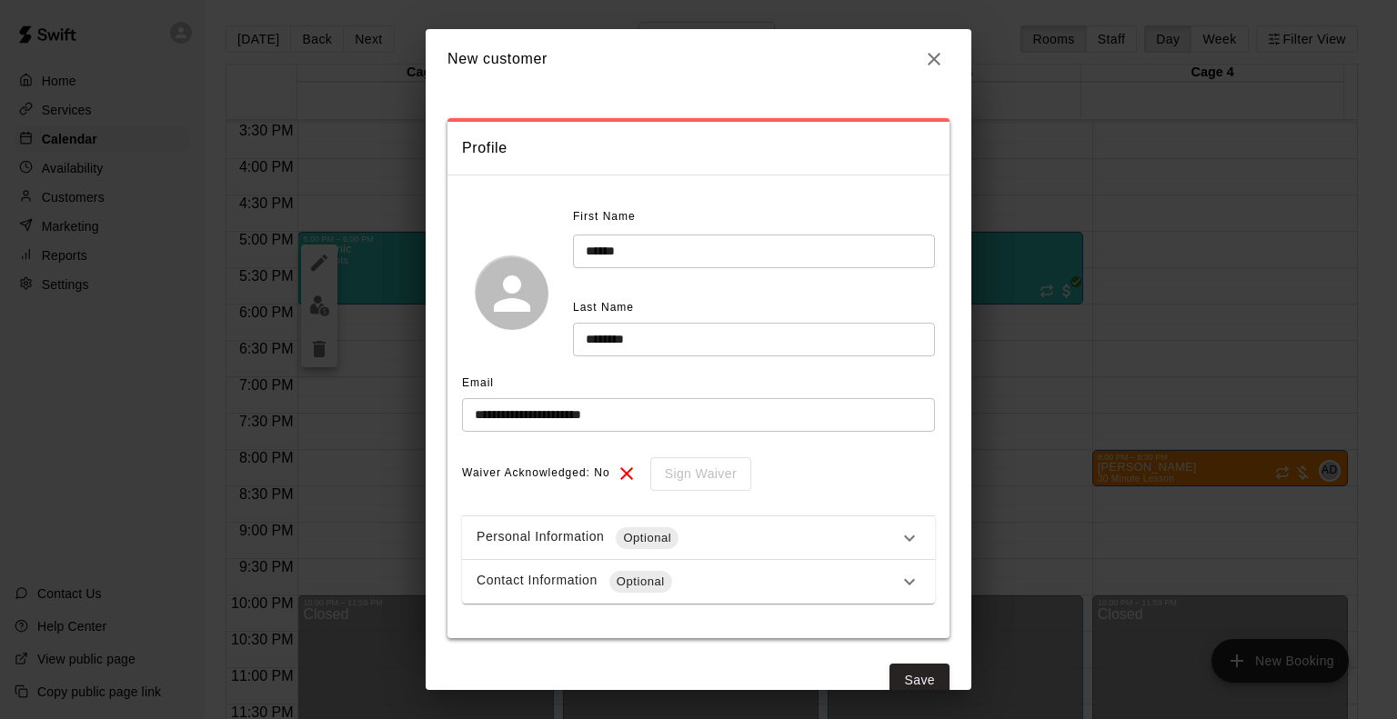
click at [550, 589] on div "Contact Information Optional" at bounding box center [688, 582] width 422 height 22
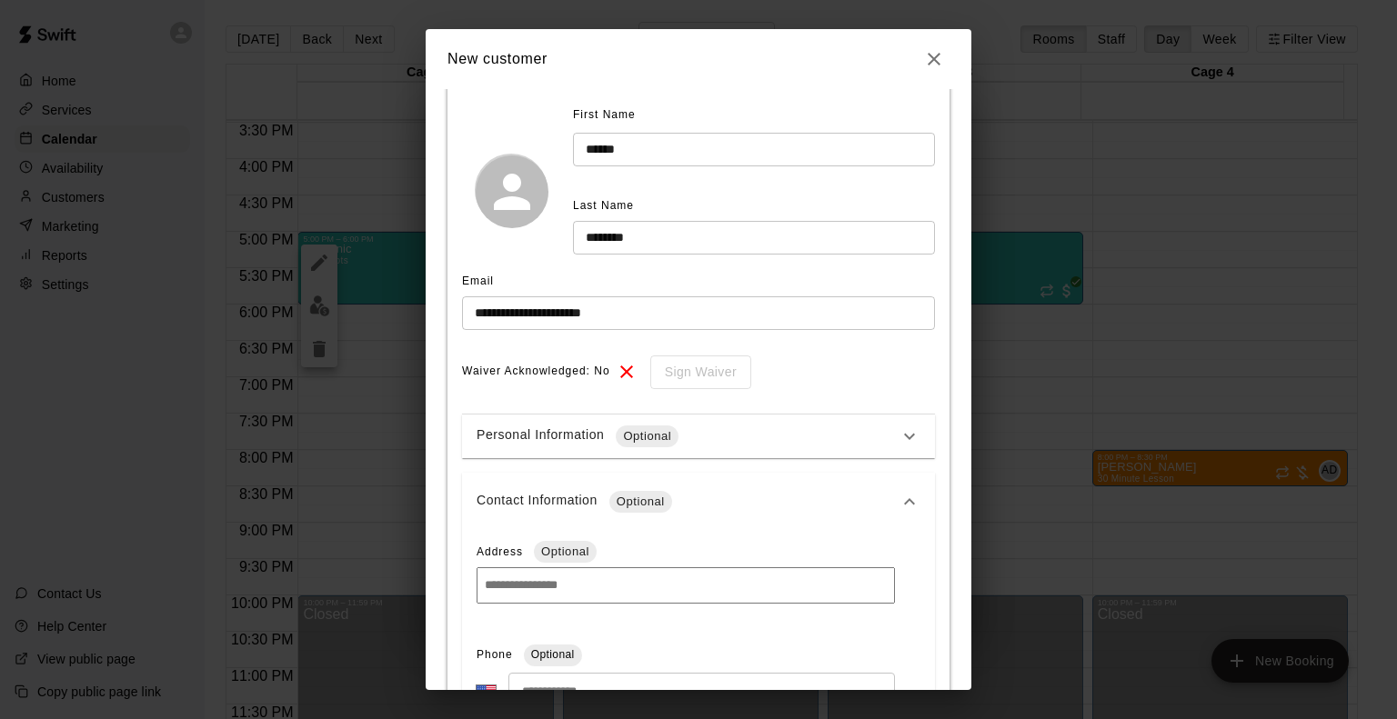
scroll to position [273, 0]
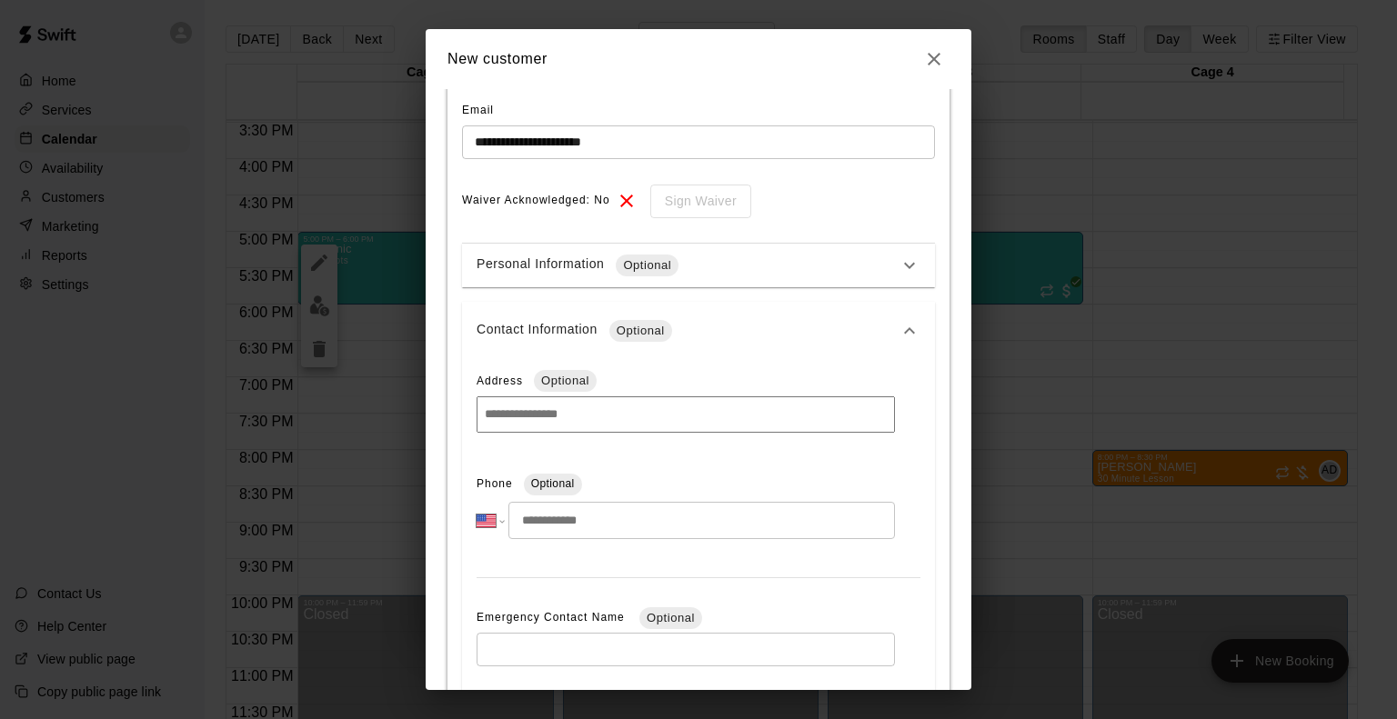
click at [529, 507] on input "tel" at bounding box center [701, 520] width 387 height 37
type input "**********"
click at [545, 271] on div "Personal Information Optional" at bounding box center [688, 266] width 422 height 22
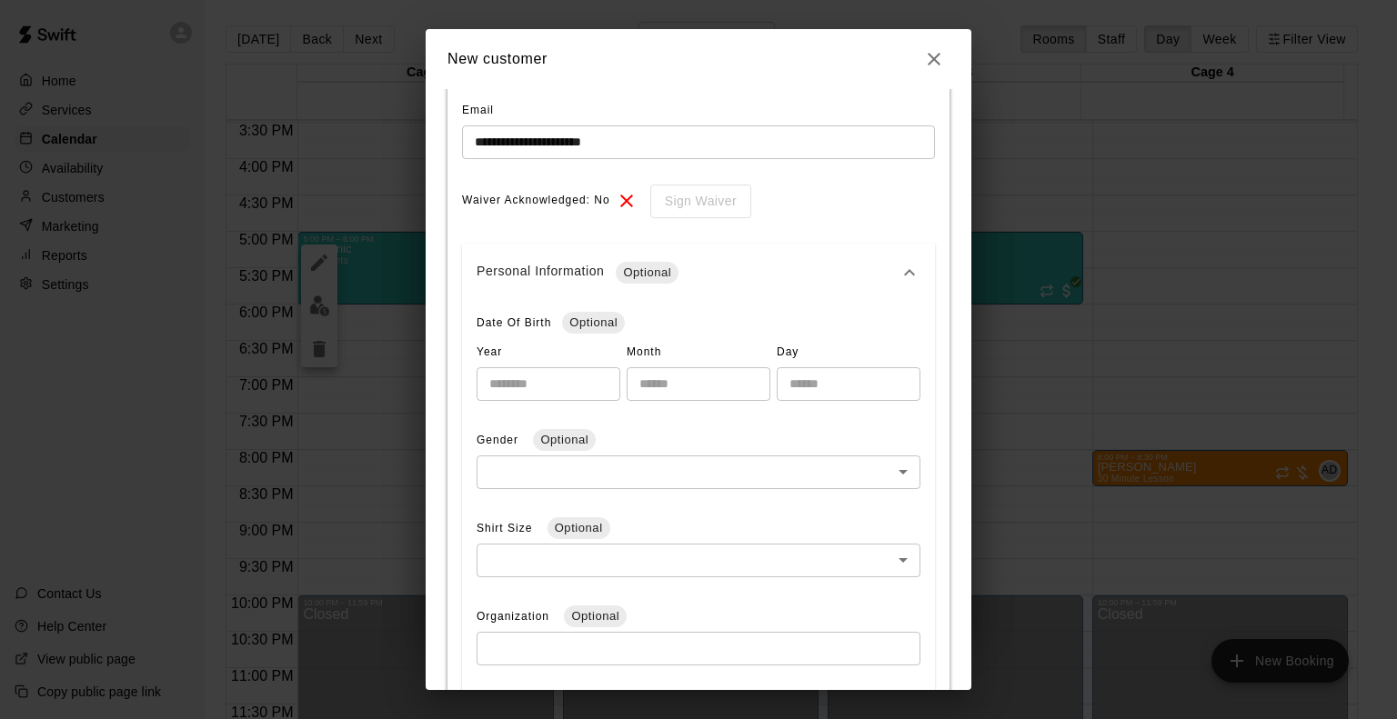
click at [560, 385] on input "number" at bounding box center [549, 384] width 144 height 34
type input "****"
click at [655, 393] on input "number" at bounding box center [699, 384] width 144 height 34
type input "**"
click at [785, 383] on input "number" at bounding box center [849, 384] width 144 height 34
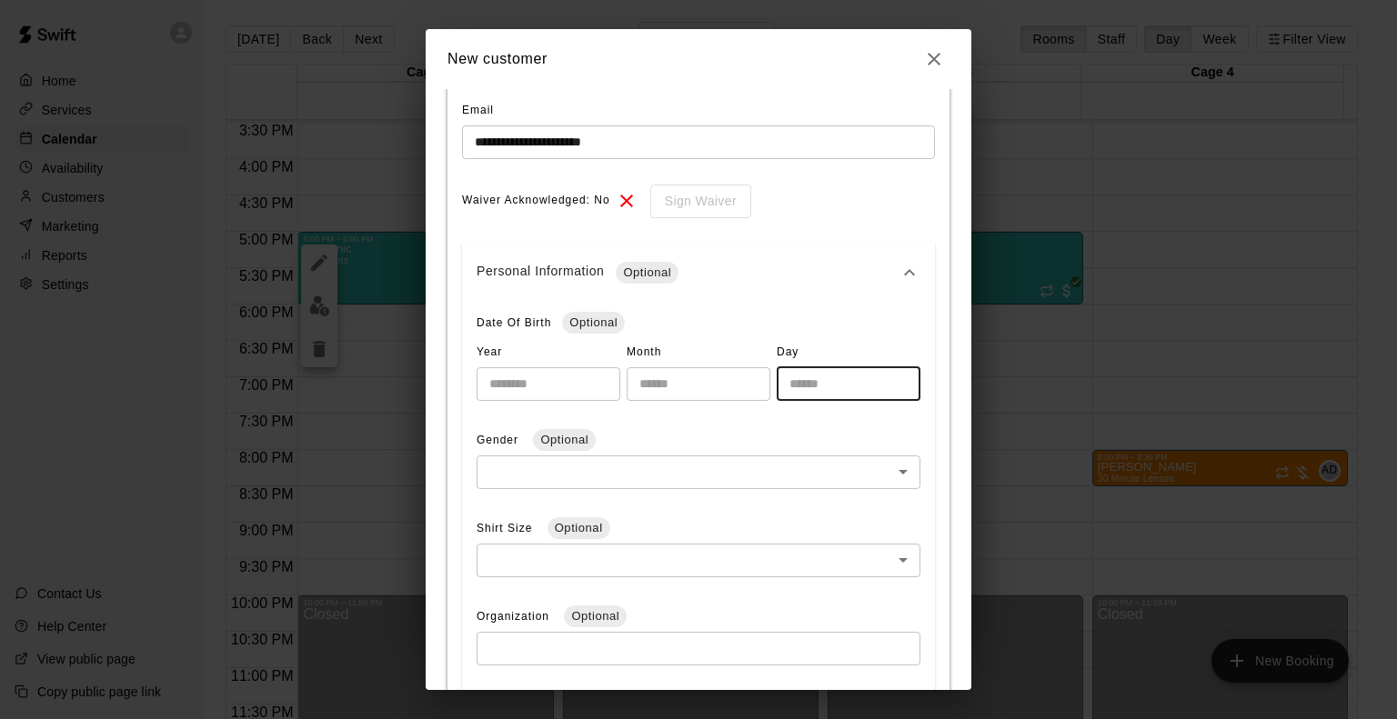
type input "*"
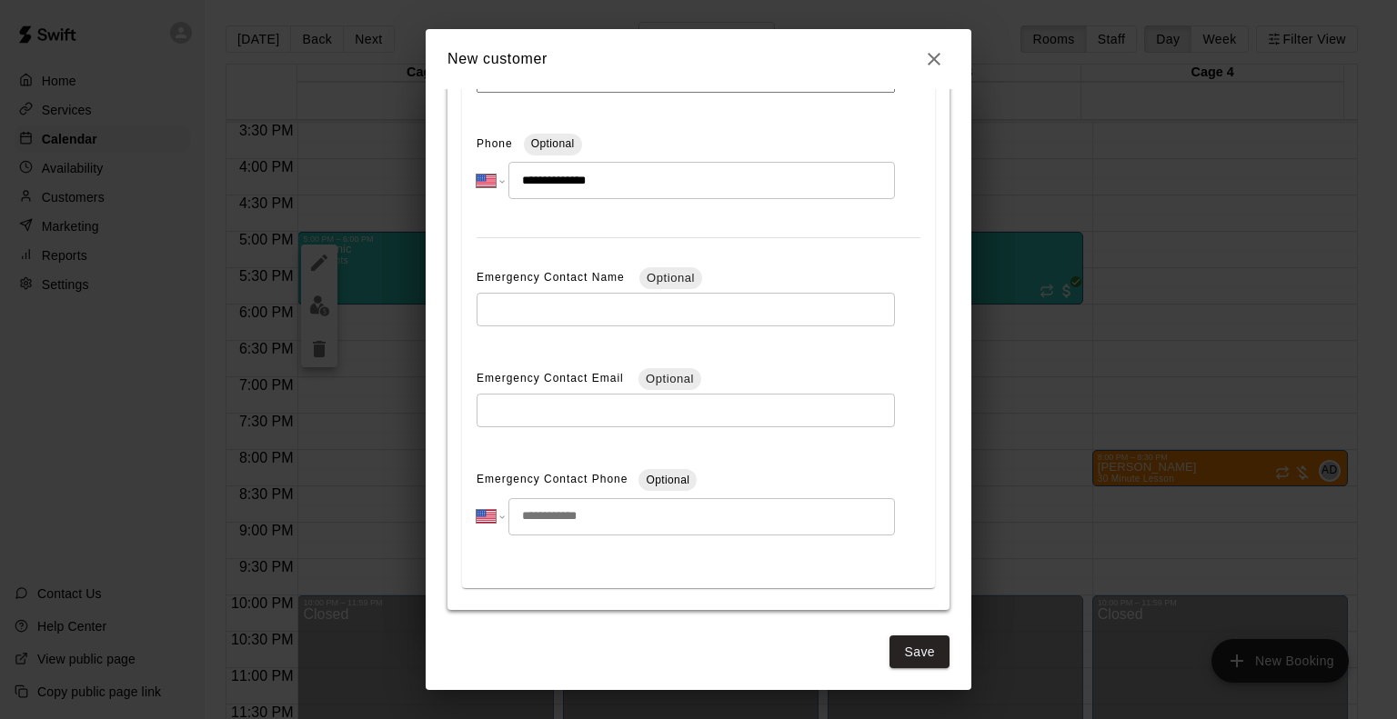
scroll to position [1286, 0]
click at [909, 651] on button "Save" at bounding box center [919, 649] width 60 height 34
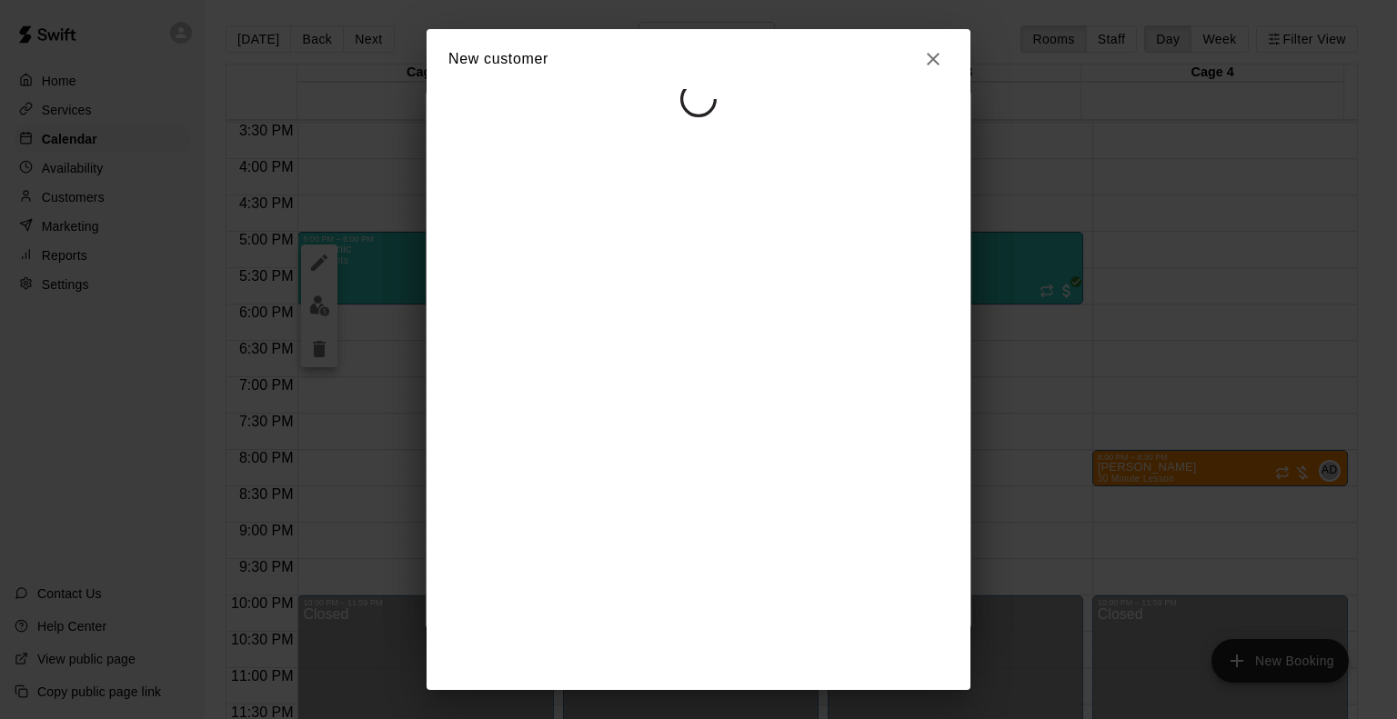
scroll to position [0, 0]
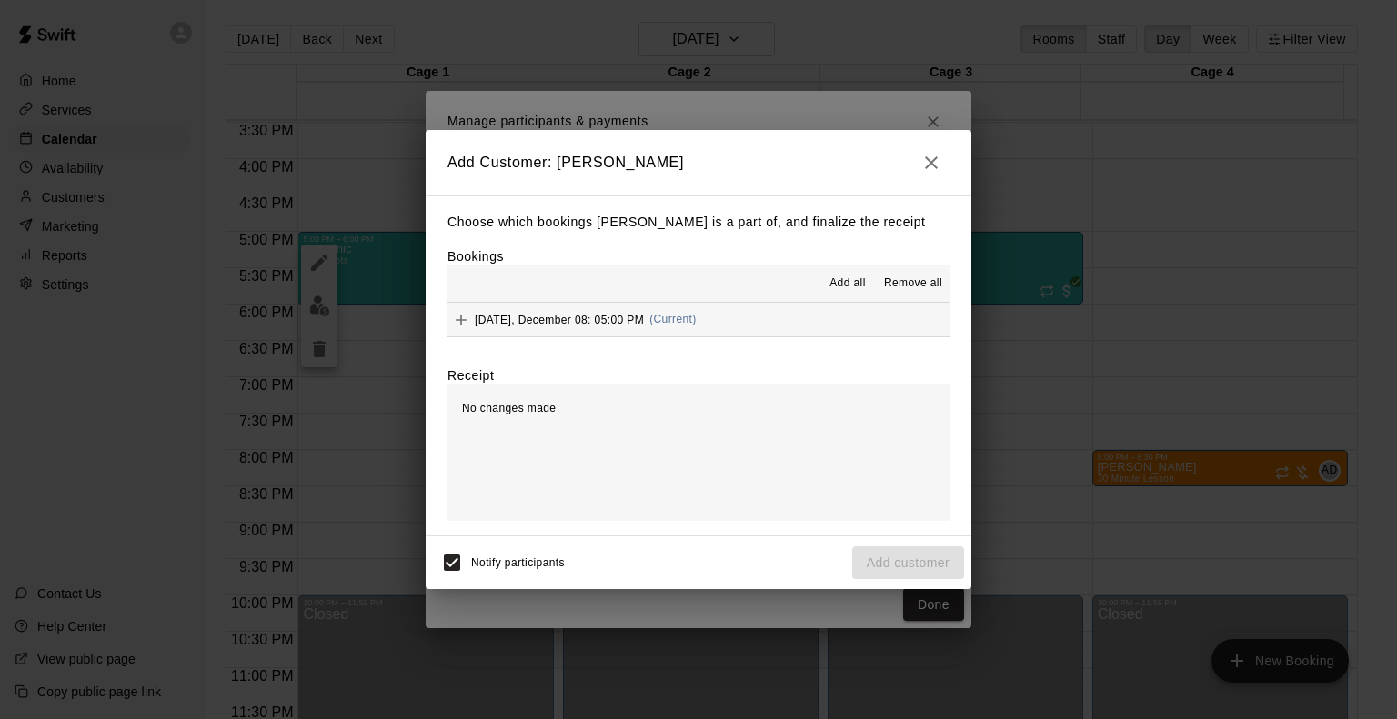
click at [550, 324] on span "Monday, December 08: 05:00 PM" at bounding box center [559, 319] width 169 height 13
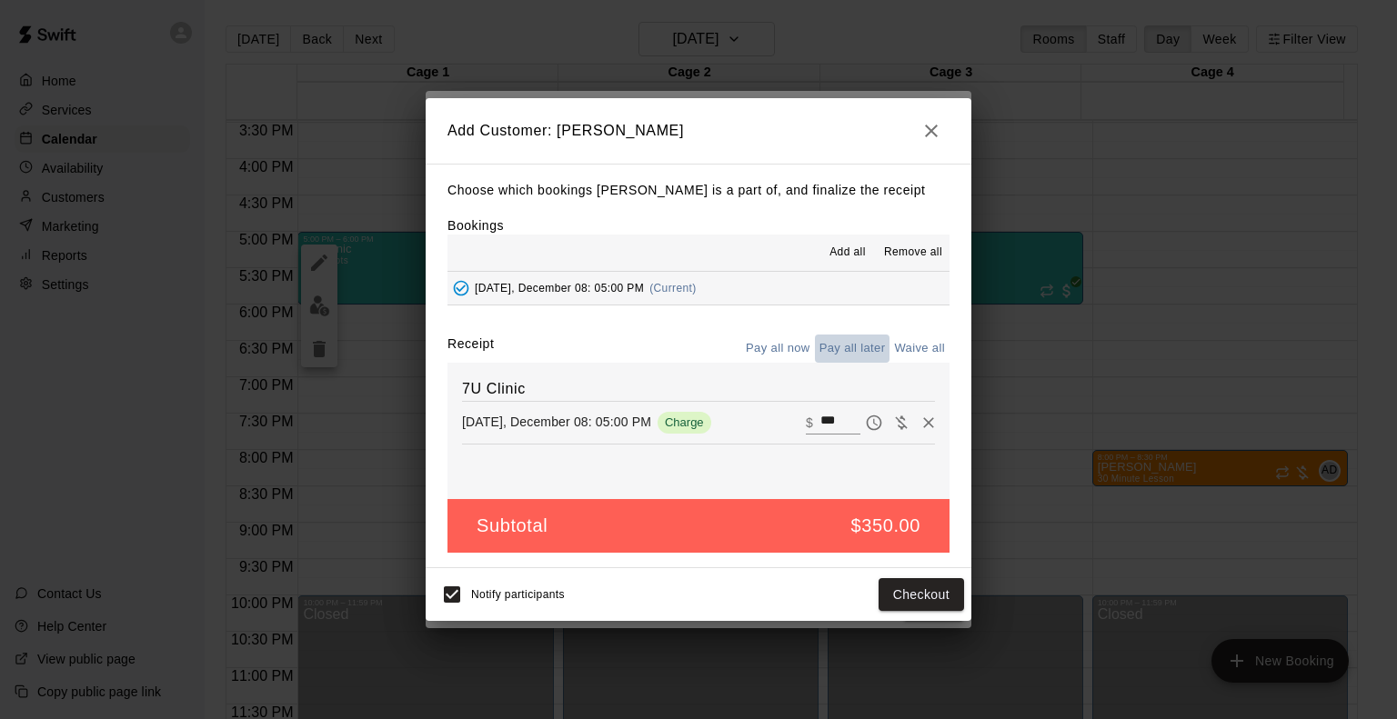
click at [838, 352] on button "Pay all later" at bounding box center [852, 349] width 75 height 28
click at [859, 596] on button "Add customer" at bounding box center [908, 595] width 112 height 34
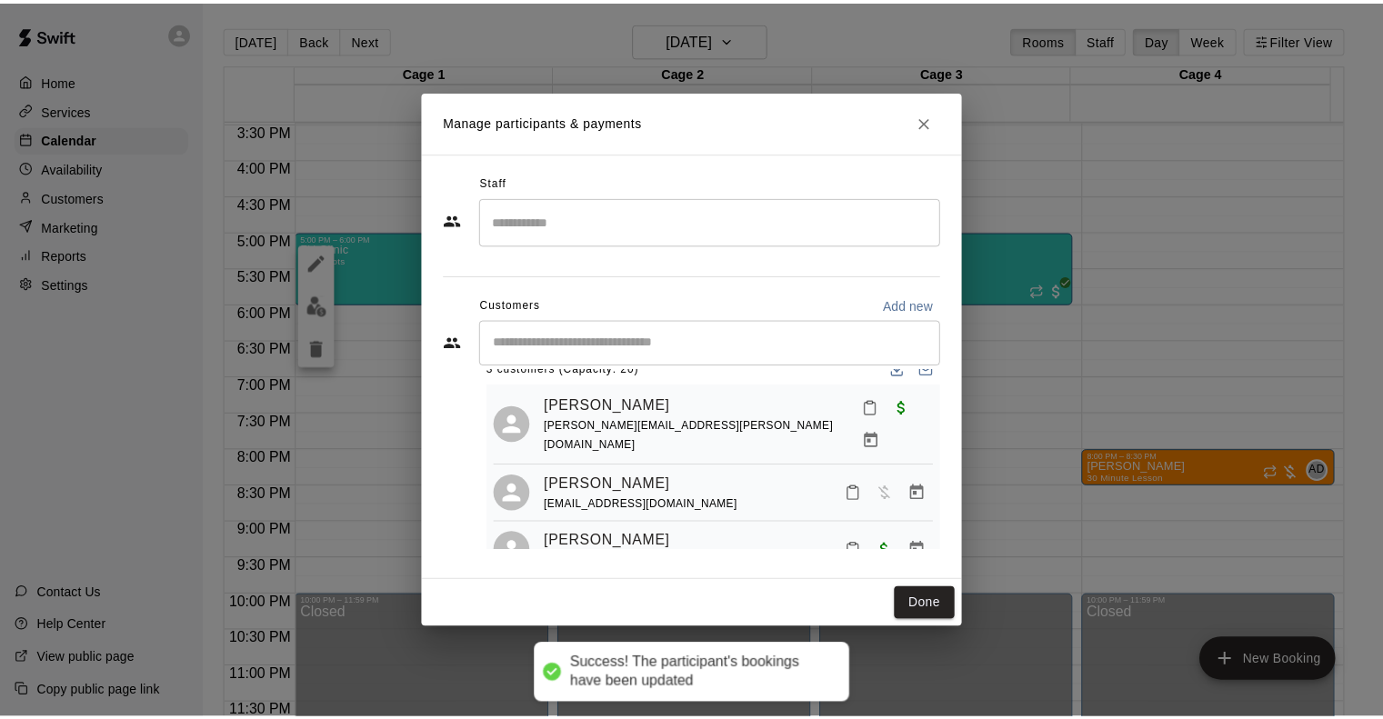
scroll to position [50, 0]
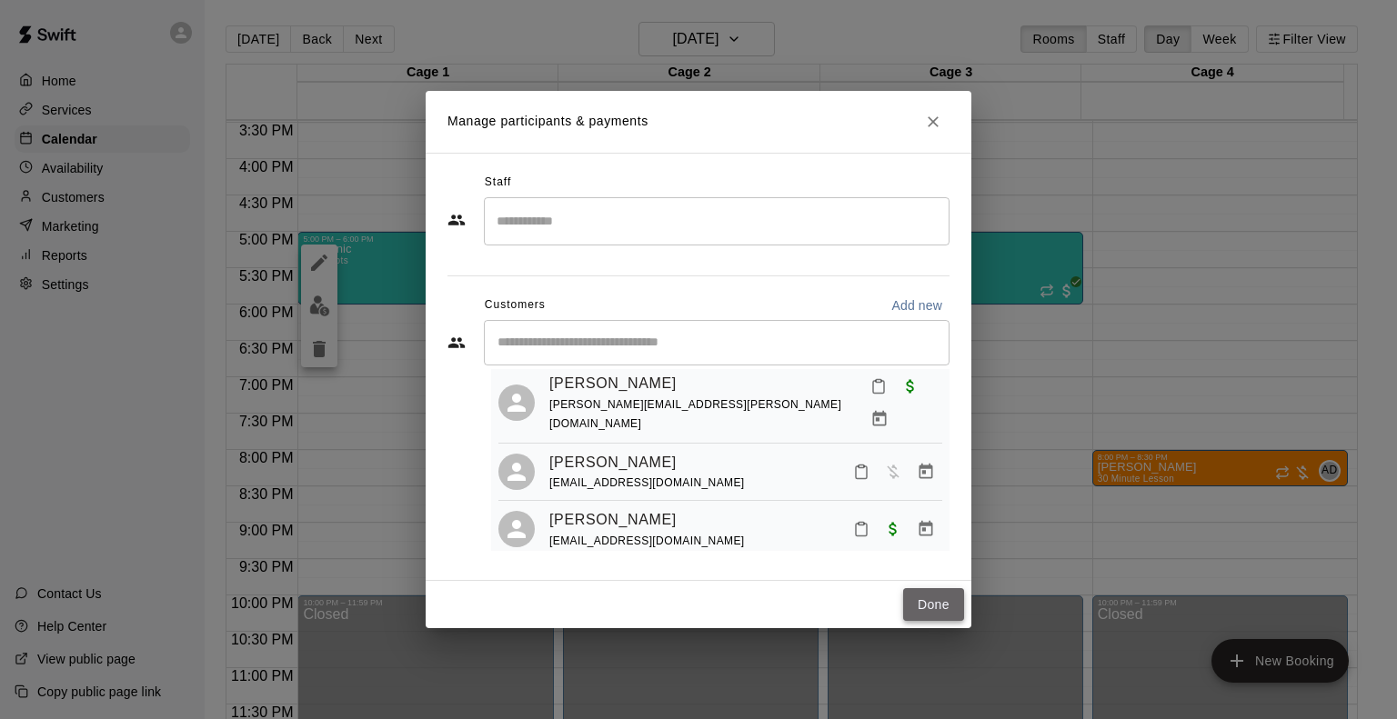
click at [960, 602] on button "Done" at bounding box center [933, 605] width 61 height 34
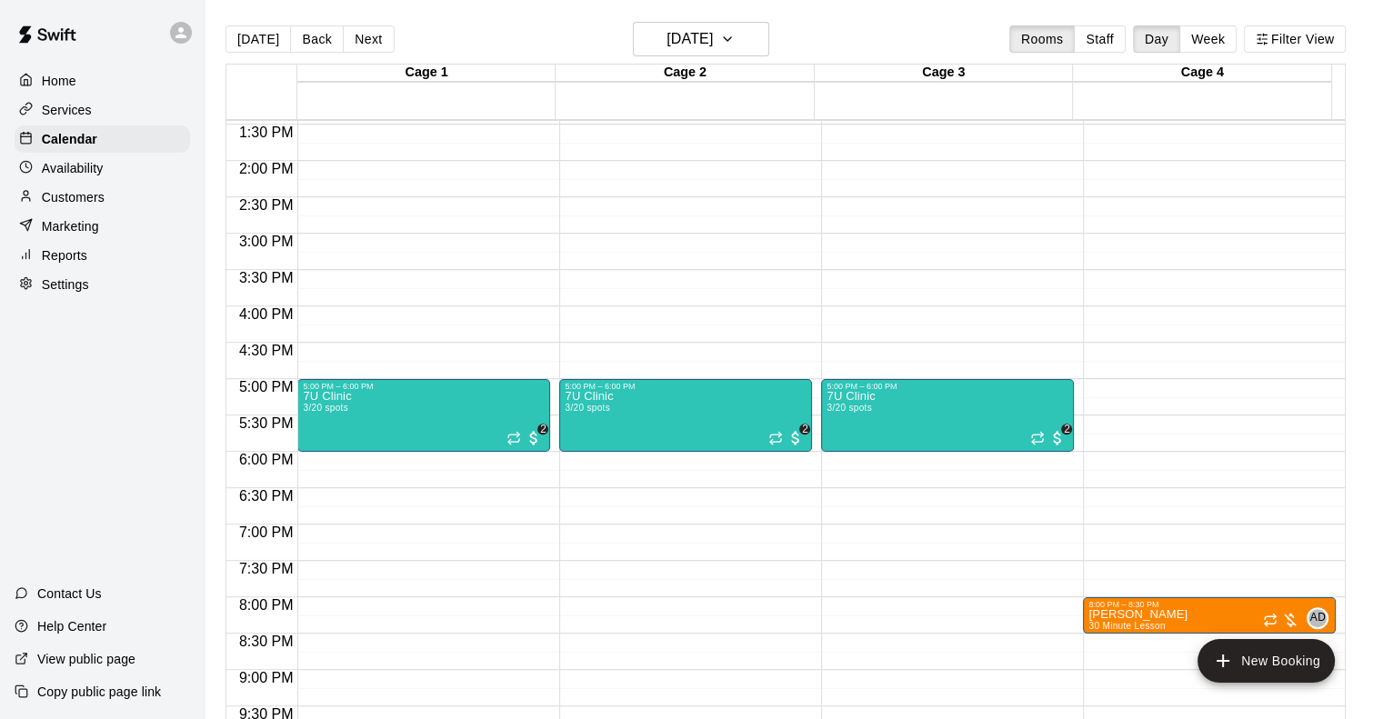
scroll to position [853, 0]
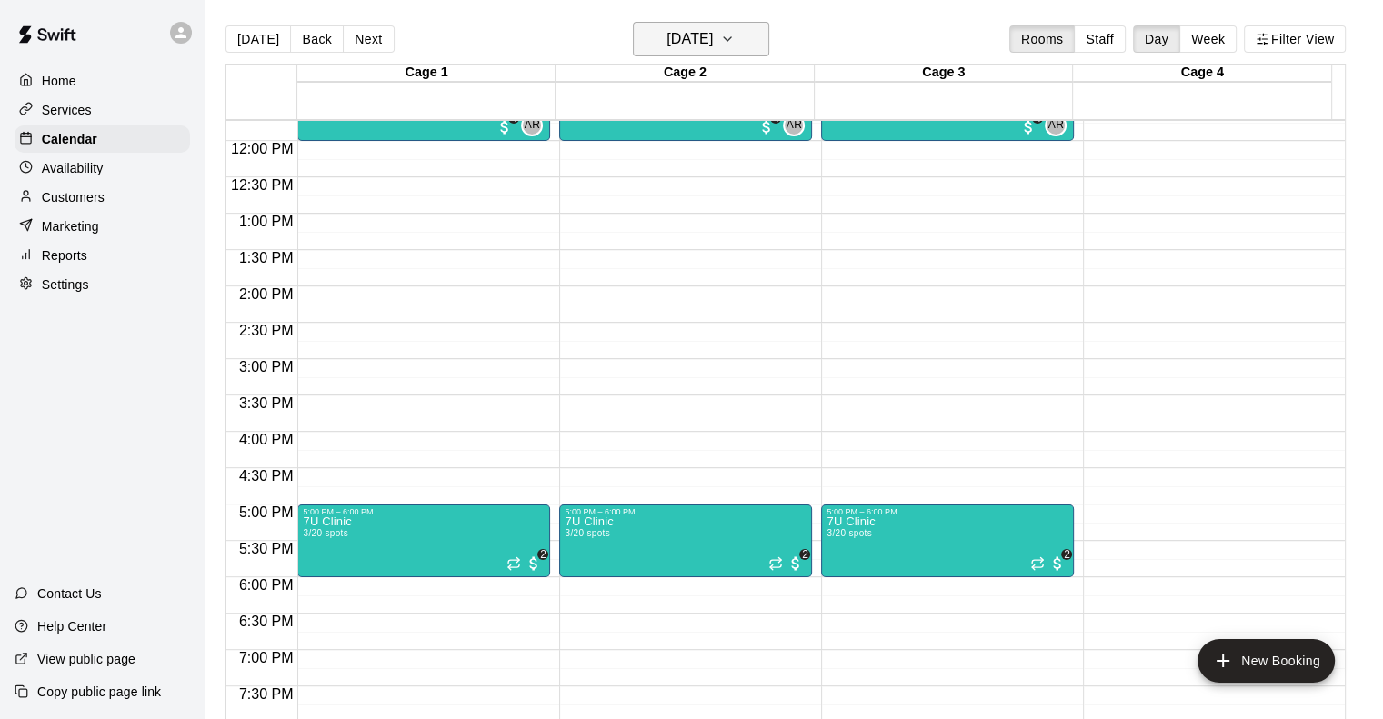
click at [713, 35] on h6 "Monday Dec 08" at bounding box center [690, 38] width 46 height 25
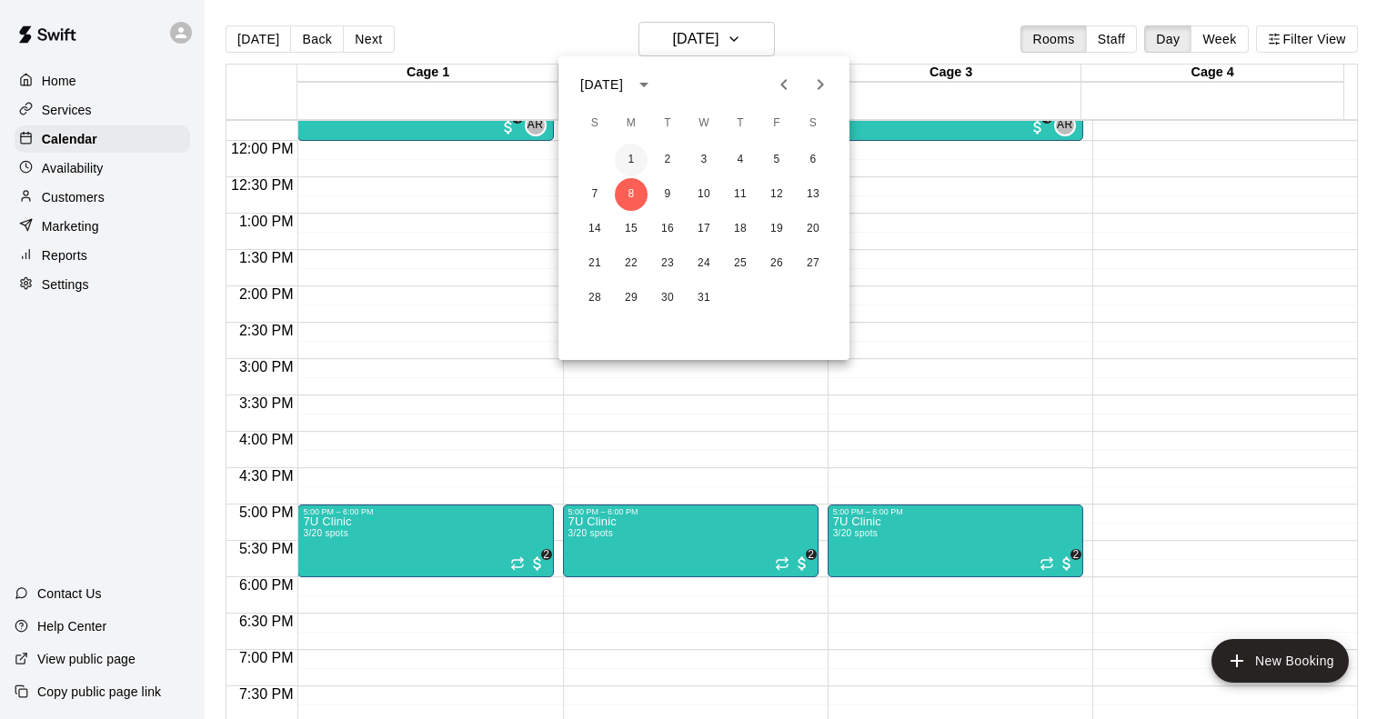
click at [620, 156] on button "1" at bounding box center [631, 160] width 33 height 33
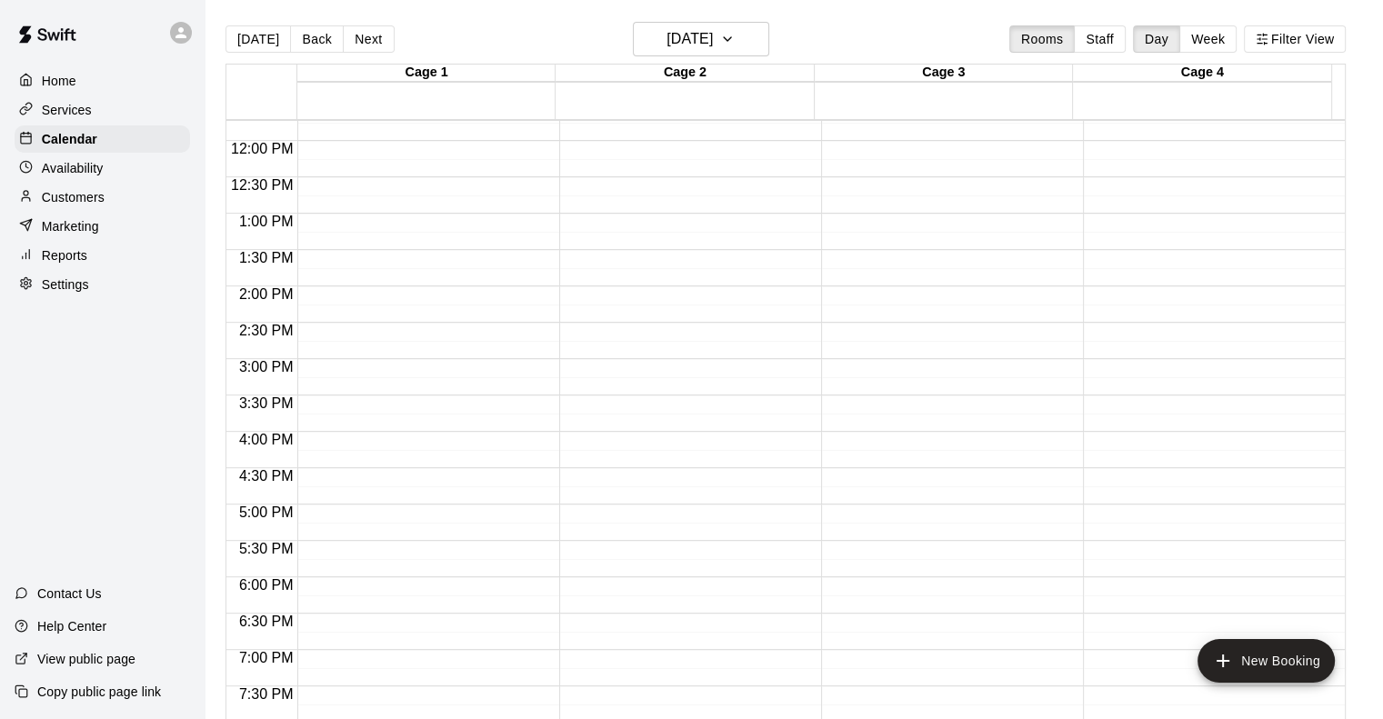
click at [474, 330] on div "12:00 AM – 9:00 AM Closed 10:00 PM – 11:59 PM Closed" at bounding box center [423, 141] width 253 height 1746
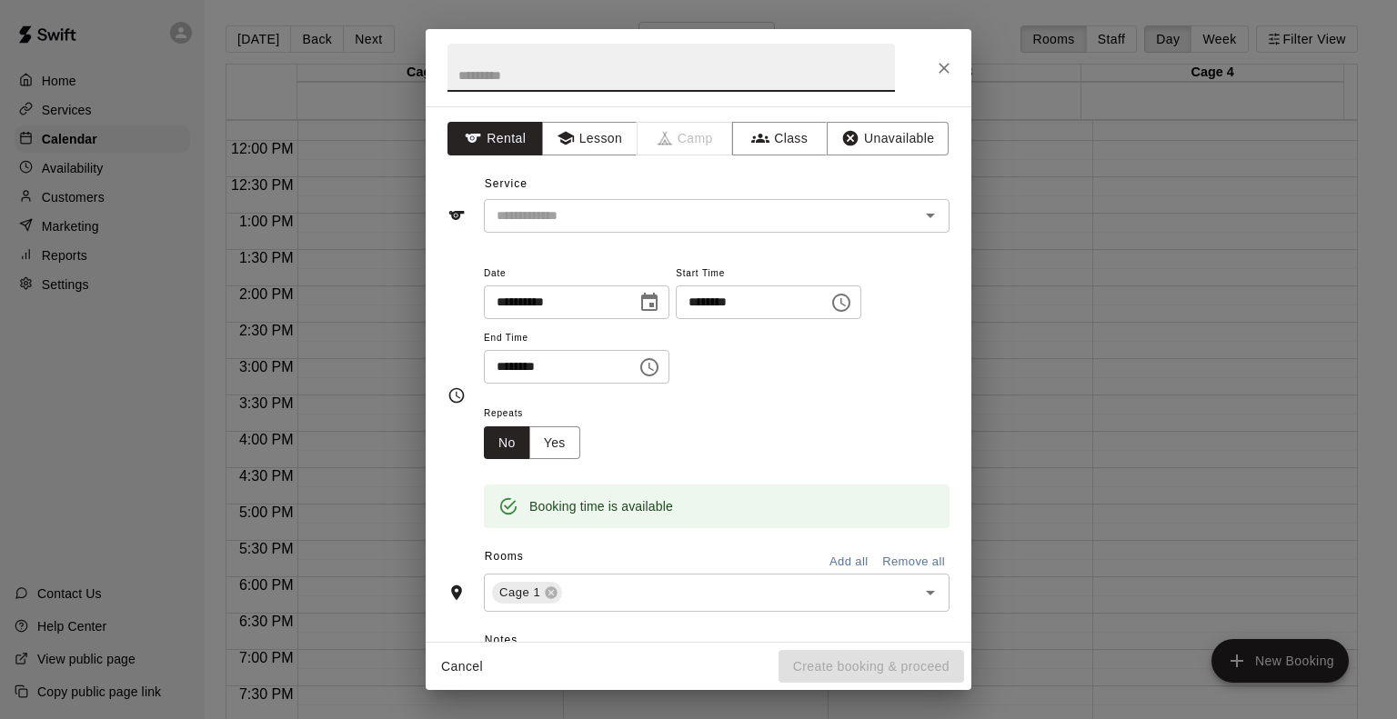
click at [937, 67] on icon "Close" at bounding box center [944, 68] width 18 height 18
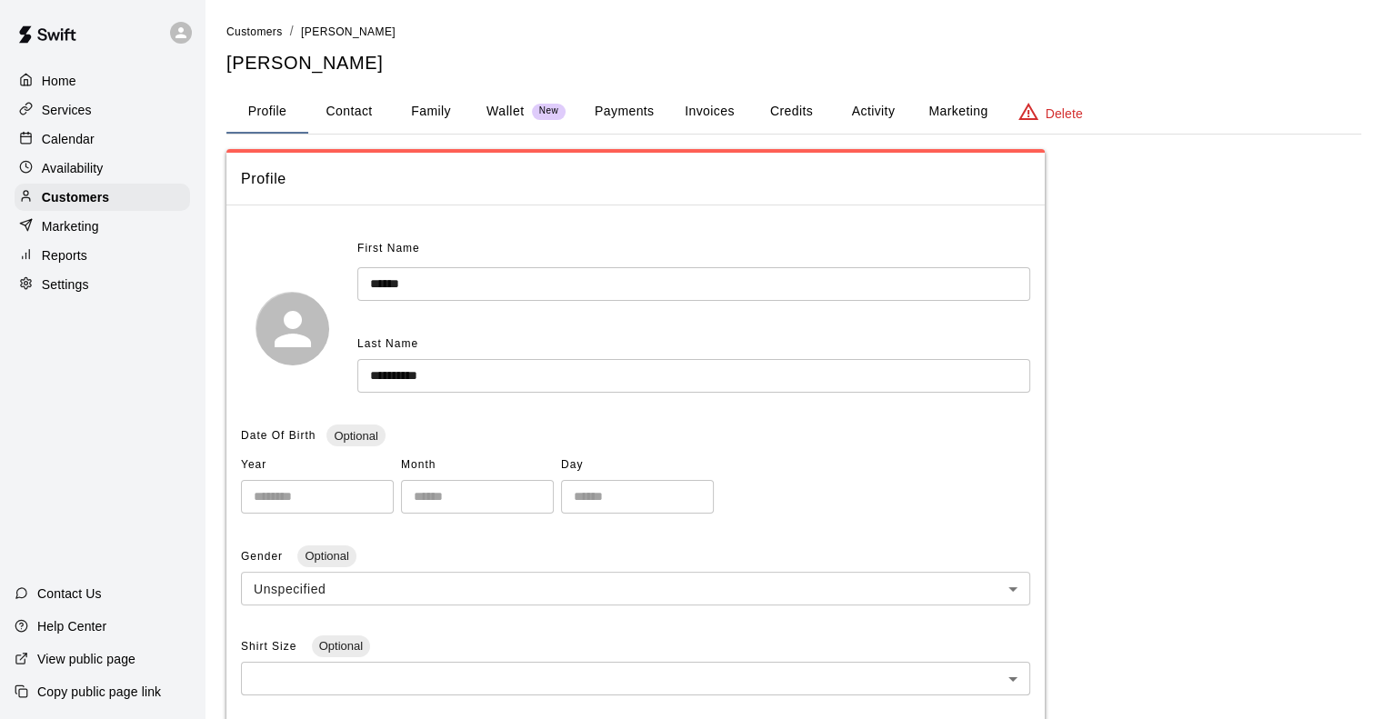
click at [782, 99] on button "Credits" at bounding box center [791, 112] width 82 height 44
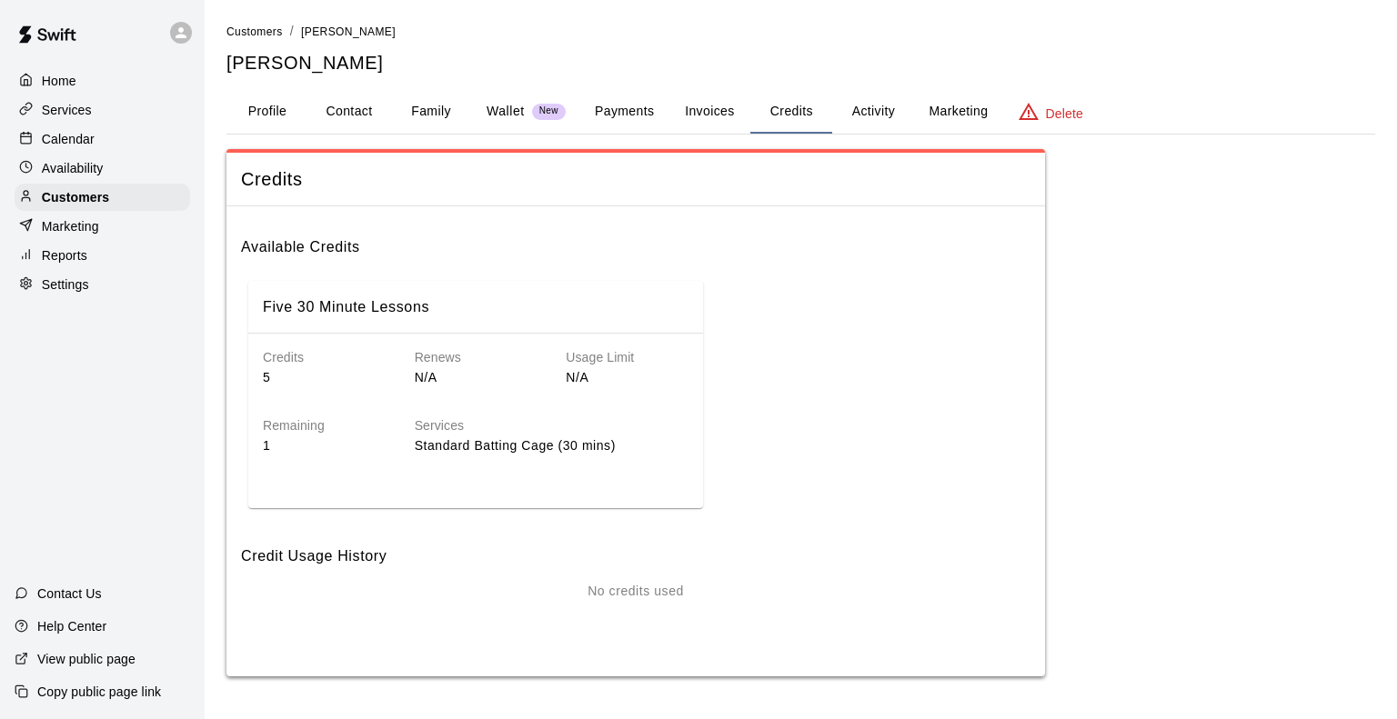
click at [292, 437] on p "1" at bounding box center [324, 446] width 123 height 19
click at [869, 111] on button "Activity" at bounding box center [873, 112] width 82 height 44
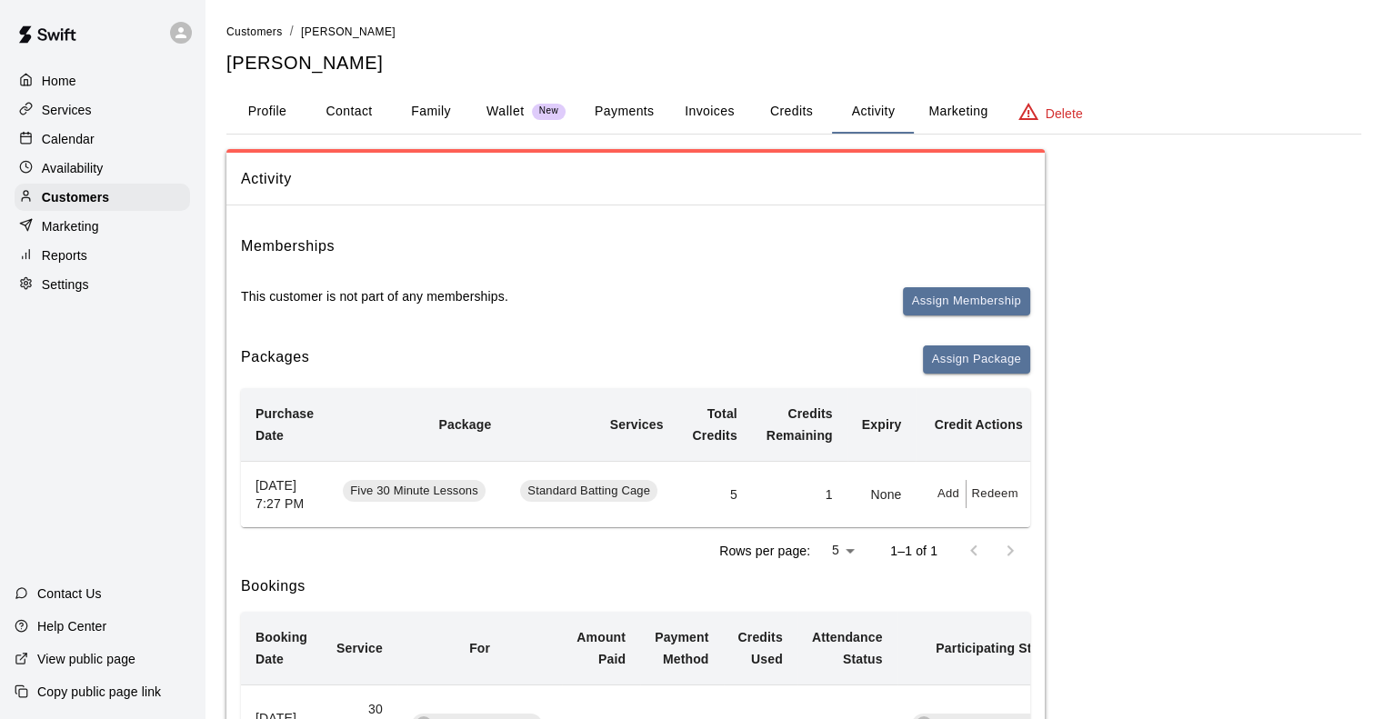
scroll to position [91, 0]
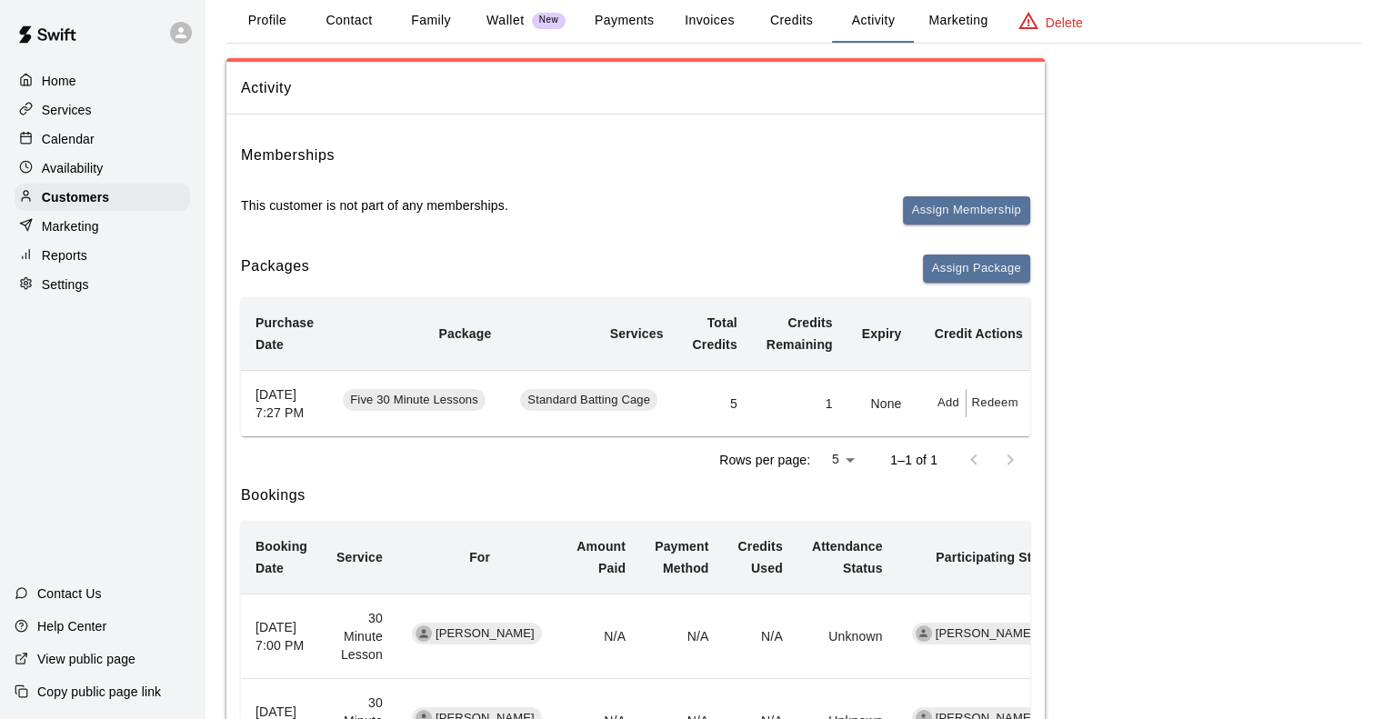
click at [985, 409] on button "Redeem" at bounding box center [994, 403] width 55 height 28
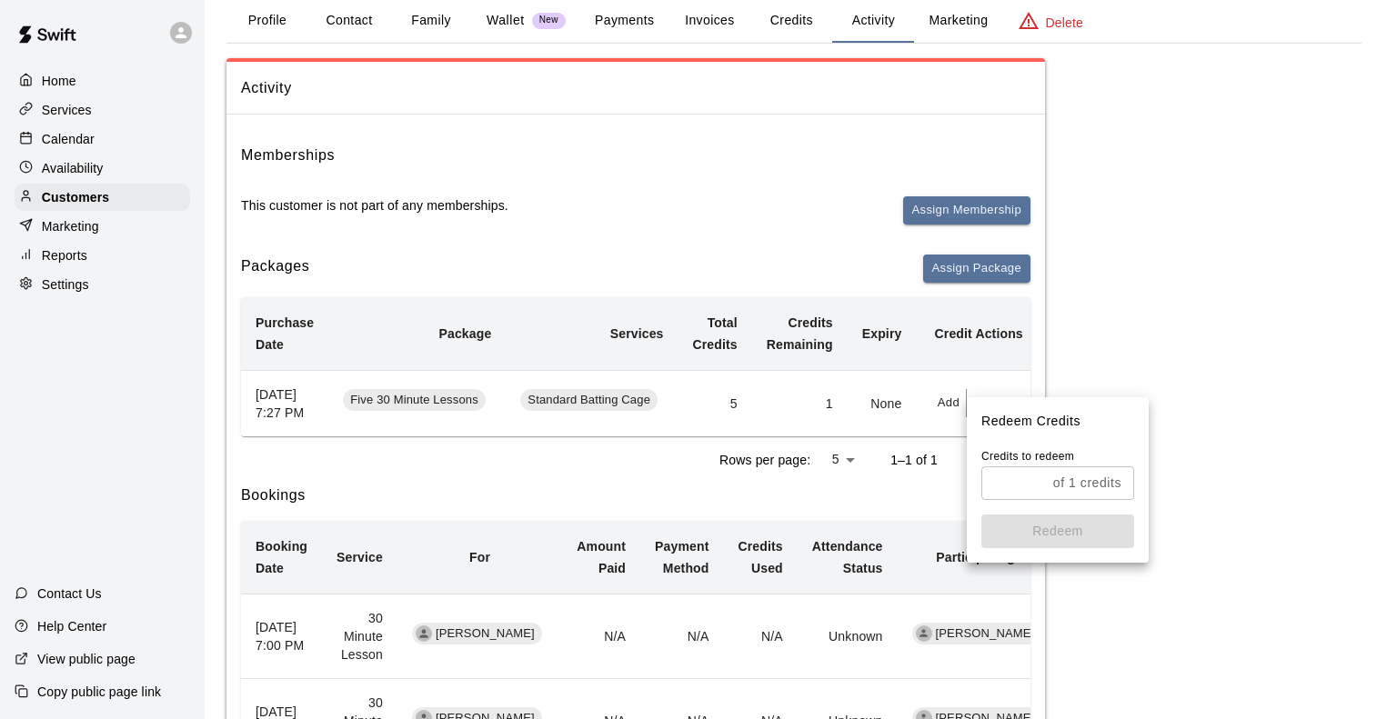
click at [1016, 476] on input "text" at bounding box center [1013, 484] width 65 height 34
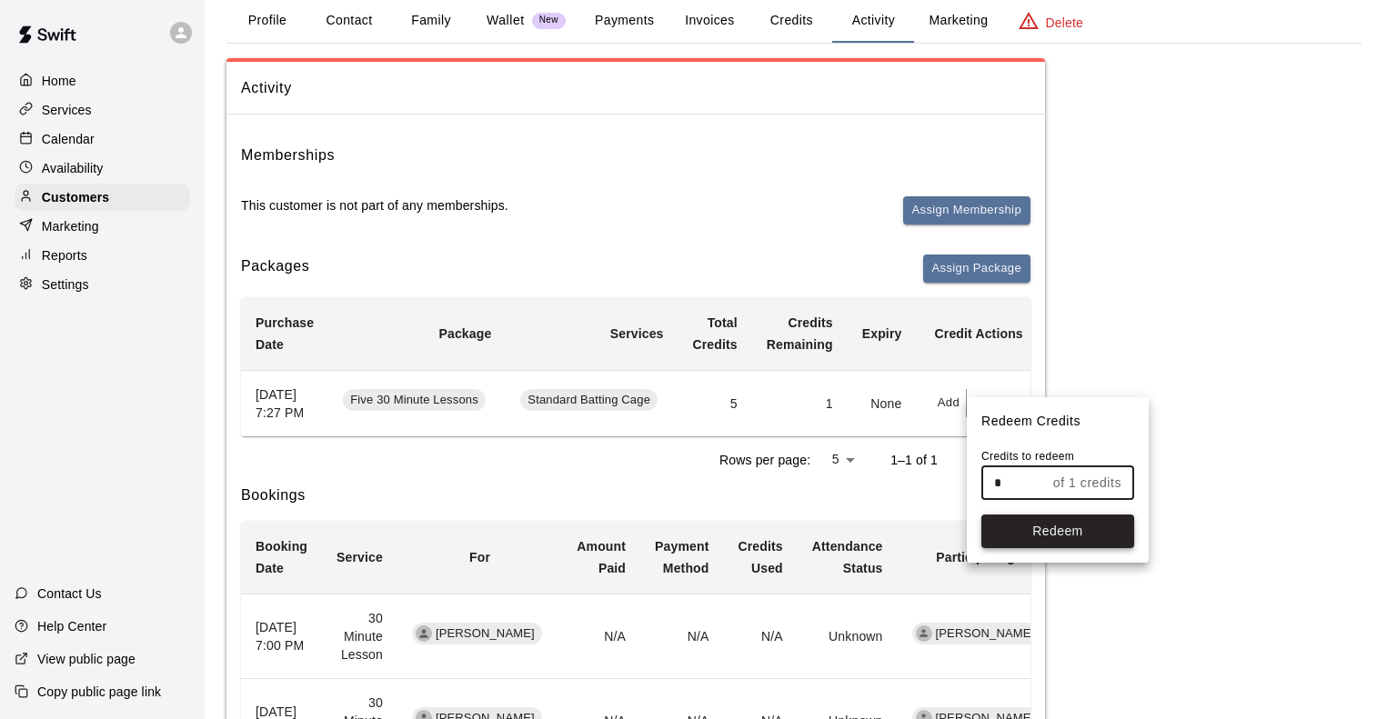
type input "*"
click at [1065, 530] on button "Redeem" at bounding box center [1057, 532] width 153 height 34
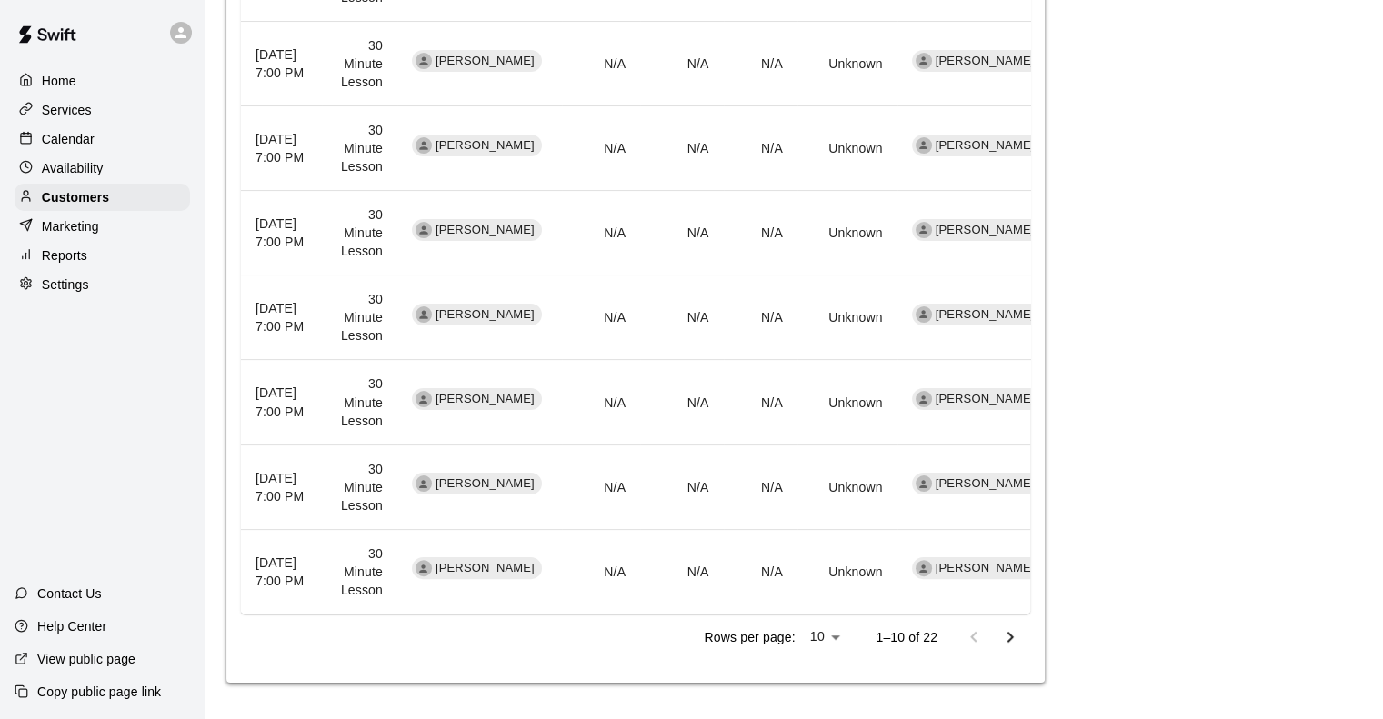
scroll to position [233, 0]
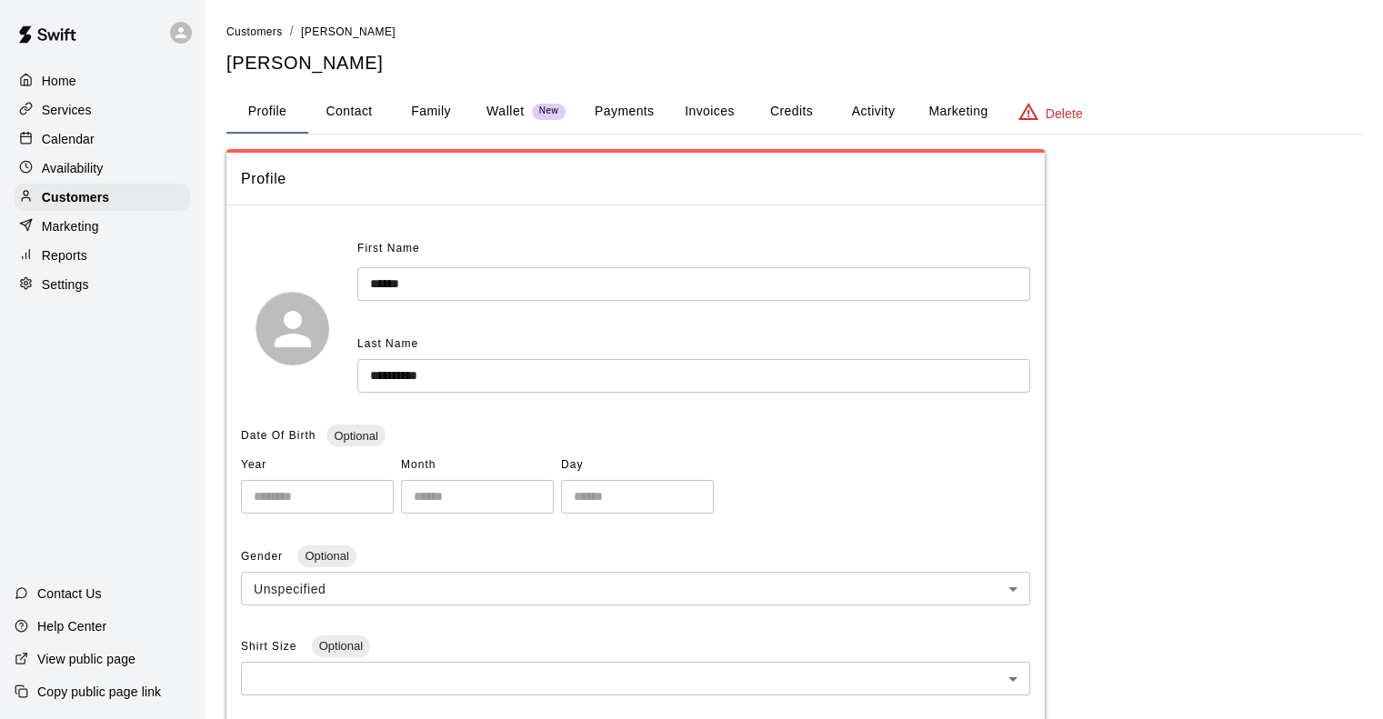
click at [358, 112] on button "Contact" at bounding box center [349, 112] width 82 height 44
select select "**"
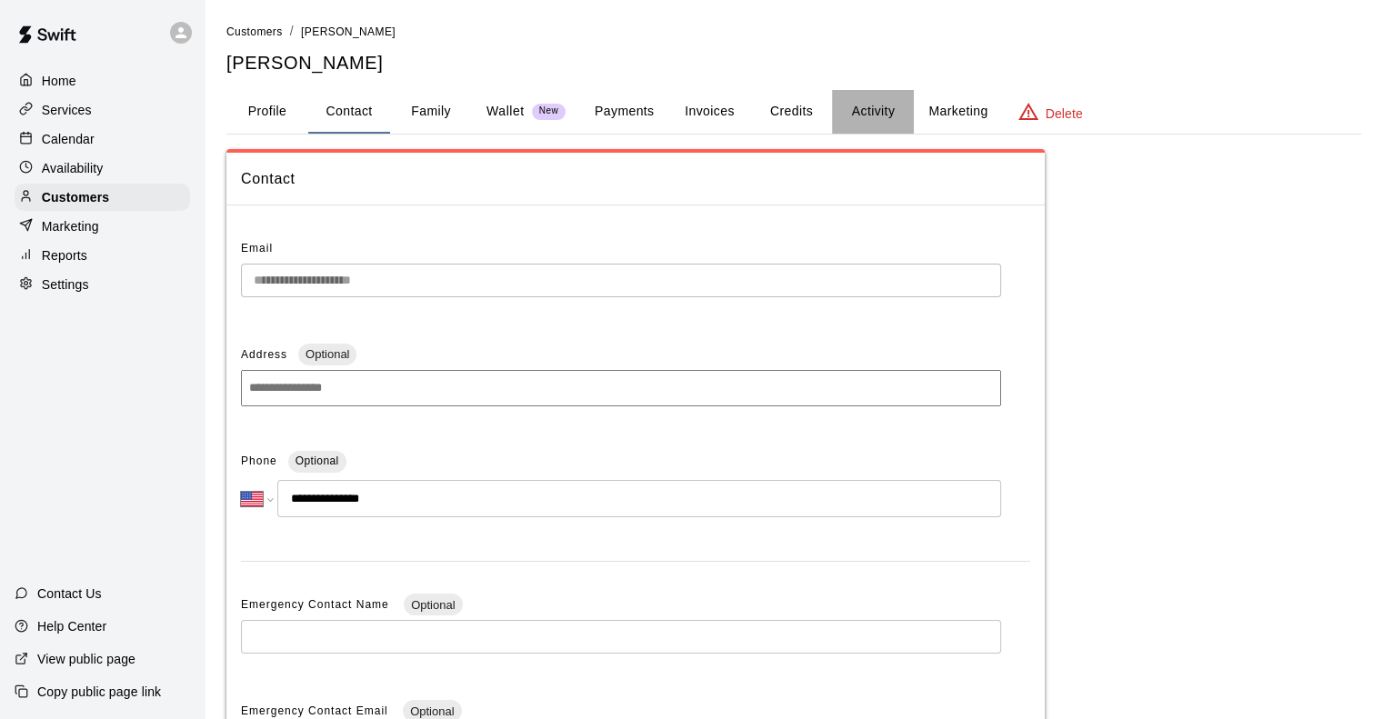
click at [861, 115] on button "Activity" at bounding box center [873, 112] width 82 height 44
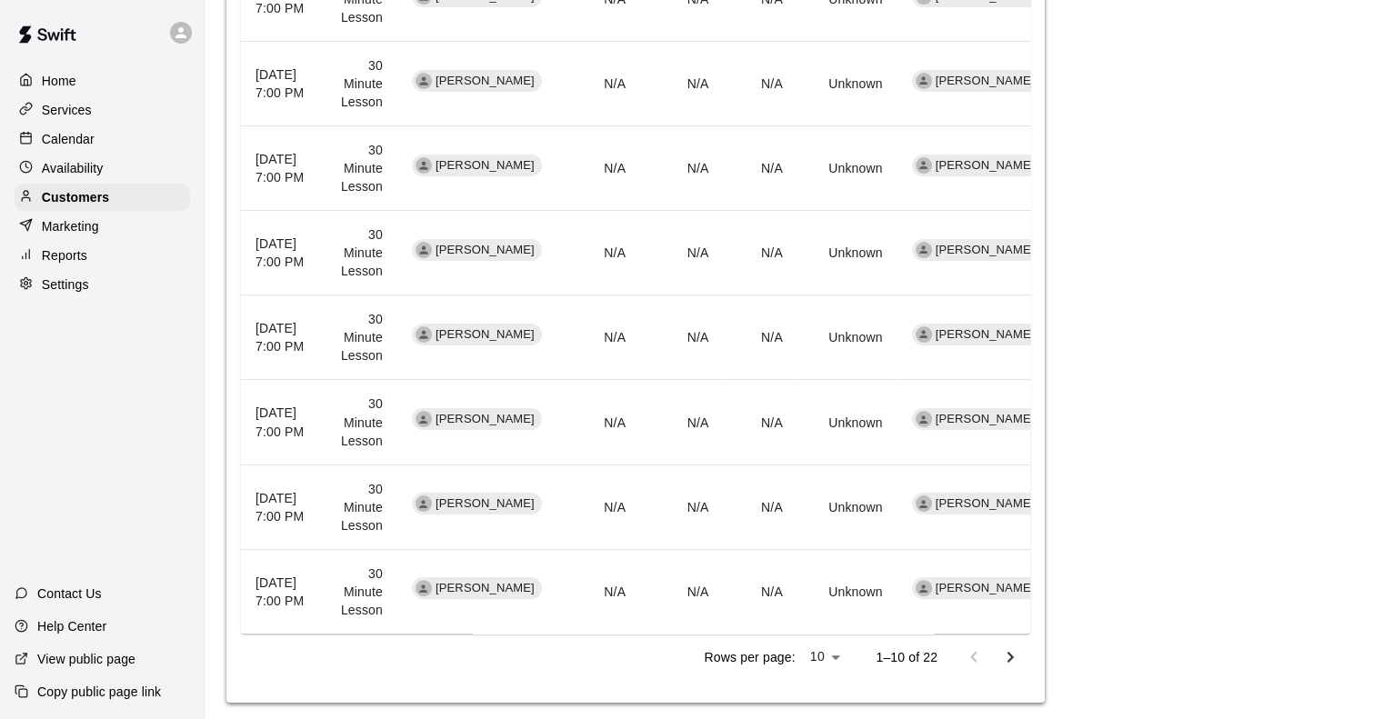
scroll to position [960, 0]
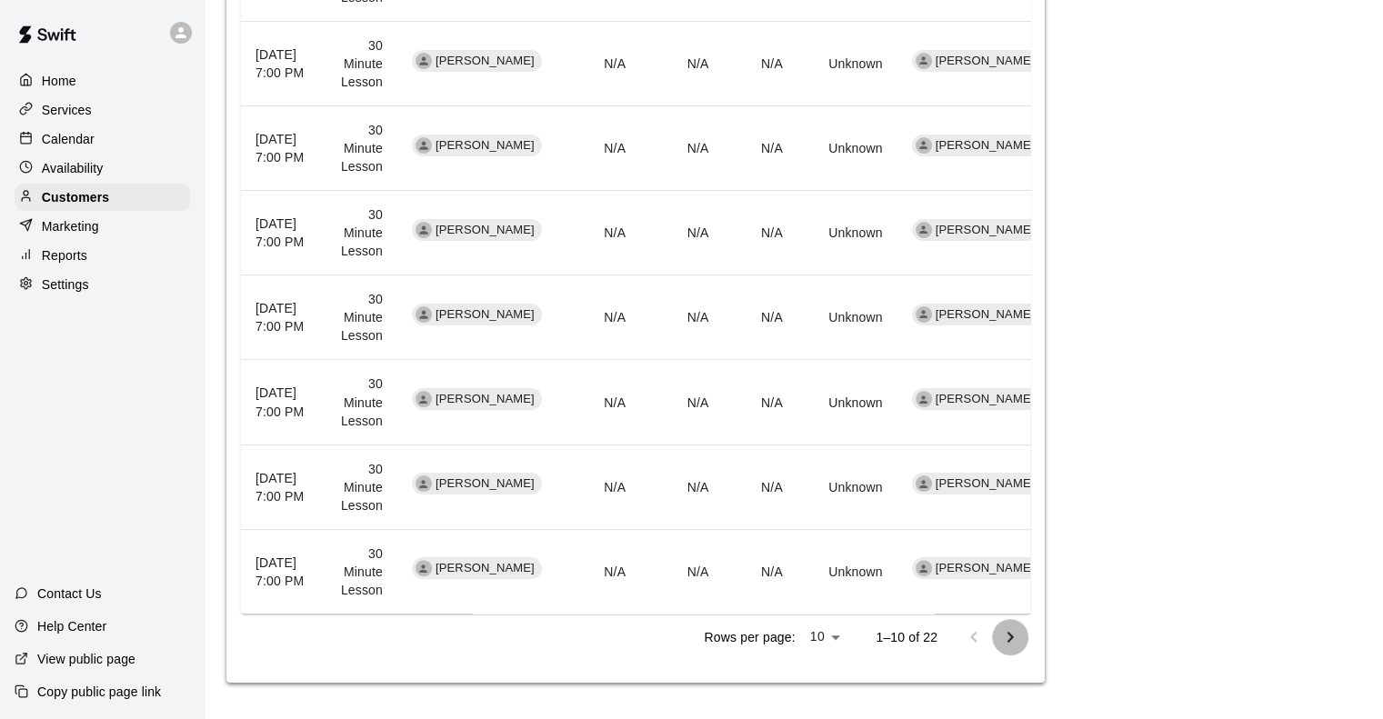
click at [1009, 636] on icon "Go to next page" at bounding box center [1010, 638] width 22 height 22
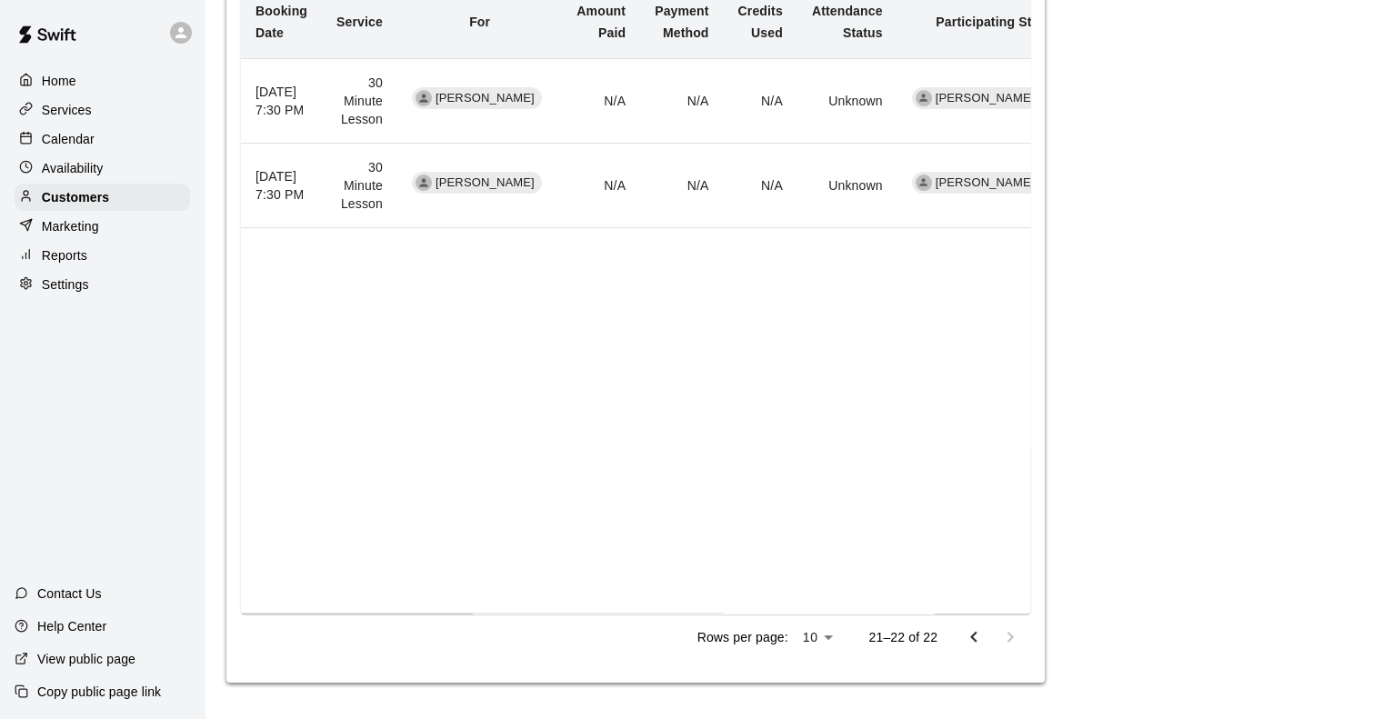
scroll to position [670, 0]
click at [977, 647] on icon "Go to previous page" at bounding box center [974, 638] width 22 height 22
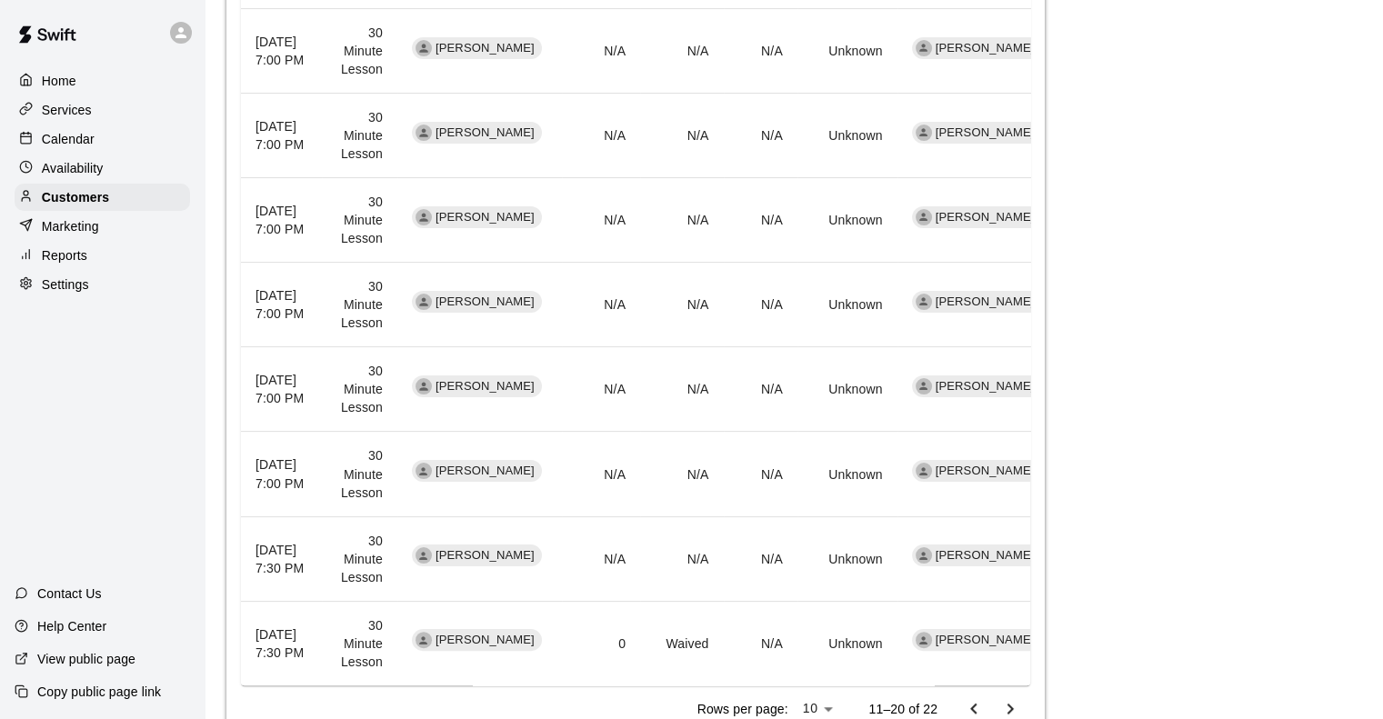
scroll to position [960, 0]
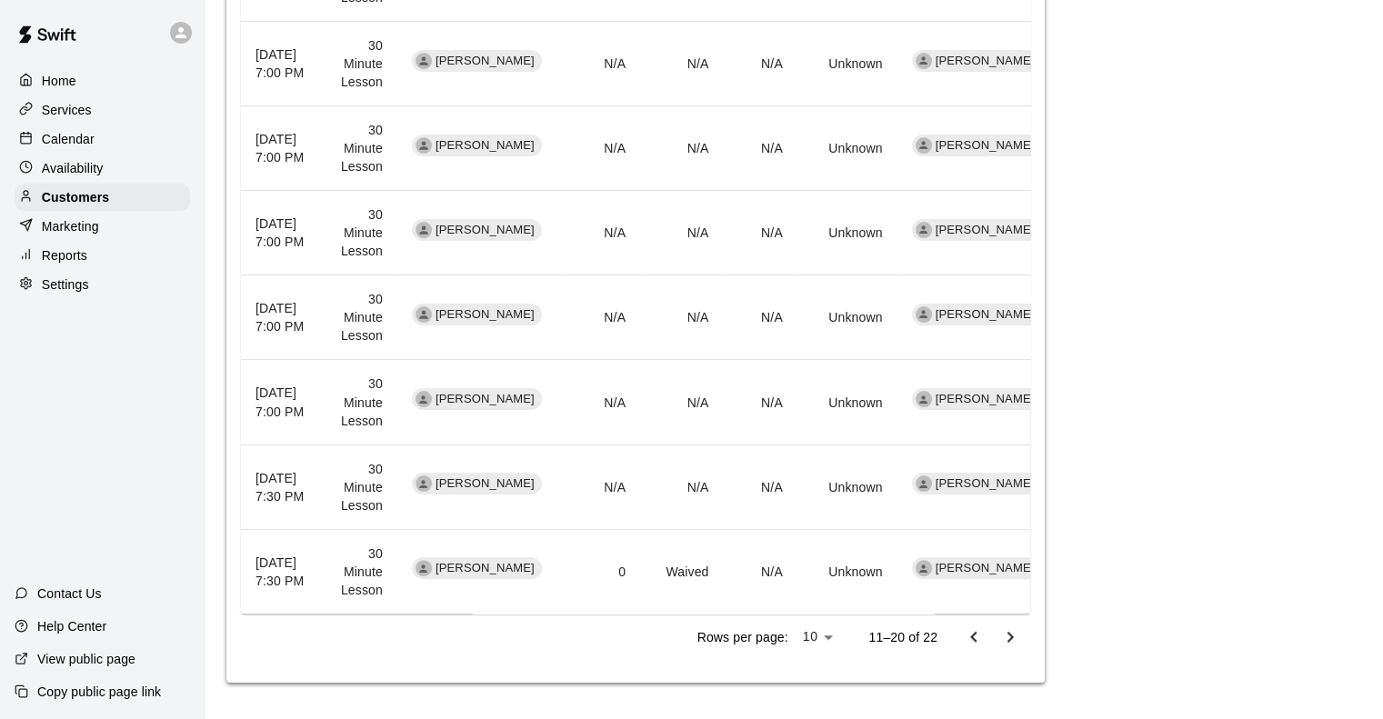
drag, startPoint x: 748, startPoint y: 556, endPoint x: 721, endPoint y: 557, distance: 27.3
click at [748, 555] on td "N/A" at bounding box center [761, 571] width 74 height 85
click at [672, 558] on td "Waived" at bounding box center [681, 571] width 83 height 85
click at [1011, 635] on icon "Go to next page" at bounding box center [1010, 638] width 22 height 22
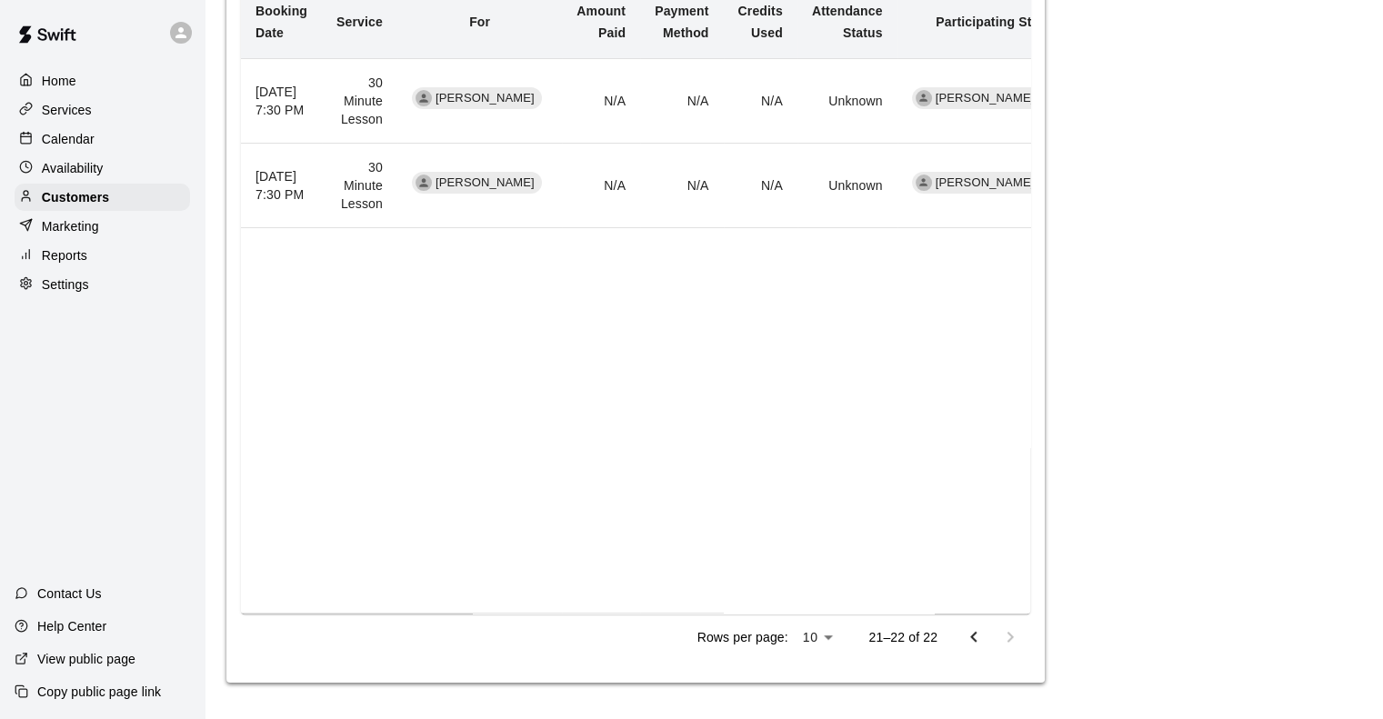
click at [969, 639] on icon "Go to previous page" at bounding box center [974, 638] width 22 height 22
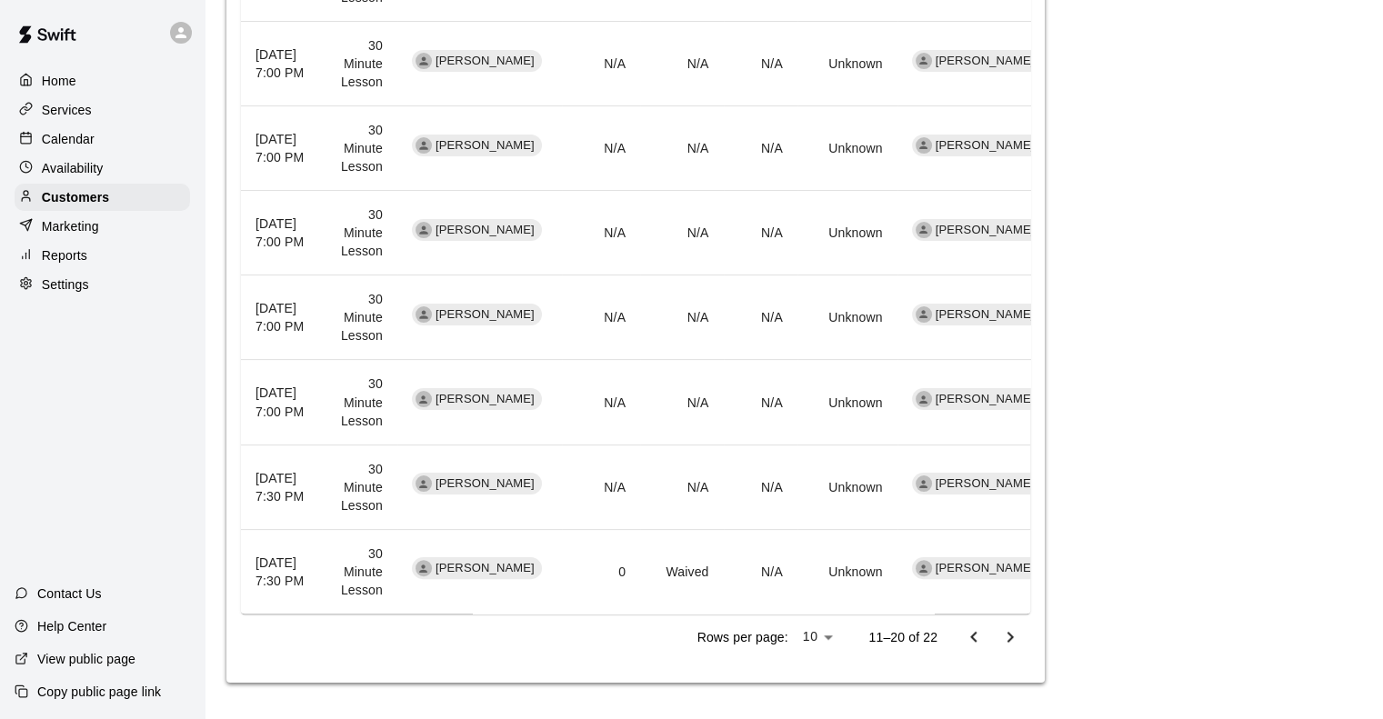
scroll to position [597, 0]
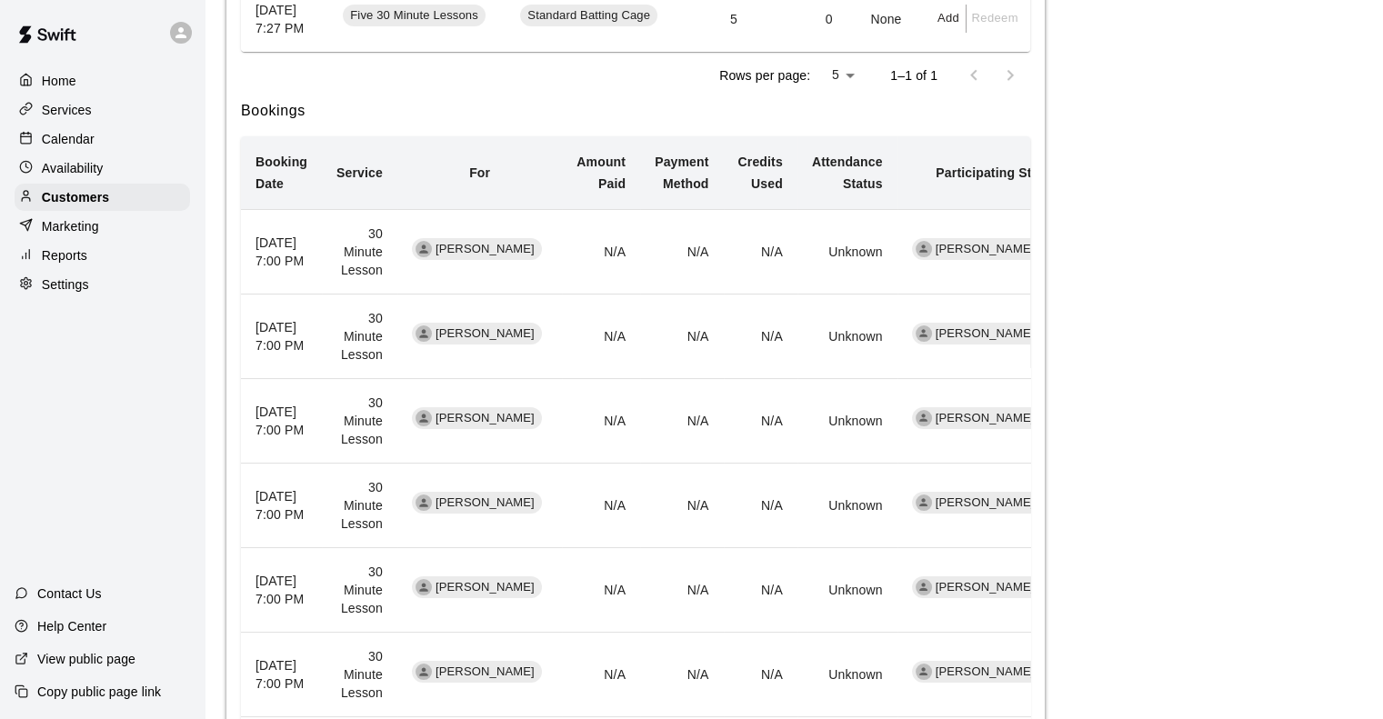
scroll to position [233, 0]
